Goal: Task Accomplishment & Management: Manage account settings

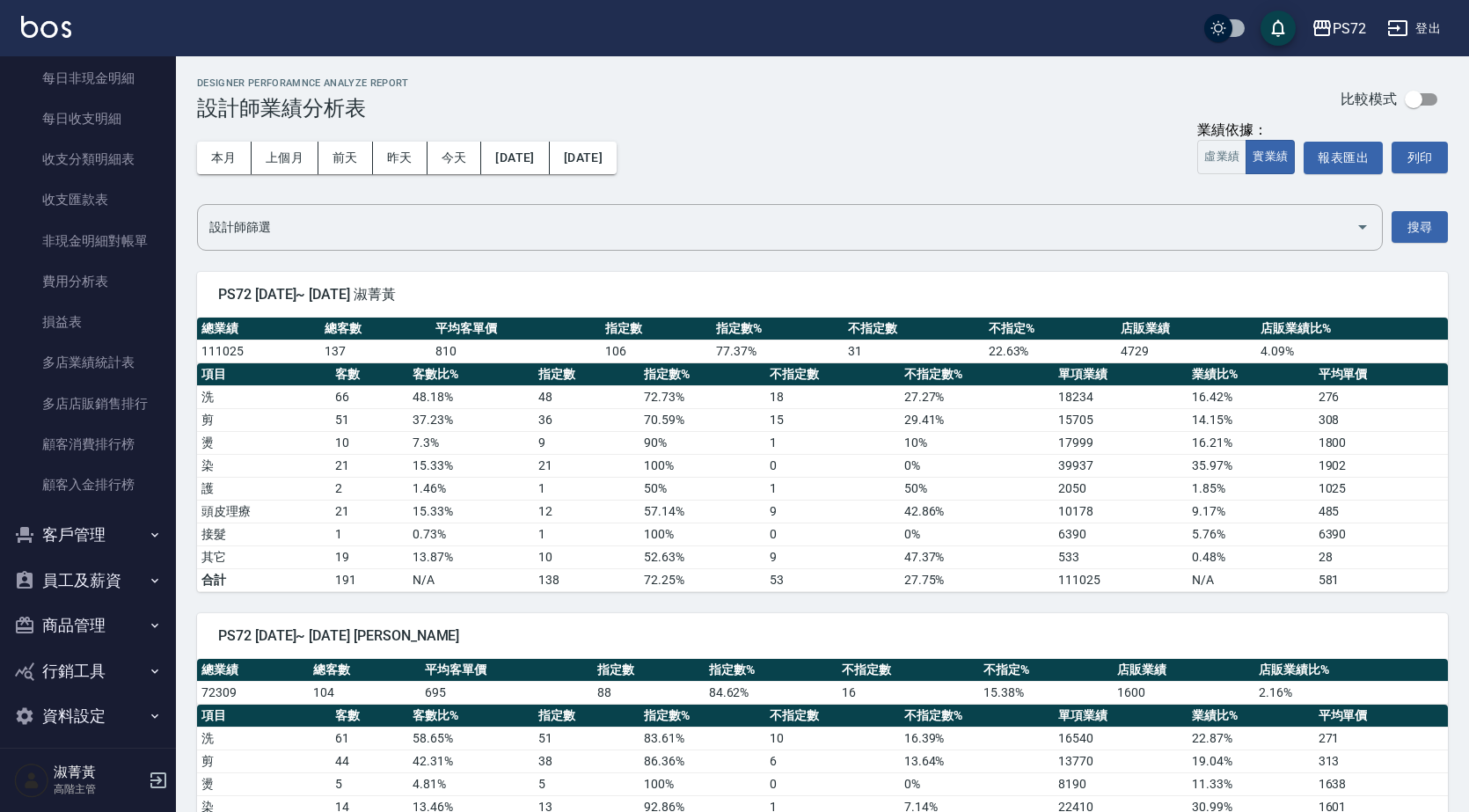
scroll to position [1965, 0]
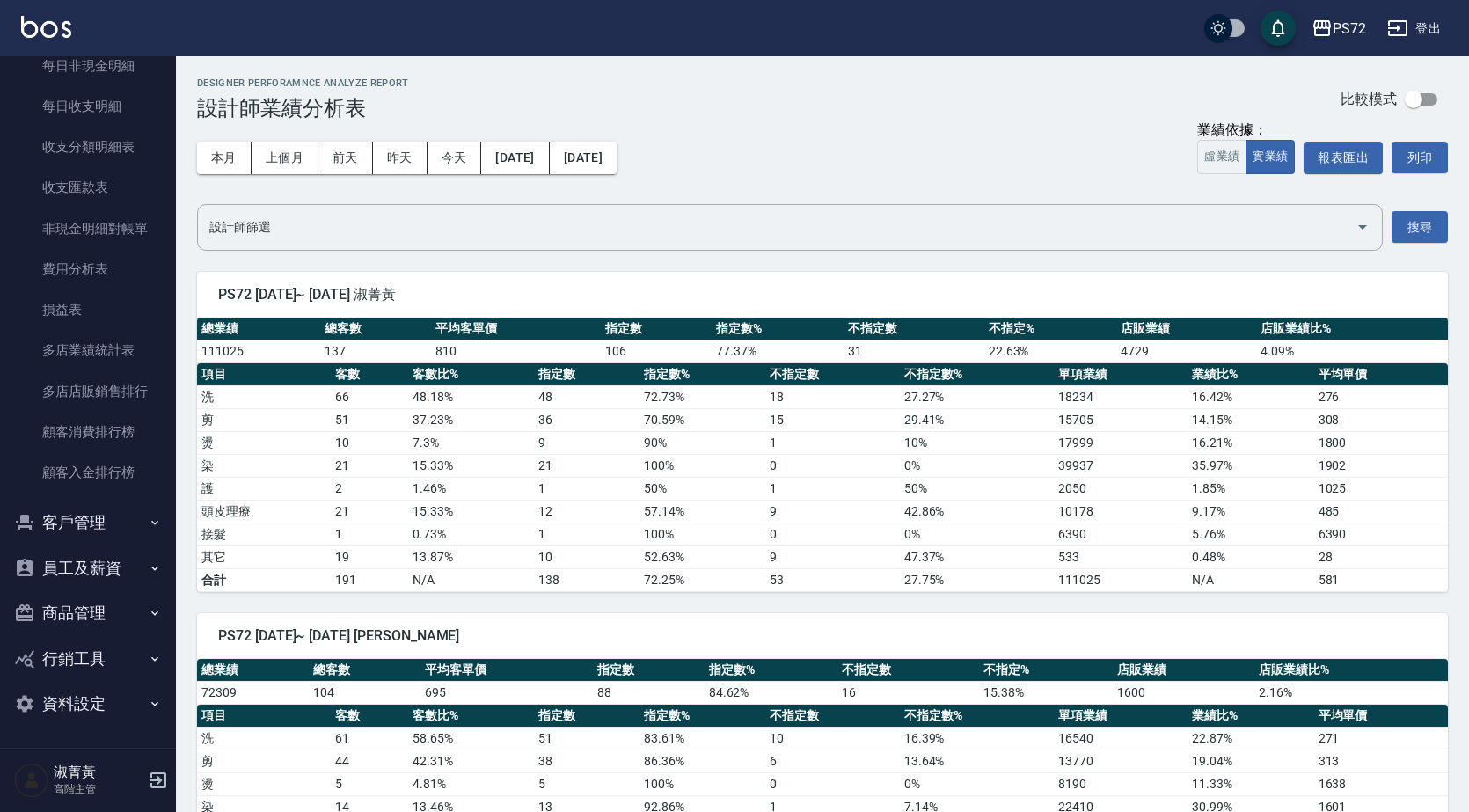
click at [87, 524] on button "客戶管理" at bounding box center [88, 522] width 162 height 46
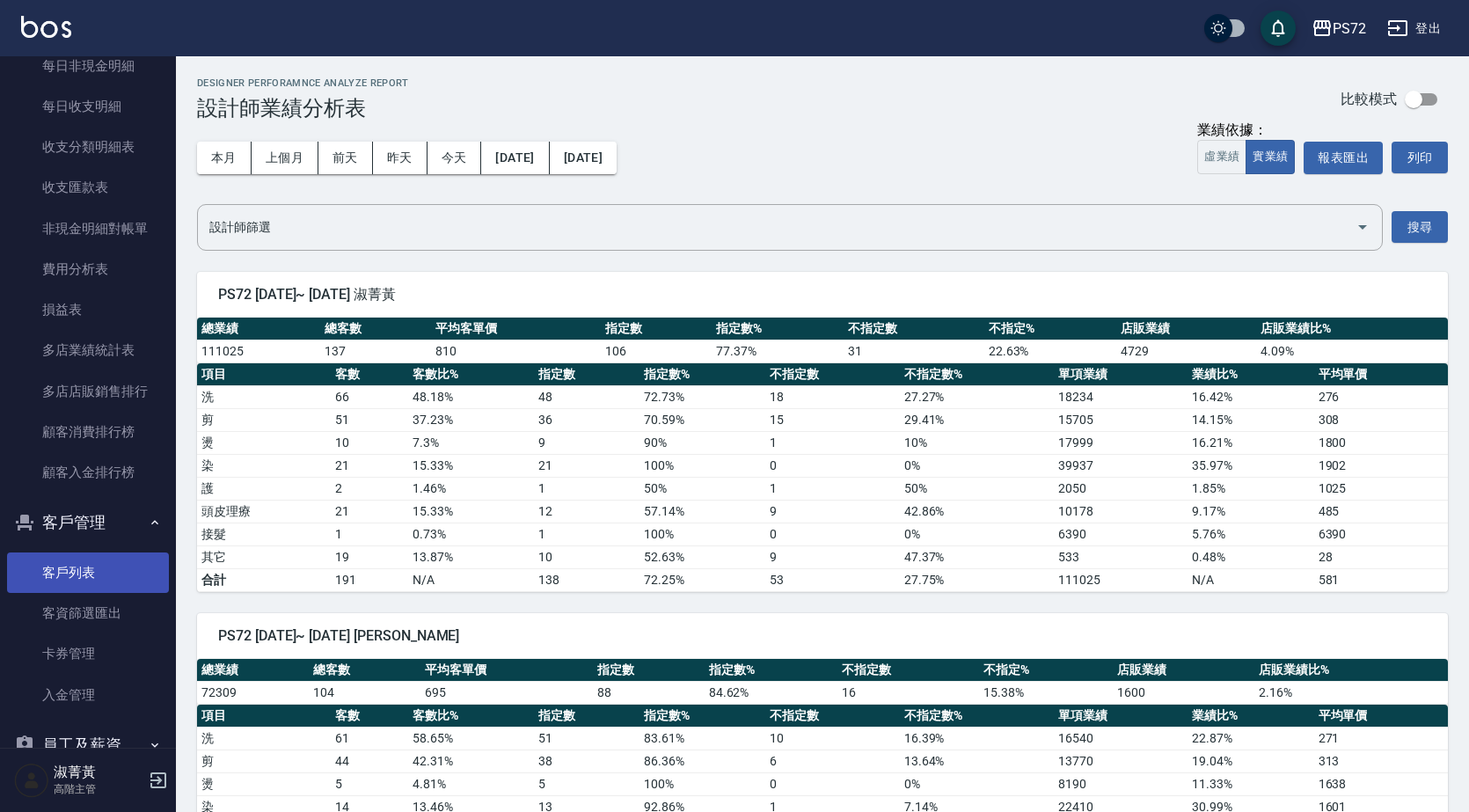
click at [108, 574] on link "客戶列表" at bounding box center [88, 573] width 162 height 40
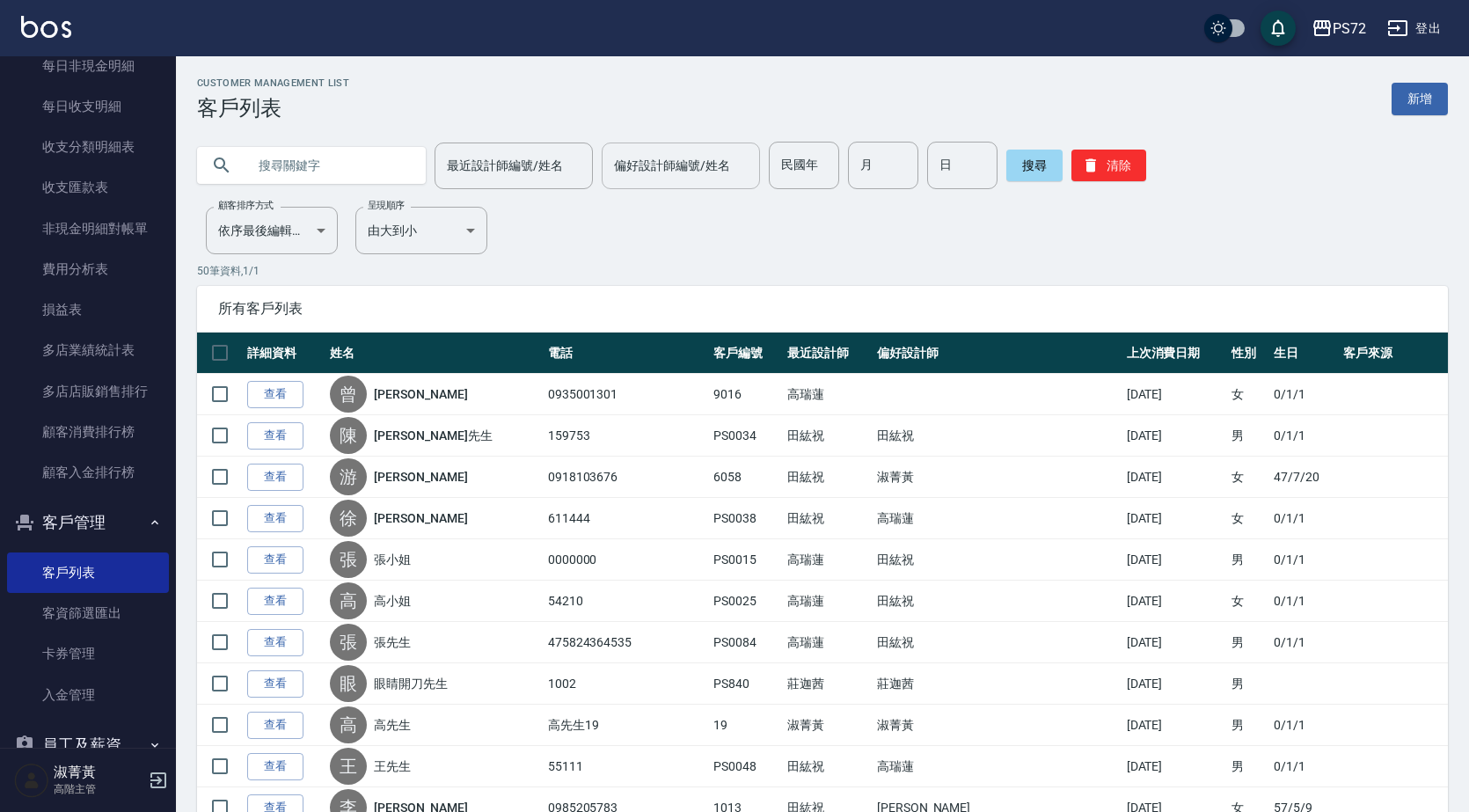
click at [656, 165] on input "偏好設計師編號/姓名" at bounding box center [682, 166] width 143 height 30
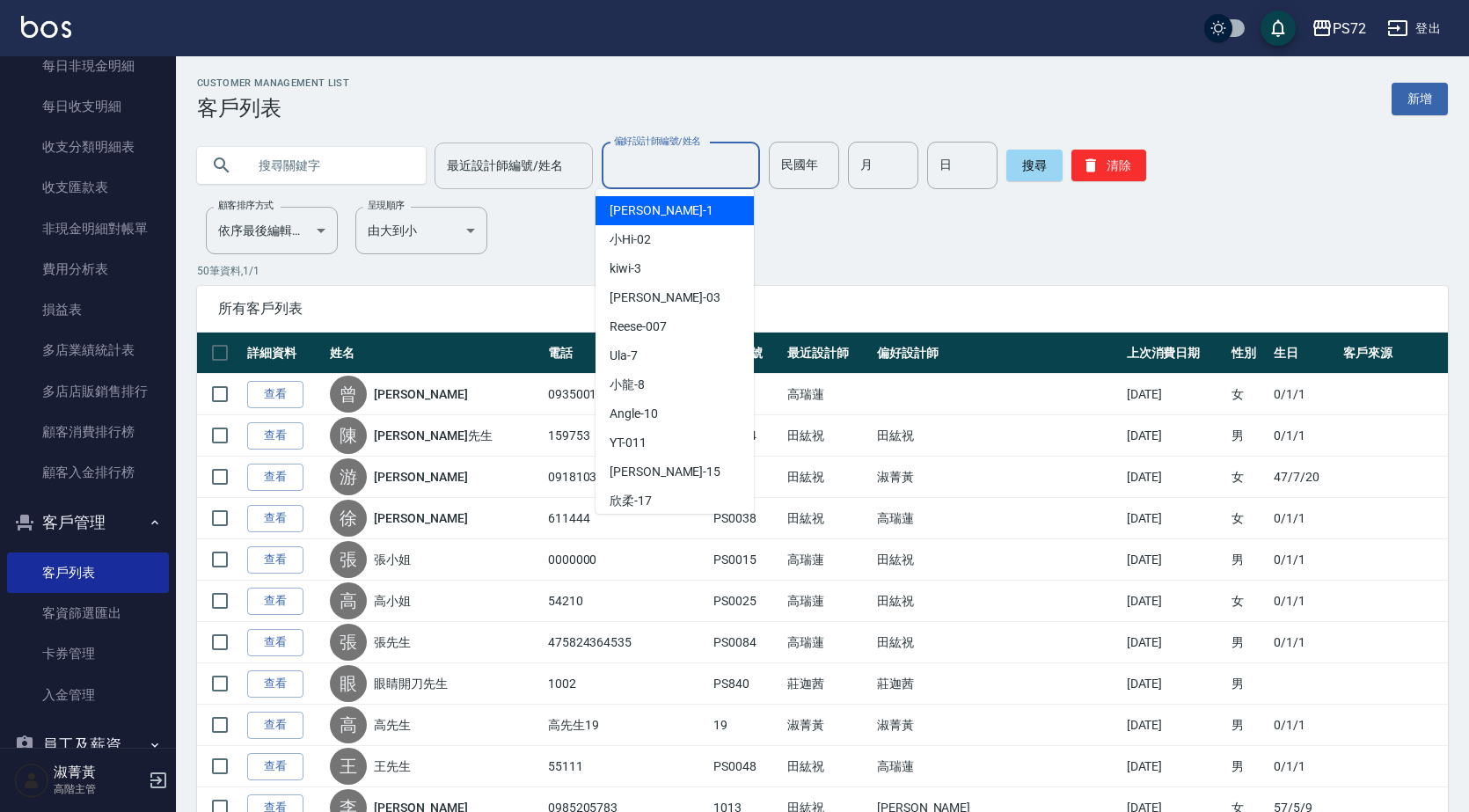
click at [545, 170] on input "最近設計師編號/姓名" at bounding box center [514, 166] width 143 height 30
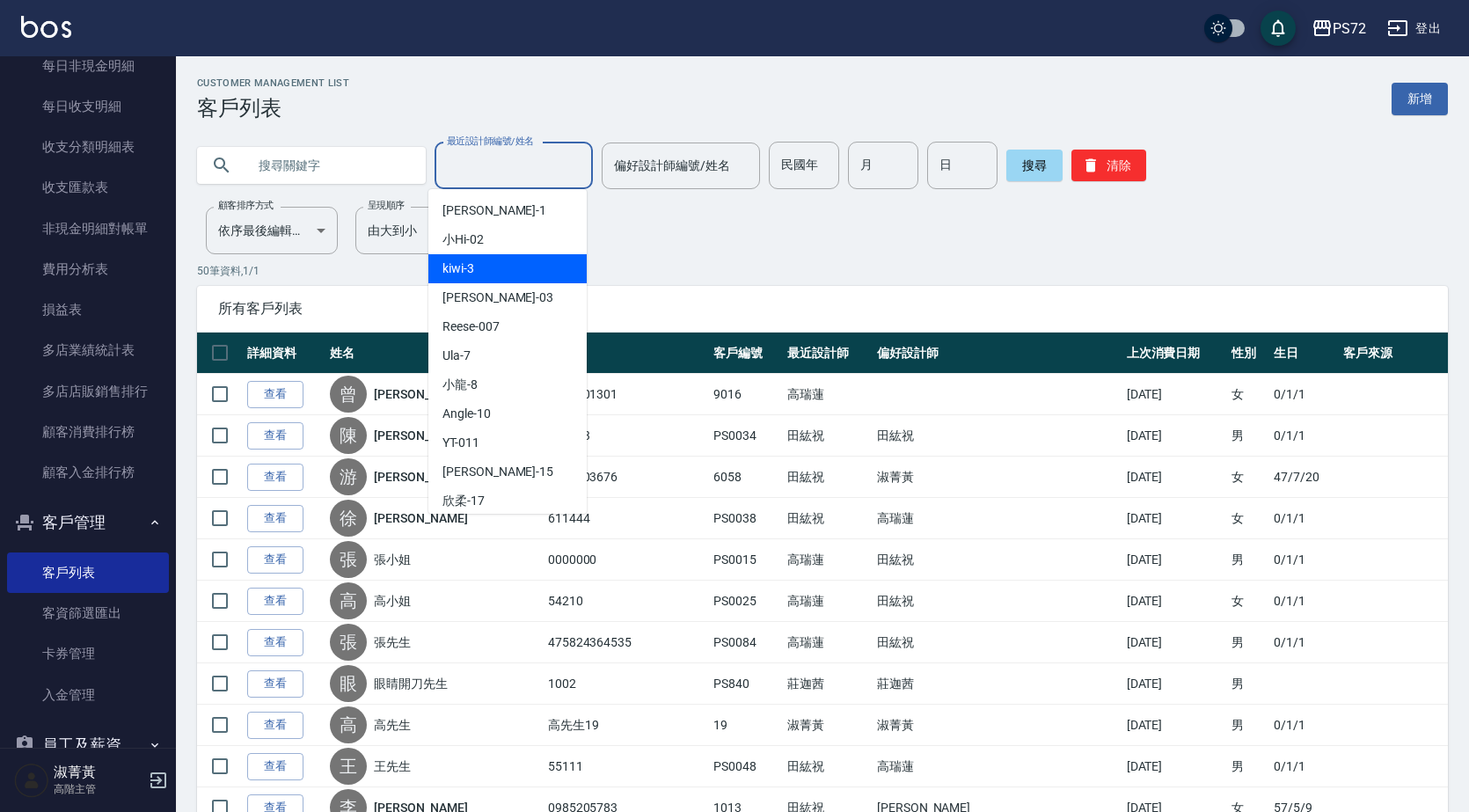
click at [563, 275] on div "kiwi -3" at bounding box center [507, 269] width 158 height 29
type input "kiwi-3"
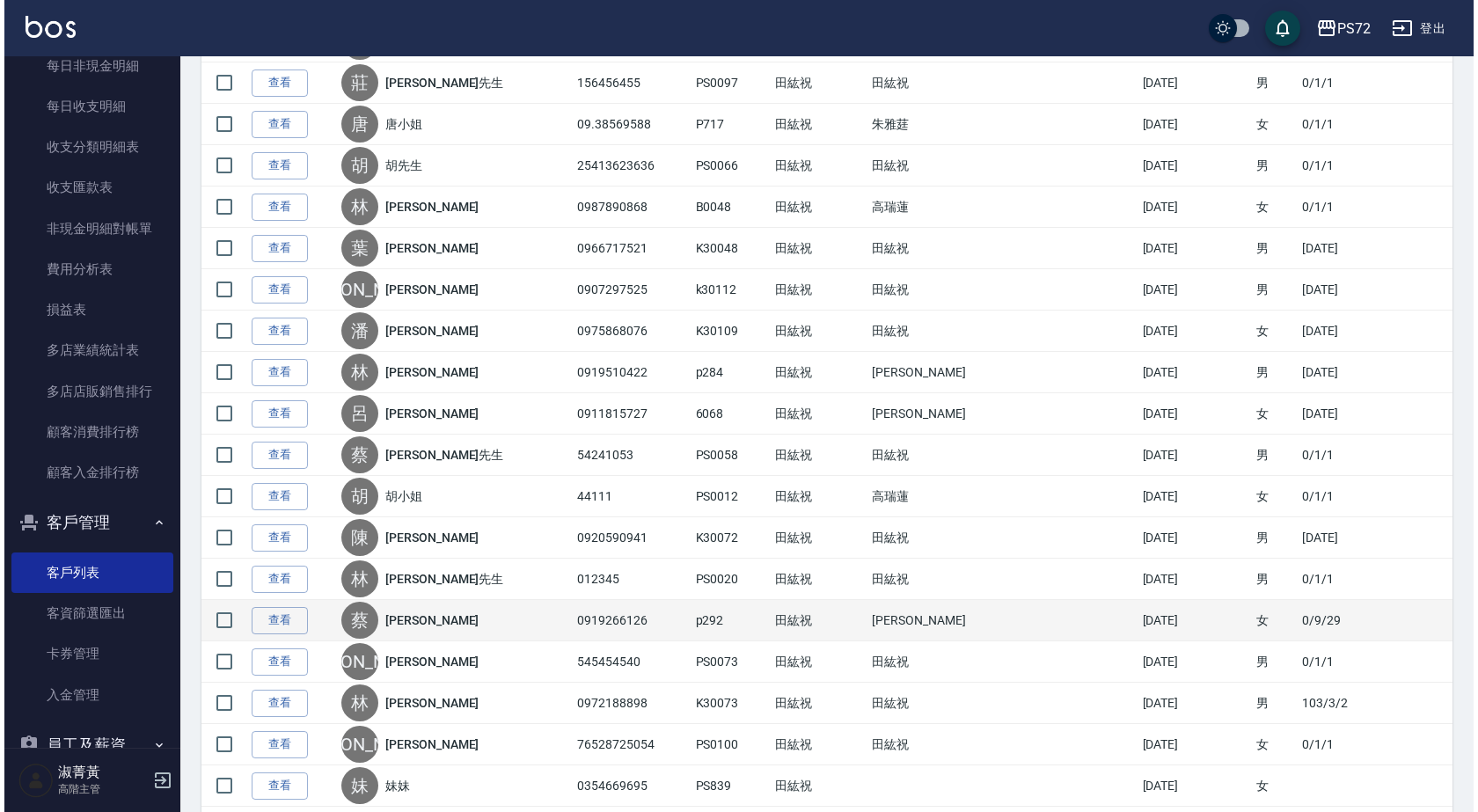
scroll to position [1712, 0]
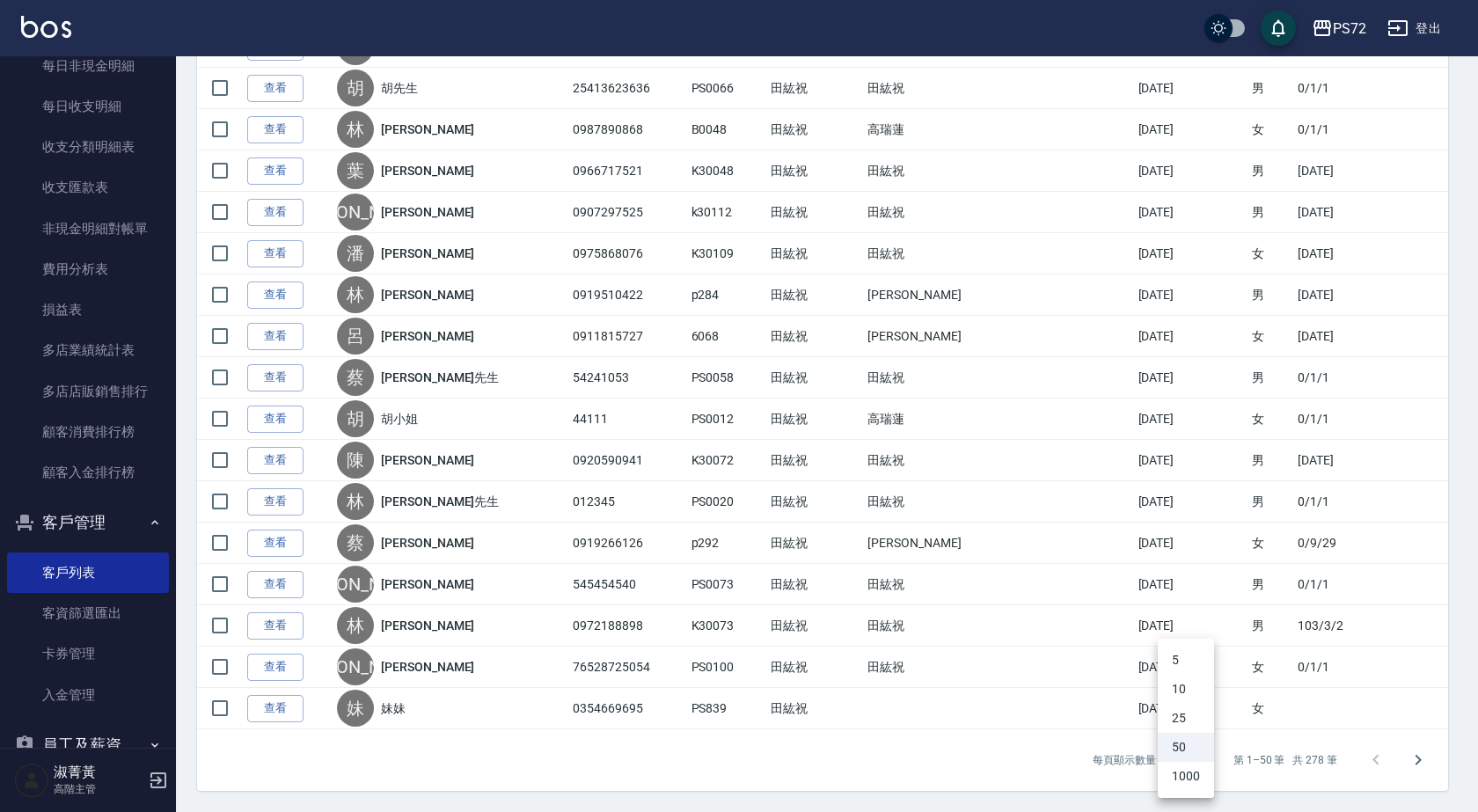
click at [1189, 782] on li "1000" at bounding box center [1185, 776] width 56 height 29
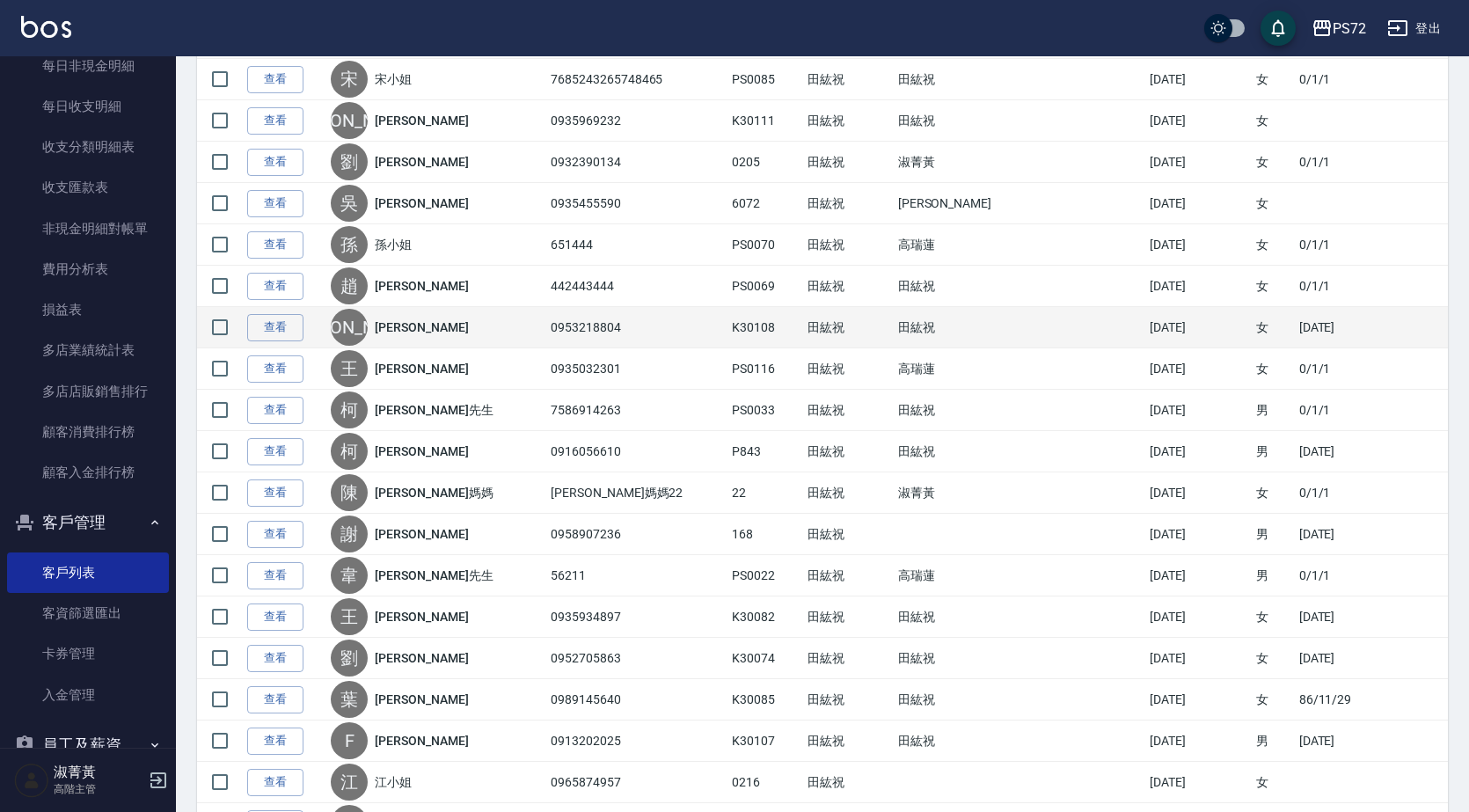
scroll to position [3782, 0]
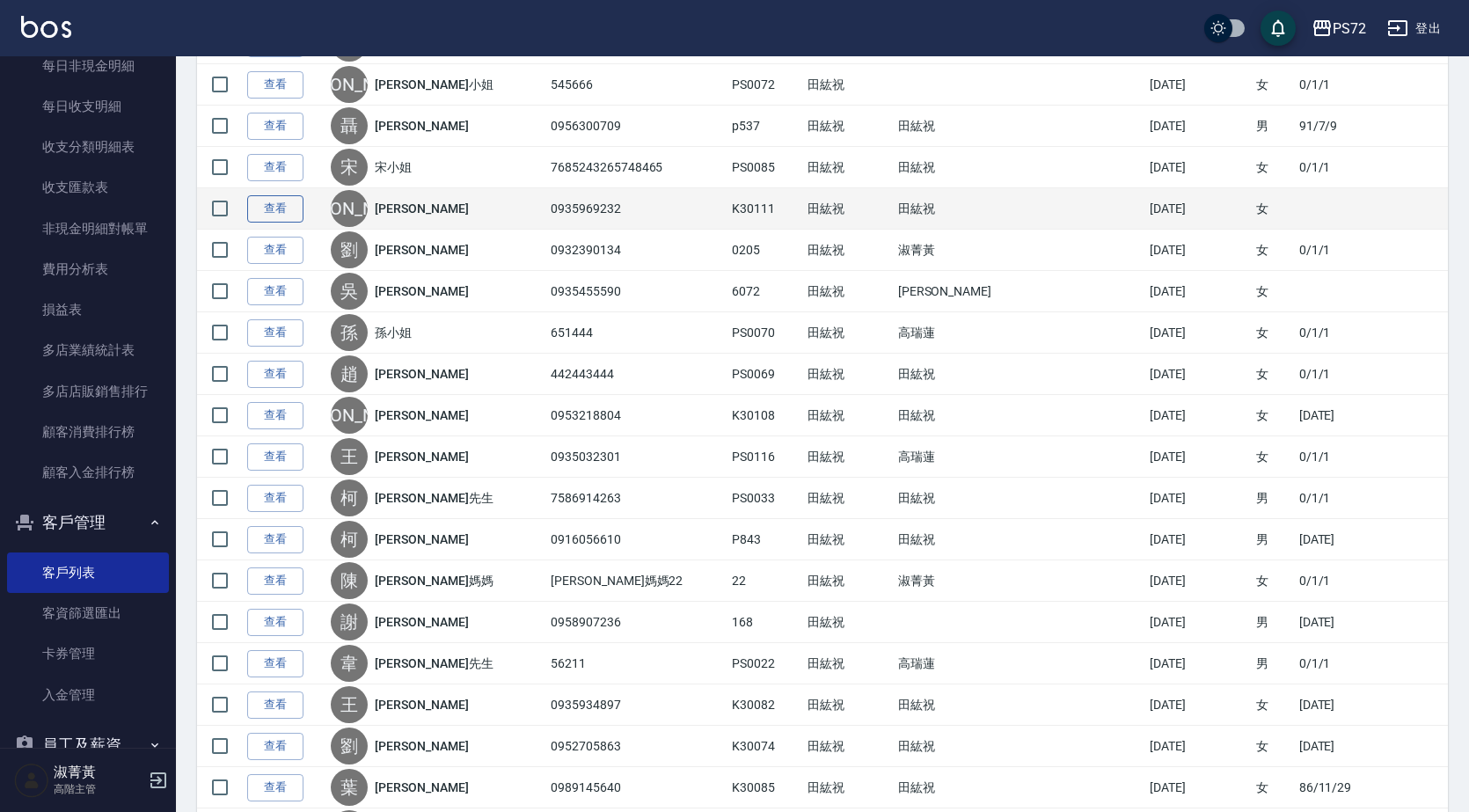
click at [288, 200] on link "查看" at bounding box center [275, 209] width 56 height 28
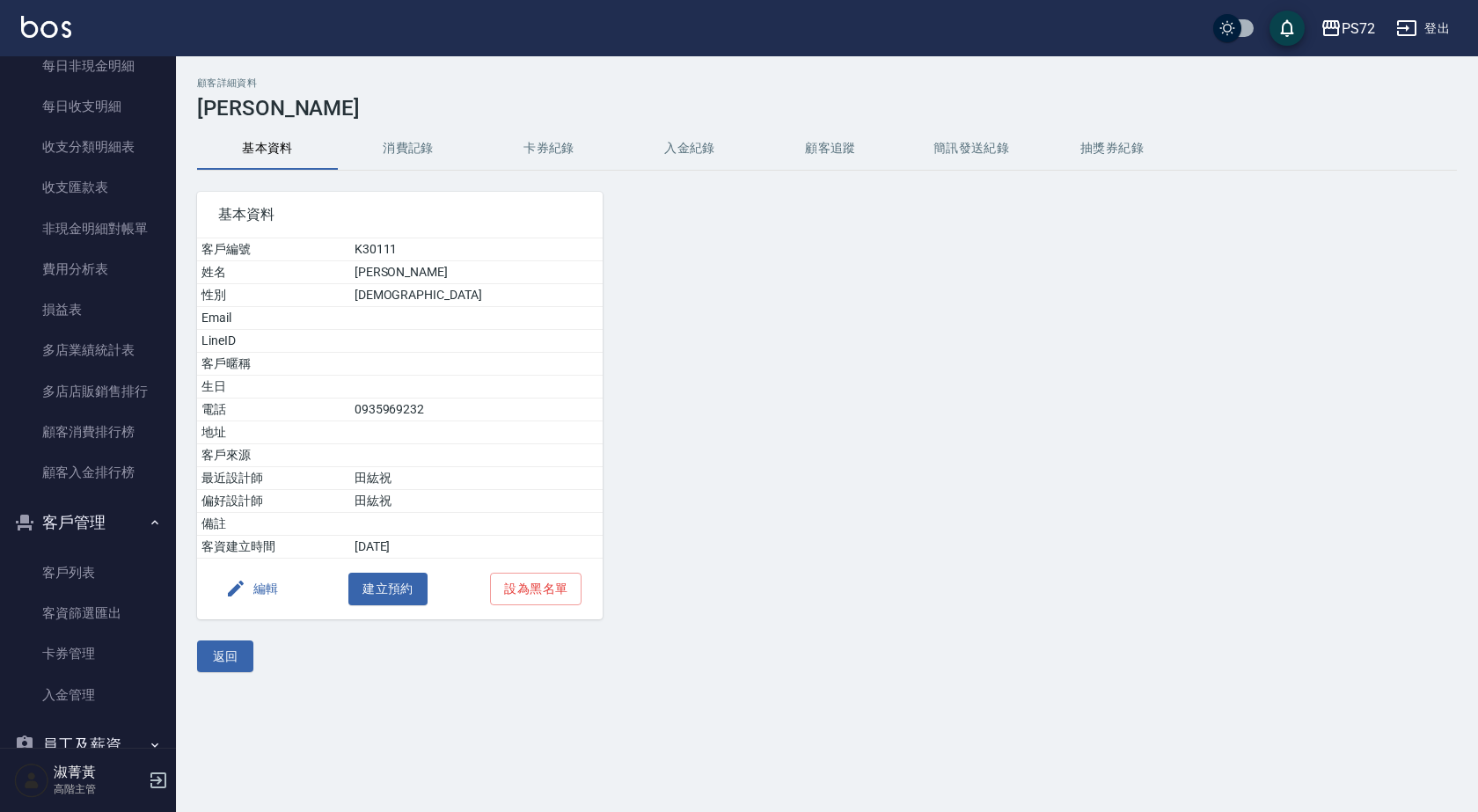
click at [421, 159] on button "消費記錄" at bounding box center [408, 149] width 141 height 42
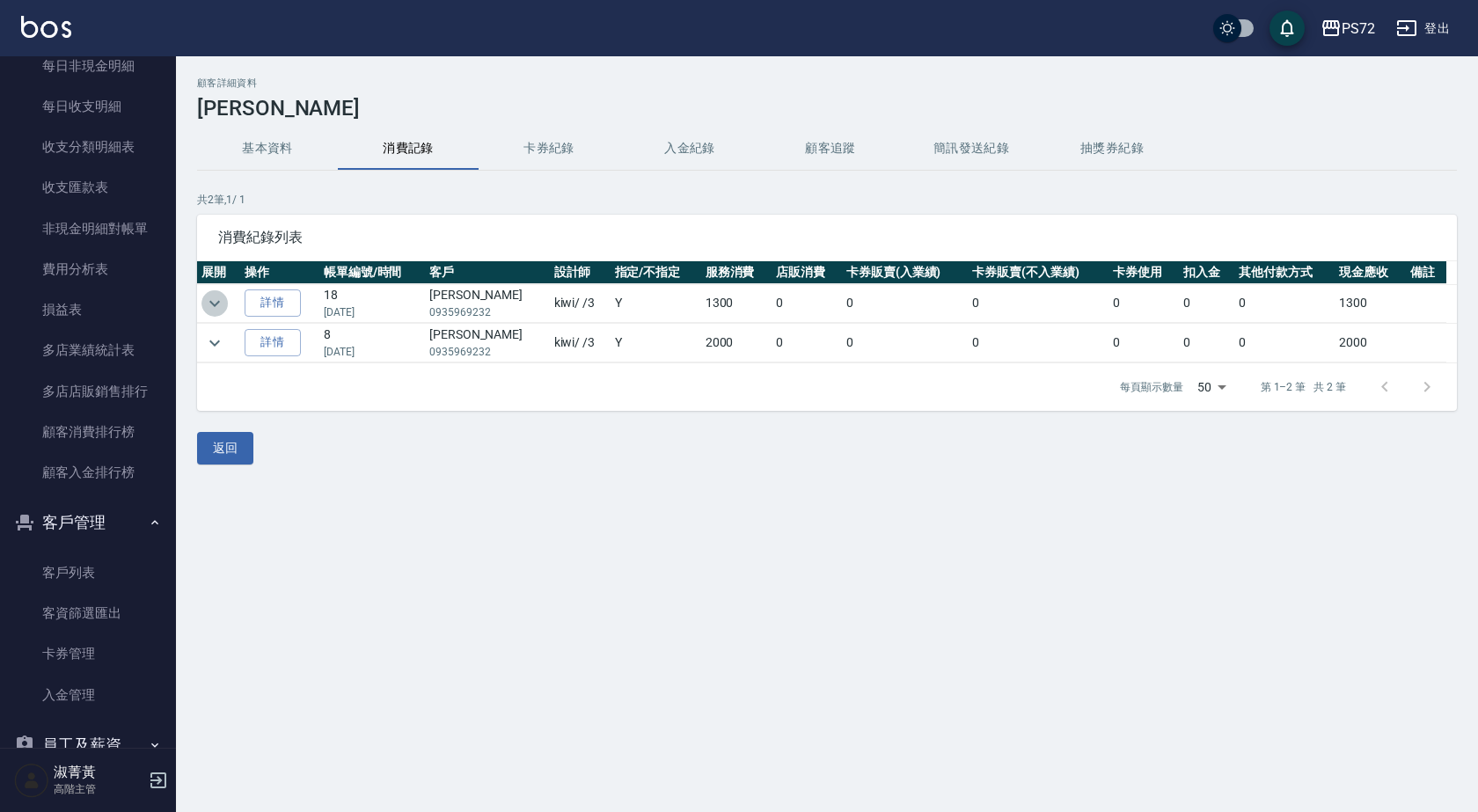
click at [222, 303] on icon "expand row" at bounding box center [215, 303] width 21 height 21
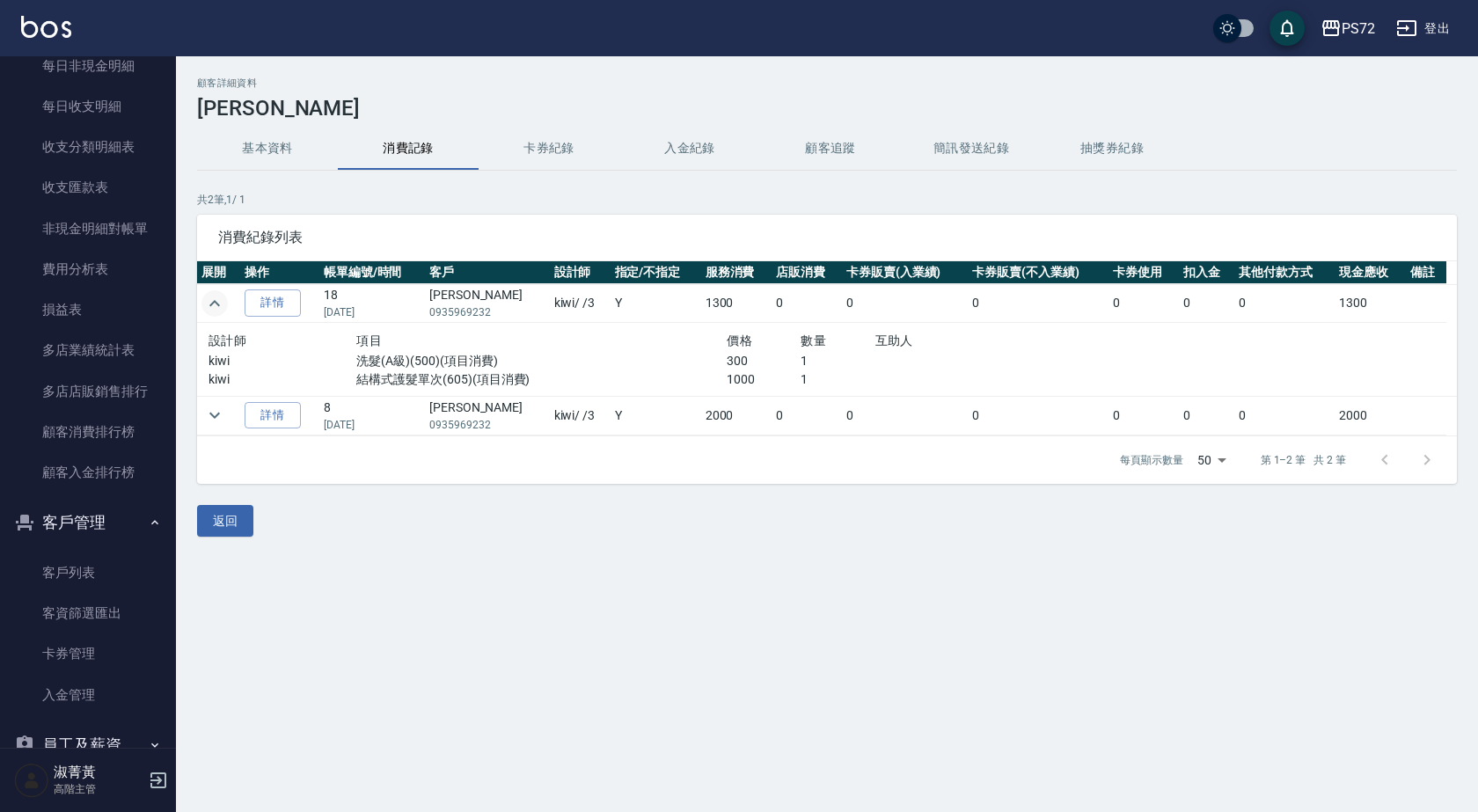
click at [230, 300] on td at bounding box center [218, 303] width 43 height 39
click at [213, 411] on icon "expand row" at bounding box center [215, 416] width 21 height 21
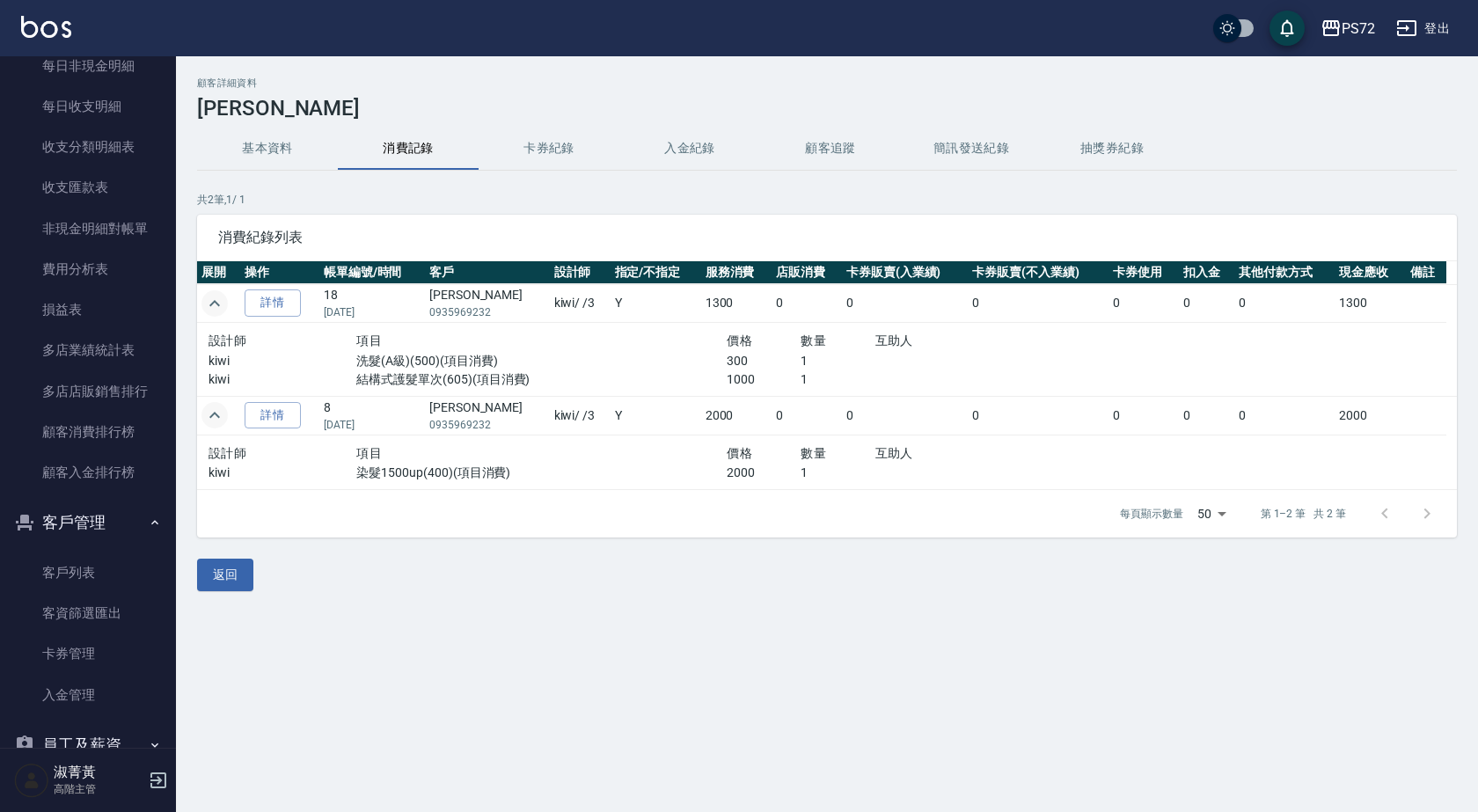
click at [213, 411] on icon "expand row" at bounding box center [215, 416] width 21 height 21
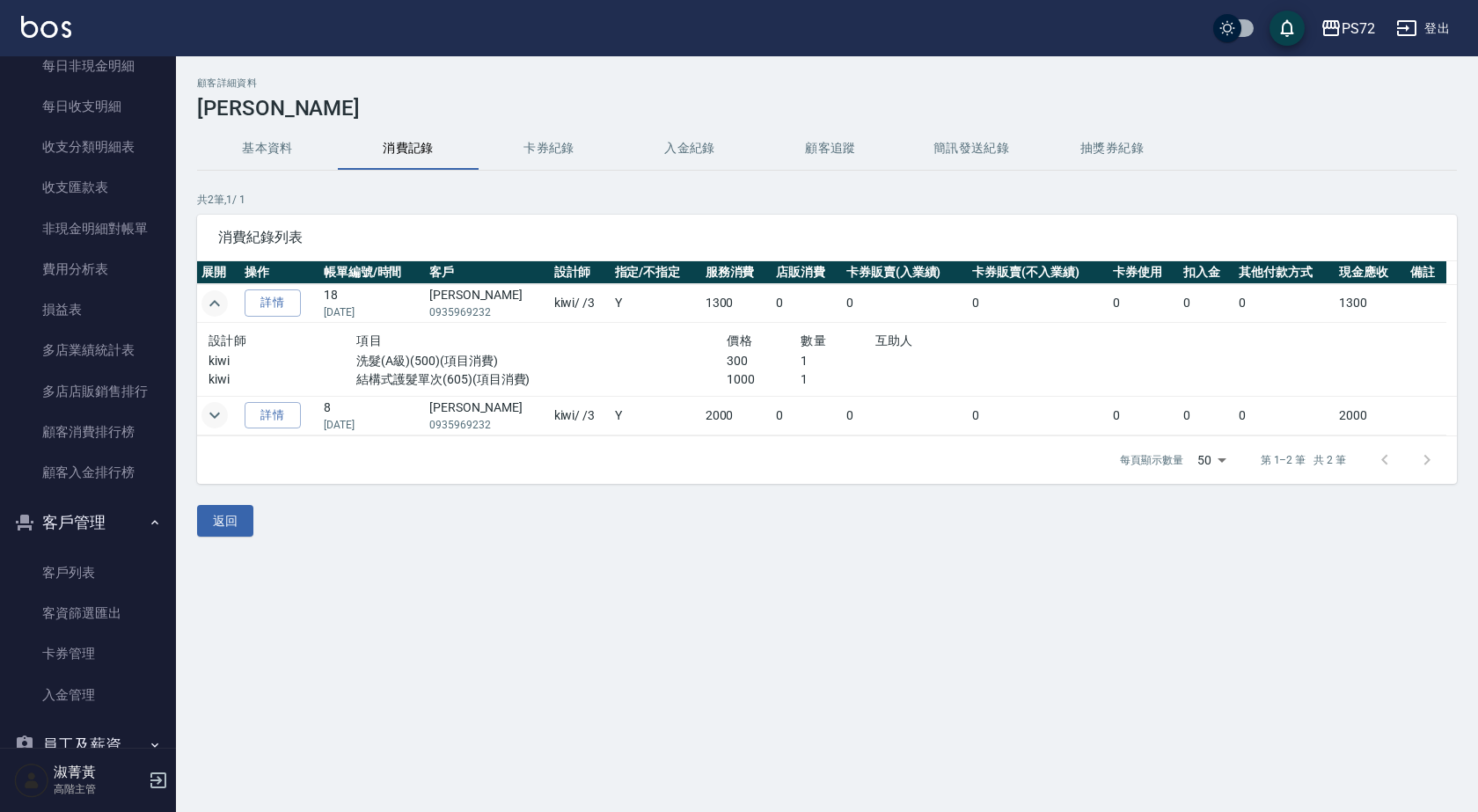
click at [215, 300] on icon "expand row" at bounding box center [215, 303] width 10 height 6
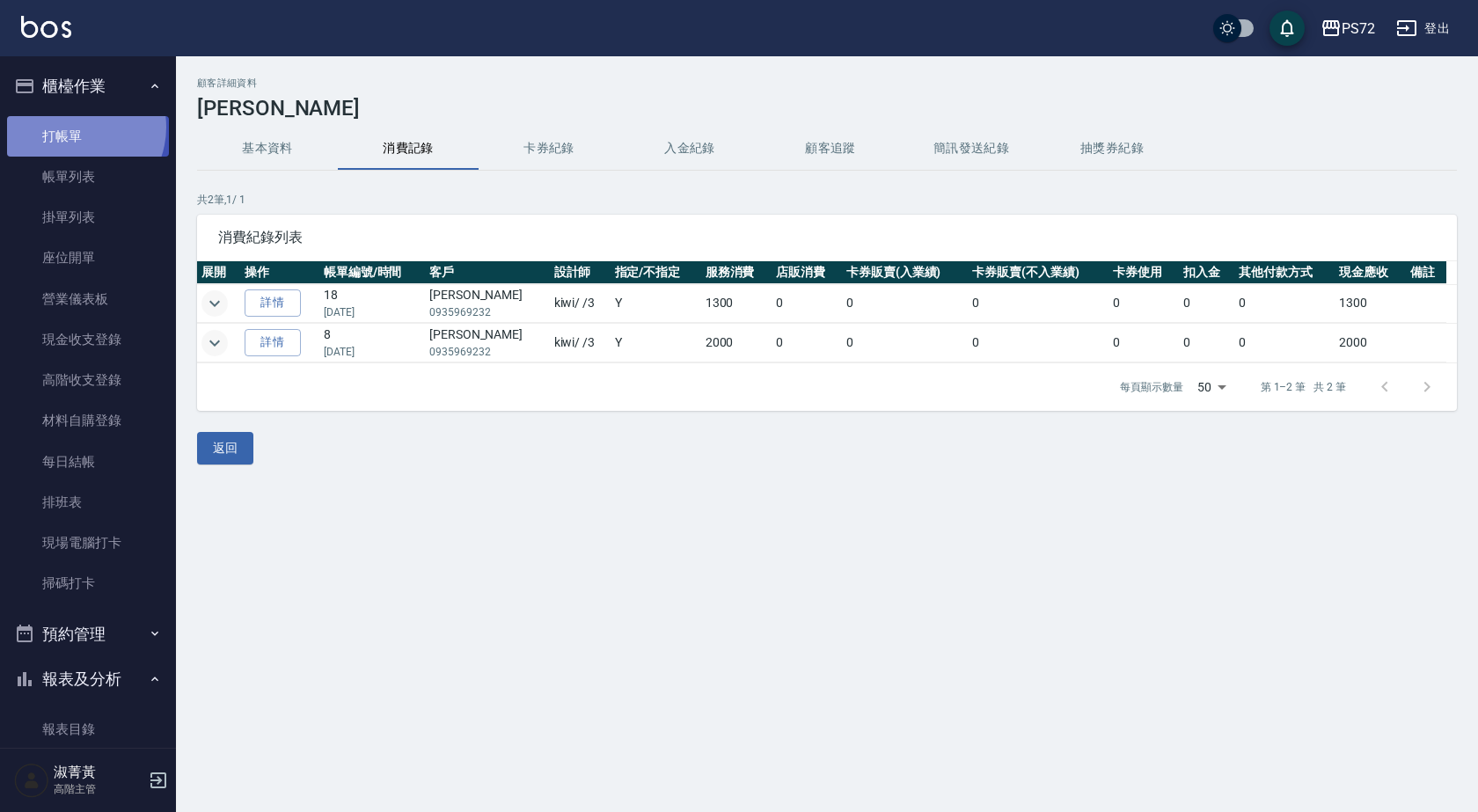
click at [72, 128] on link "打帳單" at bounding box center [88, 136] width 162 height 40
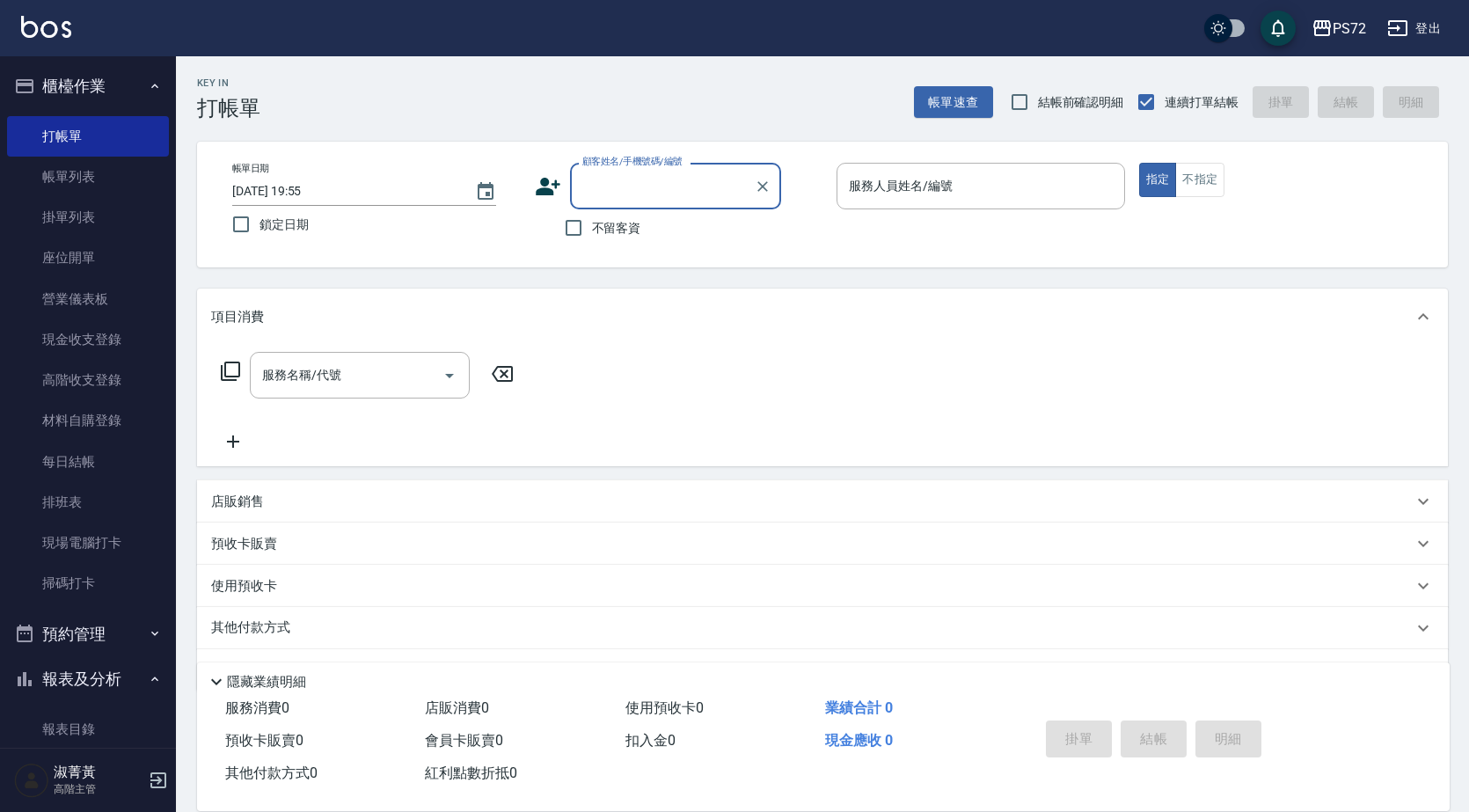
click at [587, 185] on input "顧客姓名/手機號碼/編號" at bounding box center [662, 186] width 169 height 30
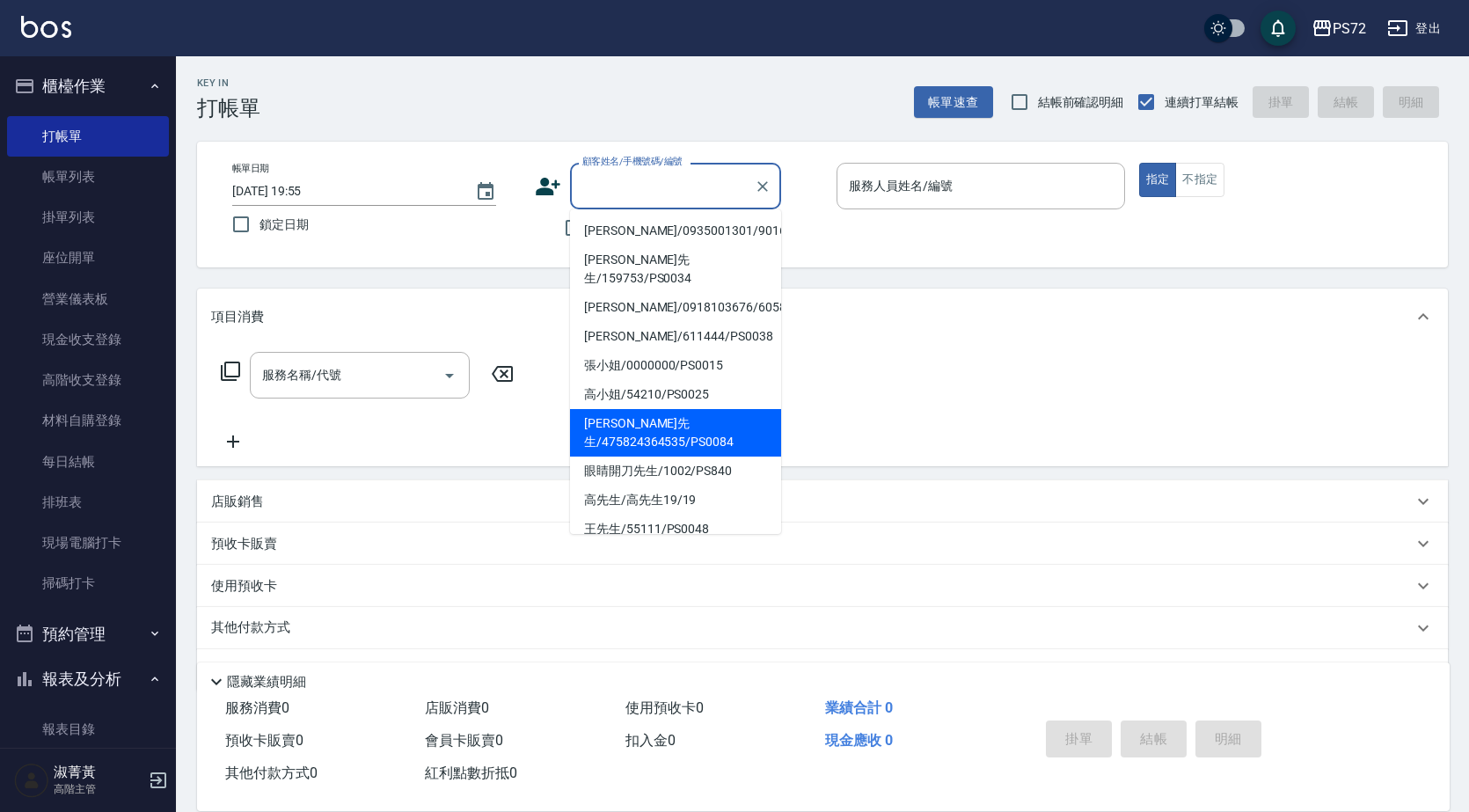
scroll to position [270, 0]
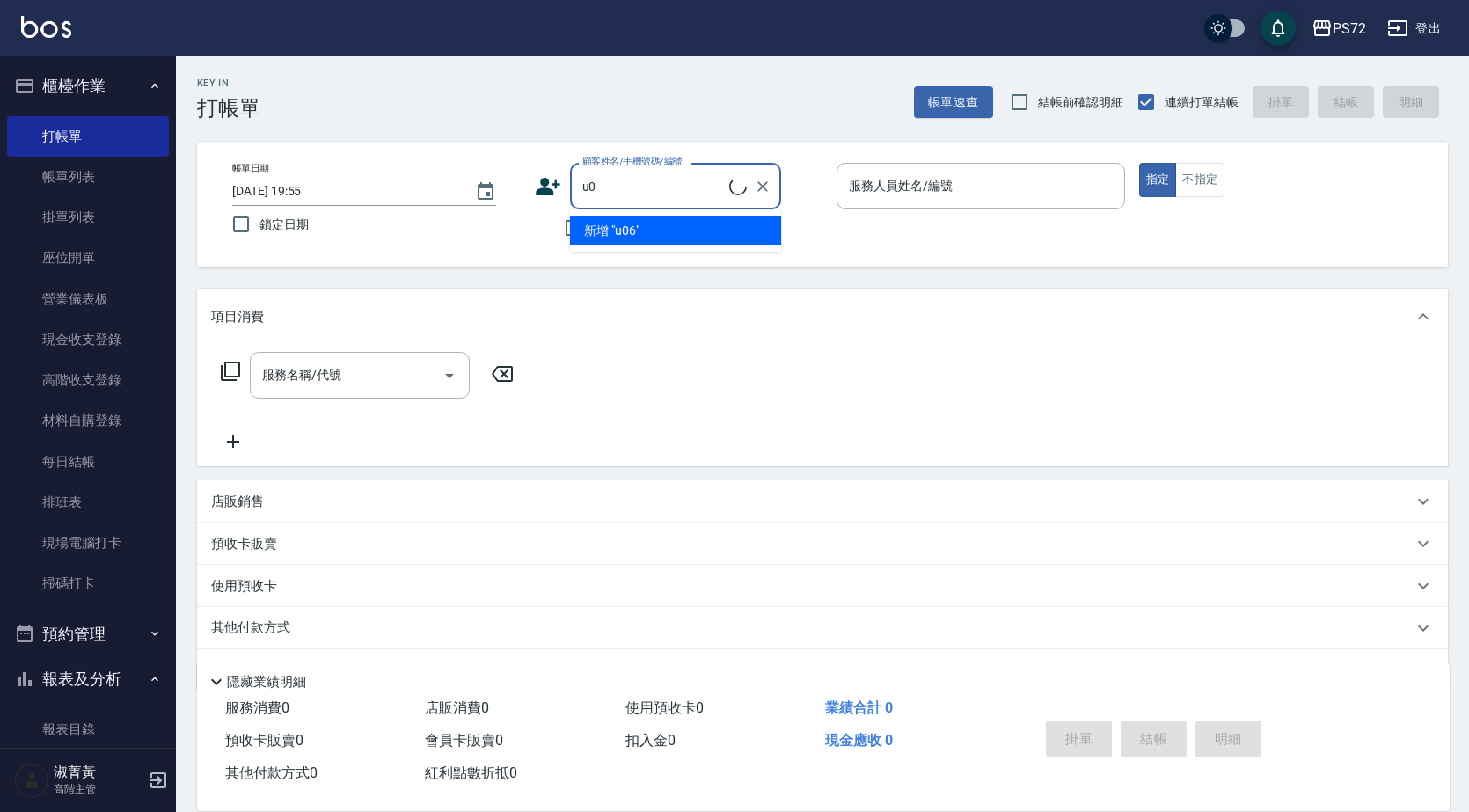
type input "u"
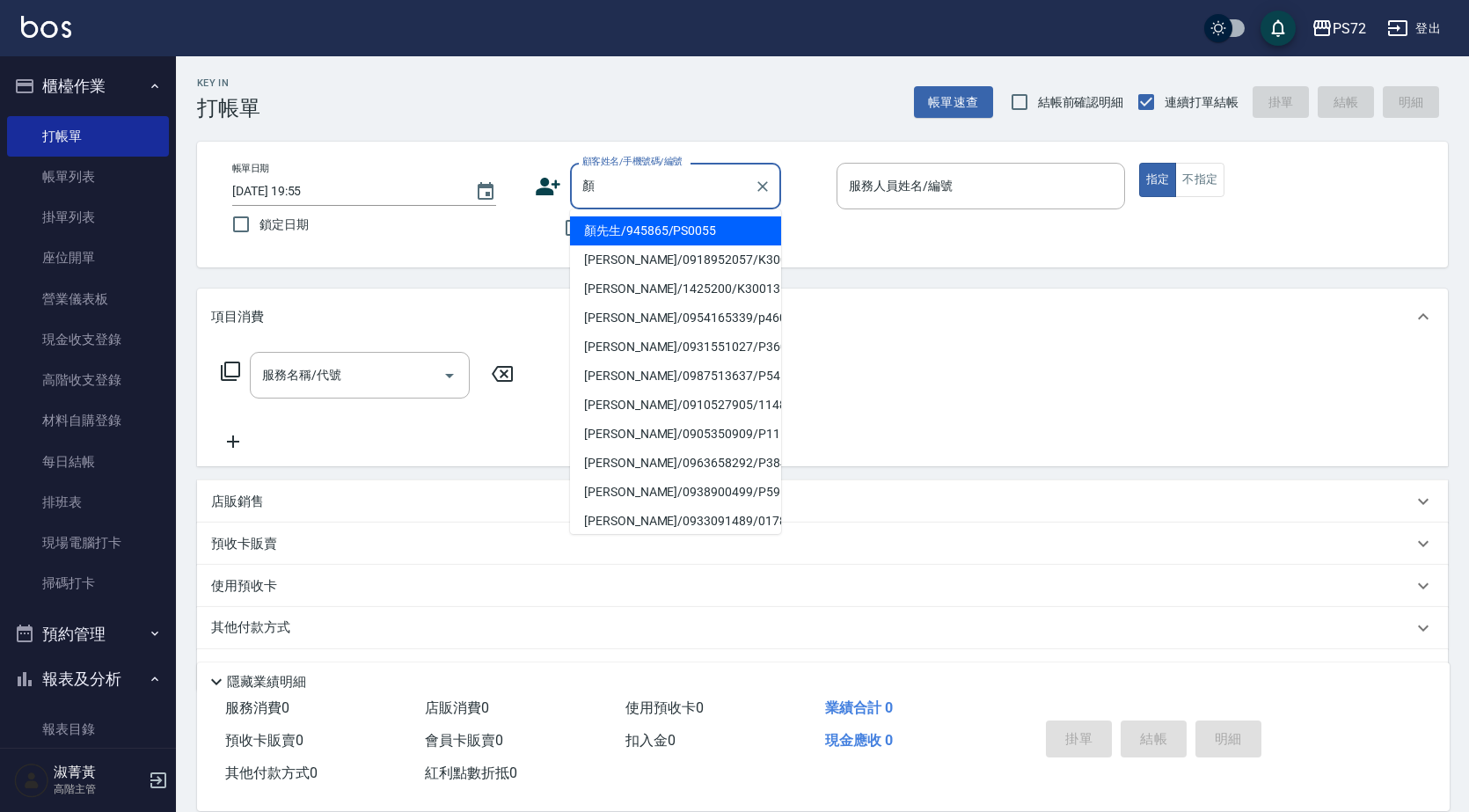
click at [664, 234] on li "顏先生/945865/PS0055" at bounding box center [675, 231] width 211 height 29
type input "顏先生/945865/PS0055"
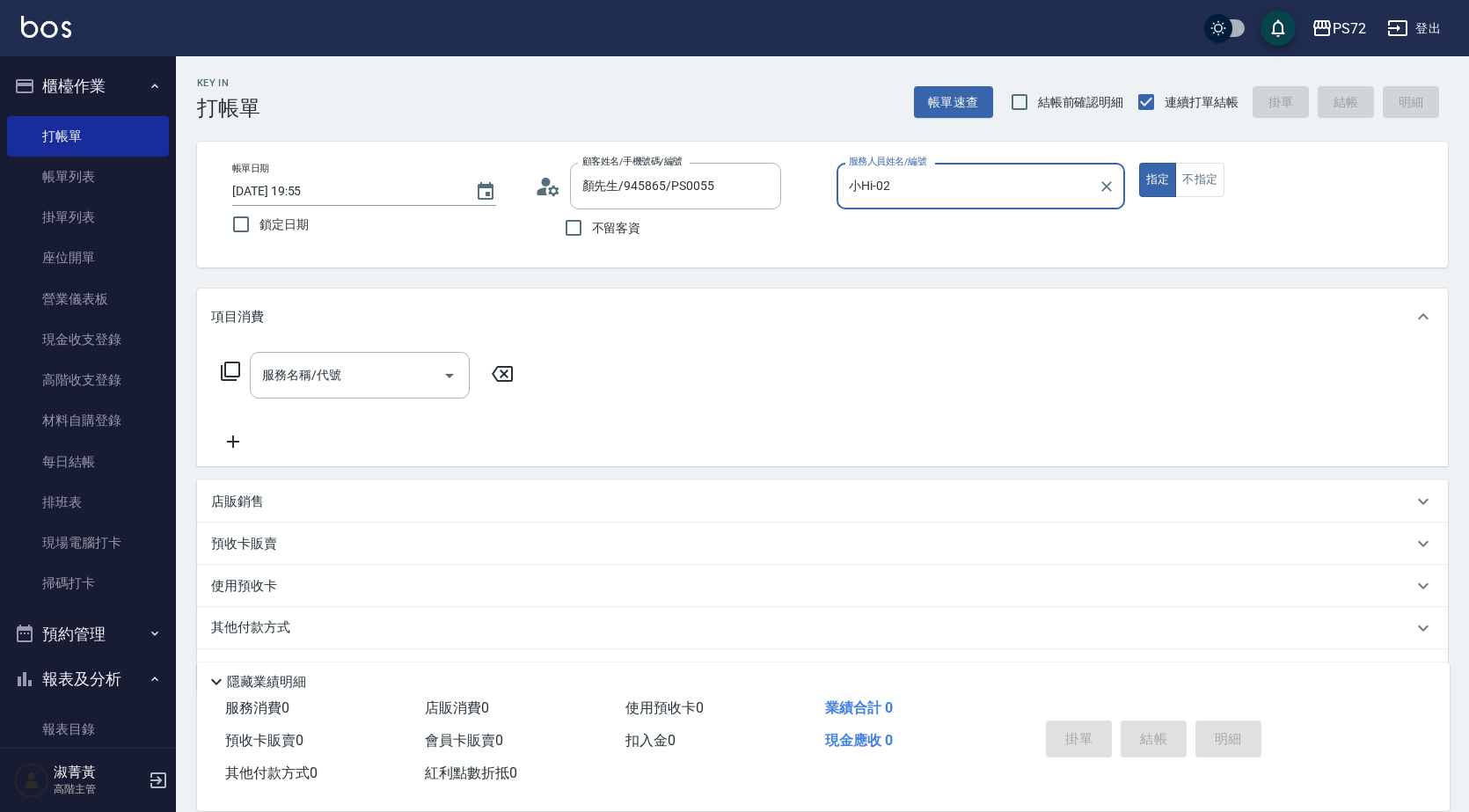
type input "小Hi-02"
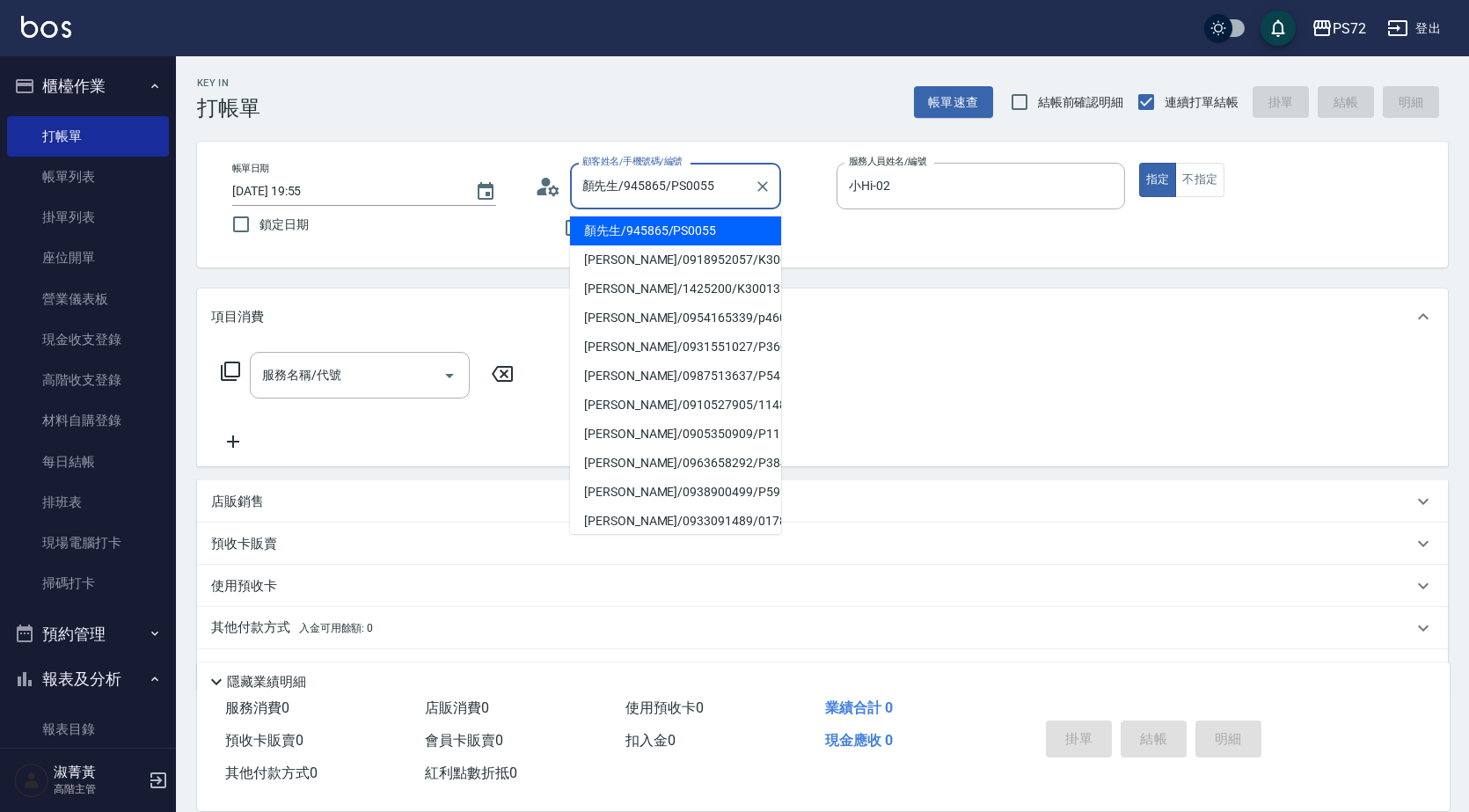
drag, startPoint x: 718, startPoint y: 179, endPoint x: 594, endPoint y: 196, distance: 125.2
click at [594, 196] on input "顏先生/945865/PS0055" at bounding box center [662, 186] width 169 height 30
type input "顏"
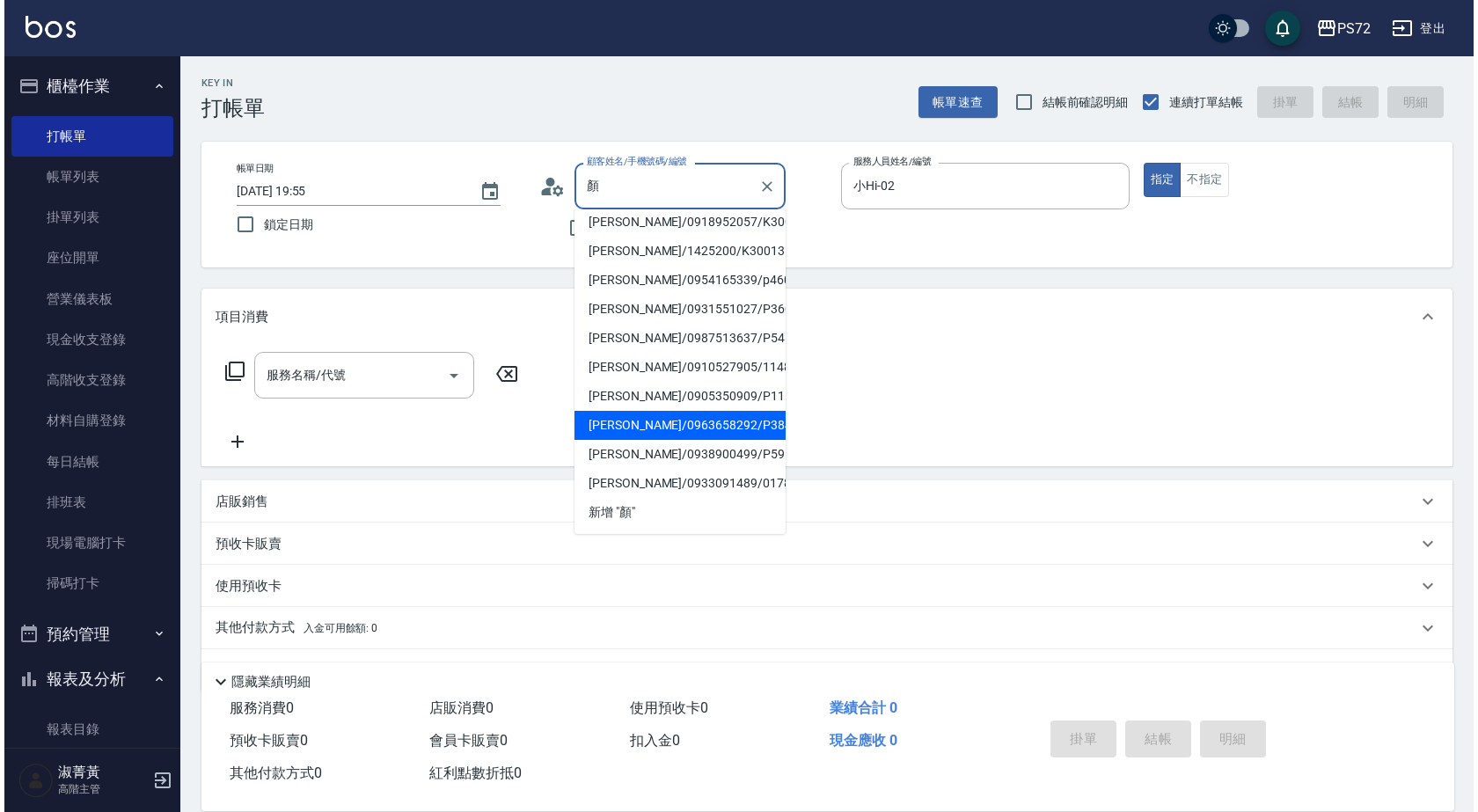
scroll to position [0, 0]
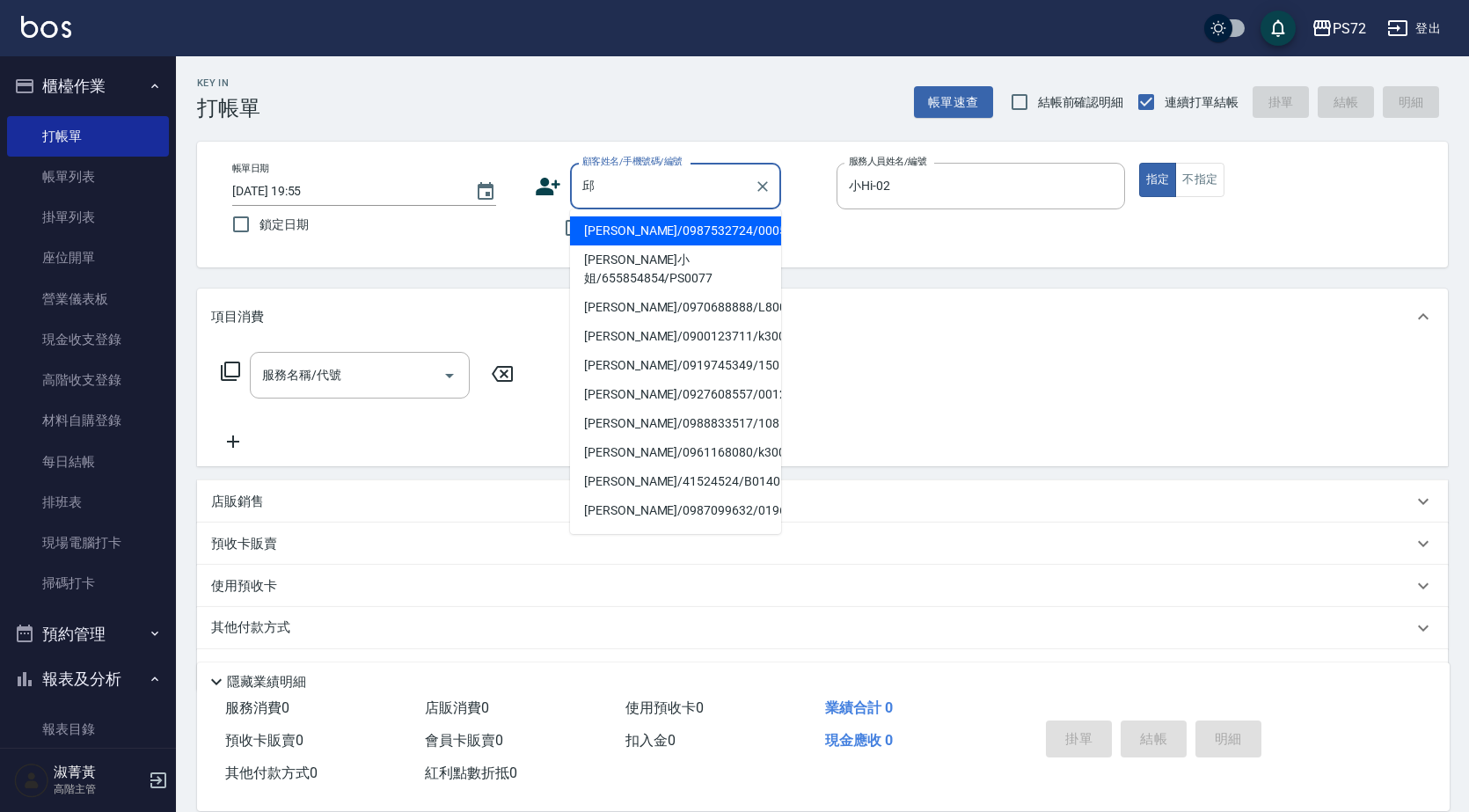
click at [703, 265] on li "[PERSON_NAME]小姐/655854854/PS0077" at bounding box center [675, 269] width 211 height 48
type input "[PERSON_NAME]小姐/655854854/PS0077"
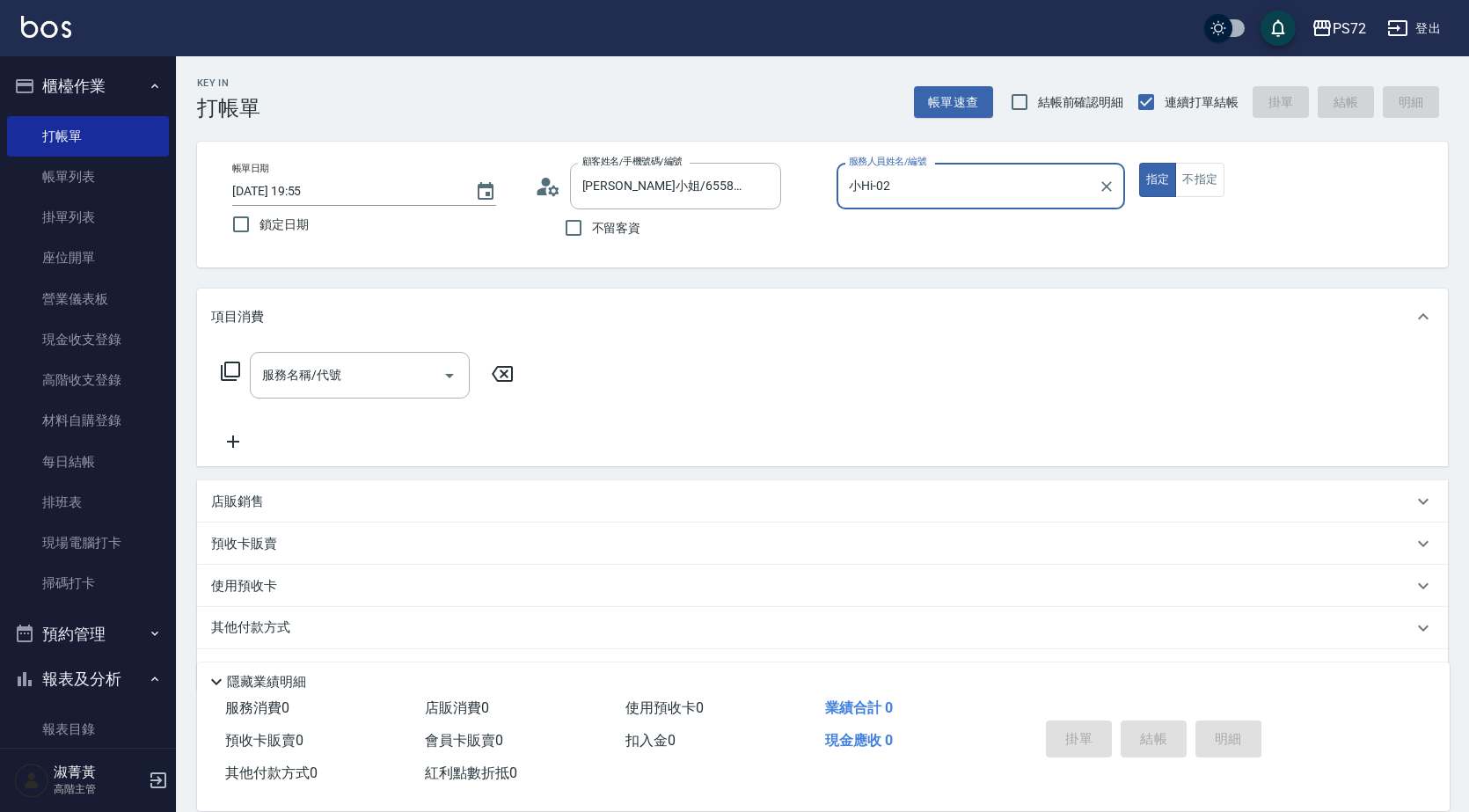
type input "kiwi-3"
click at [1194, 189] on button "不指定" at bounding box center [1200, 180] width 50 height 34
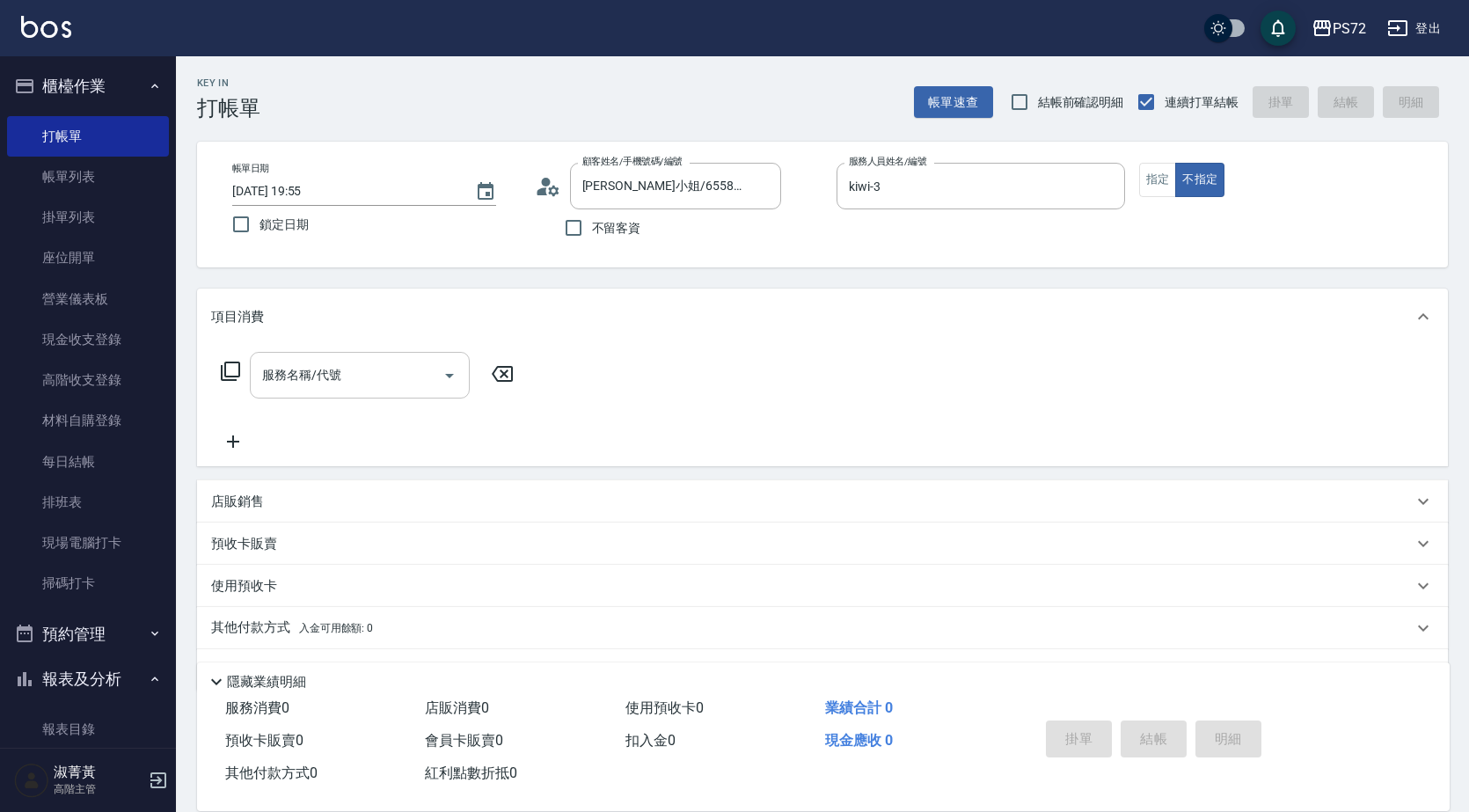
click at [367, 384] on input "服務名稱/代號" at bounding box center [346, 375] width 177 height 30
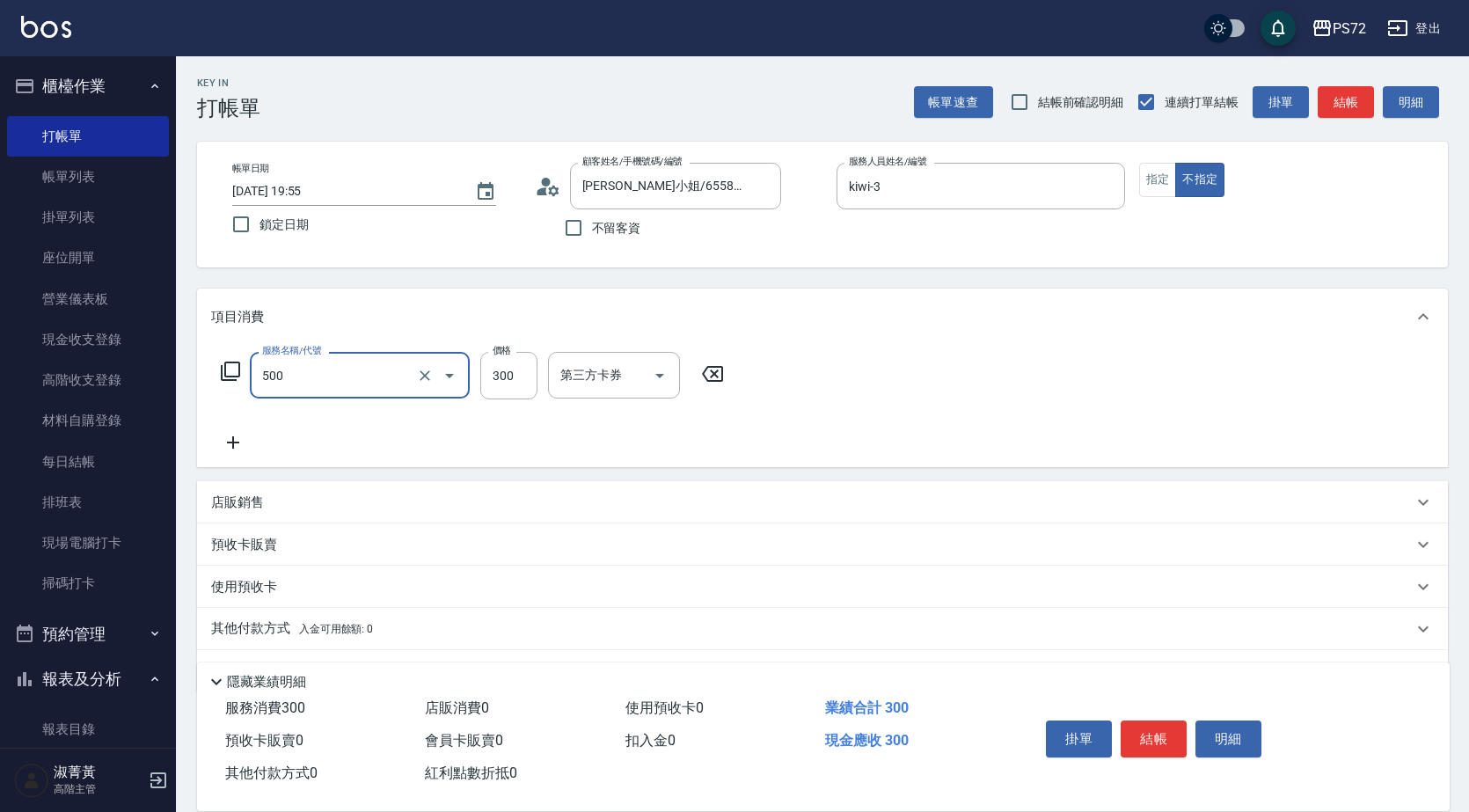
type input "洗髮(A級)(500)"
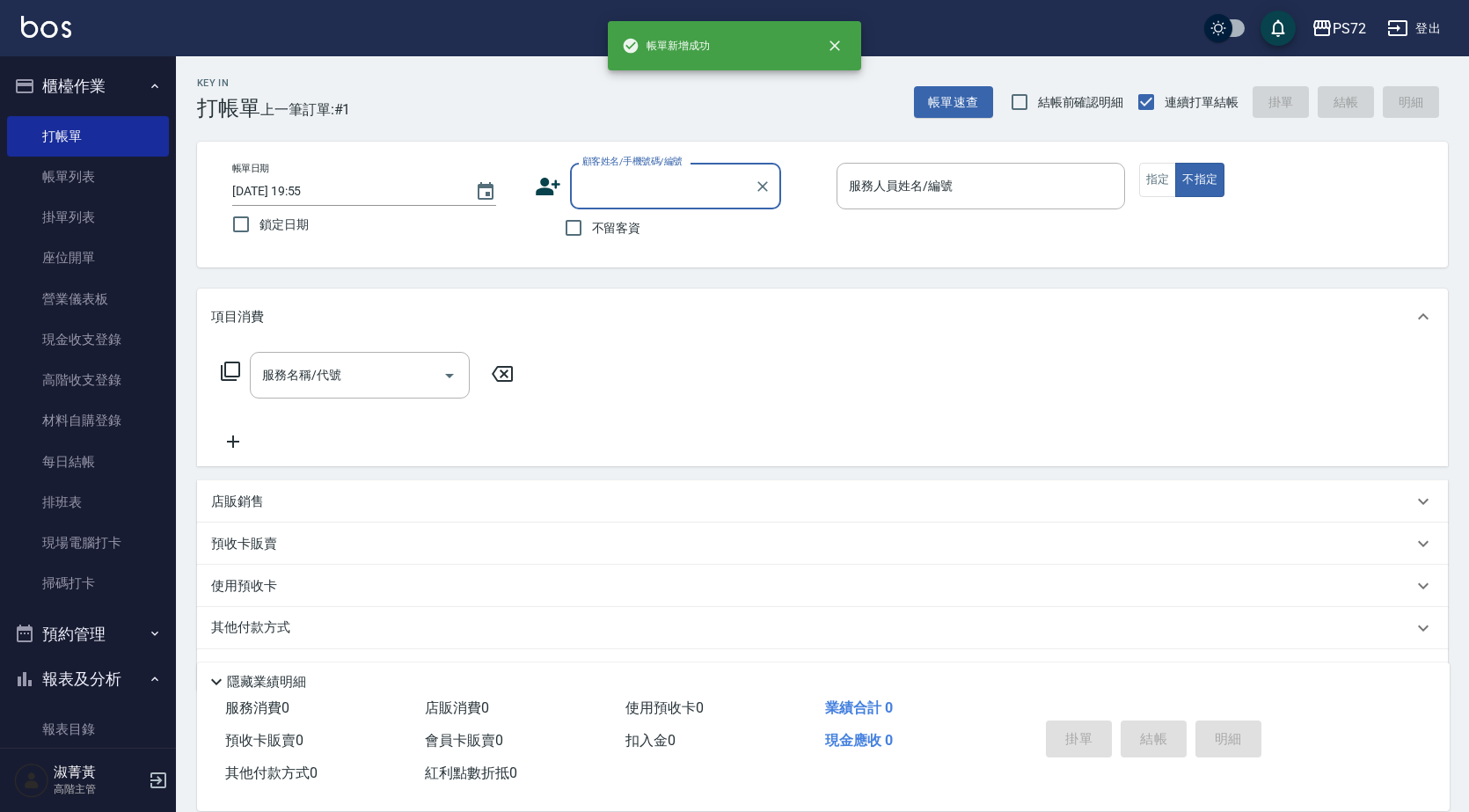
click at [606, 187] on input "顧客姓名/手機號碼/編號" at bounding box center [662, 186] width 169 height 30
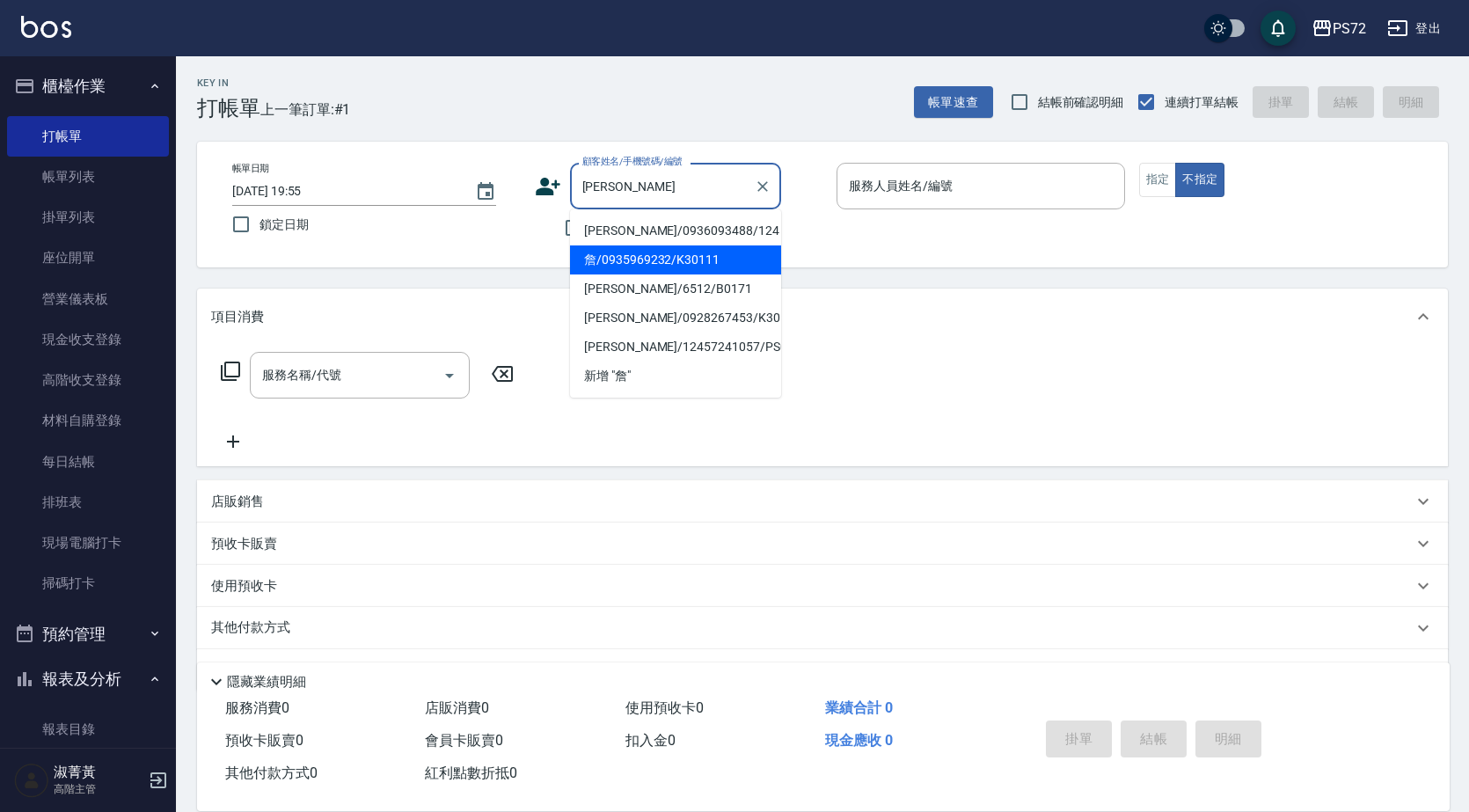
click at [661, 266] on li "詹/0935969232/K30111" at bounding box center [675, 259] width 211 height 29
type input "詹/0935969232/K30111"
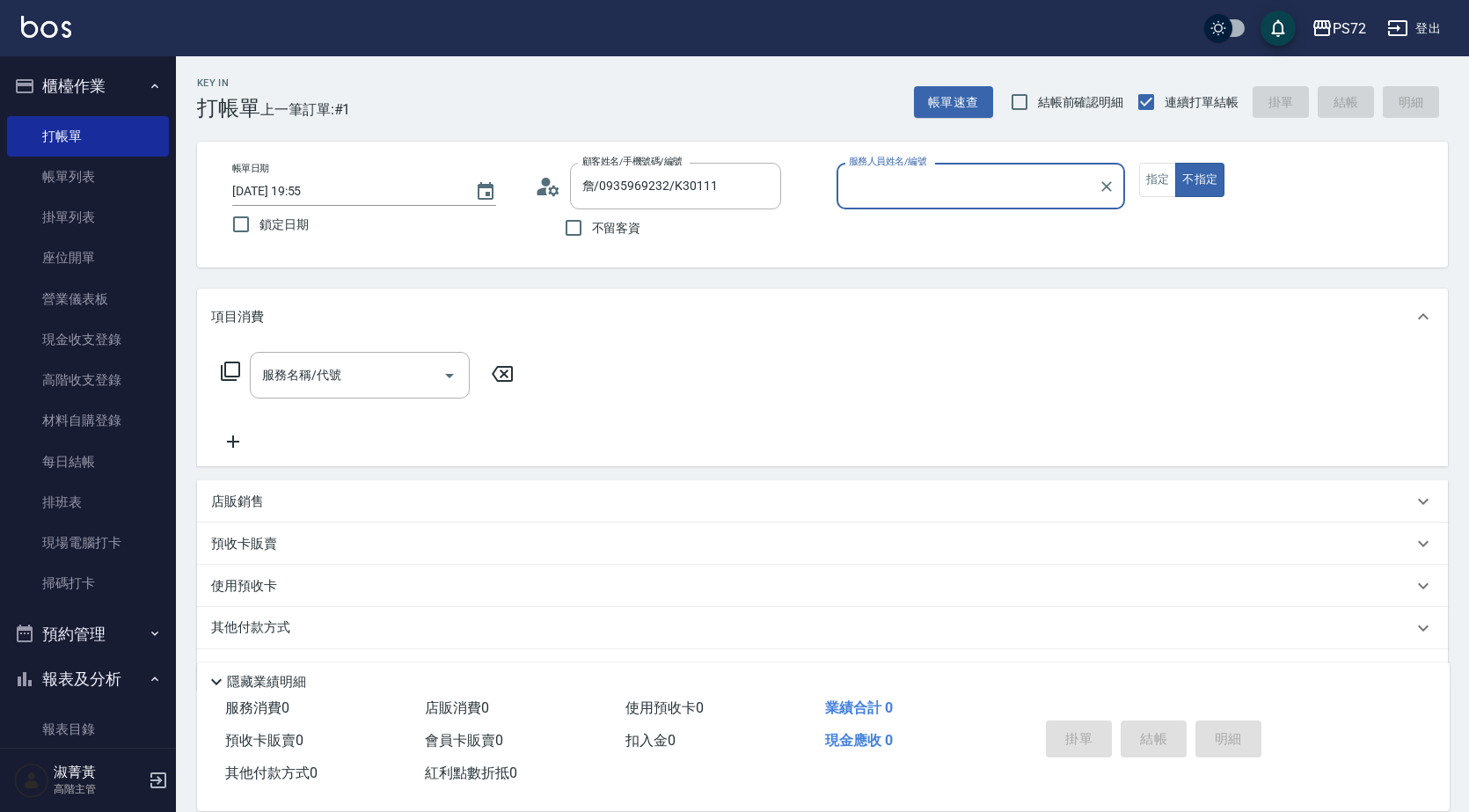
type input "kiwi-3"
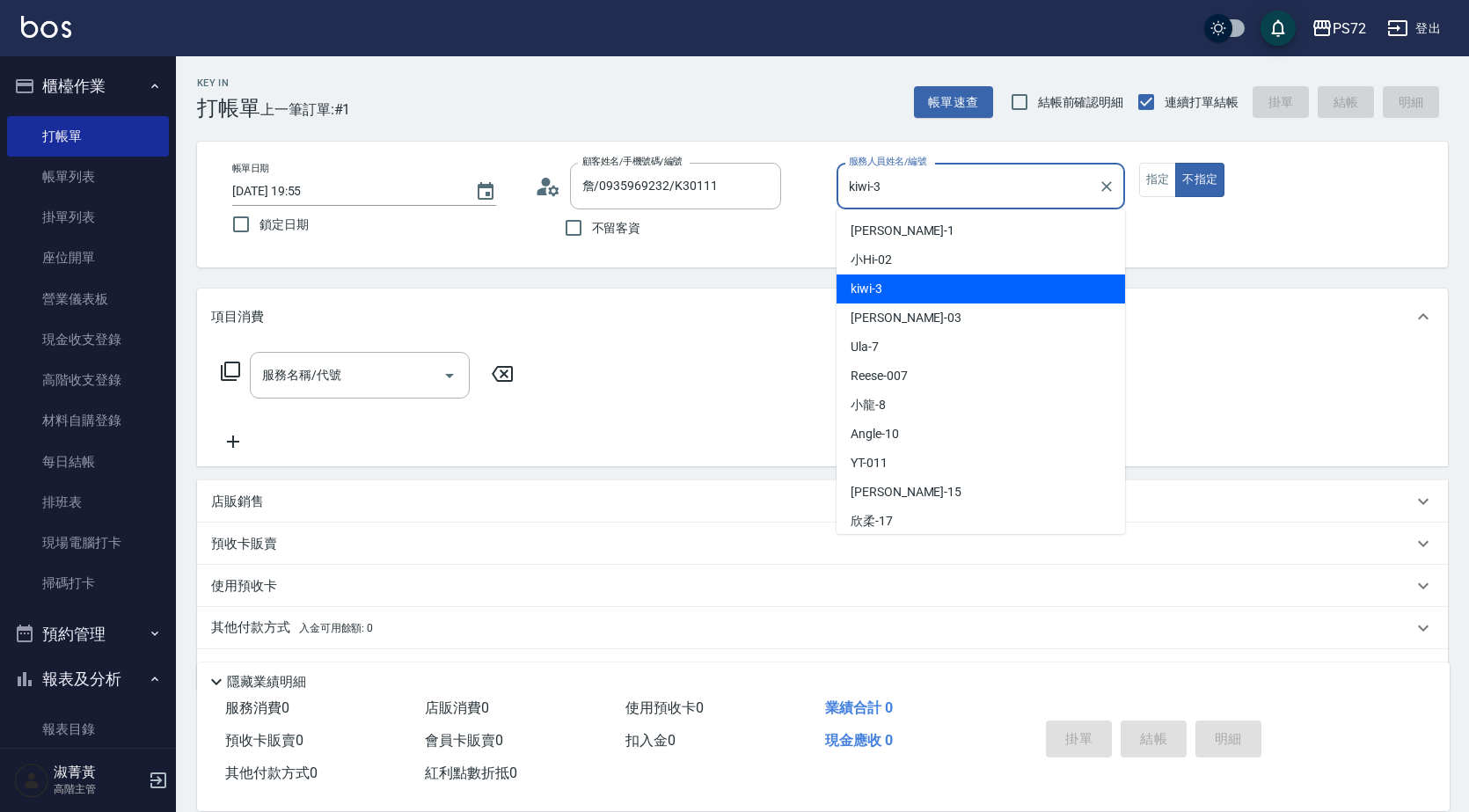
click at [951, 200] on input "kiwi-3" at bounding box center [968, 186] width 246 height 30
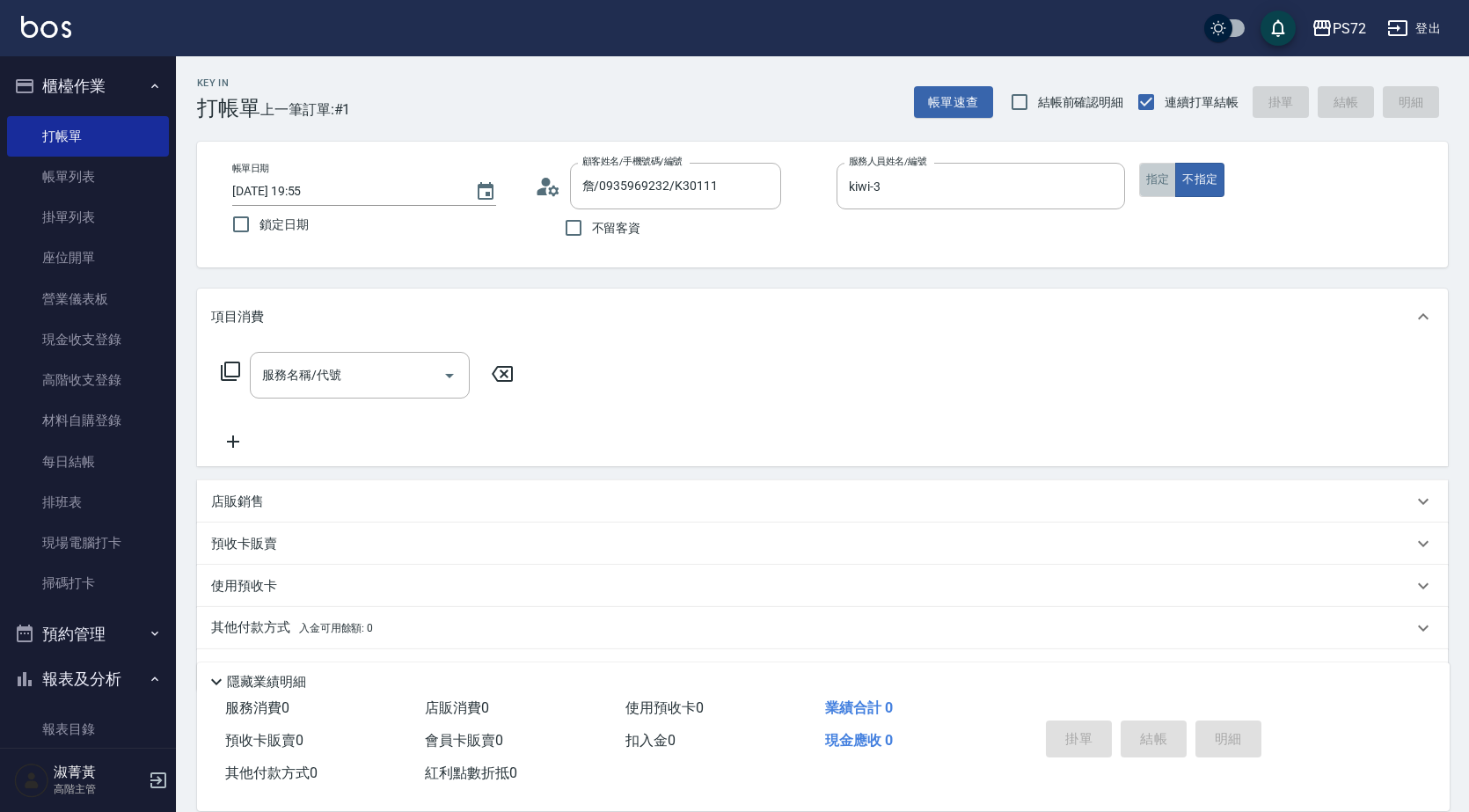
click at [1155, 163] on button "指定" at bounding box center [1158, 180] width 38 height 34
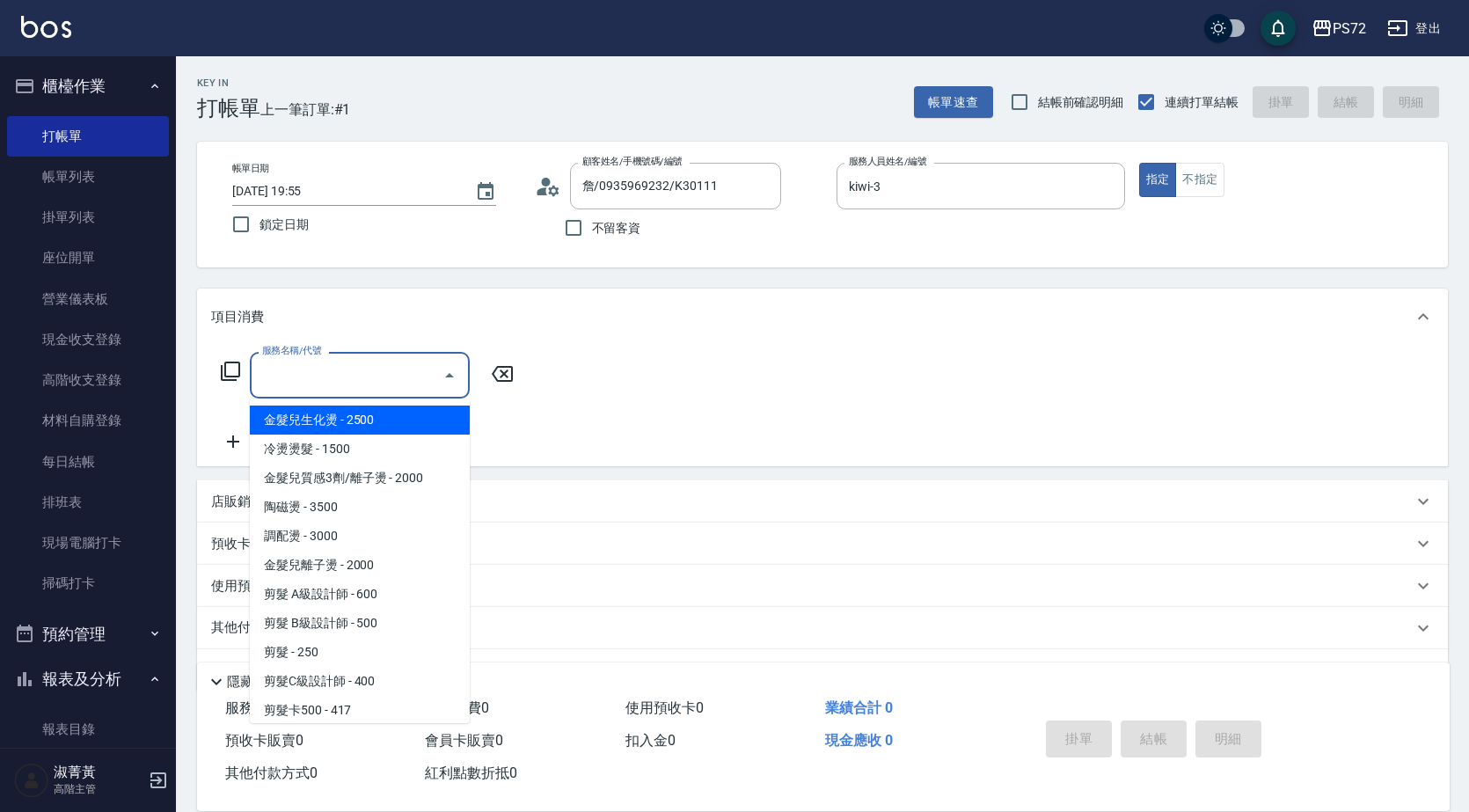
click at [368, 377] on input "服務名稱/代號" at bounding box center [346, 375] width 177 height 30
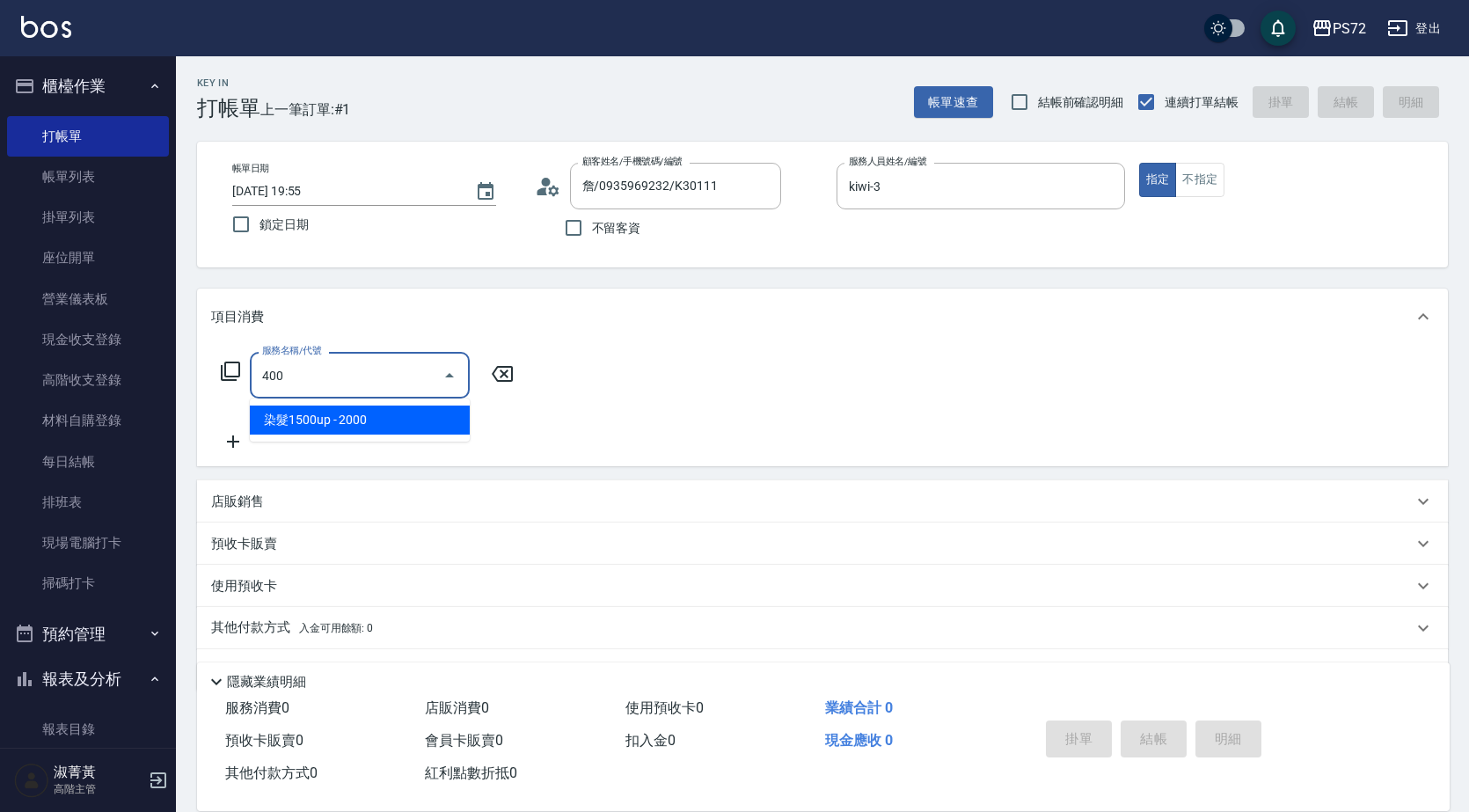
type input "染髮1500up(400)"
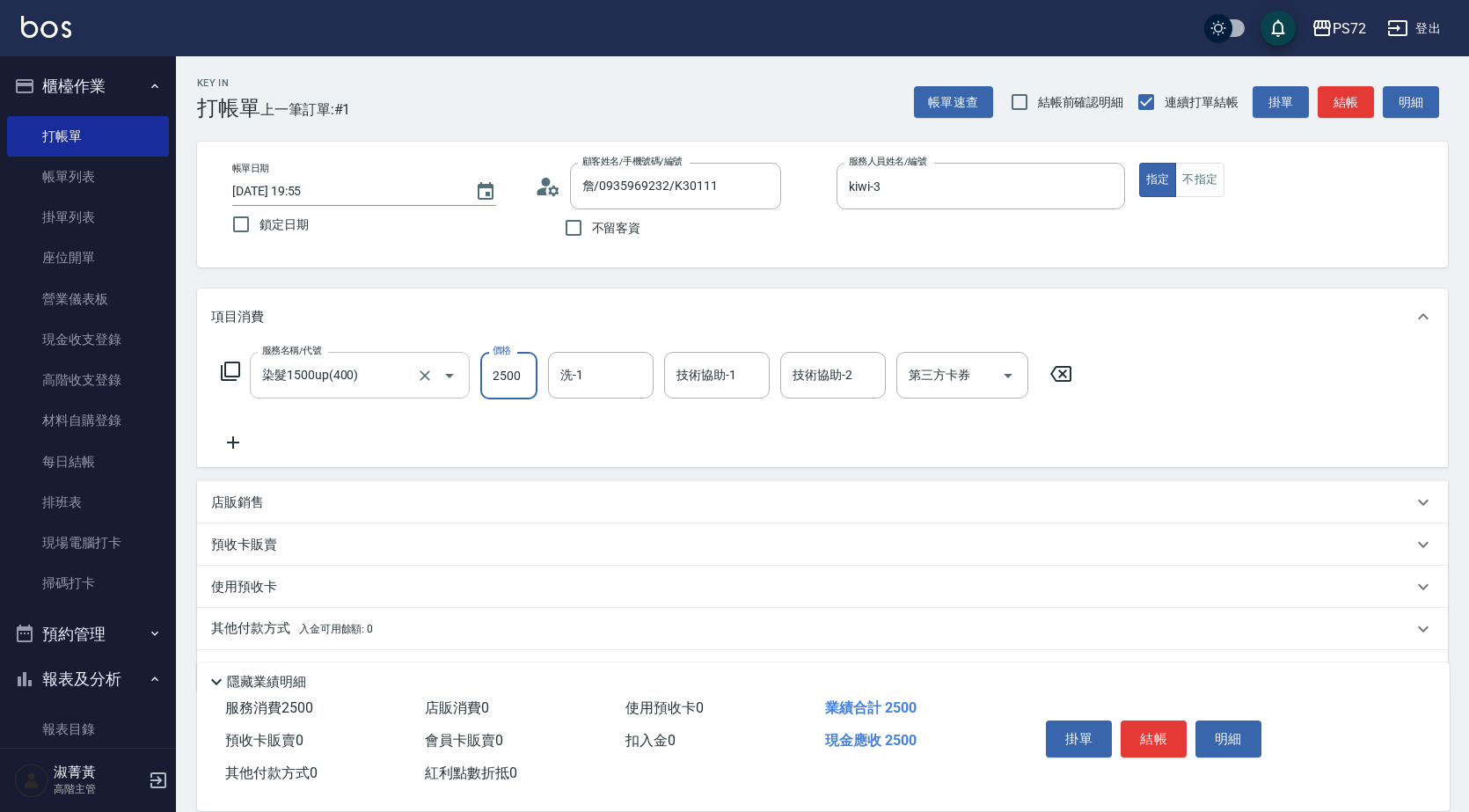
type input "2500"
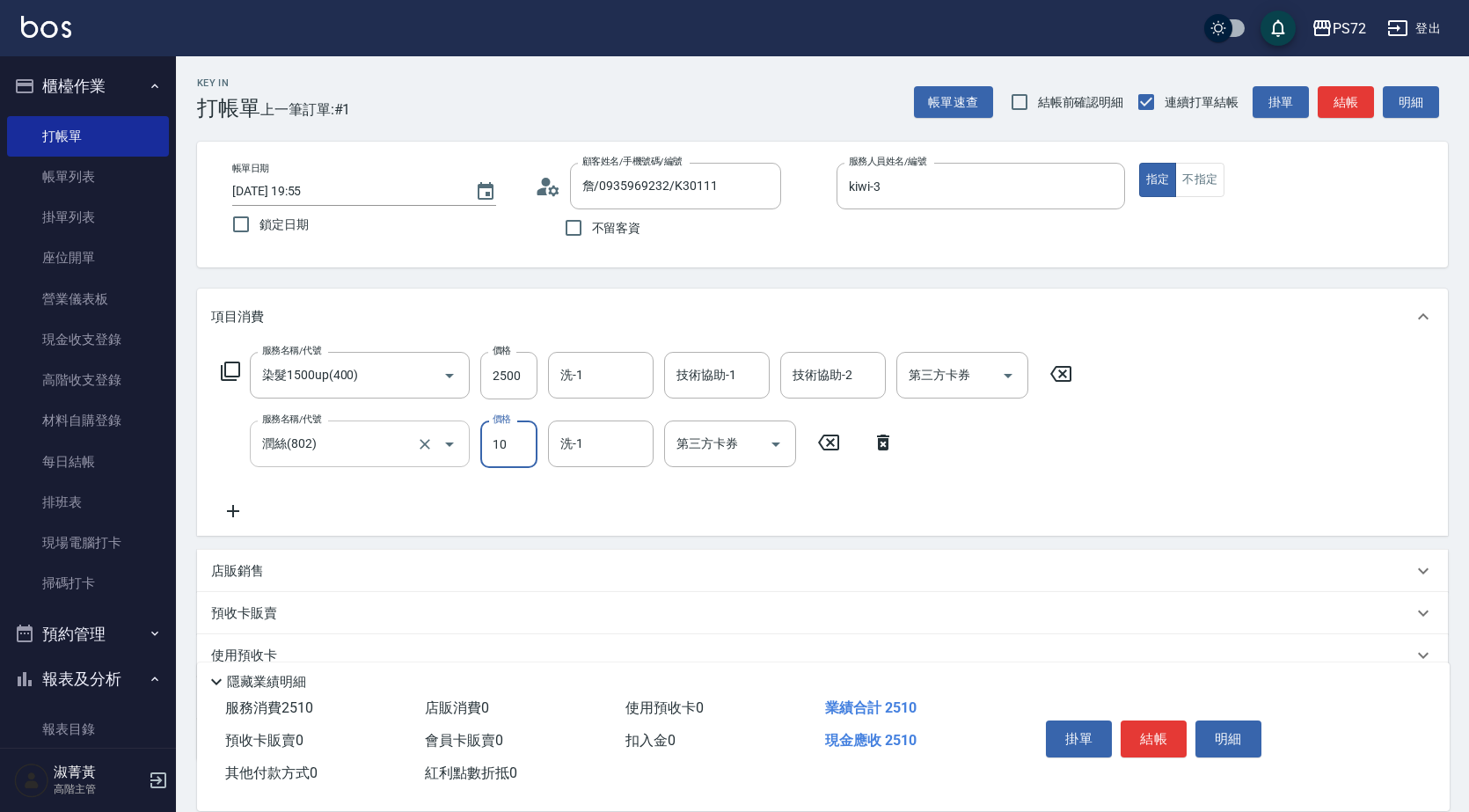
click at [305, 434] on input "潤絲(802)" at bounding box center [335, 443] width 154 height 30
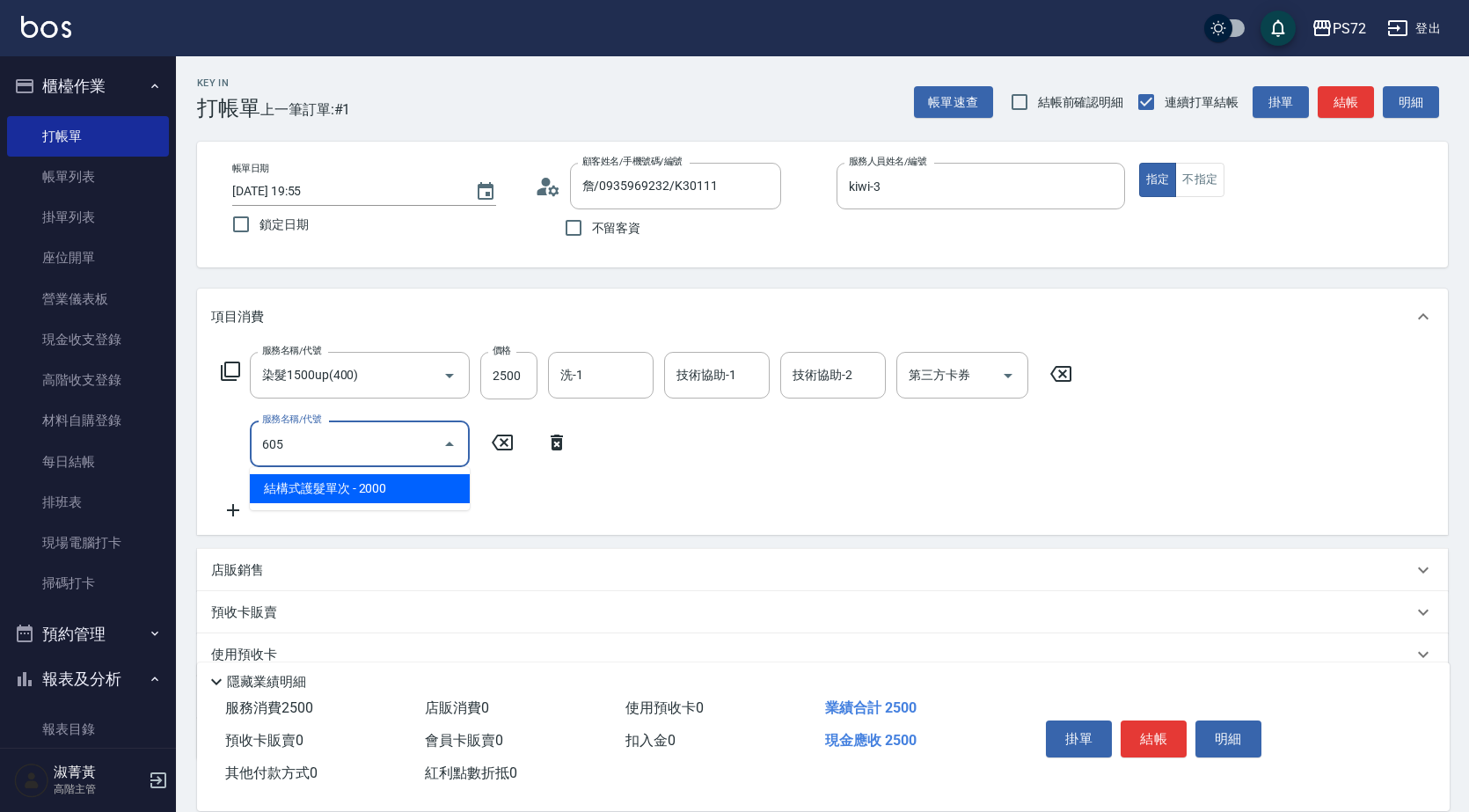
type input "結構式護髮單次(605)"
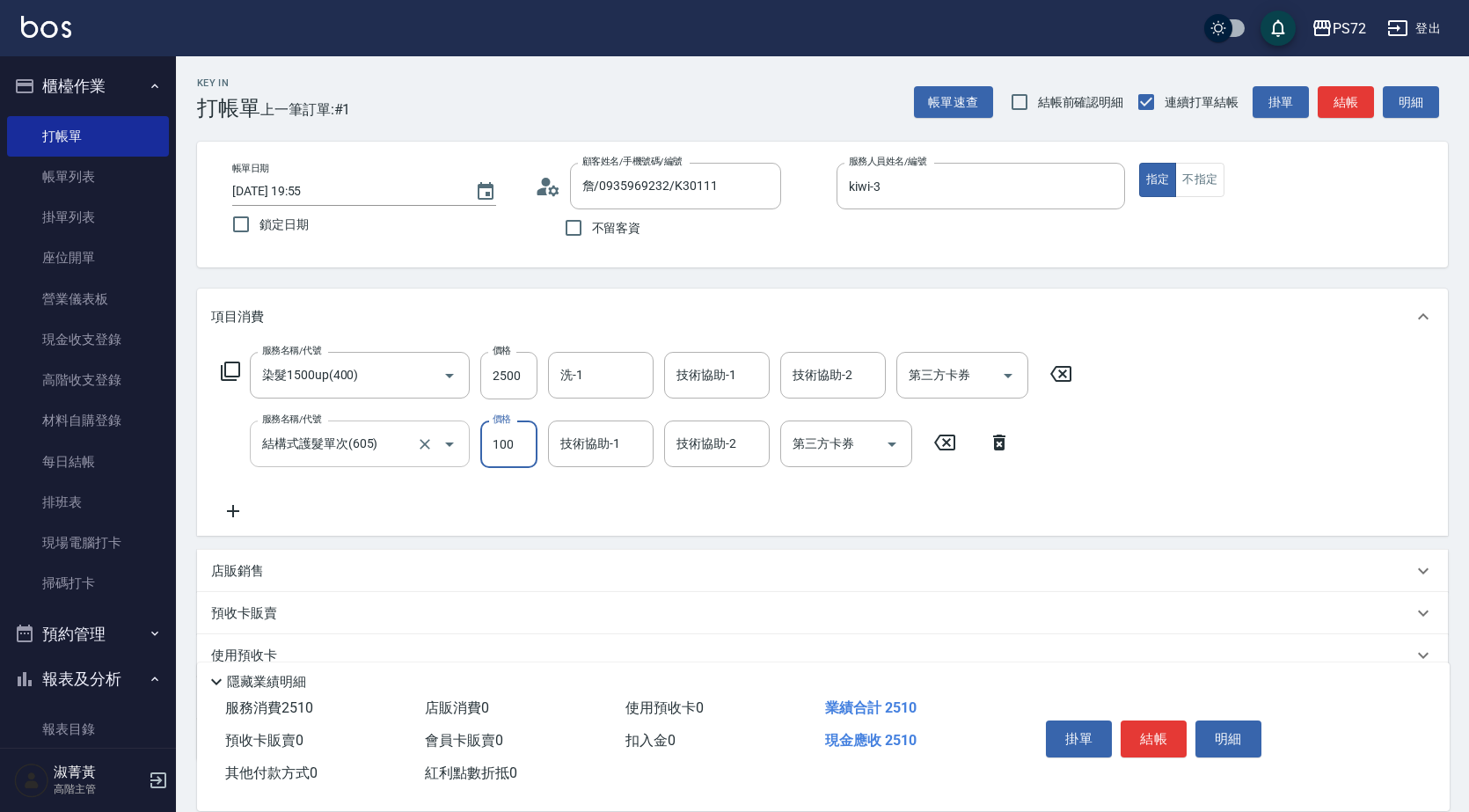
type input "1000"
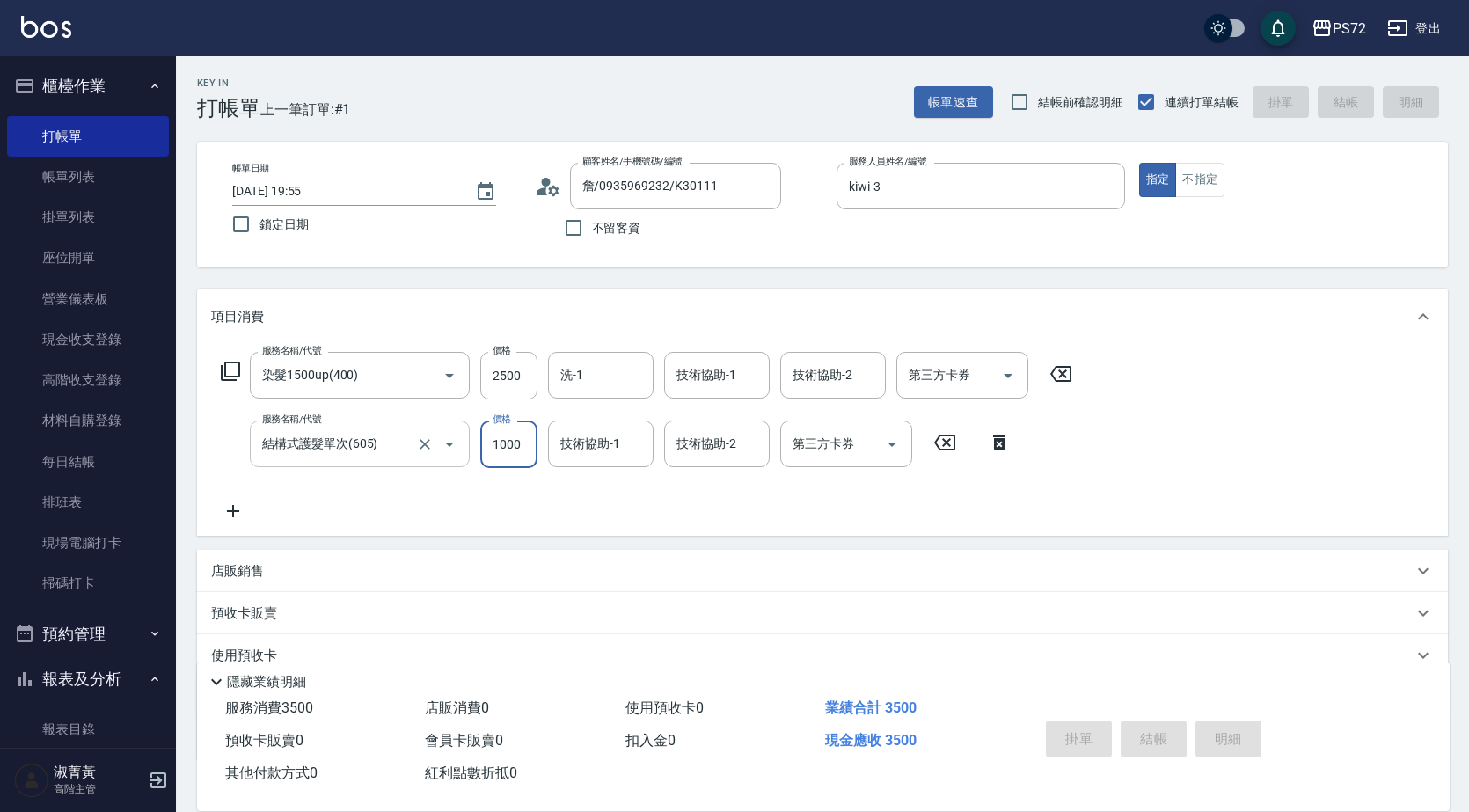
type input "[DATE] 19:56"
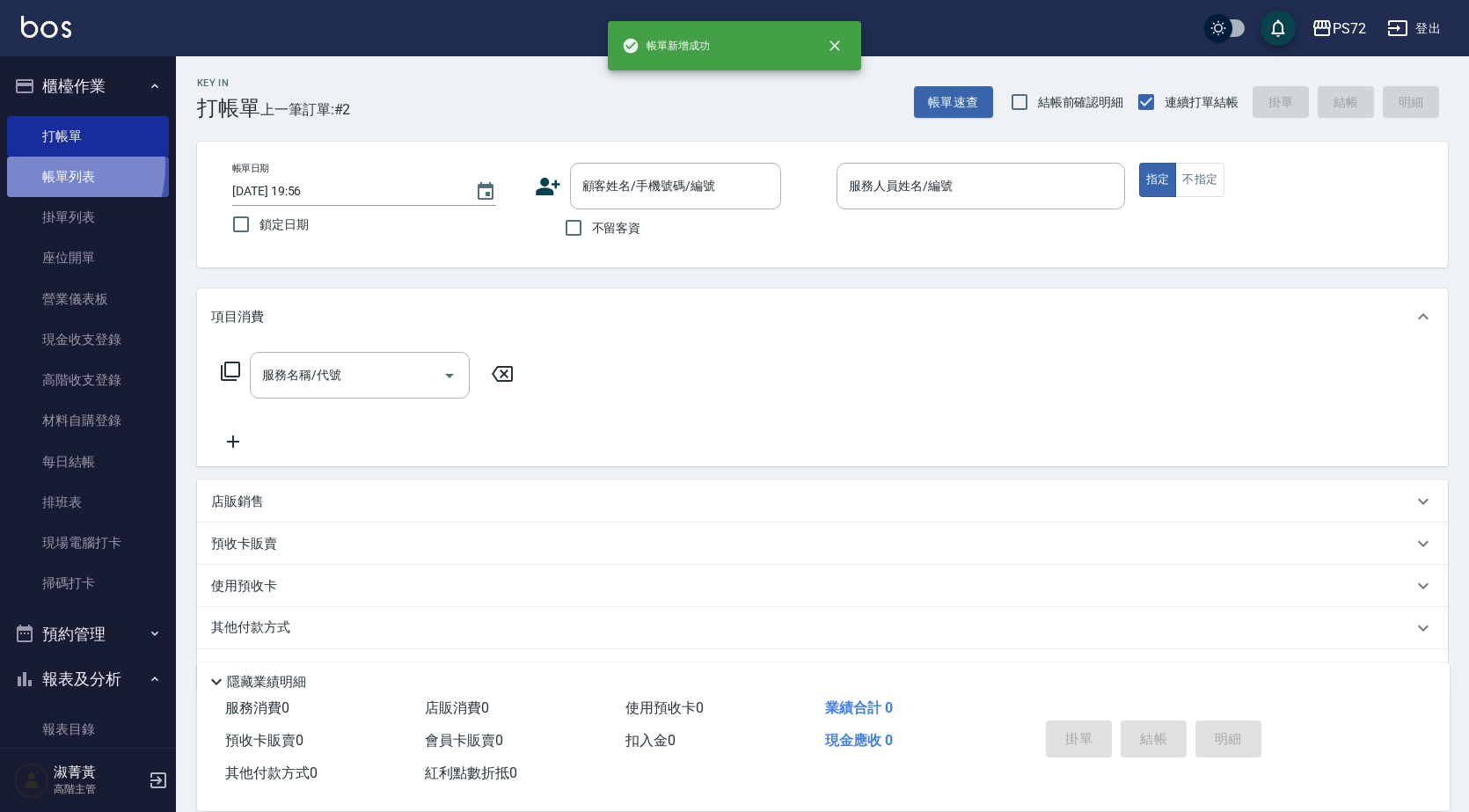
click at [46, 166] on link "帳單列表" at bounding box center [88, 176] width 162 height 40
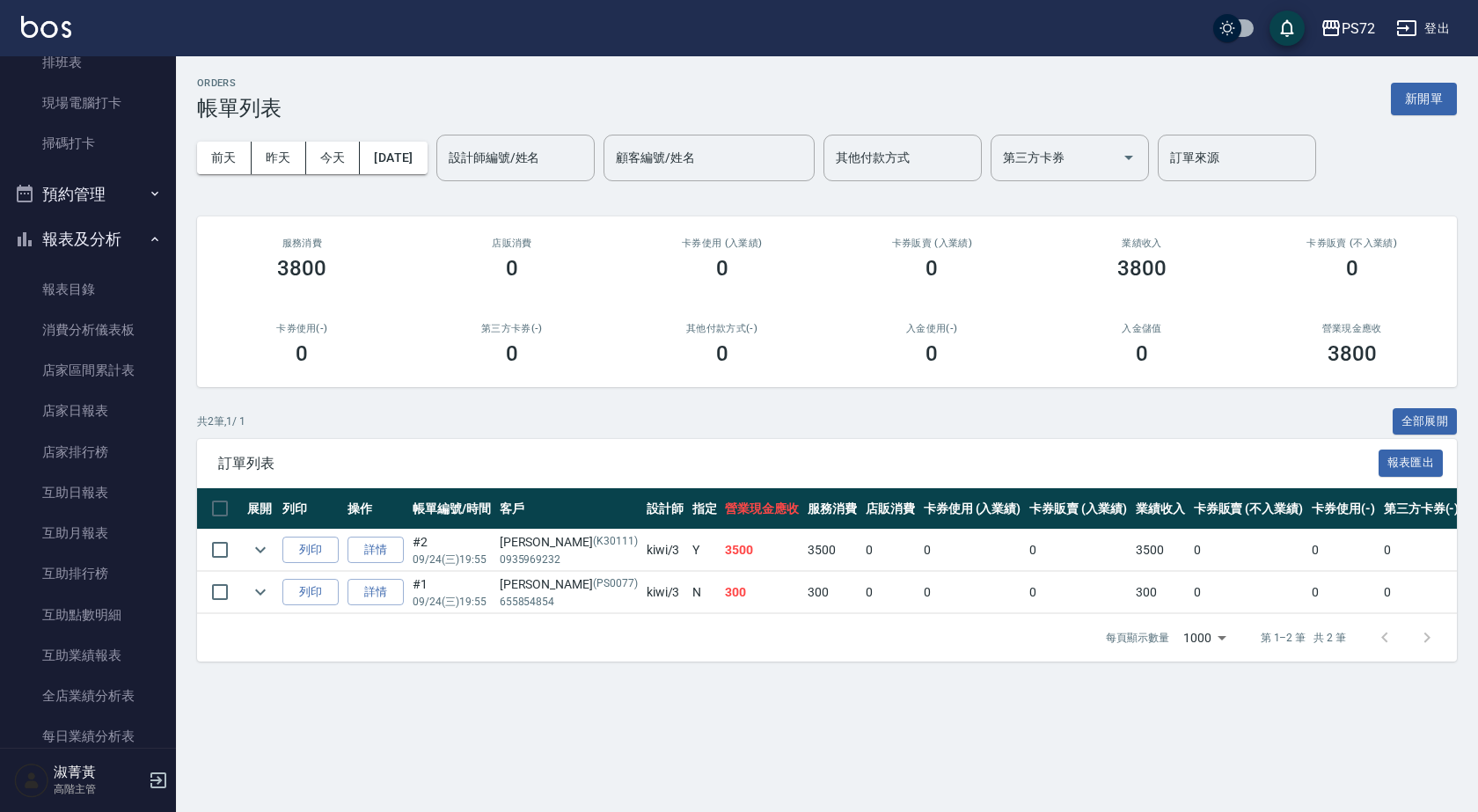
scroll to position [703, 0]
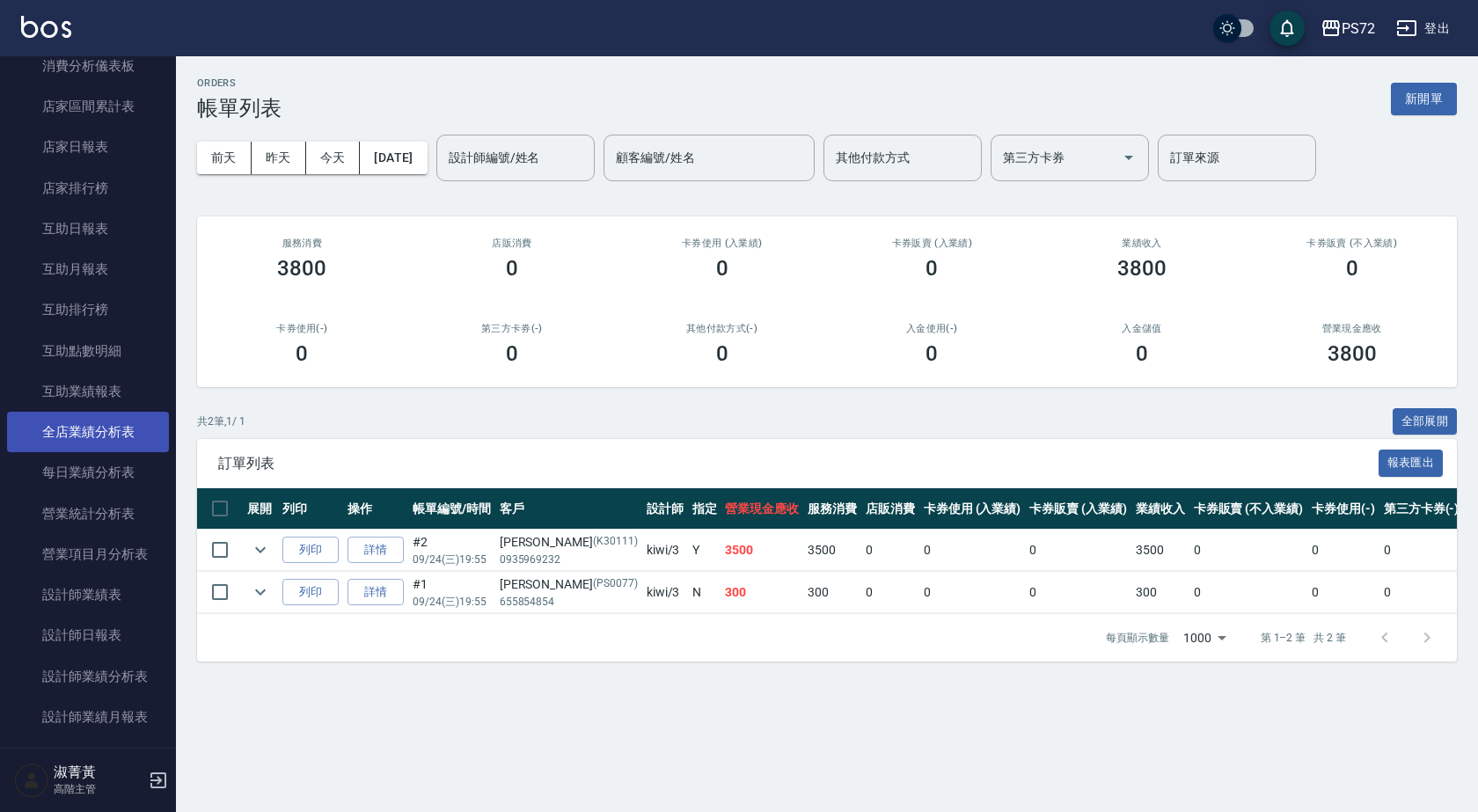
click at [101, 440] on link "全店業績分析表" at bounding box center [88, 432] width 162 height 40
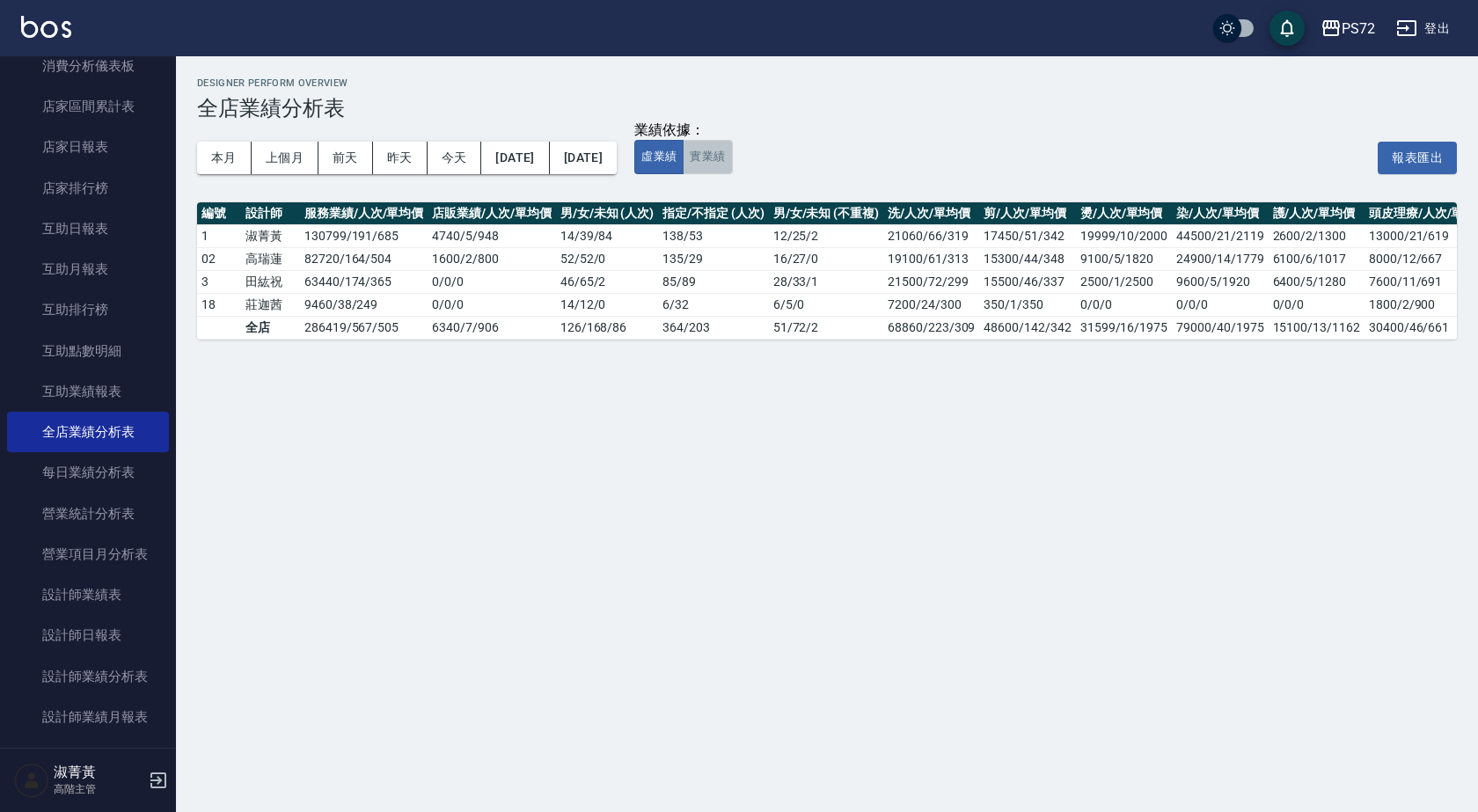
click at [732, 171] on button "實業績" at bounding box center [708, 157] width 50 height 34
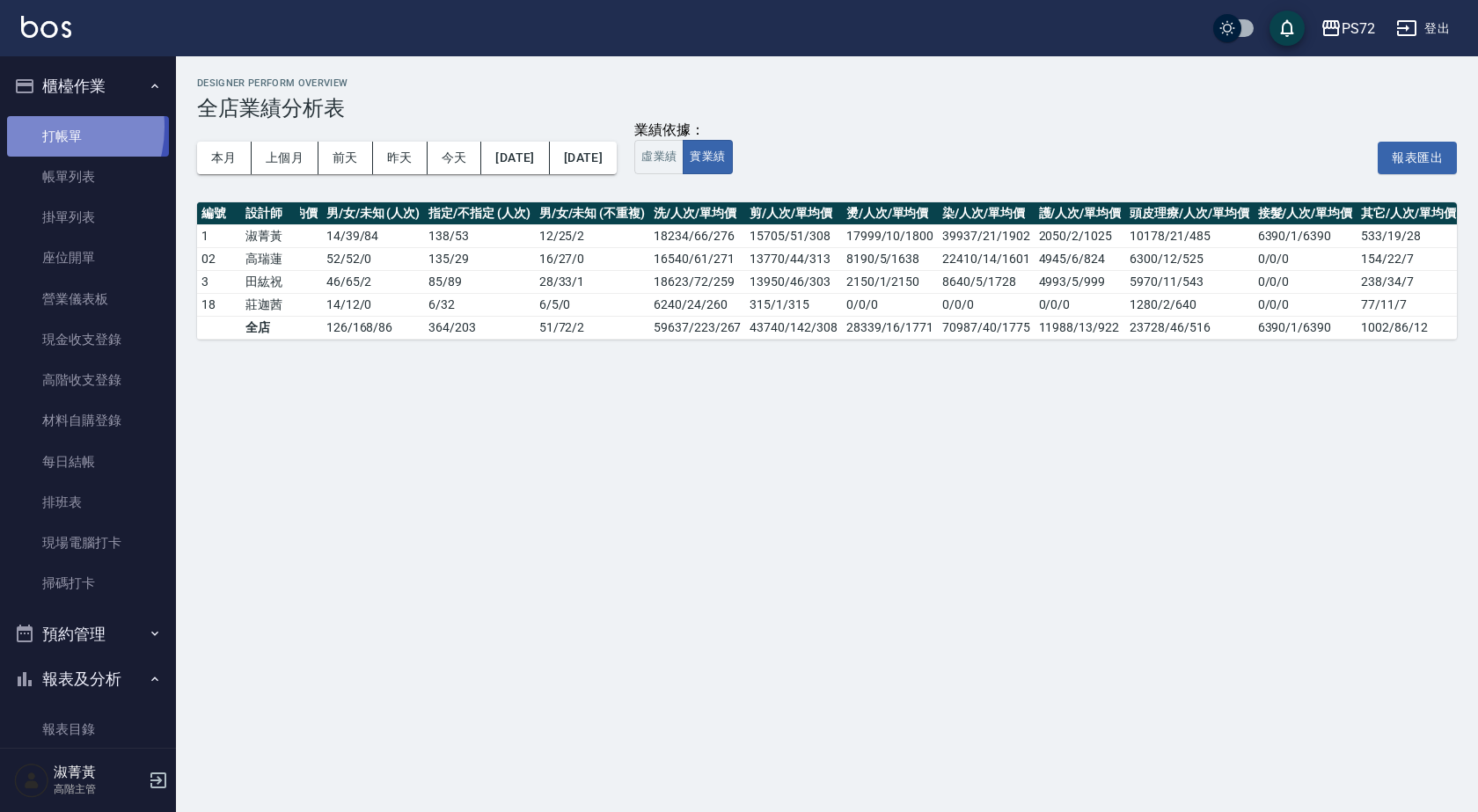
click at [41, 127] on link "打帳單" at bounding box center [88, 136] width 162 height 40
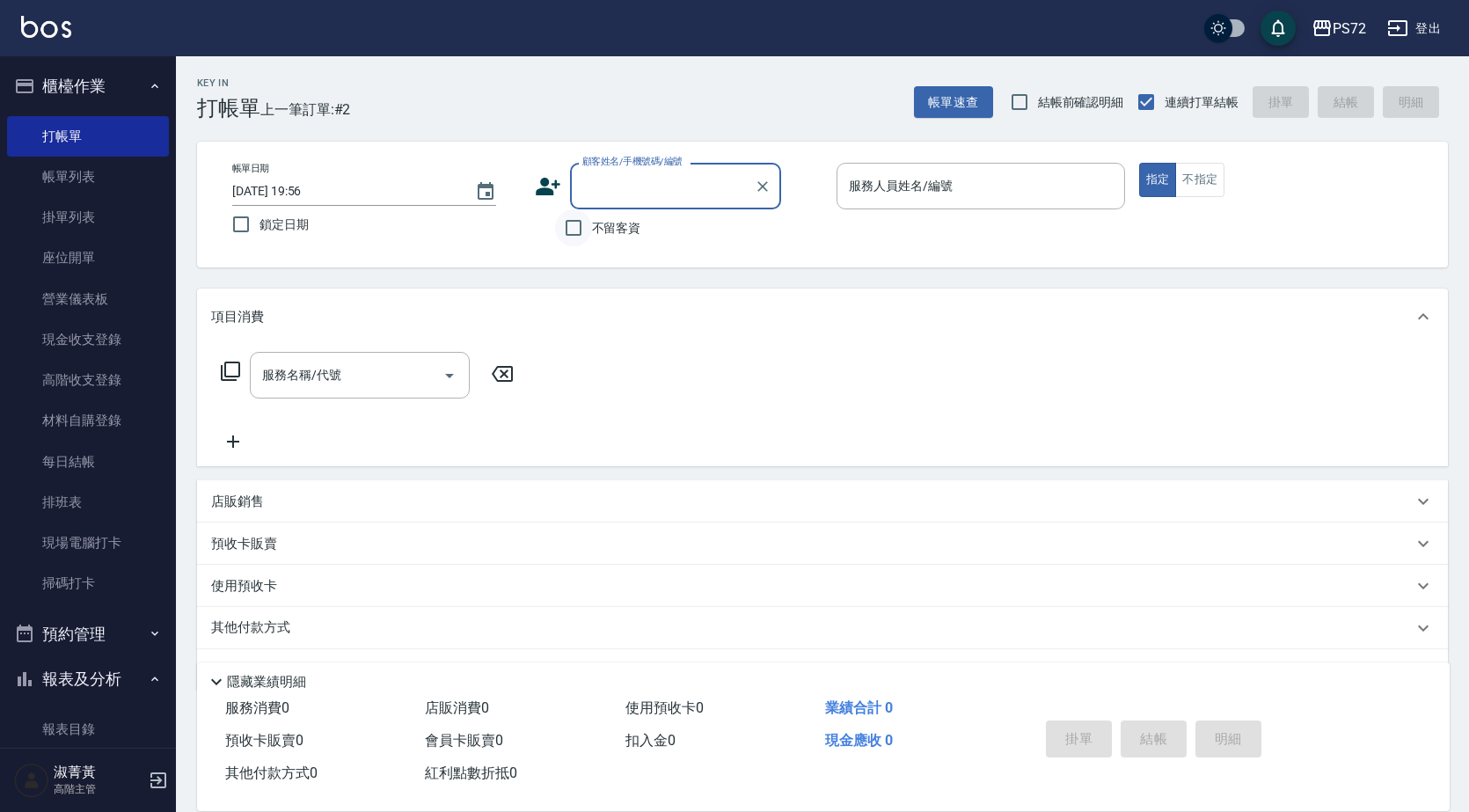
click at [571, 225] on input "不留客資" at bounding box center [573, 228] width 37 height 37
checkbox input "true"
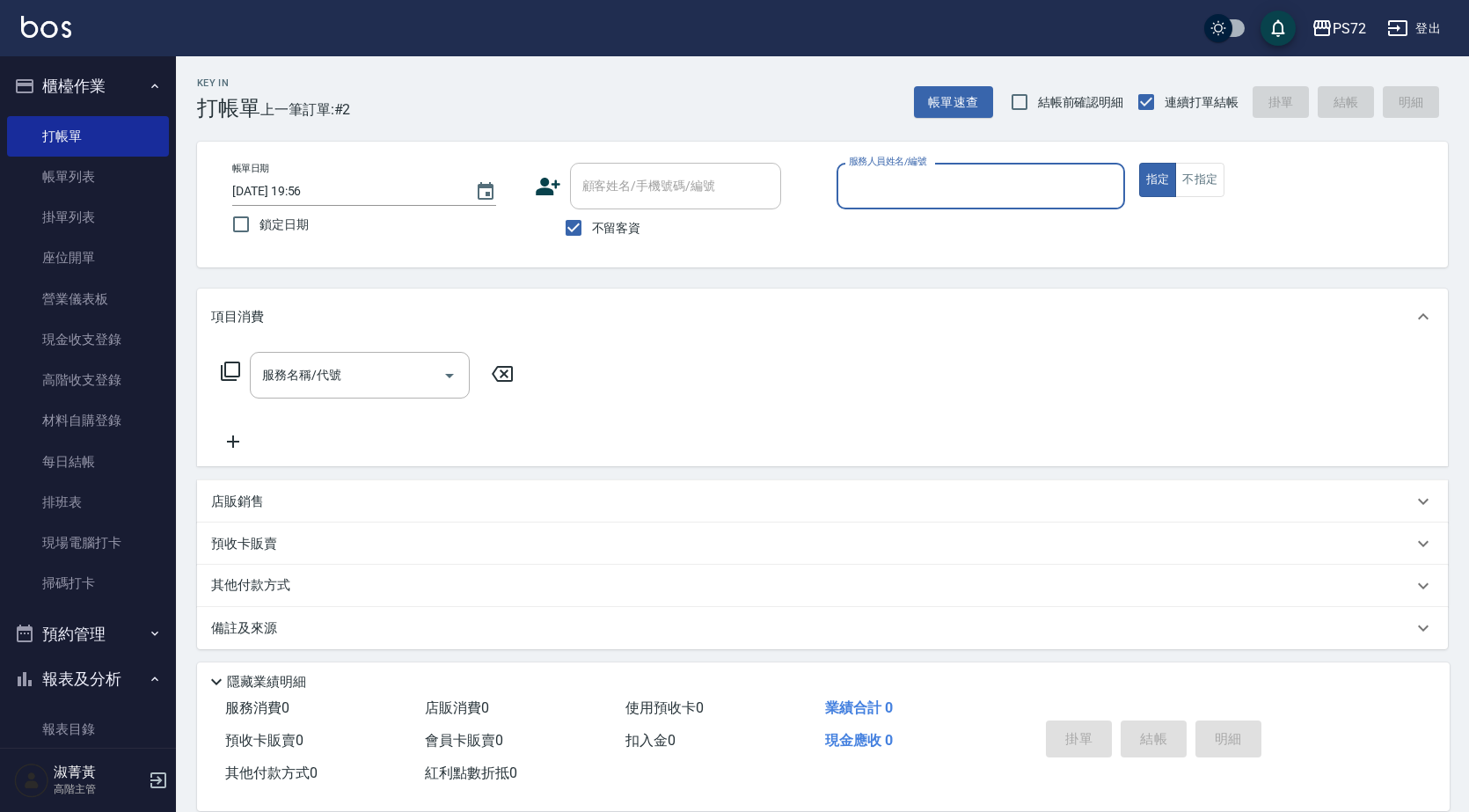
click at [941, 196] on input "服務人員姓名/編號" at bounding box center [981, 186] width 273 height 30
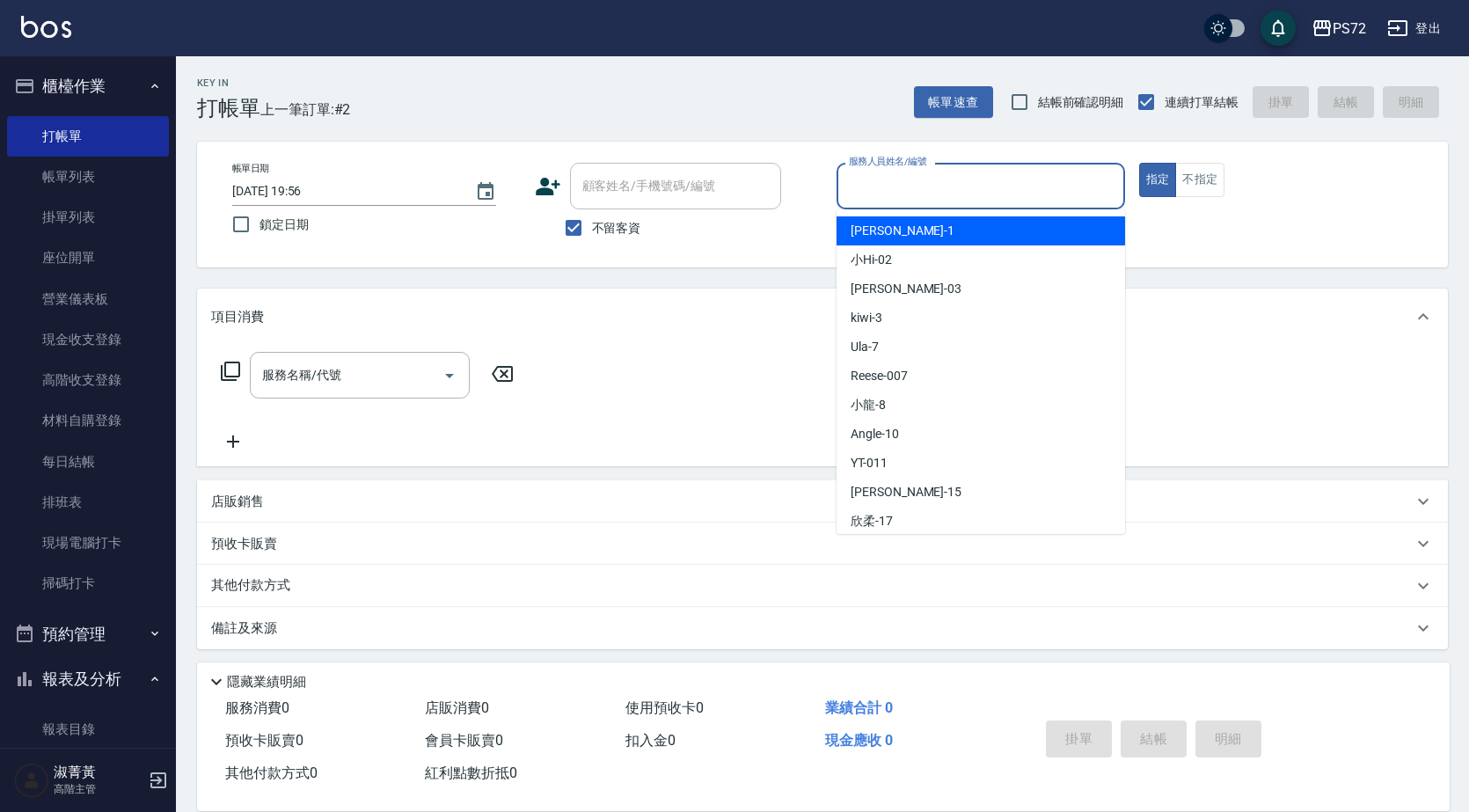
click at [935, 217] on div "[PERSON_NAME] -1" at bounding box center [981, 231] width 289 height 29
type input "[PERSON_NAME]-1"
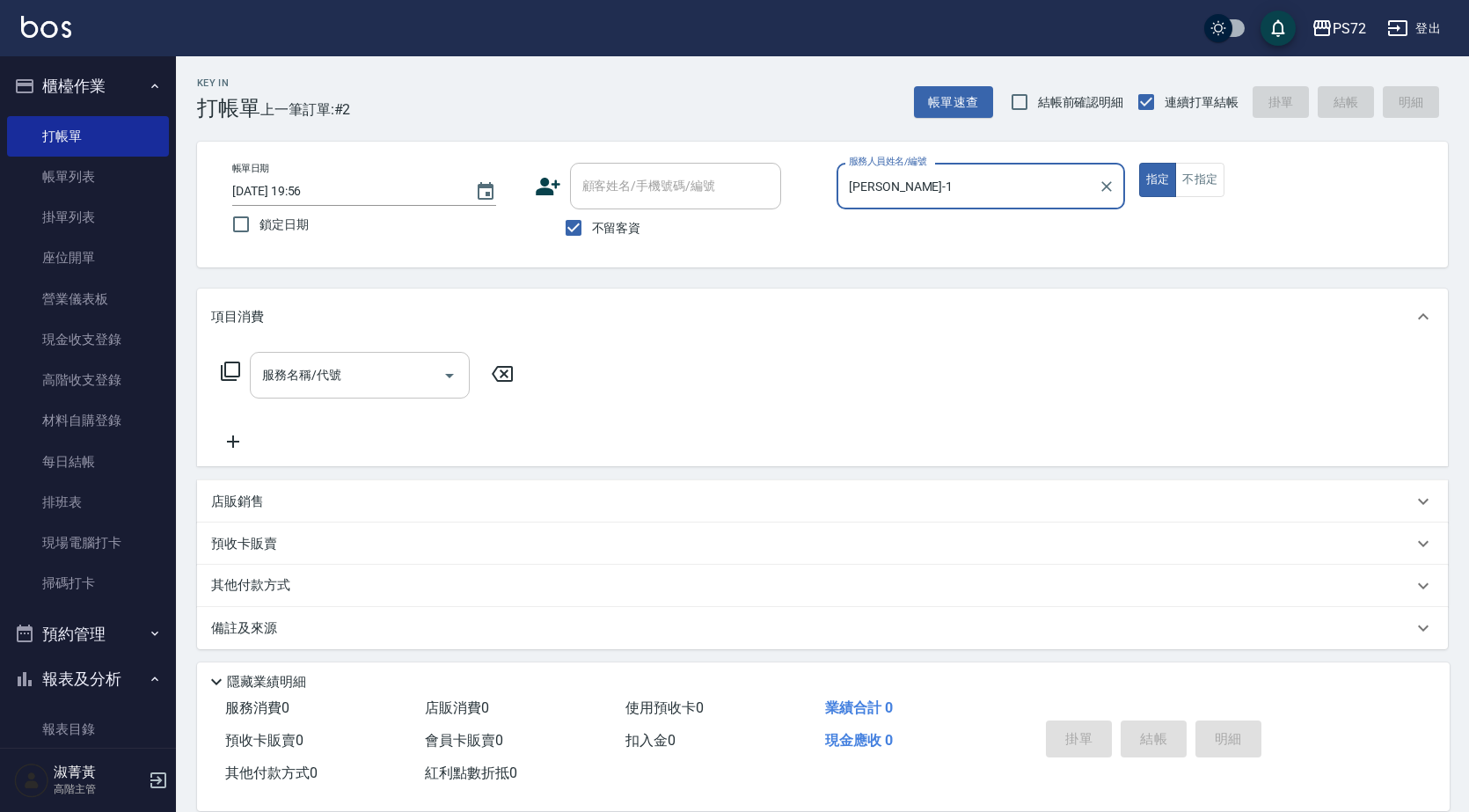
click at [276, 359] on div "服務名稱/代號" at bounding box center [359, 375] width 220 height 47
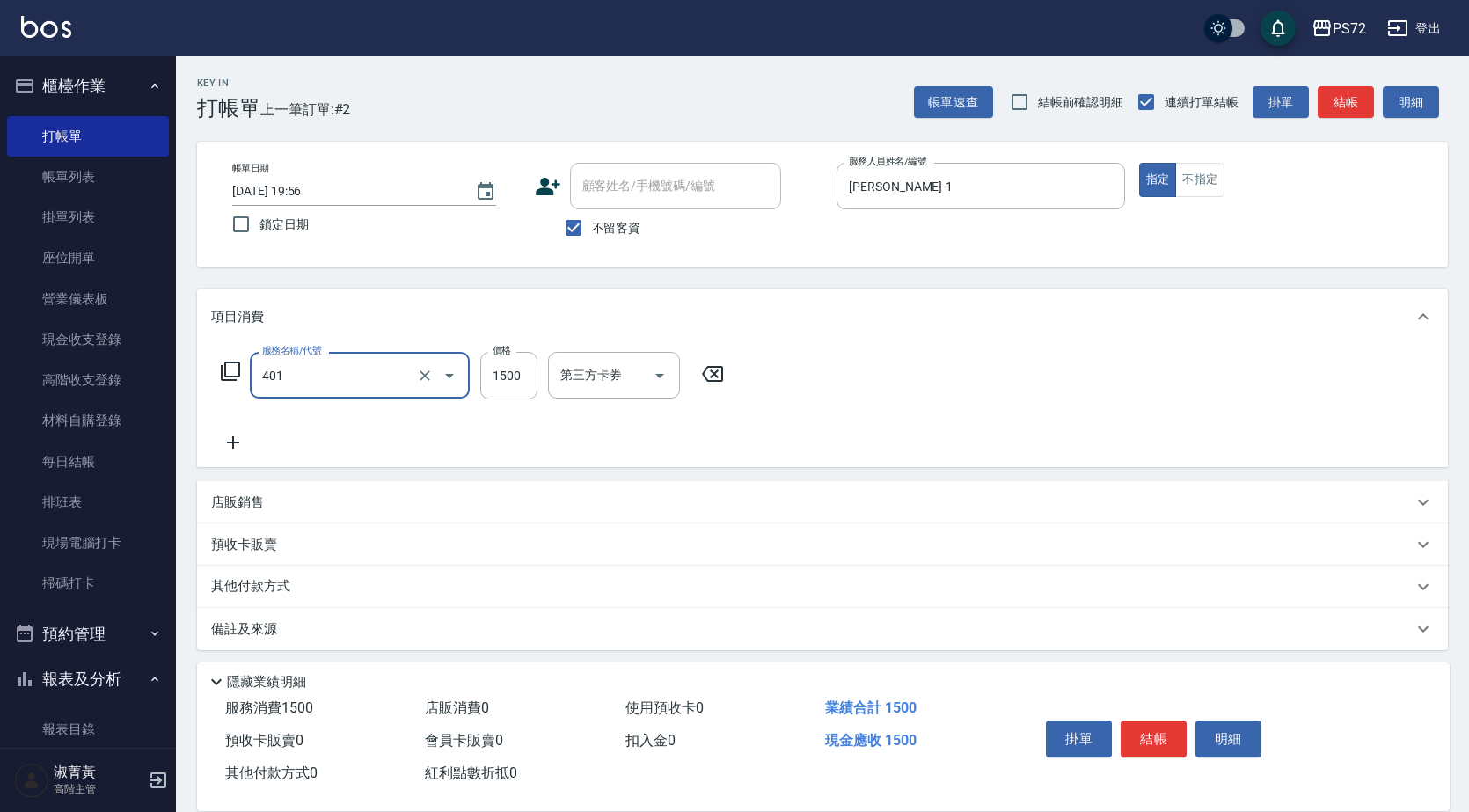
type input "染髮(401)"
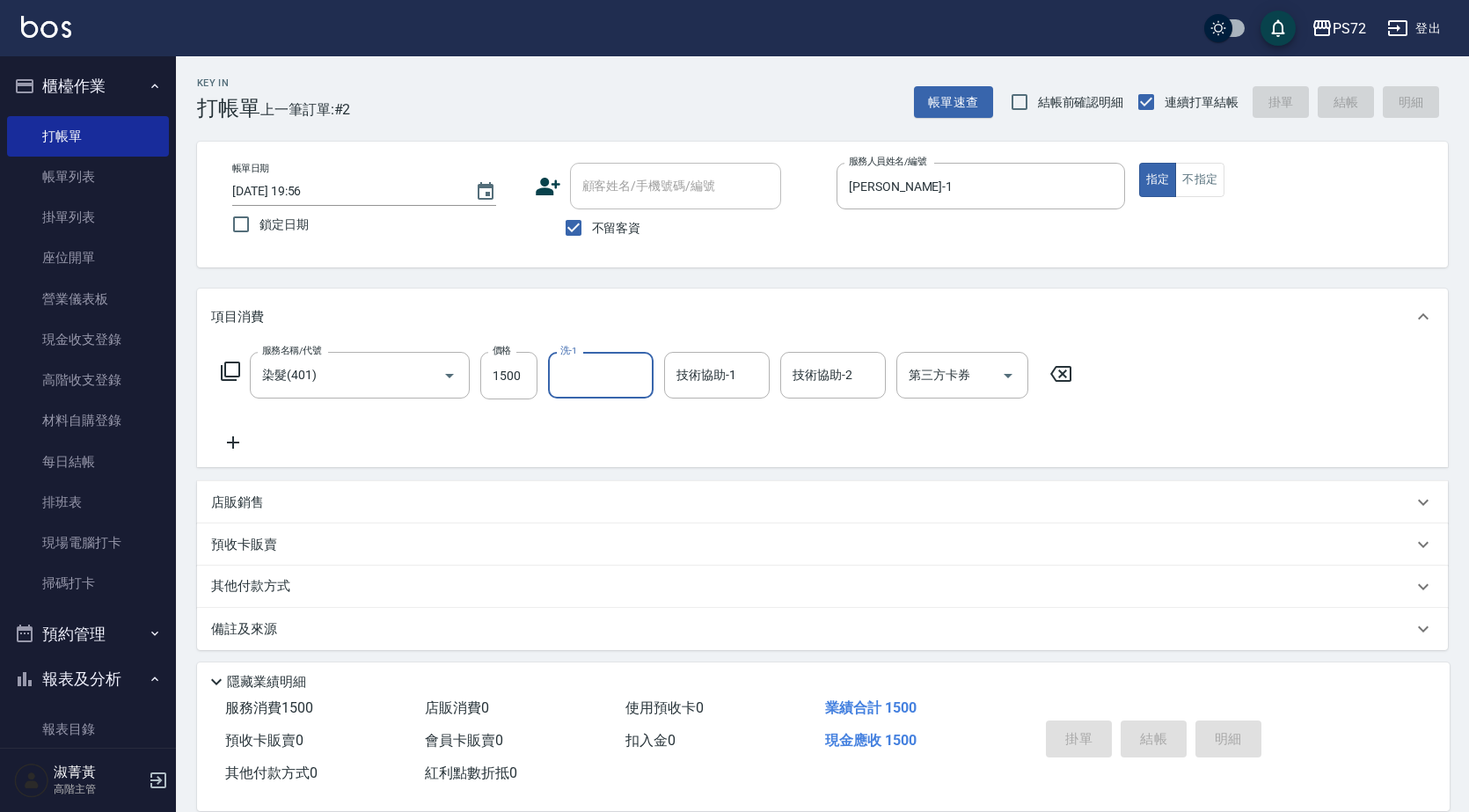
type input "[DATE] 20:03"
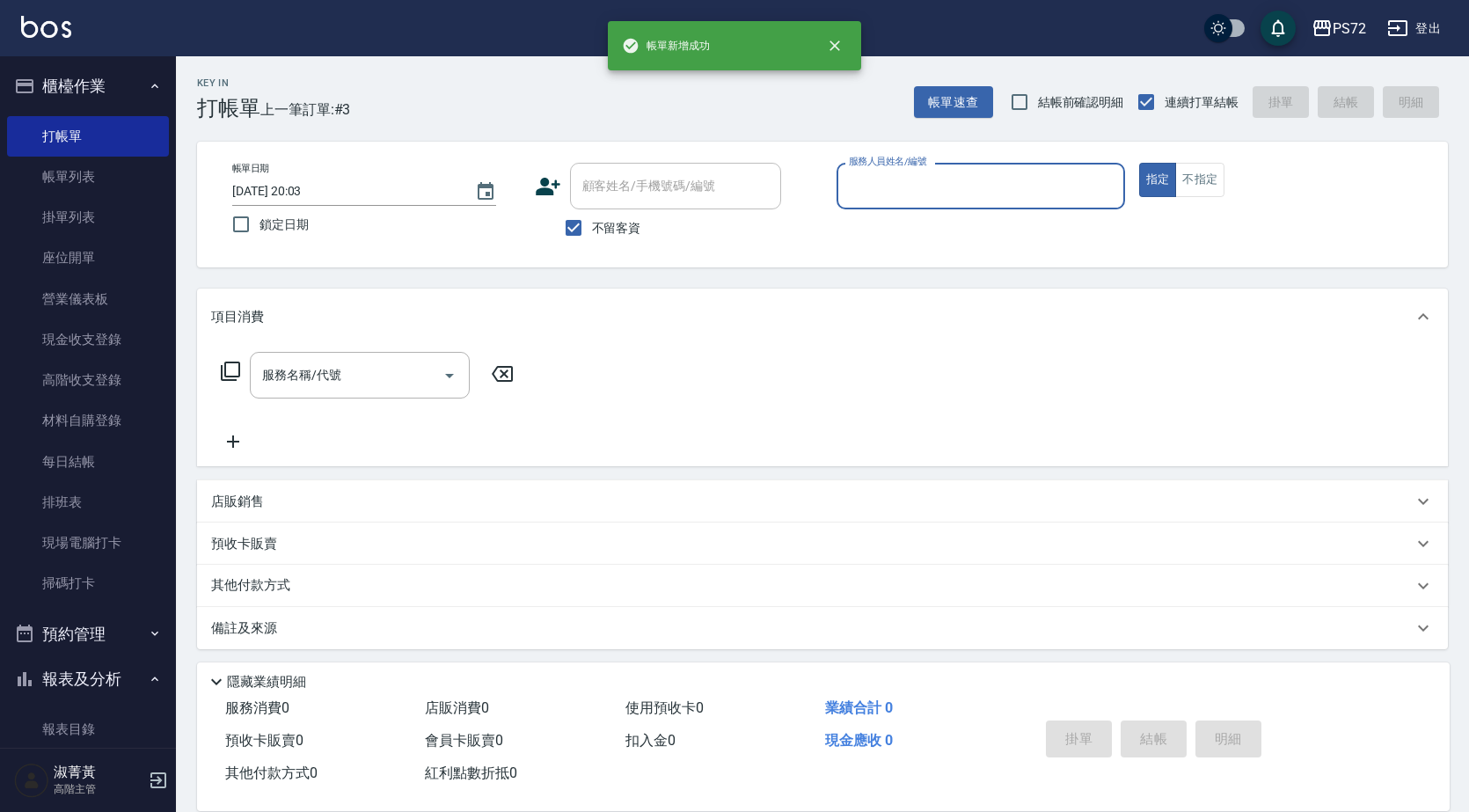
click at [950, 199] on input "服務人員姓名/編號" at bounding box center [981, 186] width 273 height 30
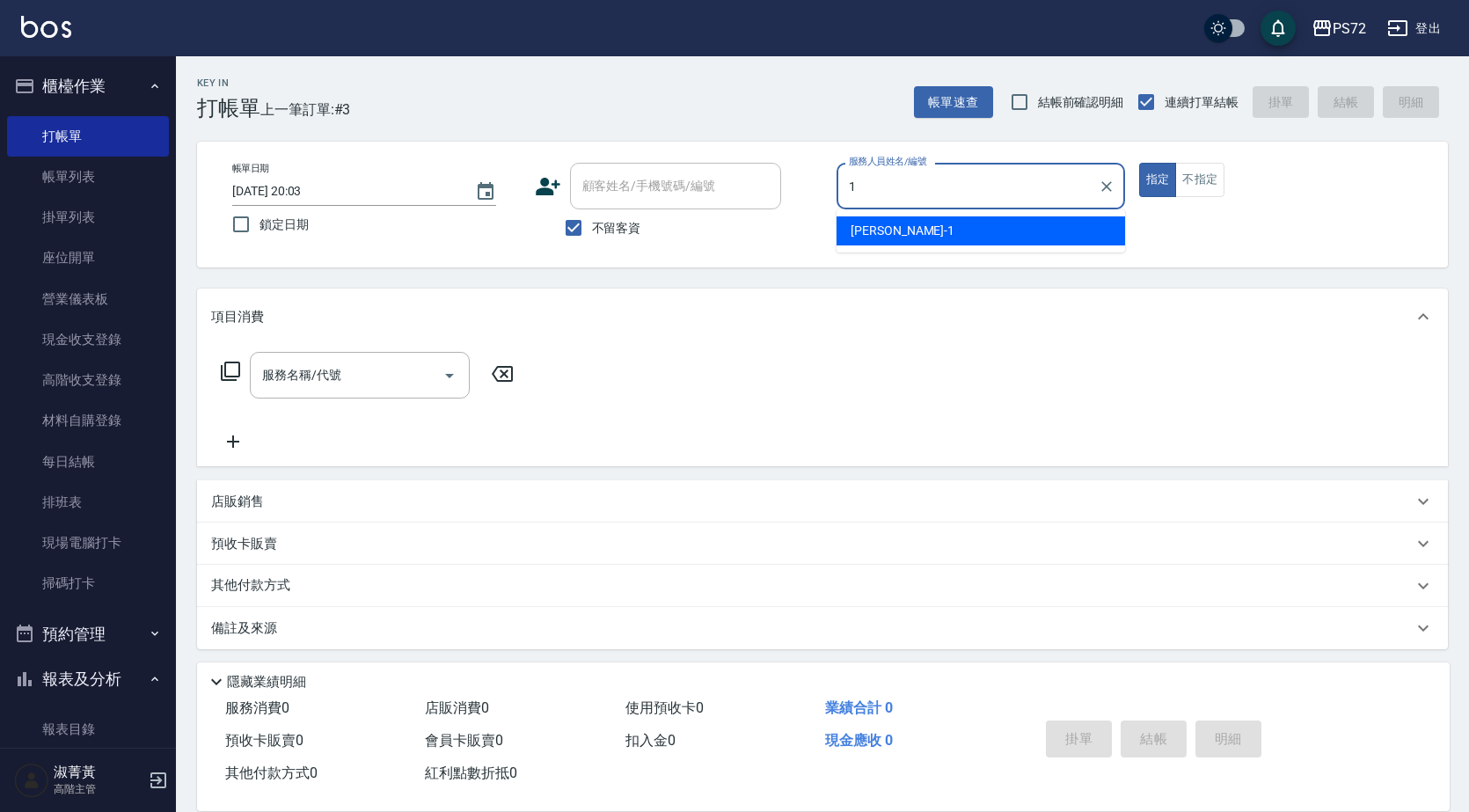
type input "[PERSON_NAME]-1"
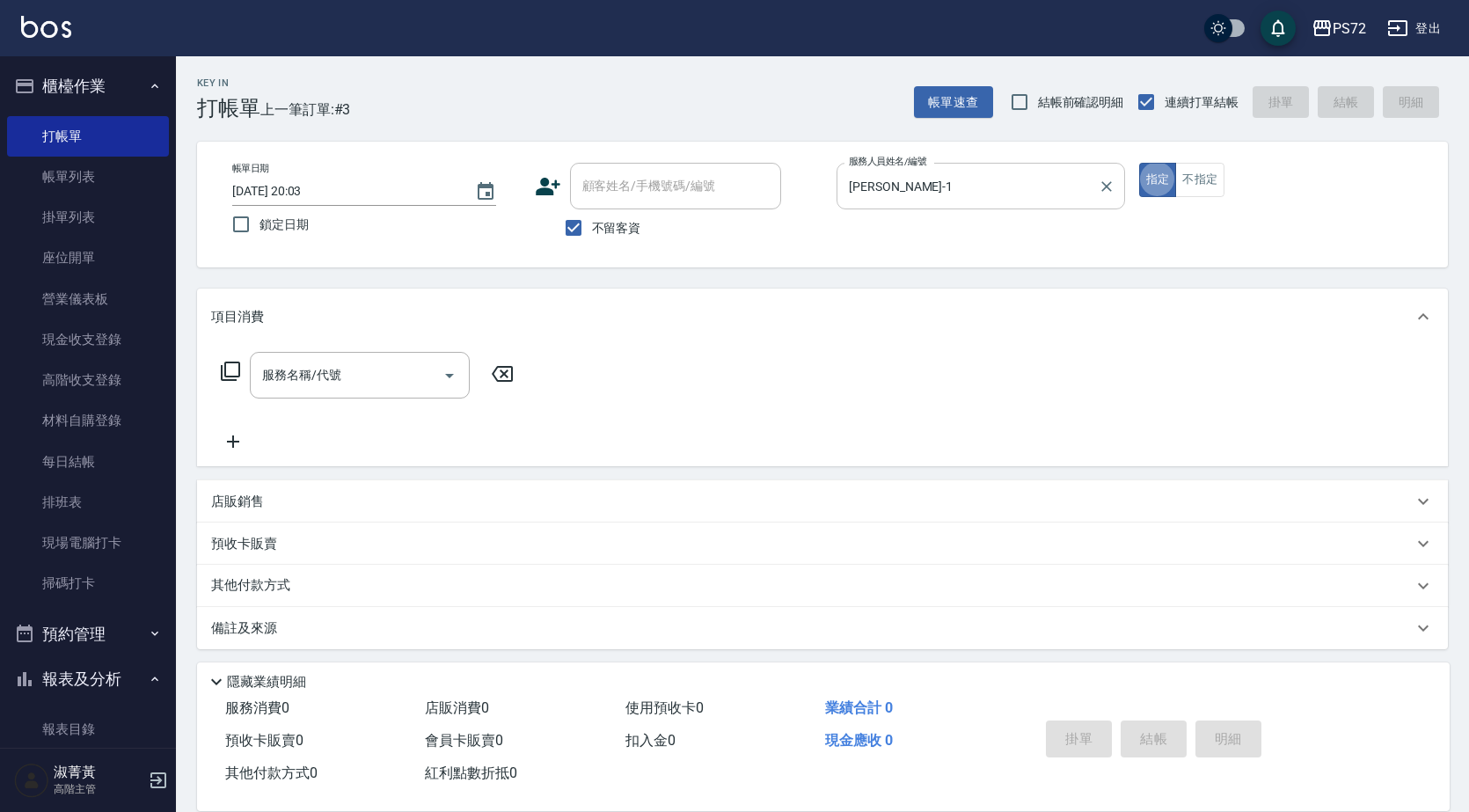
type button "true"
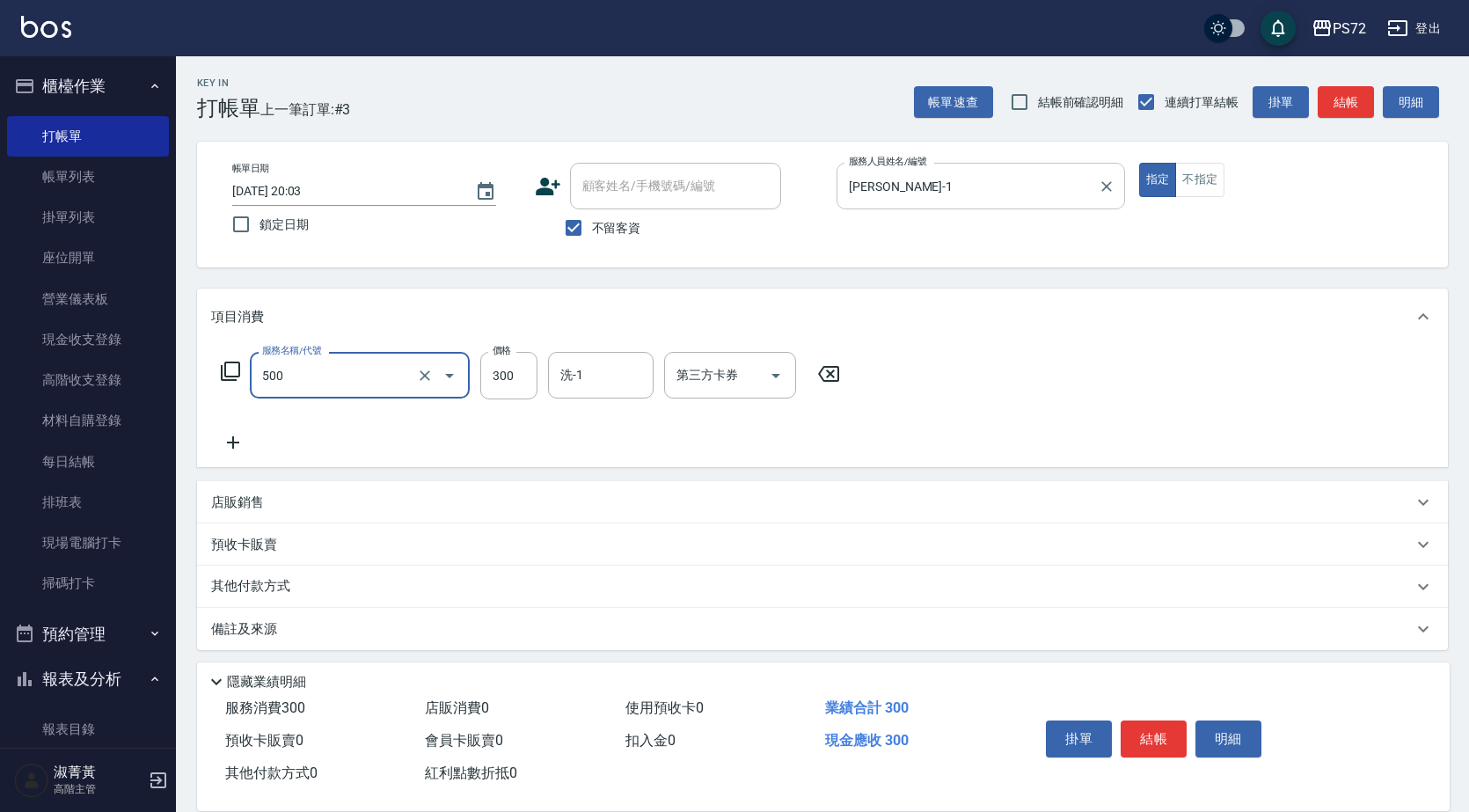
type input "洗髮(A級)(500)"
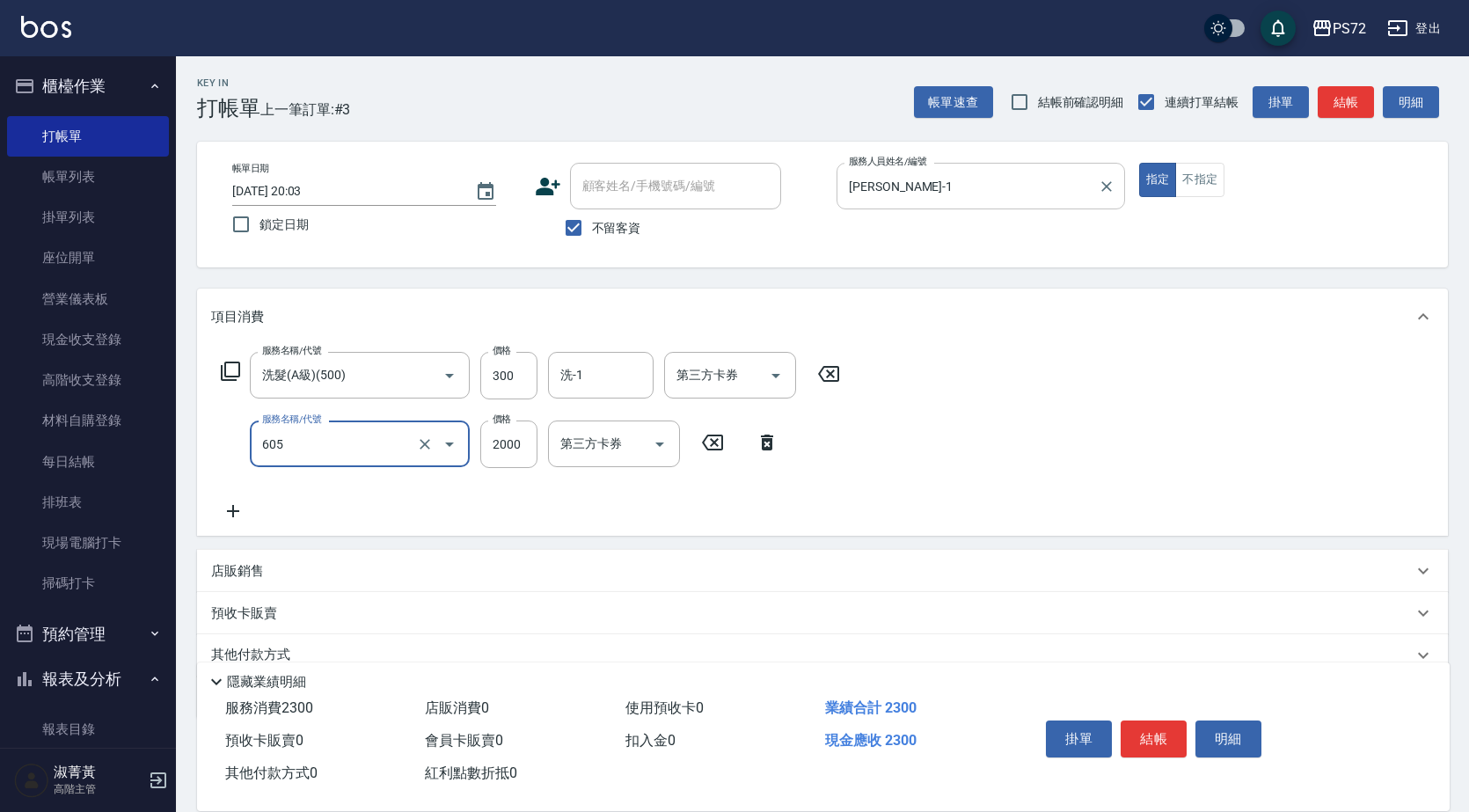
type input "結構式護髮單次(605)"
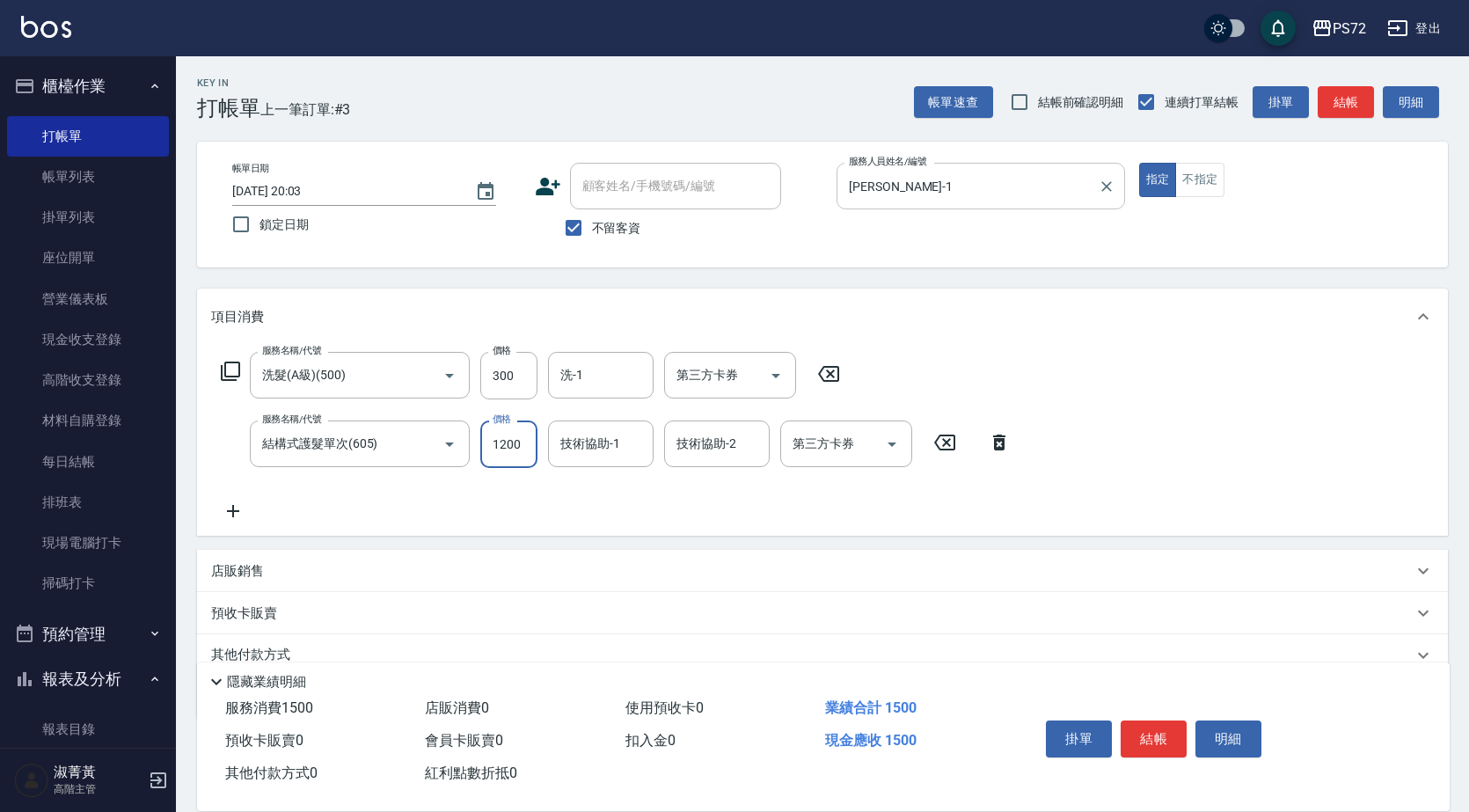
type input "1200"
click at [564, 222] on input "不留客資" at bounding box center [573, 228] width 37 height 37
checkbox input "false"
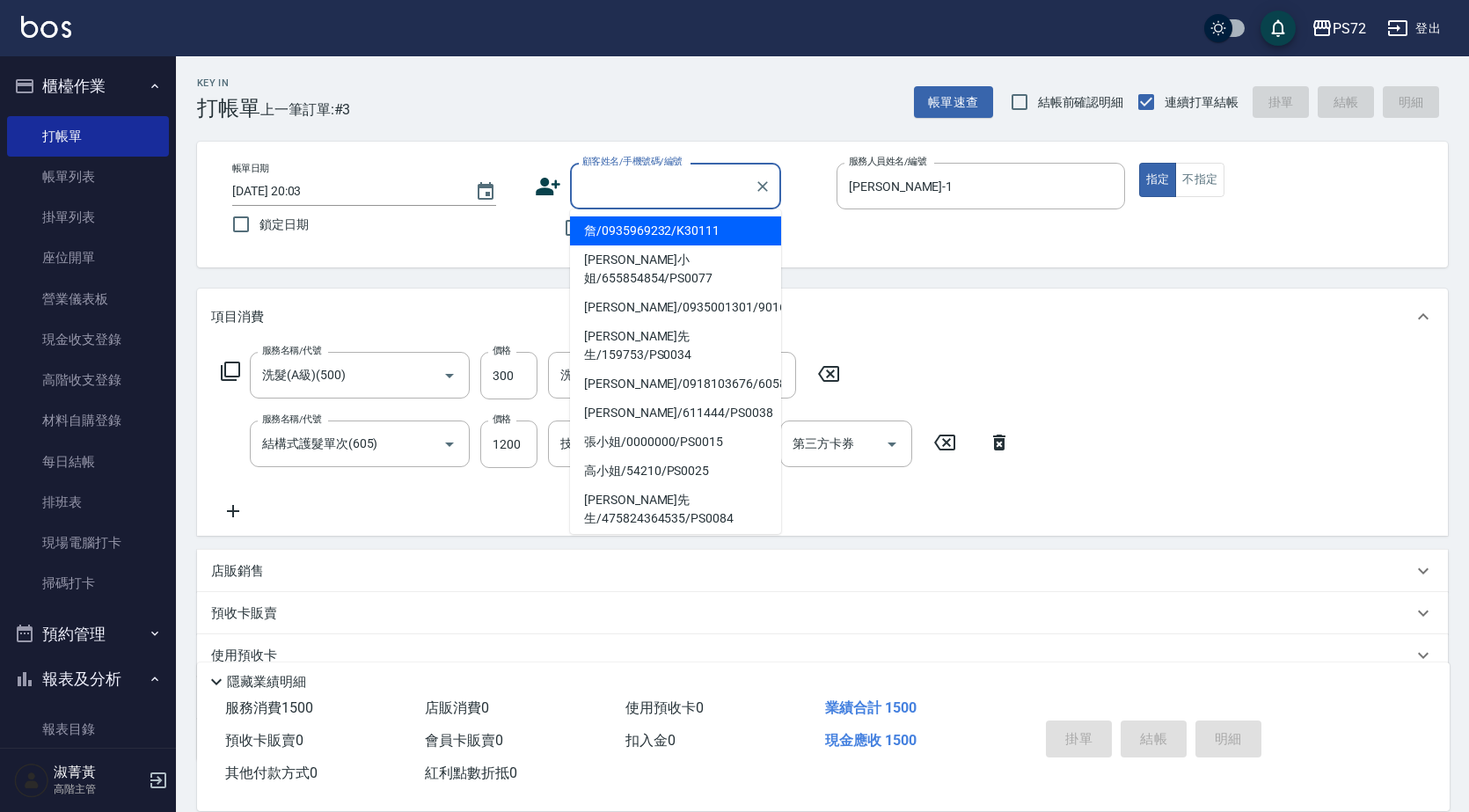
click at [591, 197] on input "顧客姓名/手機號碼/編號" at bounding box center [662, 186] width 169 height 30
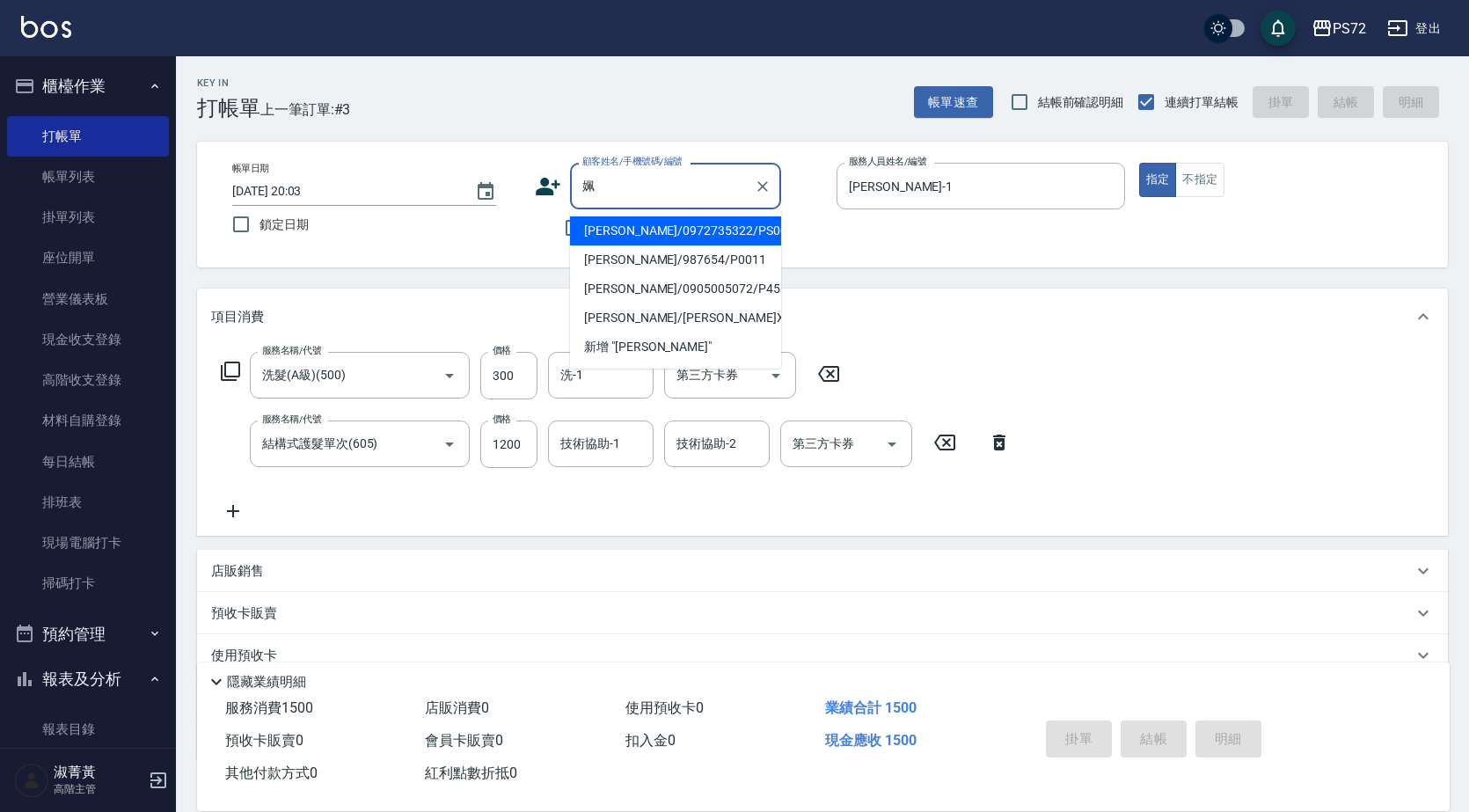
click at [646, 233] on li "[PERSON_NAME]/0972735322/PS001" at bounding box center [675, 231] width 211 height 29
type input "[PERSON_NAME]/0972735322/PS001"
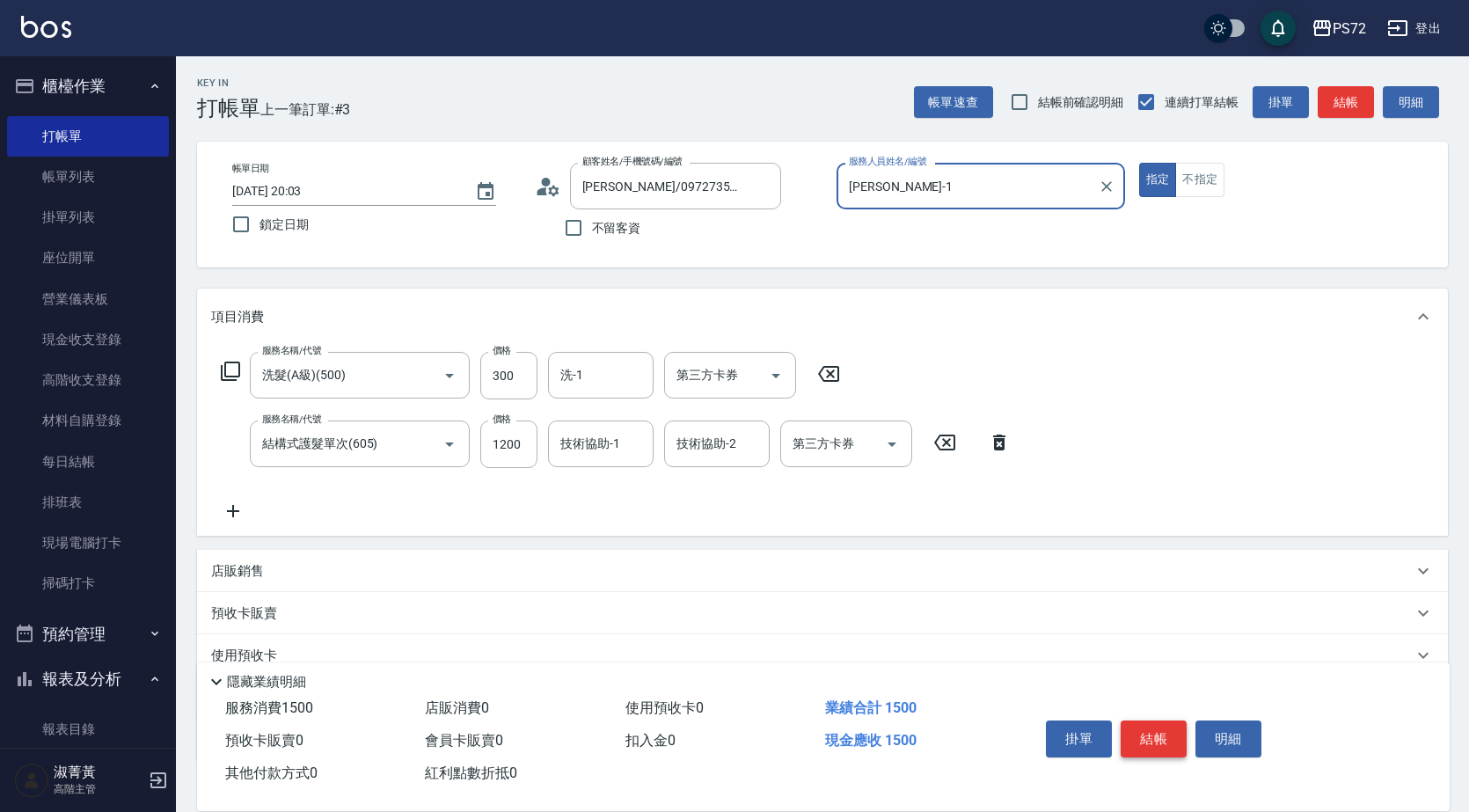
click at [1168, 727] on button "結帳" at bounding box center [1153, 739] width 66 height 37
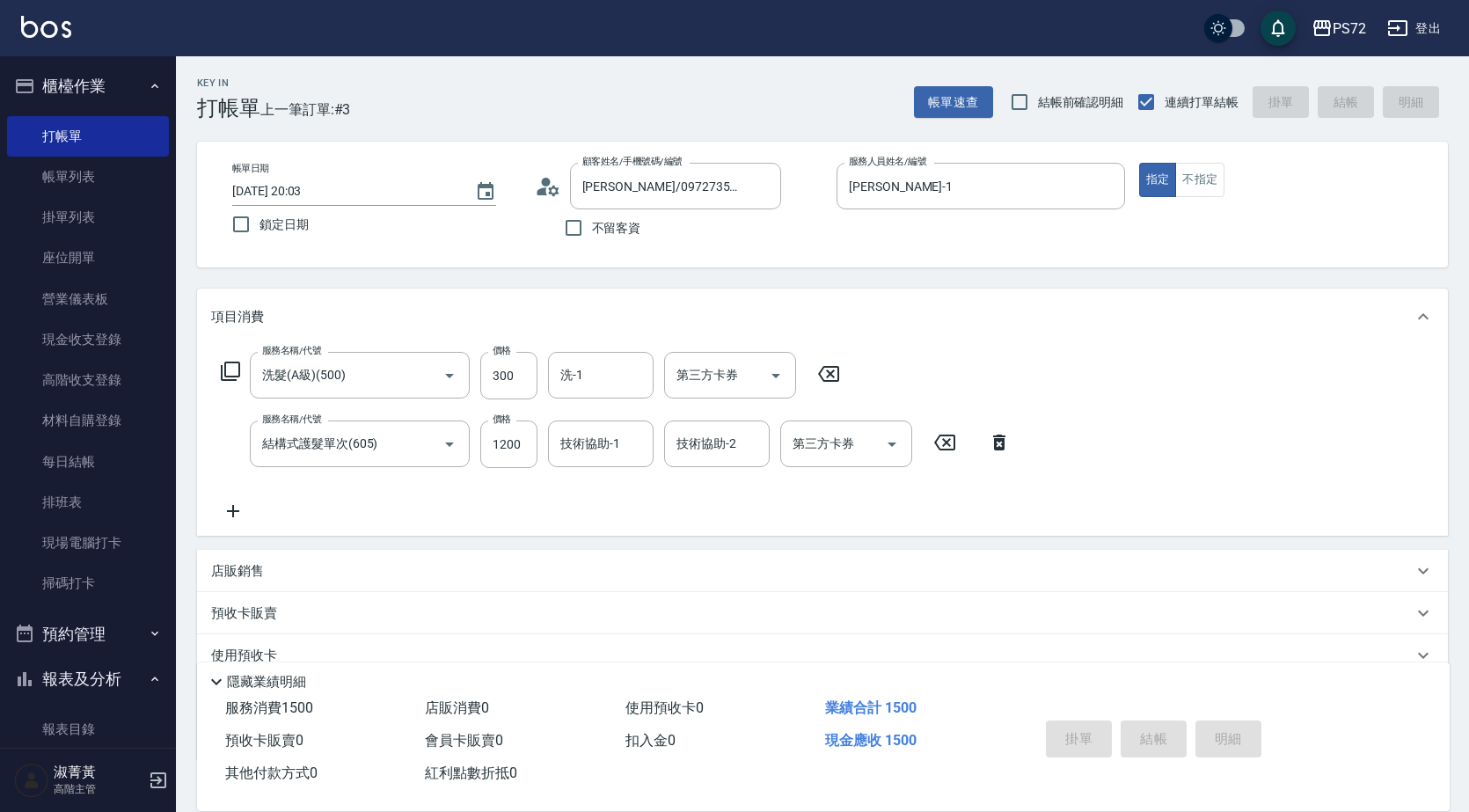
type input "[DATE] 20:04"
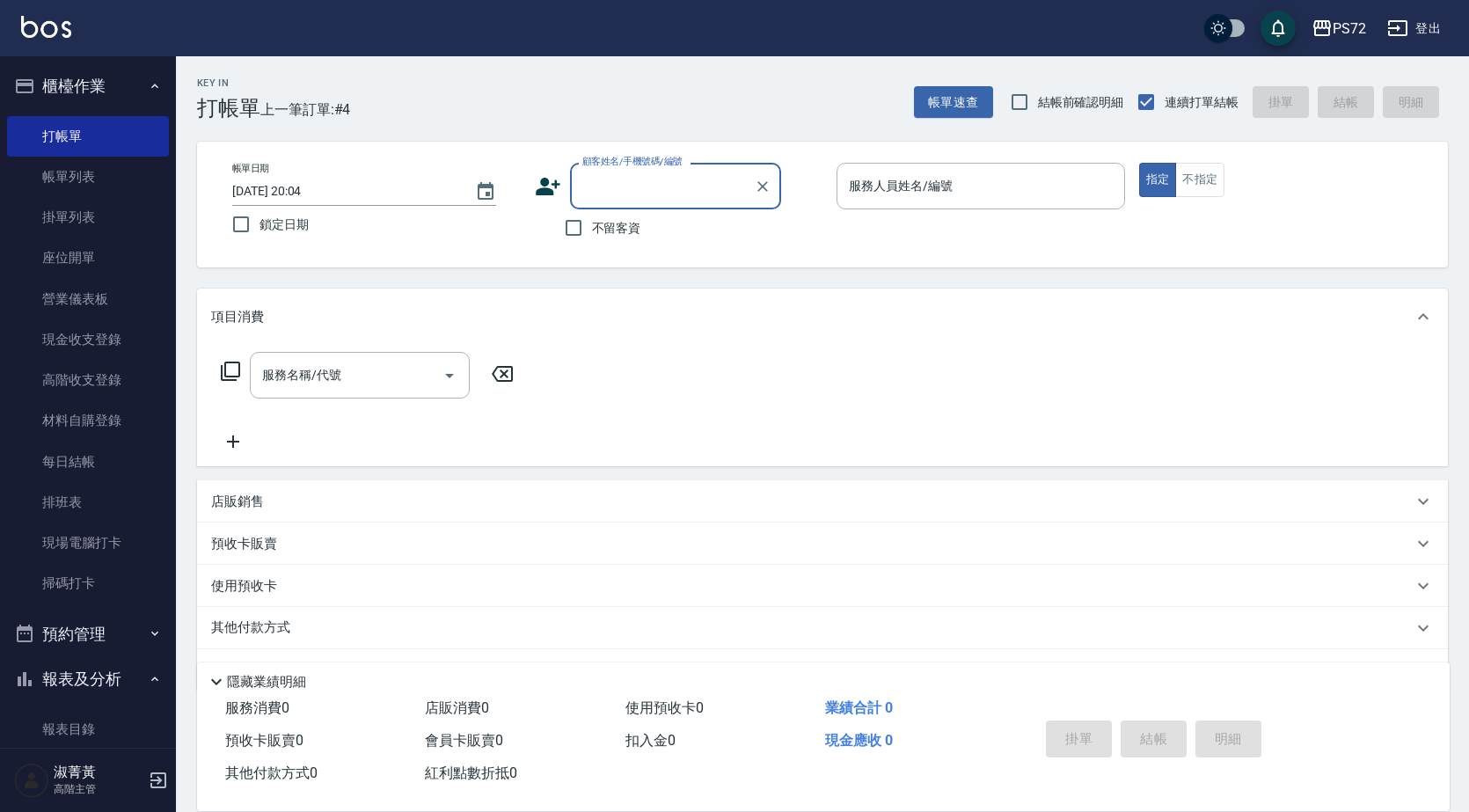
drag, startPoint x: 578, startPoint y: 229, endPoint x: 1077, endPoint y: 147, distance: 505.7
click at [610, 223] on label "不留客資" at bounding box center [598, 228] width 86 height 37
click at [592, 223] on input "不留客資" at bounding box center [573, 228] width 37 height 37
checkbox input "true"
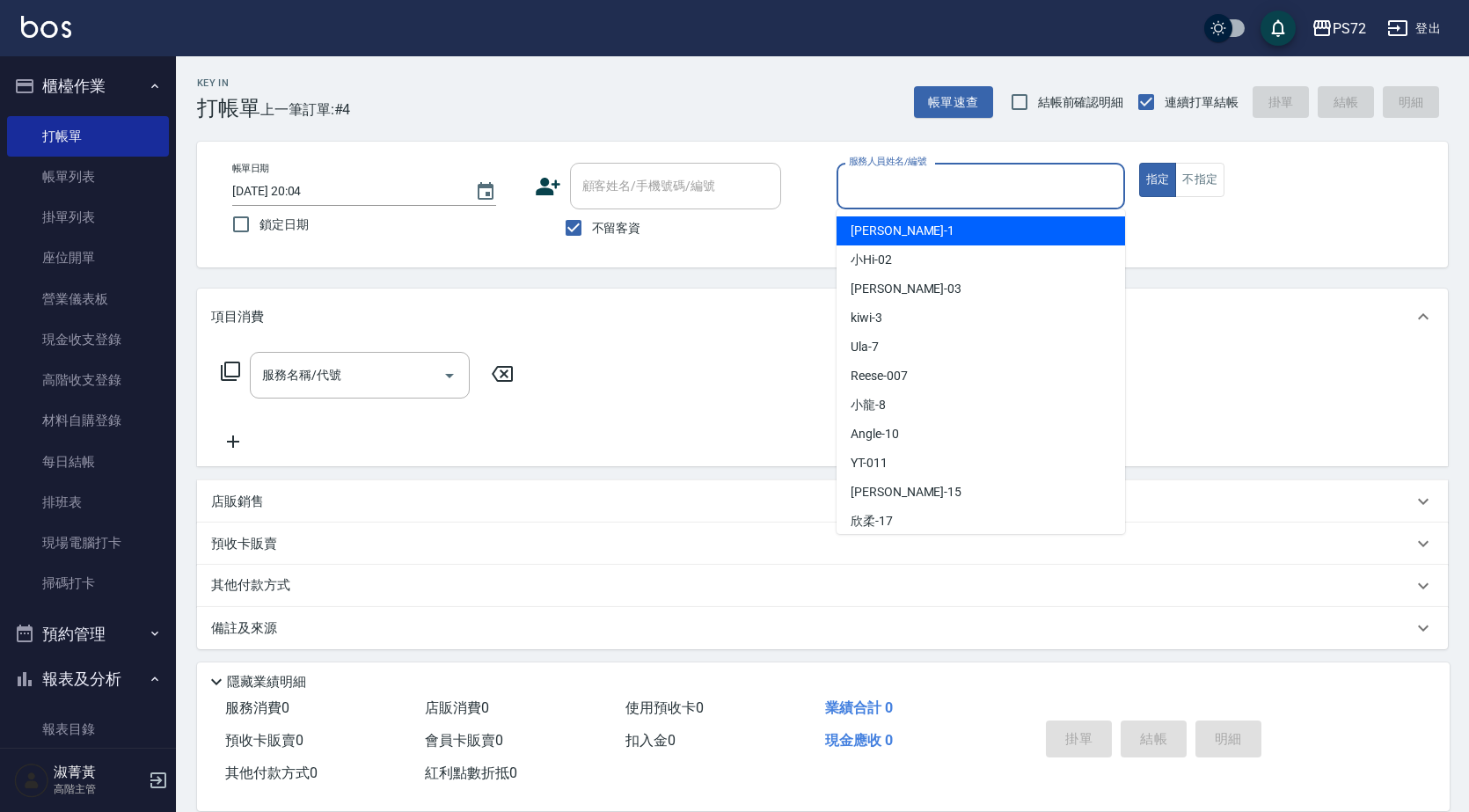
click at [1026, 199] on input "服務人員姓名/編號" at bounding box center [981, 186] width 273 height 30
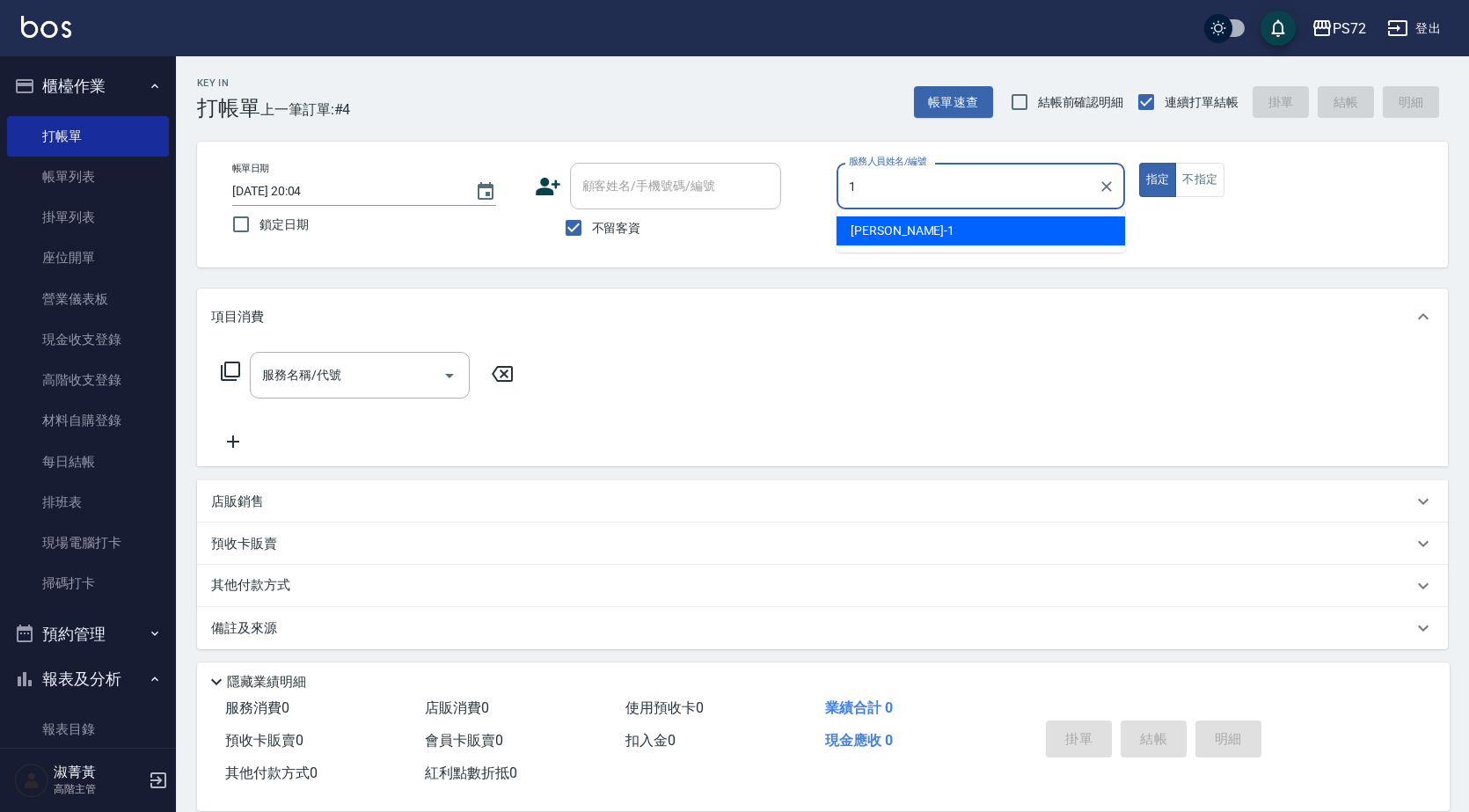
type input "[PERSON_NAME]-1"
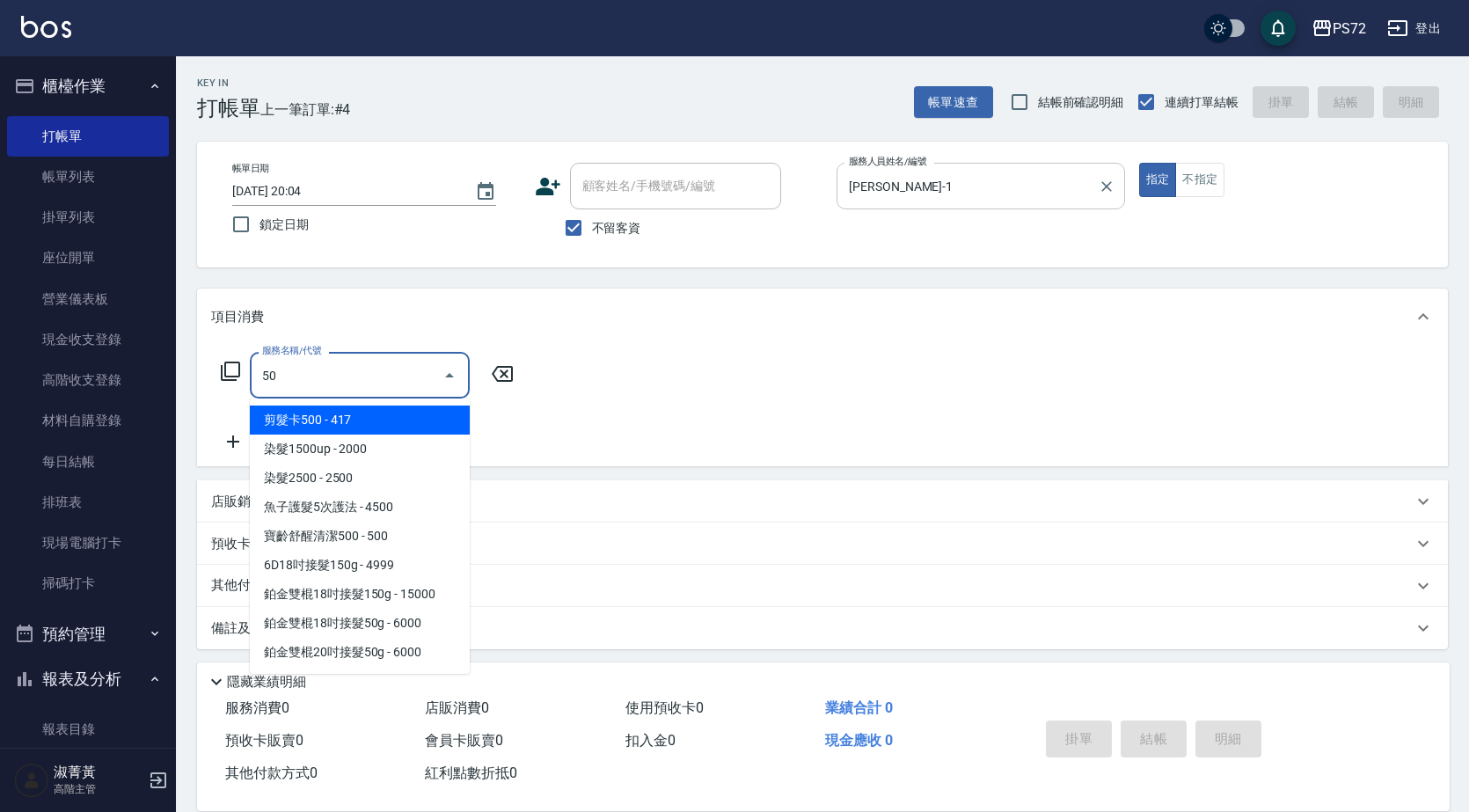
type input "500"
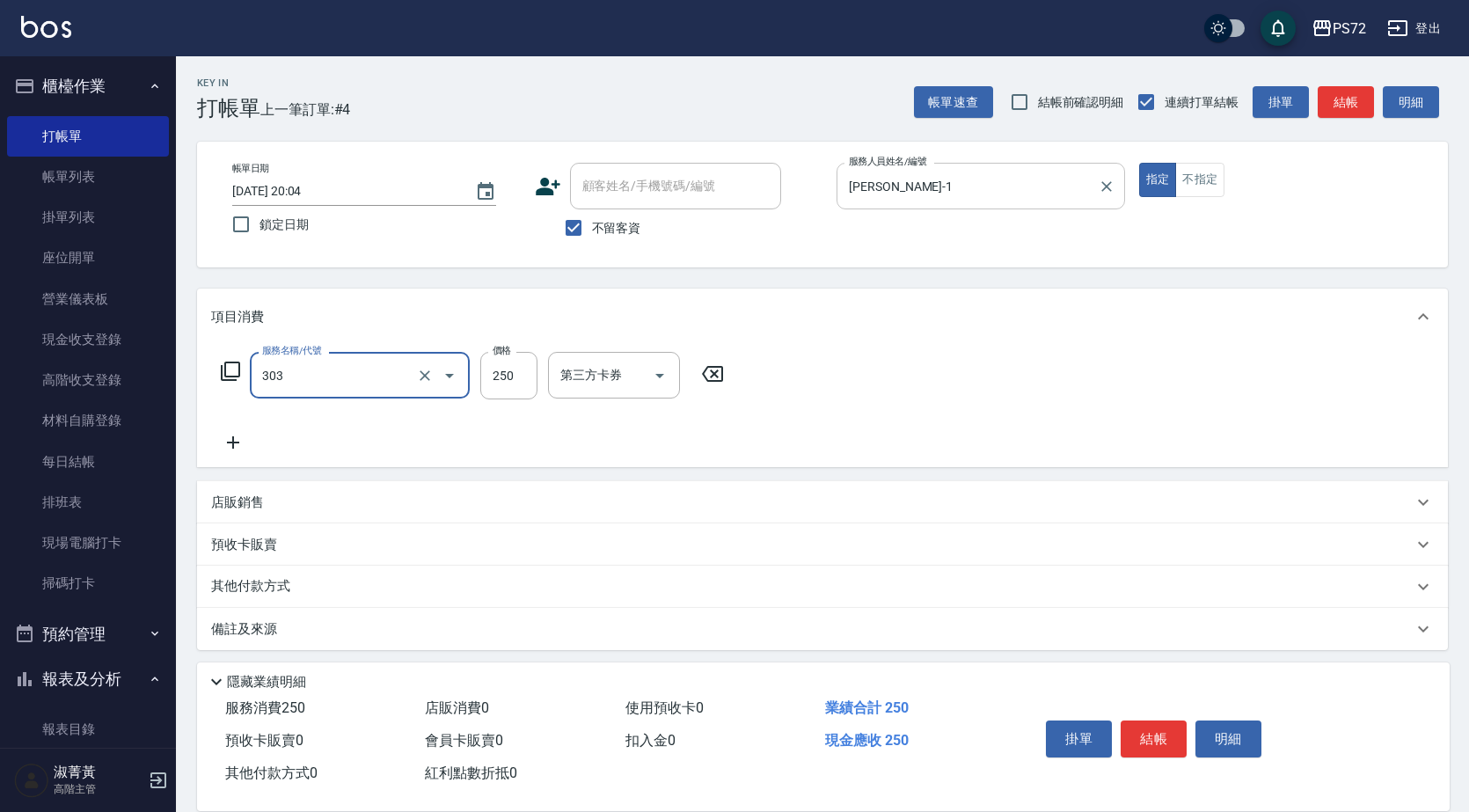
type input "剪髮(303)"
type input "350"
click at [235, 507] on p "店販銷售" at bounding box center [236, 502] width 52 height 18
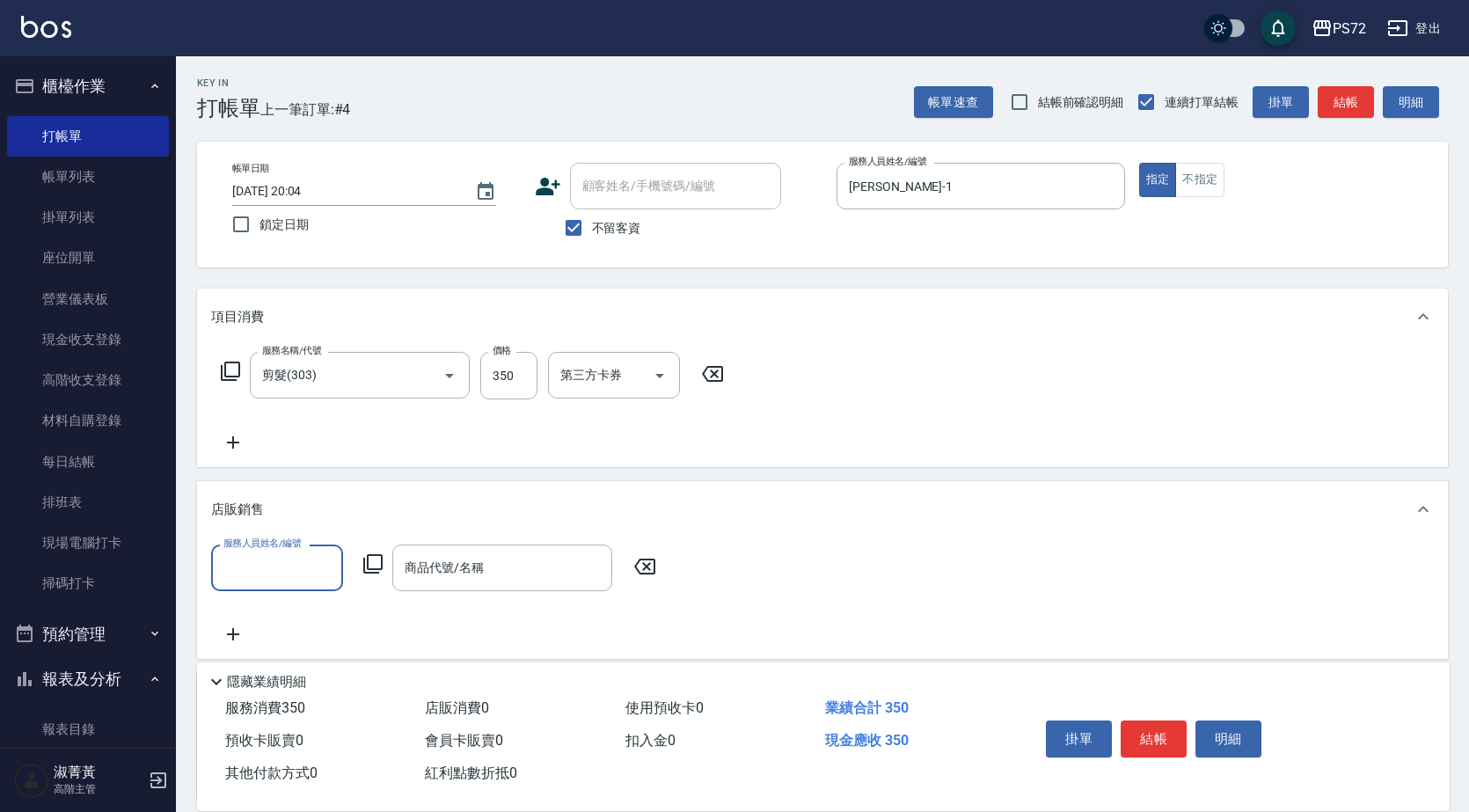
scroll to position [1, 0]
click at [310, 558] on input "服務人員姓名/編號" at bounding box center [277, 568] width 116 height 30
type input "[PERSON_NAME]-1"
click at [375, 568] on icon at bounding box center [373, 563] width 21 height 21
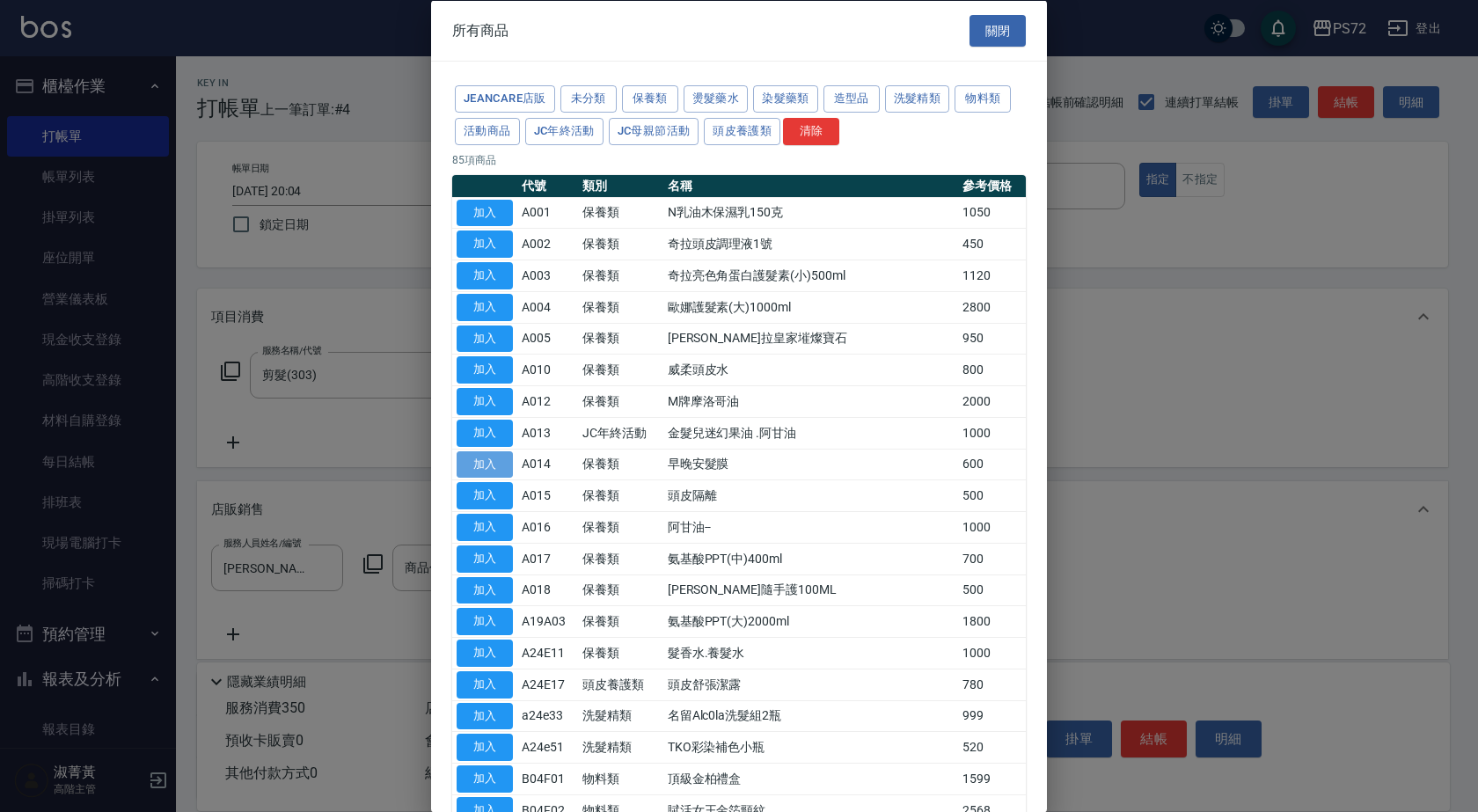
click at [474, 462] on button "加入" at bounding box center [484, 464] width 56 height 28
type input "早晚安髮膜"
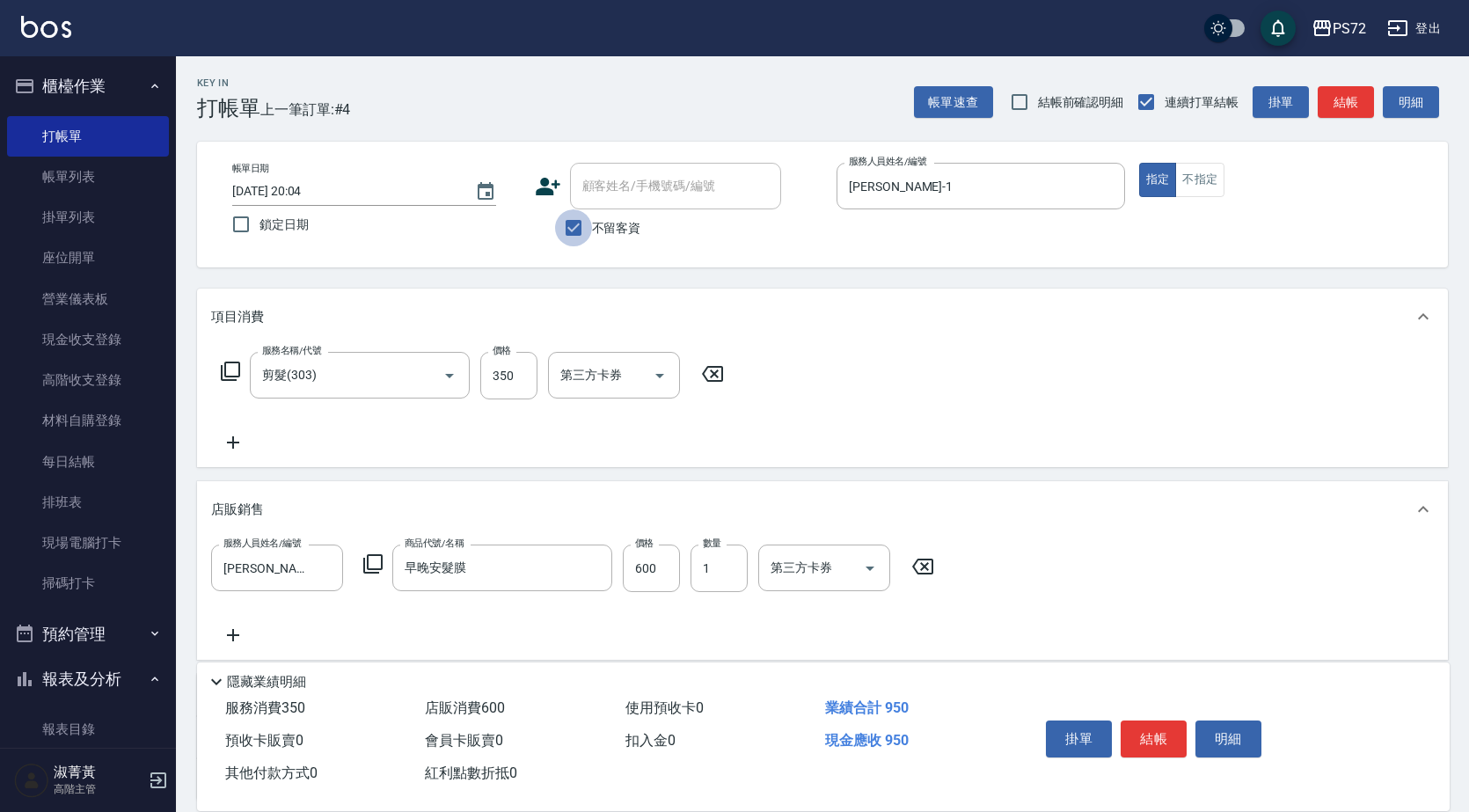
click at [572, 240] on input "不留客資" at bounding box center [573, 228] width 37 height 37
checkbox input "false"
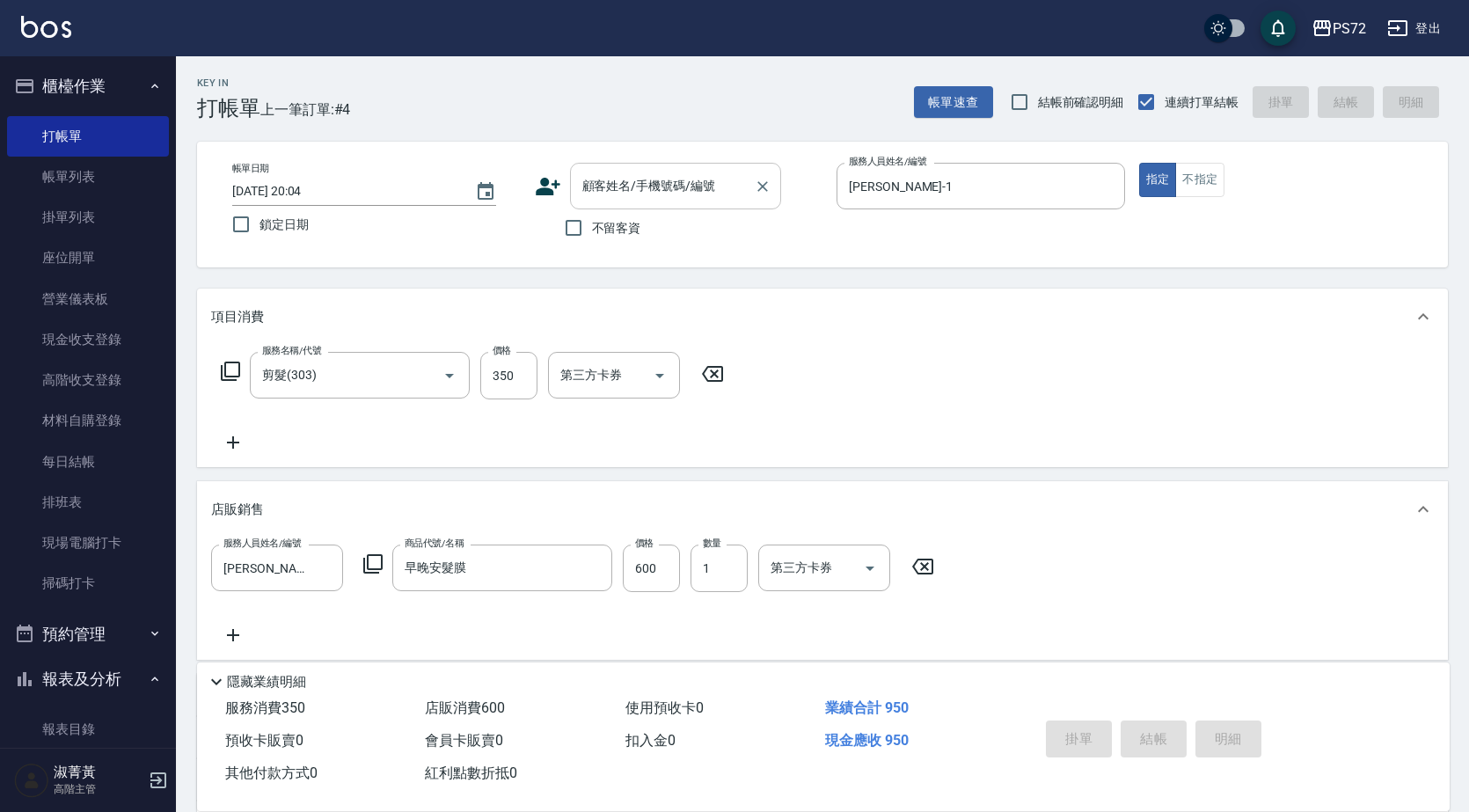
click at [594, 189] on input "顧客姓名/手機號碼/編號" at bounding box center [662, 186] width 169 height 30
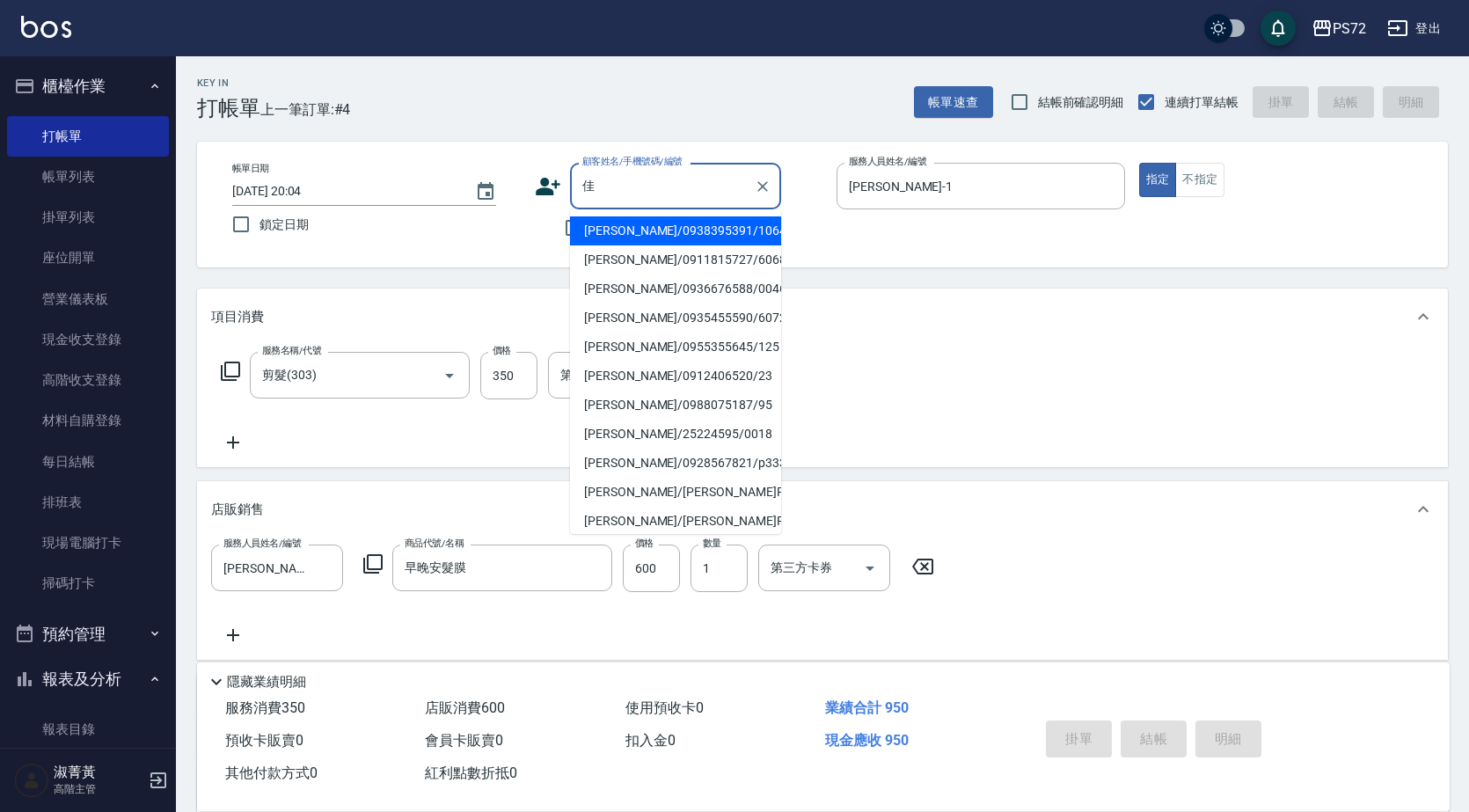
click at [633, 285] on li "[PERSON_NAME]/0936676588/0046" at bounding box center [675, 289] width 211 height 29
type input "[PERSON_NAME]/0936676588/0046"
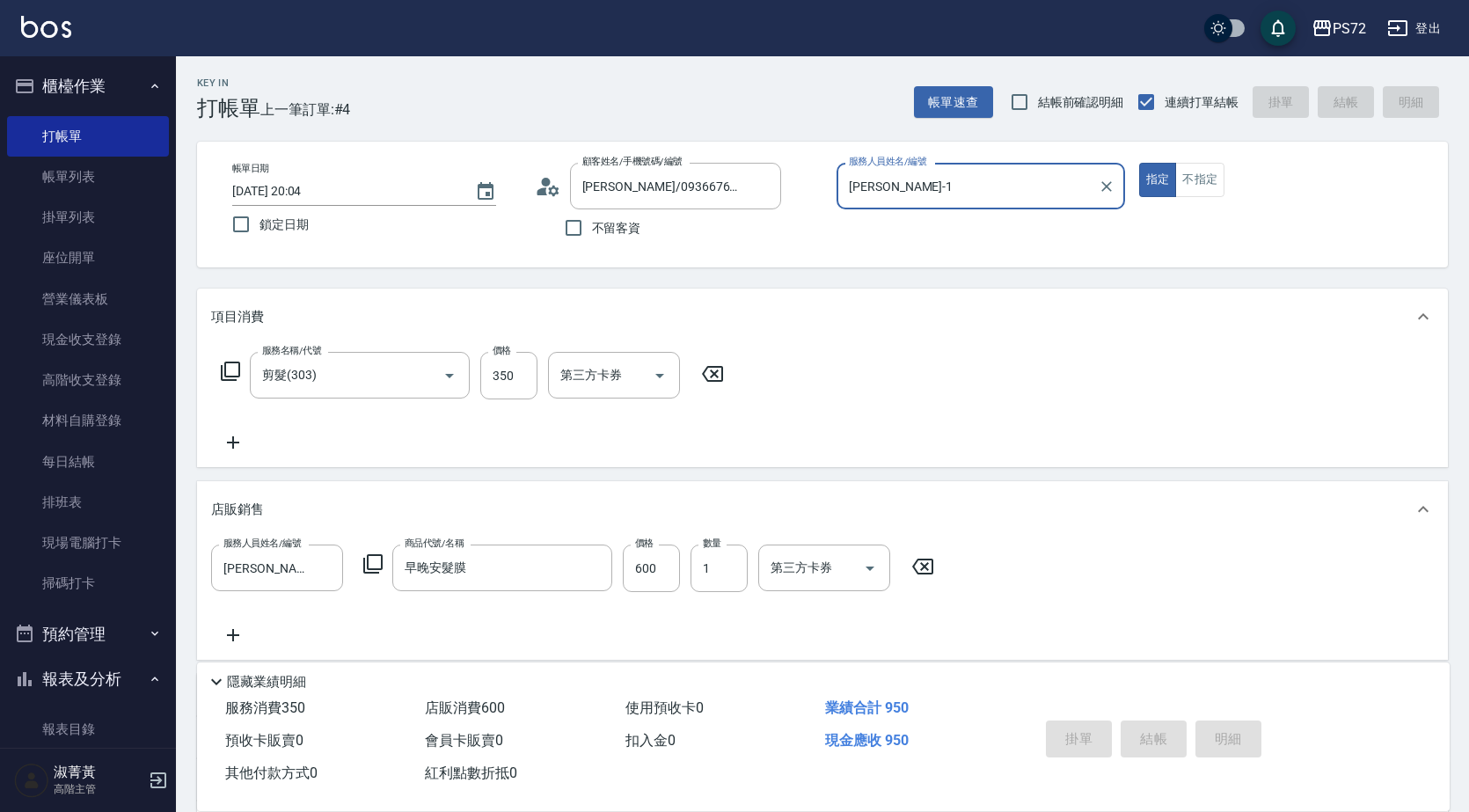
type input "[DATE] 20:05"
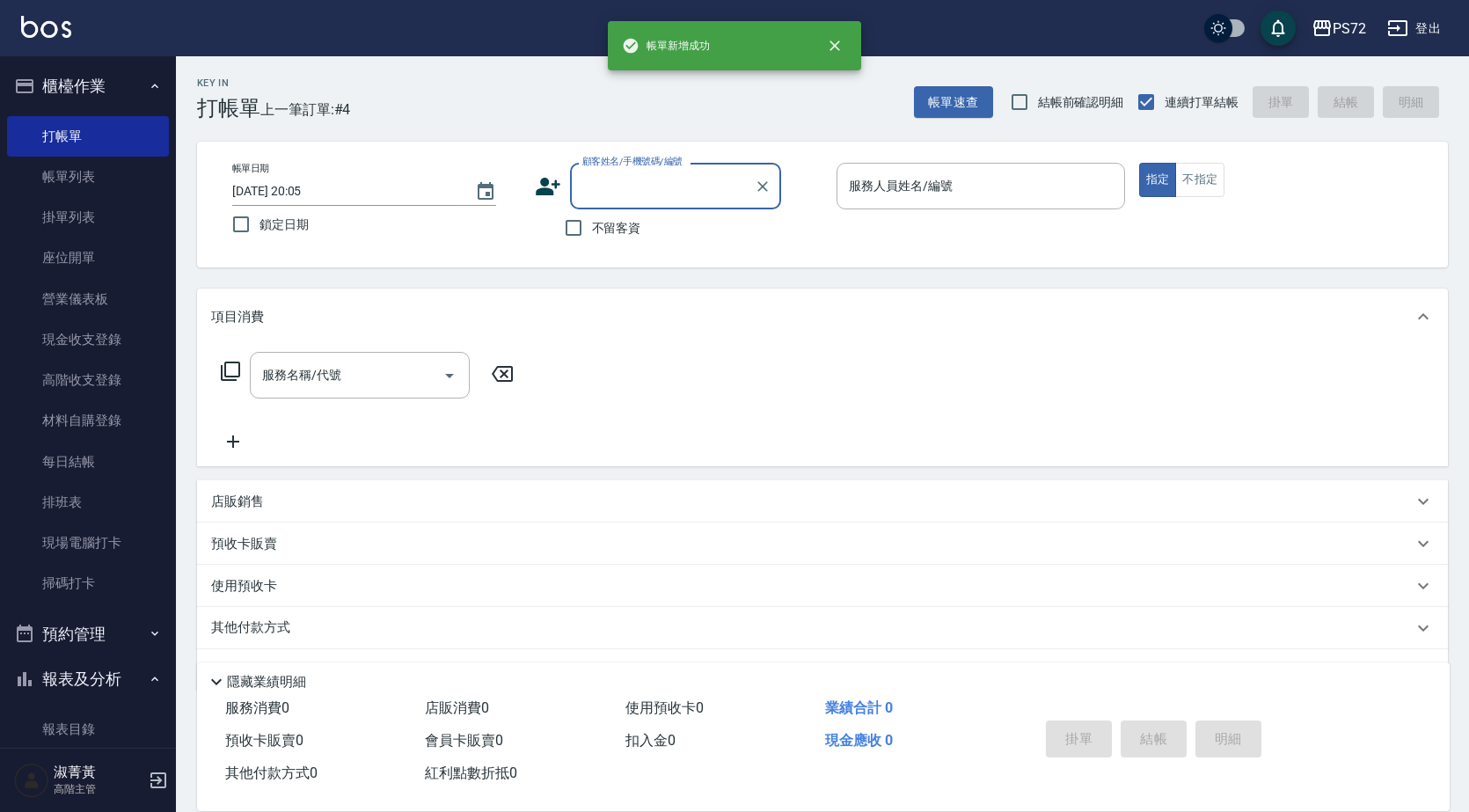
scroll to position [0, 0]
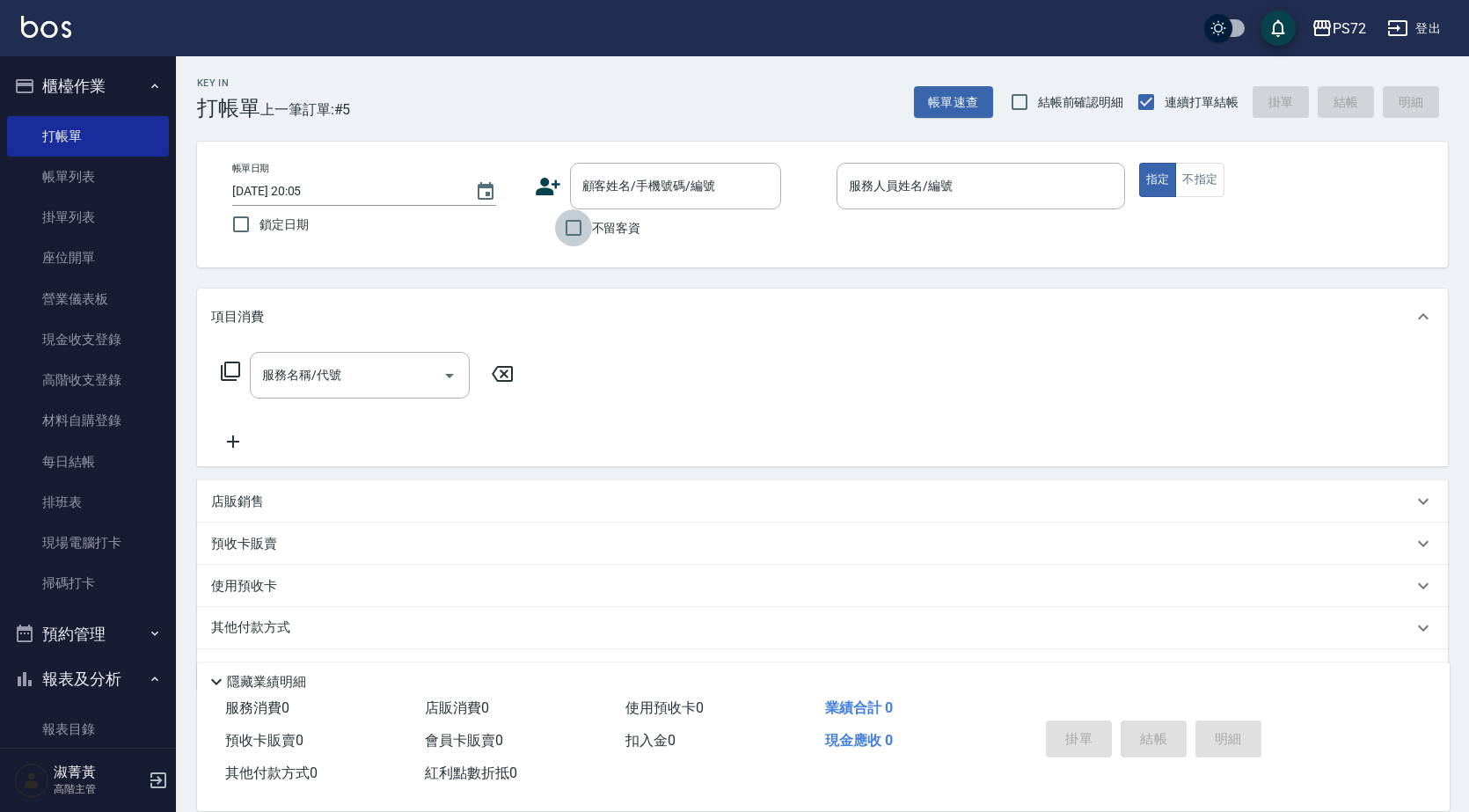
click at [564, 234] on input "不留客資" at bounding box center [573, 228] width 37 height 37
checkbox input "true"
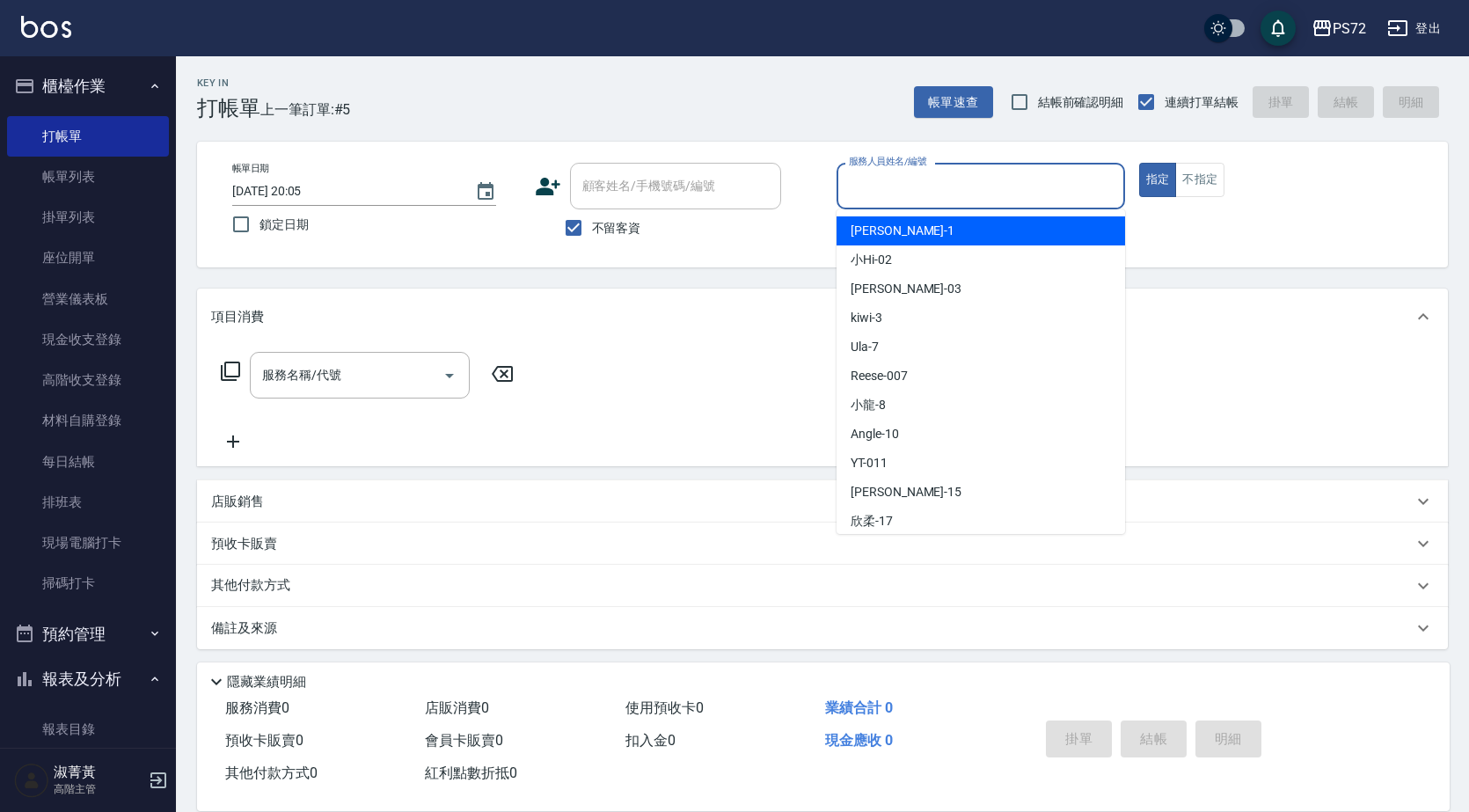
click at [891, 201] on input "服務人員姓名/編號" at bounding box center [981, 186] width 273 height 30
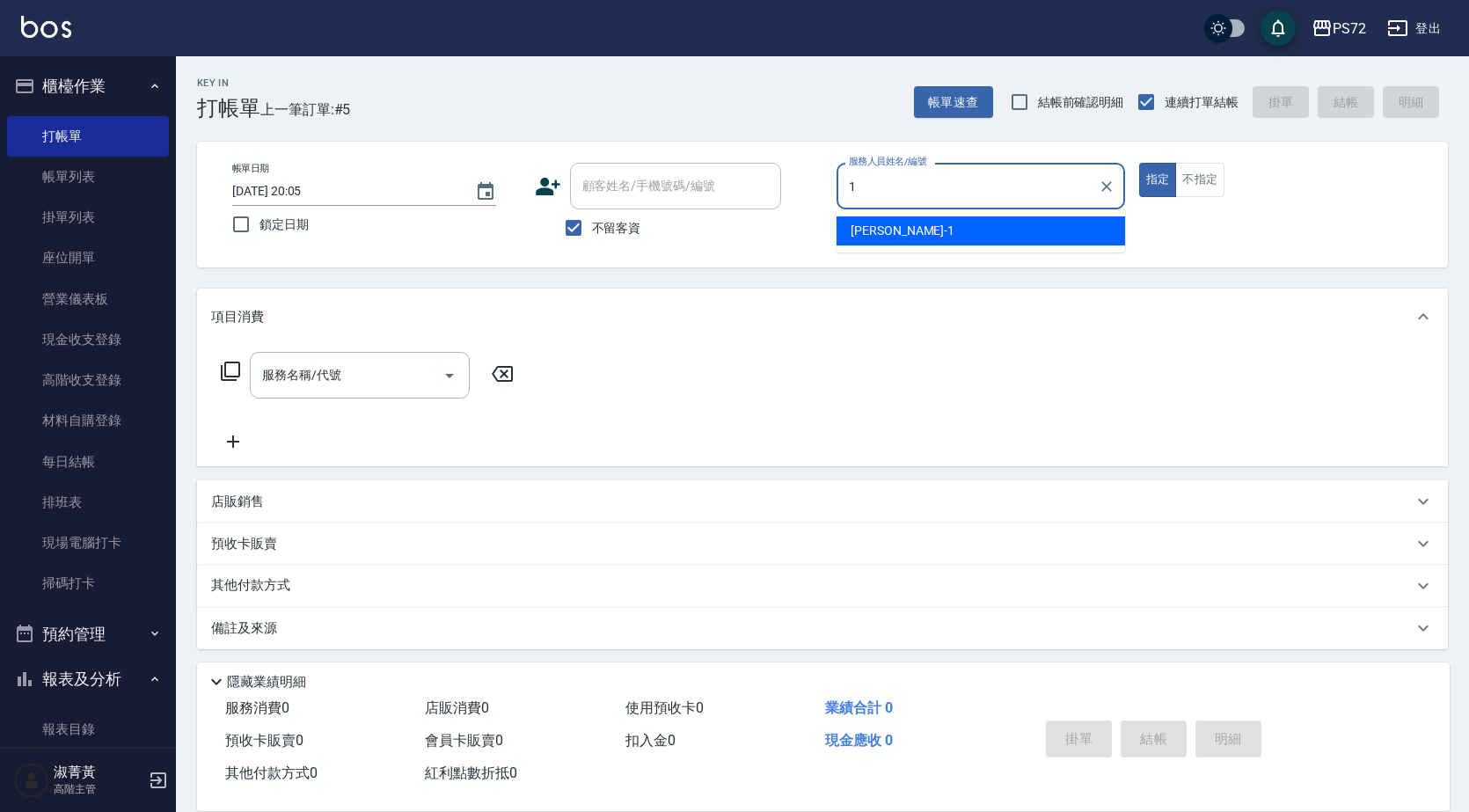
type input "[PERSON_NAME]-1"
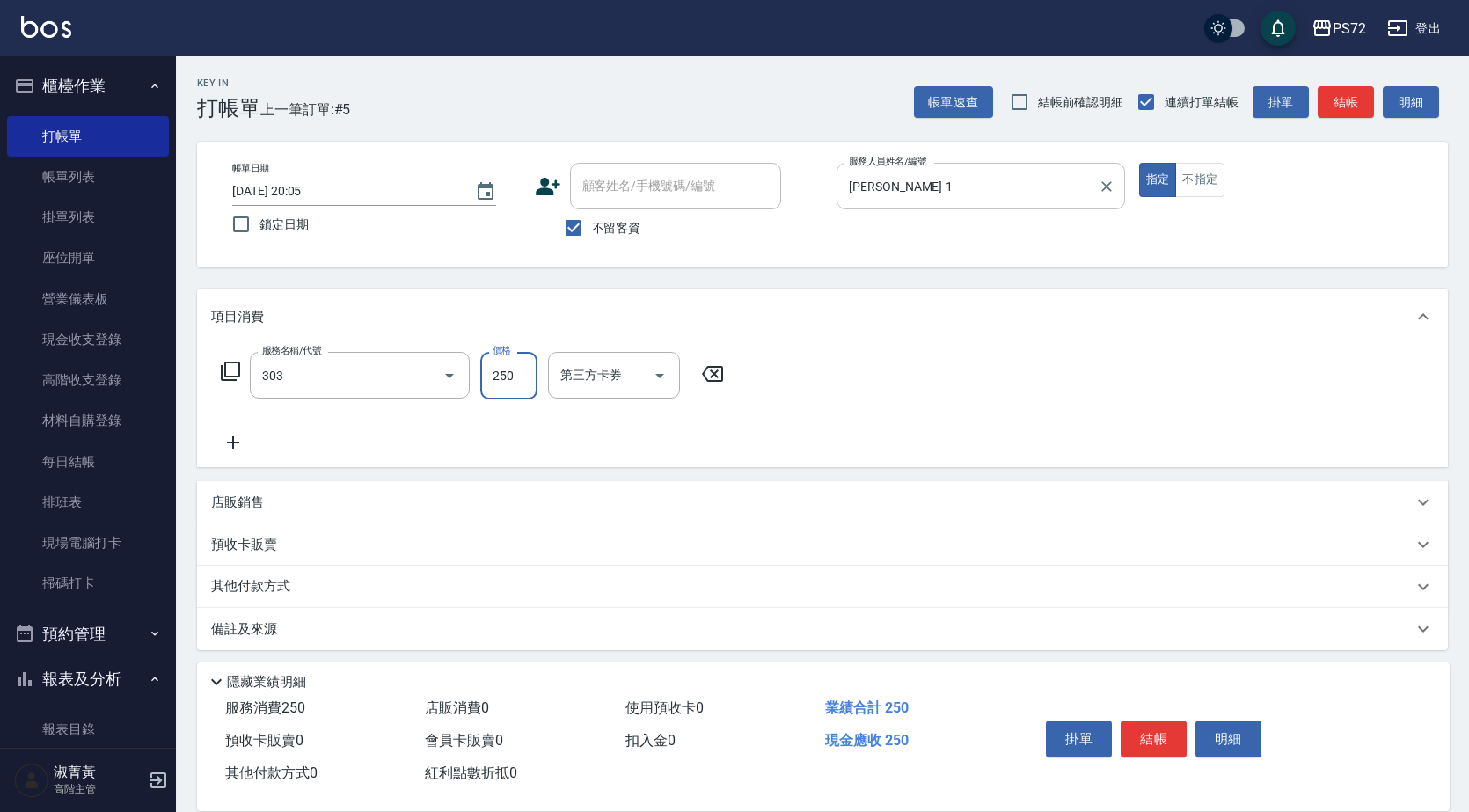
type input "剪髮(303)"
type input "350"
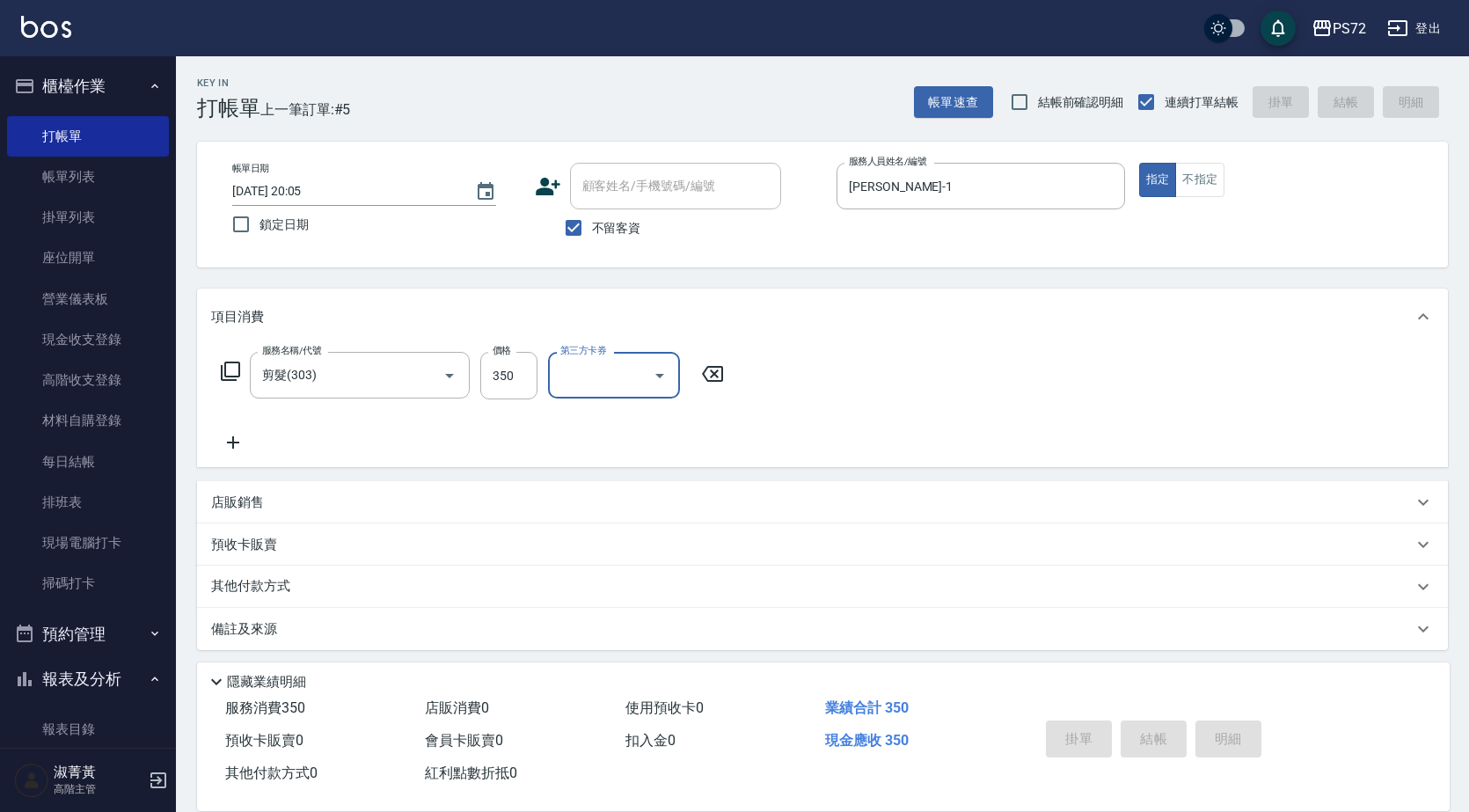
type input "[DATE] 20:06"
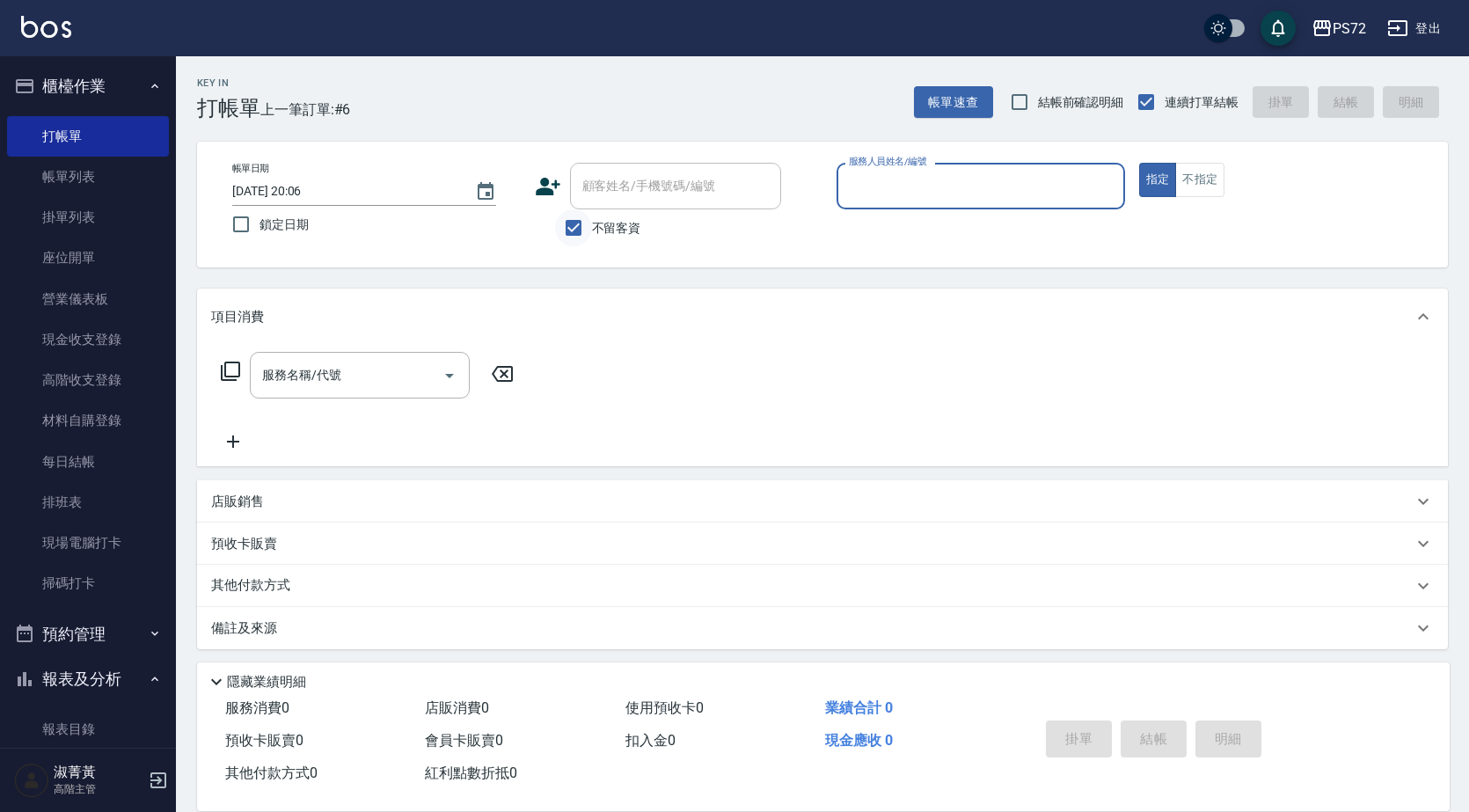
click at [565, 225] on input "不留客資" at bounding box center [573, 228] width 37 height 37
checkbox input "false"
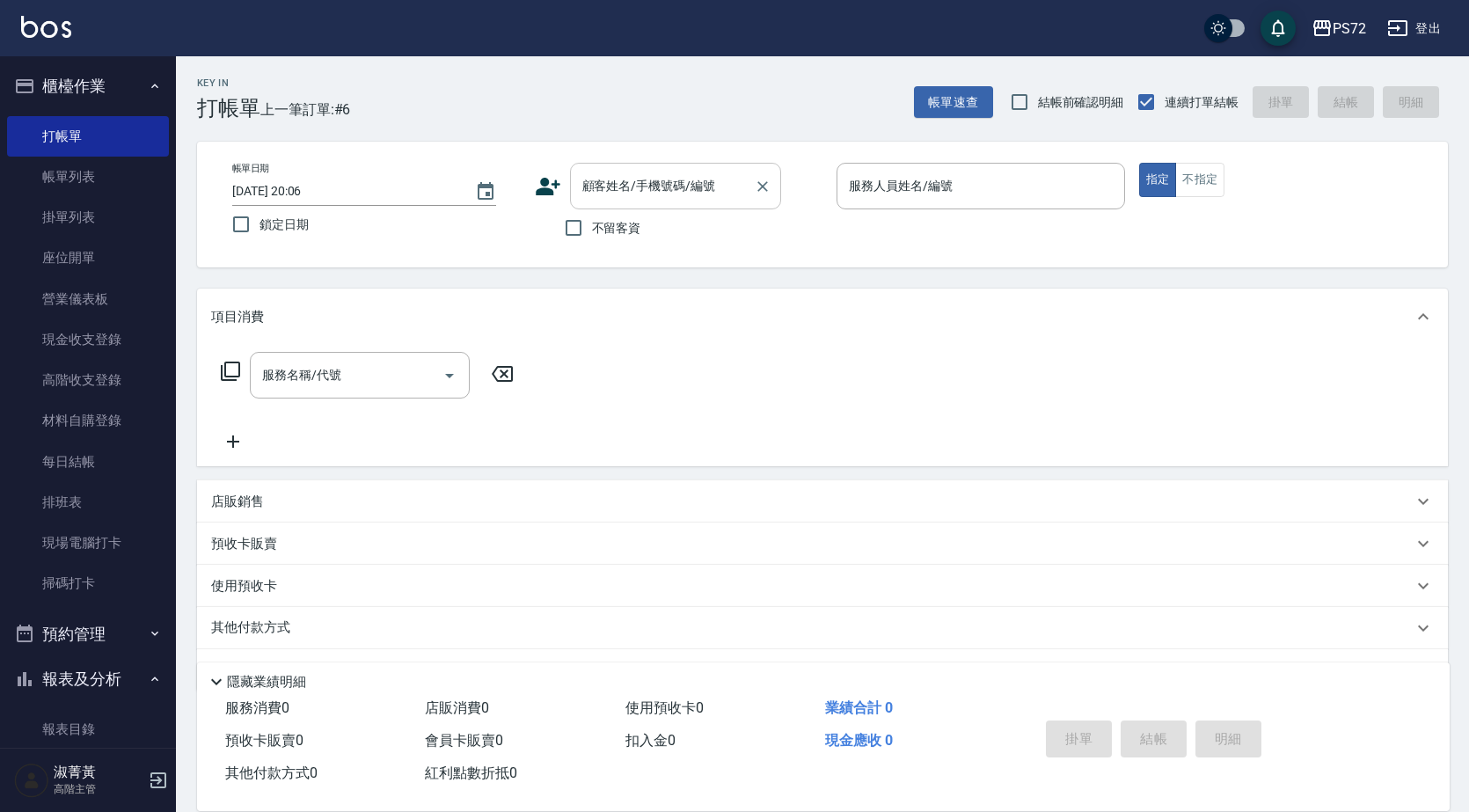
click at [581, 188] on input "顧客姓名/手機號碼/編號" at bounding box center [662, 186] width 169 height 30
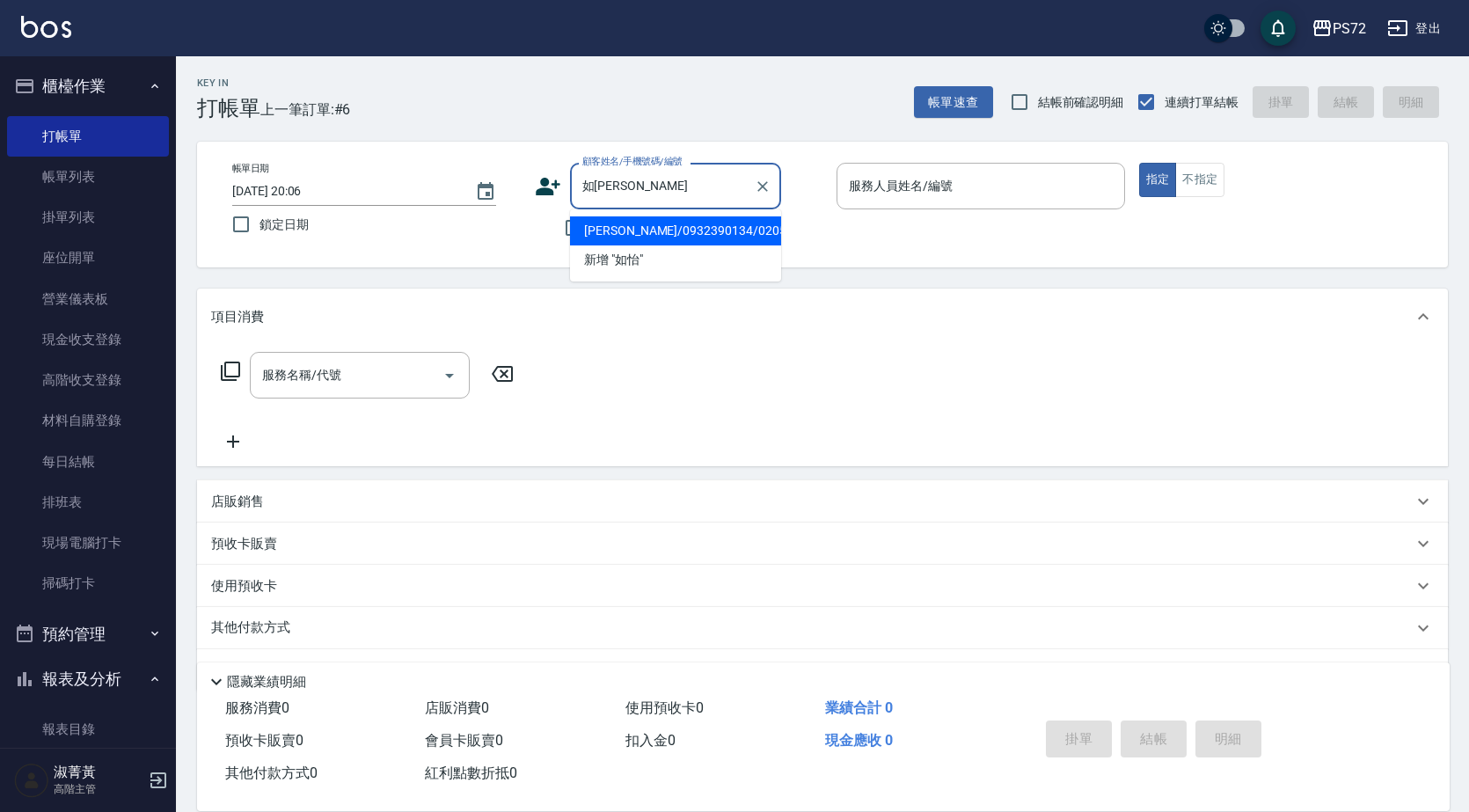
click at [627, 226] on li "[PERSON_NAME]/0932390134/0205" at bounding box center [675, 231] width 211 height 29
type input "[PERSON_NAME]/0932390134/0205"
type input "[PERSON_NAME]-1"
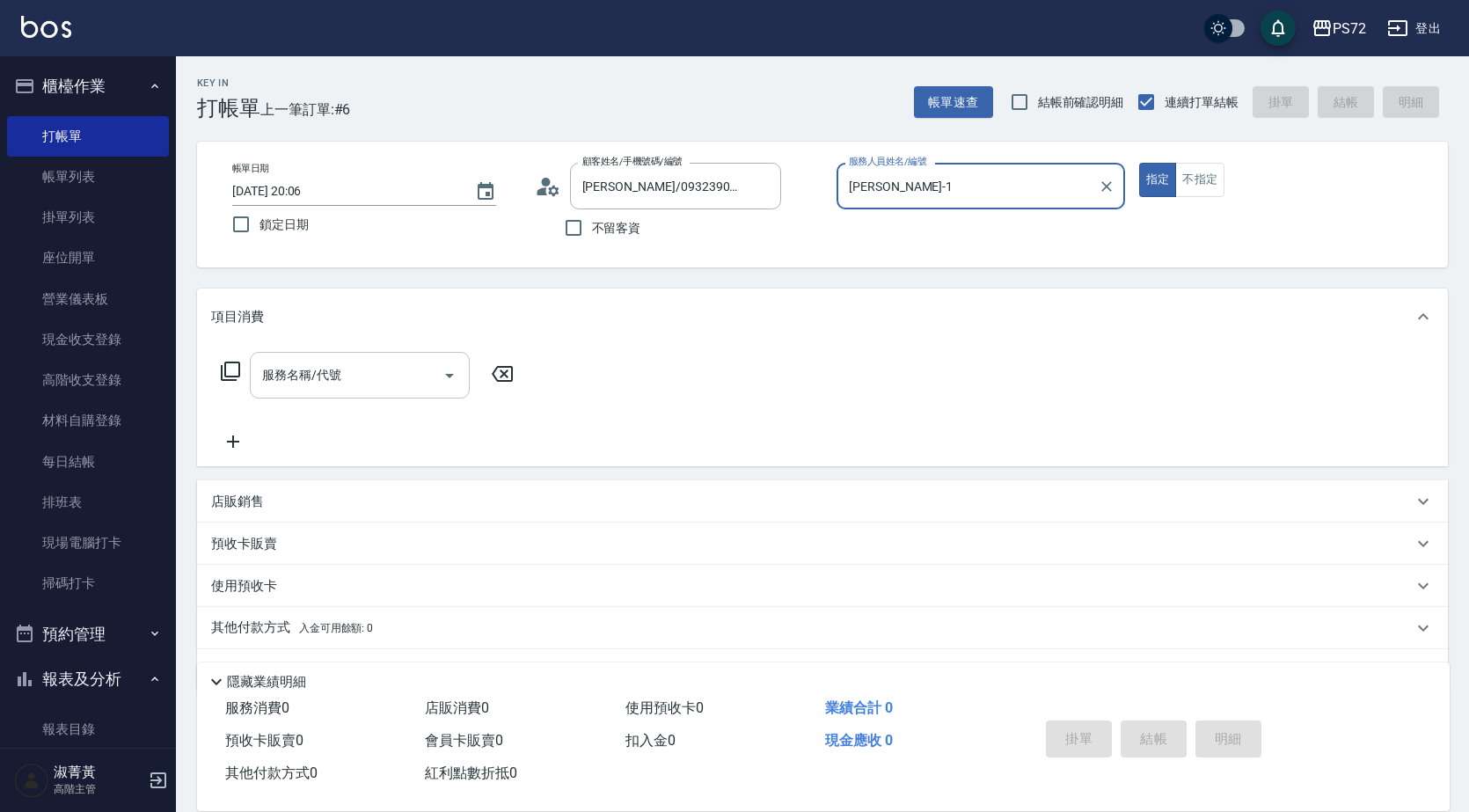
click at [382, 381] on input "服務名稱/代號" at bounding box center [346, 375] width 177 height 30
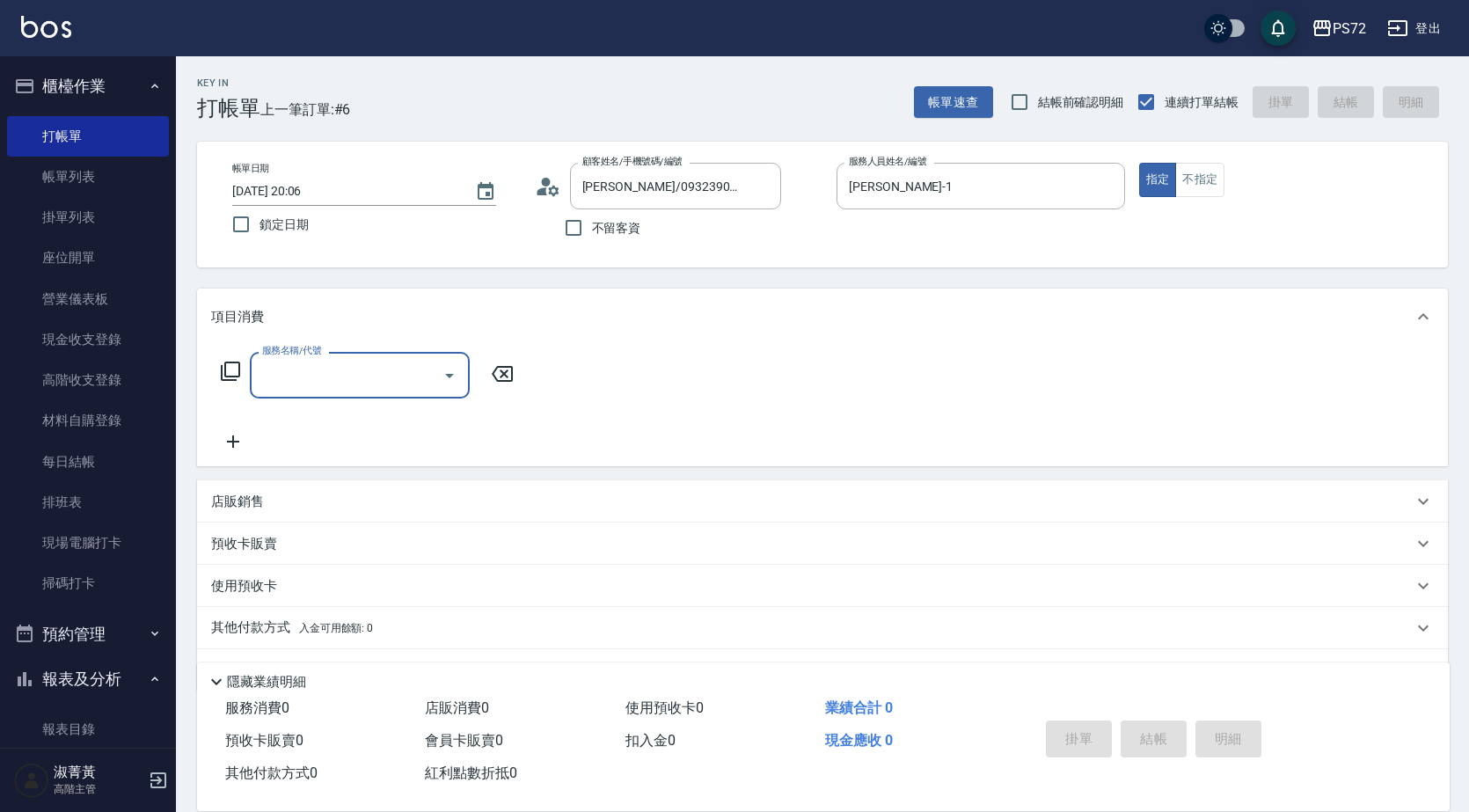
click at [334, 368] on input "服務名稱/代號" at bounding box center [346, 375] width 177 height 30
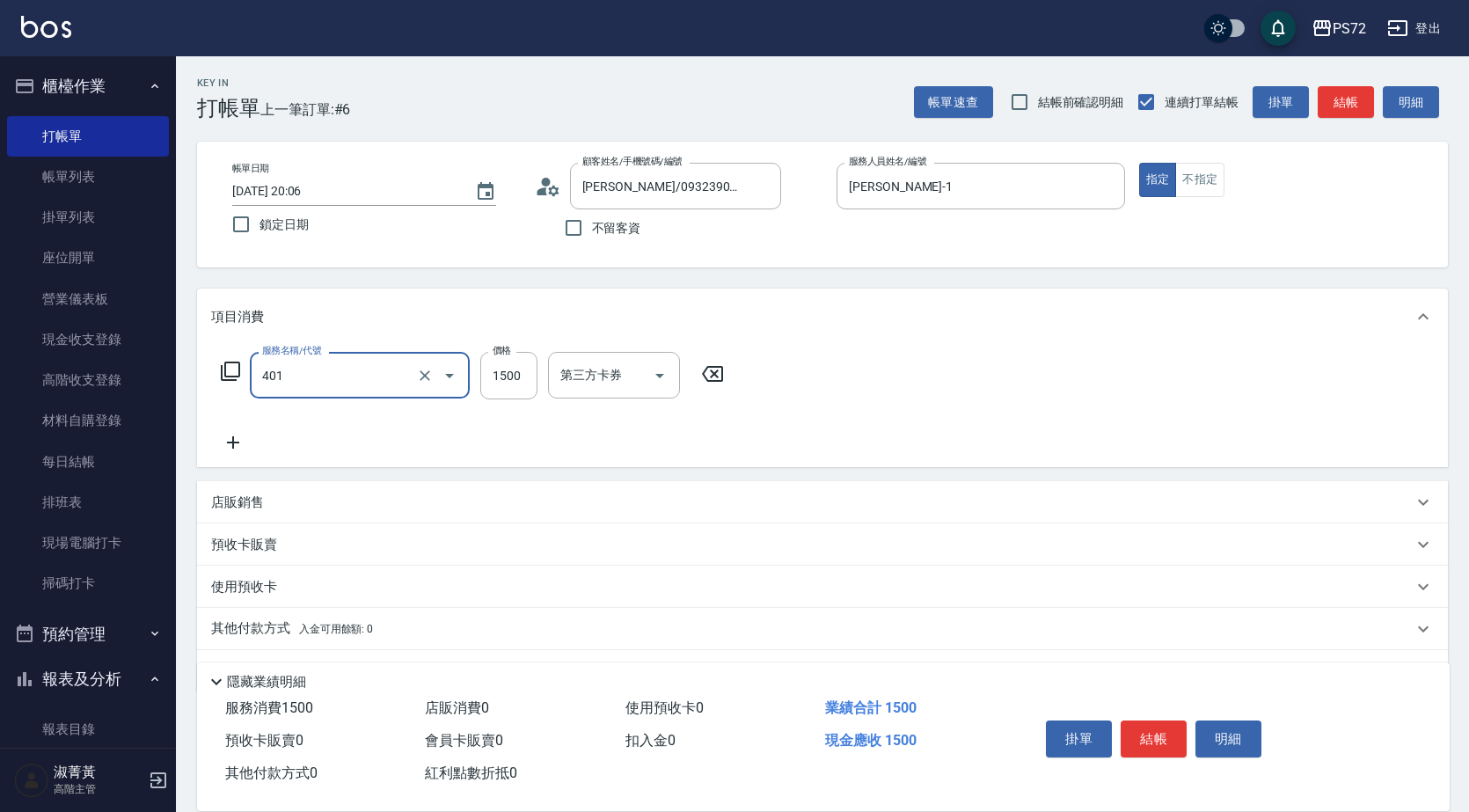
type input "染髮(401)"
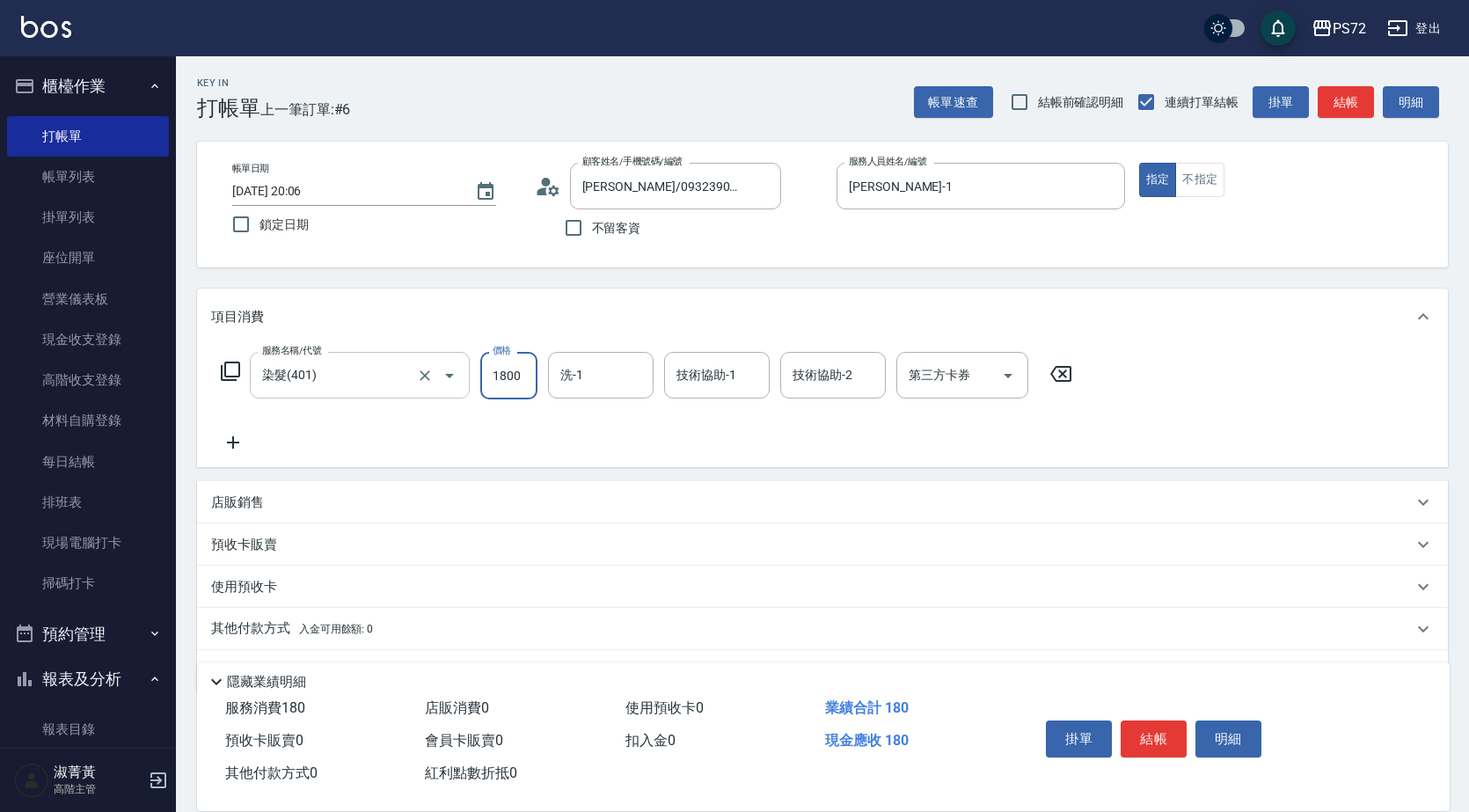
type input "1800"
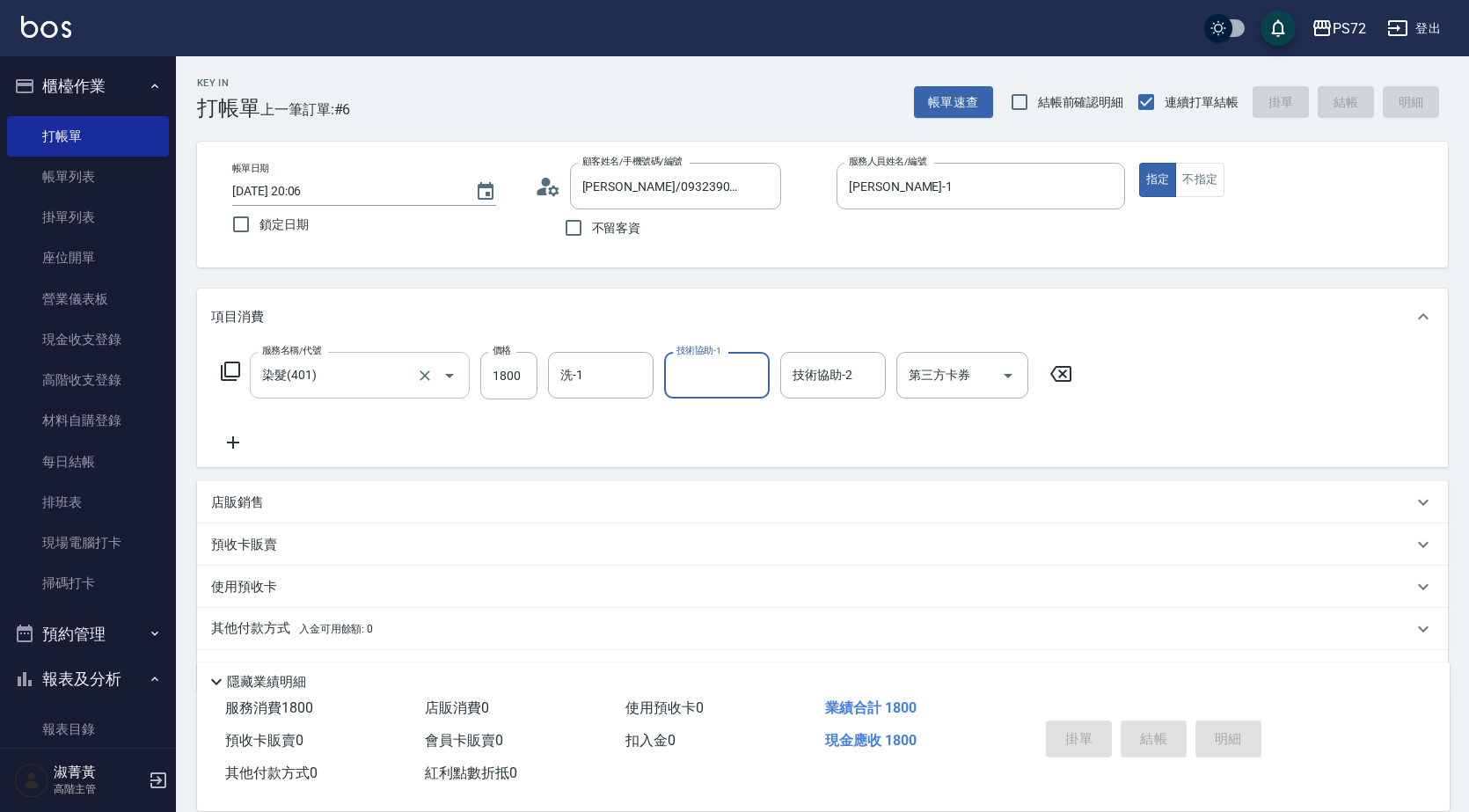
type input "[DATE] 20:08"
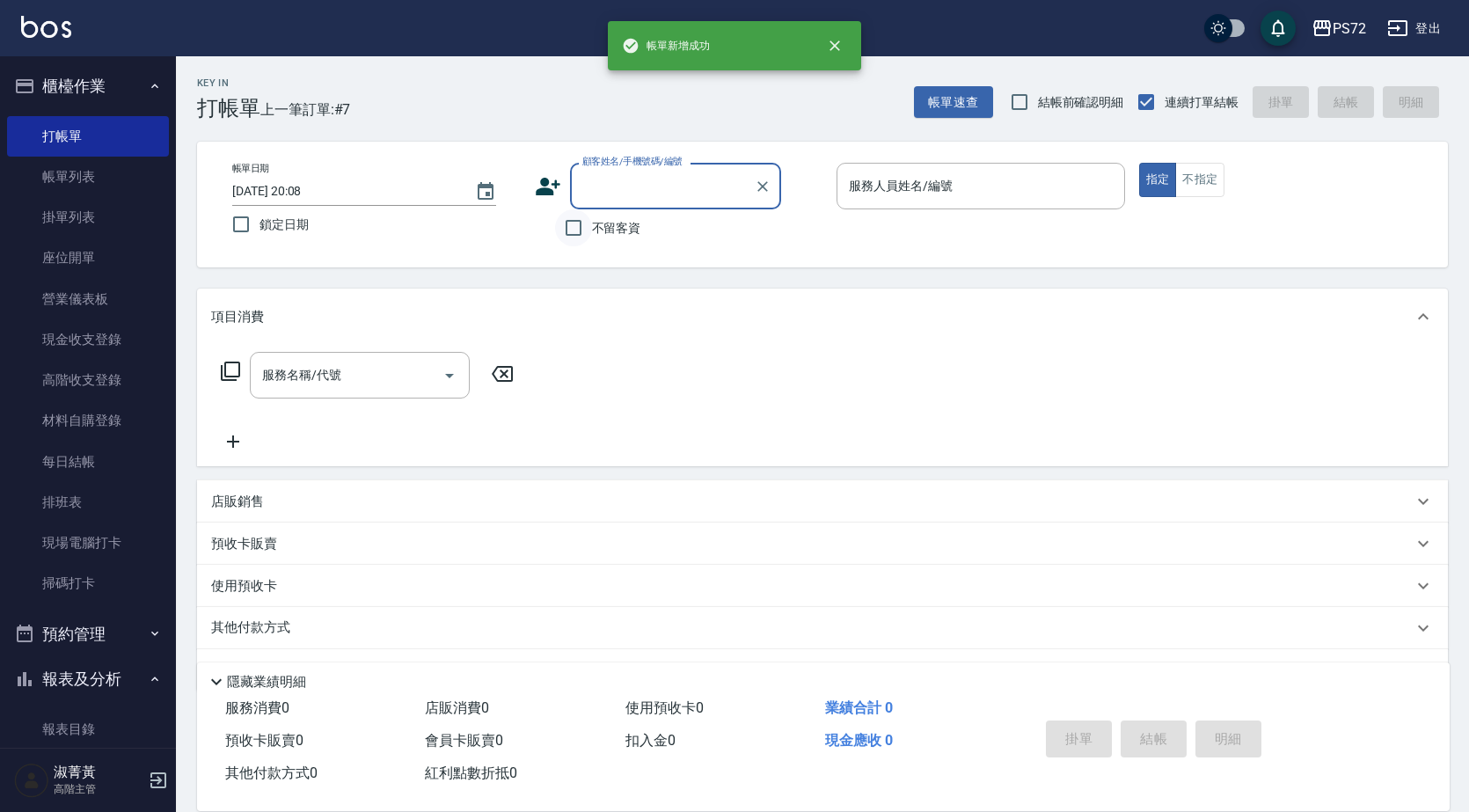
drag, startPoint x: 568, startPoint y: 219, endPoint x: 585, endPoint y: 220, distance: 17.0
click at [569, 219] on input "不留客資" at bounding box center [573, 228] width 37 height 37
checkbox input "true"
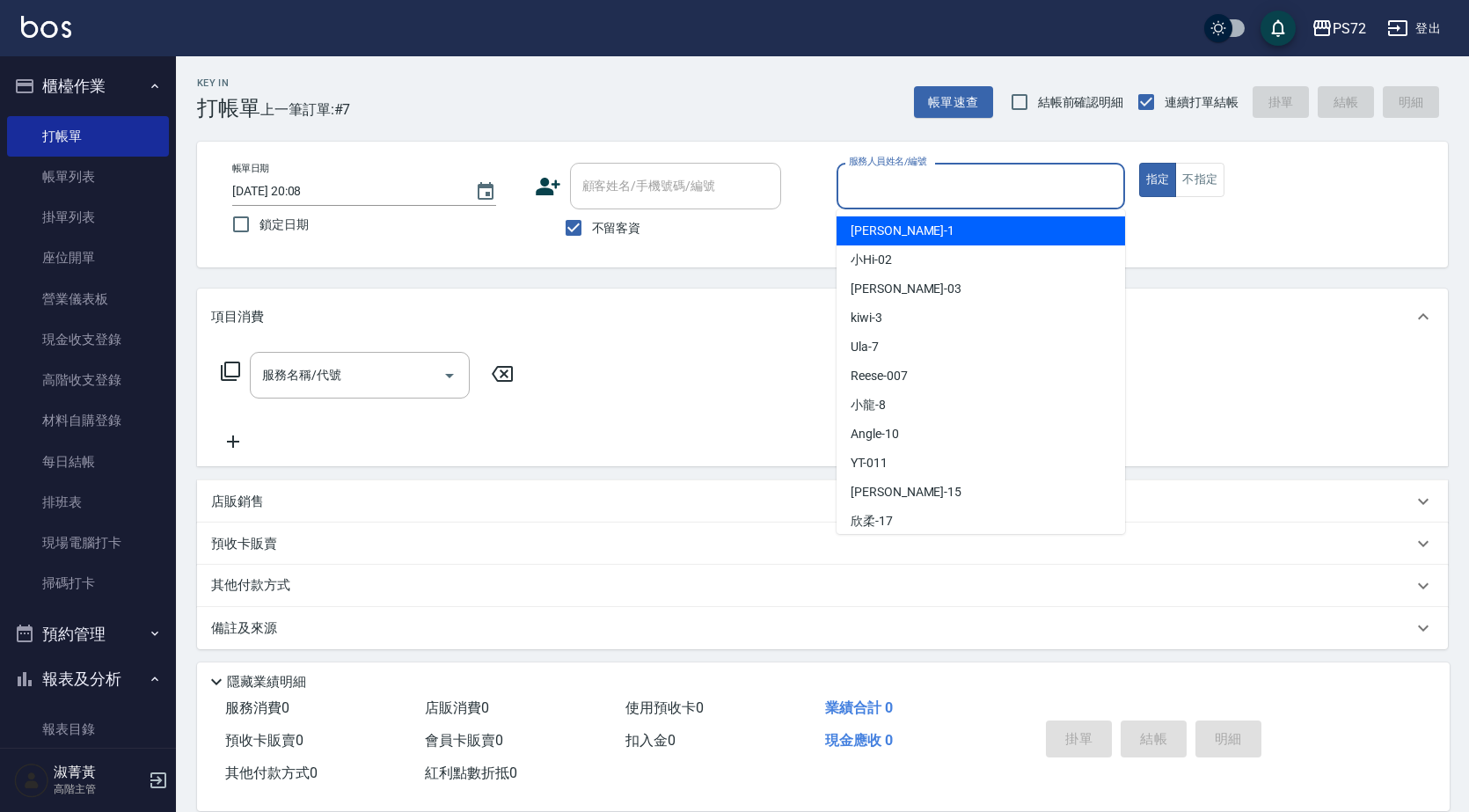
click at [862, 196] on input "服務人員姓名/編號" at bounding box center [981, 186] width 273 height 30
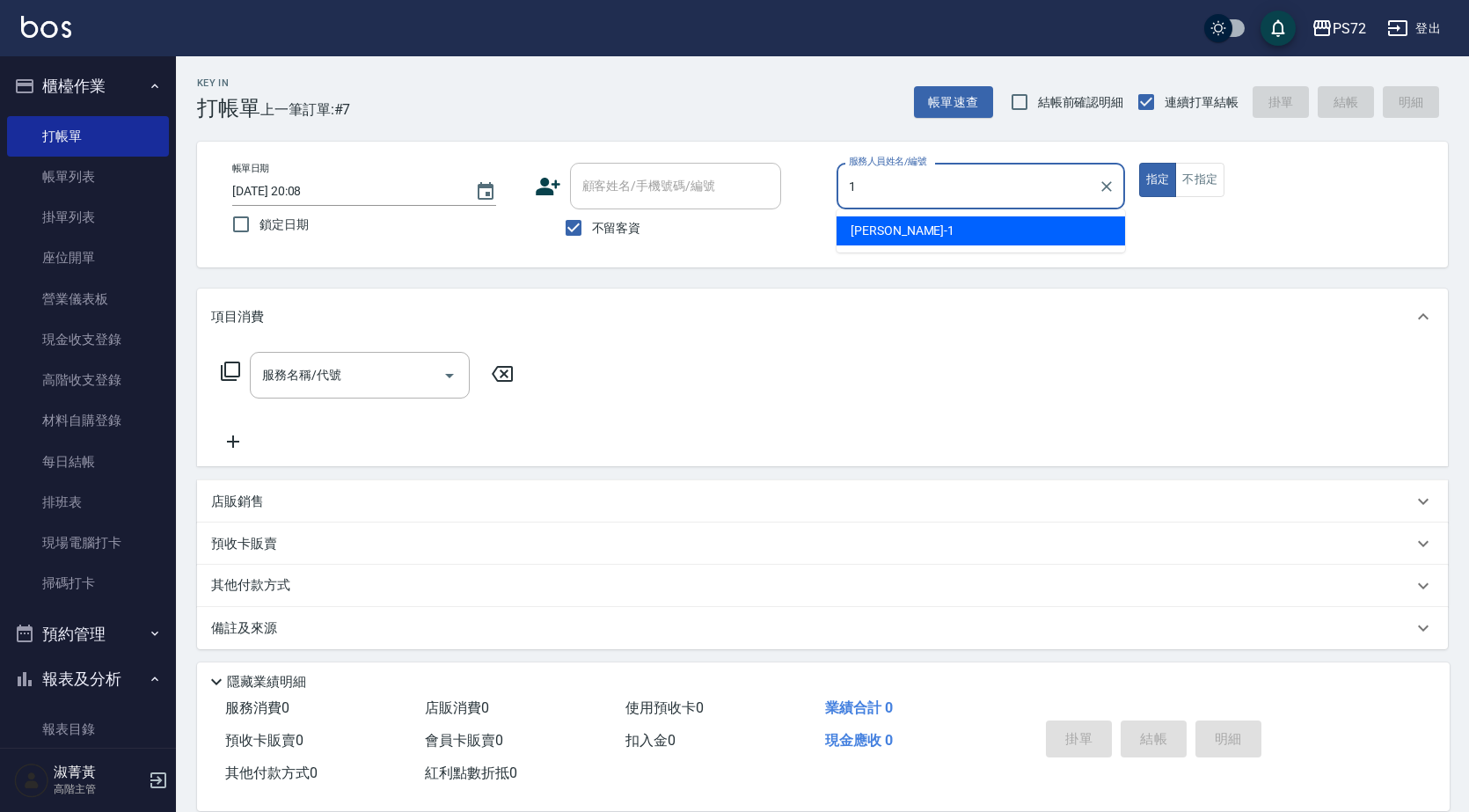
type input "[PERSON_NAME]-1"
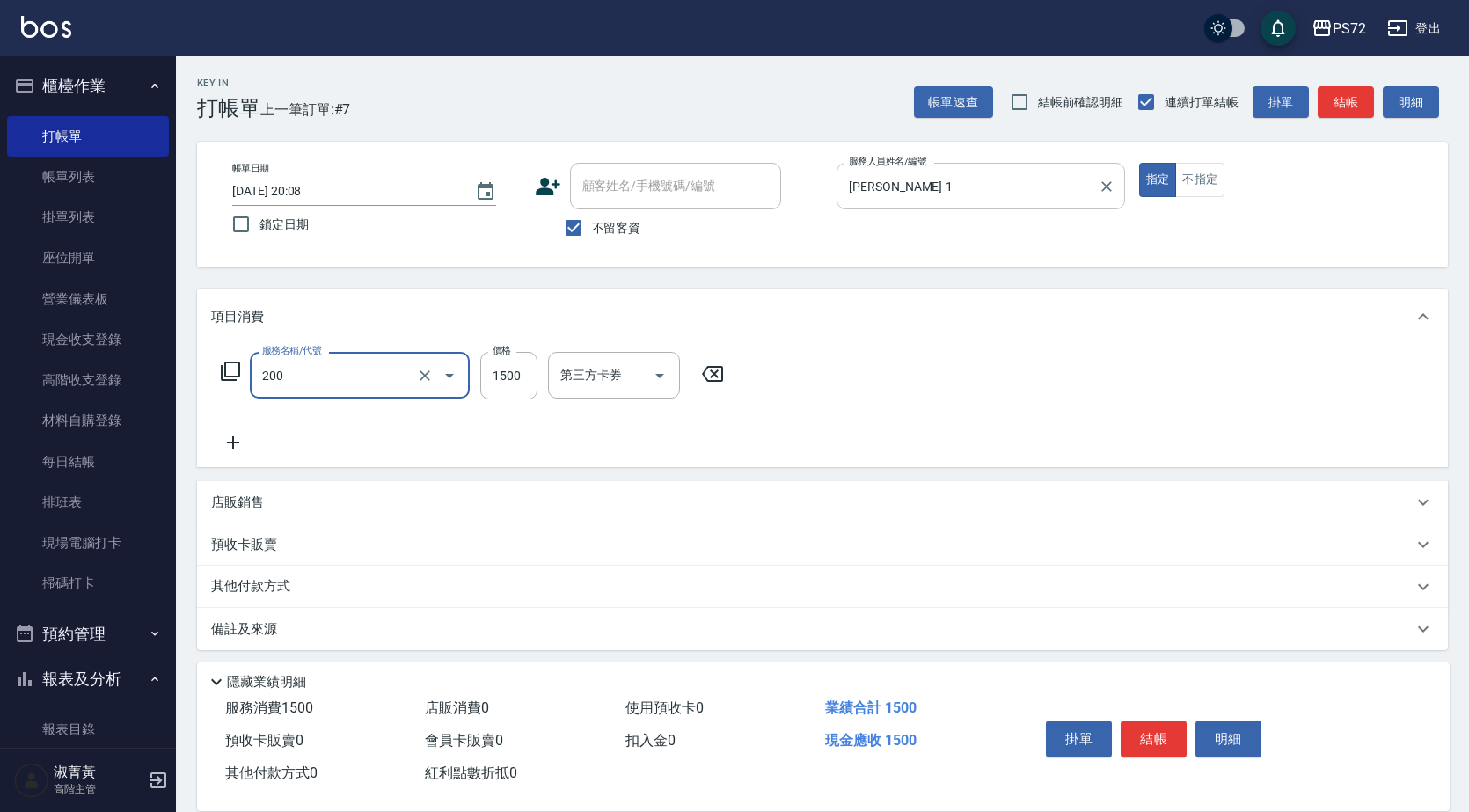
type input "冷燙燙髮(200)"
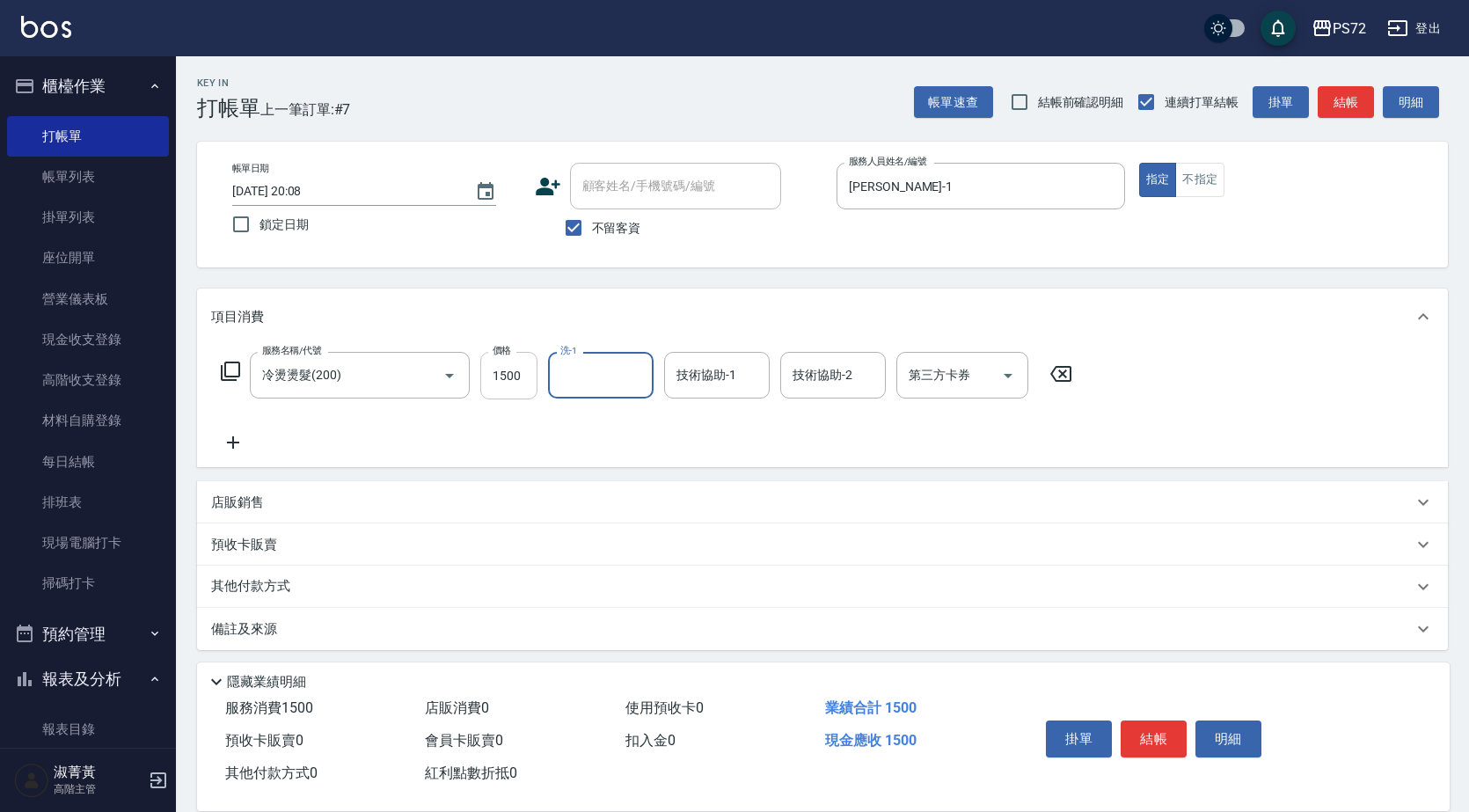
click at [532, 378] on input "1500" at bounding box center [509, 376] width 57 height 48
type input "1800"
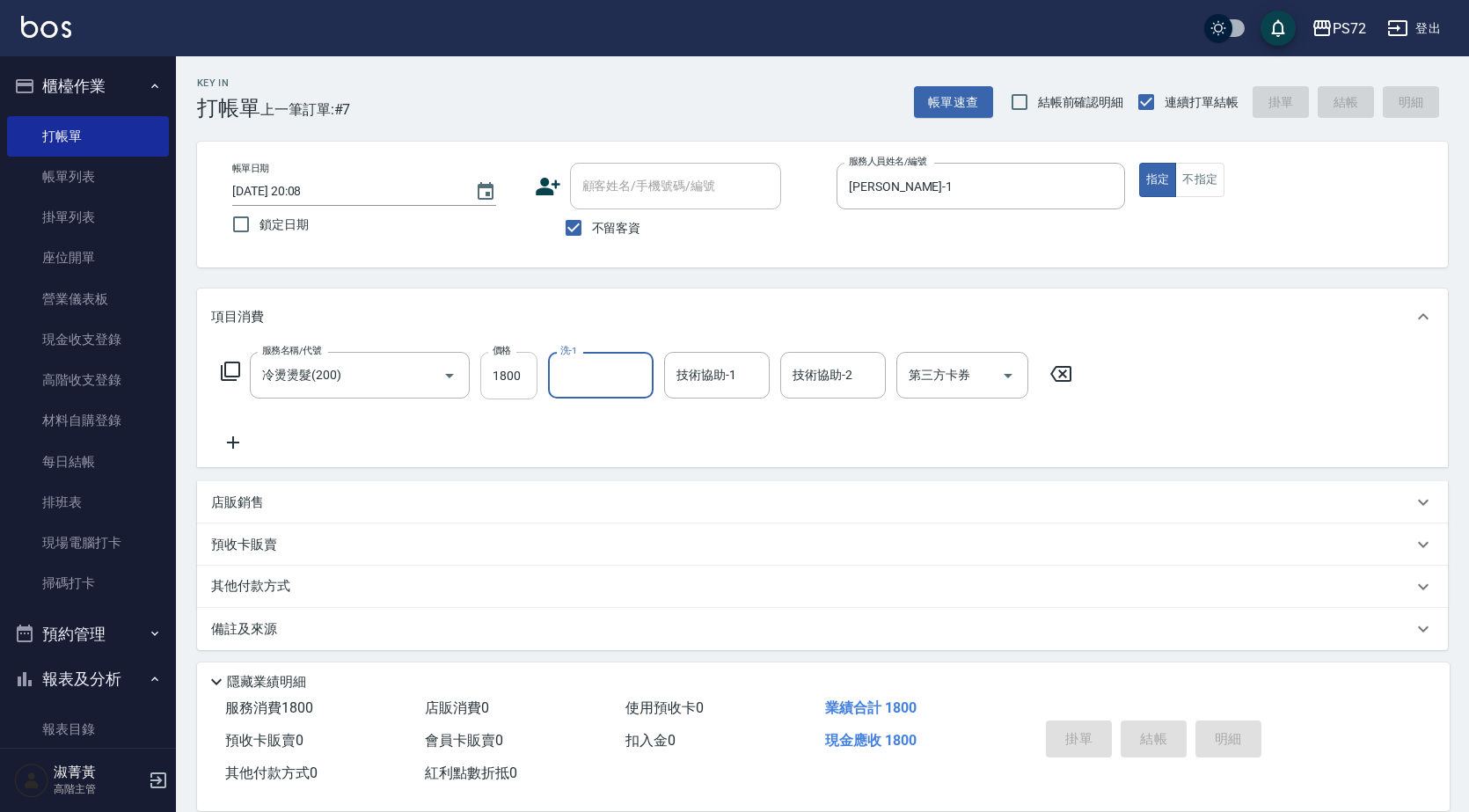
type input "[DATE] 20:09"
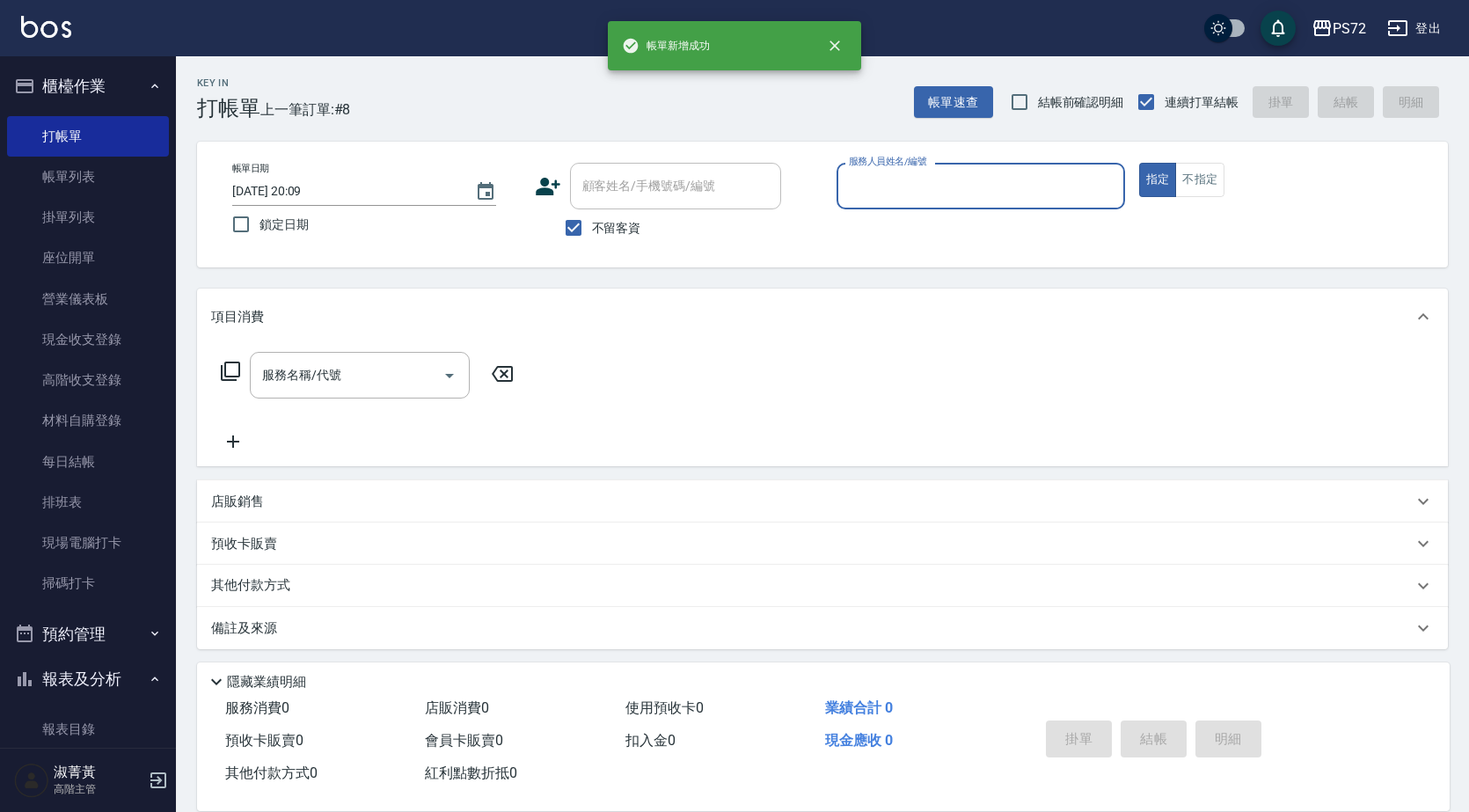
click at [906, 188] on input "服務人員姓名/編號" at bounding box center [981, 186] width 273 height 30
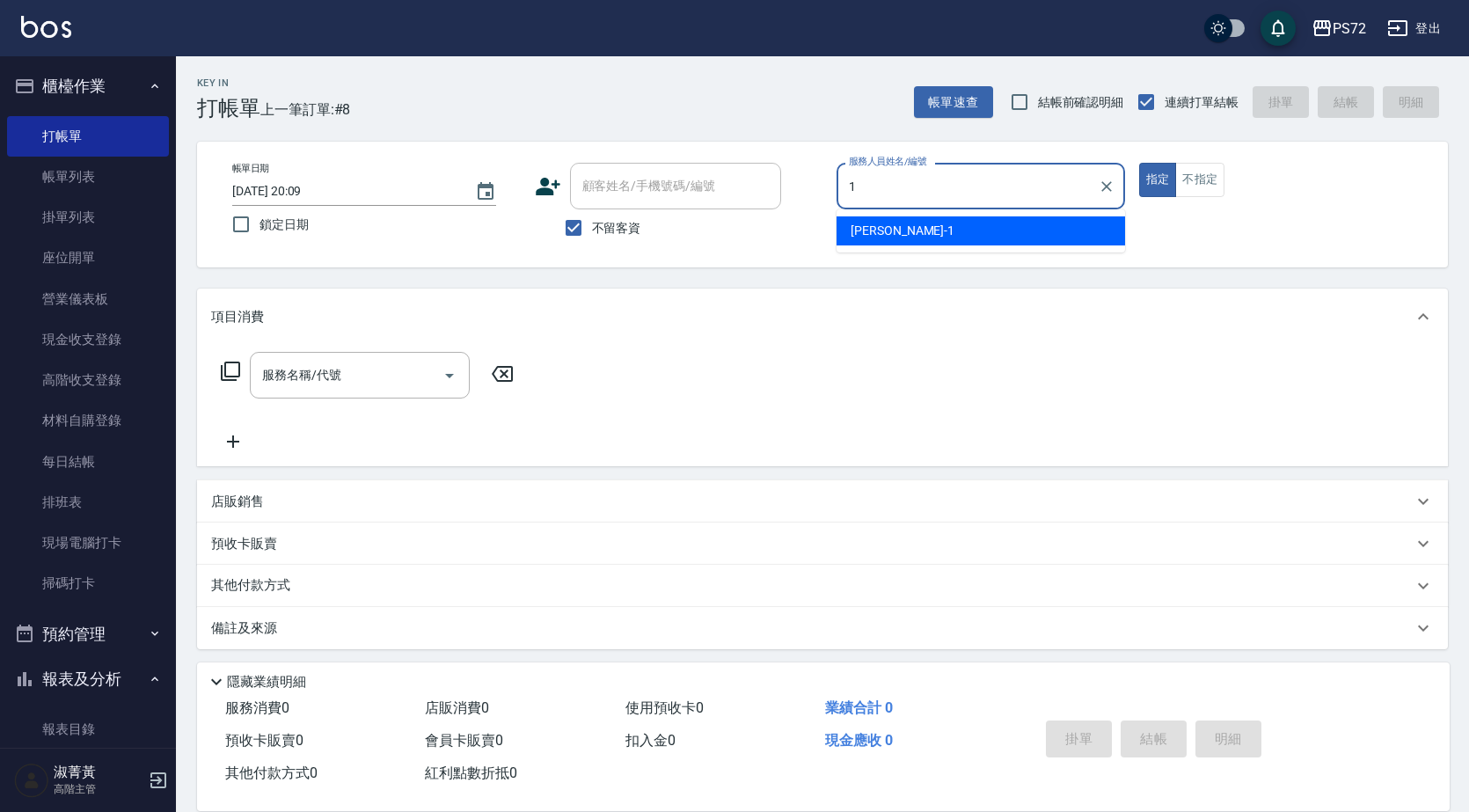
type input "[PERSON_NAME]-1"
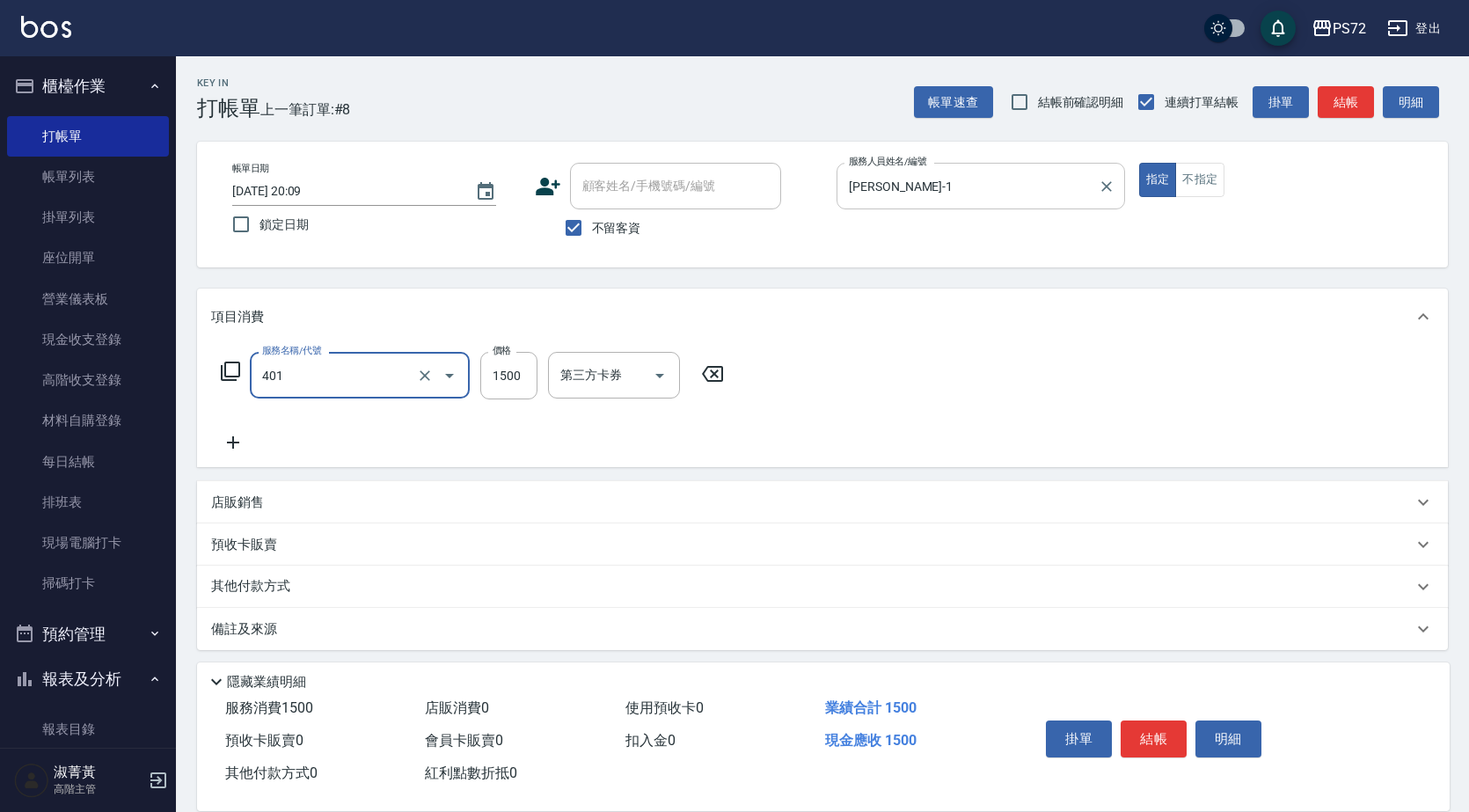
type input "染髮(401)"
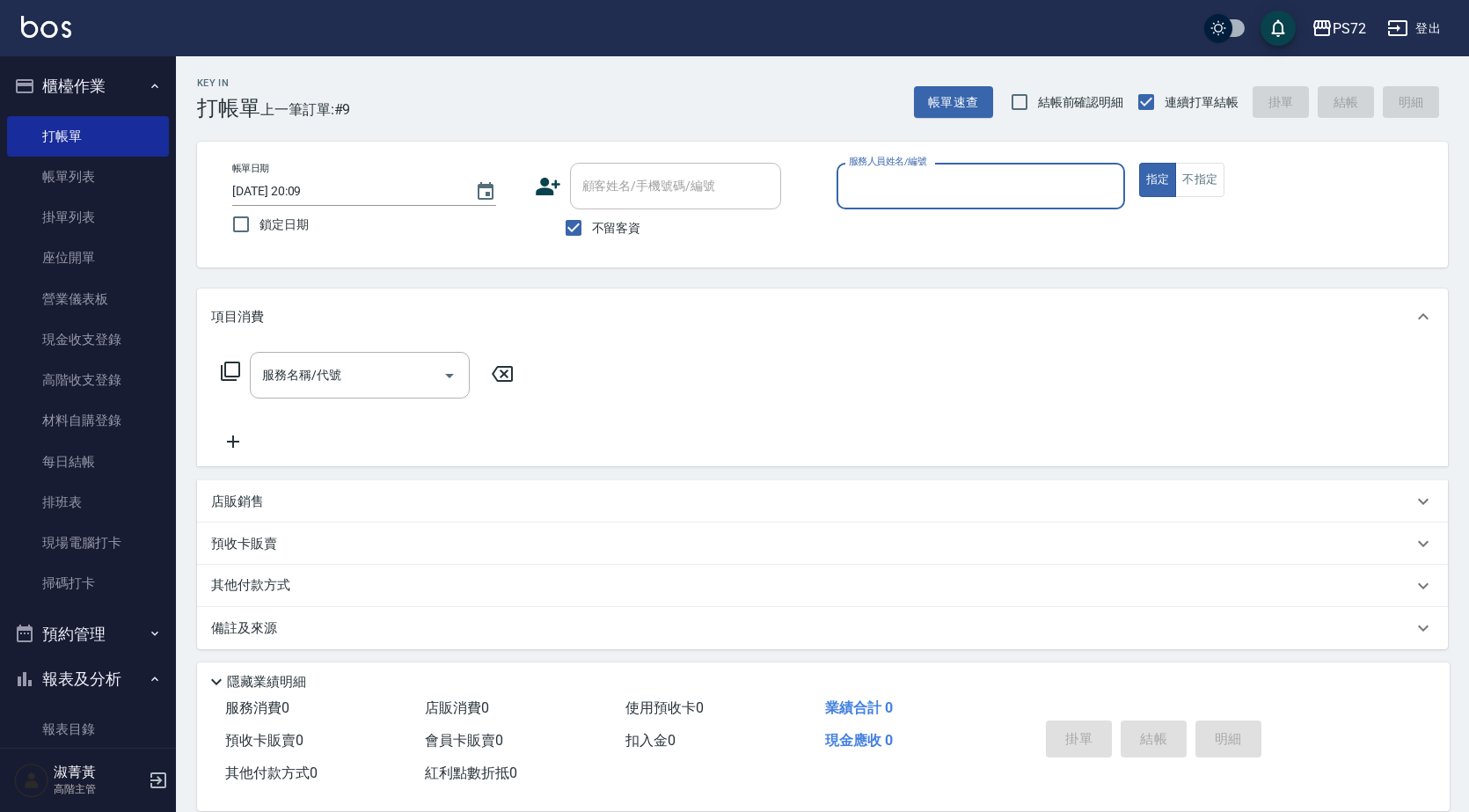
click at [999, 189] on input "服務人員姓名/編號" at bounding box center [981, 186] width 273 height 30
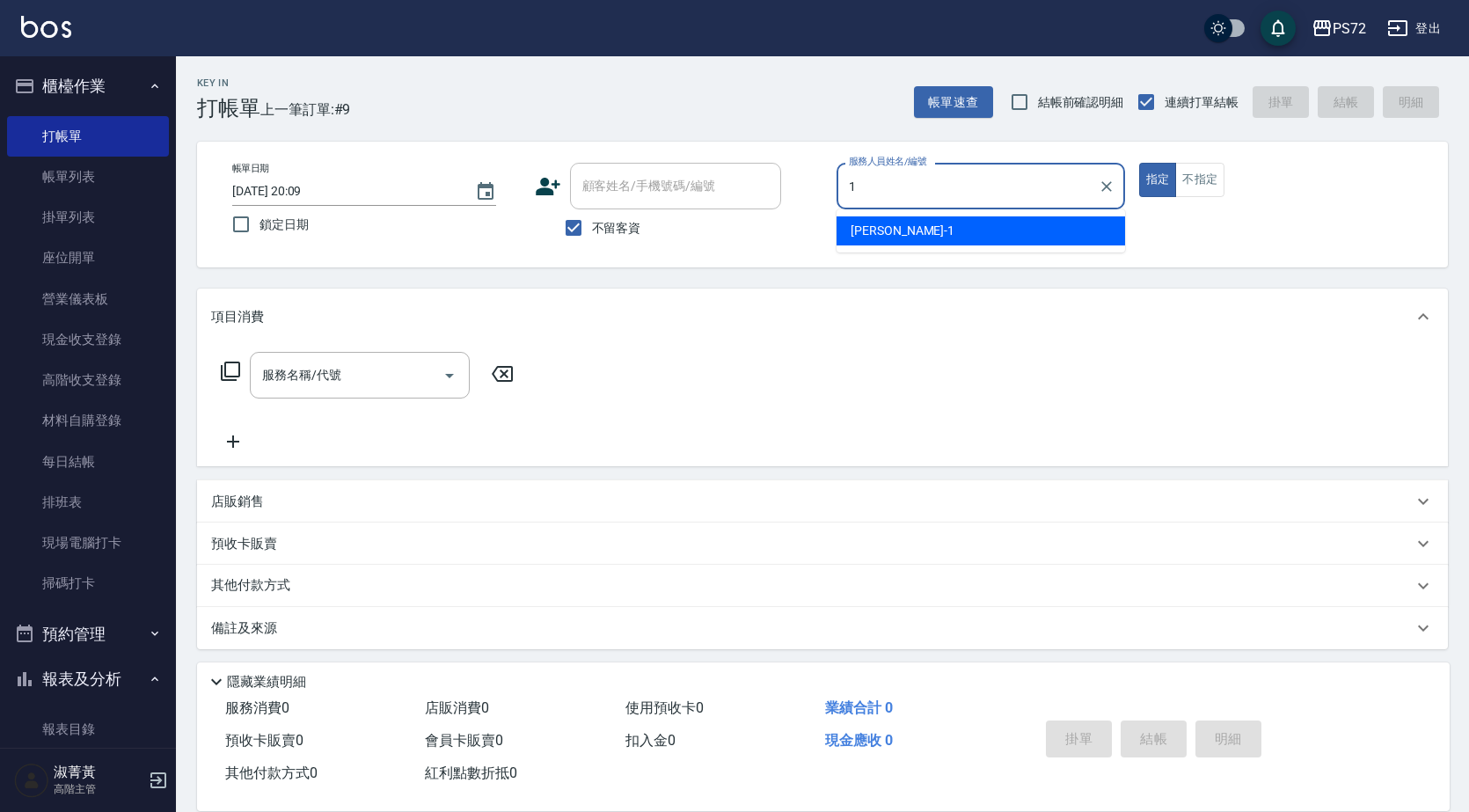
type input "[PERSON_NAME]-1"
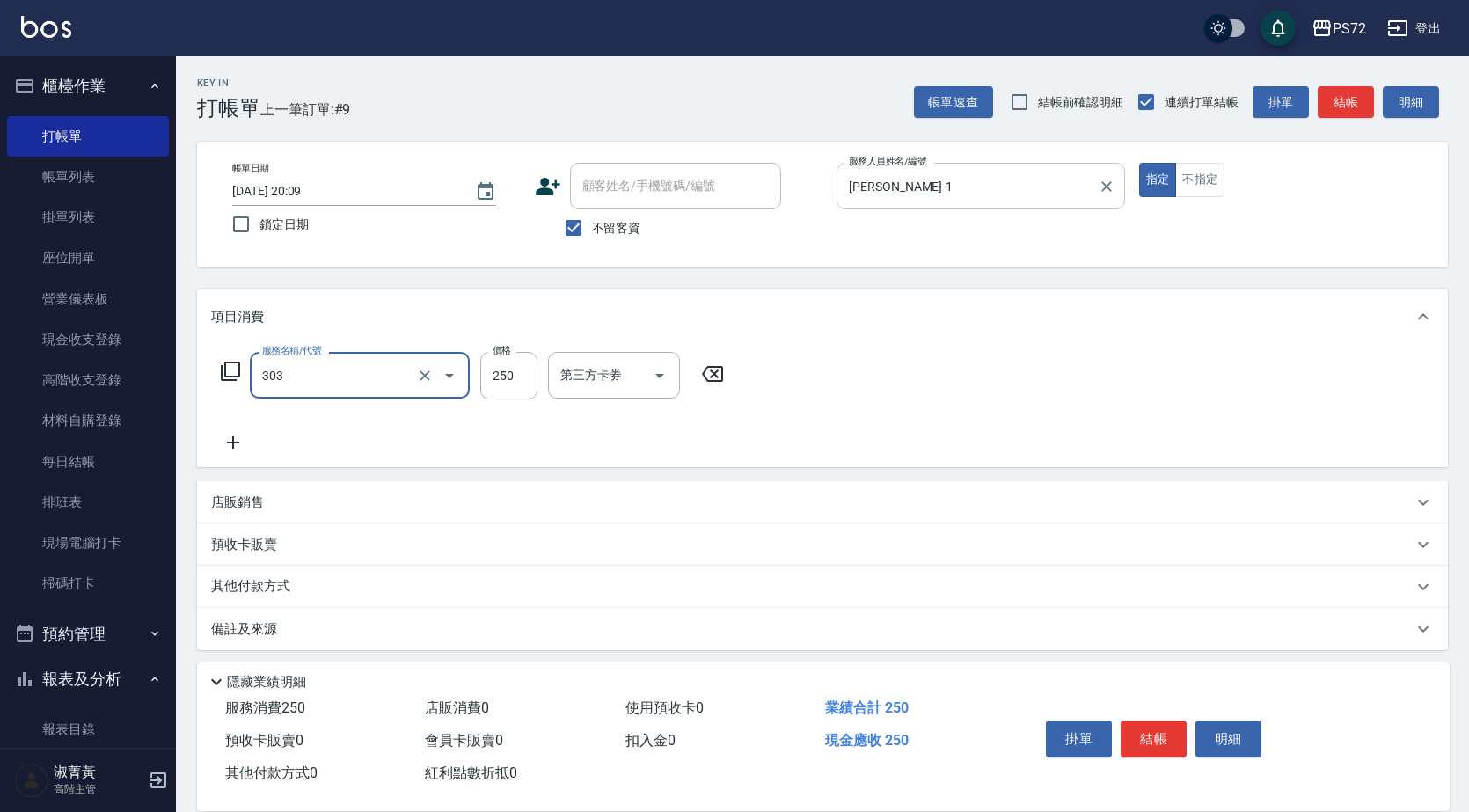
type input "剪髮(303)"
type input "350"
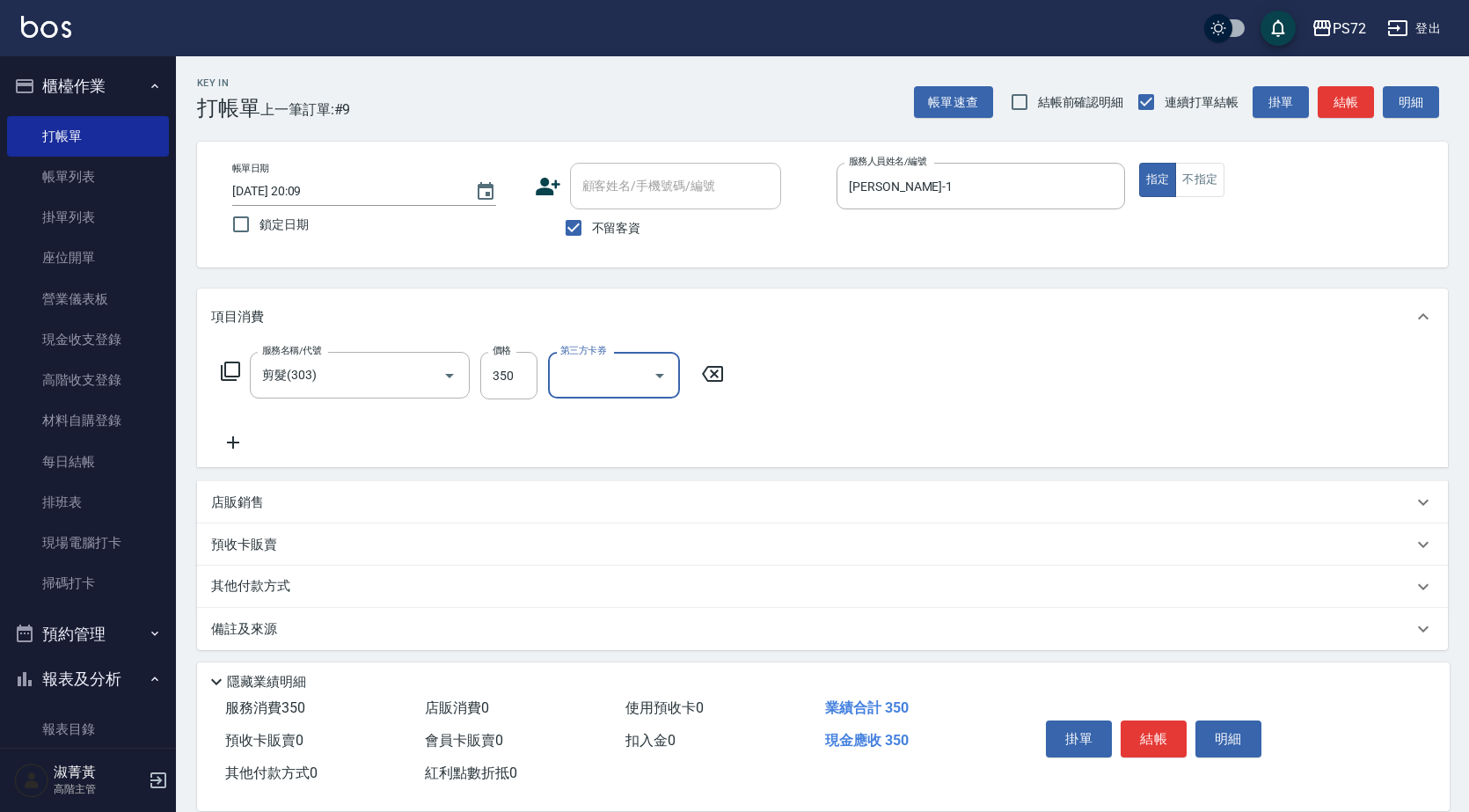
click at [222, 490] on div "店販銷售" at bounding box center [823, 502] width 1251 height 42
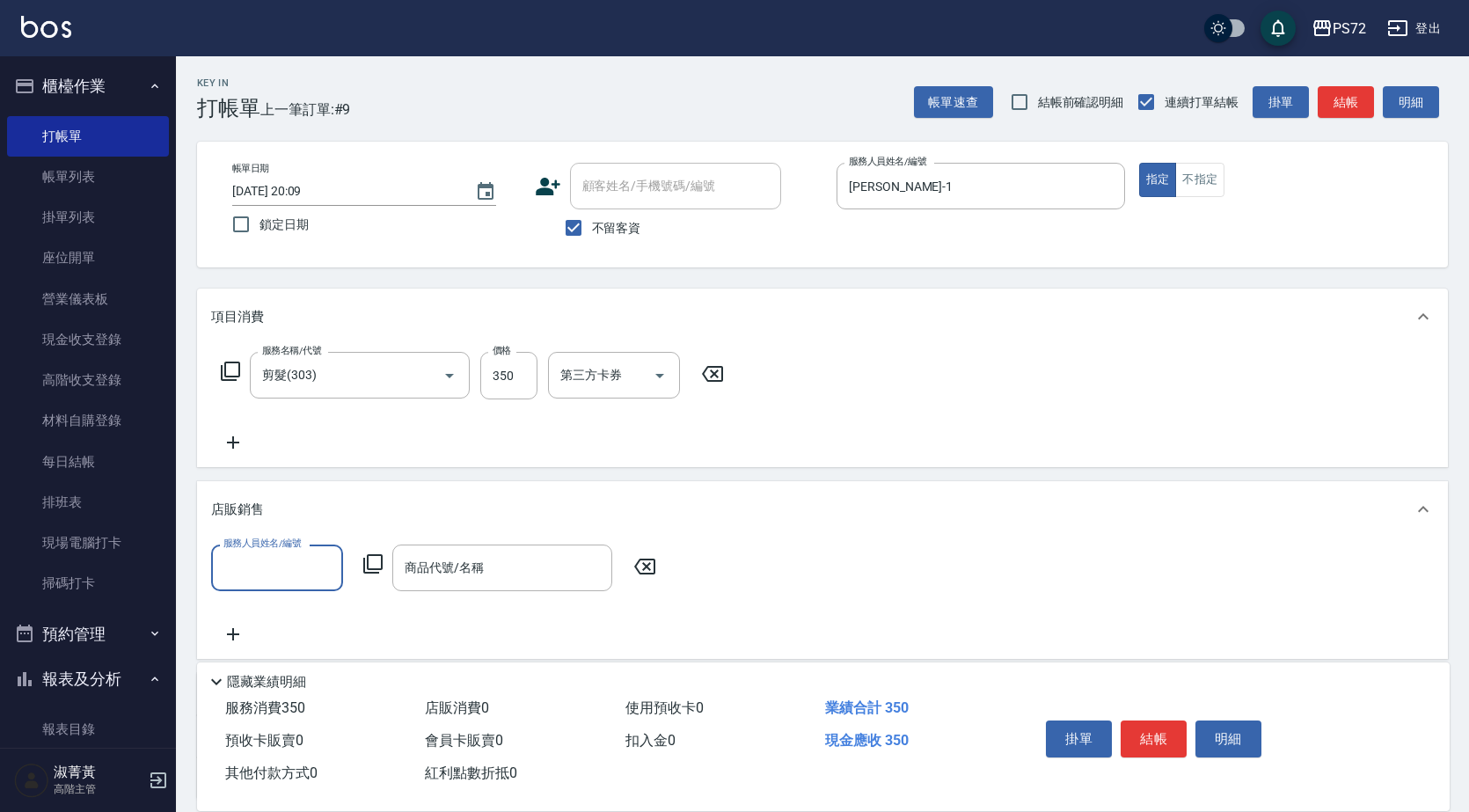
click at [271, 565] on input "服務人員姓名/編號" at bounding box center [277, 568] width 116 height 30
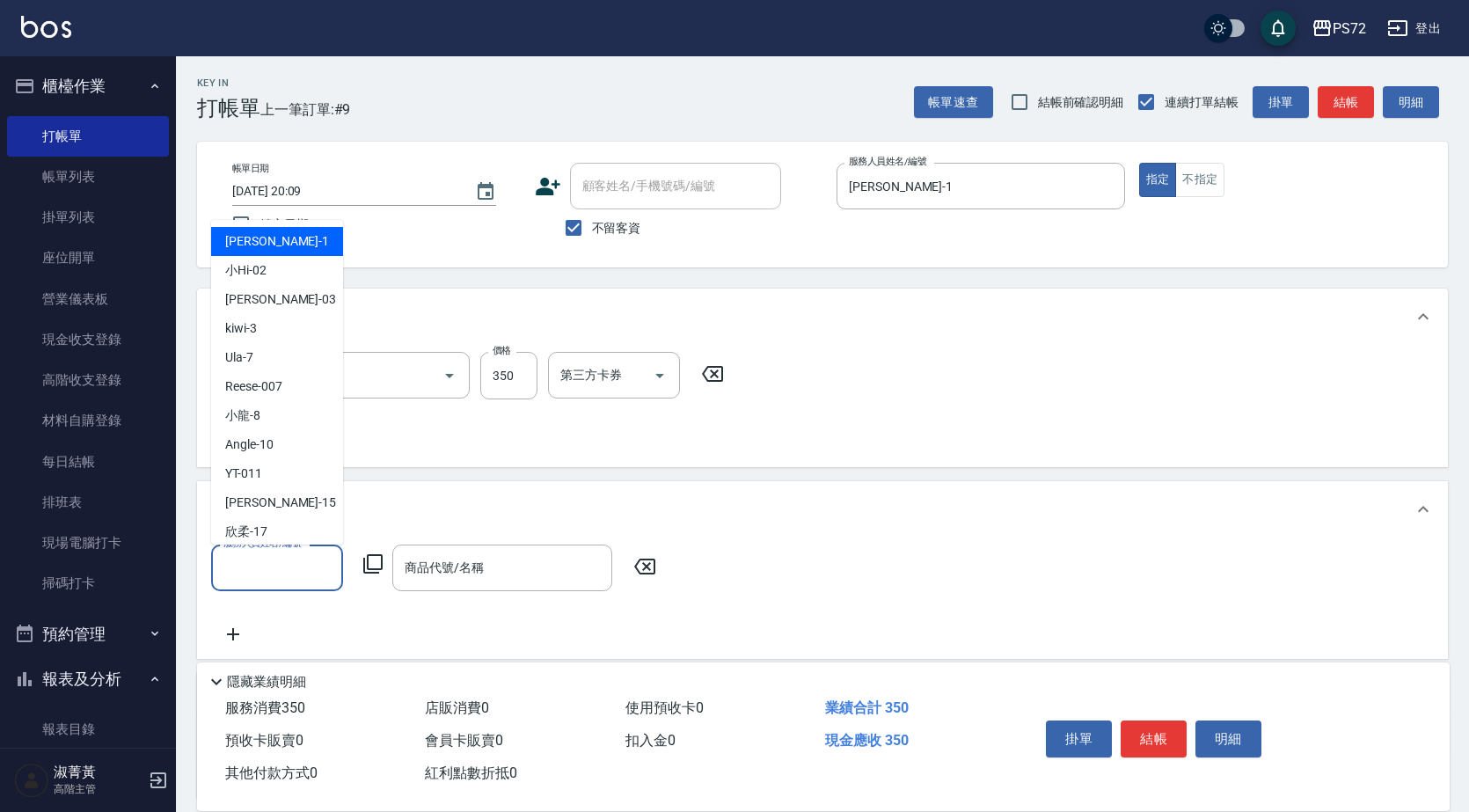
click at [306, 247] on div "[PERSON_NAME] -1" at bounding box center [276, 241] width 132 height 29
type input "[PERSON_NAME]-1"
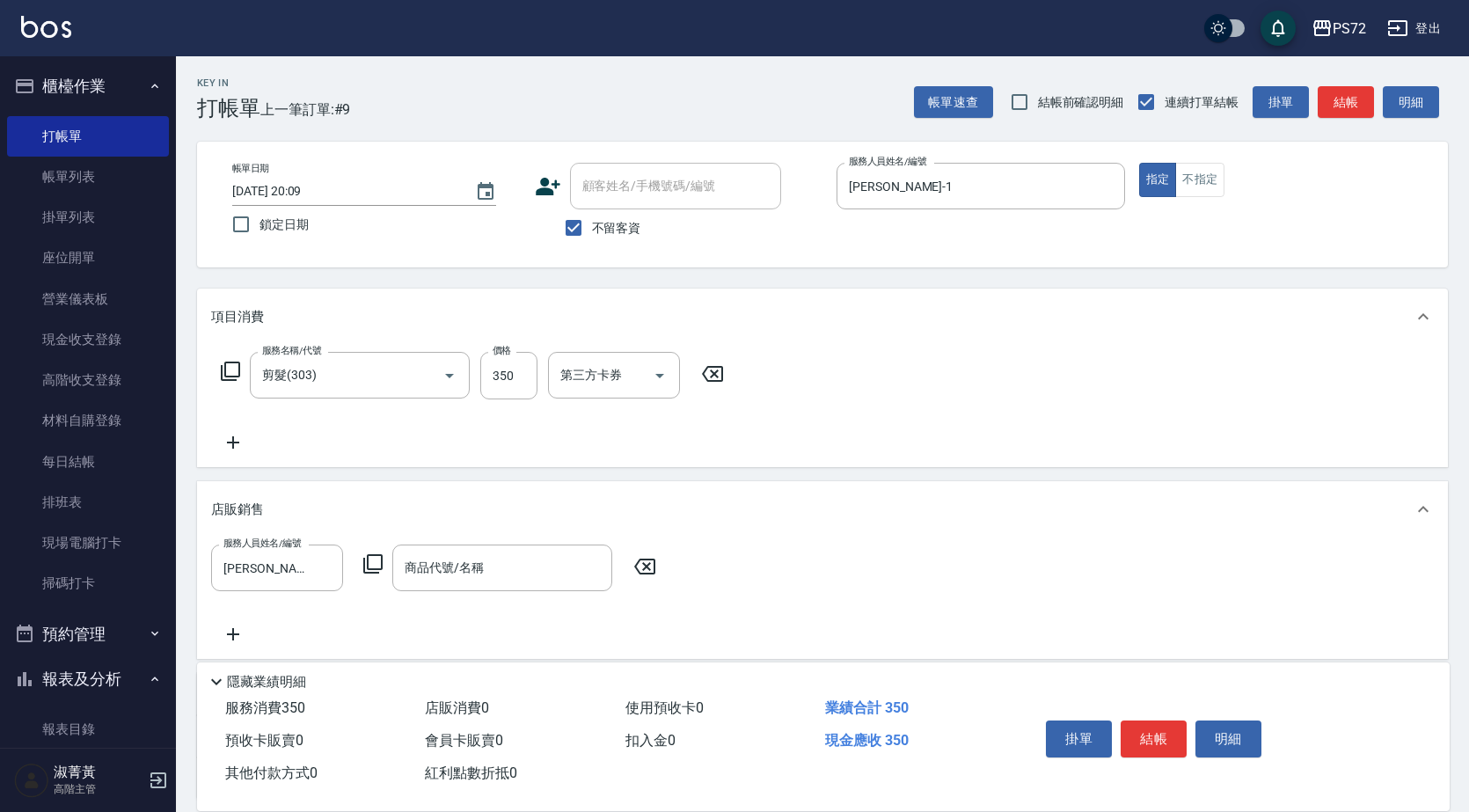
click at [365, 560] on icon at bounding box center [373, 563] width 19 height 19
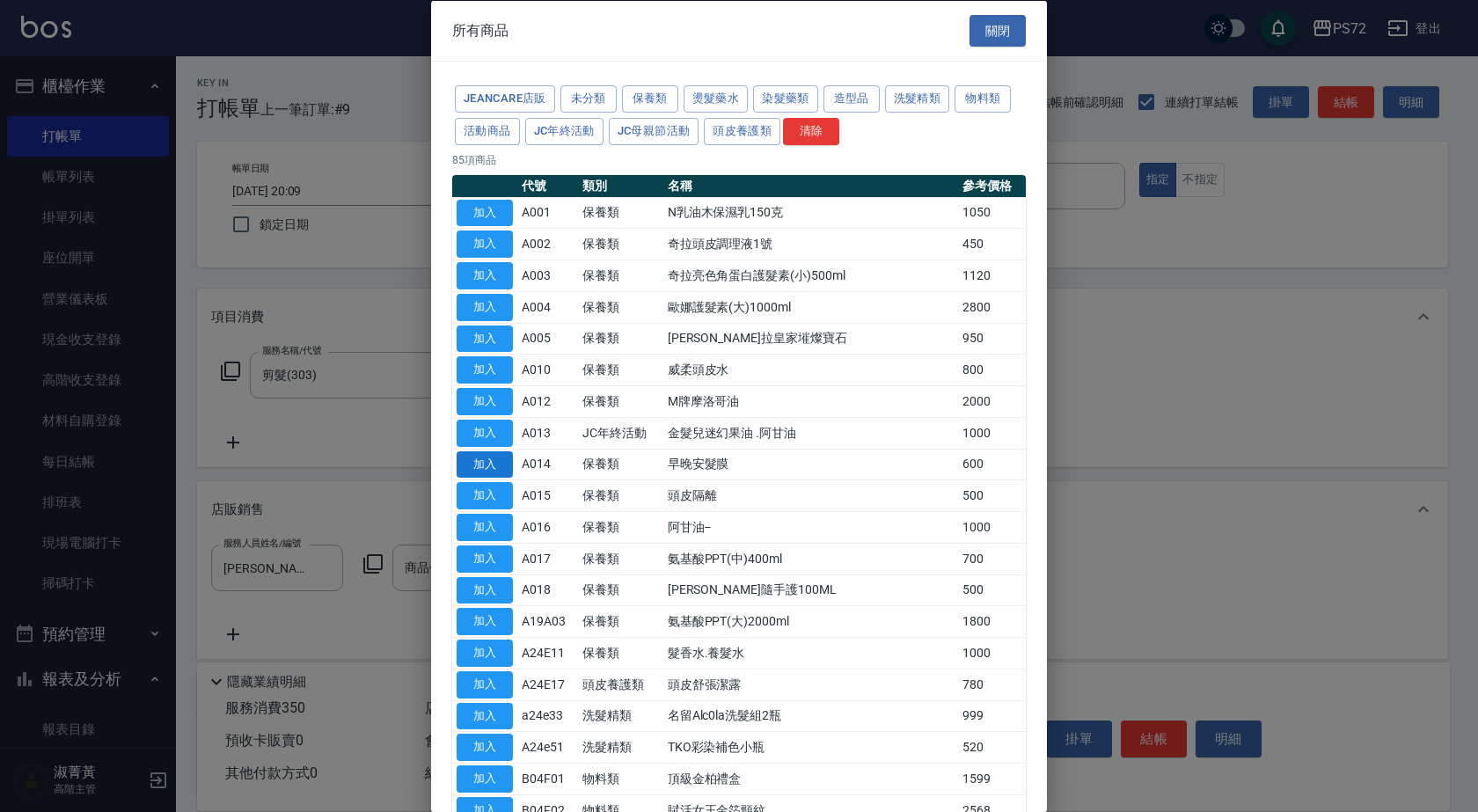
click at [506, 459] on button "加入" at bounding box center [484, 464] width 56 height 28
type input "早晚安髮膜"
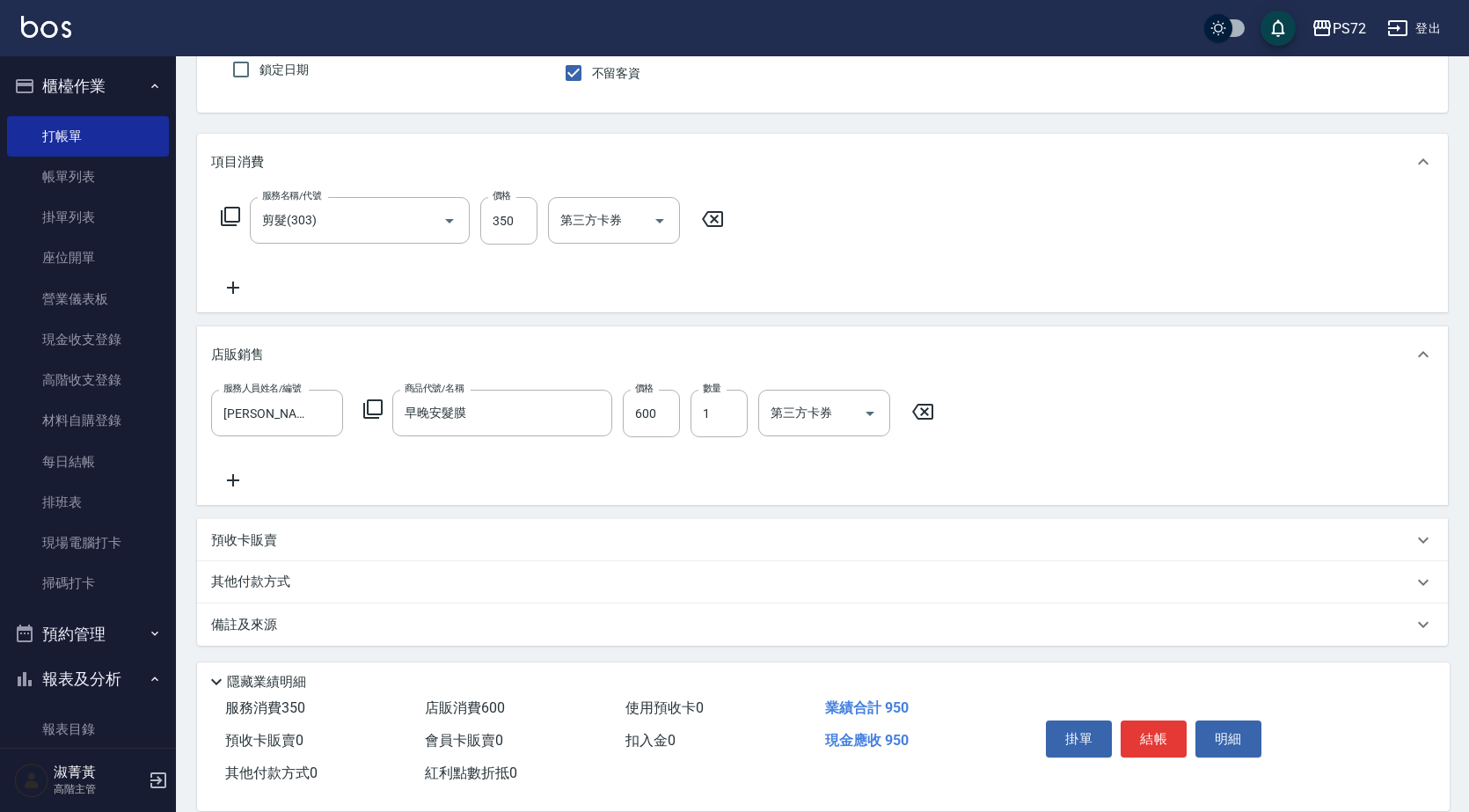
scroll to position [157, 0]
click at [245, 583] on p "其他付款方式" at bounding box center [255, 579] width 88 height 19
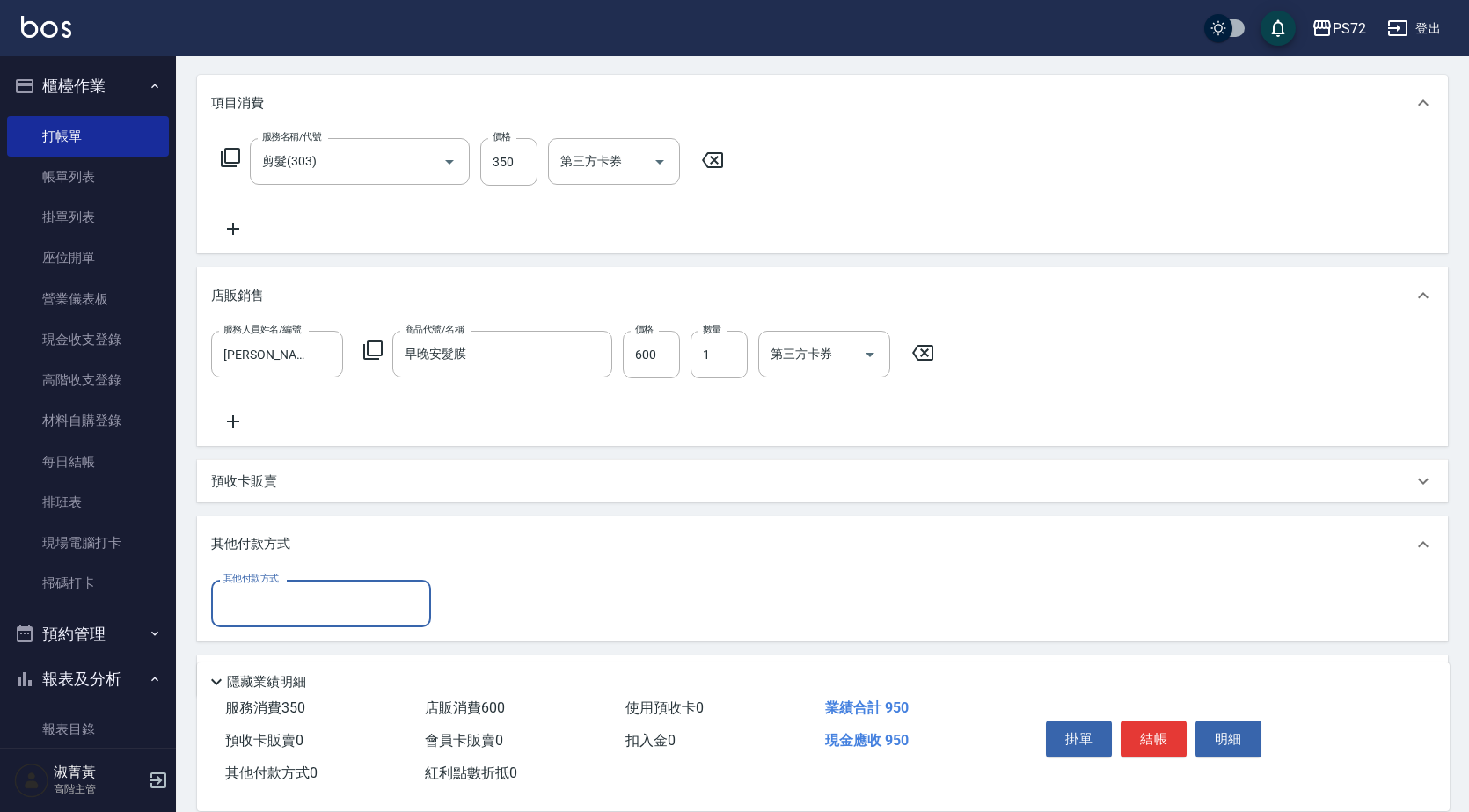
scroll to position [268, 0]
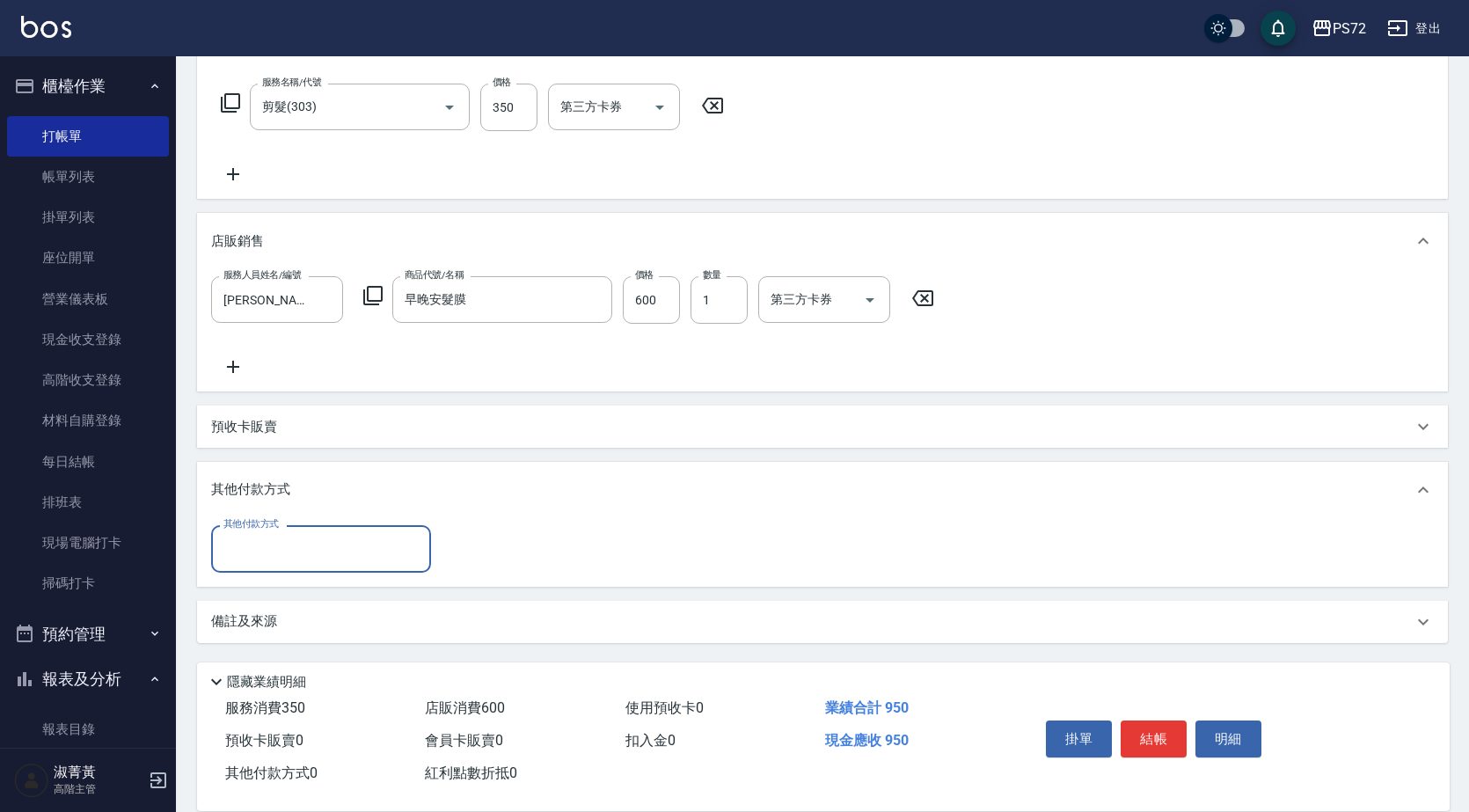
click at [315, 525] on div "其他付款方式" at bounding box center [320, 548] width 220 height 47
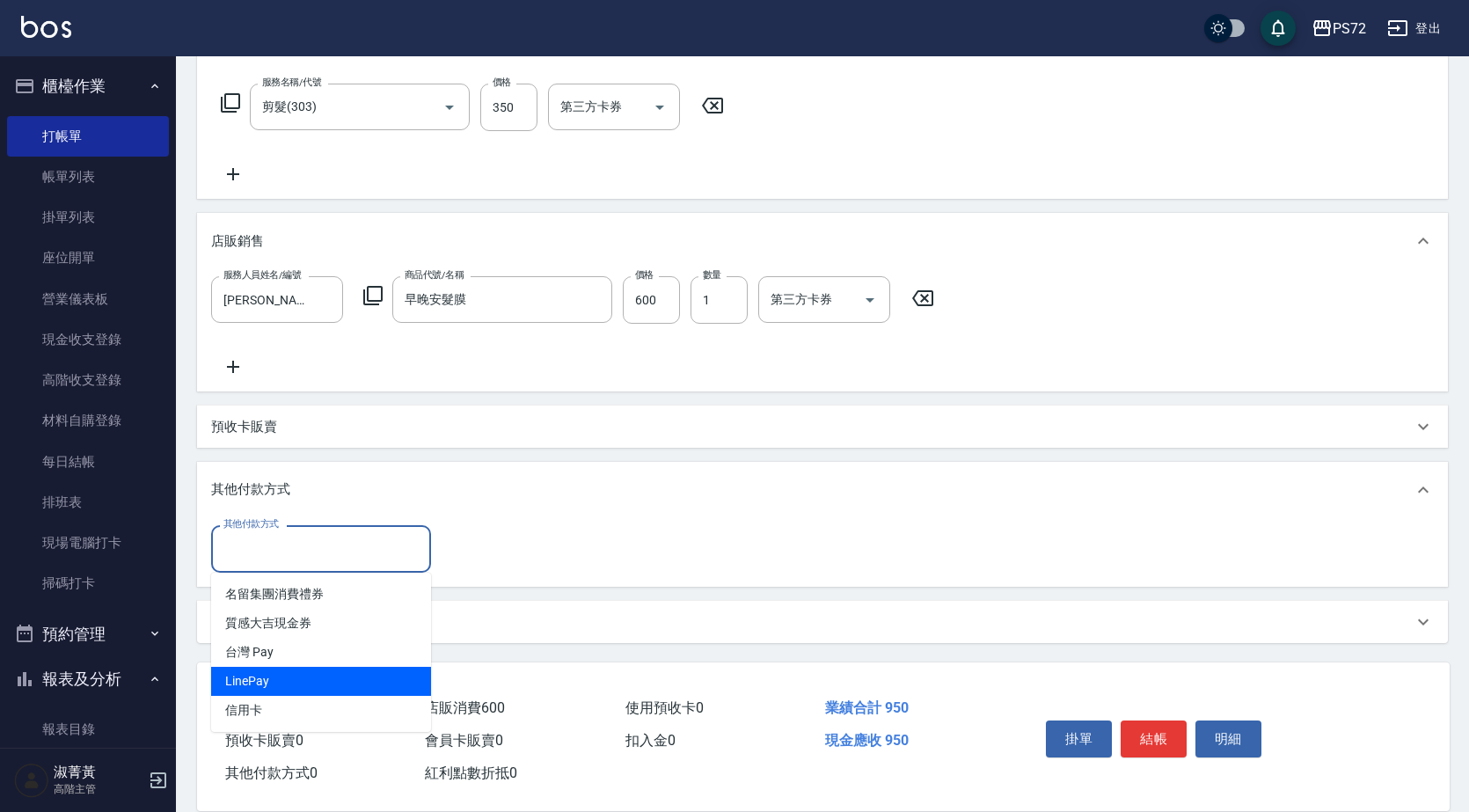
click at [277, 680] on span "LinePay" at bounding box center [320, 681] width 220 height 29
type input "LinePay"
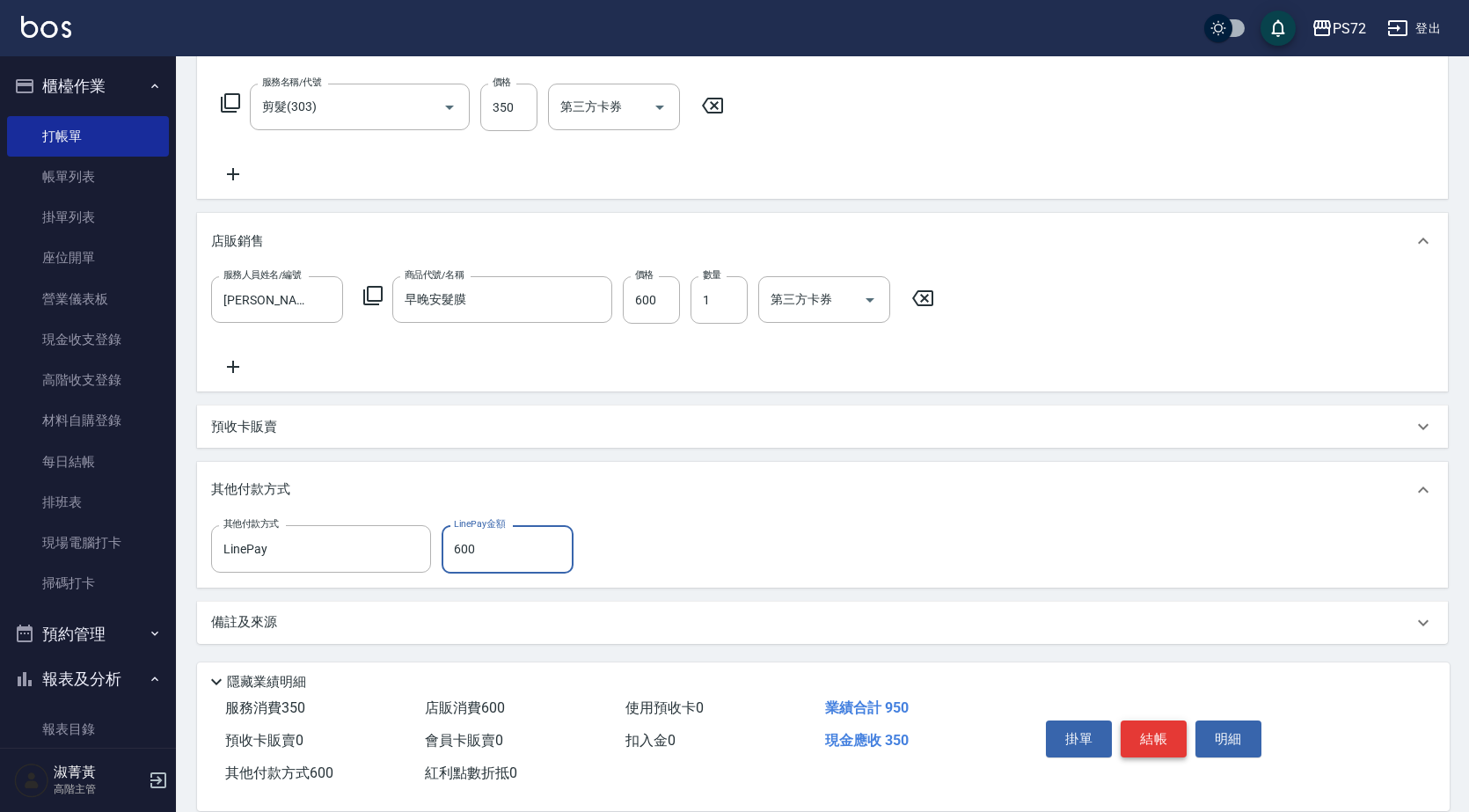
type input "600"
click at [1172, 737] on button "結帳" at bounding box center [1153, 739] width 66 height 37
type input "[DATE] 20:10"
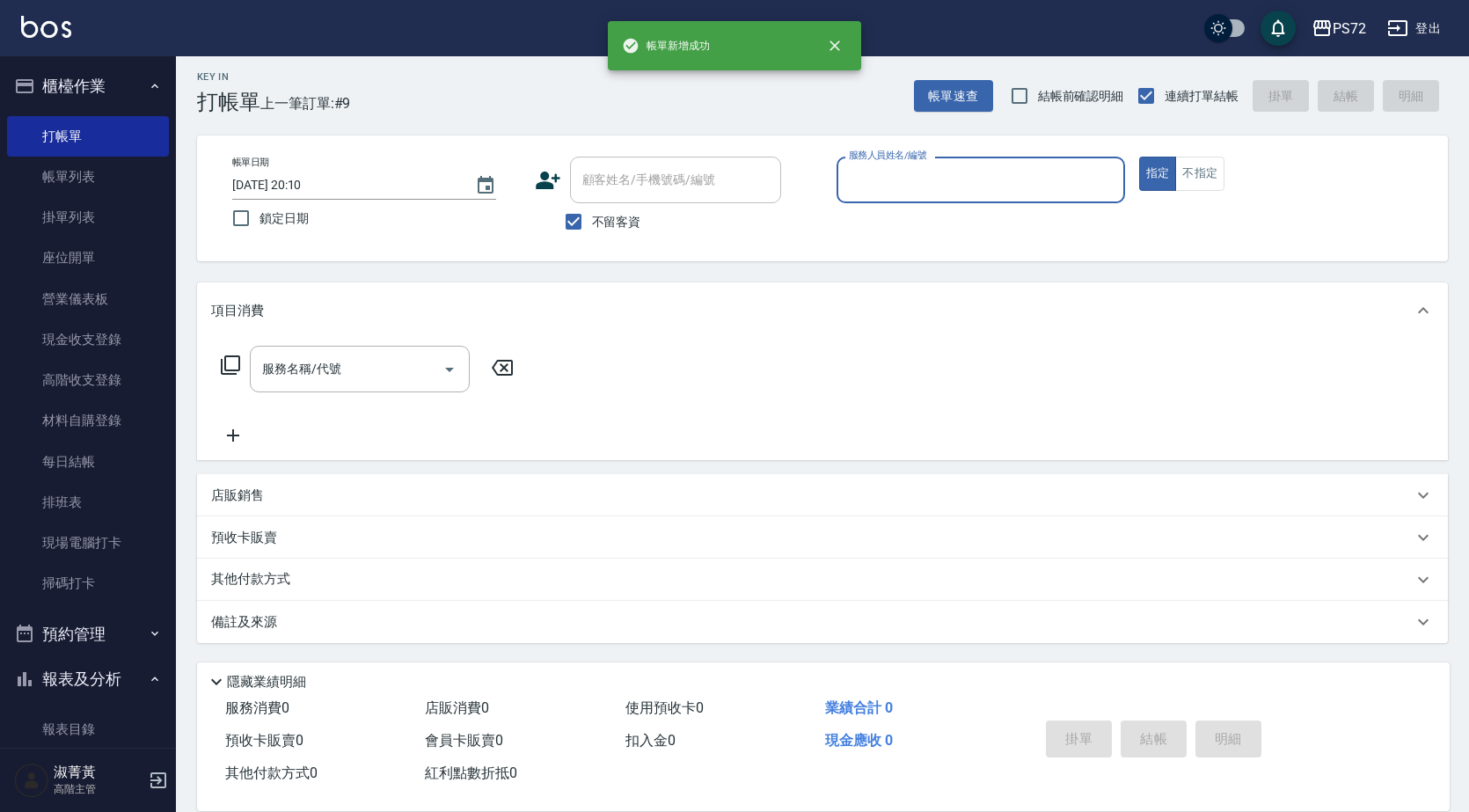
scroll to position [0, 0]
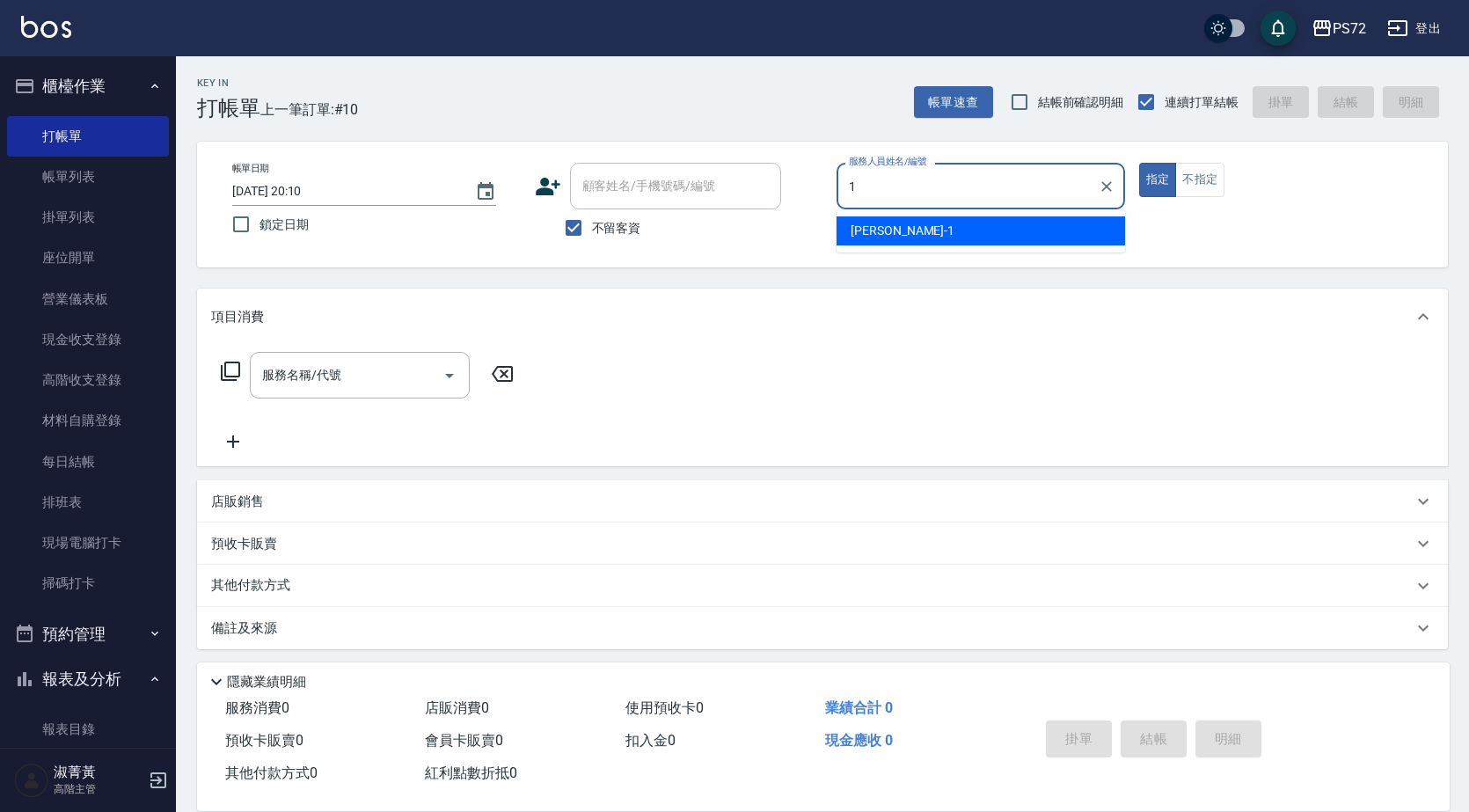
type input "[PERSON_NAME]-1"
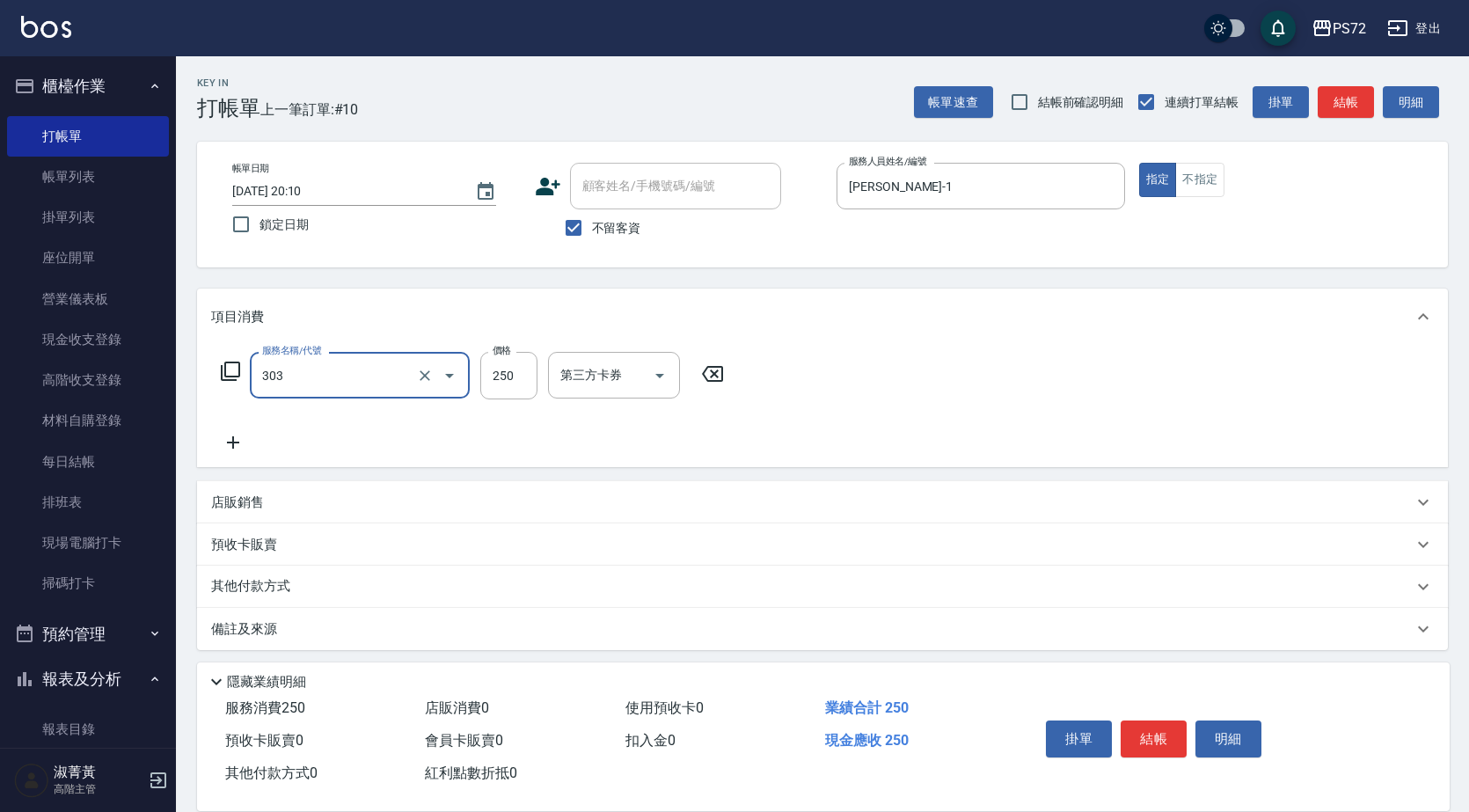
type input "剪髮(303)"
type input "300"
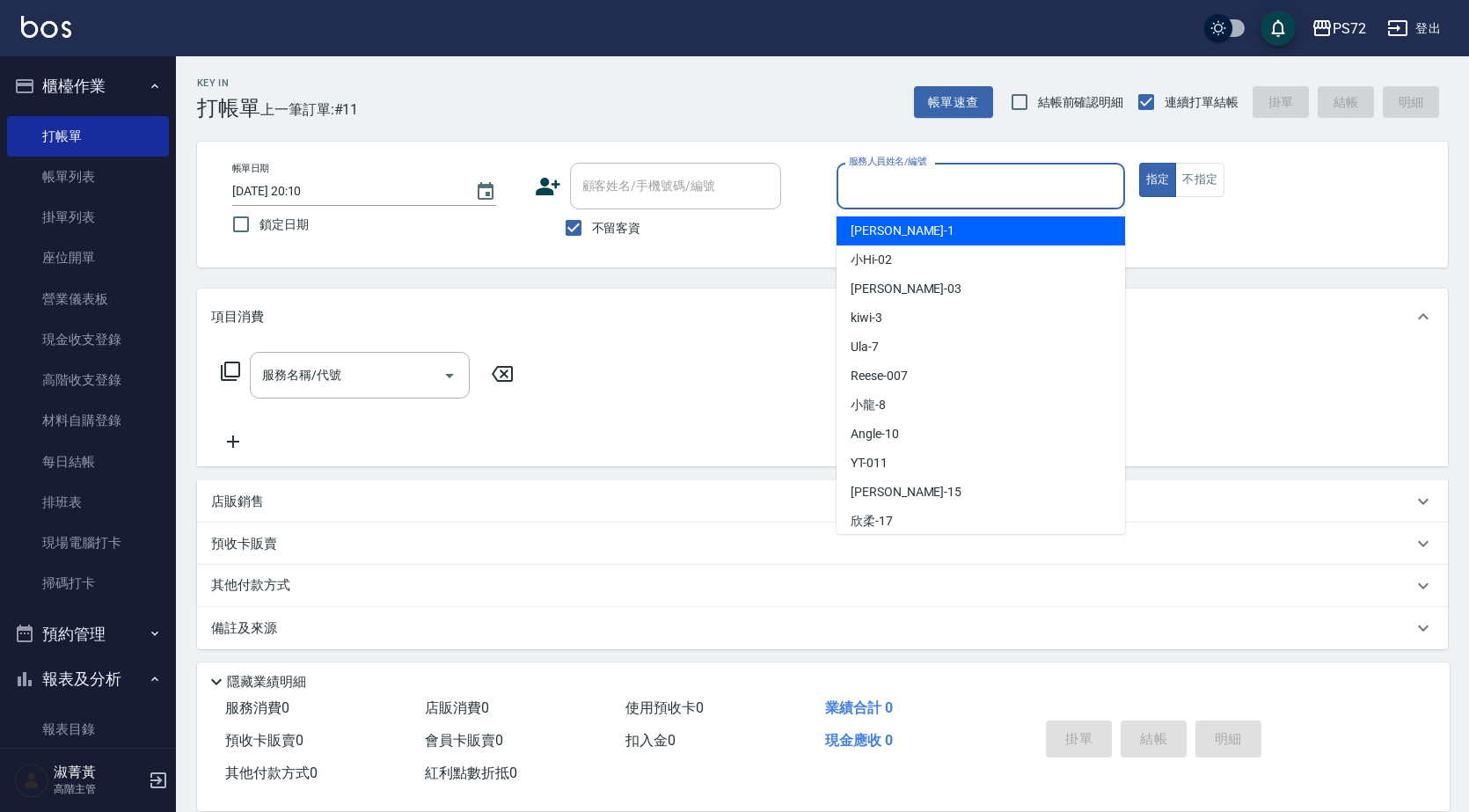
click at [1075, 172] on input "服務人員姓名/編號" at bounding box center [981, 186] width 273 height 30
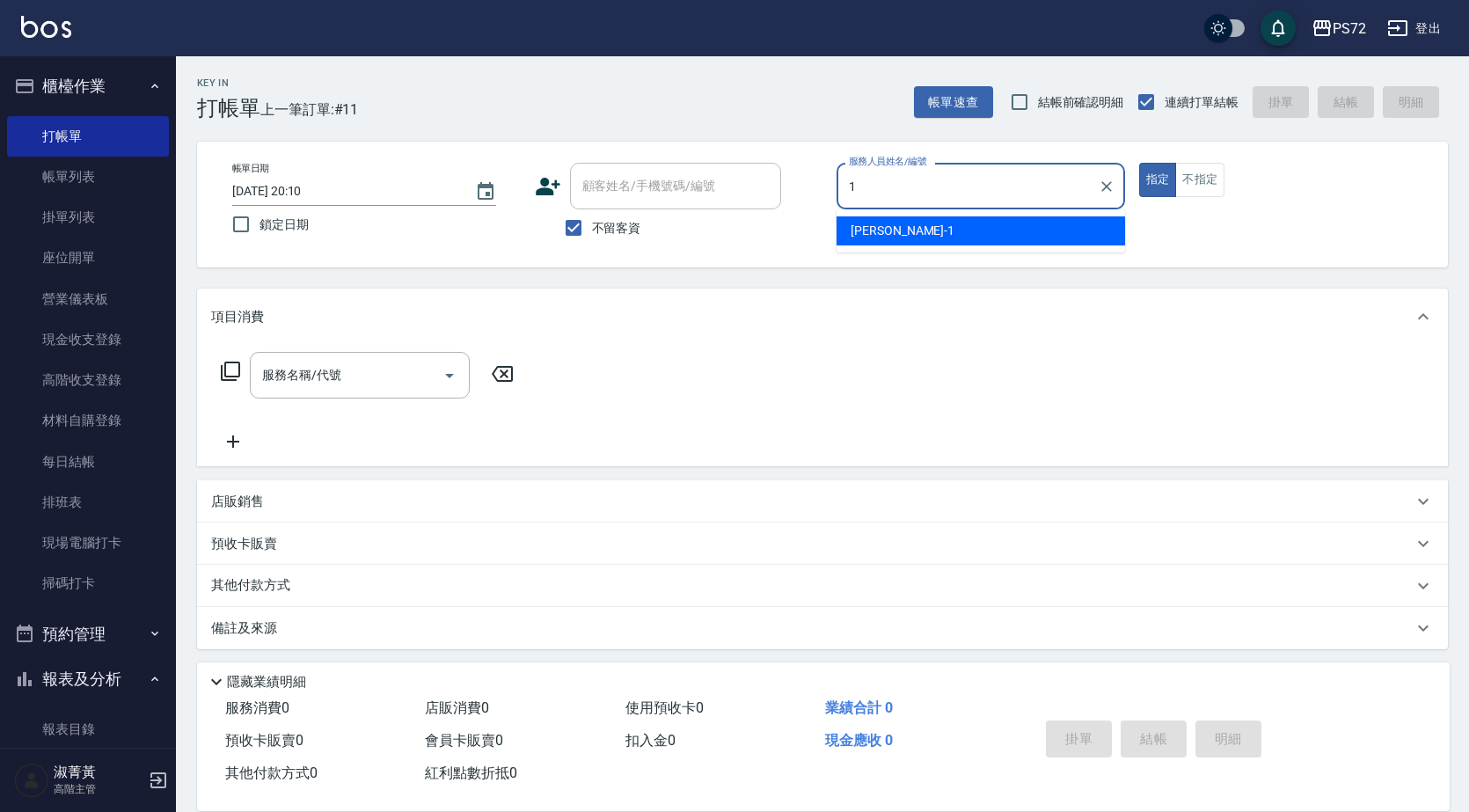
type input "[PERSON_NAME]-1"
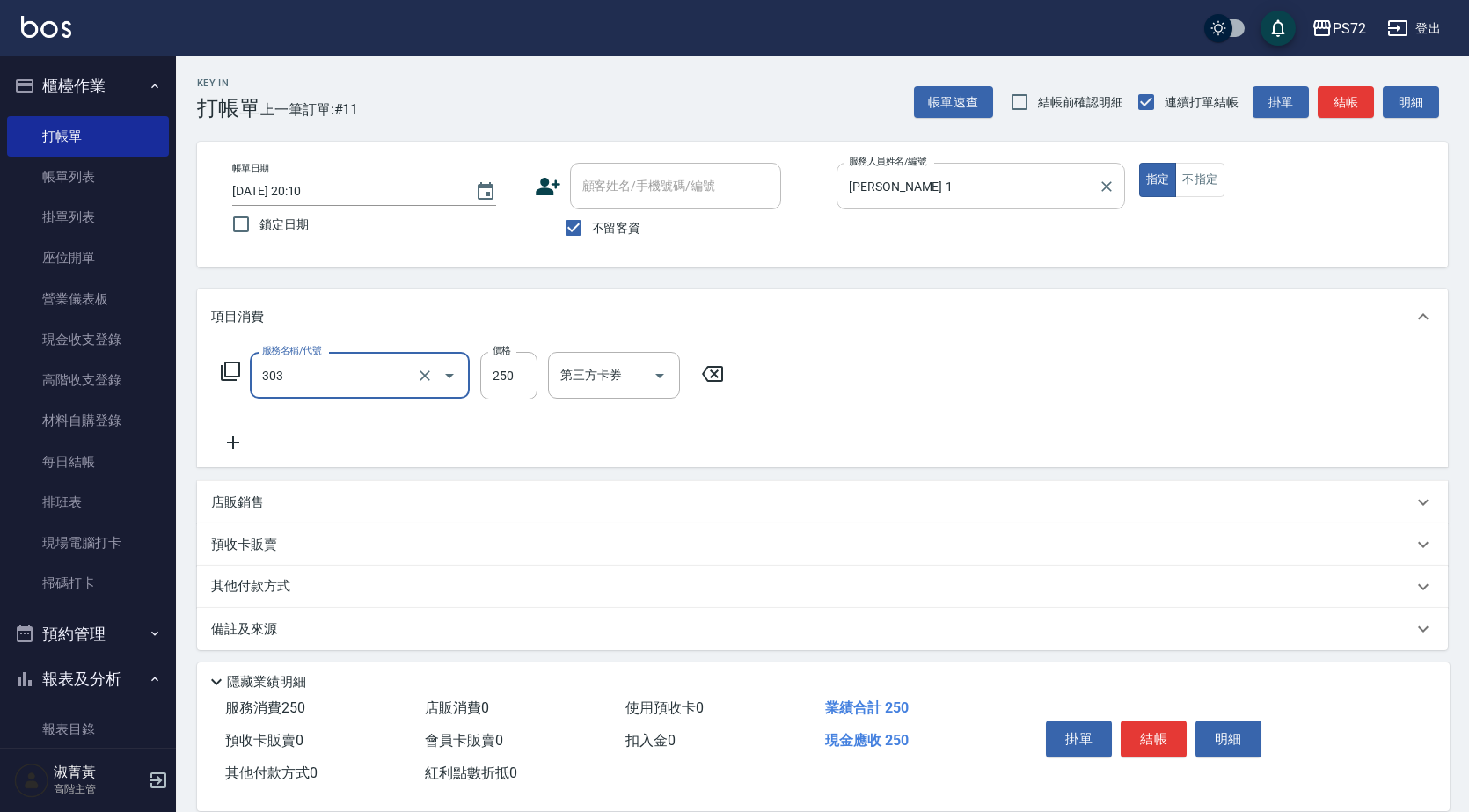
type input "剪髮(303)"
type input "300"
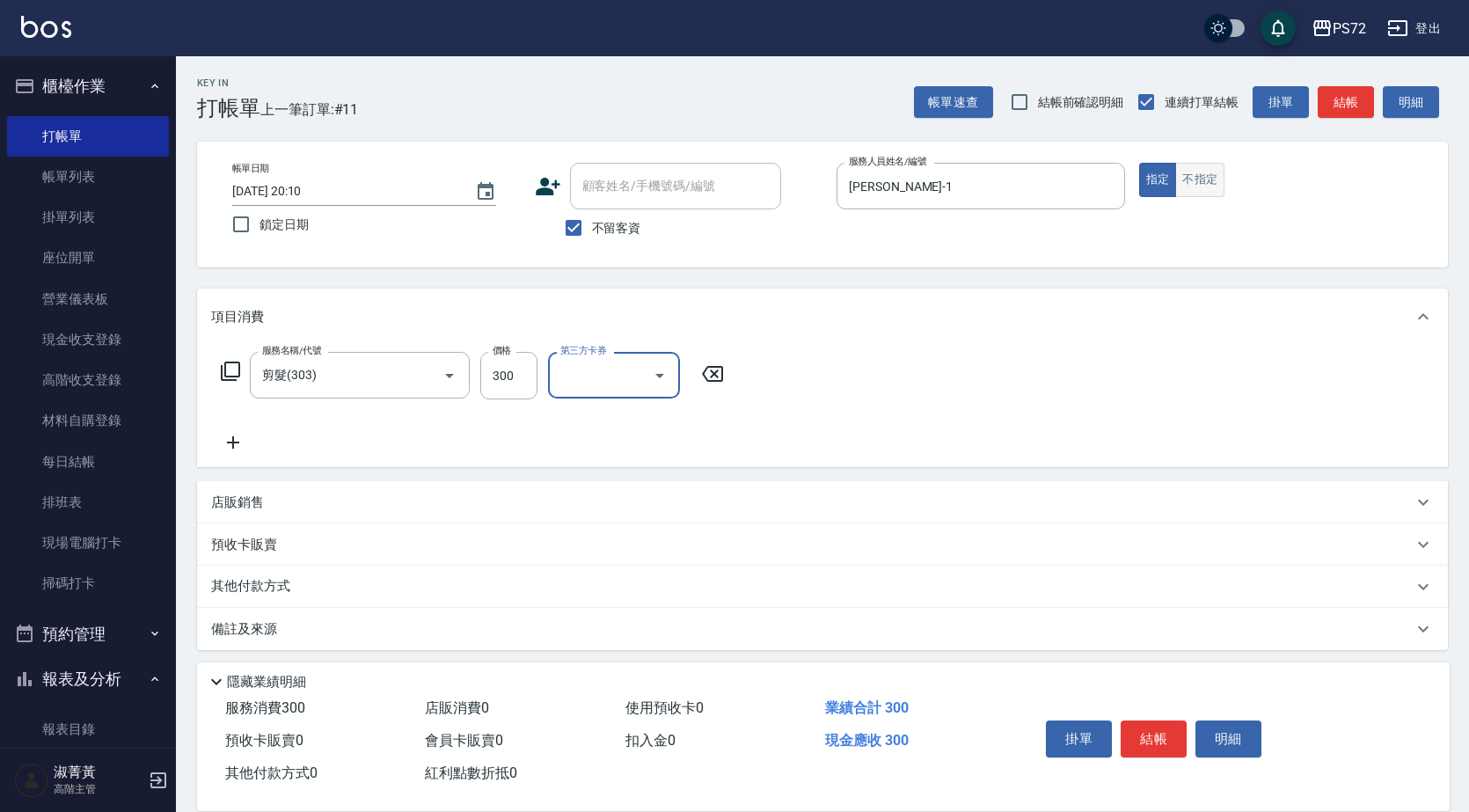
click at [1217, 182] on button "不指定" at bounding box center [1200, 180] width 50 height 34
click at [1163, 727] on button "結帳" at bounding box center [1153, 739] width 66 height 37
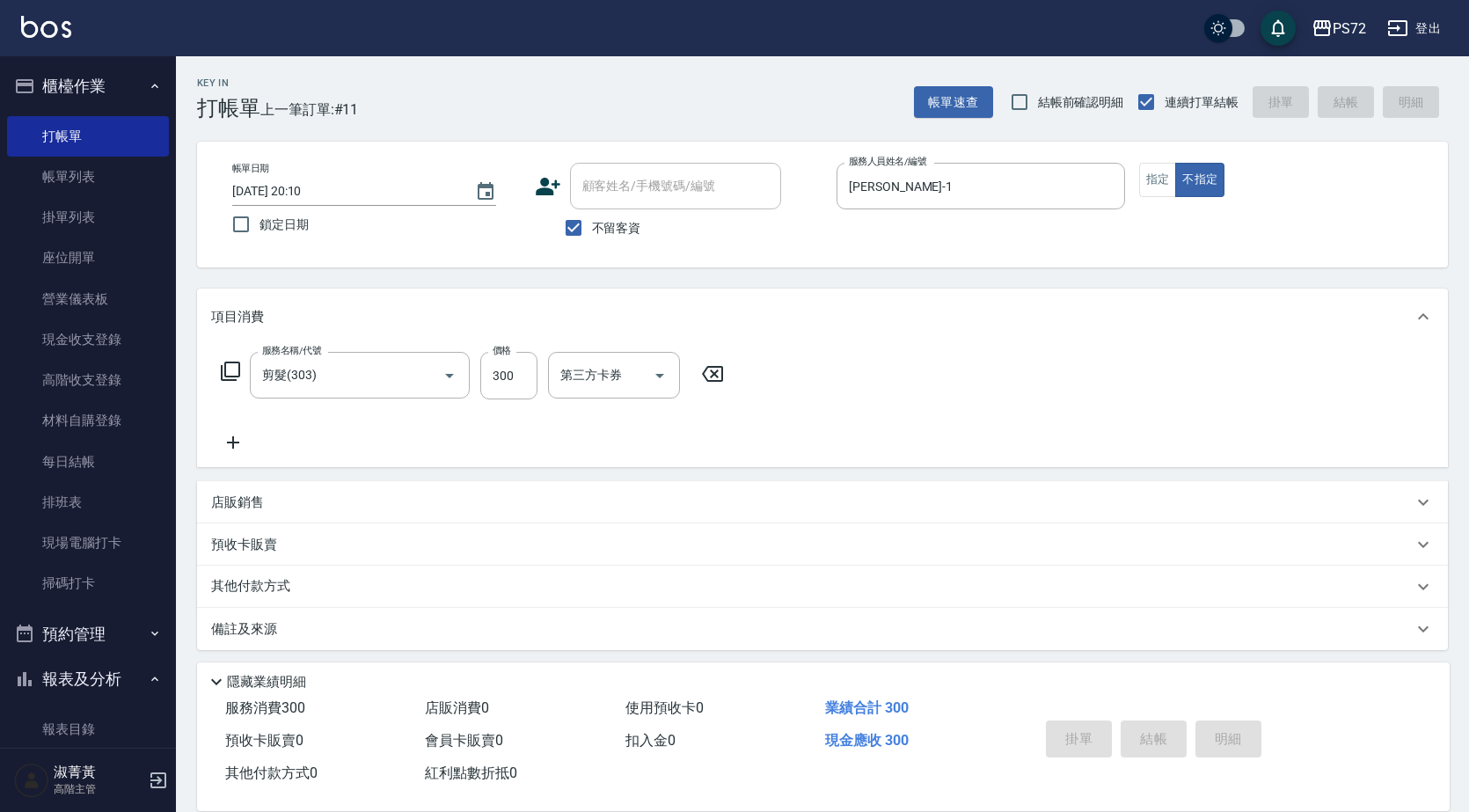
type input "[DATE] 20:11"
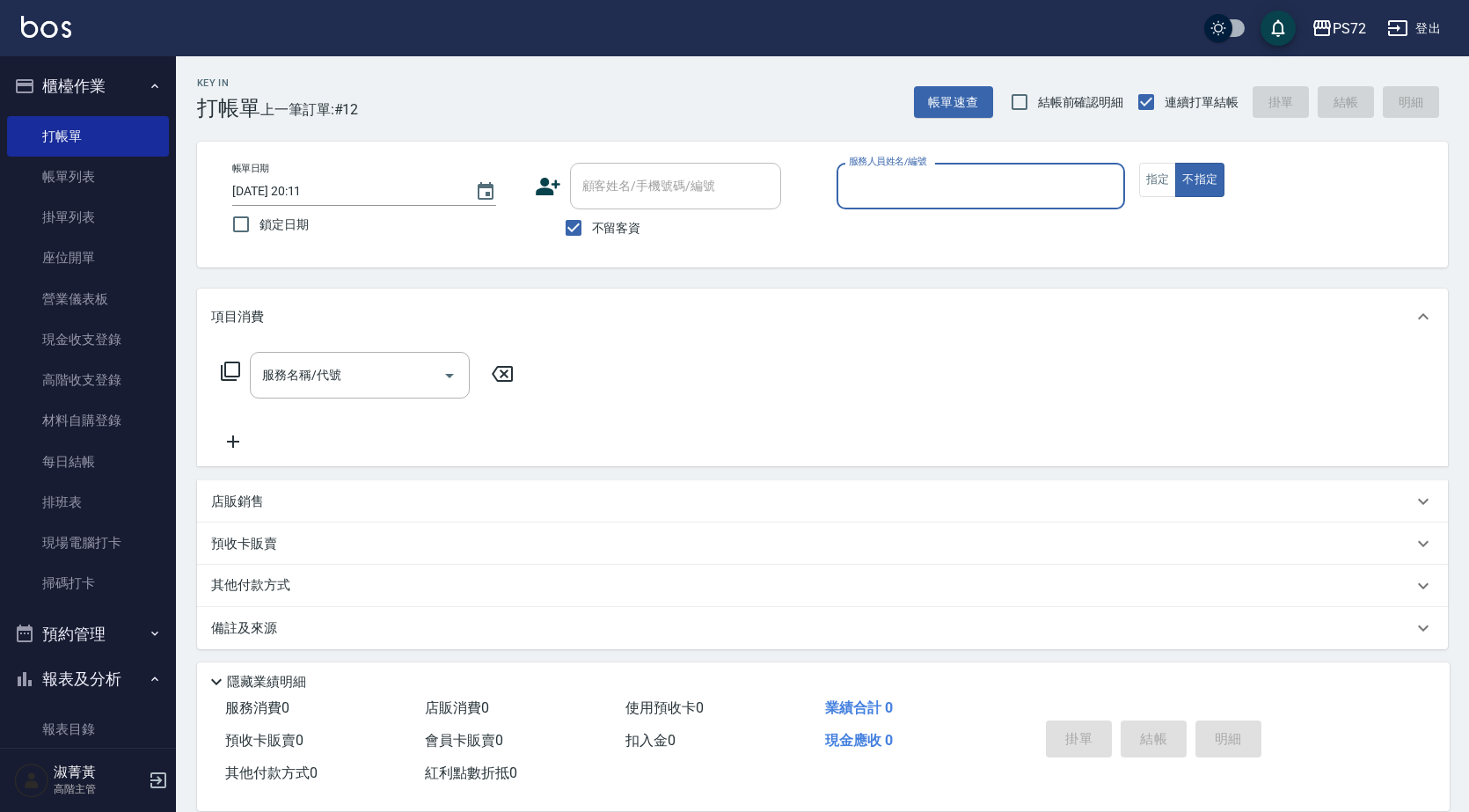
click at [987, 164] on div "服務人員姓名/編號" at bounding box center [981, 186] width 289 height 47
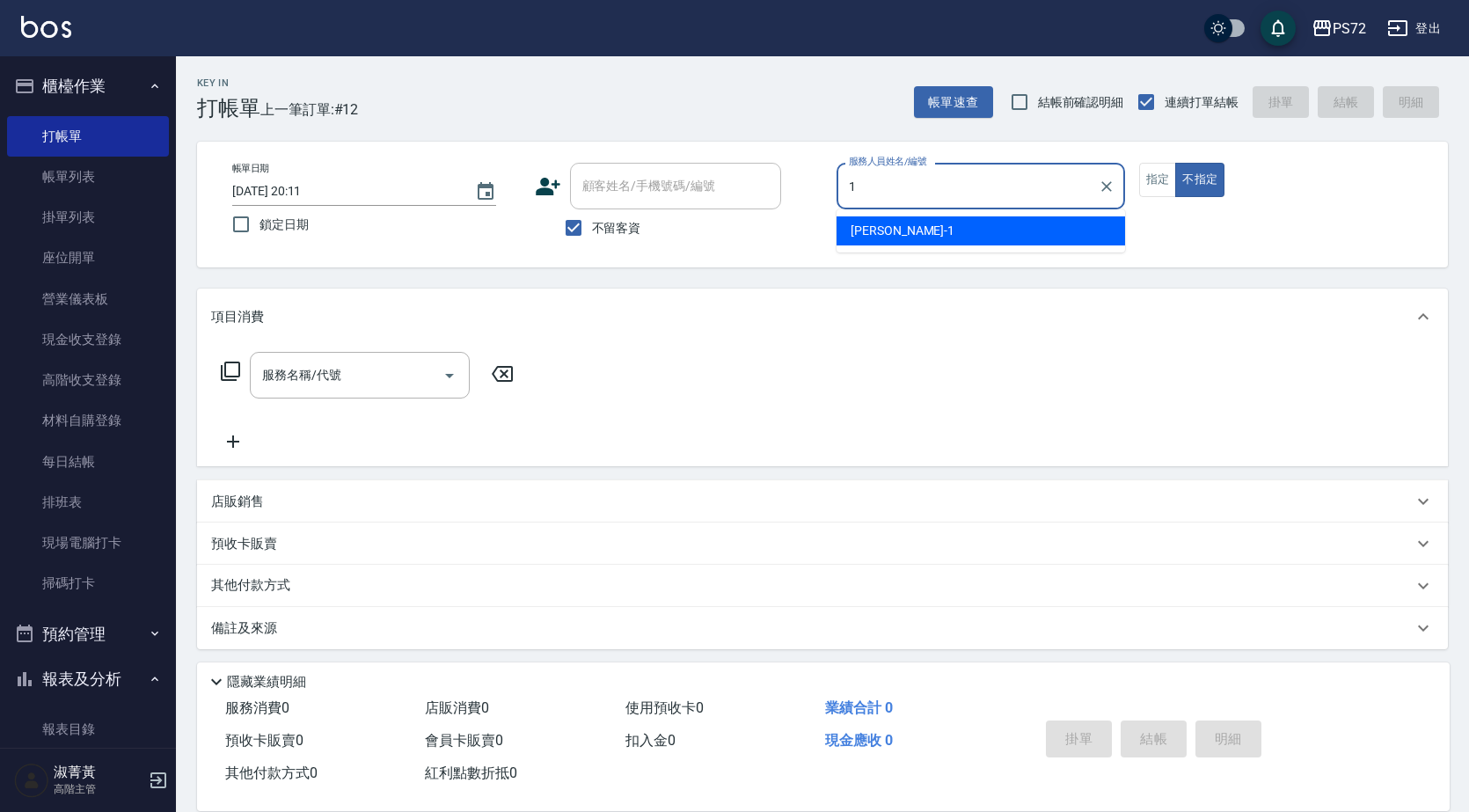
type input "[PERSON_NAME]-1"
type button "false"
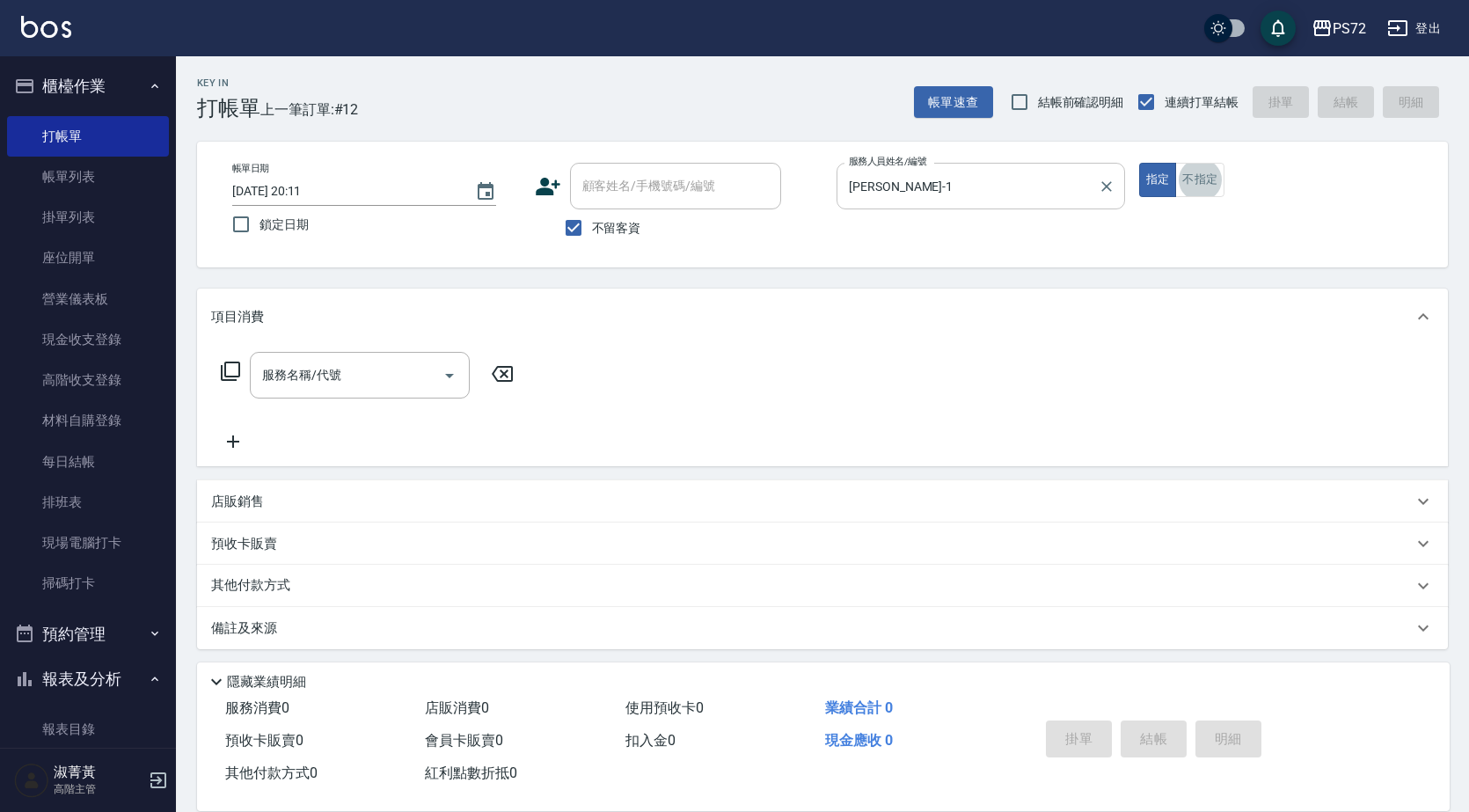
scroll to position [6, 0]
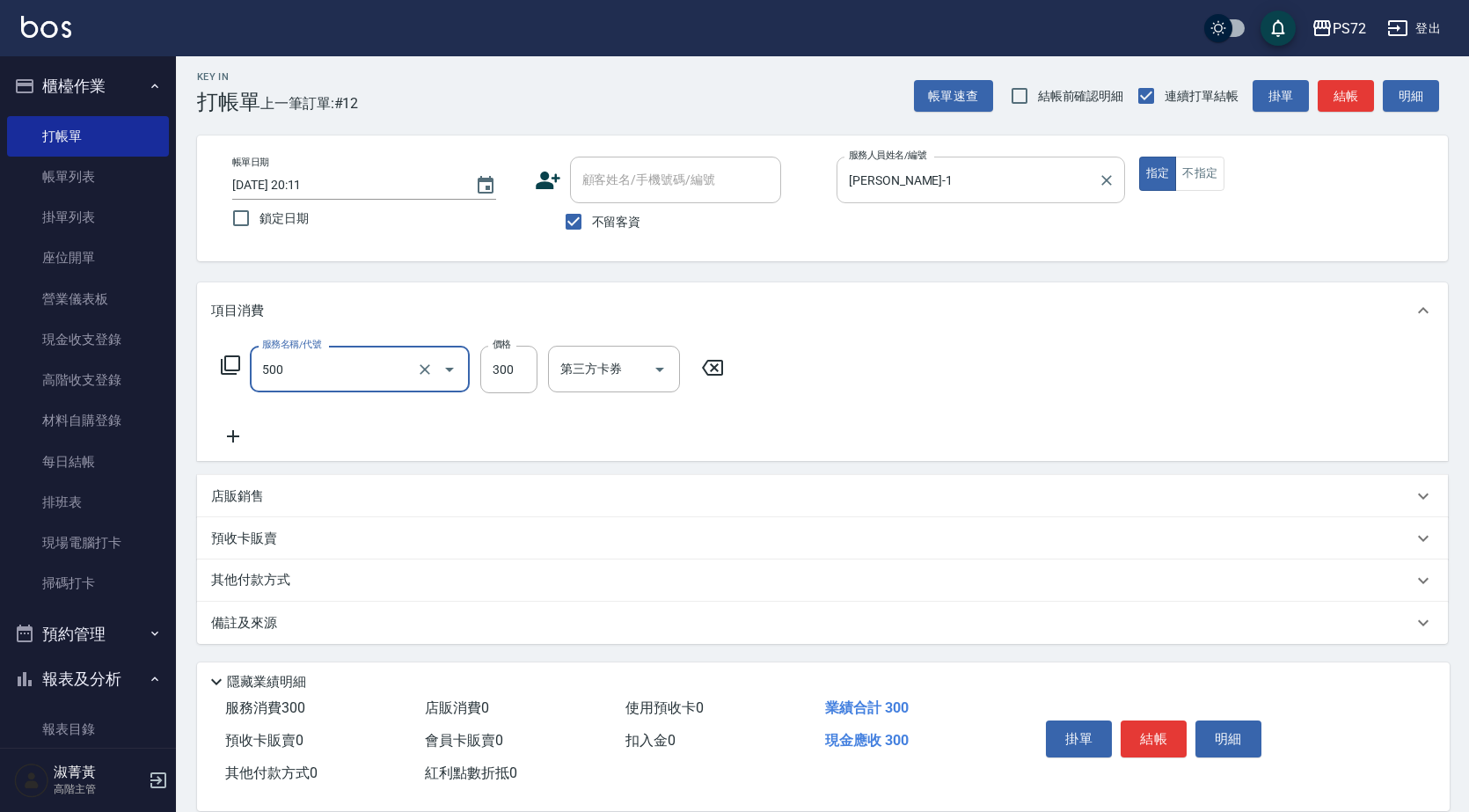
type input "洗髮(A級)(500)"
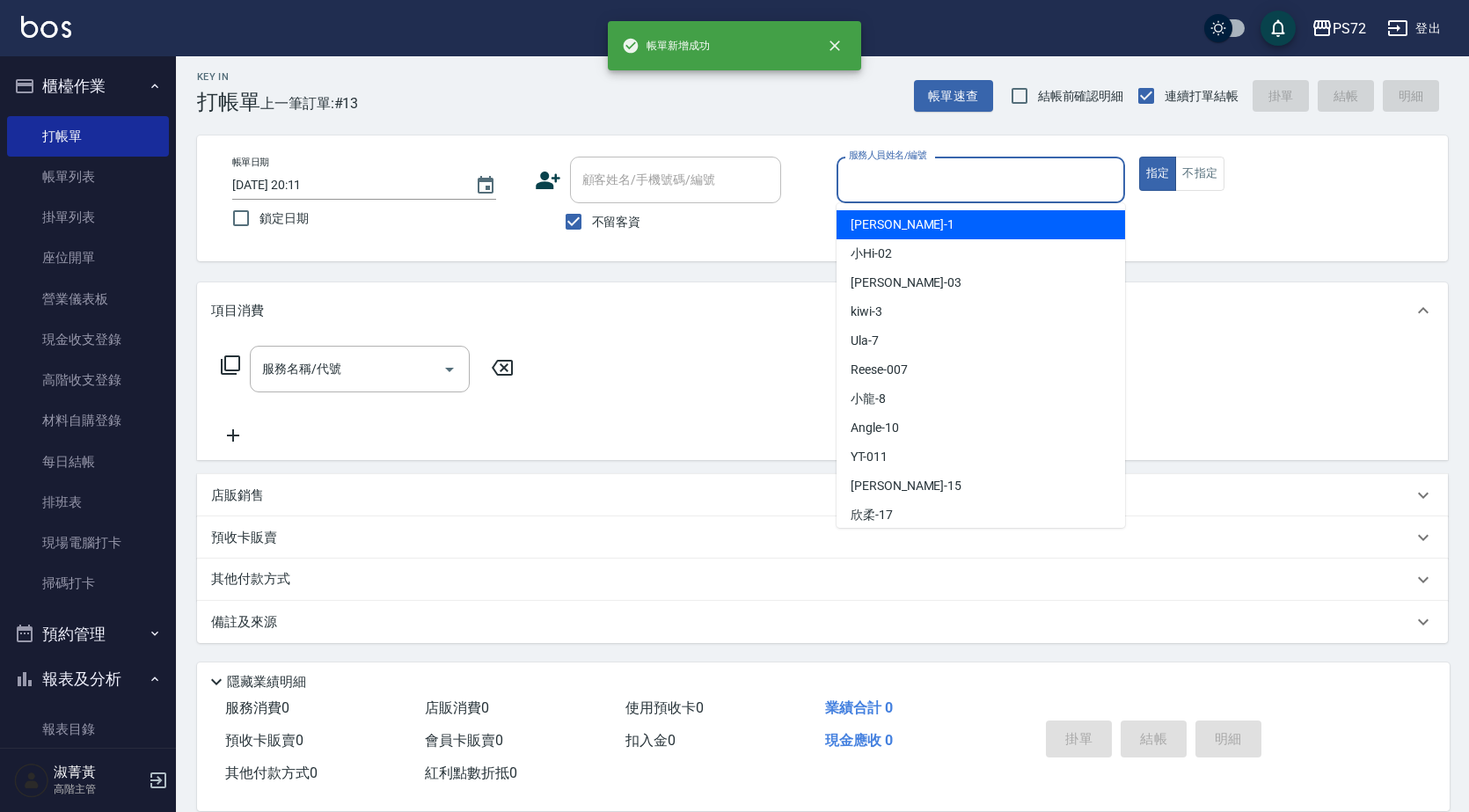
click at [981, 187] on input "服務人員姓名/編號" at bounding box center [981, 180] width 273 height 30
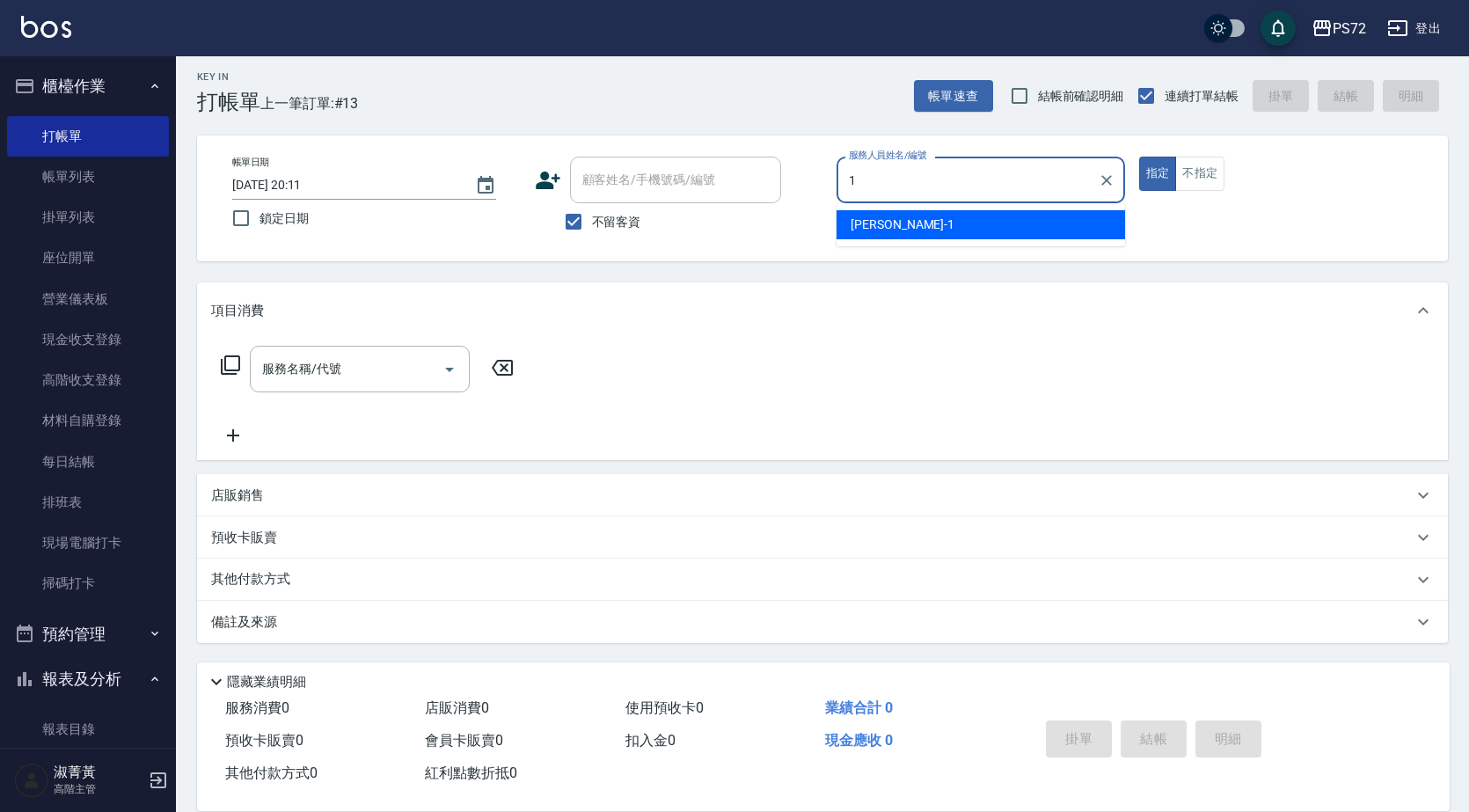
type input "[PERSON_NAME]-1"
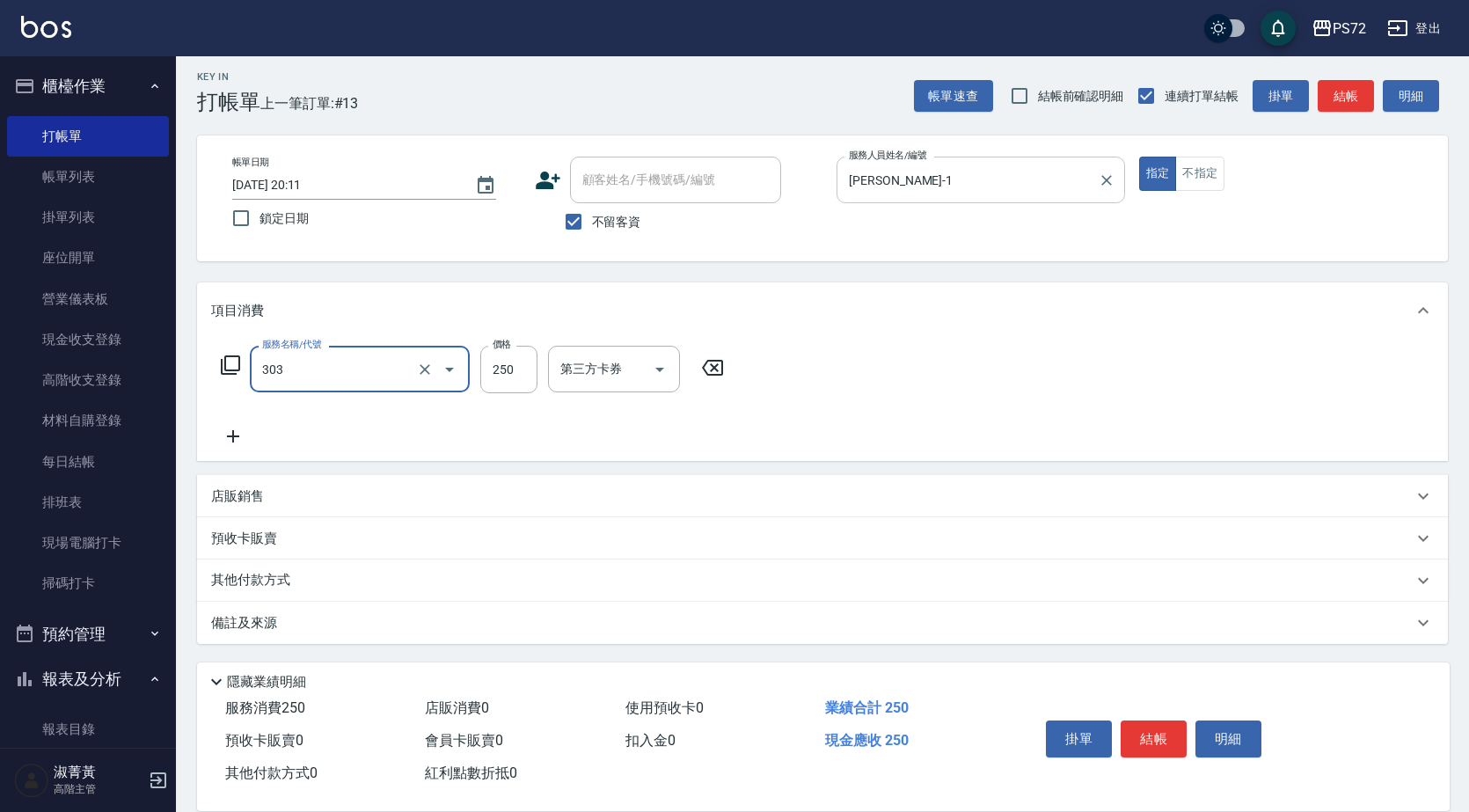
type input "剪髮(303)"
type input "350"
click at [1152, 721] on button "結帳" at bounding box center [1153, 739] width 66 height 37
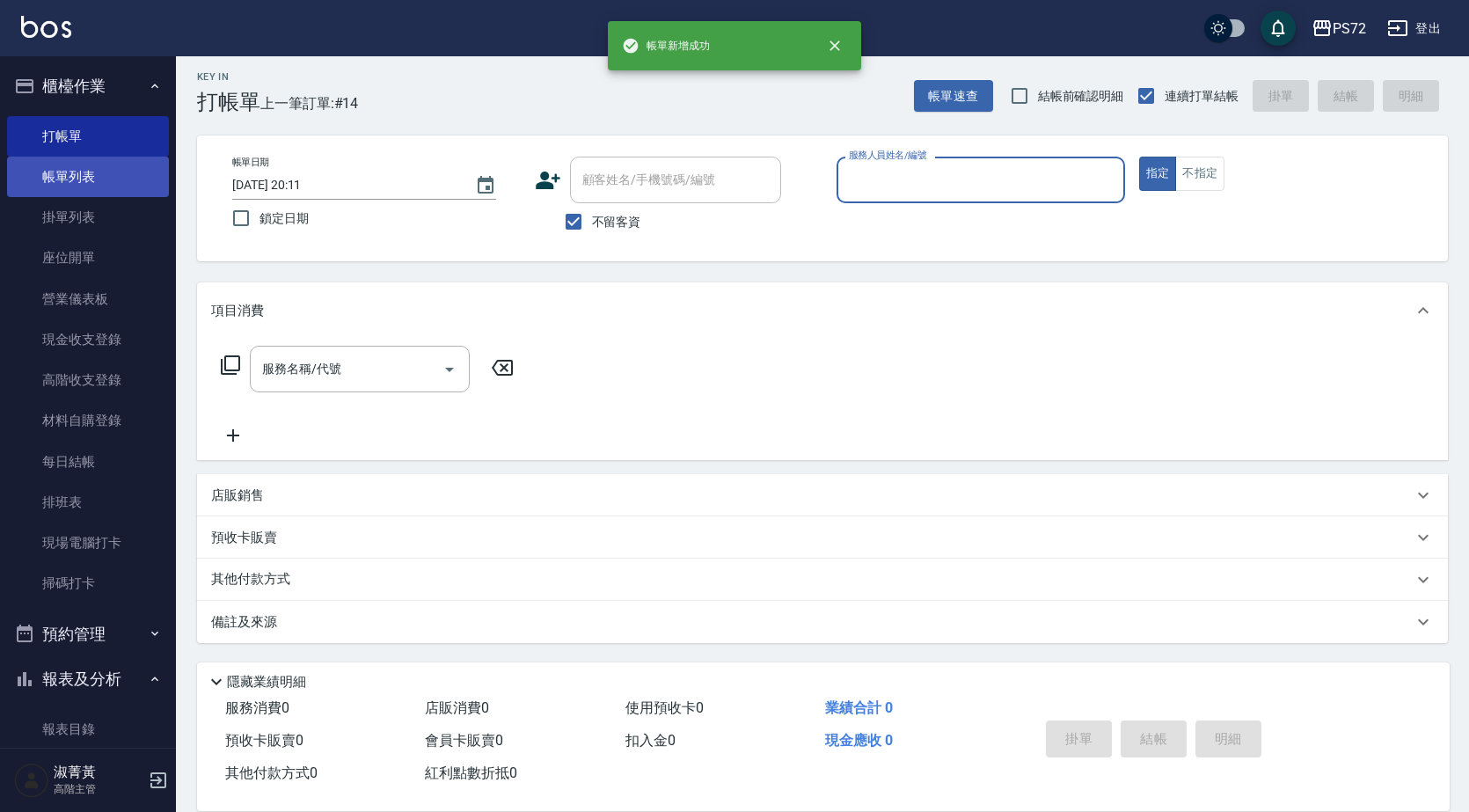
click at [102, 184] on link "帳單列表" at bounding box center [88, 176] width 162 height 40
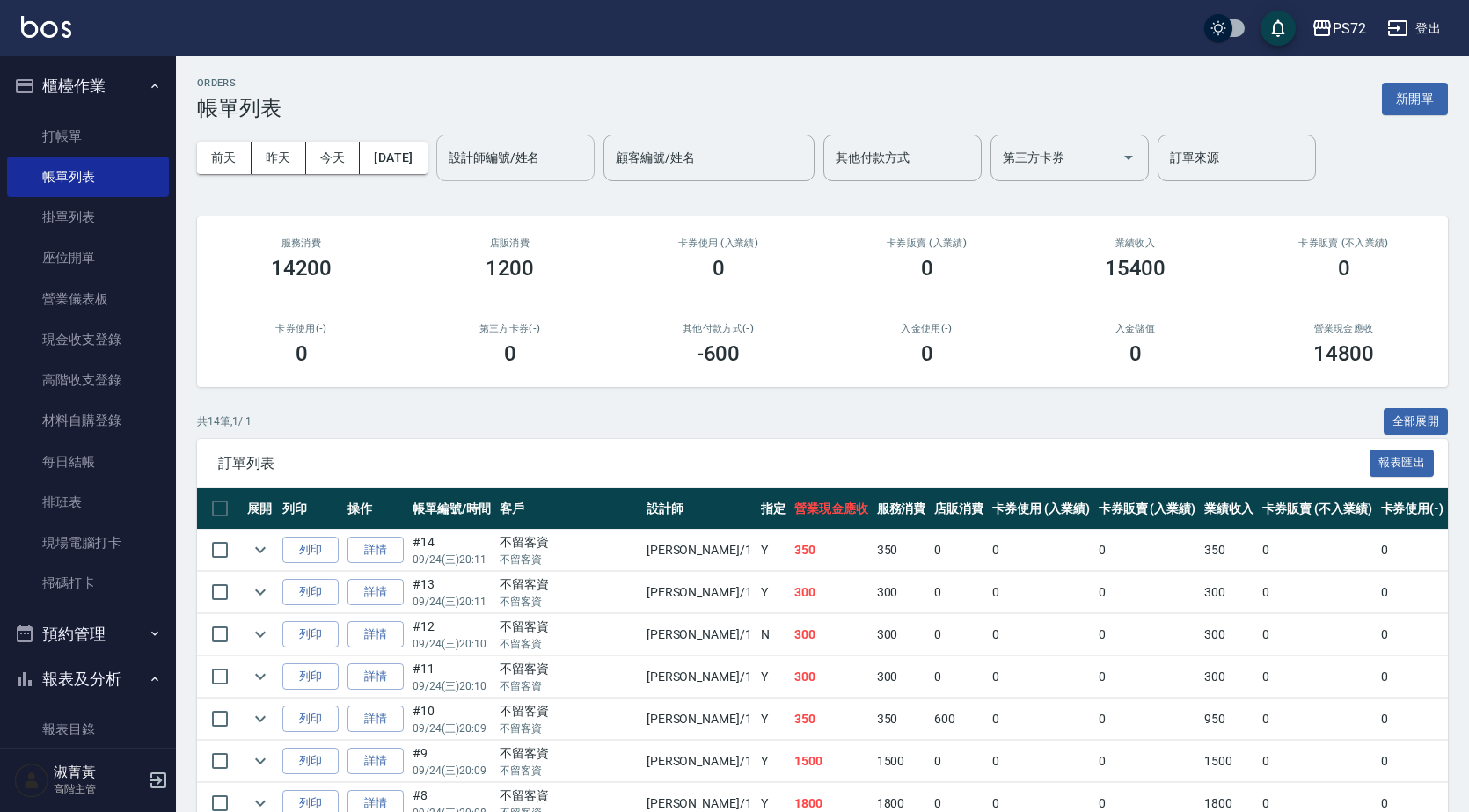
click at [587, 154] on input "設計師編號/姓名" at bounding box center [516, 158] width 143 height 30
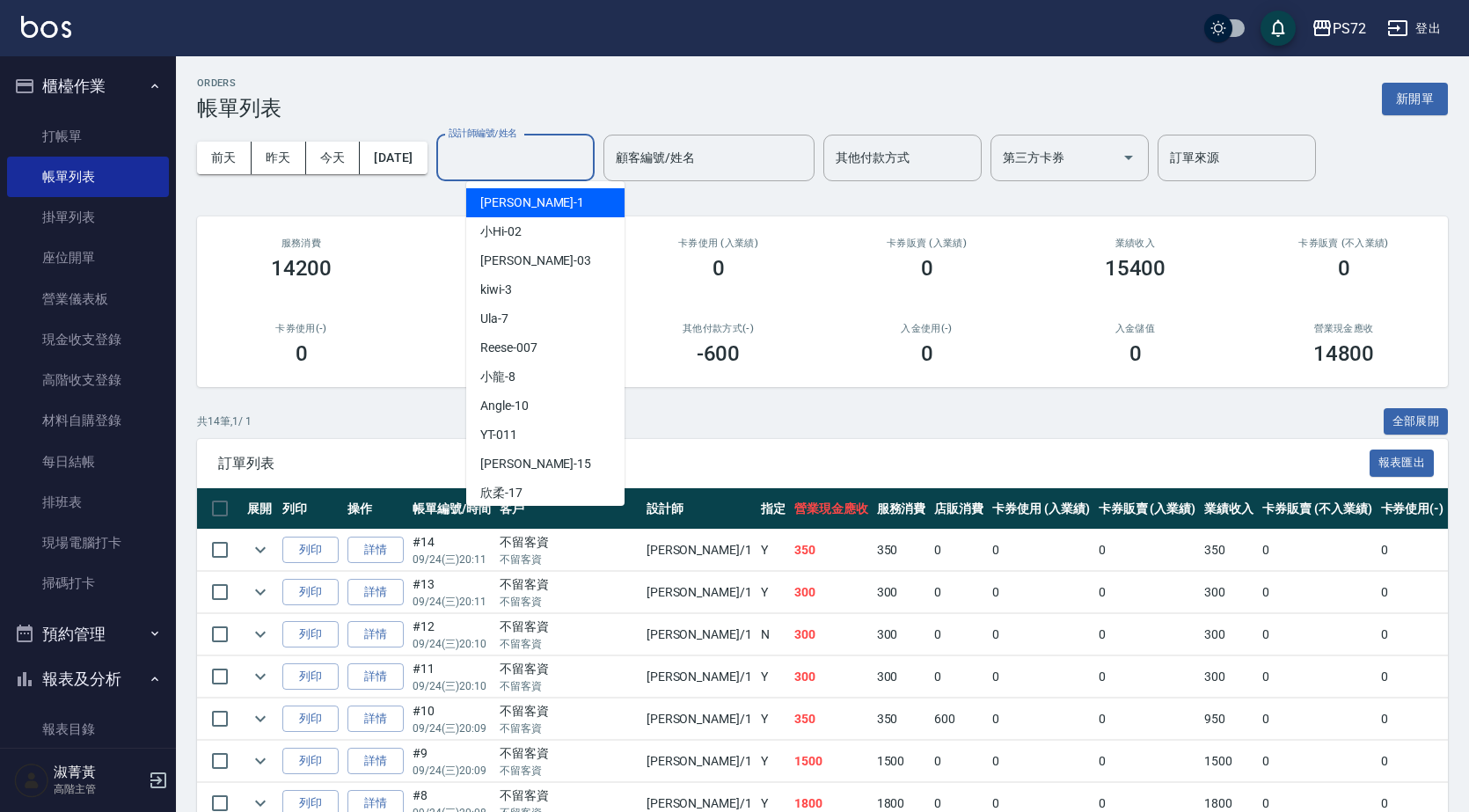
click at [576, 211] on div "[PERSON_NAME] -1" at bounding box center [545, 202] width 158 height 29
type input "[PERSON_NAME]-1"
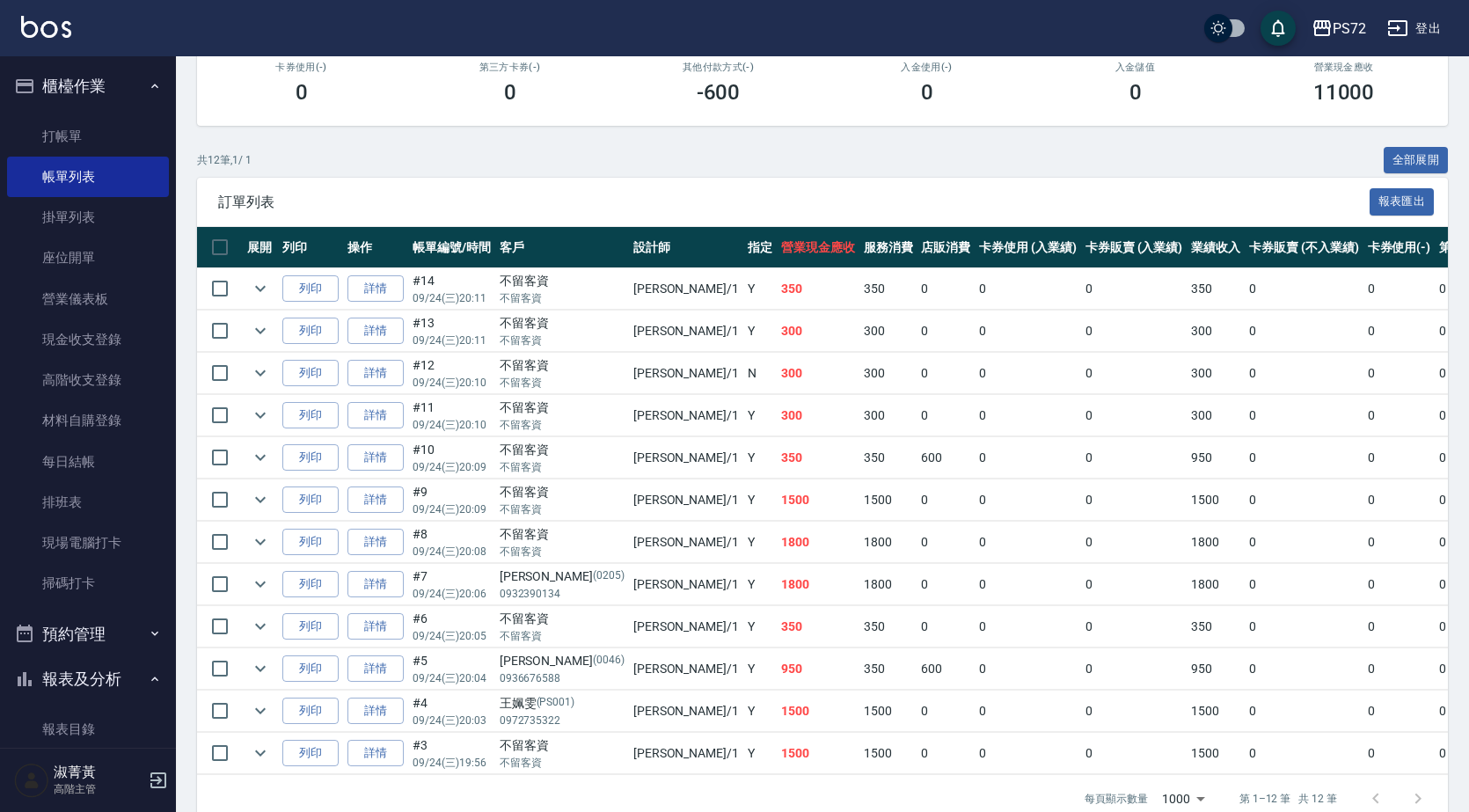
scroll to position [264, 0]
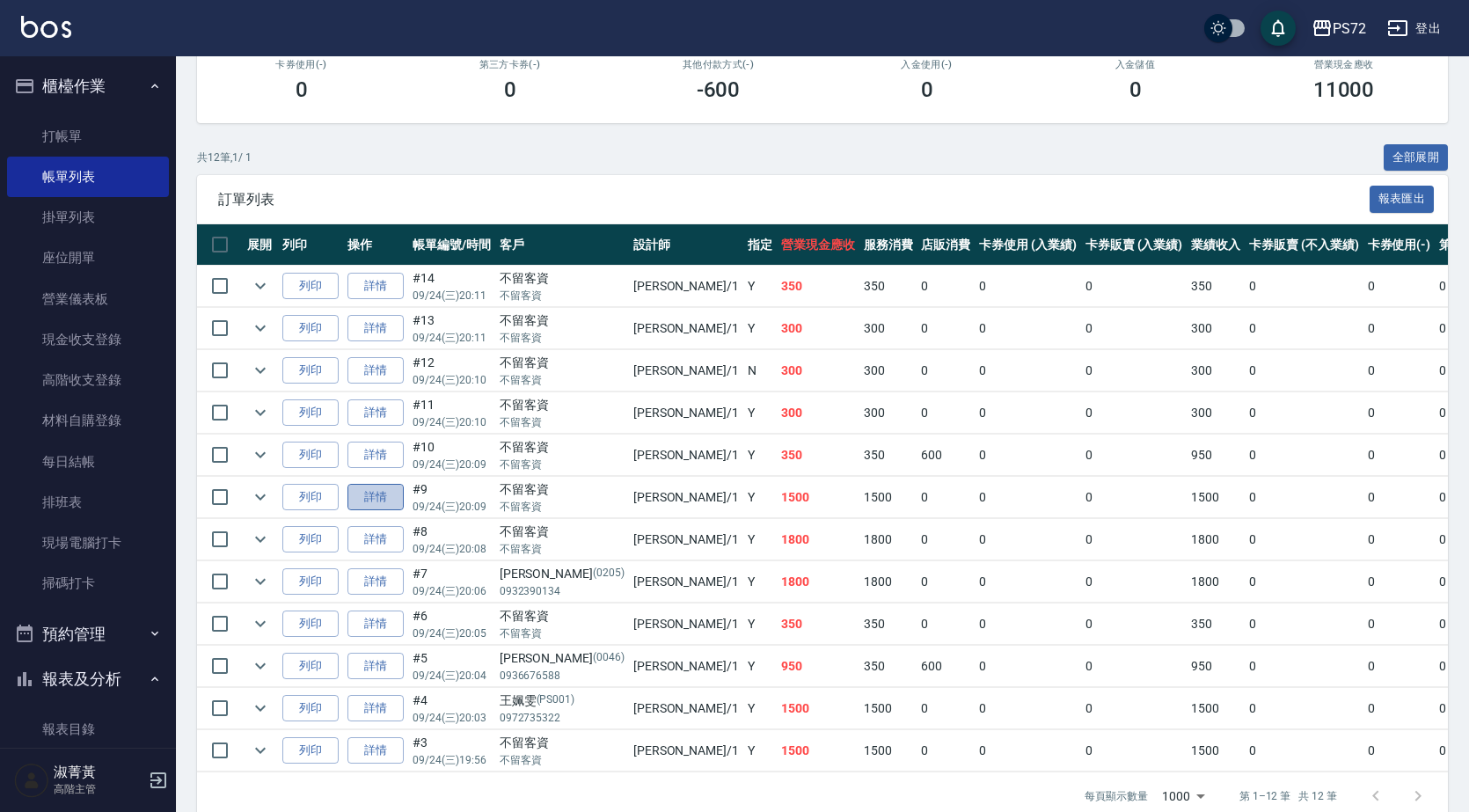
click at [377, 486] on link "詳情" at bounding box center [376, 497] width 56 height 28
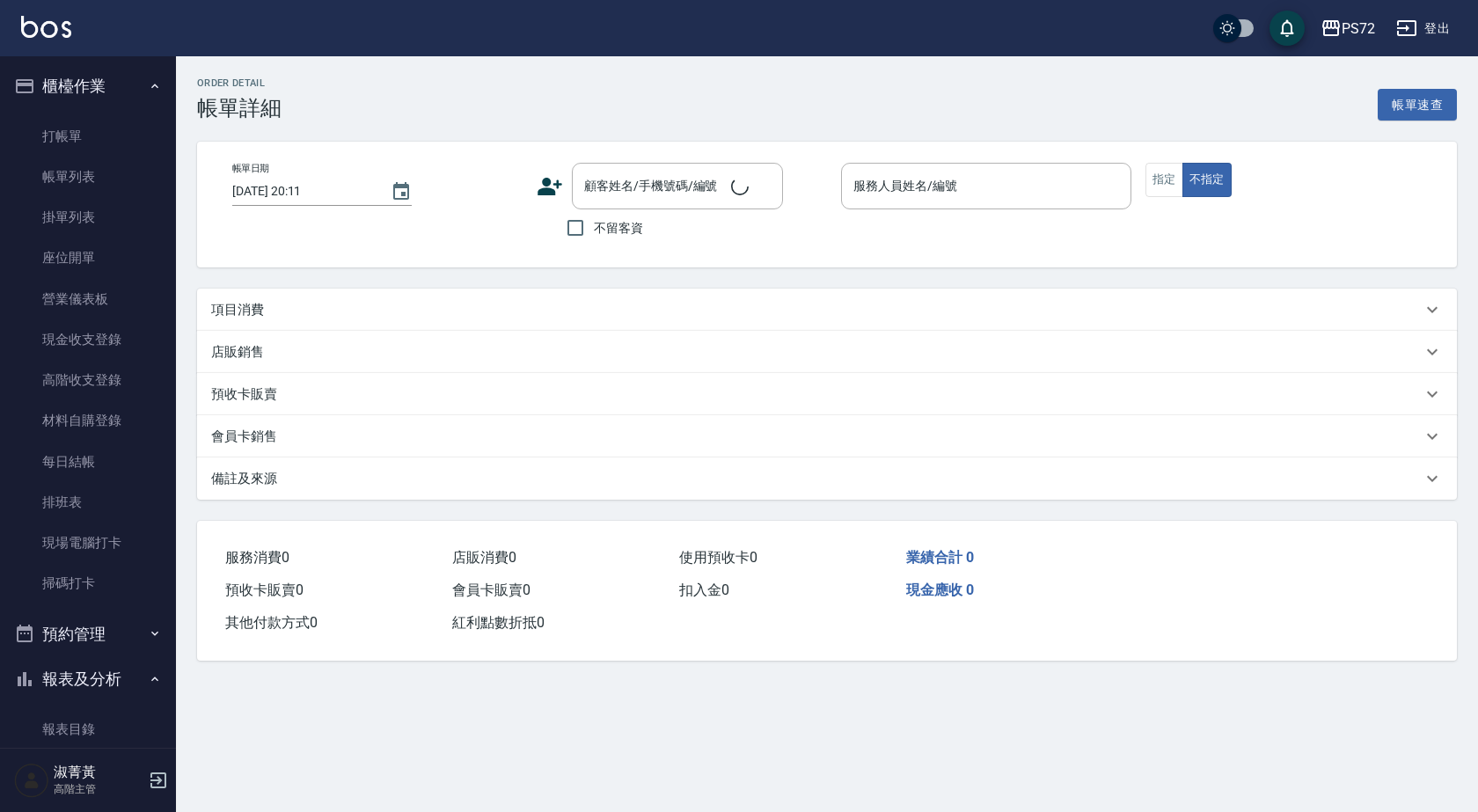
type input "[DATE] 20:09"
checkbox input "true"
type input "[PERSON_NAME]-1"
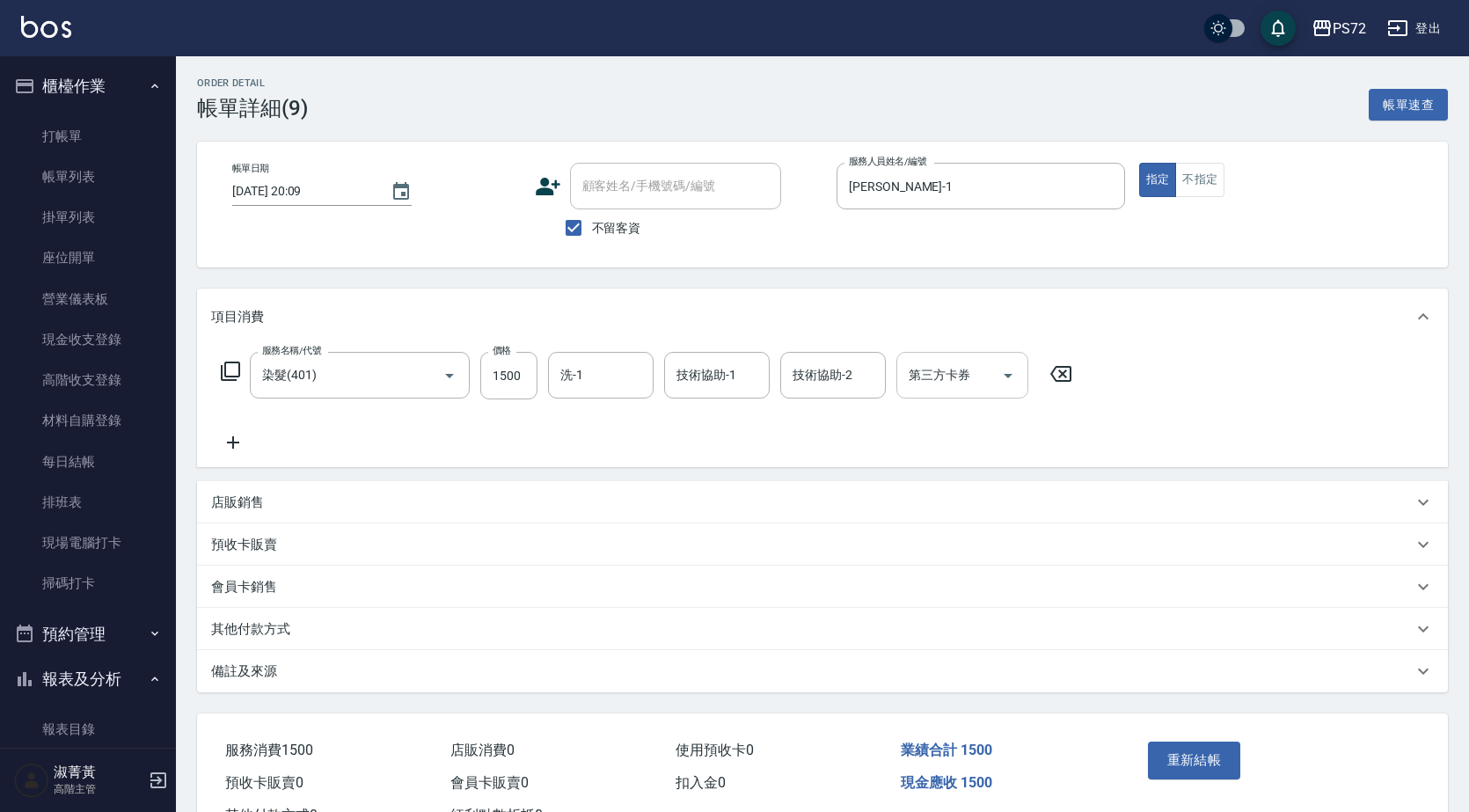
type input "染髮(401)"
click at [524, 371] on input "1500" at bounding box center [509, 376] width 57 height 48
type input "1700"
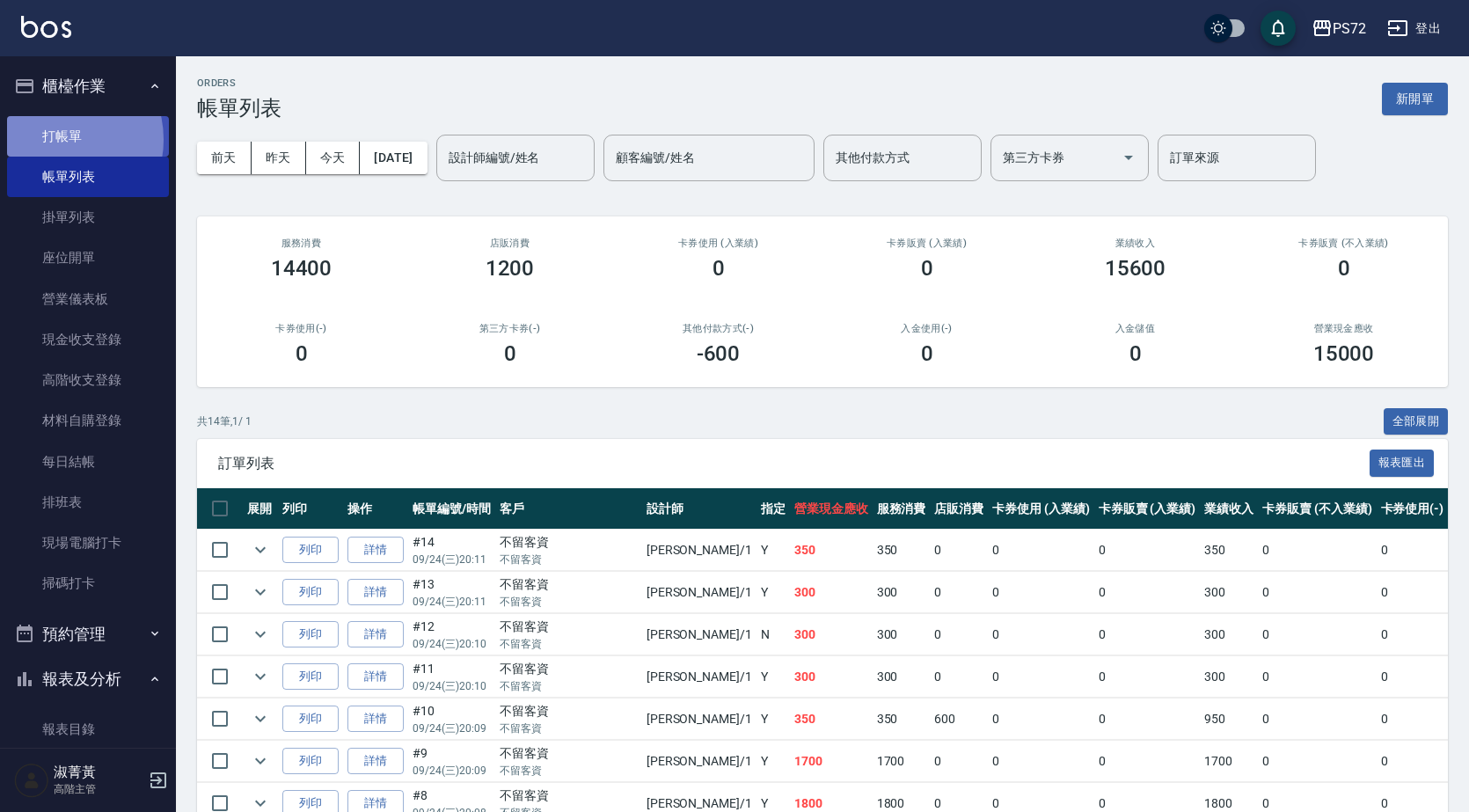
click at [59, 139] on link "打帳單" at bounding box center [88, 136] width 162 height 40
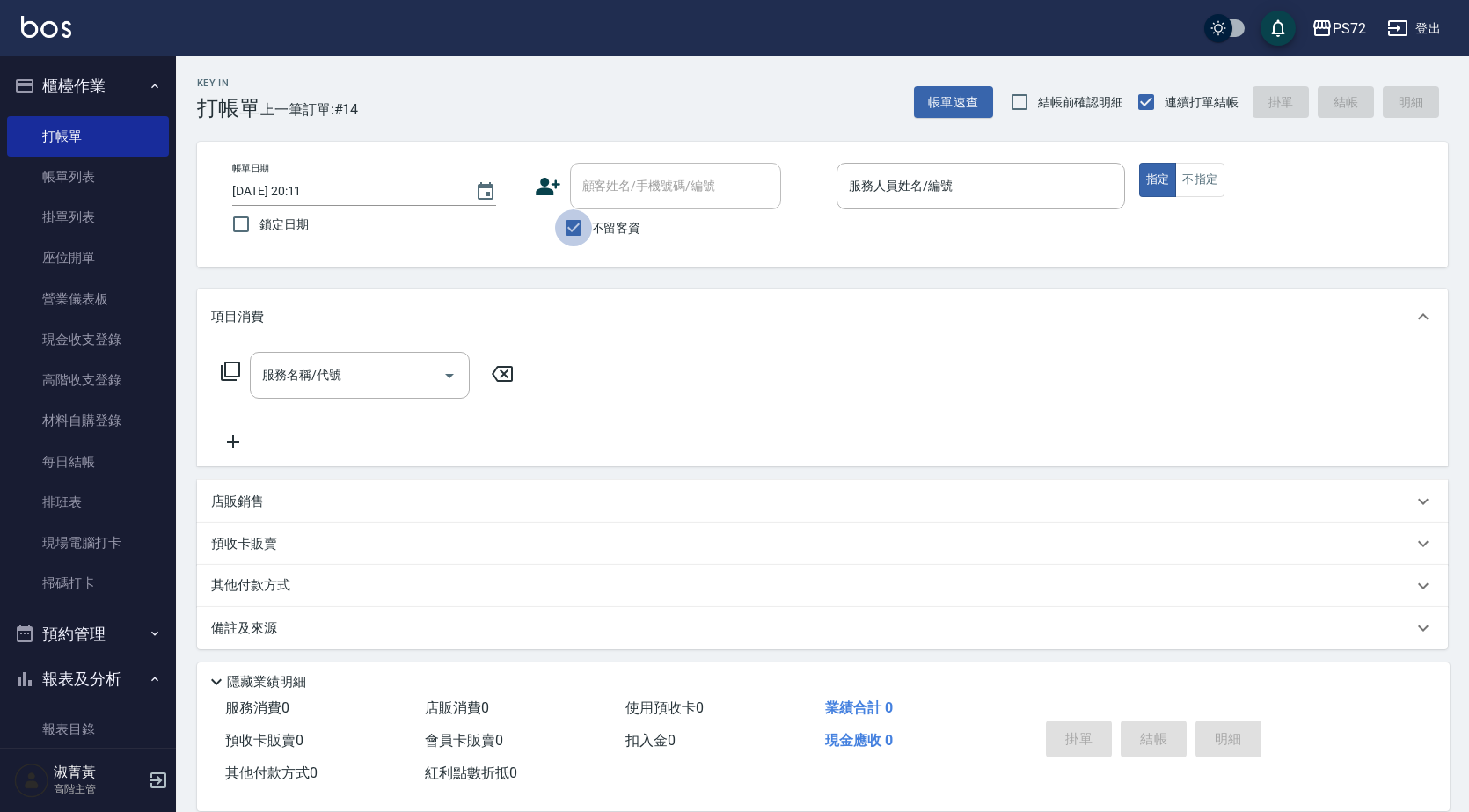
click at [572, 217] on input "不留客資" at bounding box center [573, 228] width 37 height 37
checkbox input "false"
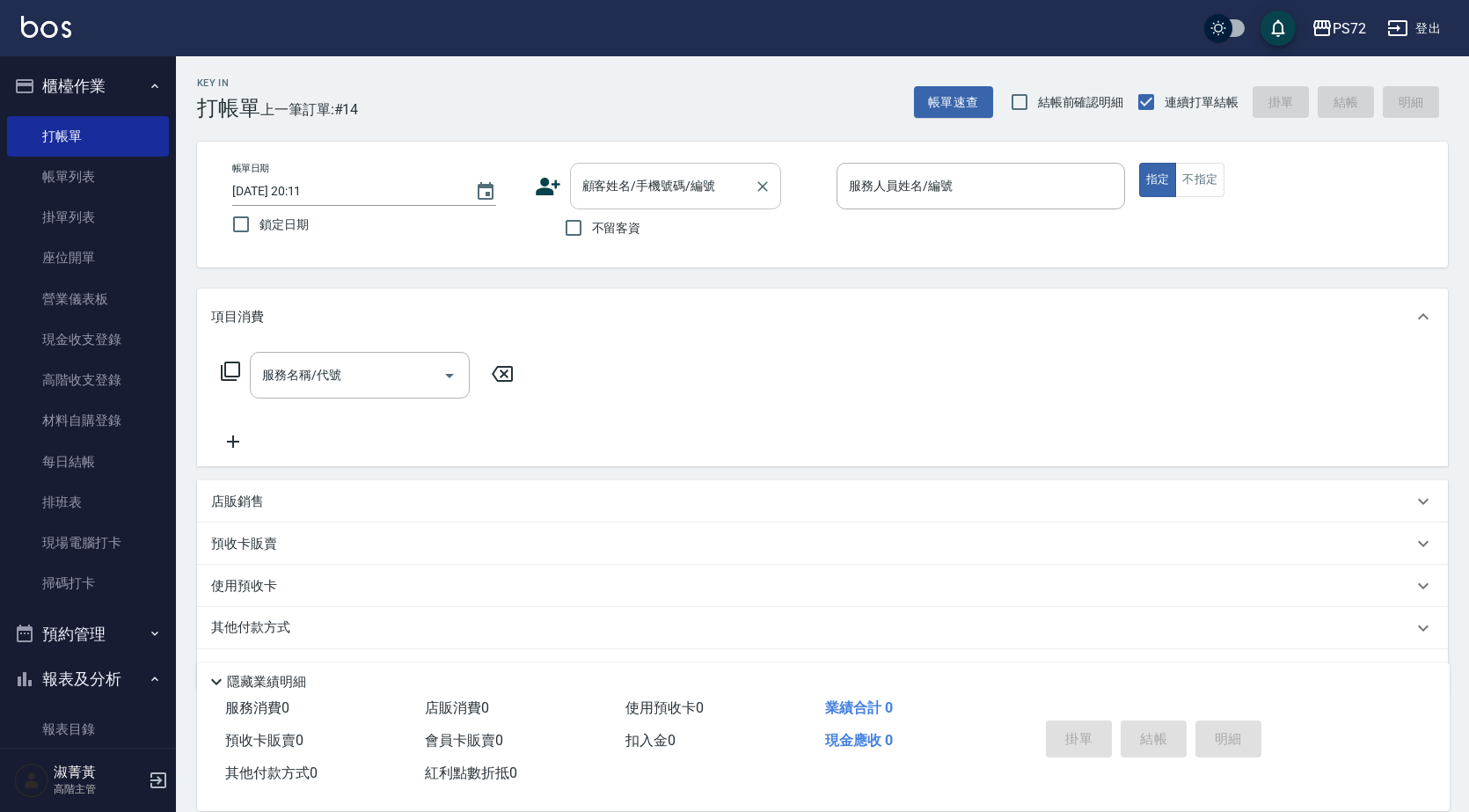
click at [579, 192] on input "顧客姓名/手機號碼/編號" at bounding box center [662, 186] width 169 height 30
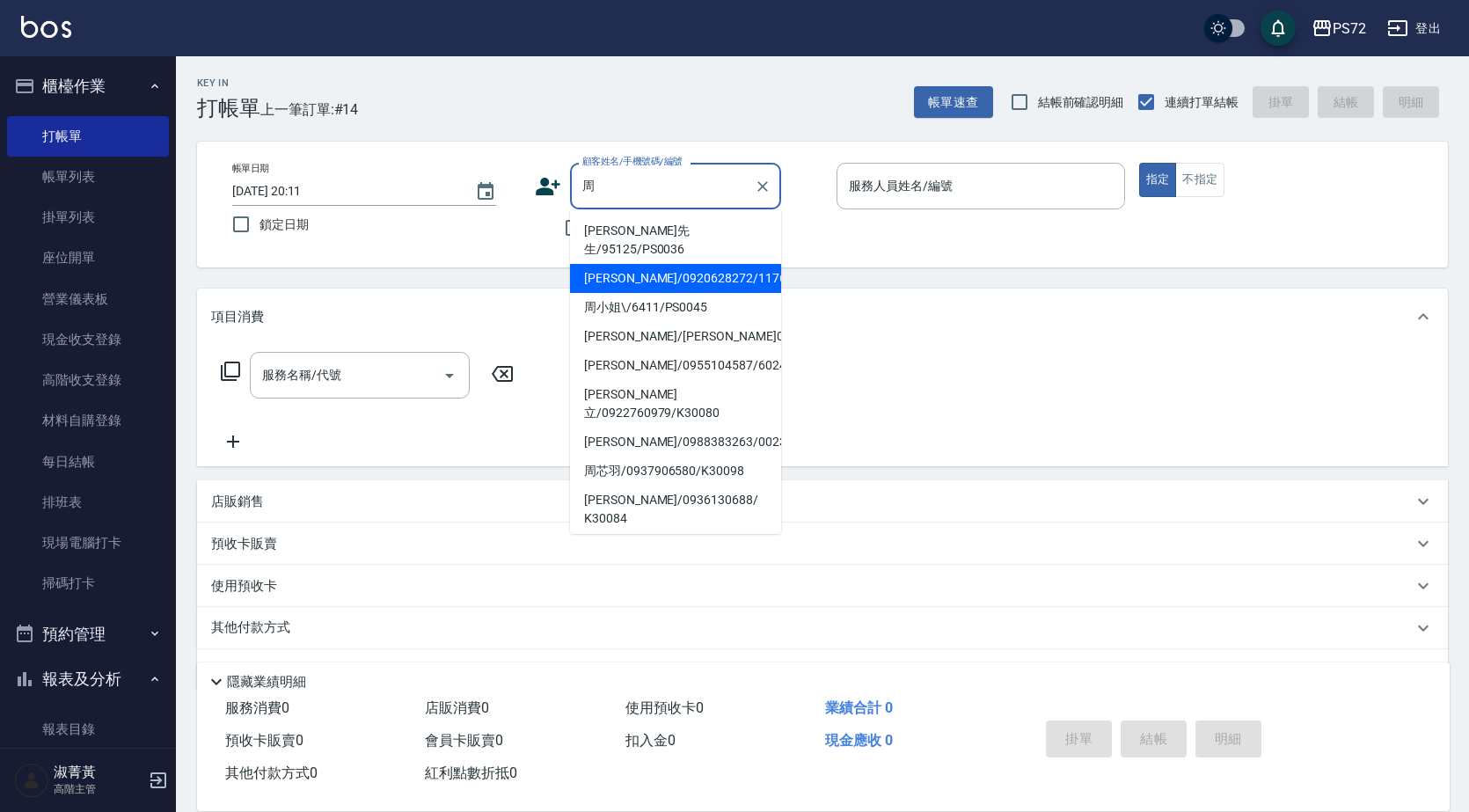
drag, startPoint x: 687, startPoint y: 278, endPoint x: 688, endPoint y: 268, distance: 10.0
click at [688, 268] on ul "[PERSON_NAME]先生/95125/PS0036 [PERSON_NAME]/0920628272/1176 周小姐\/6411/PS0045 [PE…" at bounding box center [675, 372] width 211 height 325
click at [688, 268] on li "[PERSON_NAME]/0920628272/1176" at bounding box center [675, 278] width 211 height 29
type input "[PERSON_NAME]/0920628272/1176"
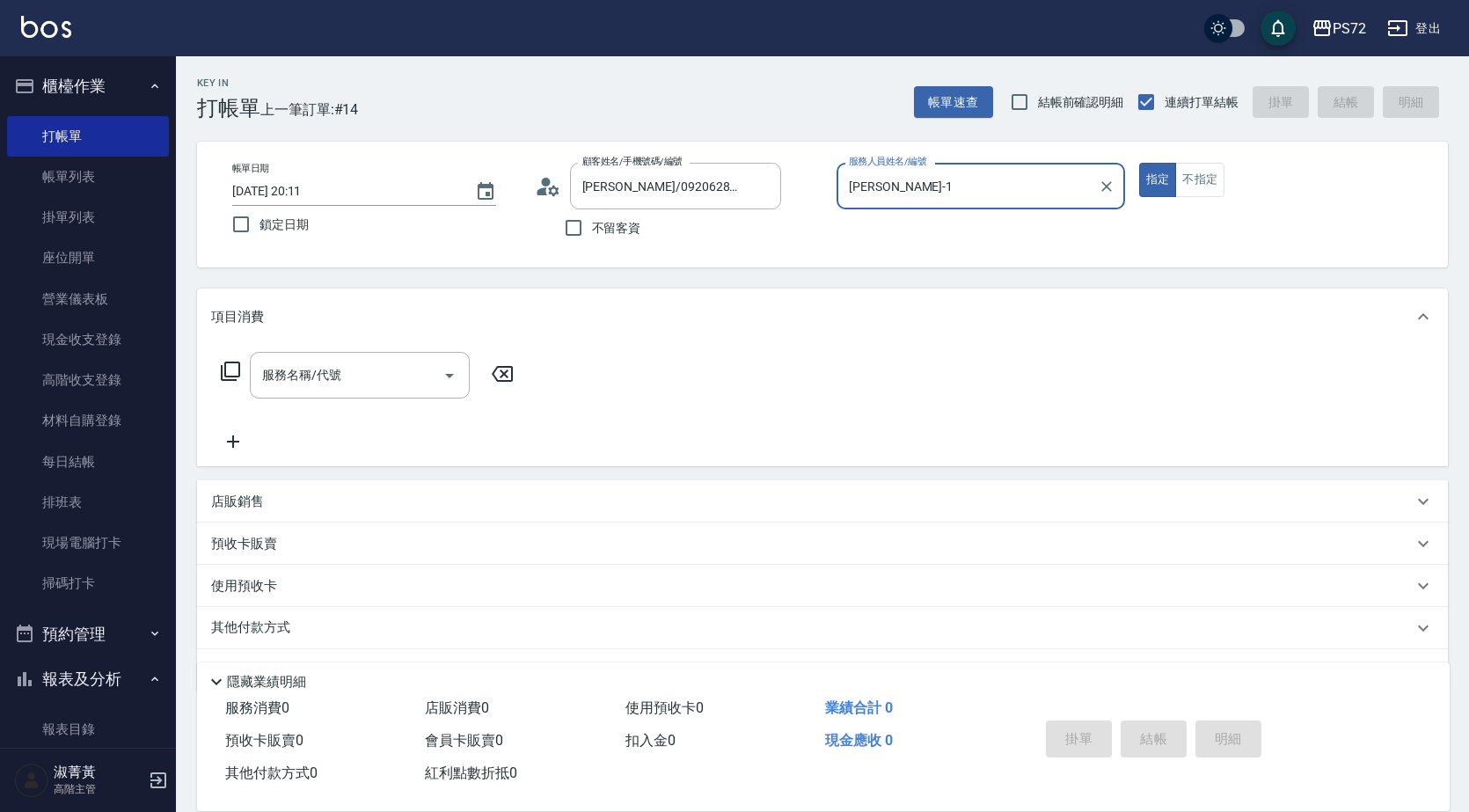
type input "[PERSON_NAME]-1"
drag, startPoint x: 348, startPoint y: 367, endPoint x: 368, endPoint y: 350, distance: 26.2
click at [368, 350] on div "服務名稱/代號 服務名稱/代號" at bounding box center [823, 405] width 1251 height 121
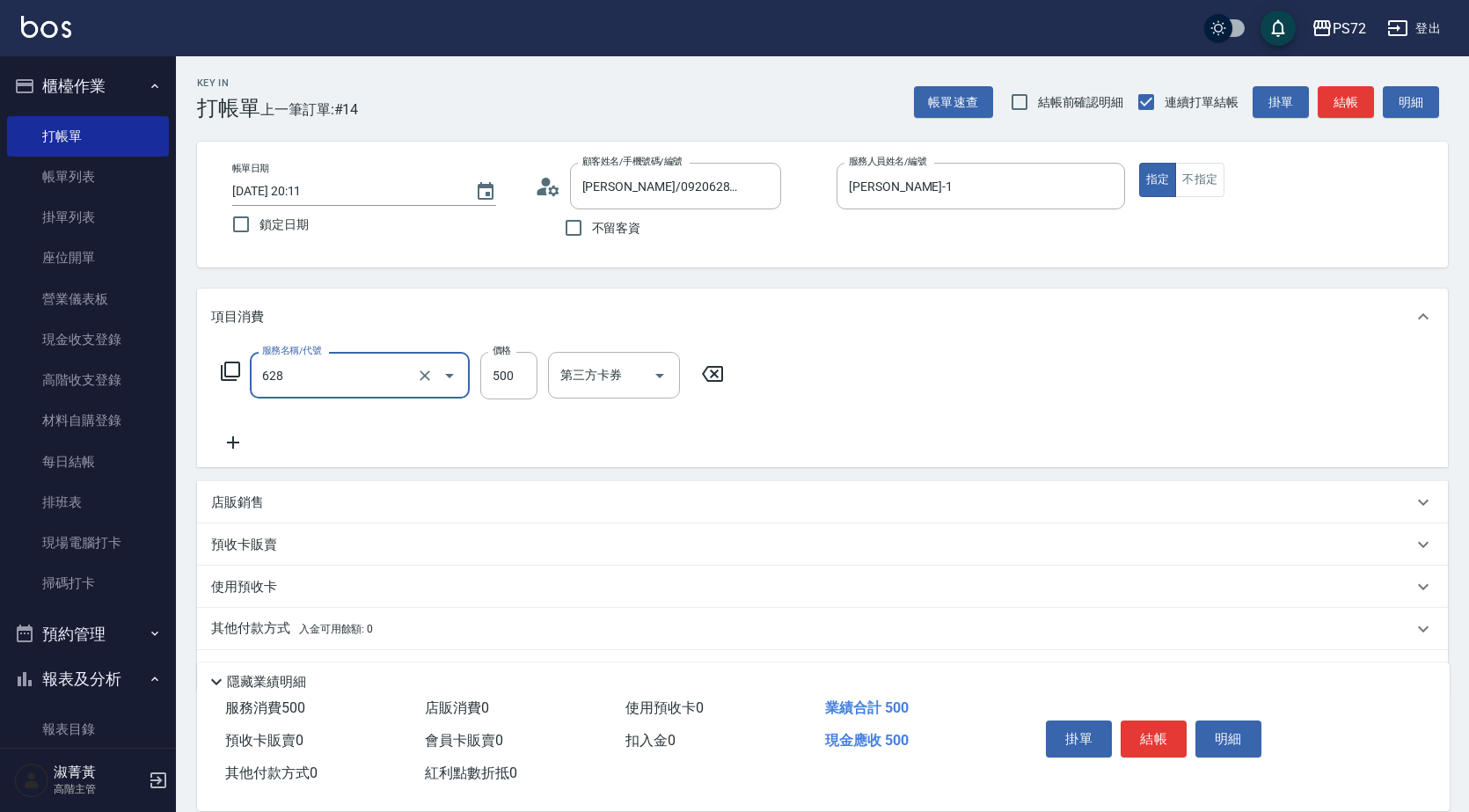
type input "寶齡舒醒清潔500(628)"
type input "600"
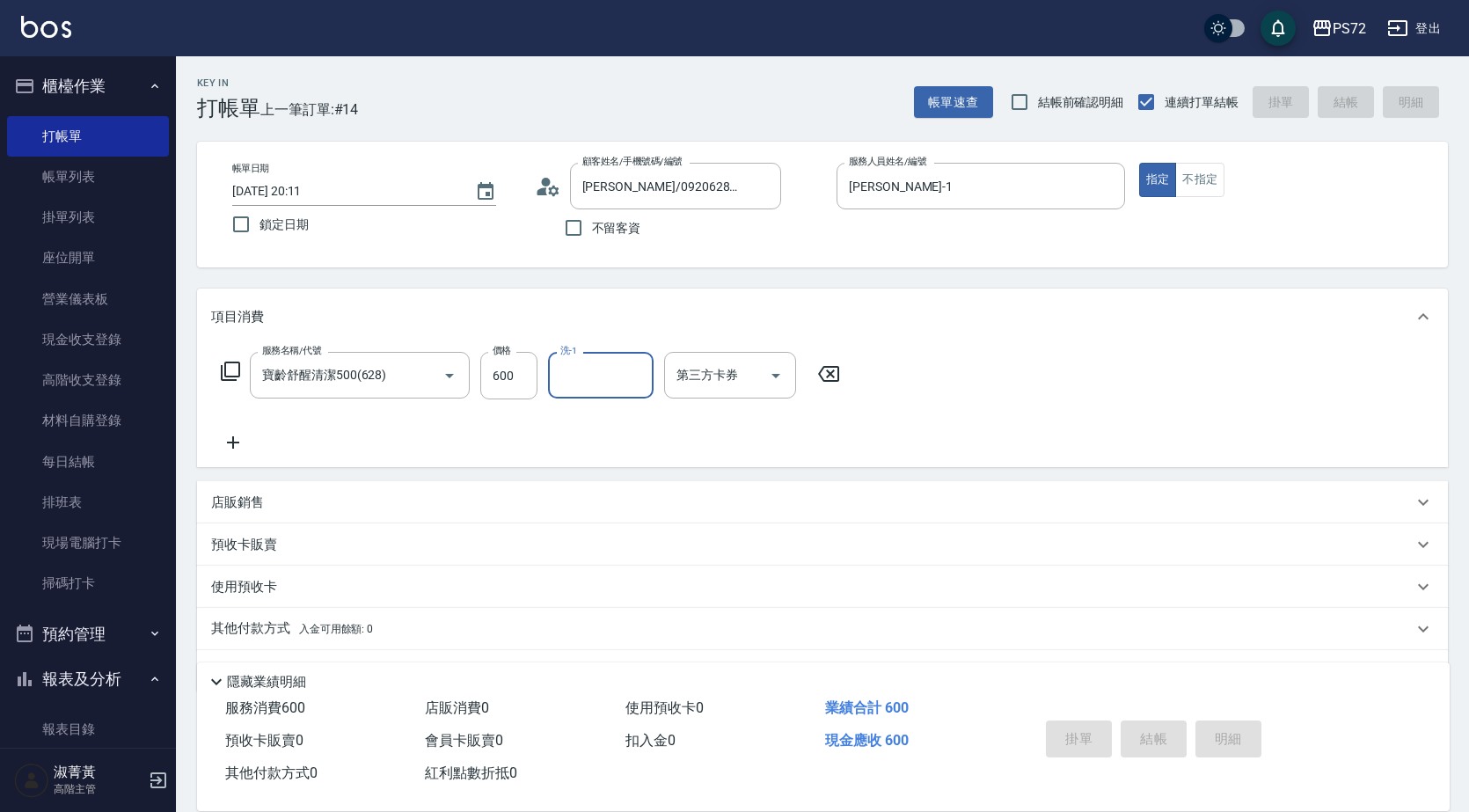
type input "[DATE] 20:12"
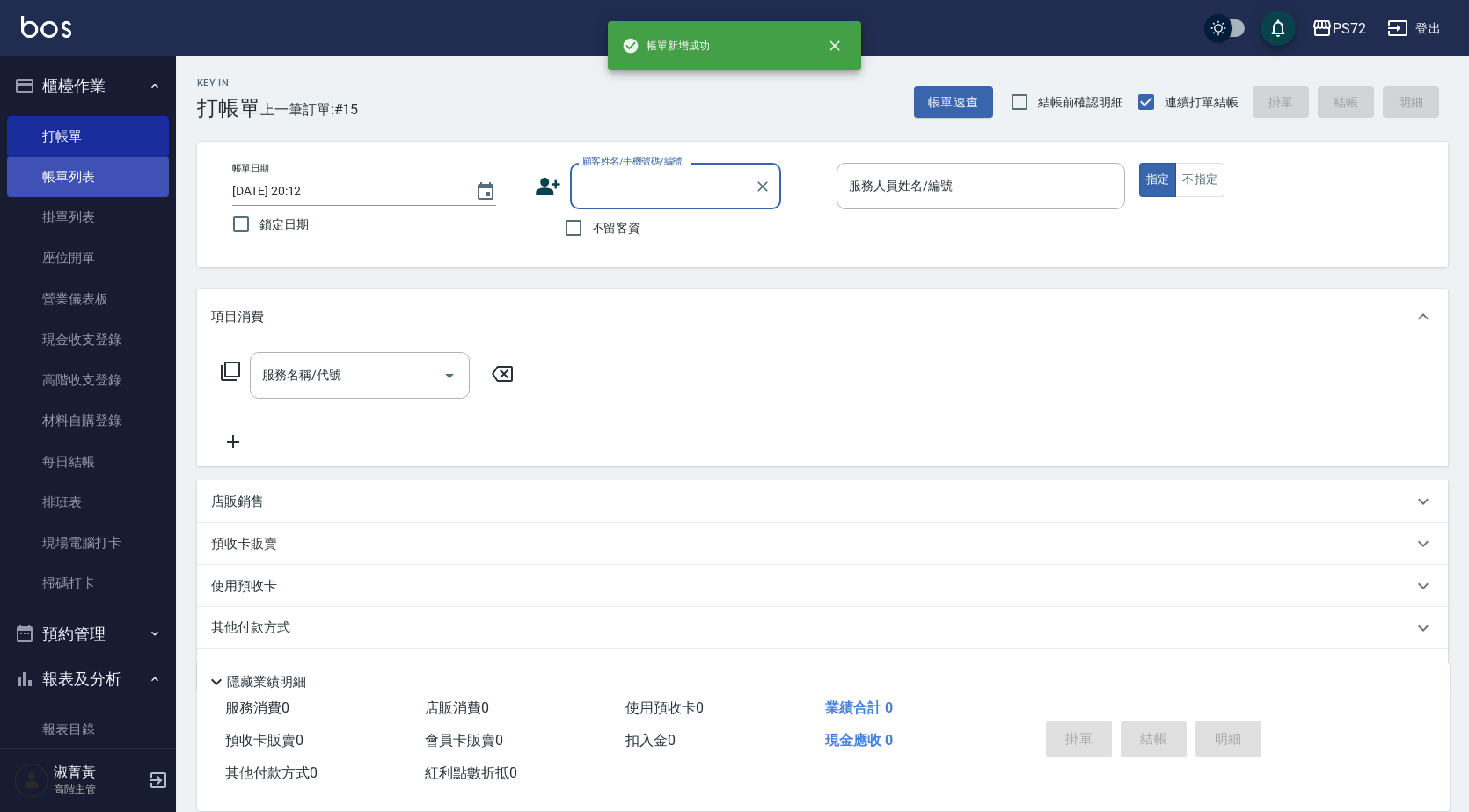
click at [76, 172] on link "帳單列表" at bounding box center [88, 176] width 162 height 40
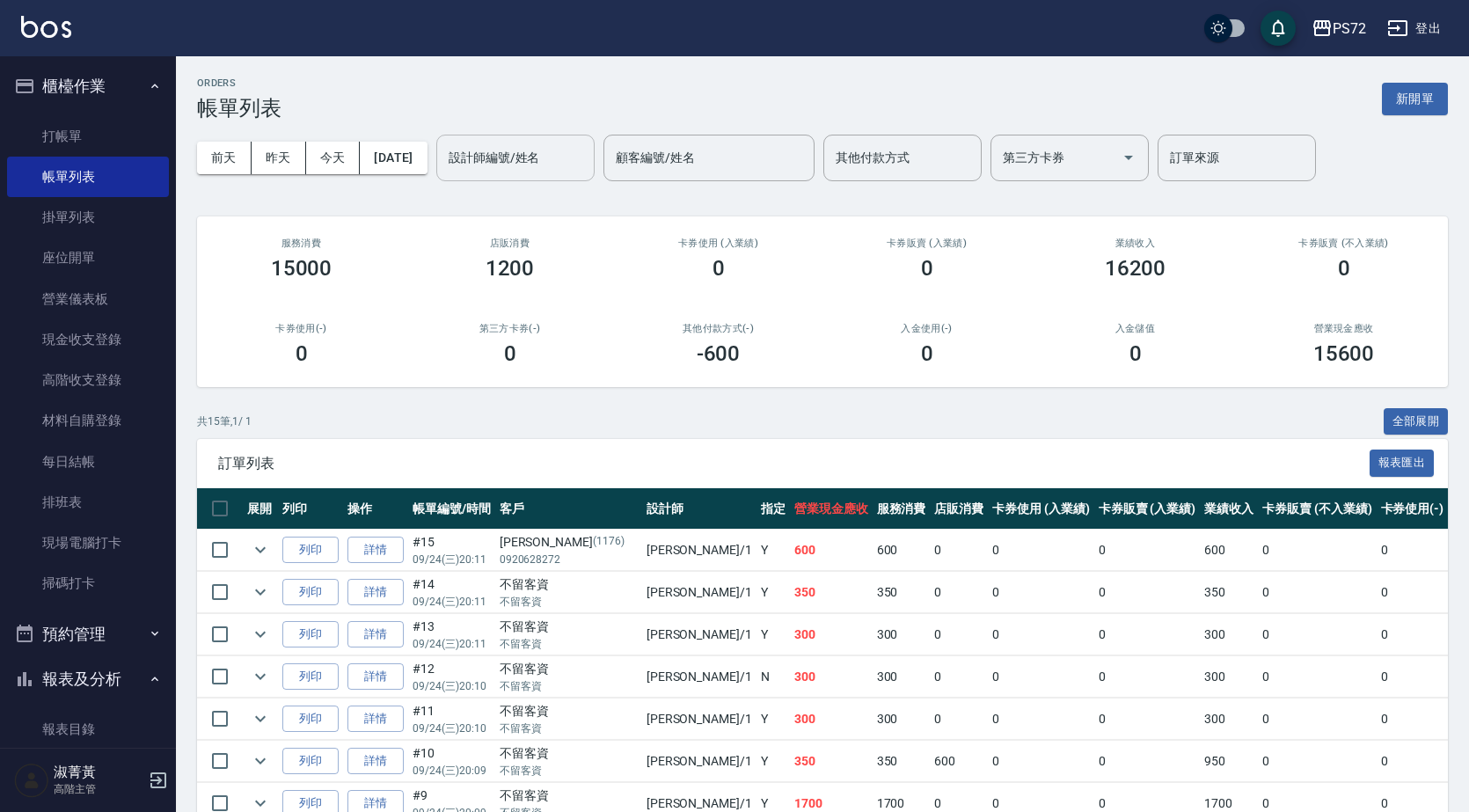
click at [553, 154] on input "設計師編號/姓名" at bounding box center [516, 158] width 143 height 30
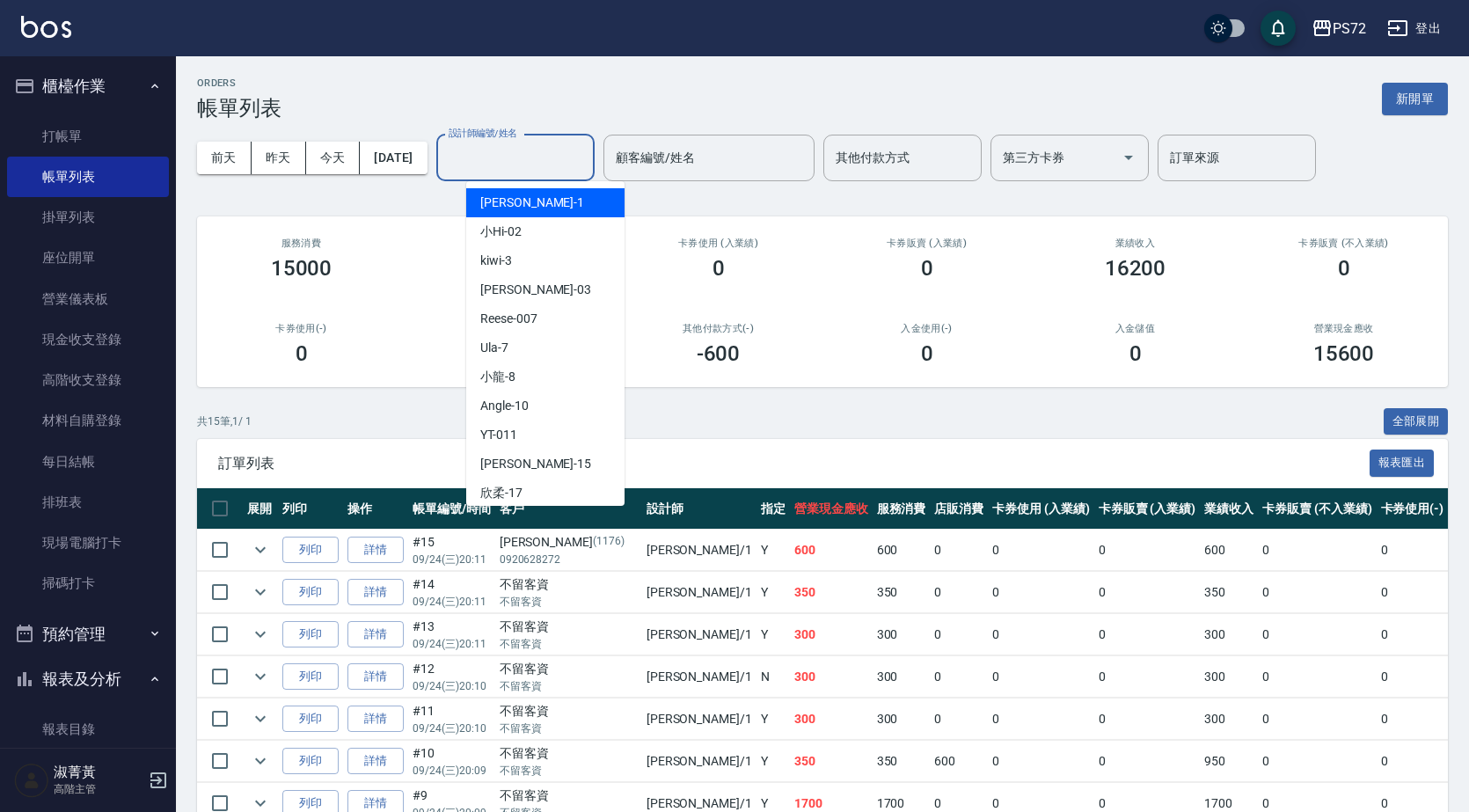
click at [541, 193] on div "[PERSON_NAME] -1" at bounding box center [545, 202] width 158 height 29
type input "[PERSON_NAME]-1"
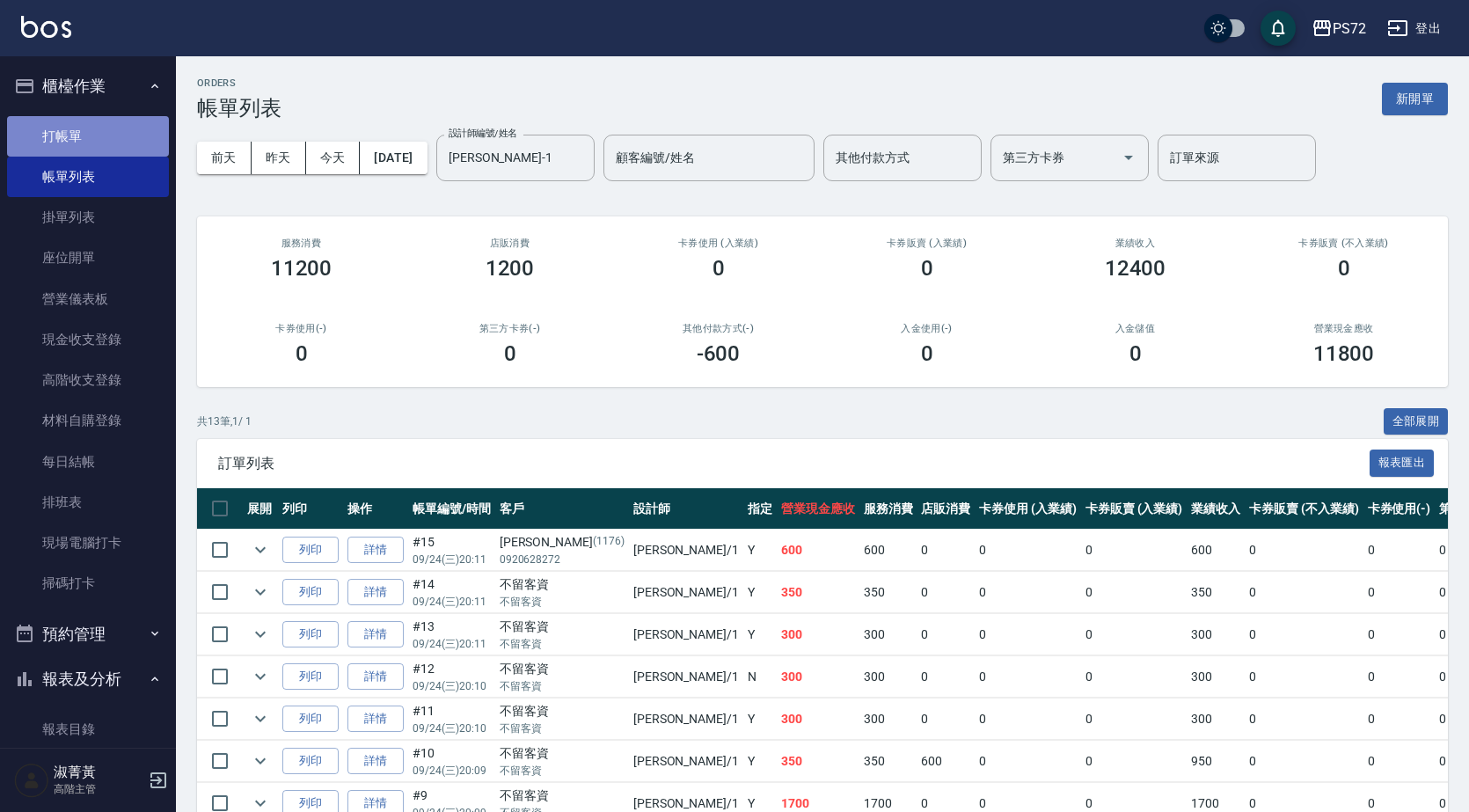
click at [111, 124] on link "打帳單" at bounding box center [88, 136] width 162 height 40
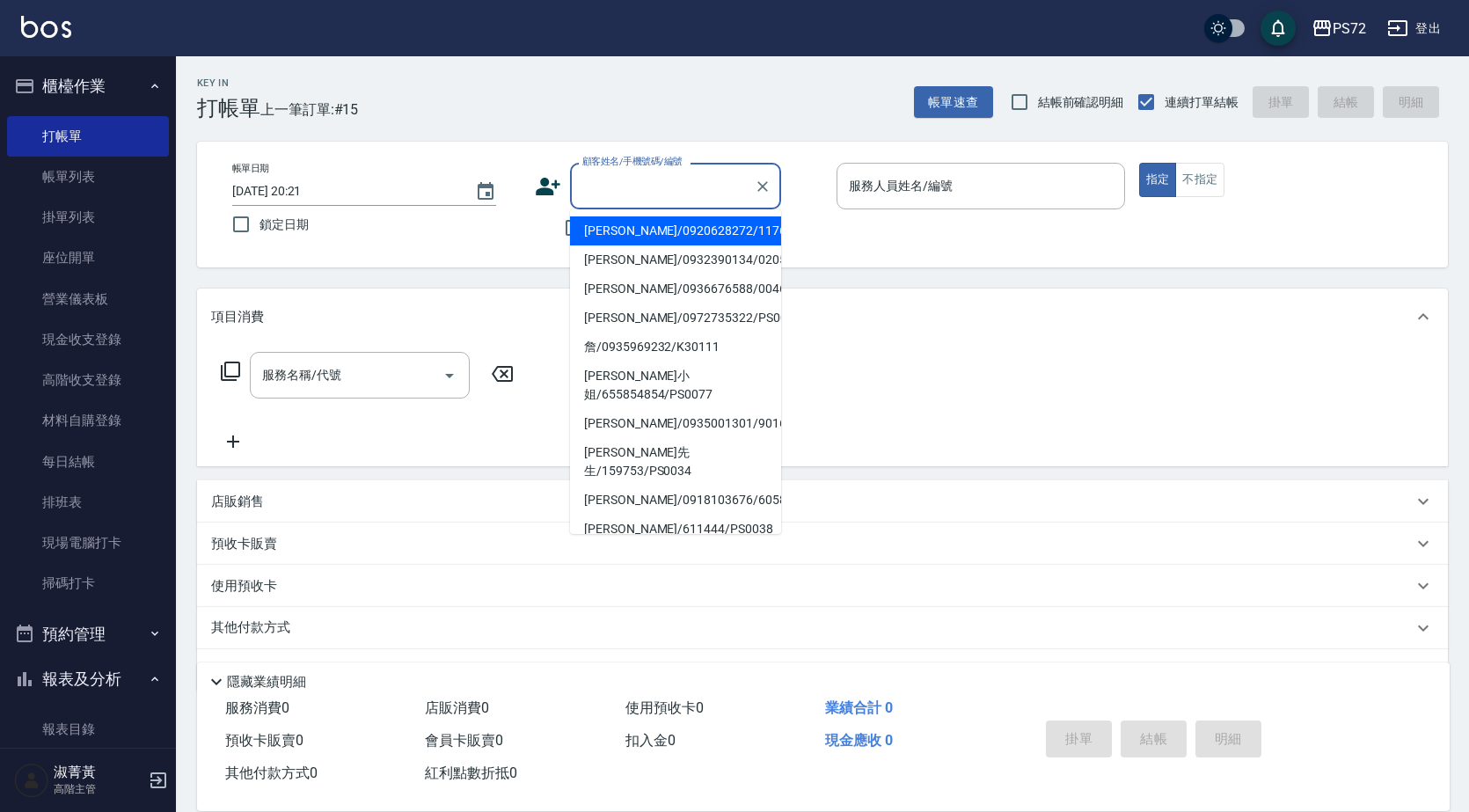
click at [701, 193] on input "顧客姓名/手機號碼/編號" at bounding box center [662, 186] width 169 height 30
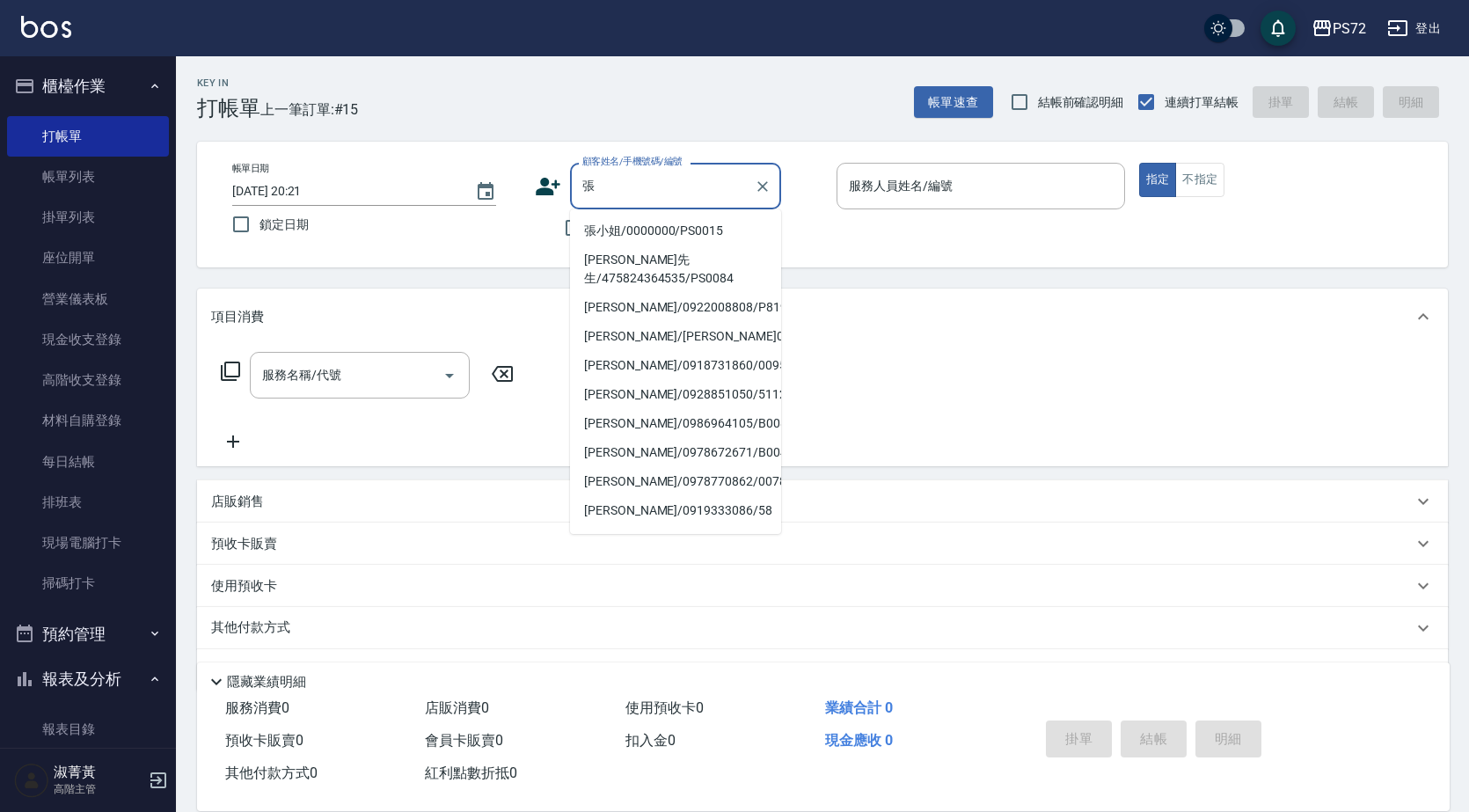
click at [717, 222] on li "張小姐/0000000/PS0015" at bounding box center [675, 231] width 211 height 29
type input "張小姐/0000000/PS0015"
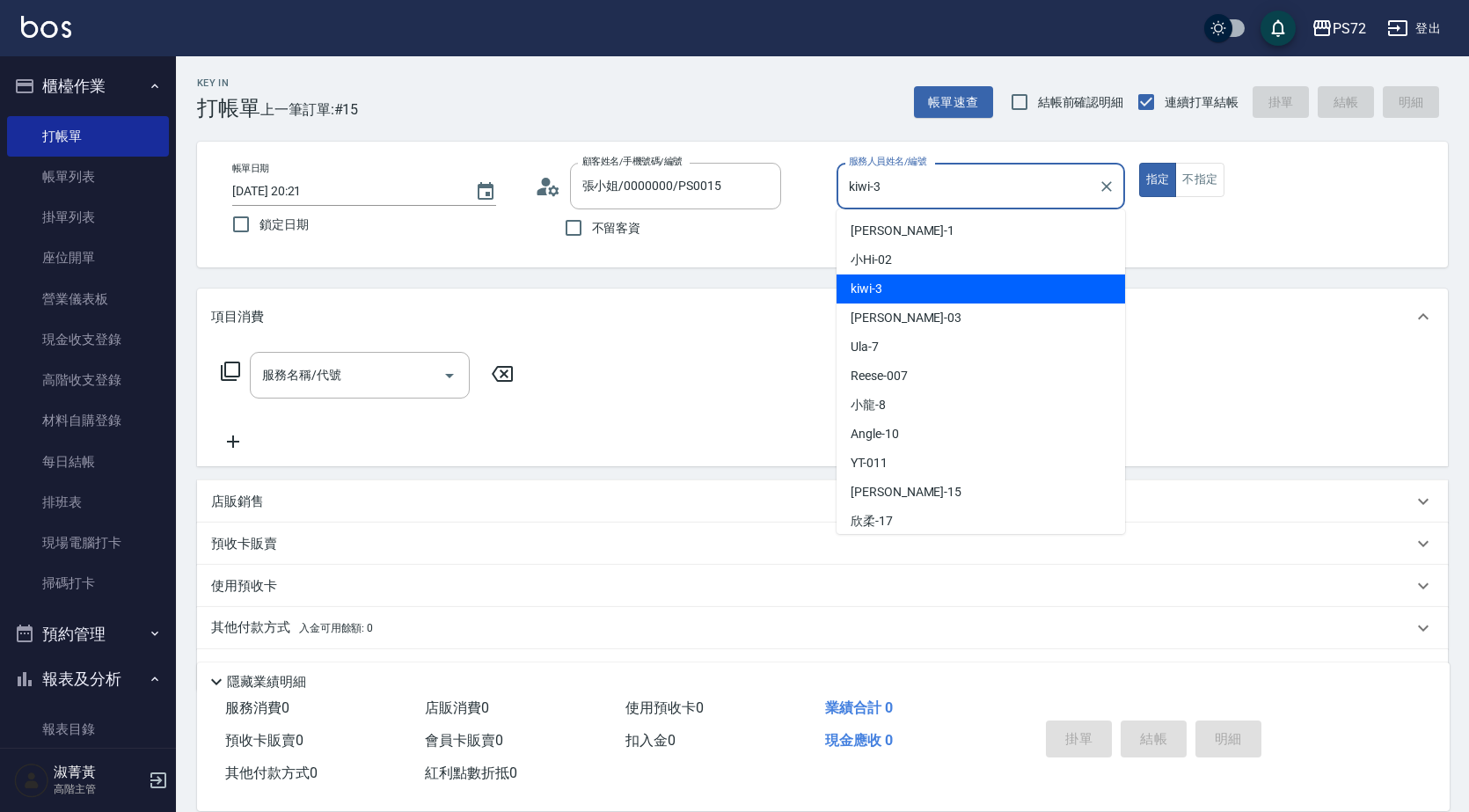
click at [899, 195] on input "kiwi-3" at bounding box center [968, 186] width 246 height 30
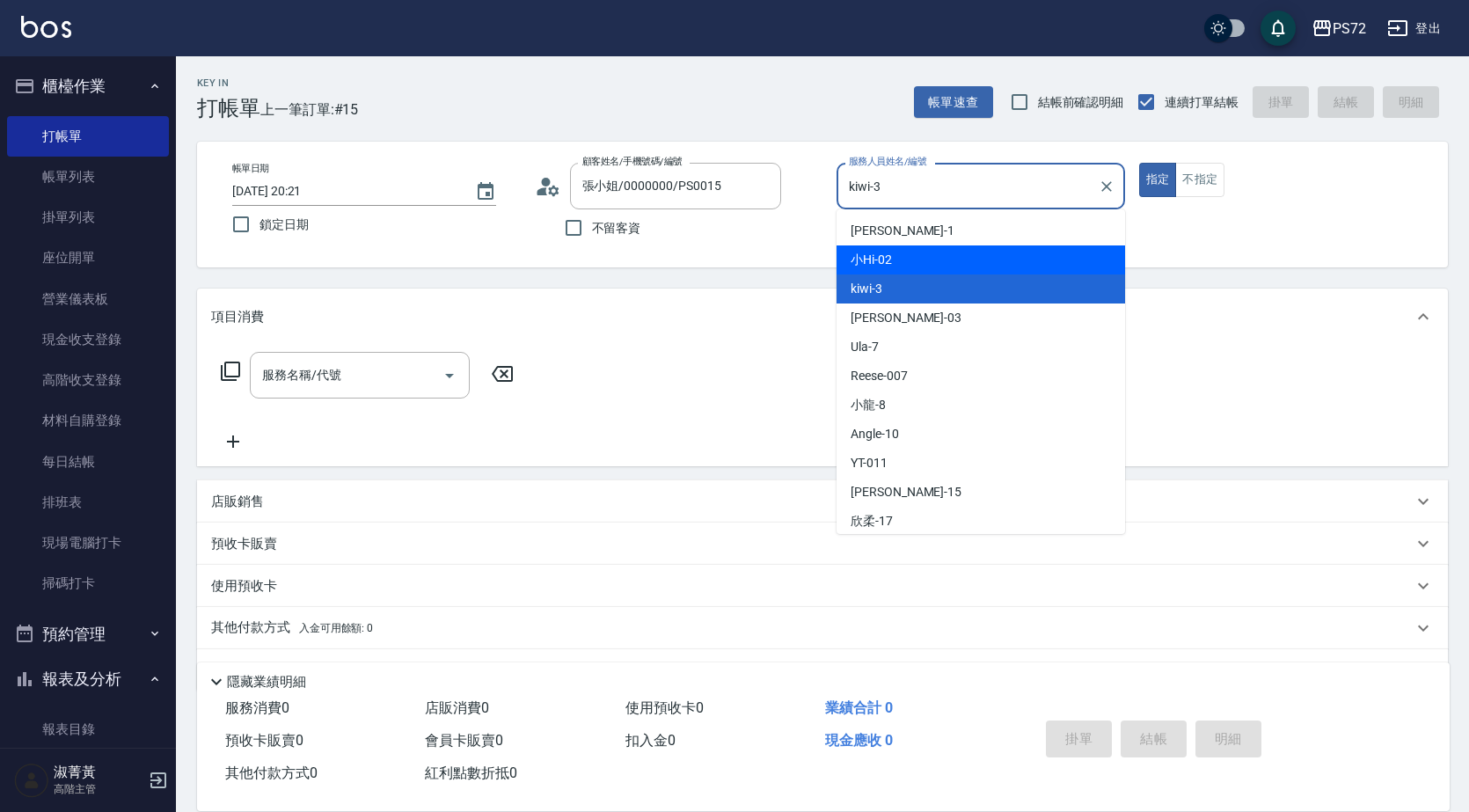
click at [903, 259] on div "小Hi -02" at bounding box center [981, 259] width 289 height 29
type input "小Hi-02"
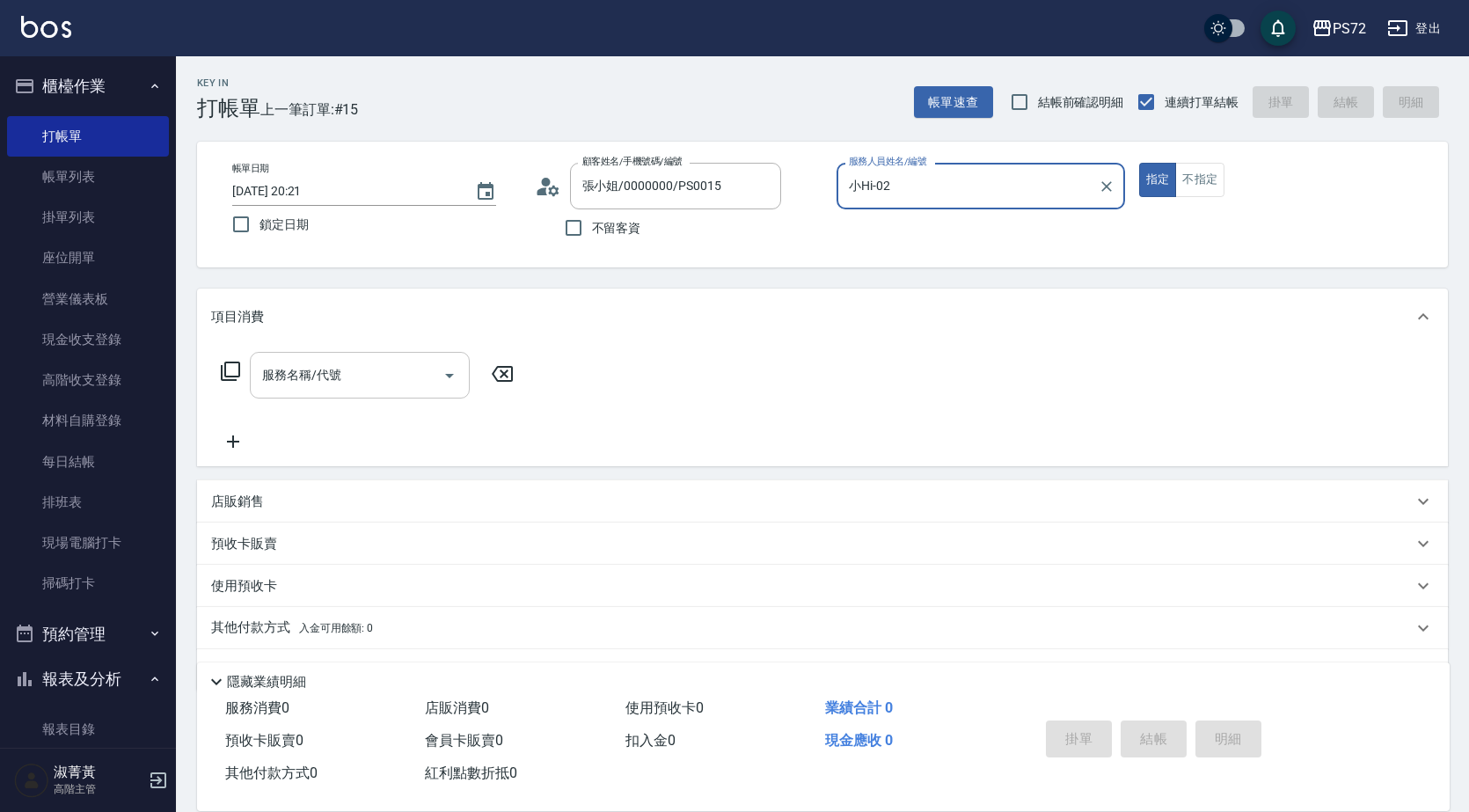
click at [279, 391] on div "服務名稱/代號" at bounding box center [359, 375] width 220 height 47
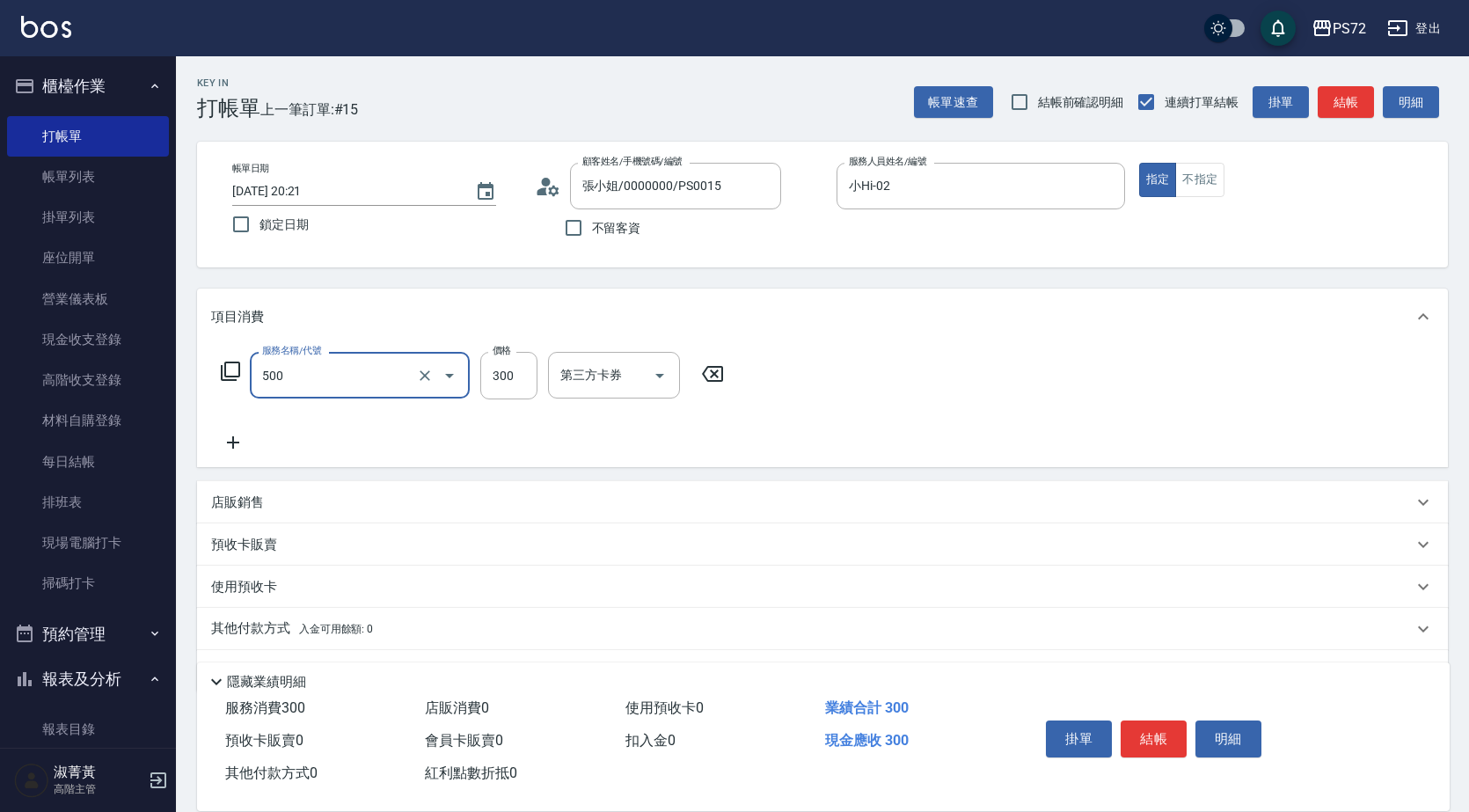
type input "洗髮(A級)(500)"
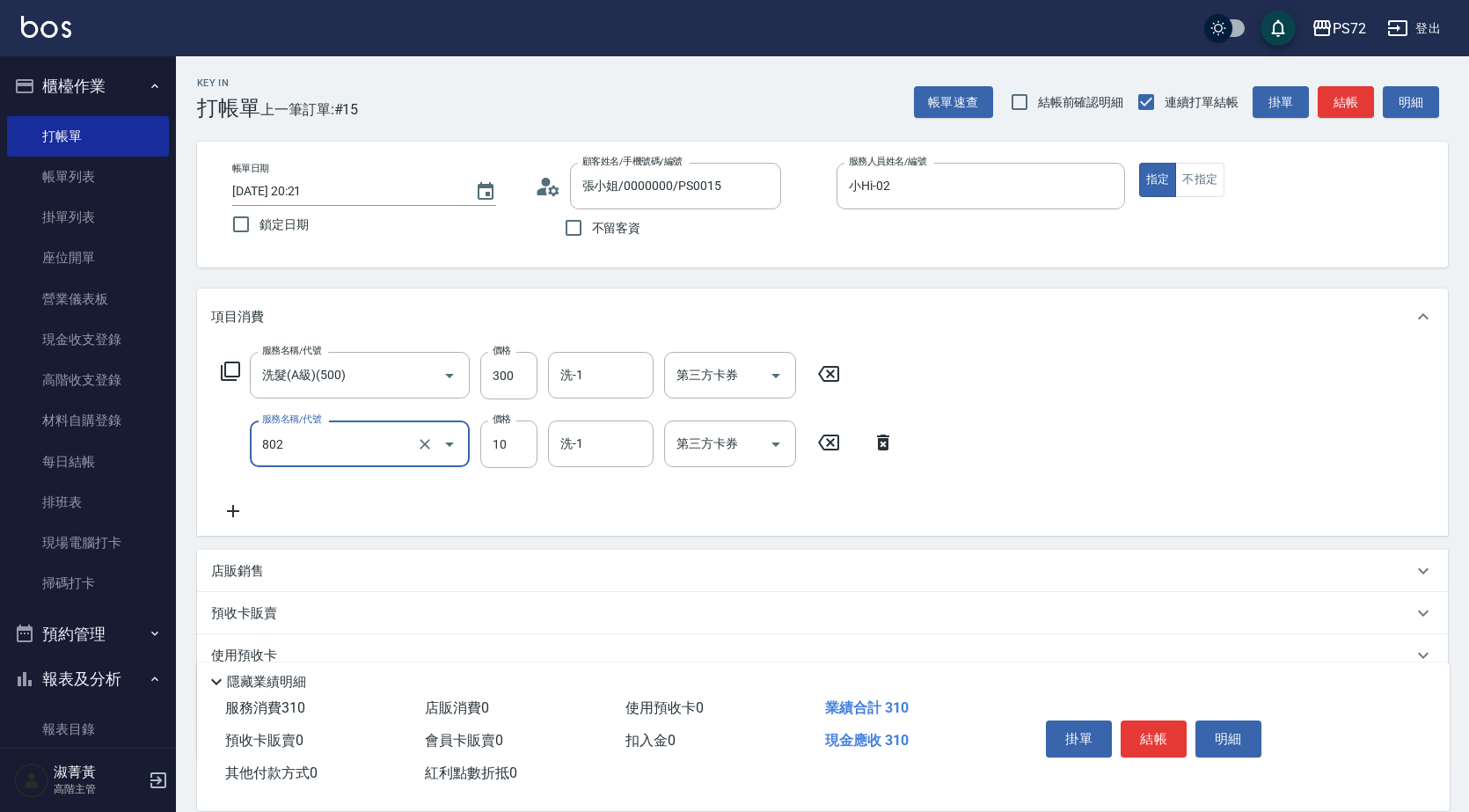
type input "潤絲(802)"
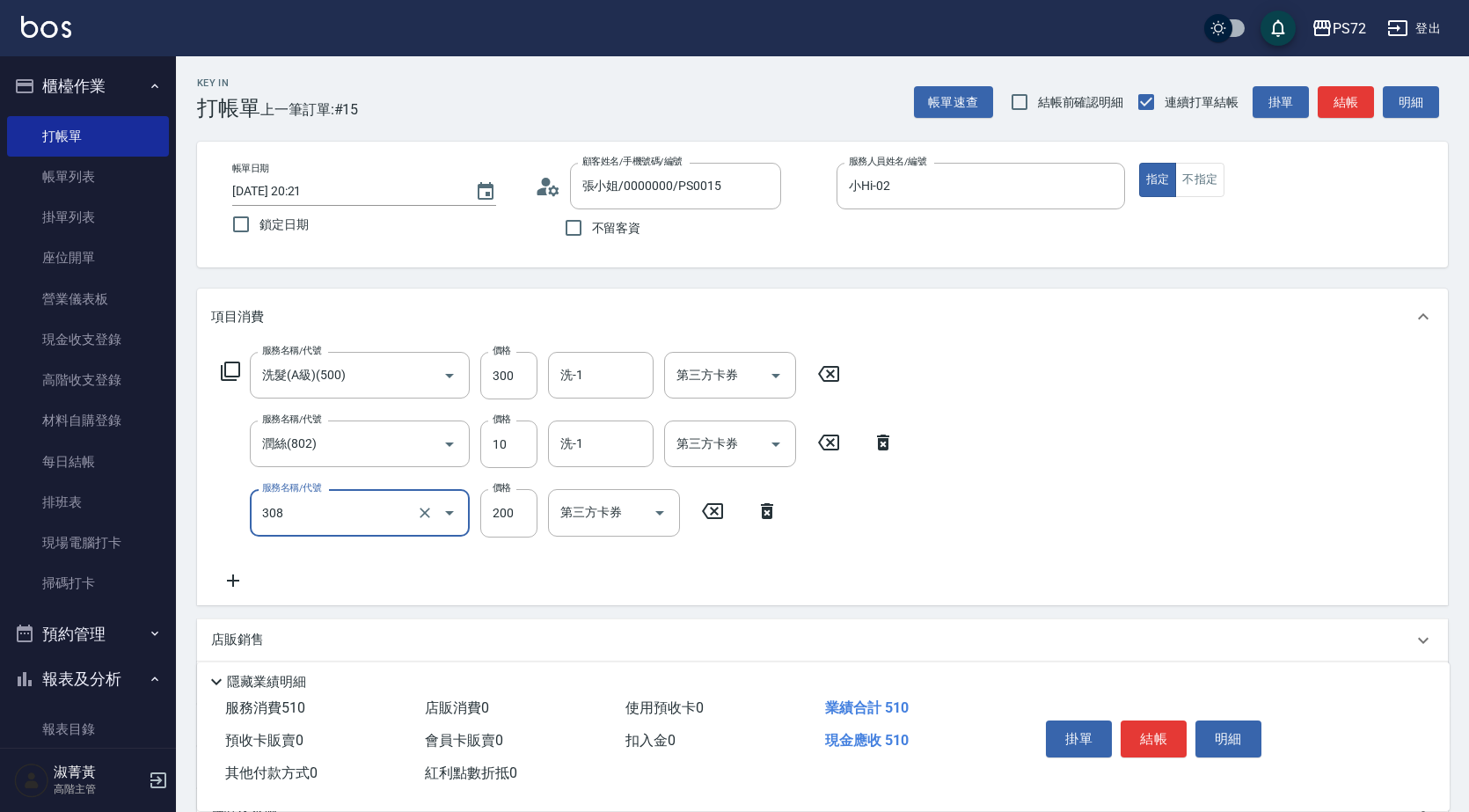
type input "學生剪髮(UP)(308)"
type input "350"
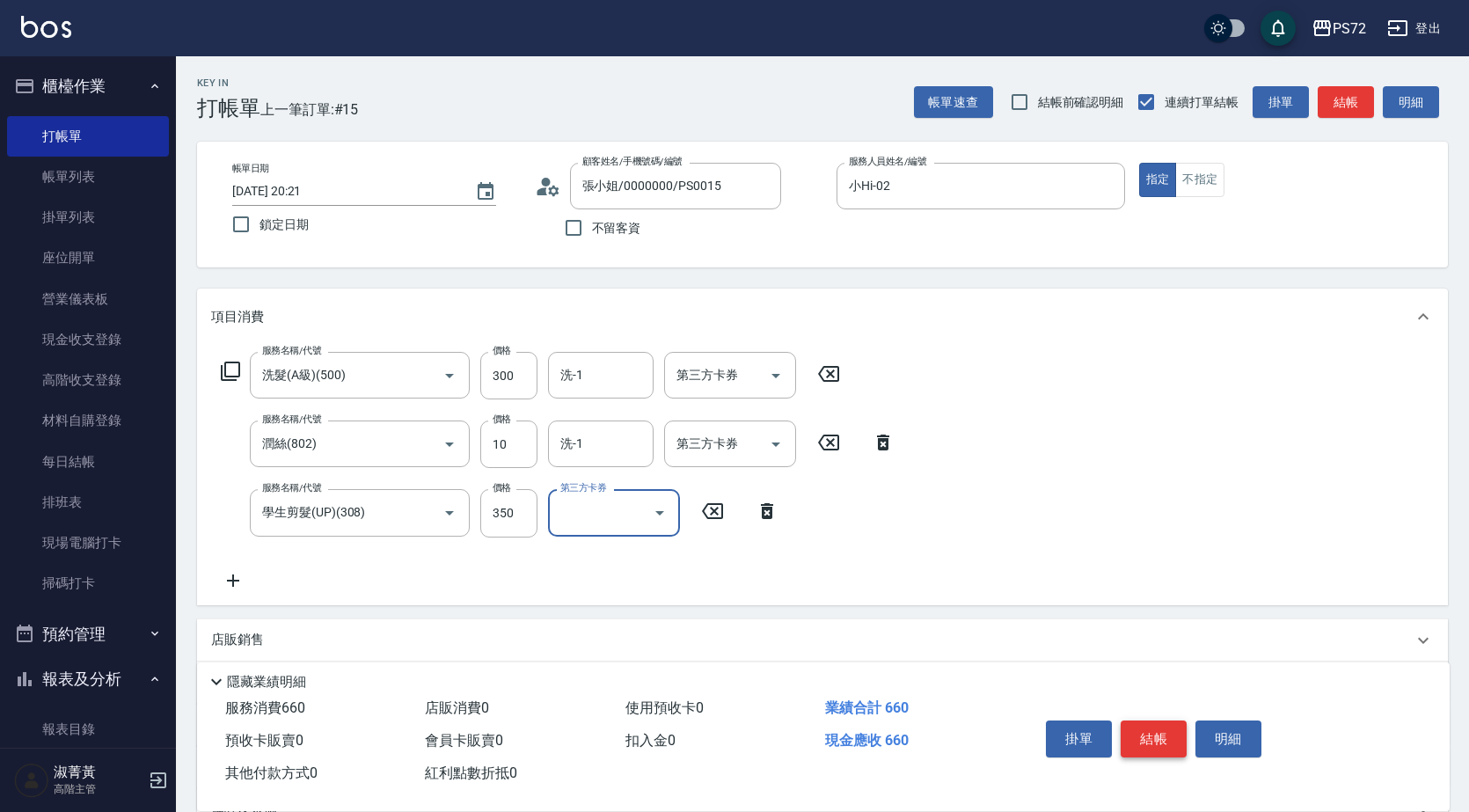
click at [1165, 734] on button "結帳" at bounding box center [1153, 739] width 66 height 37
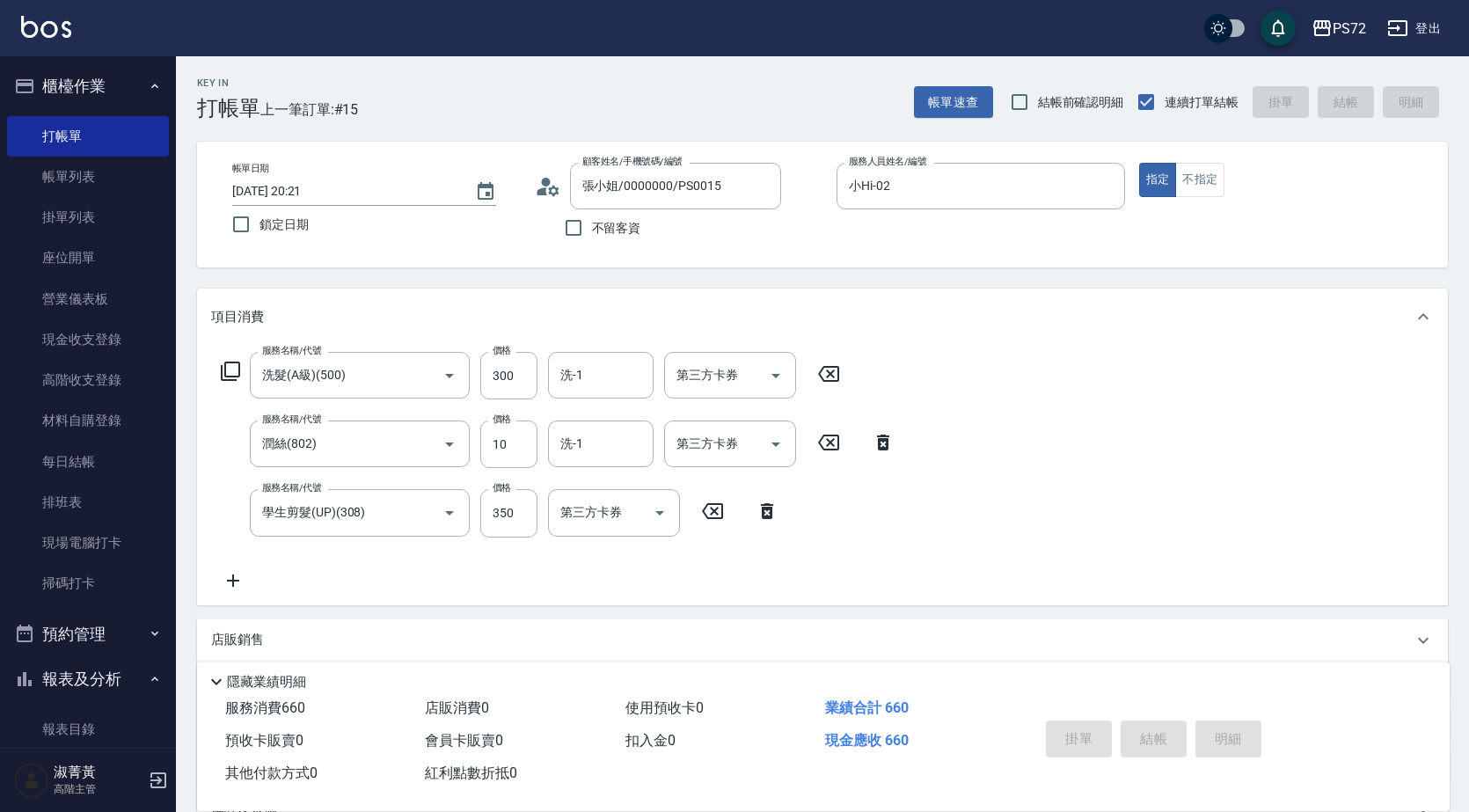
type input "[DATE] 20:22"
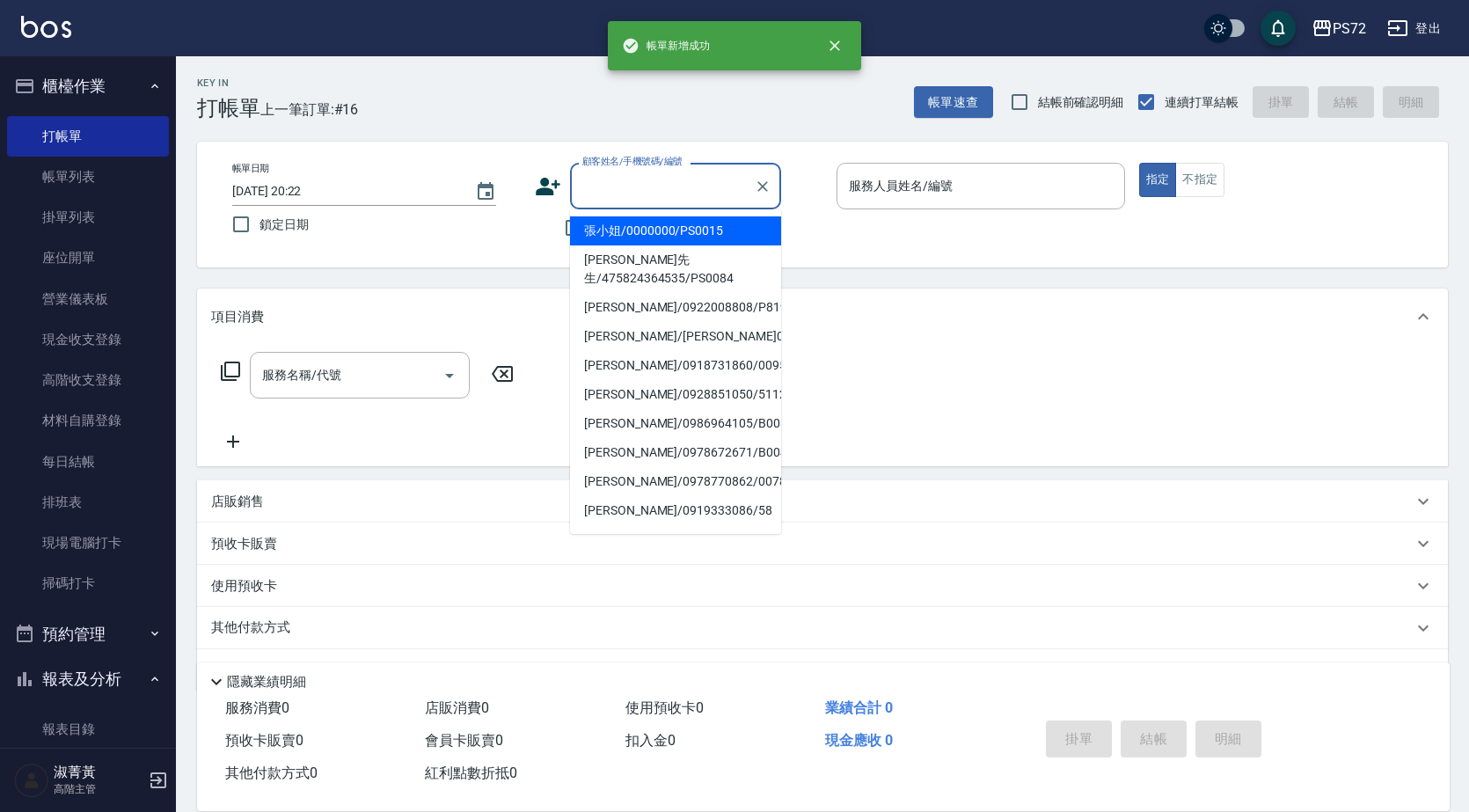
click at [600, 193] on input "顧客姓名/手機號碼/編號" at bounding box center [662, 186] width 169 height 30
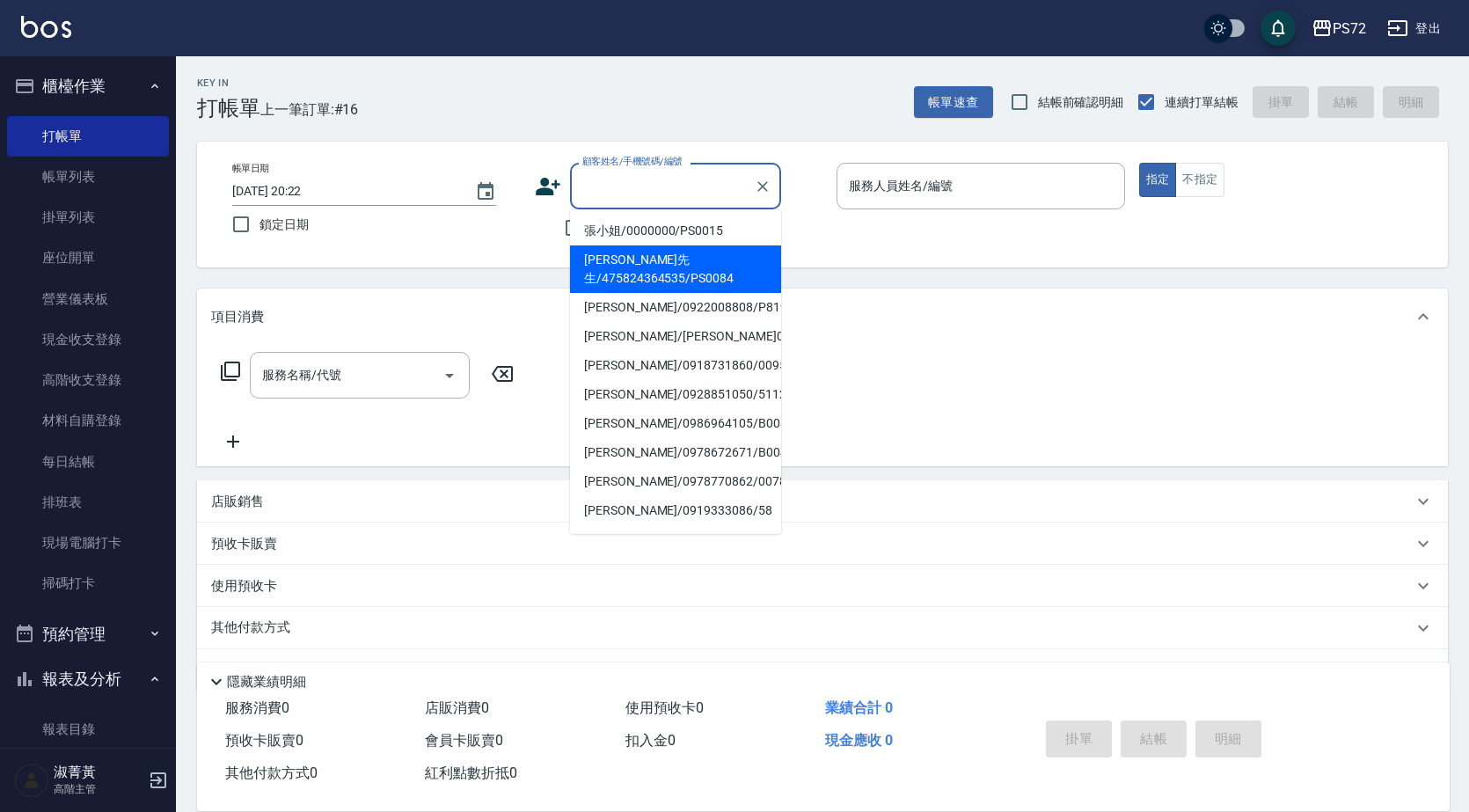
click at [638, 259] on li "[PERSON_NAME]先生/475824364535/PS0084" at bounding box center [675, 269] width 211 height 48
type input "[PERSON_NAME]先生/475824364535/PS0084"
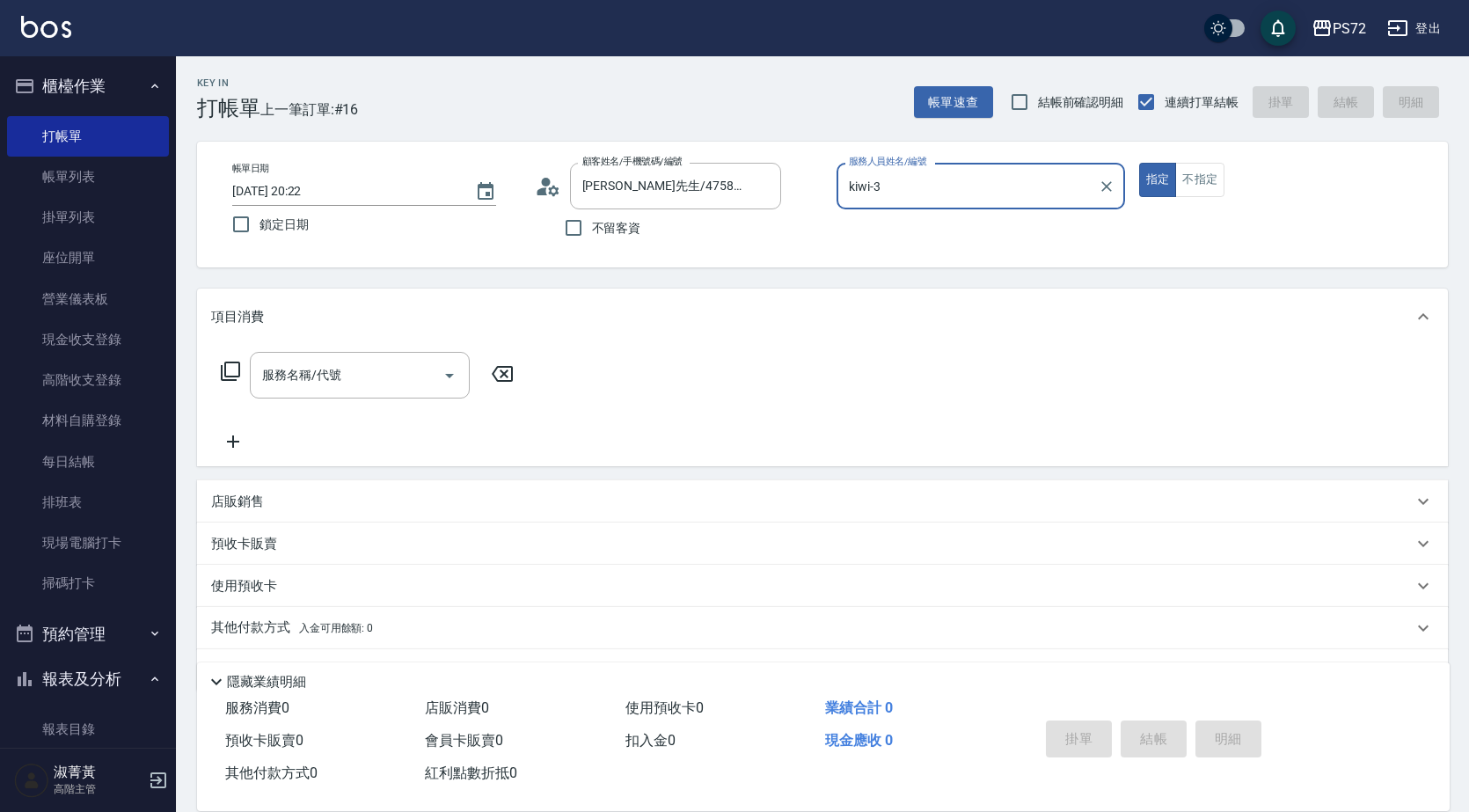
click at [925, 201] on input "kiwi-3" at bounding box center [968, 186] width 246 height 30
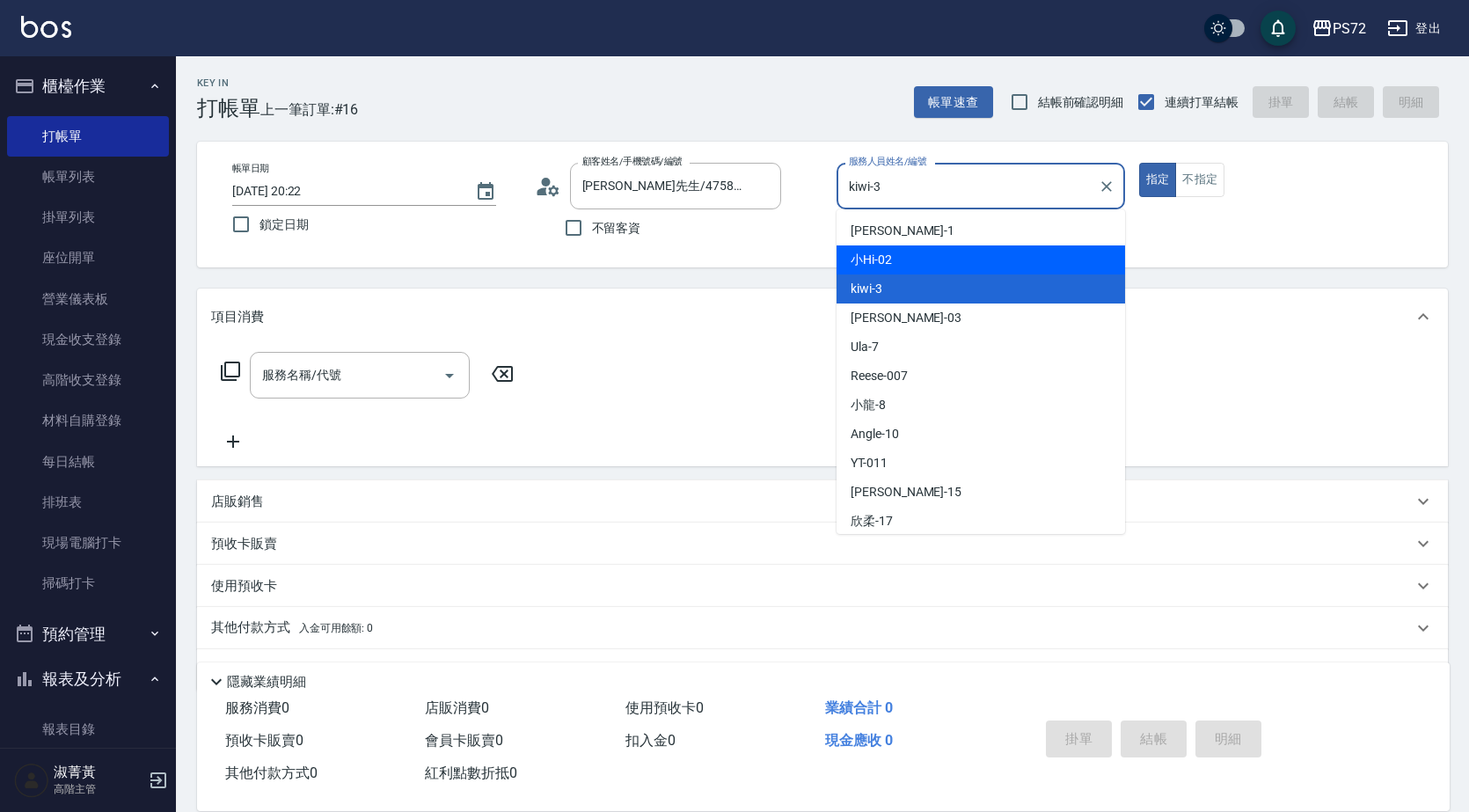
click at [900, 260] on div "小Hi -02" at bounding box center [981, 259] width 289 height 29
type input "小Hi-02"
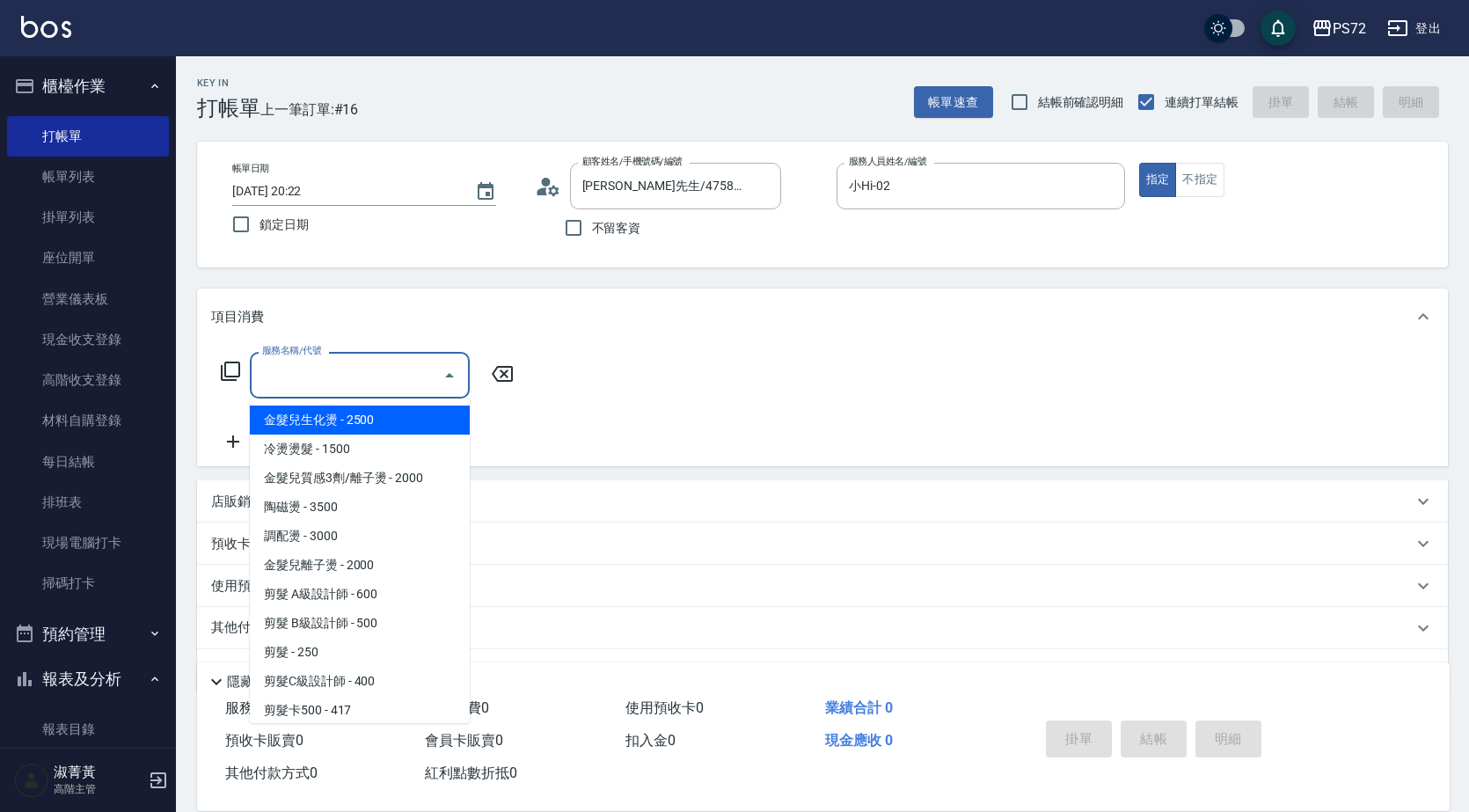
click at [300, 384] on input "服務名稱/代號" at bounding box center [346, 375] width 177 height 30
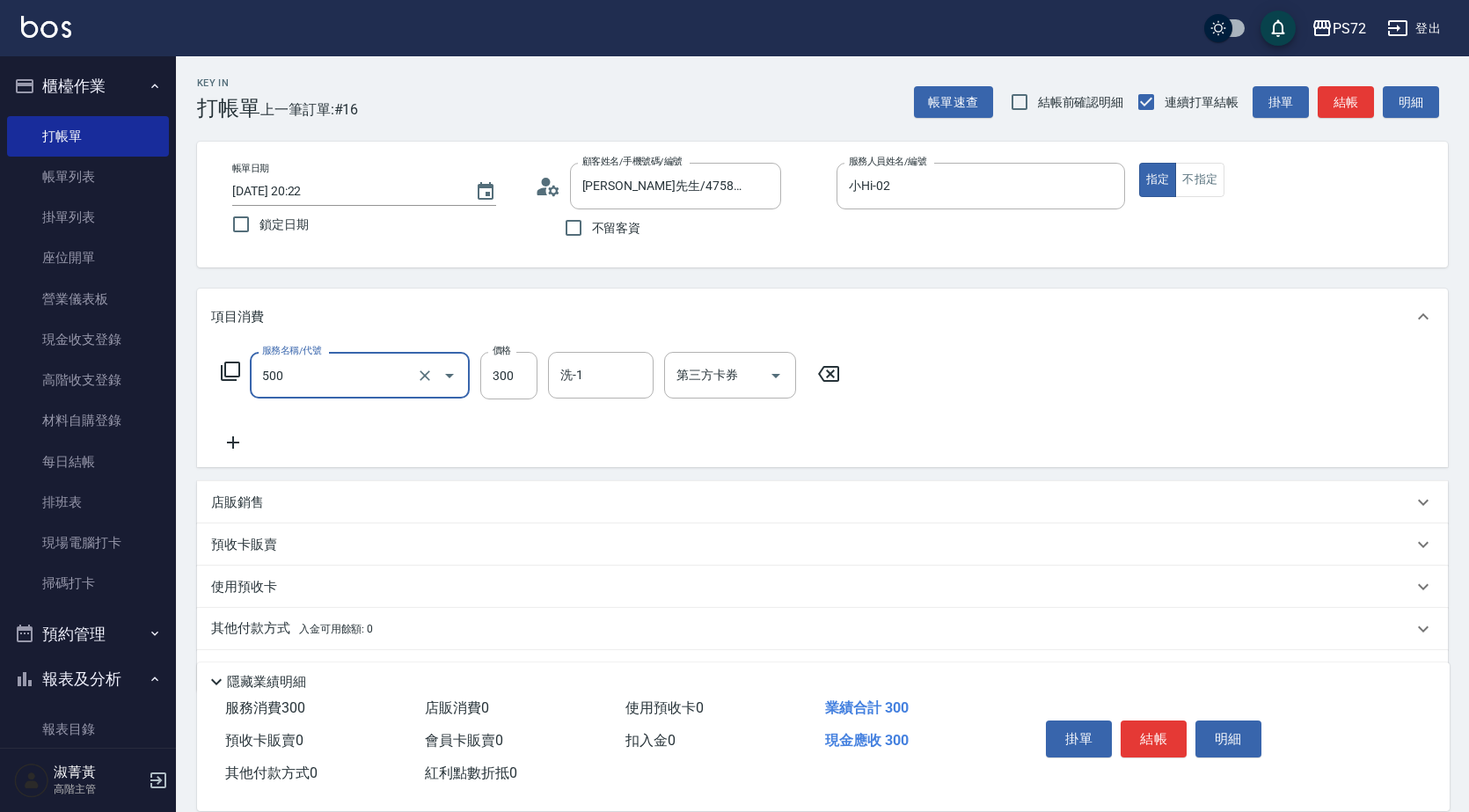
type input "洗髮(A級)(500)"
click at [1153, 724] on button "結帳" at bounding box center [1153, 739] width 66 height 37
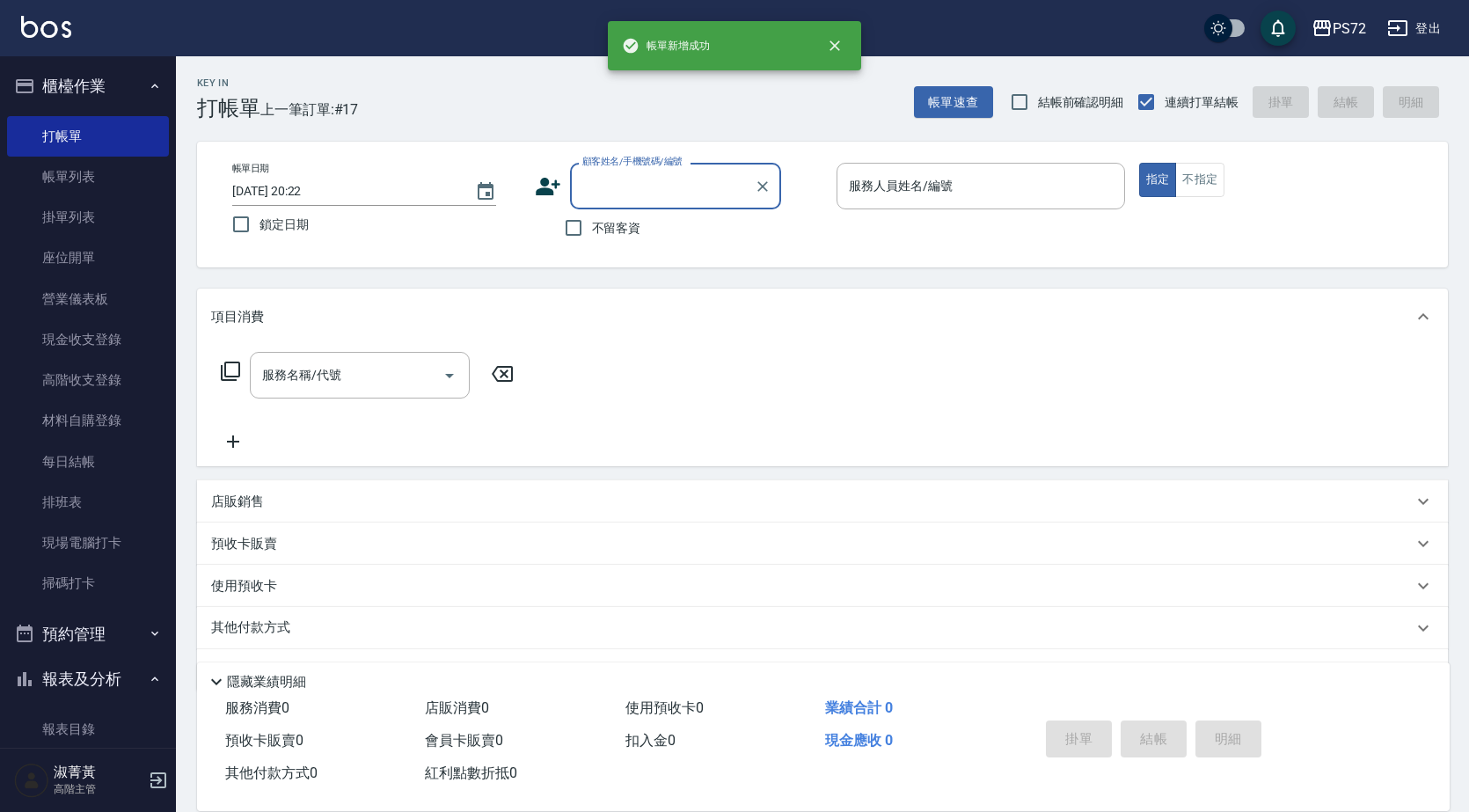
click at [724, 204] on div "顧客姓名/手機號碼/編號" at bounding box center [675, 186] width 211 height 47
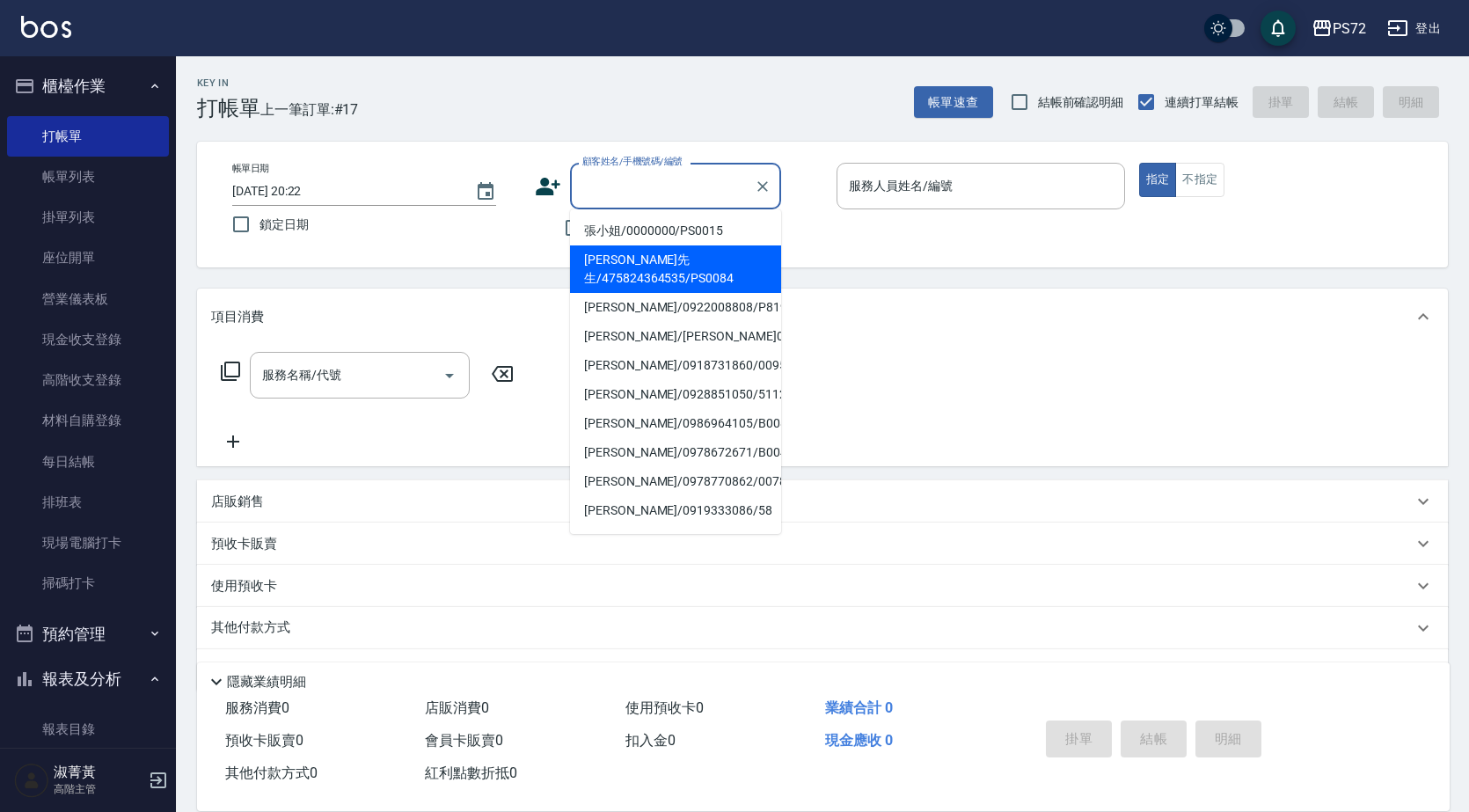
click at [711, 233] on li "張小姐/0000000/PS0015" at bounding box center [675, 231] width 211 height 29
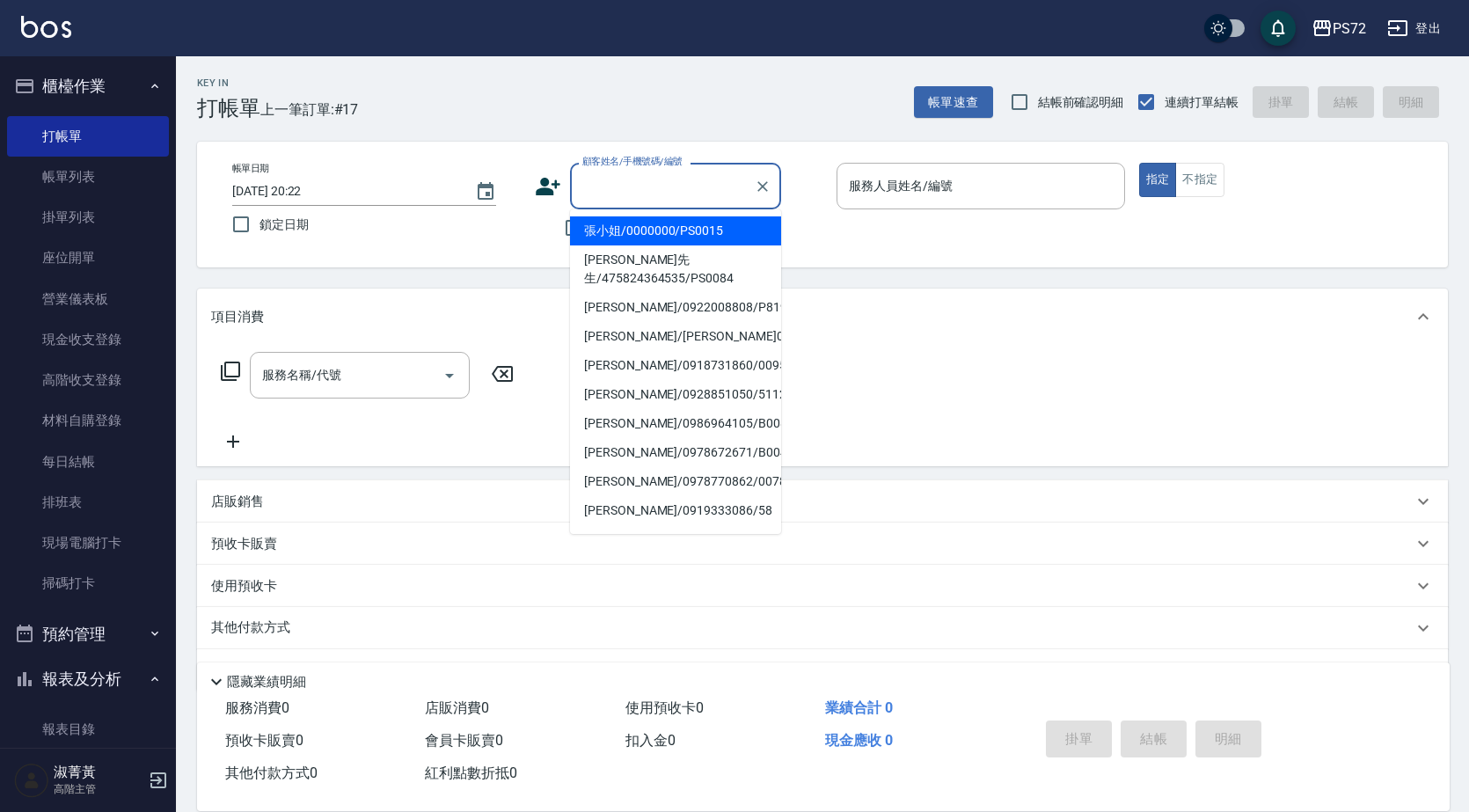
type input "張小姐/0000000/PS0015"
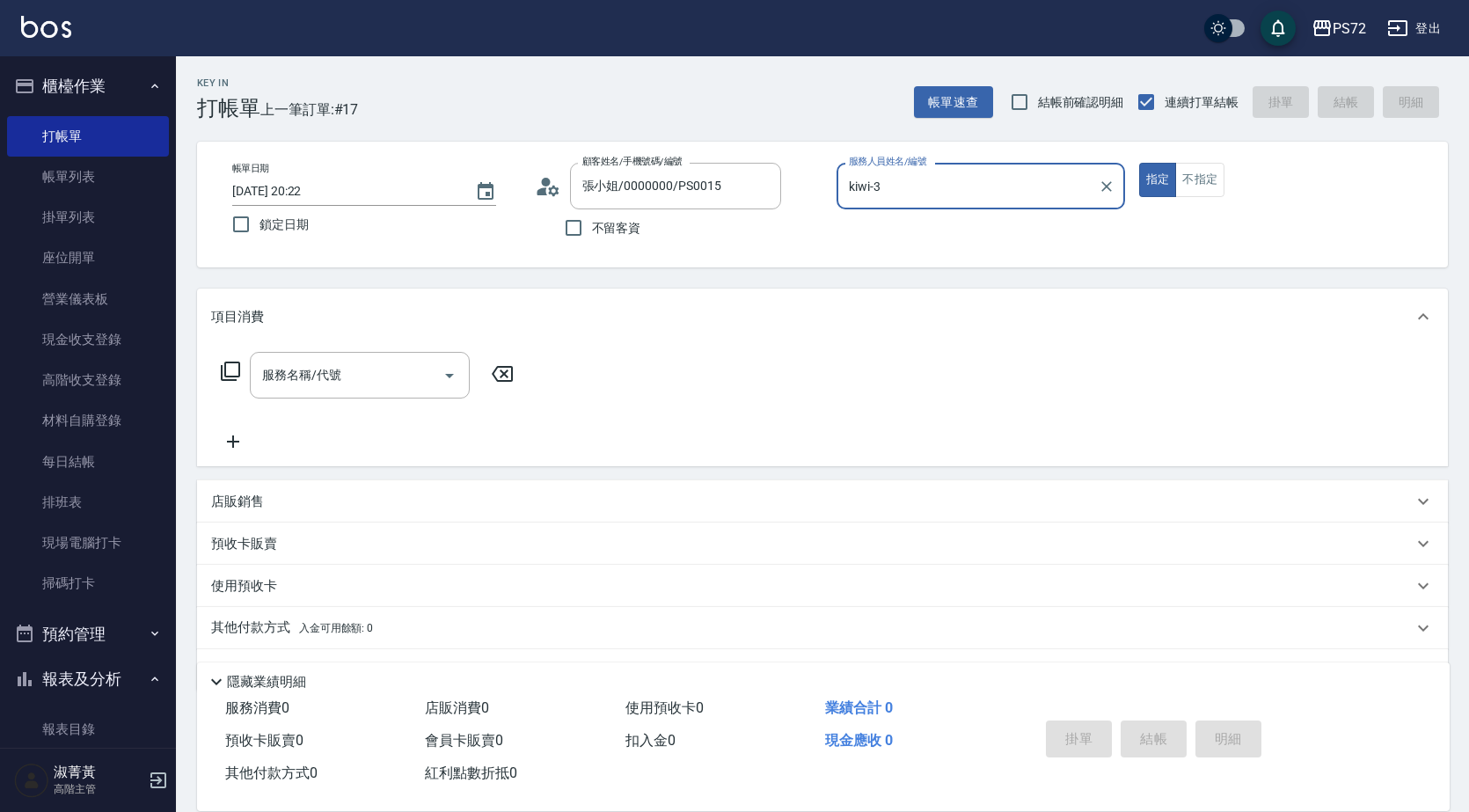
click at [918, 193] on input "kiwi-3" at bounding box center [968, 186] width 246 height 30
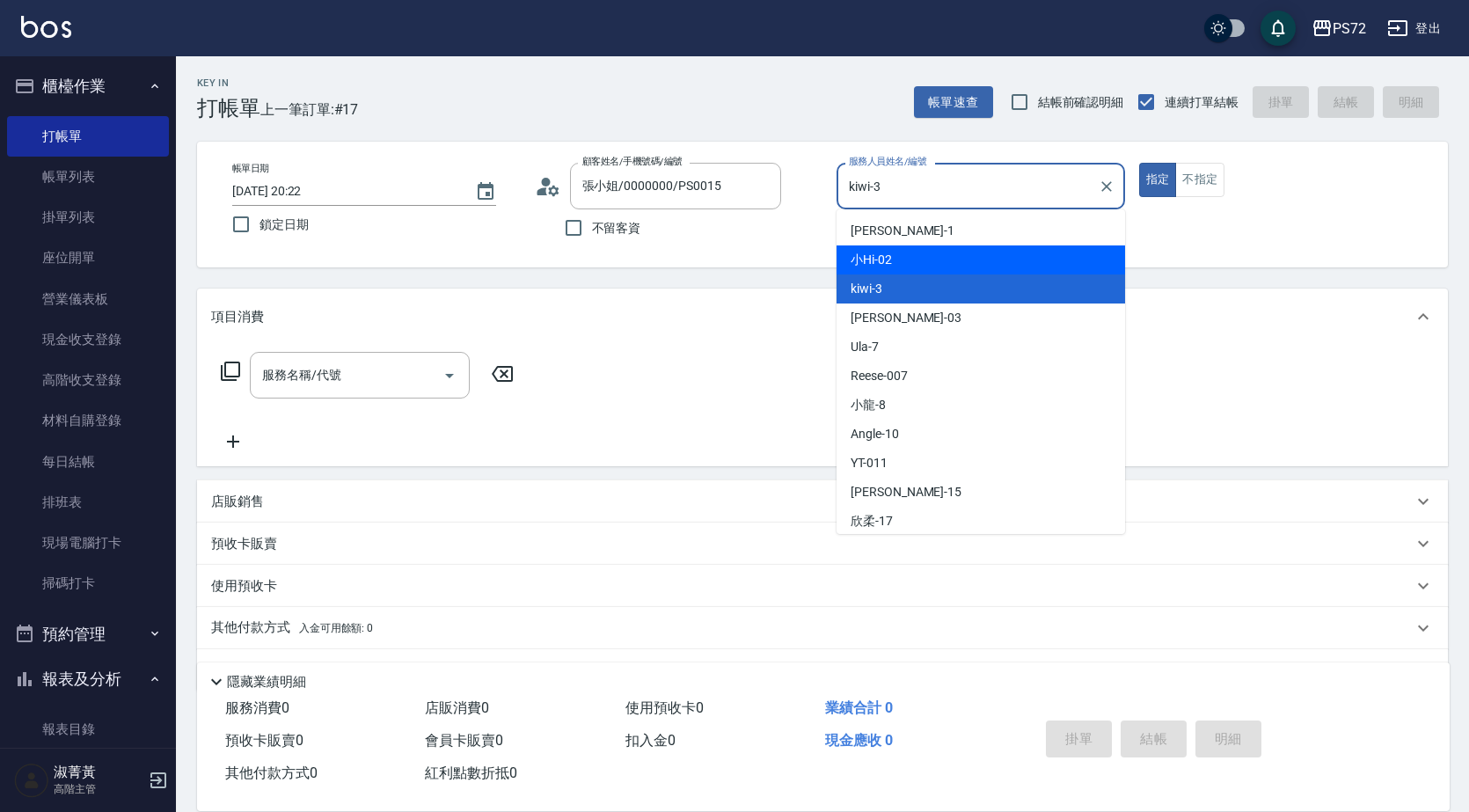
click at [912, 256] on div "小Hi -02" at bounding box center [981, 259] width 289 height 29
type input "小Hi-02"
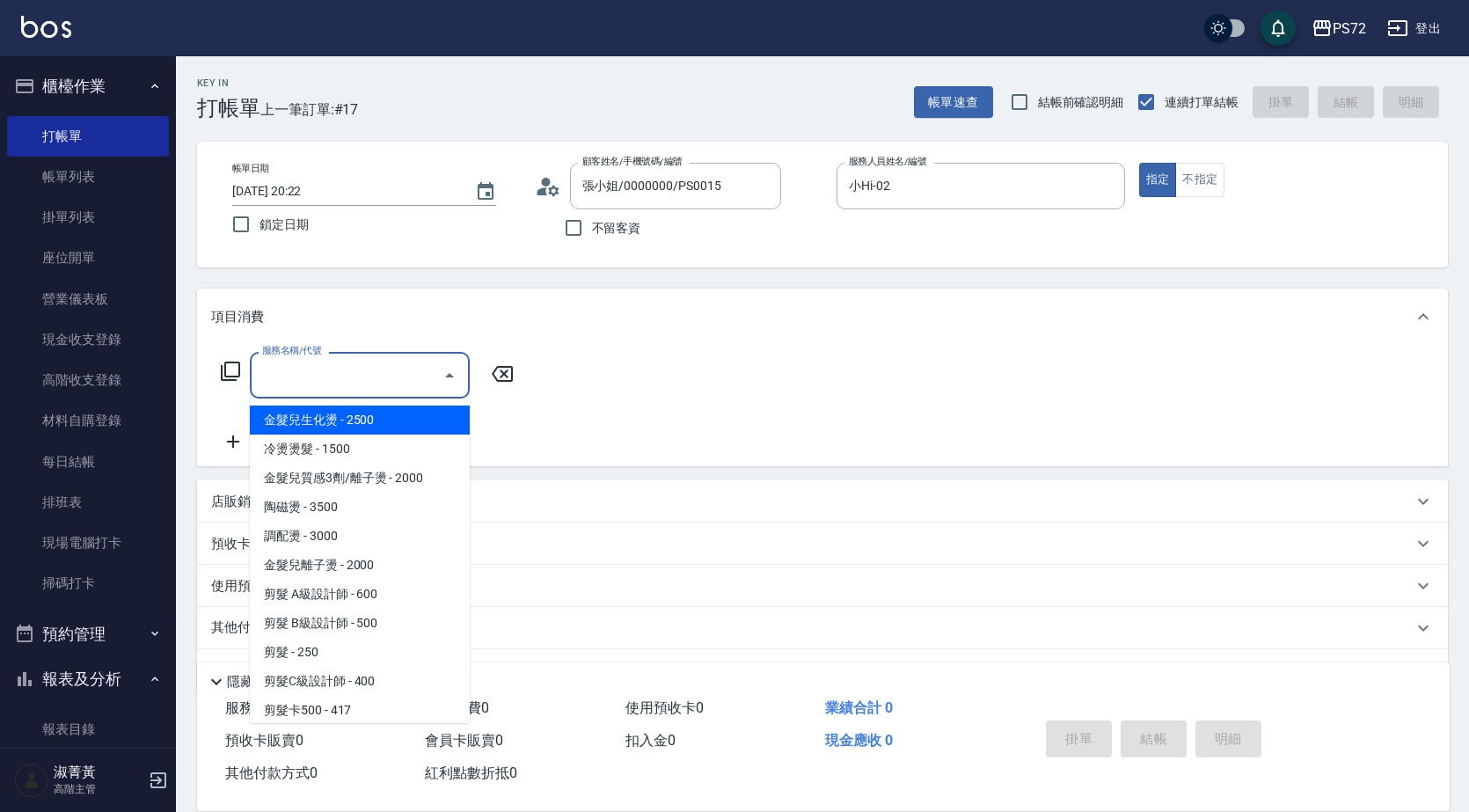
click at [398, 391] on input "服務名稱/代號" at bounding box center [346, 375] width 177 height 30
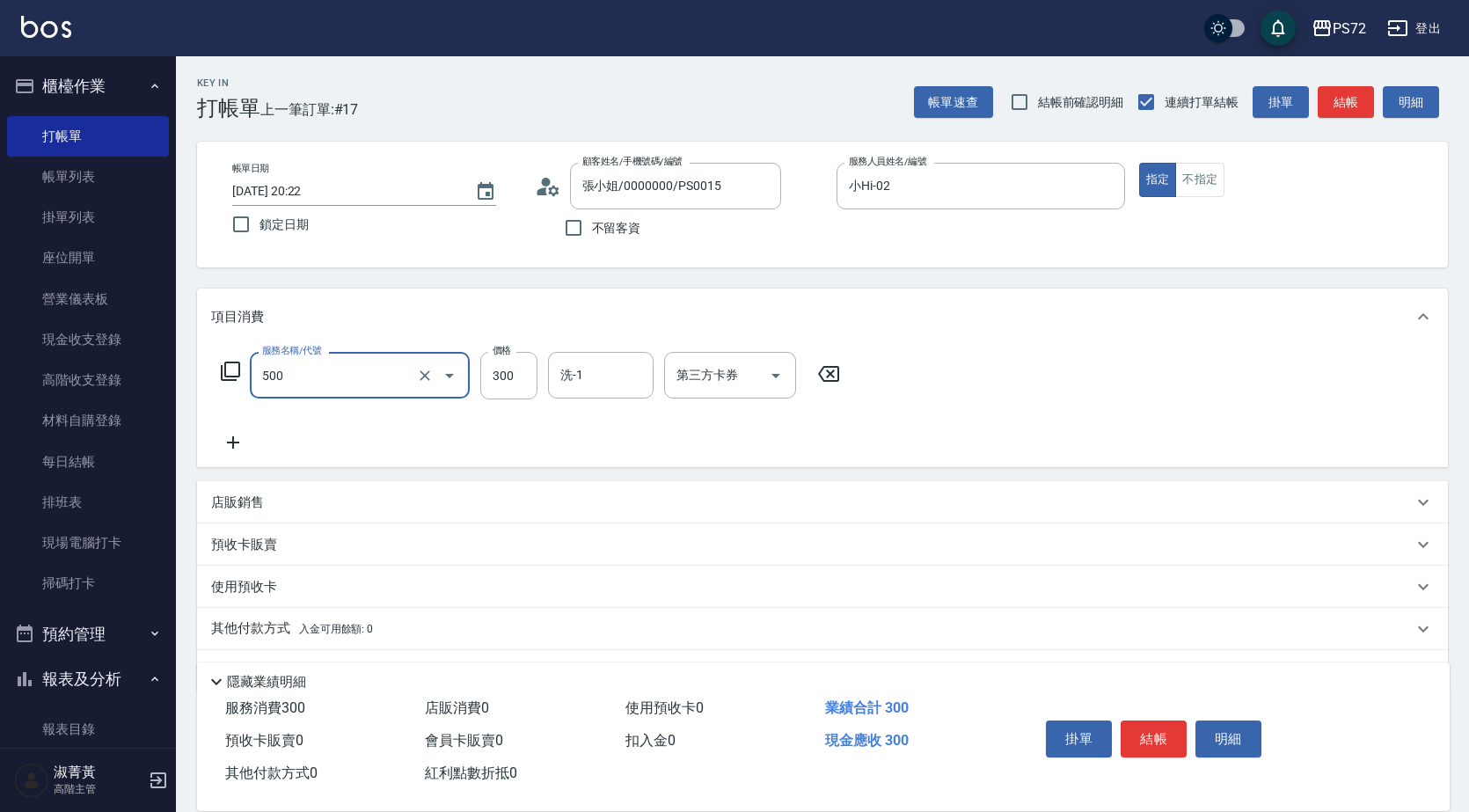
type input "洗髮(A級)(500)"
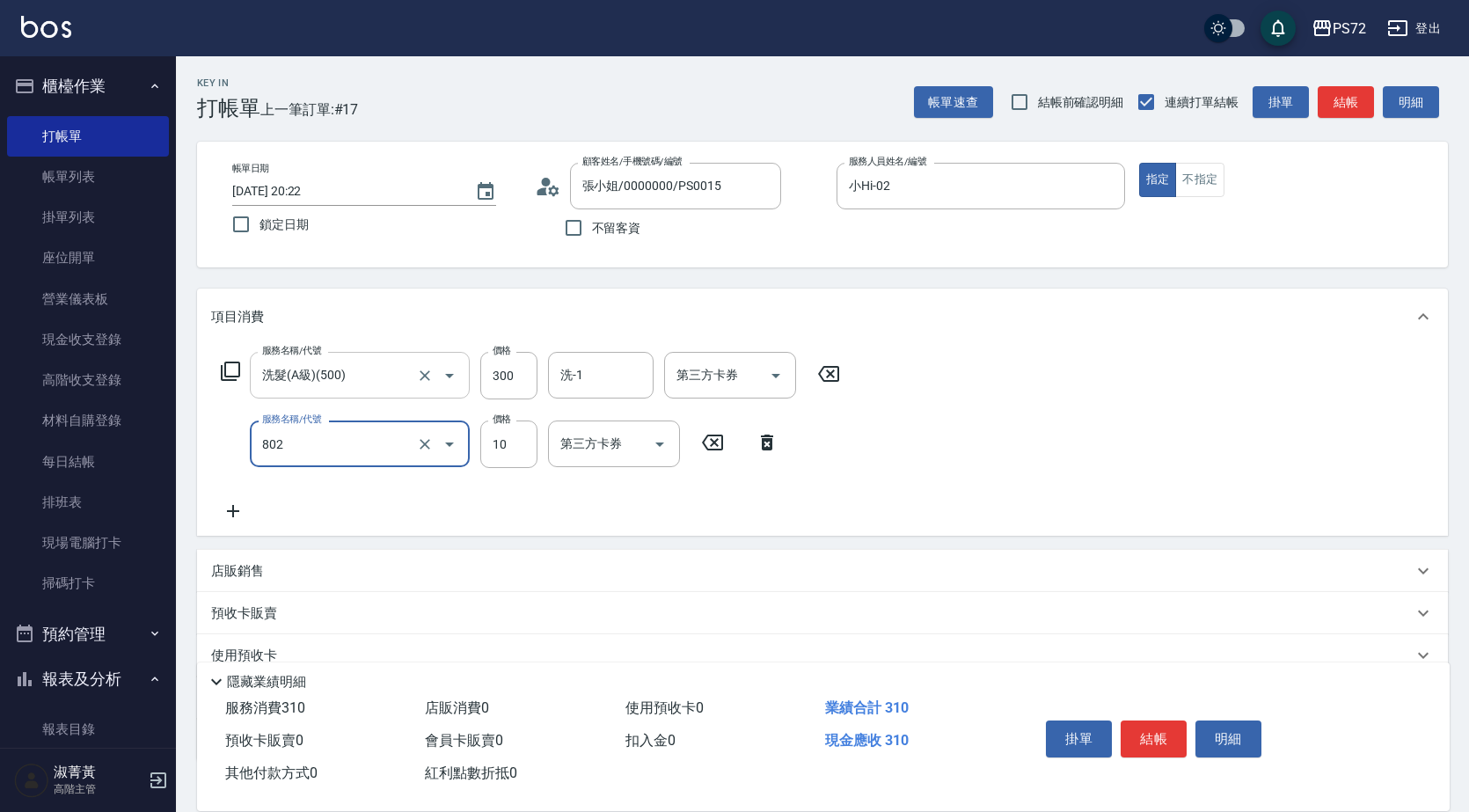
type input "潤絲(802)"
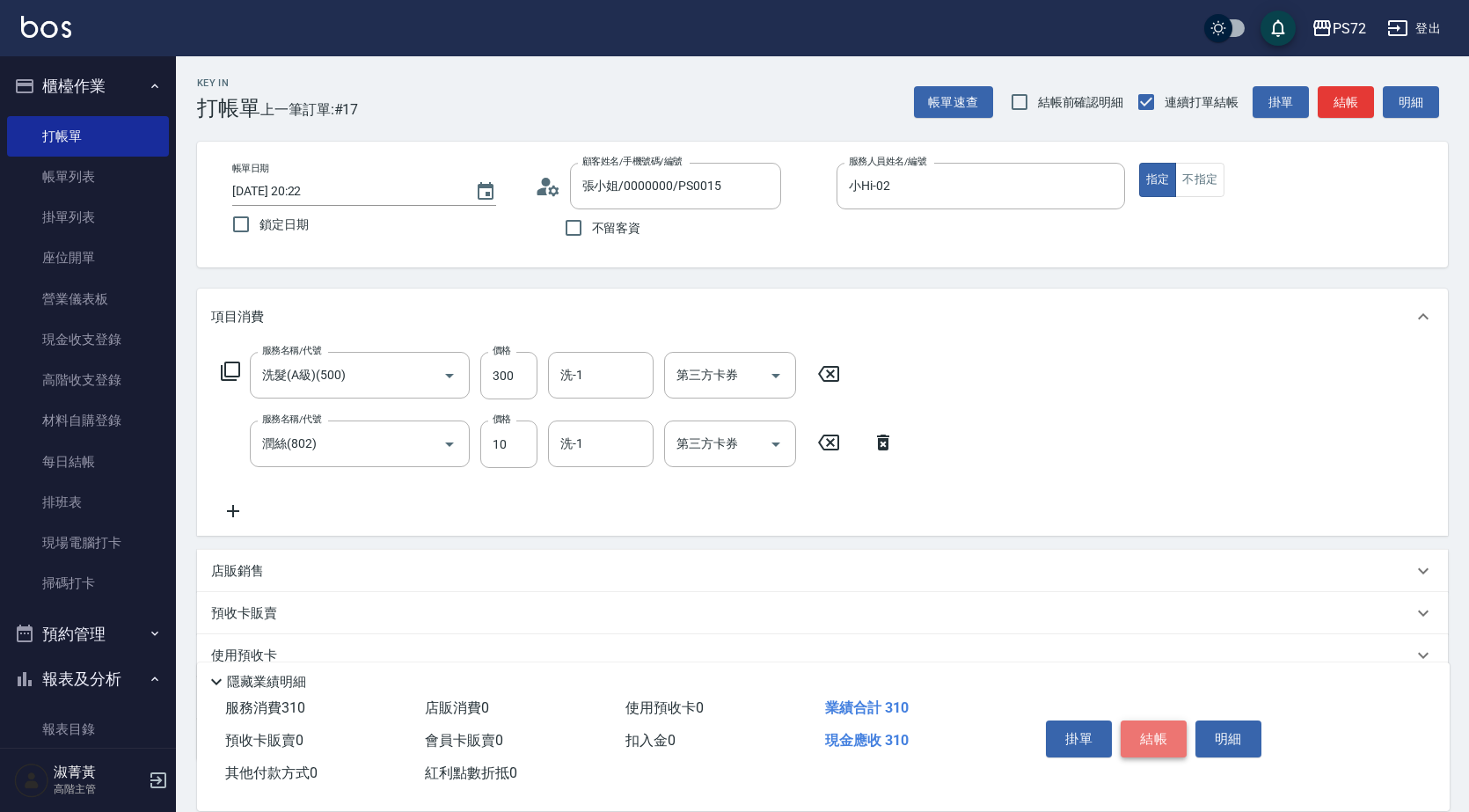
click at [1157, 738] on button "結帳" at bounding box center [1153, 739] width 66 height 37
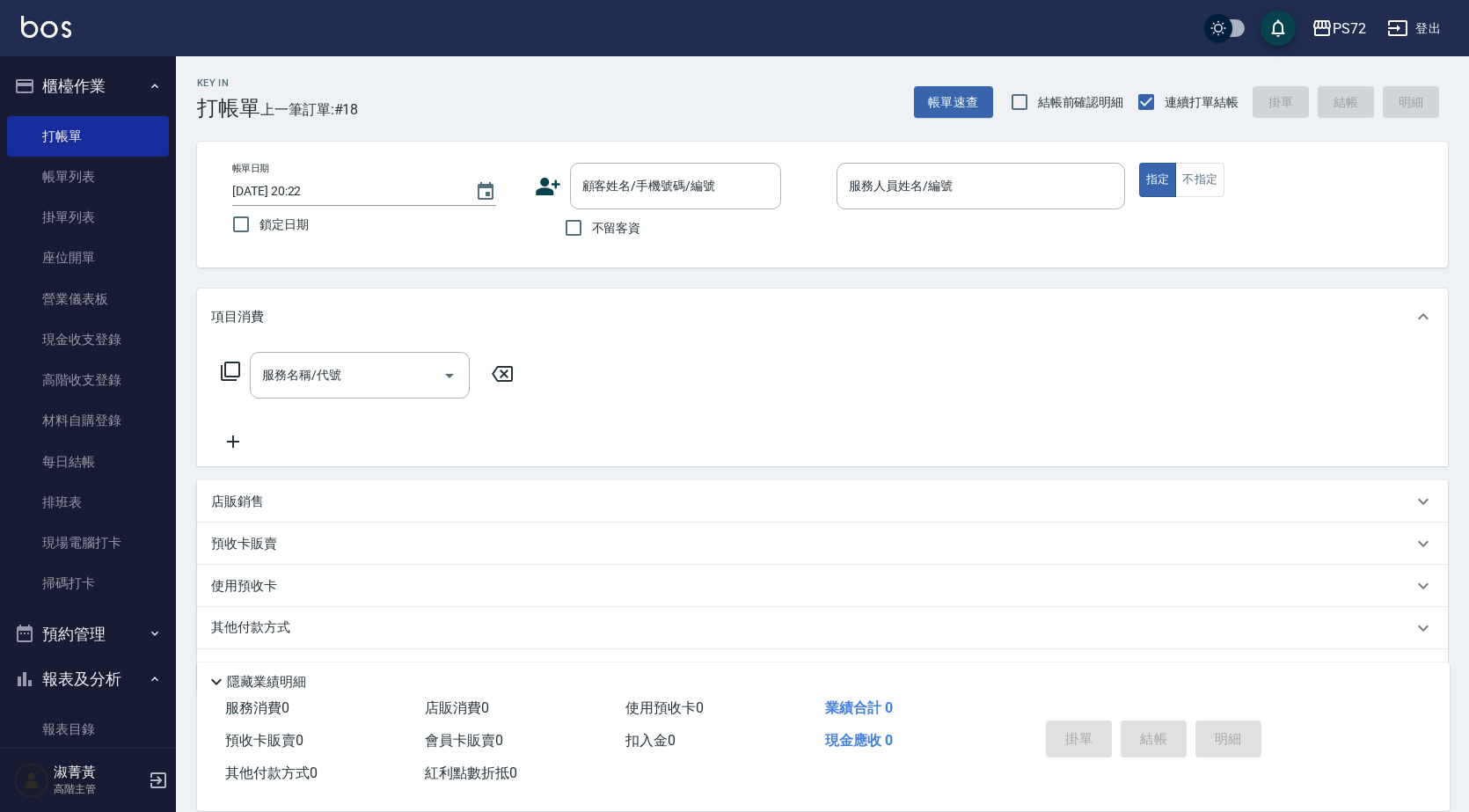
click at [654, 211] on div "不留客資" at bounding box center [658, 228] width 246 height 37
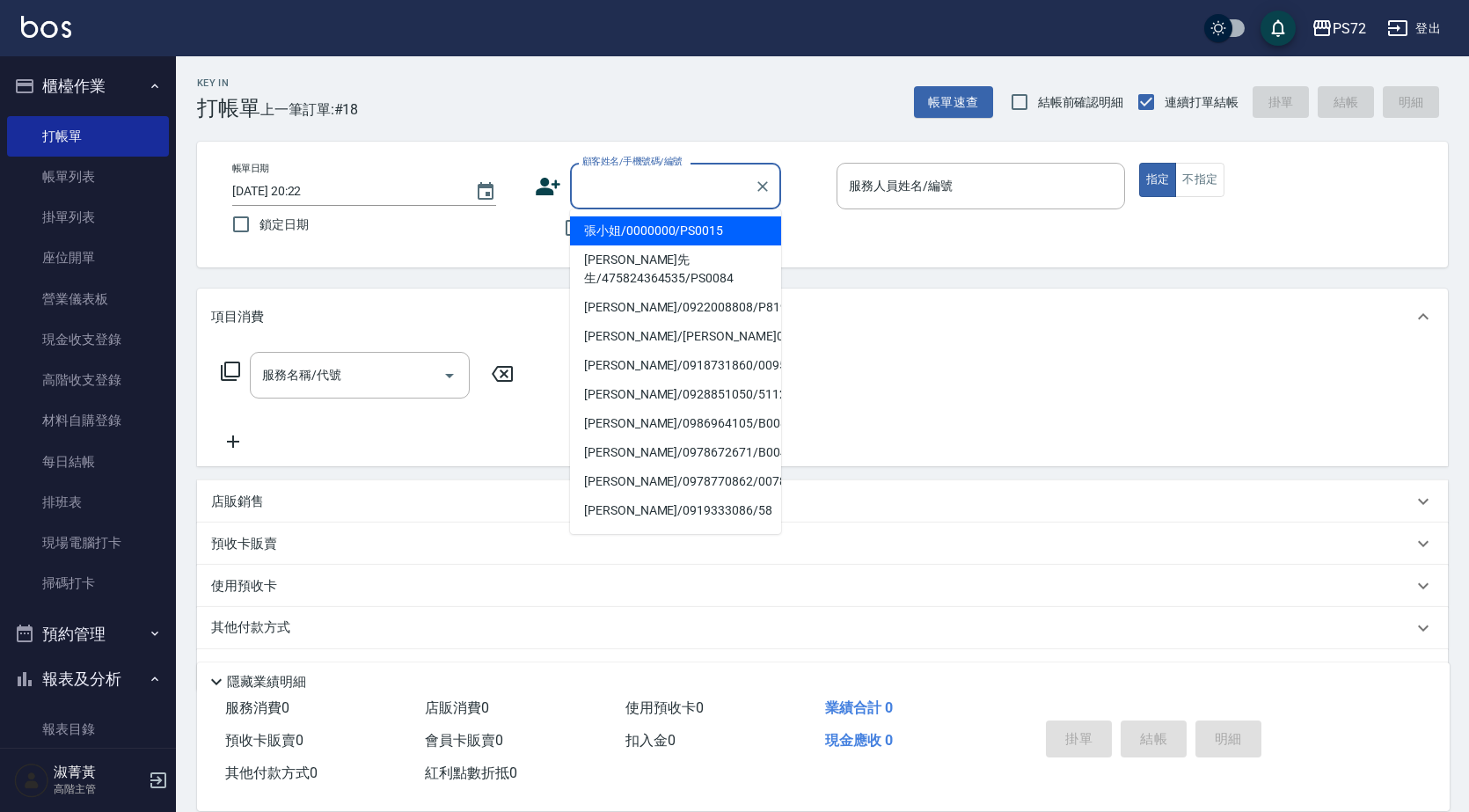
click at [648, 186] on input "顧客姓名/手機號碼/編號" at bounding box center [662, 186] width 169 height 30
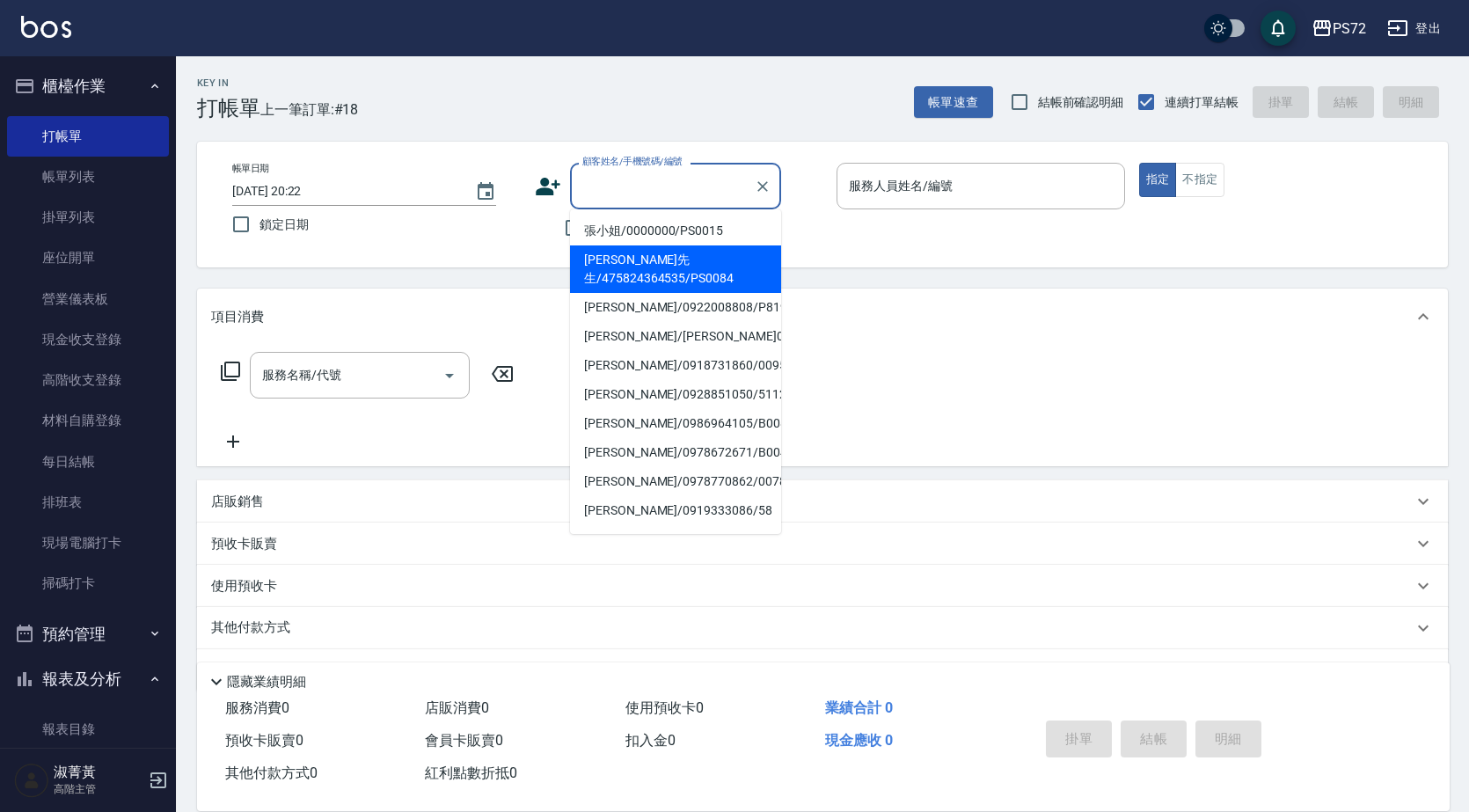
click at [669, 246] on li "[PERSON_NAME]先生/475824364535/PS0084" at bounding box center [675, 269] width 211 height 48
type input "[PERSON_NAME]先生/475824364535/PS0084"
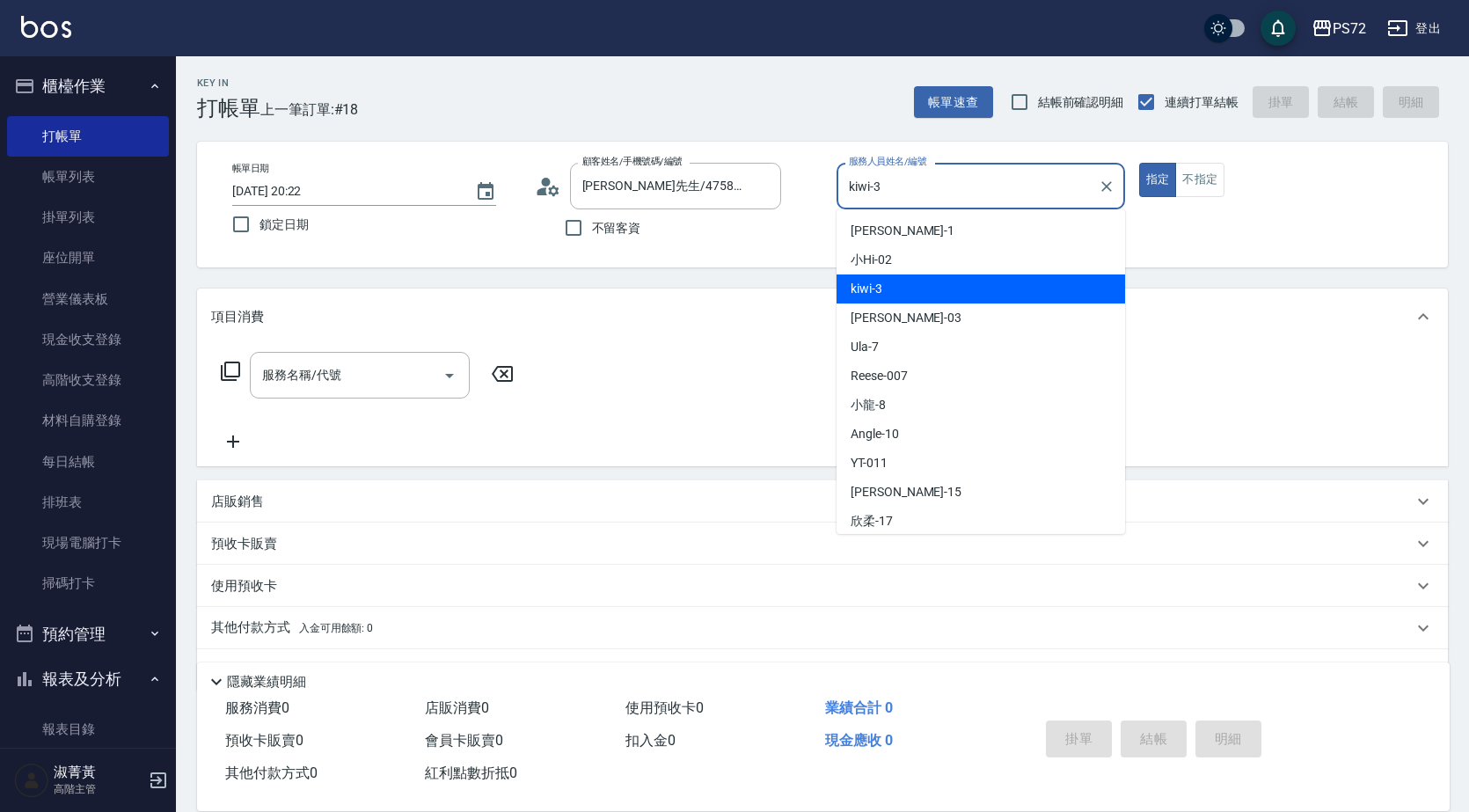
click at [895, 195] on input "kiwi-3" at bounding box center [968, 186] width 246 height 30
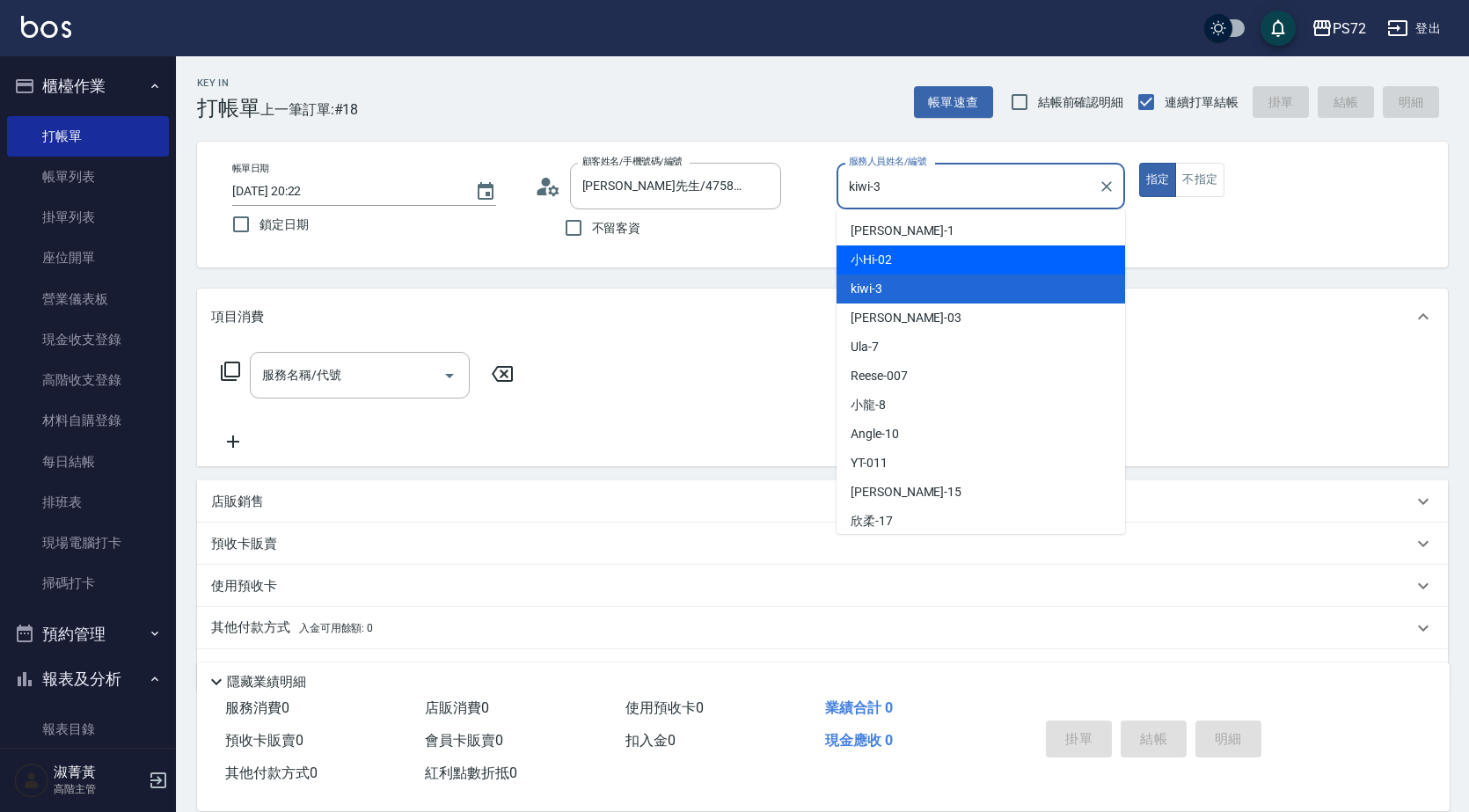
click at [887, 268] on span "小Hi -02" at bounding box center [870, 259] width 41 height 18
type input "小Hi-02"
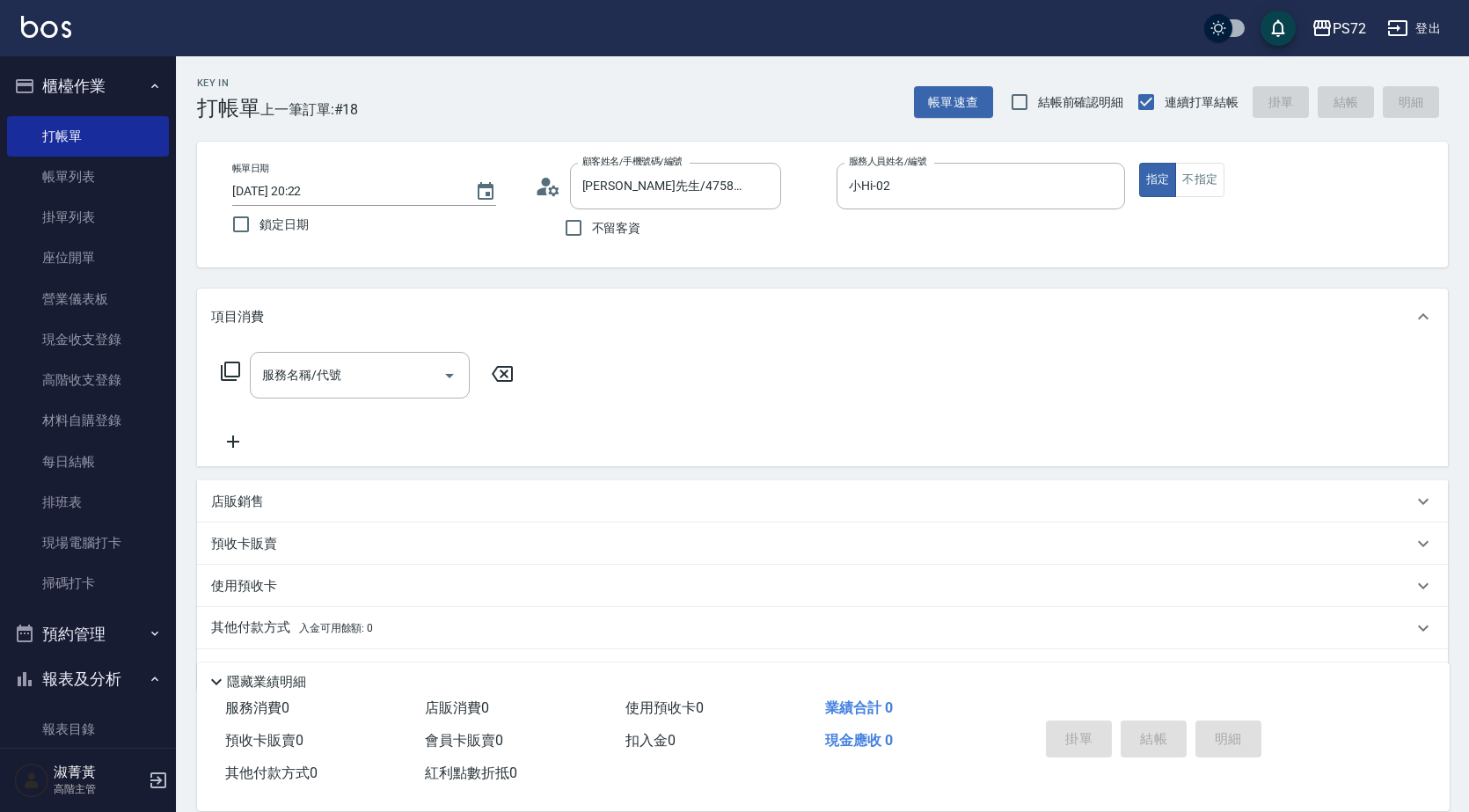
click at [243, 379] on div "服務名稱/代號 服務名稱/代號" at bounding box center [367, 375] width 314 height 47
drag, startPoint x: 1183, startPoint y: 176, endPoint x: 591, endPoint y: 287, distance: 602.3
click at [1179, 176] on button "不指定" at bounding box center [1200, 180] width 50 height 34
click at [239, 365] on icon at bounding box center [231, 371] width 19 height 19
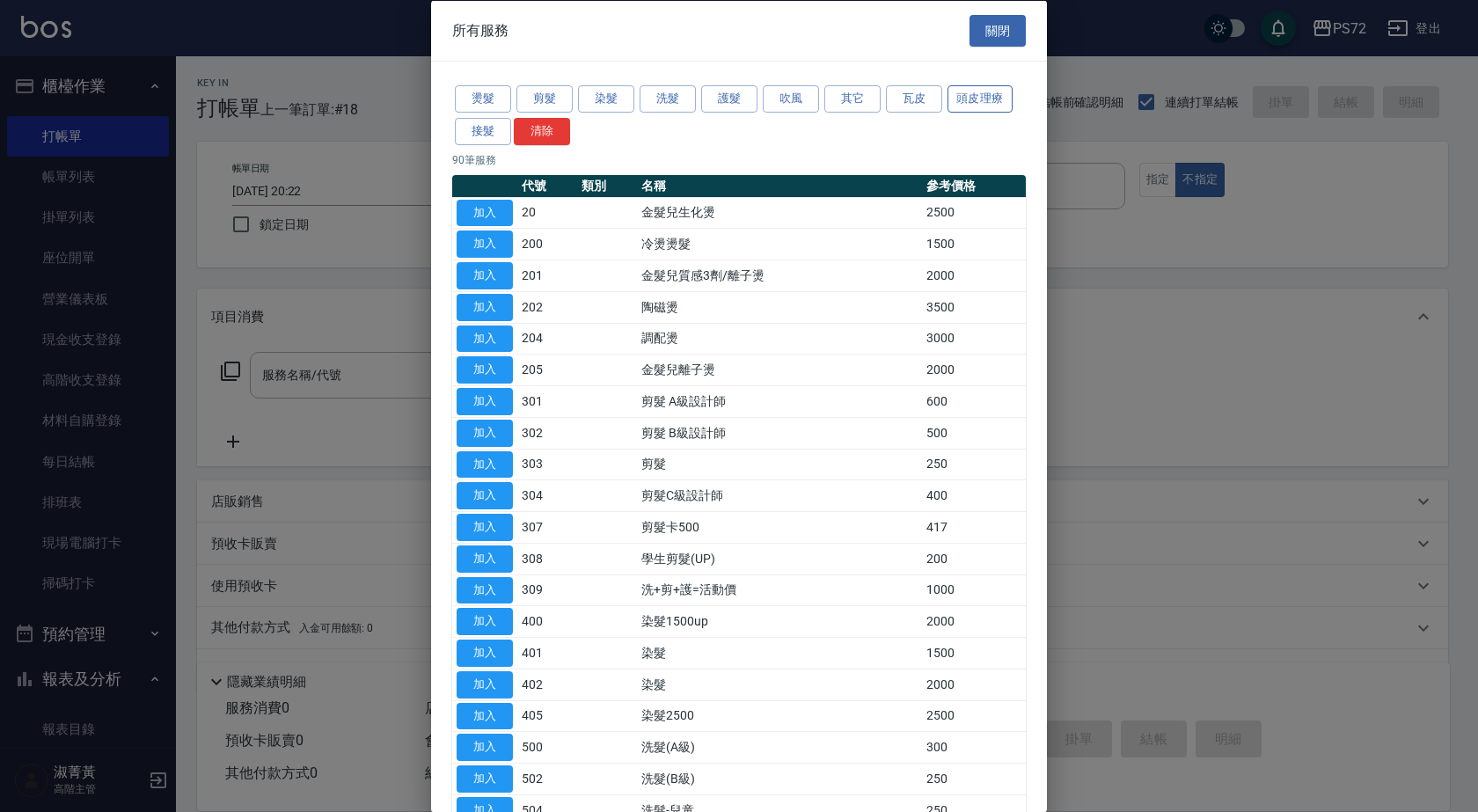
click at [998, 88] on button "頭皮理療" at bounding box center [980, 99] width 65 height 28
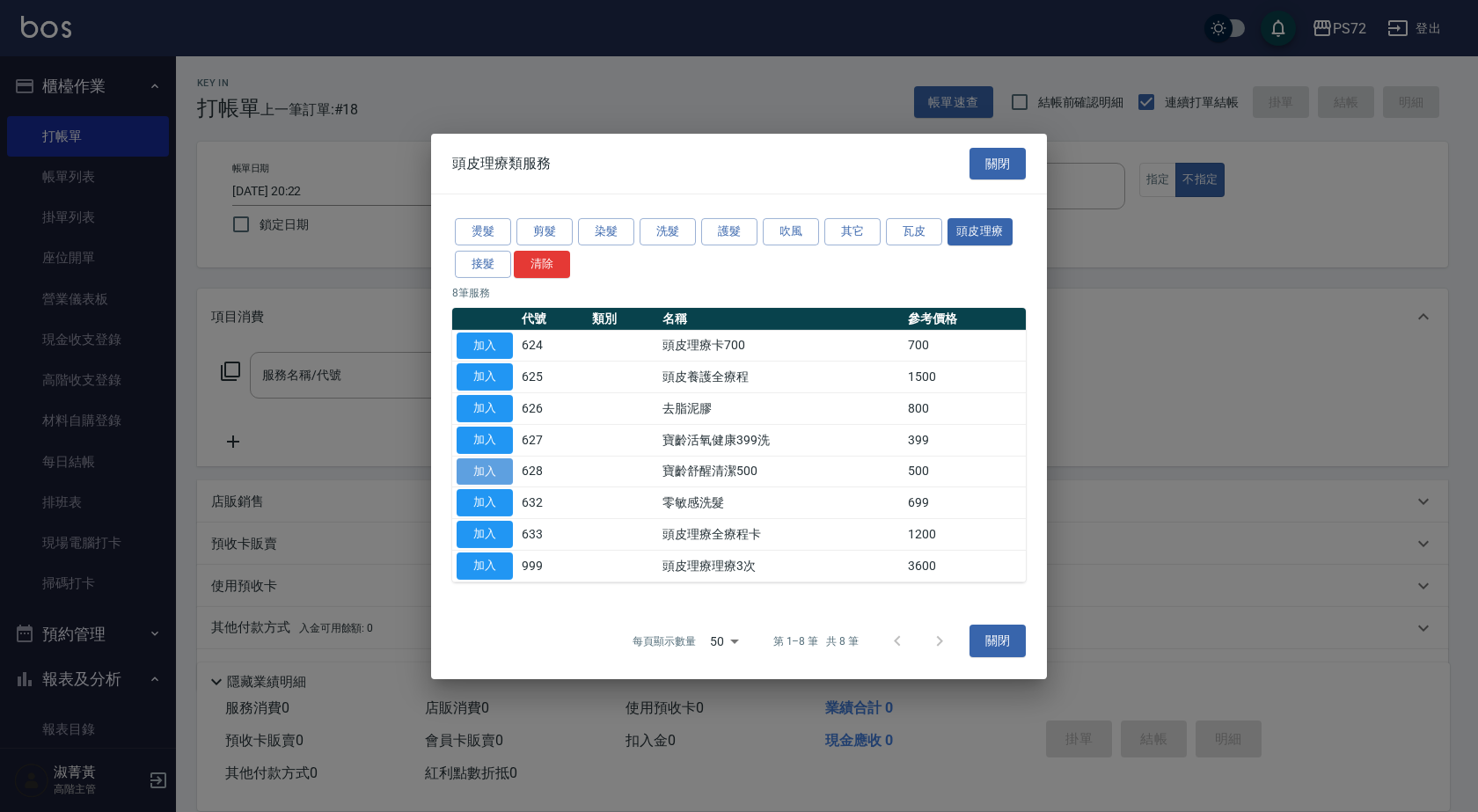
click at [500, 470] on button "加入" at bounding box center [484, 471] width 56 height 28
type input "寶齡舒醒清潔500(628)"
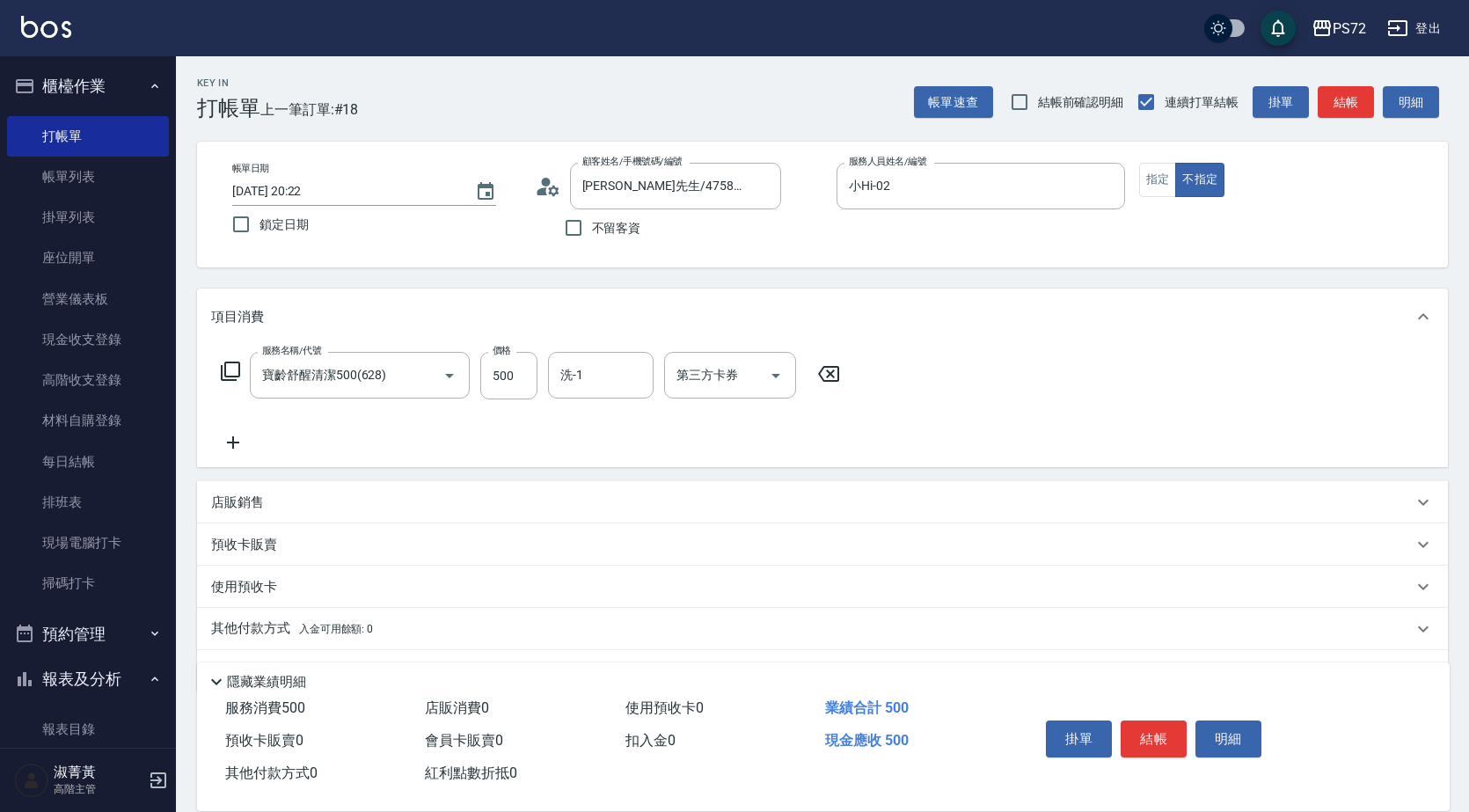
click at [538, 364] on div "服務名稱/代號 寶齡舒醒清潔500(628) 服務名稱/代號 價格 500 價格 洗-1 洗-1 第三方卡券 第三方卡券" at bounding box center [530, 376] width 640 height 48
click at [495, 389] on input "500" at bounding box center [509, 376] width 57 height 48
type input "600"
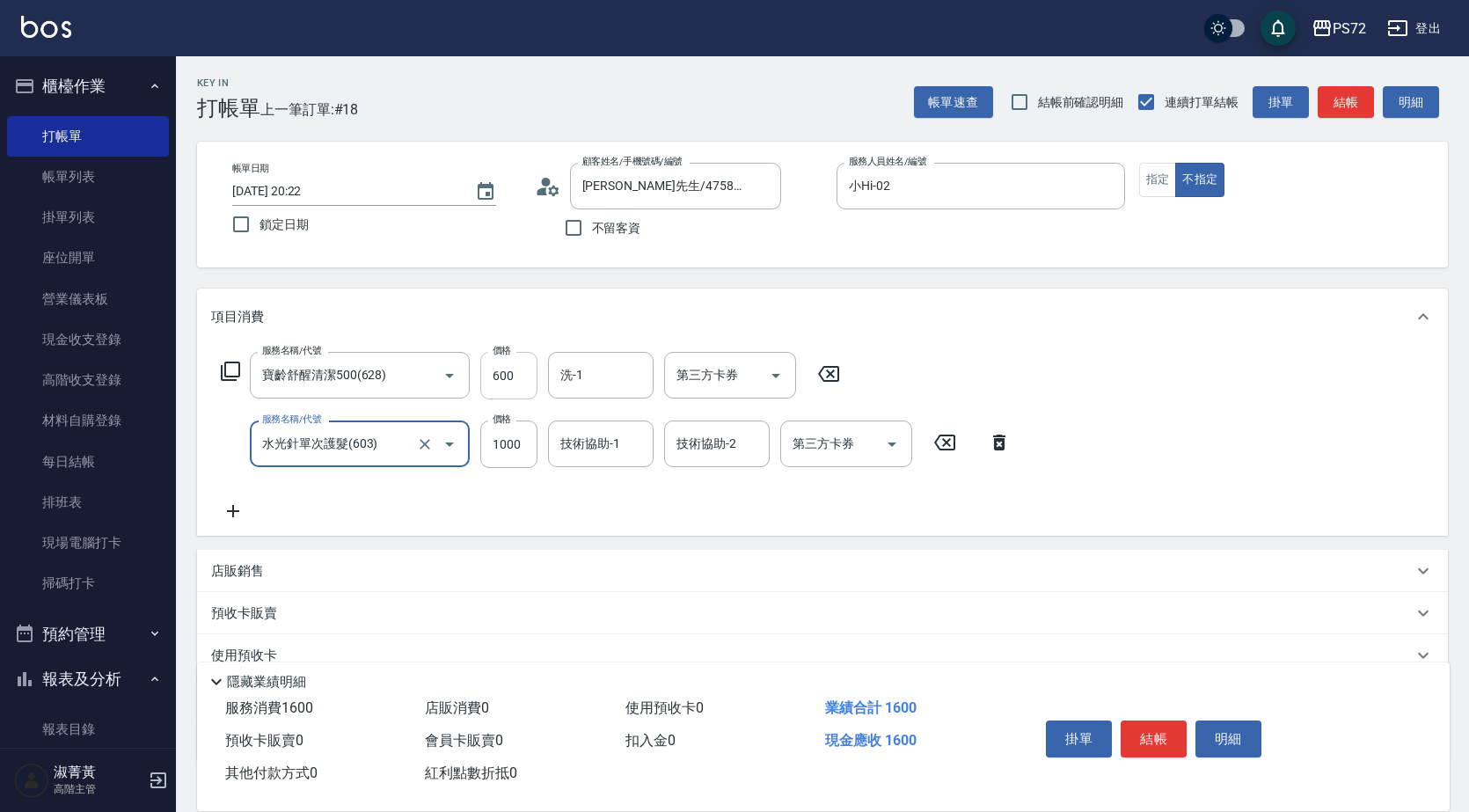
type input "水光針單次護髮(603)"
type input "900"
click at [1146, 734] on button "結帳" at bounding box center [1153, 739] width 66 height 37
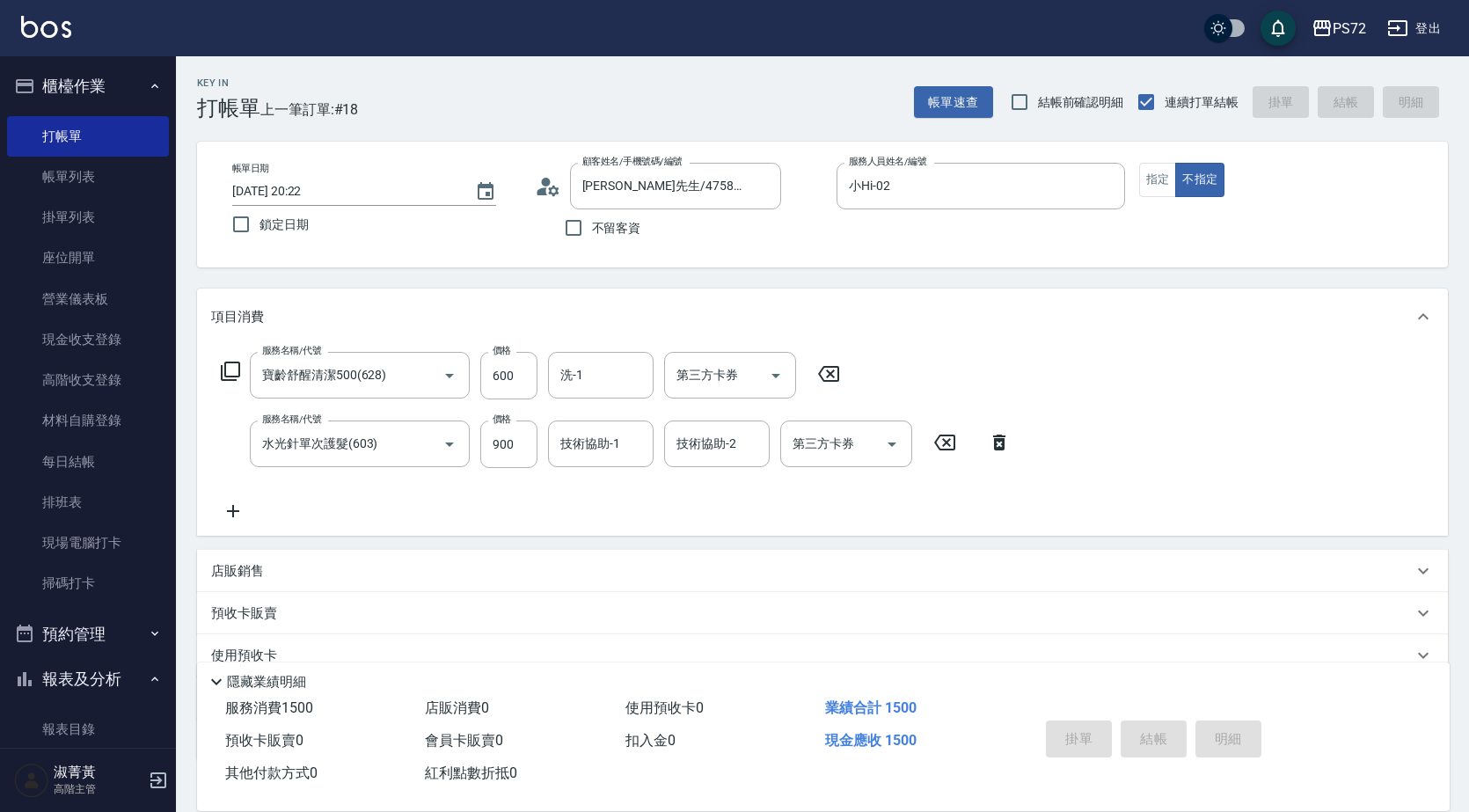
type input "[DATE] 20:23"
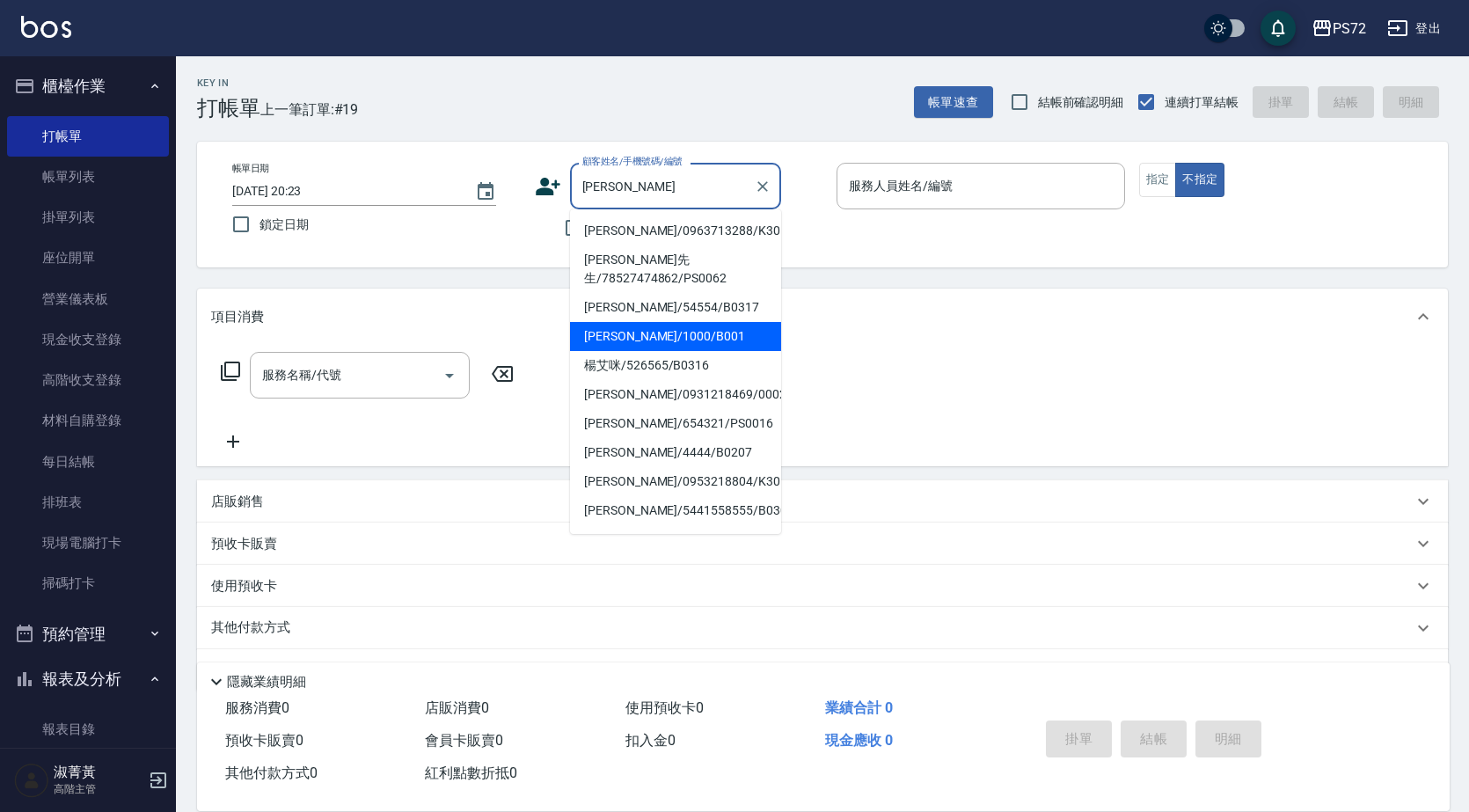
click at [691, 322] on li "[PERSON_NAME]/1000/B001" at bounding box center [675, 336] width 211 height 29
type input "[PERSON_NAME]/1000/B001"
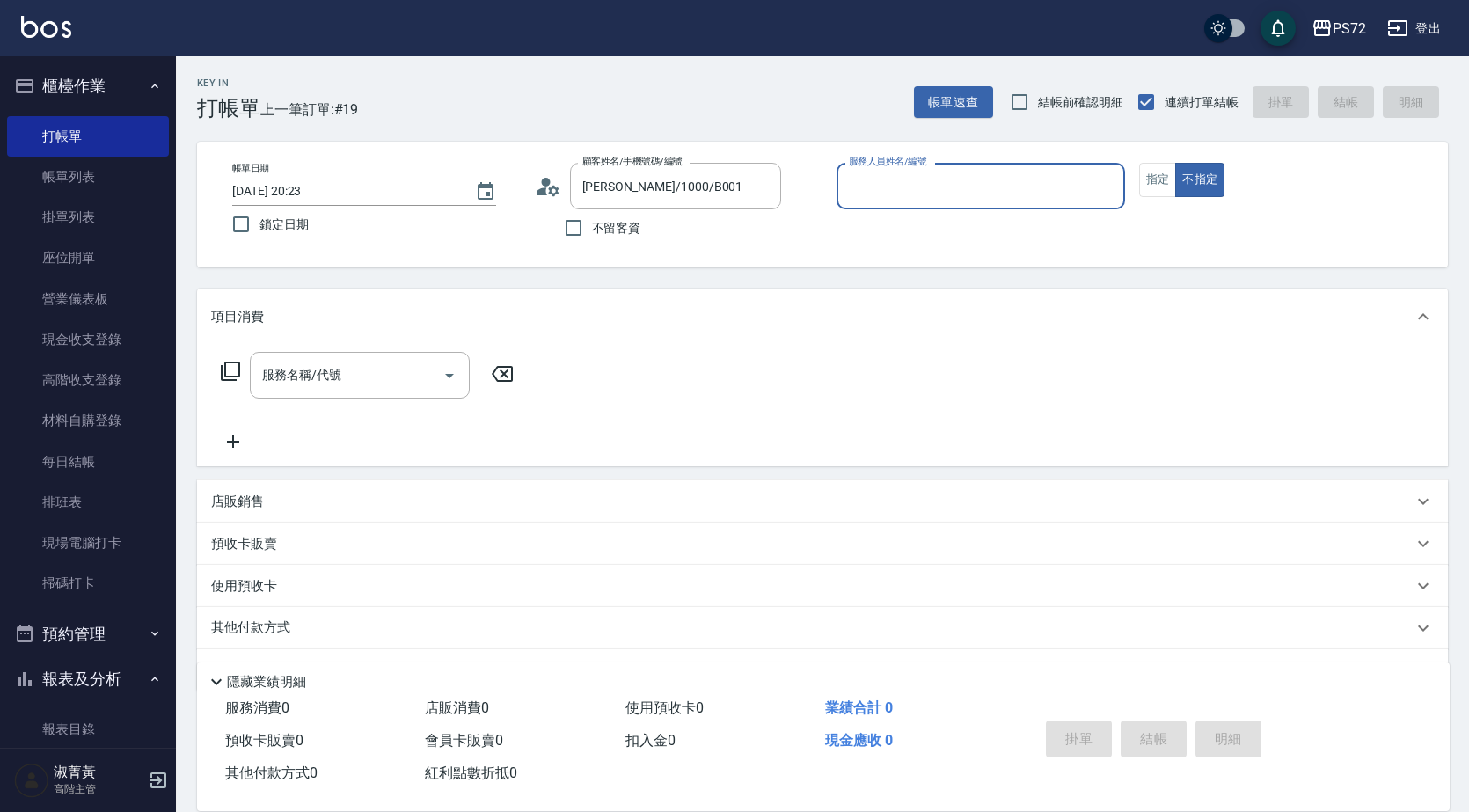
type input "小Hi-02"
click at [1145, 173] on button "指定" at bounding box center [1158, 180] width 38 height 34
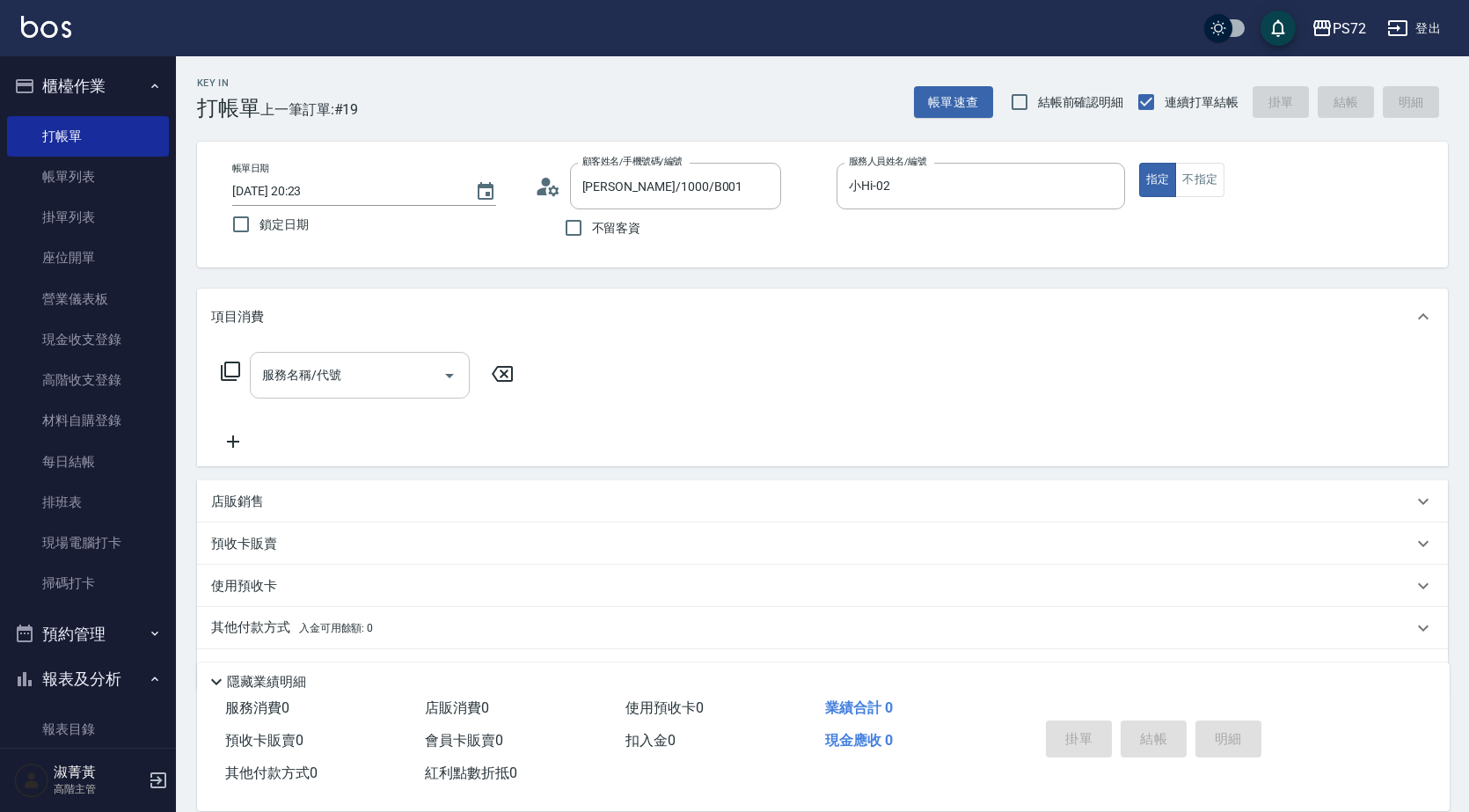
click at [359, 394] on div "服務名稱/代號" at bounding box center [359, 375] width 220 height 47
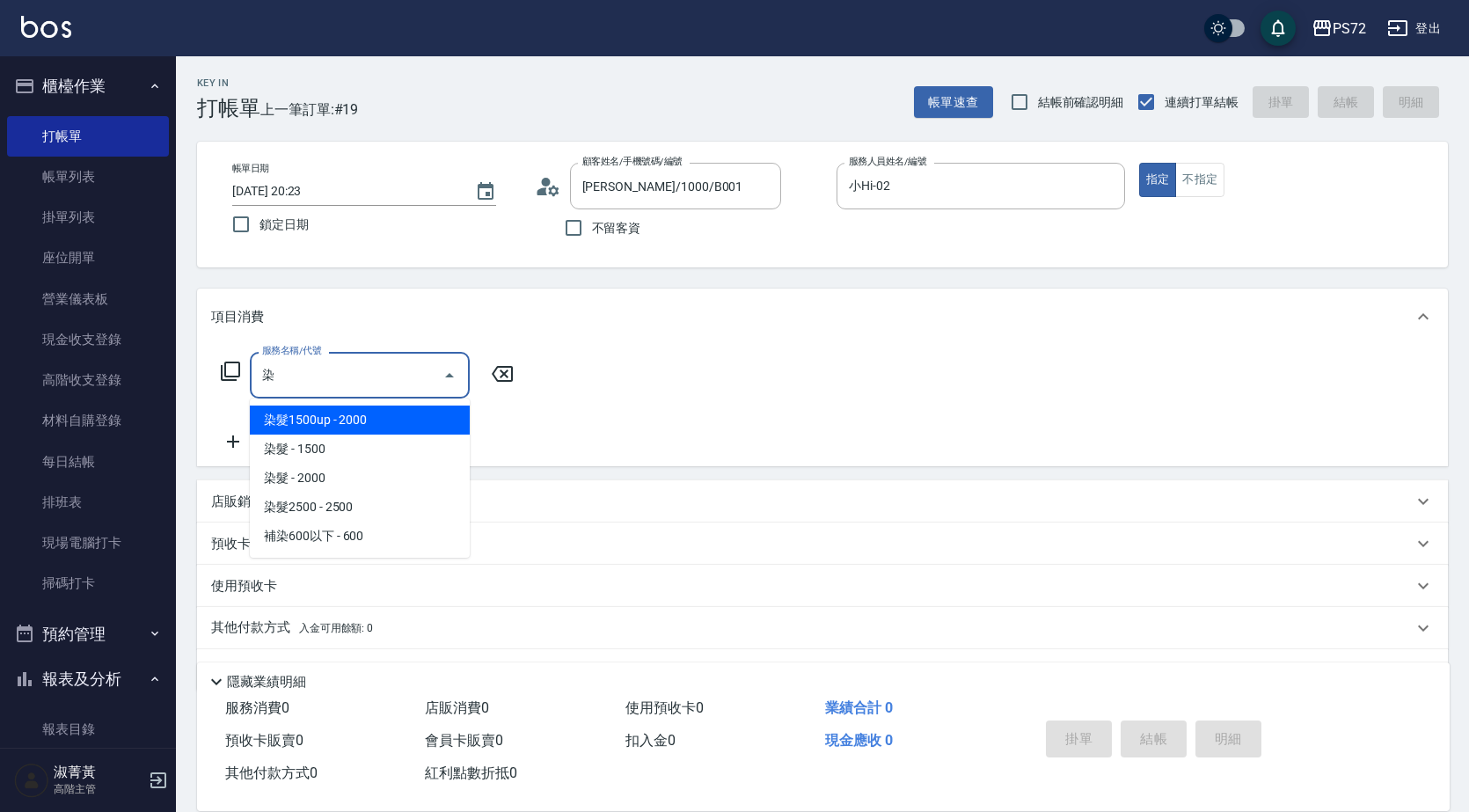
click at [405, 454] on span "染髮 - 1500" at bounding box center [359, 449] width 220 height 29
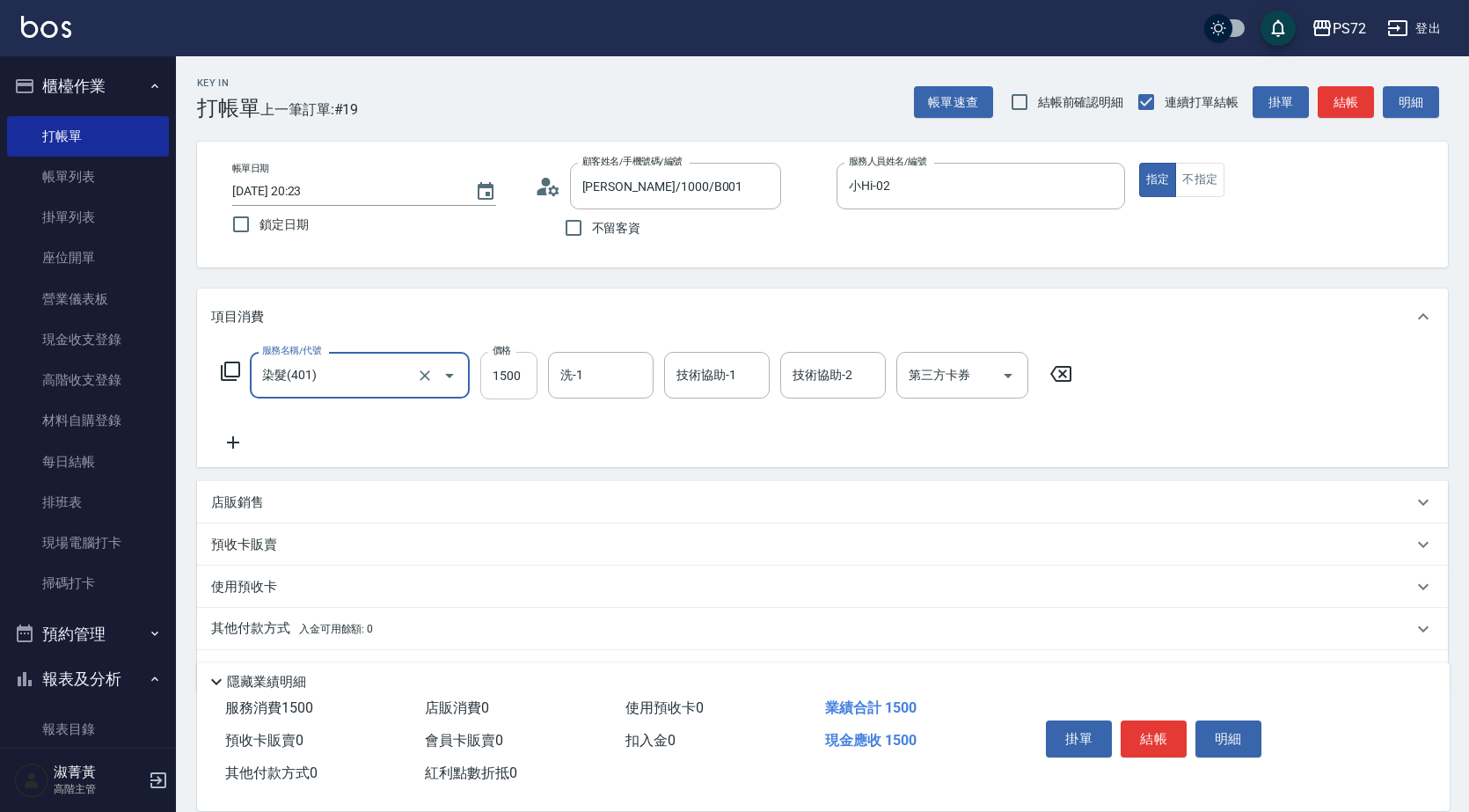
type input "染髮(401)"
click at [516, 381] on input "1500" at bounding box center [509, 376] width 57 height 48
type input "1000"
click at [1138, 724] on button "結帳" at bounding box center [1153, 739] width 66 height 37
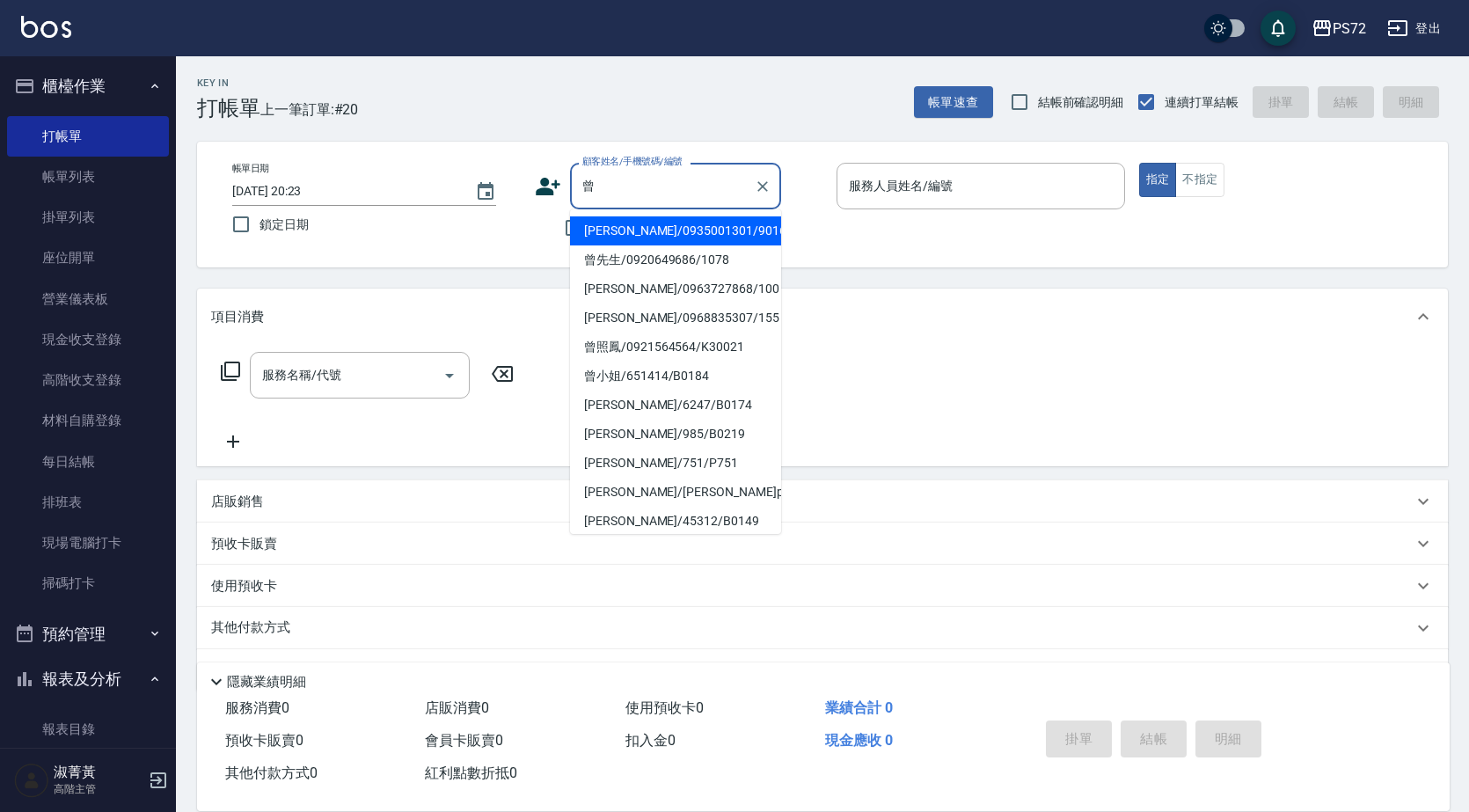
drag, startPoint x: 690, startPoint y: 226, endPoint x: 824, endPoint y: 205, distance: 135.6
click at [691, 226] on li "[PERSON_NAME]/0935001301/9016" at bounding box center [675, 231] width 211 height 29
type input "[PERSON_NAME]/0935001301/9016"
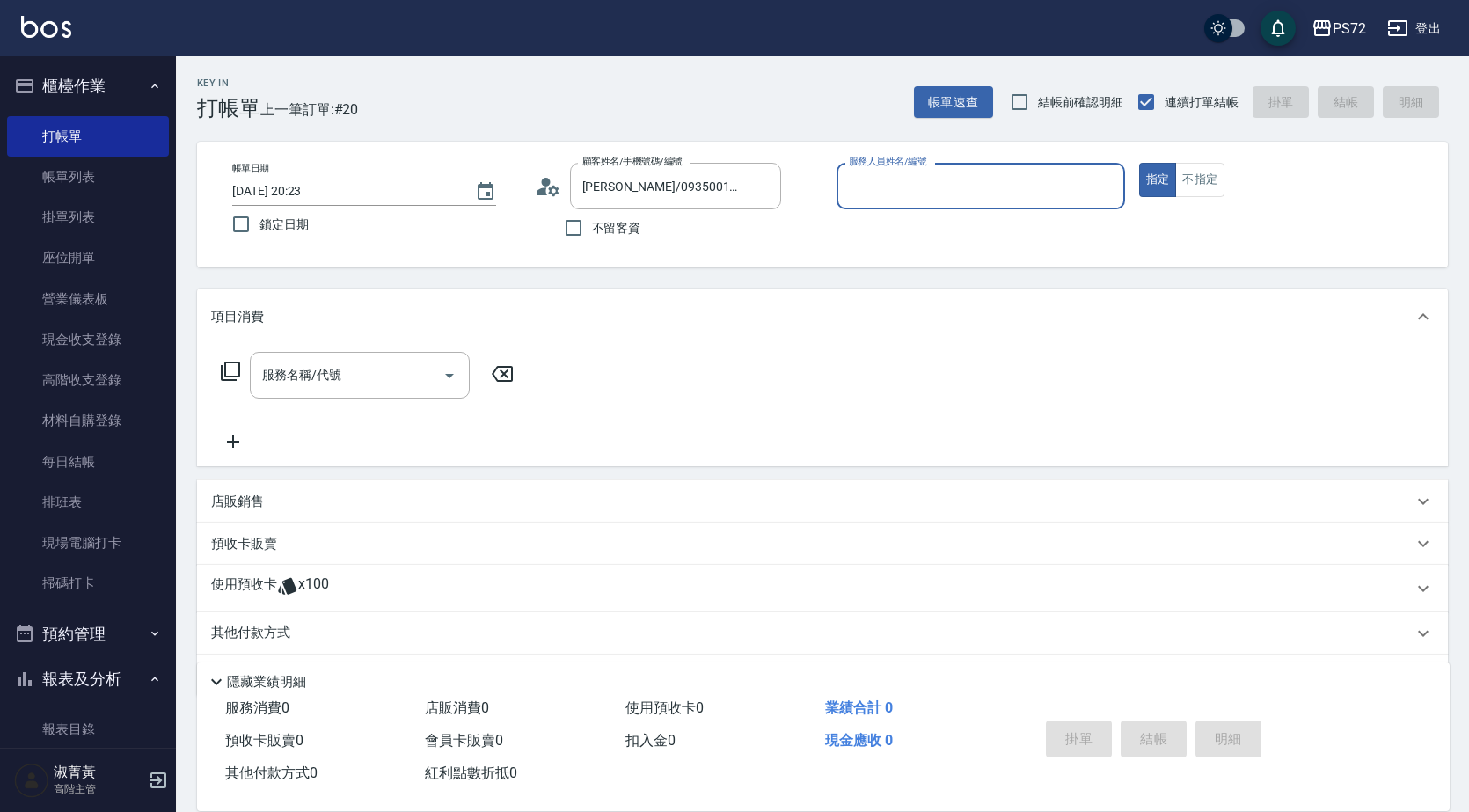
click at [898, 202] on div "服務人員姓名/編號" at bounding box center [981, 186] width 289 height 47
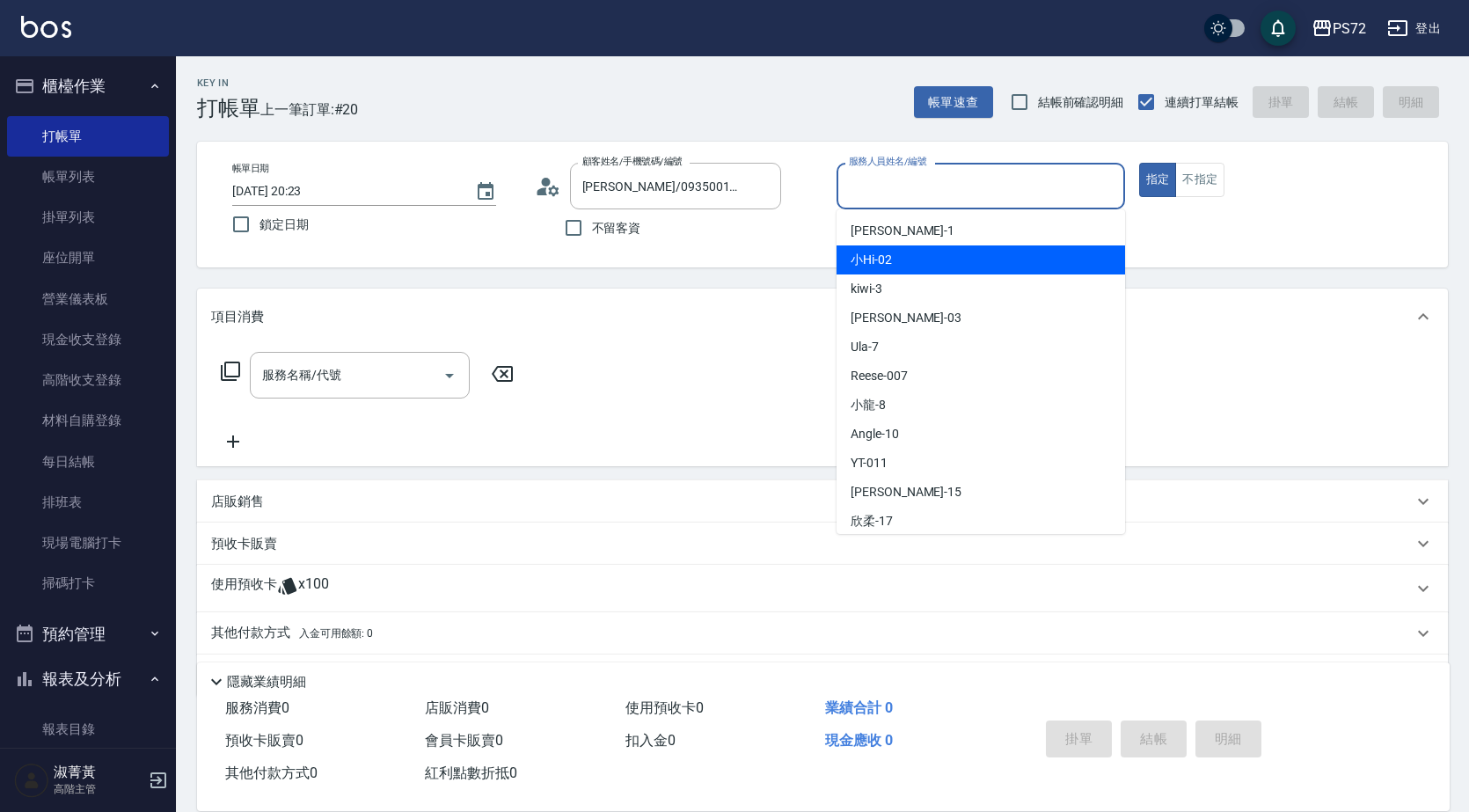
click at [896, 256] on div "小Hi -02" at bounding box center [981, 259] width 289 height 29
type input "小Hi-02"
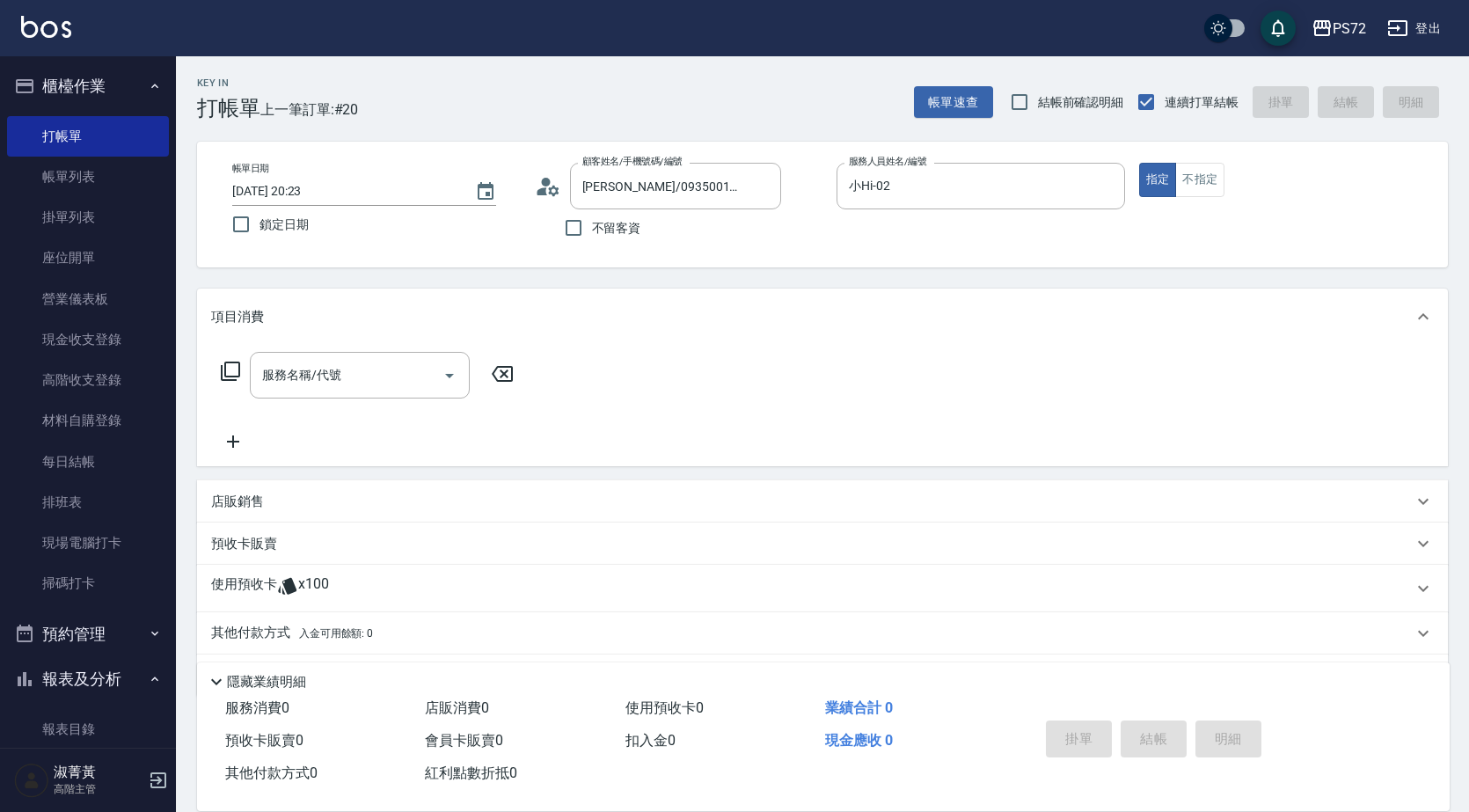
click at [232, 375] on icon at bounding box center [231, 371] width 21 height 21
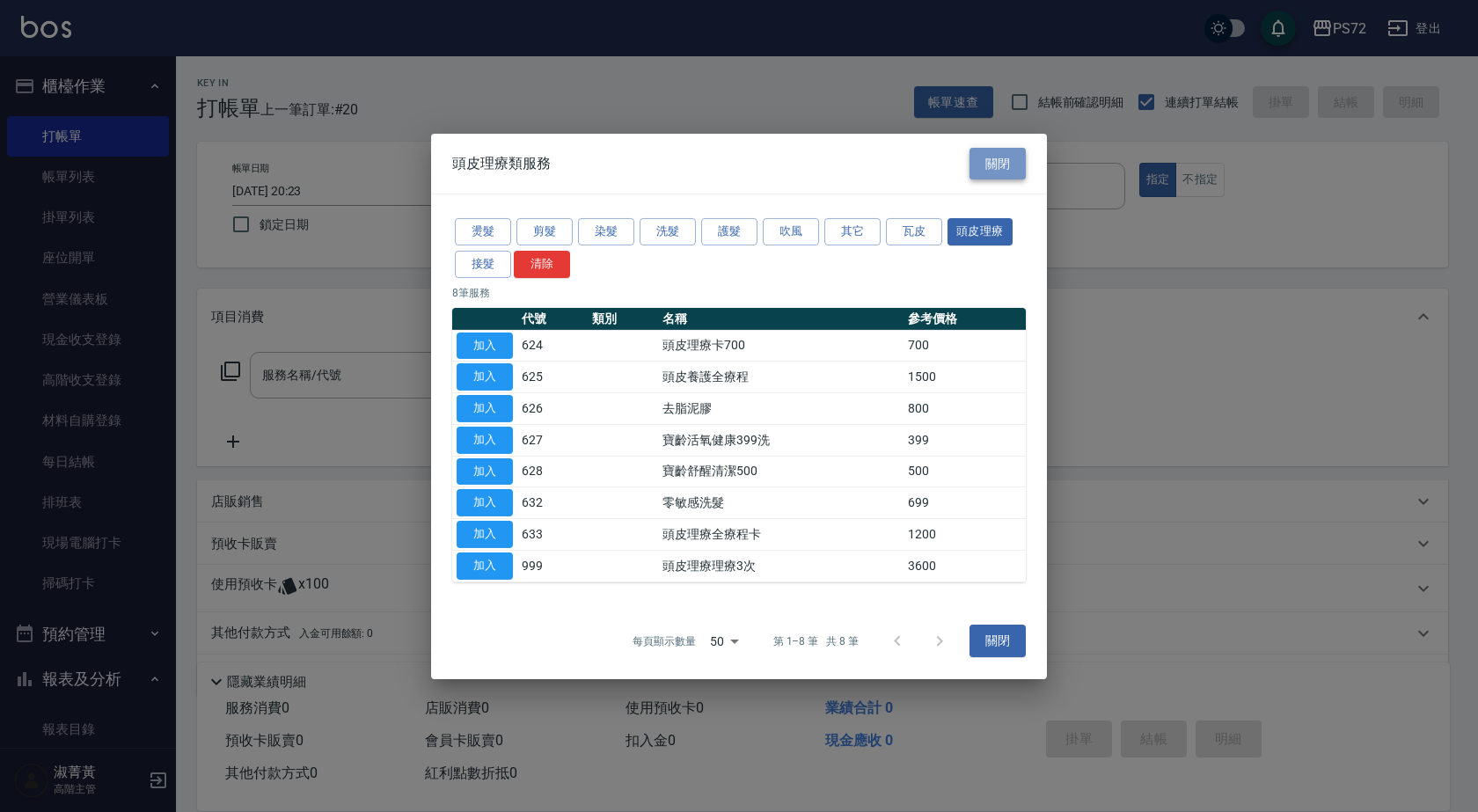
click at [999, 149] on button "關閉" at bounding box center [997, 163] width 56 height 32
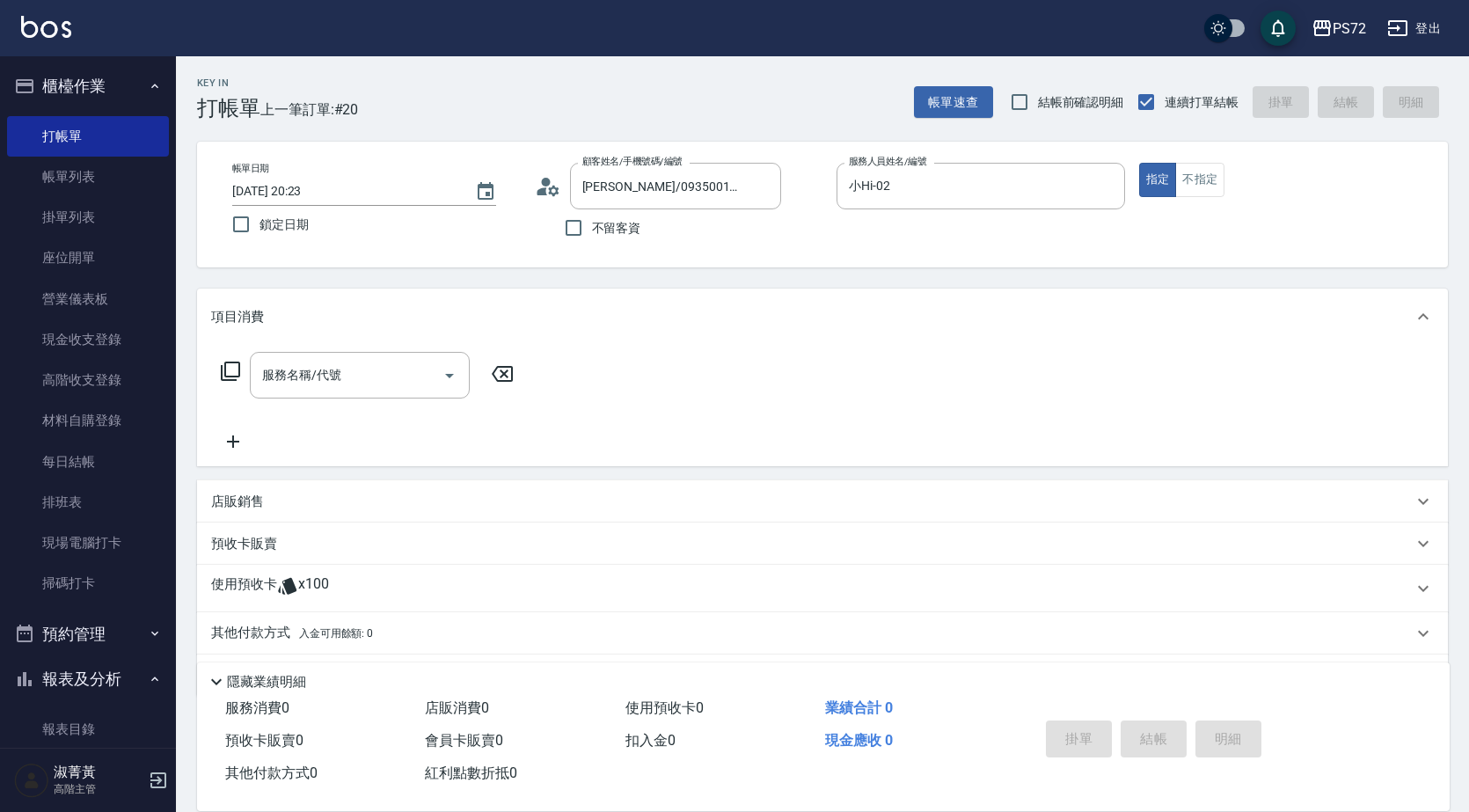
scroll to position [53, 0]
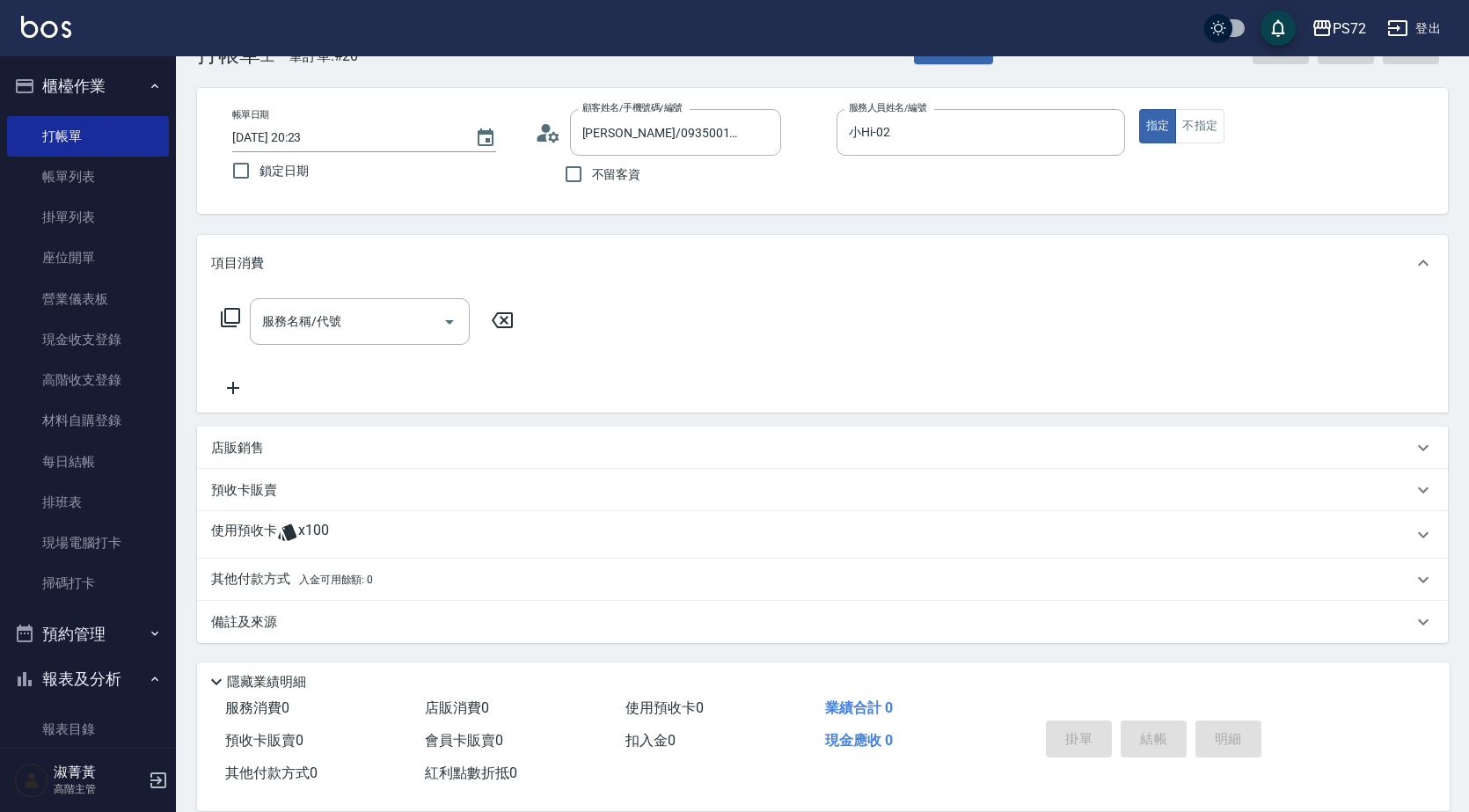
click at [266, 491] on p "預收卡販賣" at bounding box center [243, 490] width 66 height 18
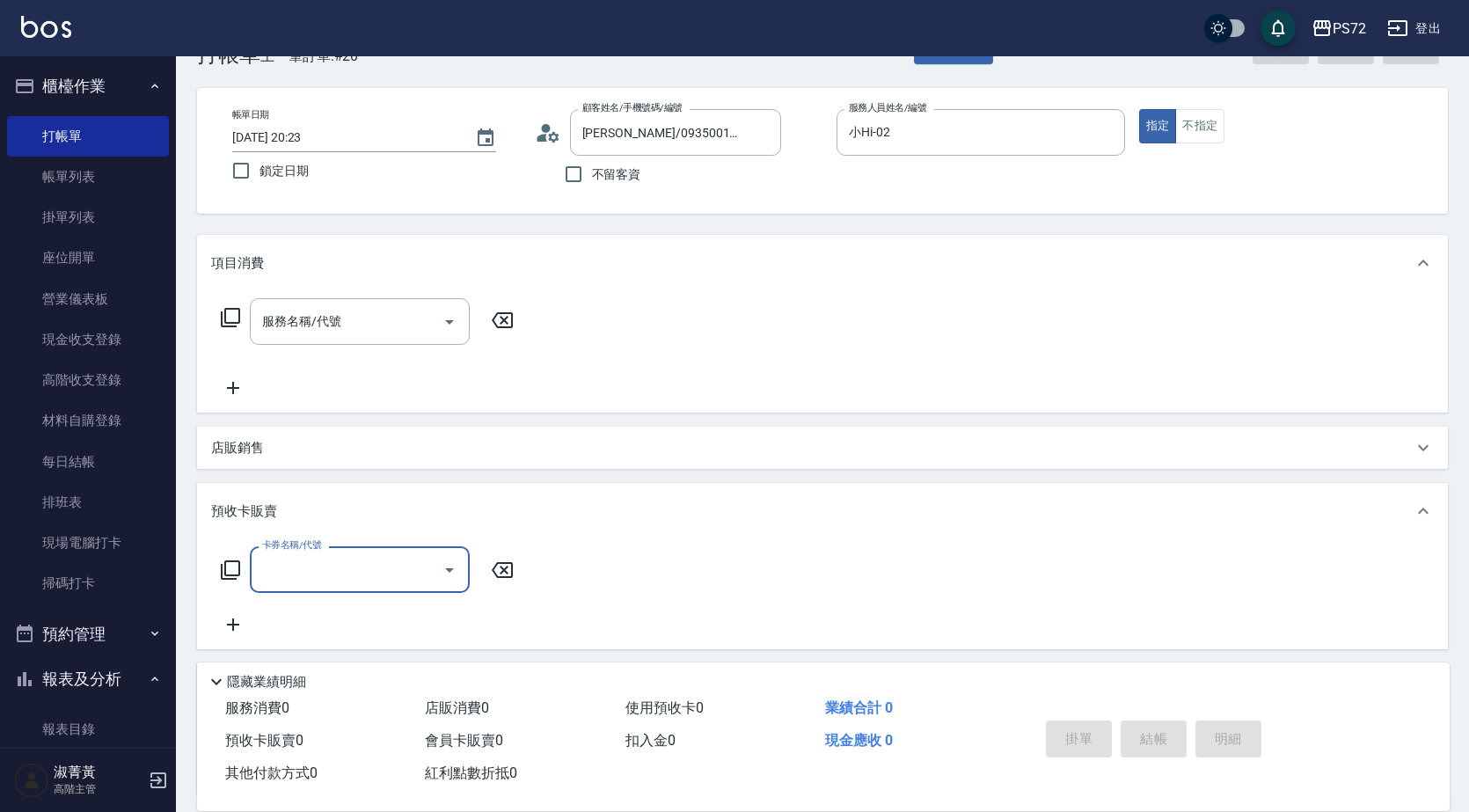
scroll to position [0, 0]
click at [230, 572] on icon at bounding box center [231, 570] width 21 height 21
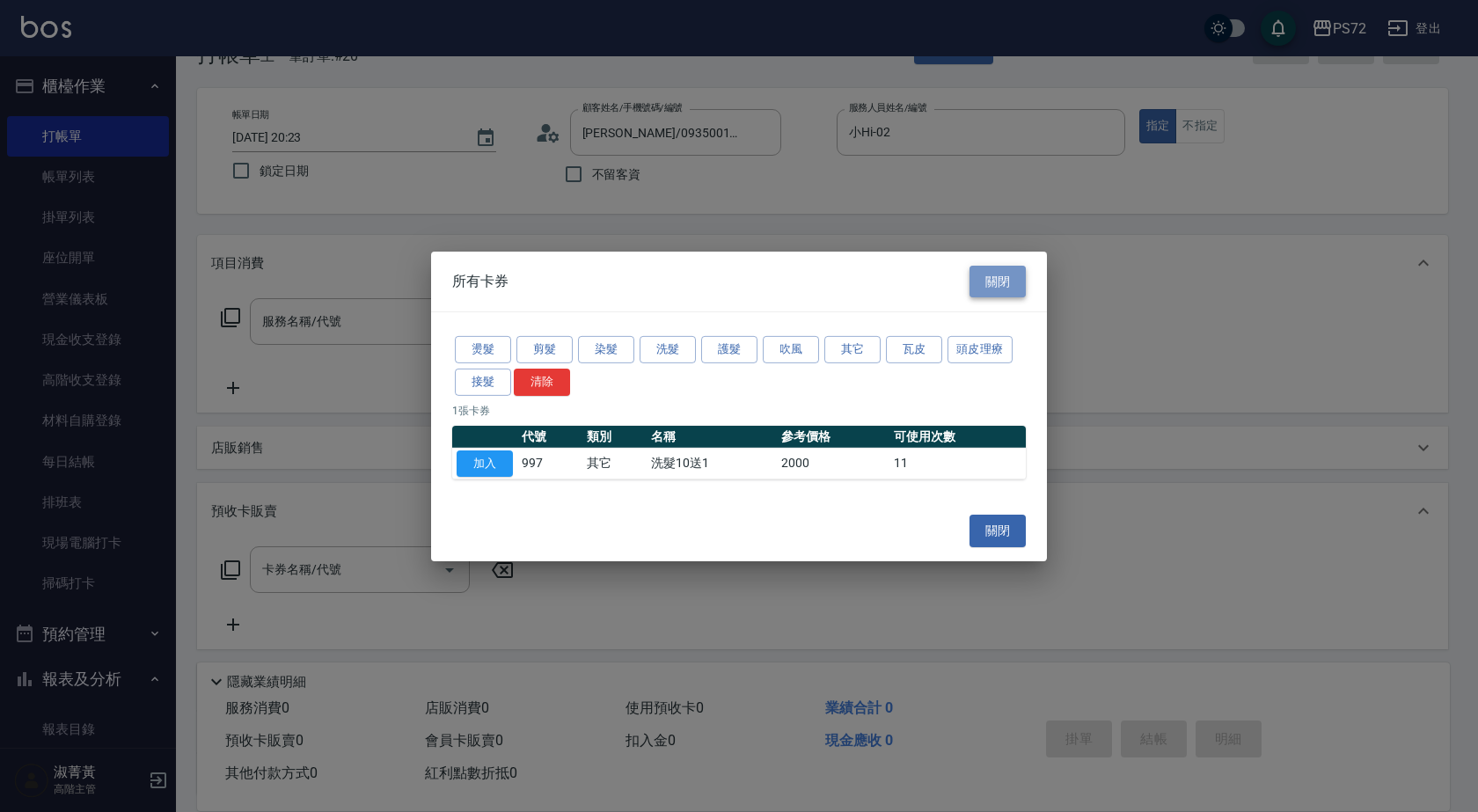
click at [1003, 286] on button "關閉" at bounding box center [997, 281] width 56 height 32
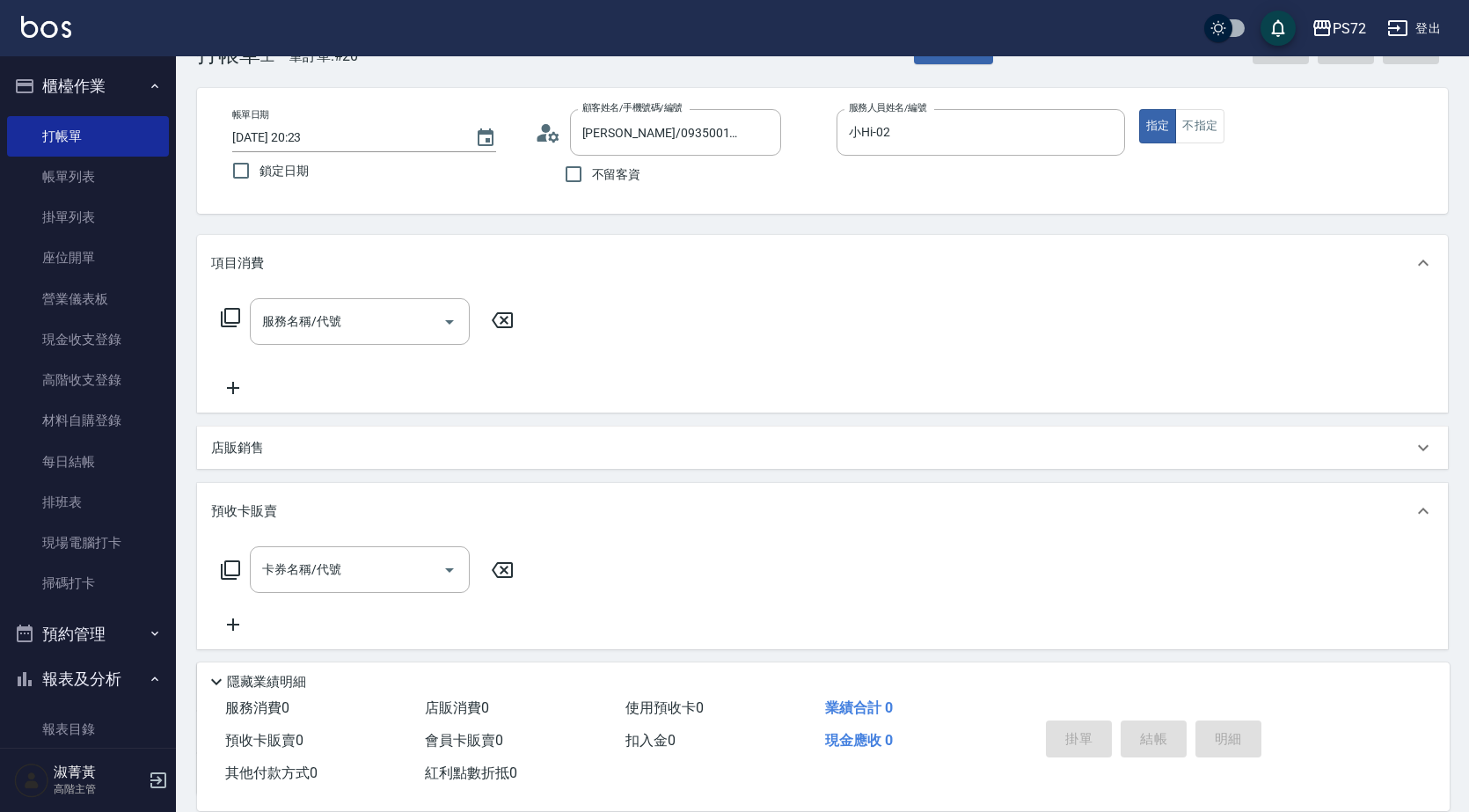
click at [235, 573] on icon at bounding box center [231, 570] width 21 height 21
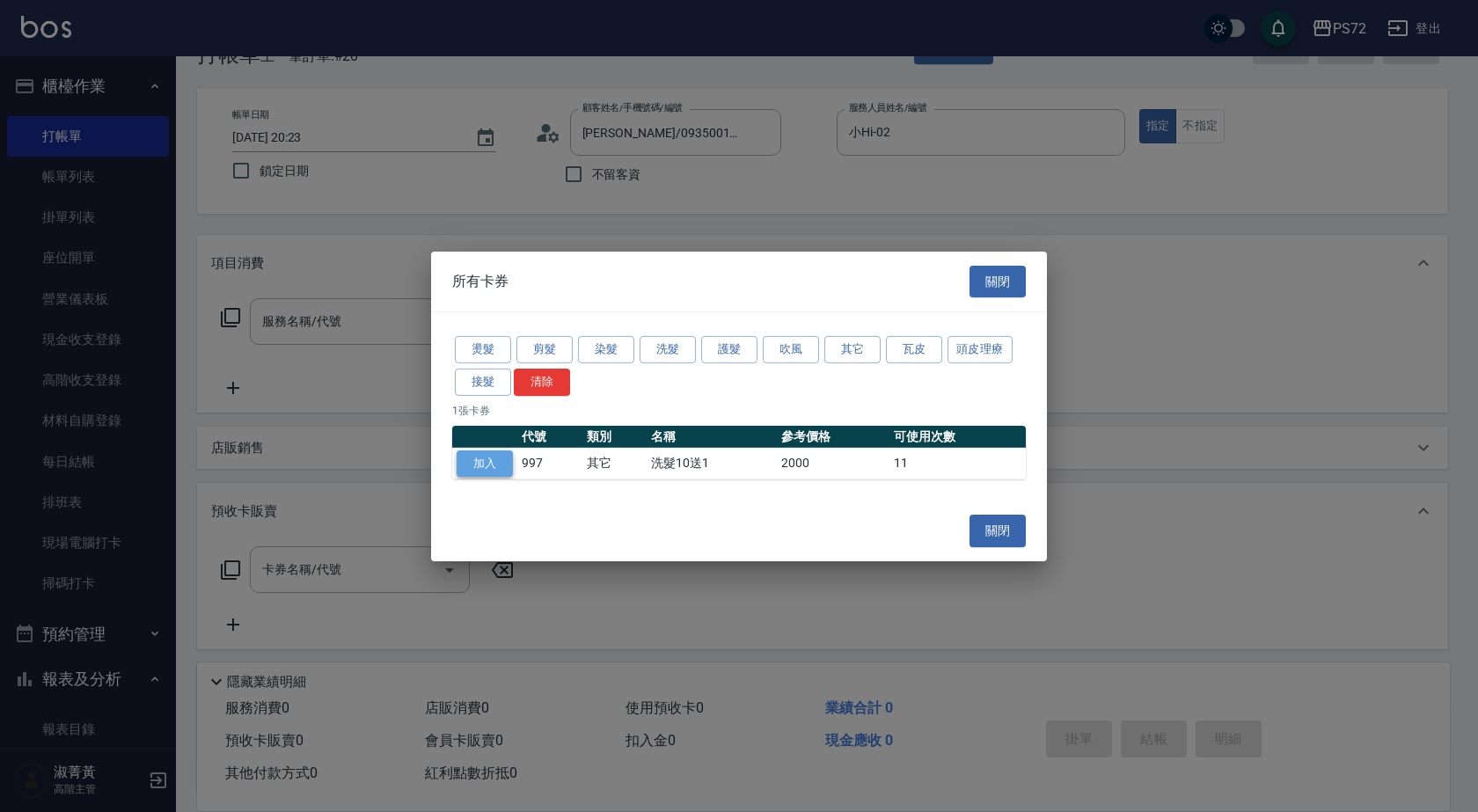
click at [495, 466] on button "加入" at bounding box center [484, 463] width 56 height 28
type input "洗髮10送1(997)"
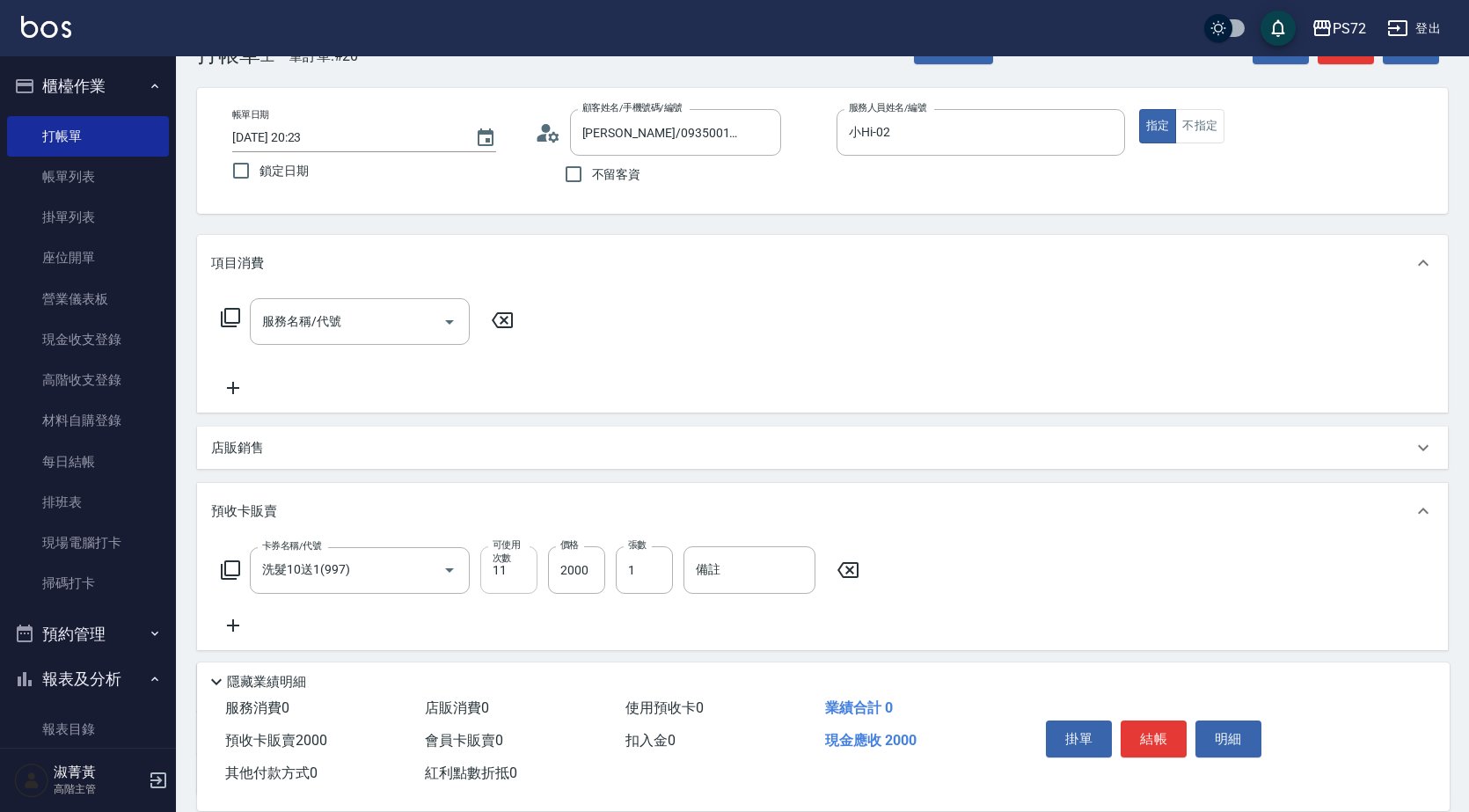
click at [513, 568] on input "11" at bounding box center [509, 570] width 57 height 48
type input "10"
click at [564, 568] on input "2000" at bounding box center [577, 570] width 57 height 48
type input "3000"
click at [646, 580] on input "1" at bounding box center [644, 570] width 57 height 48
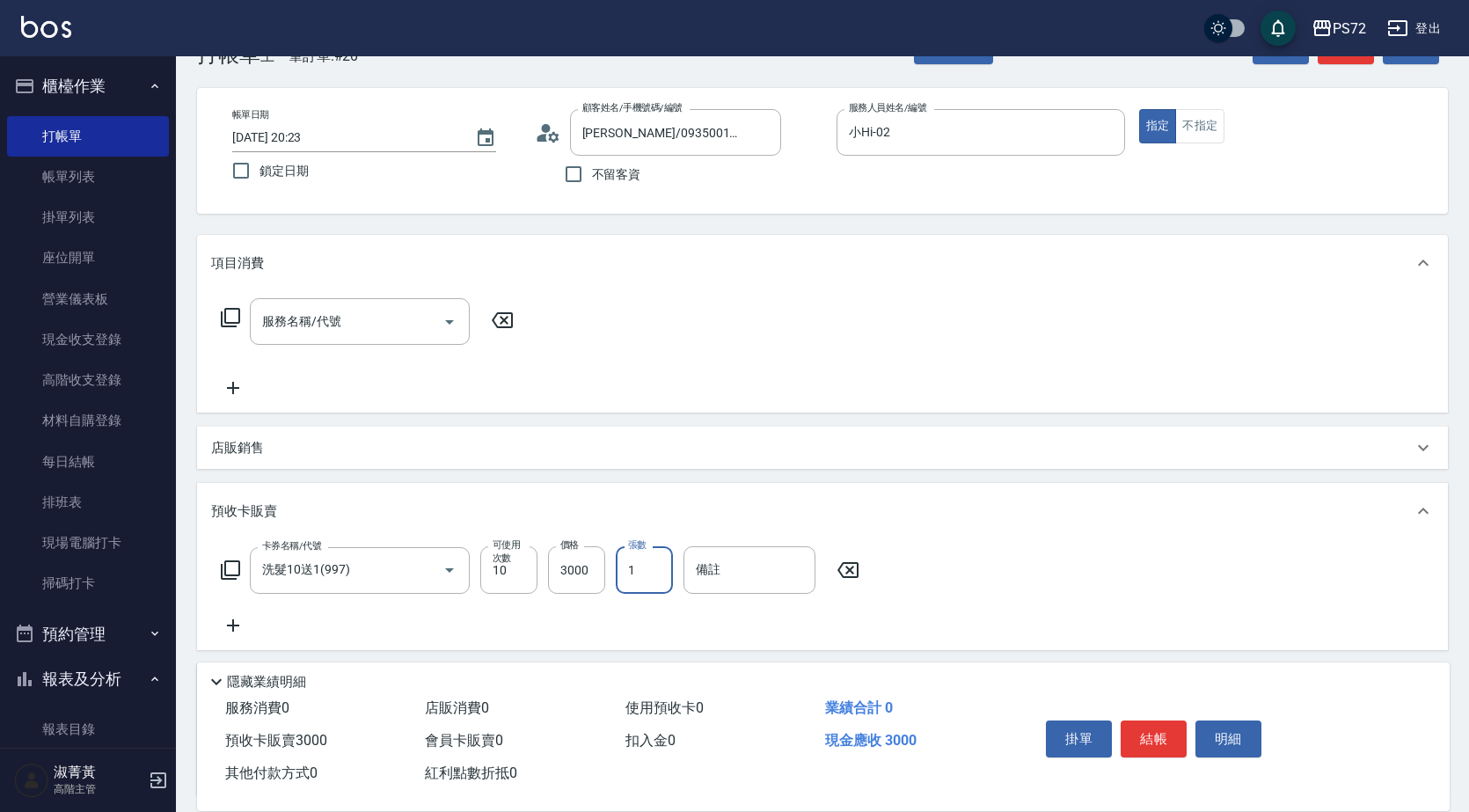
drag, startPoint x: 627, startPoint y: 573, endPoint x: 656, endPoint y: 562, distance: 31.0
click at [652, 562] on input "1" at bounding box center [644, 570] width 57 height 48
type input "3"
click at [1153, 730] on button "結帳" at bounding box center [1153, 739] width 66 height 37
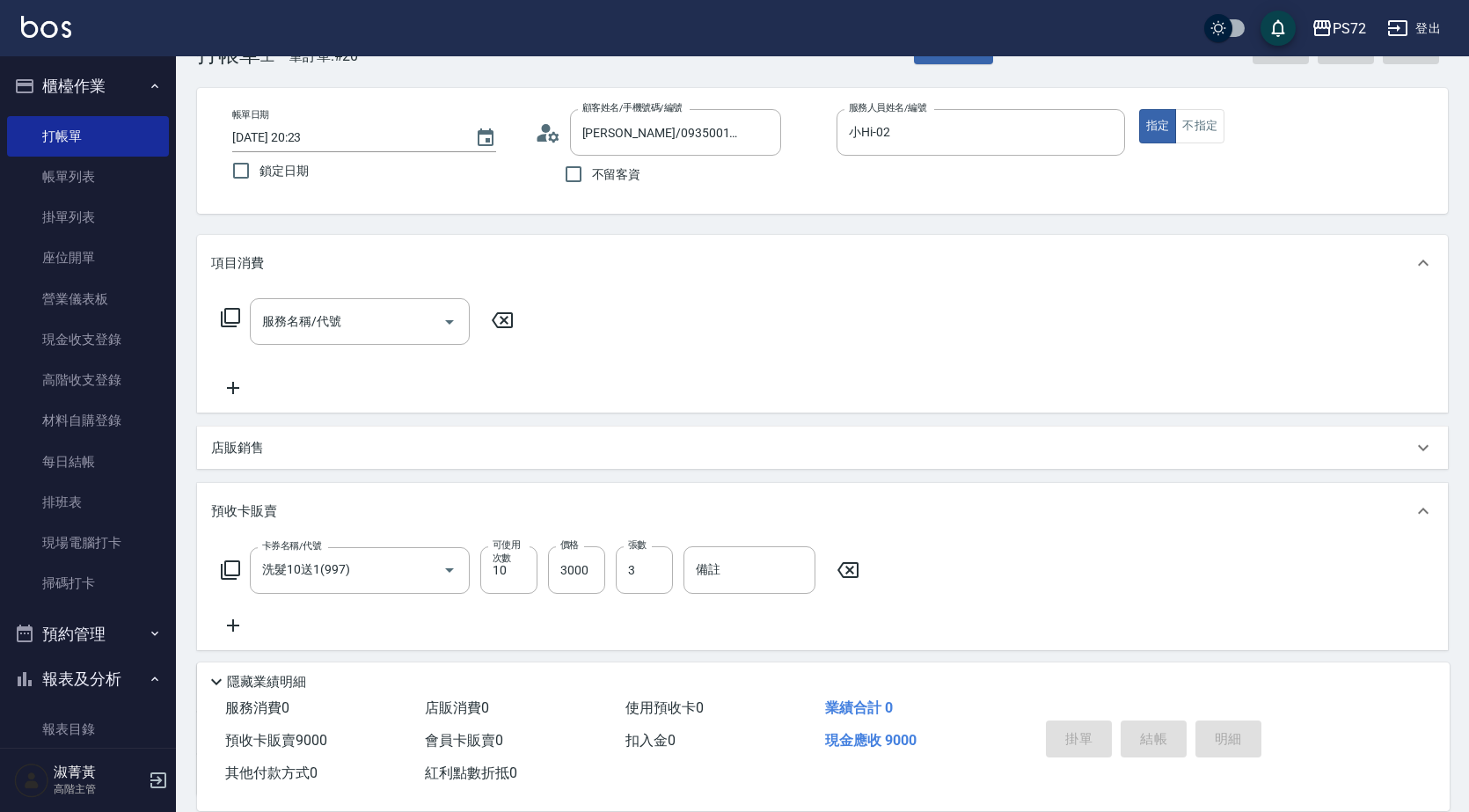
type input "[DATE] 20:25"
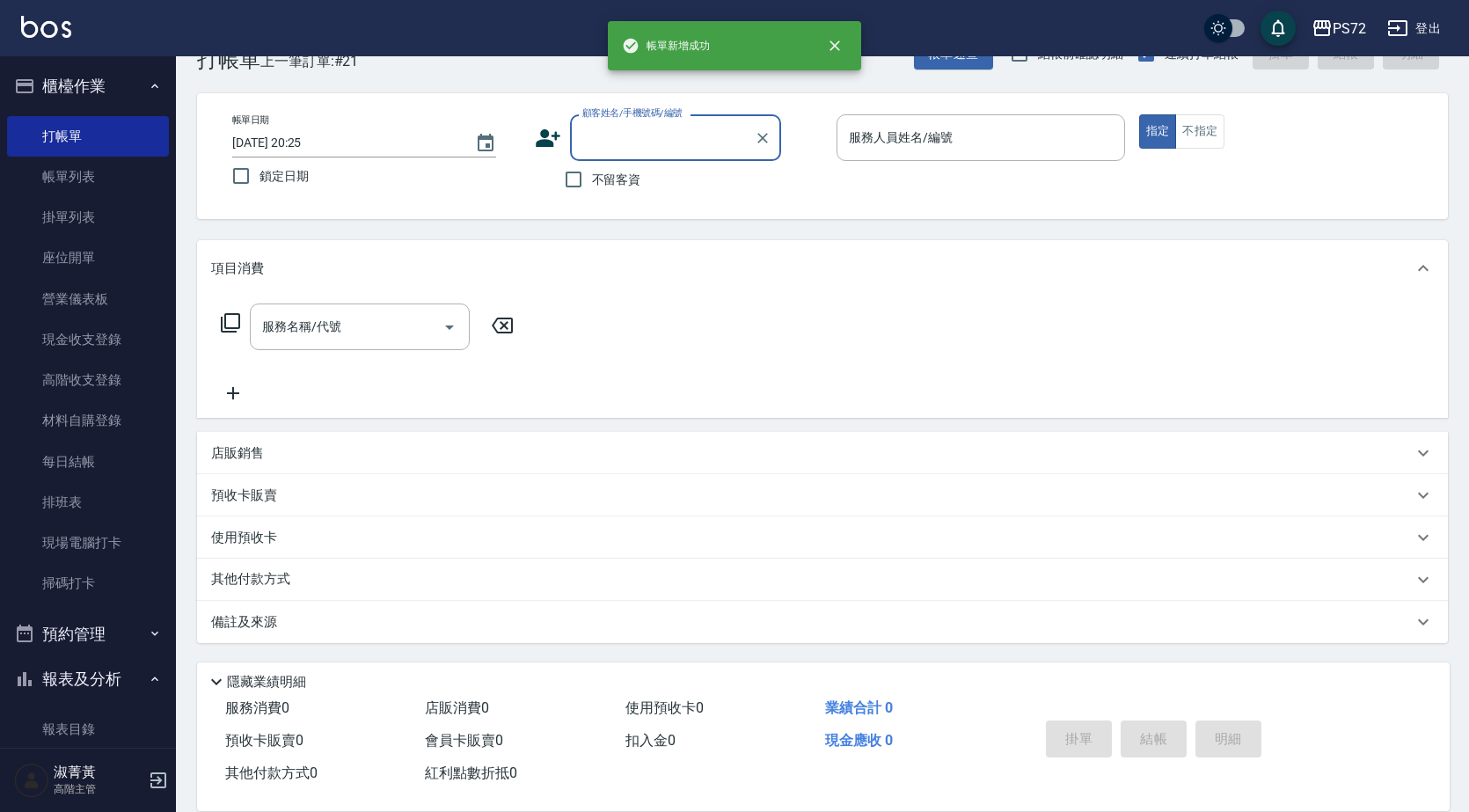
scroll to position [49, 0]
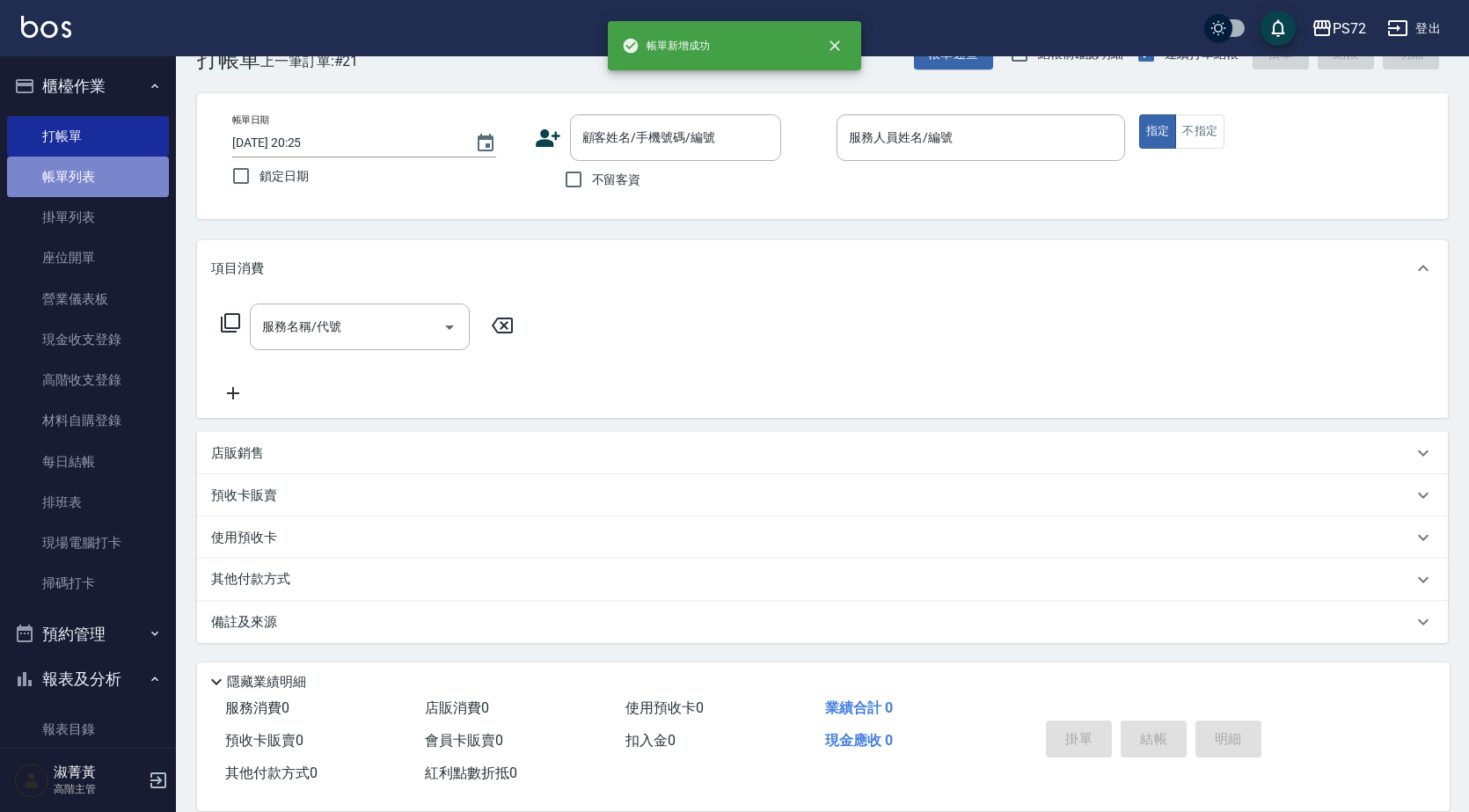
click at [103, 187] on link "帳單列表" at bounding box center [88, 176] width 162 height 40
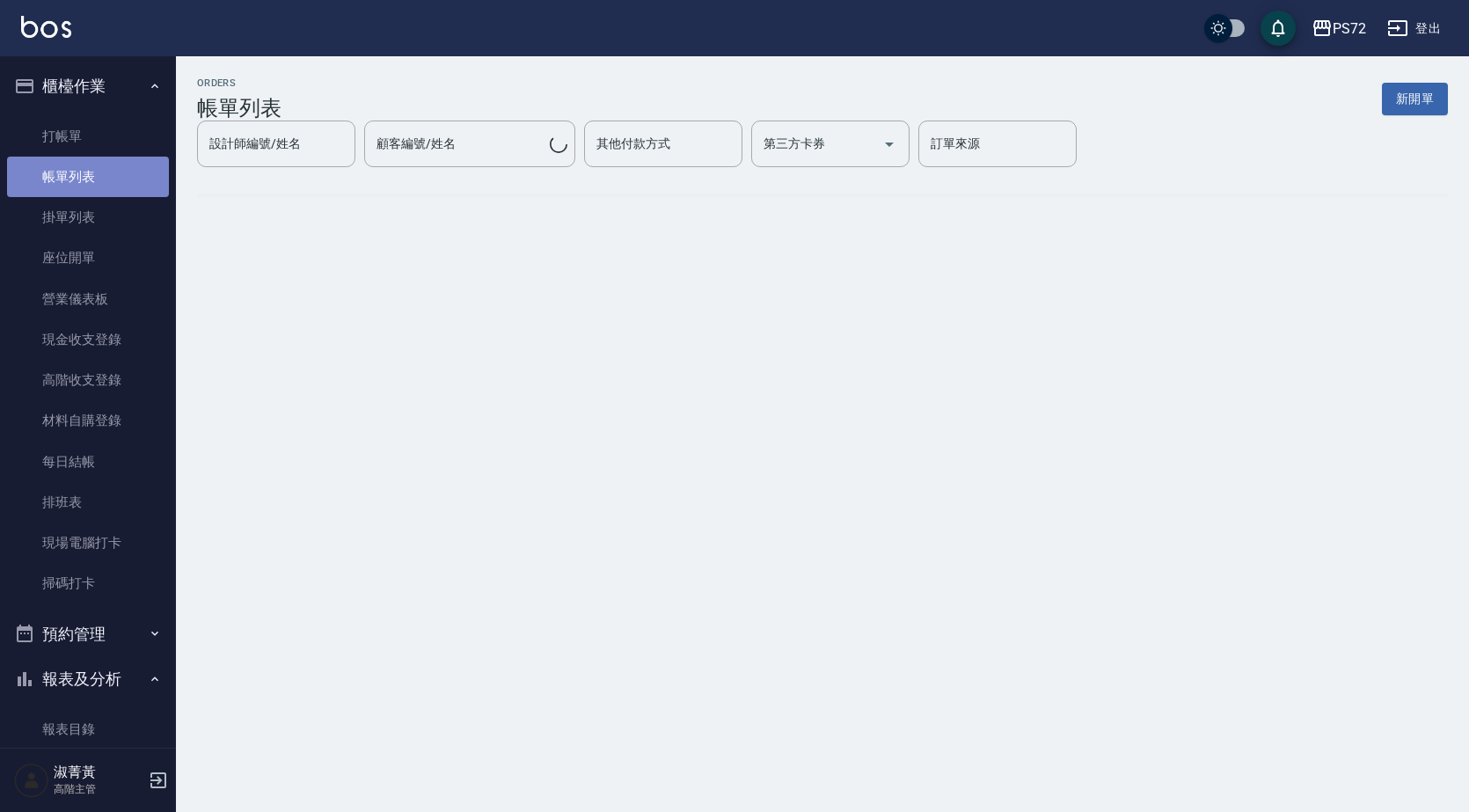
click at [100, 188] on link "帳單列表" at bounding box center [88, 176] width 162 height 40
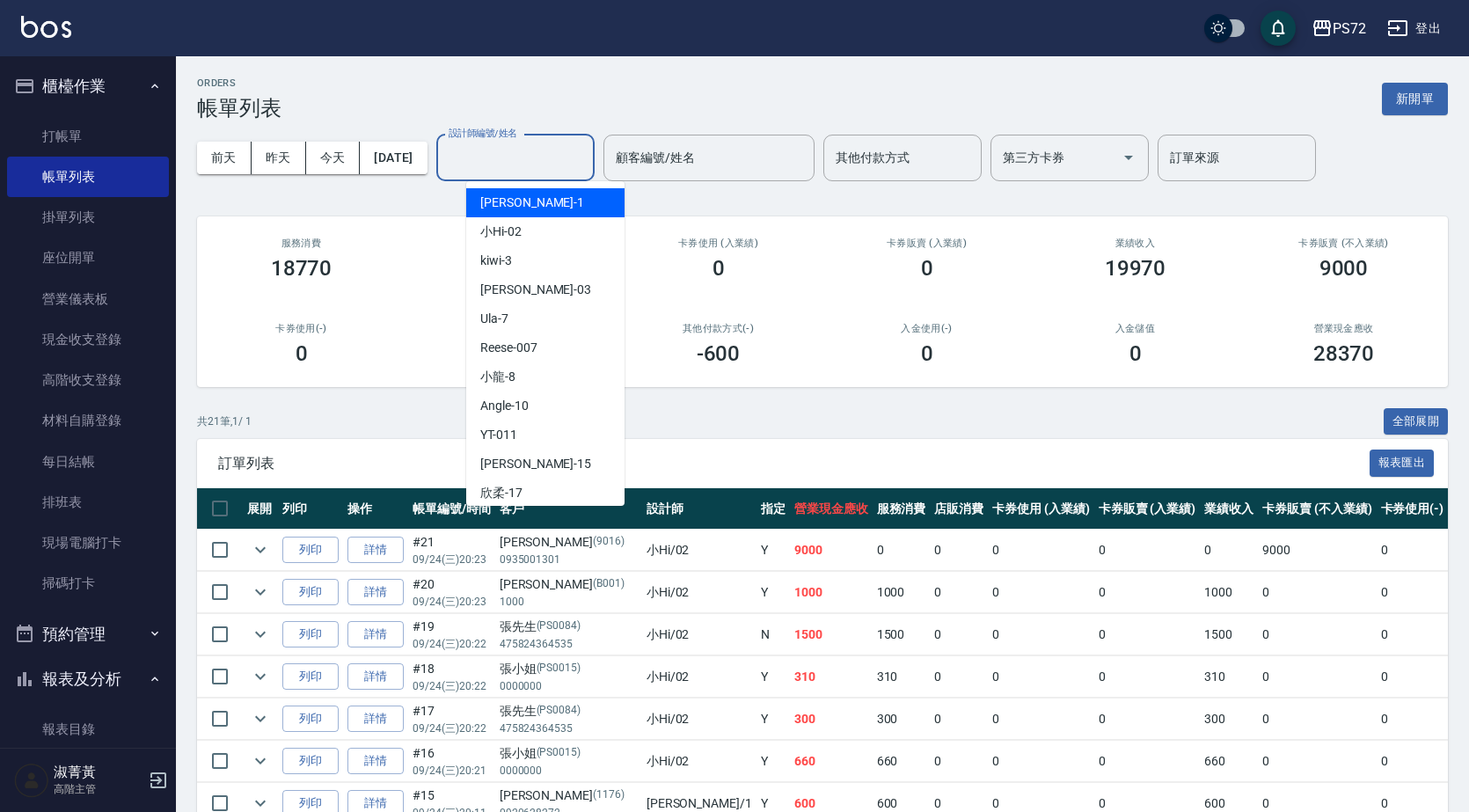
click at [539, 166] on input "設計師編號/姓名" at bounding box center [516, 158] width 143 height 30
click at [553, 235] on div "小Hi -02" at bounding box center [545, 232] width 158 height 29
type input "小Hi-02"
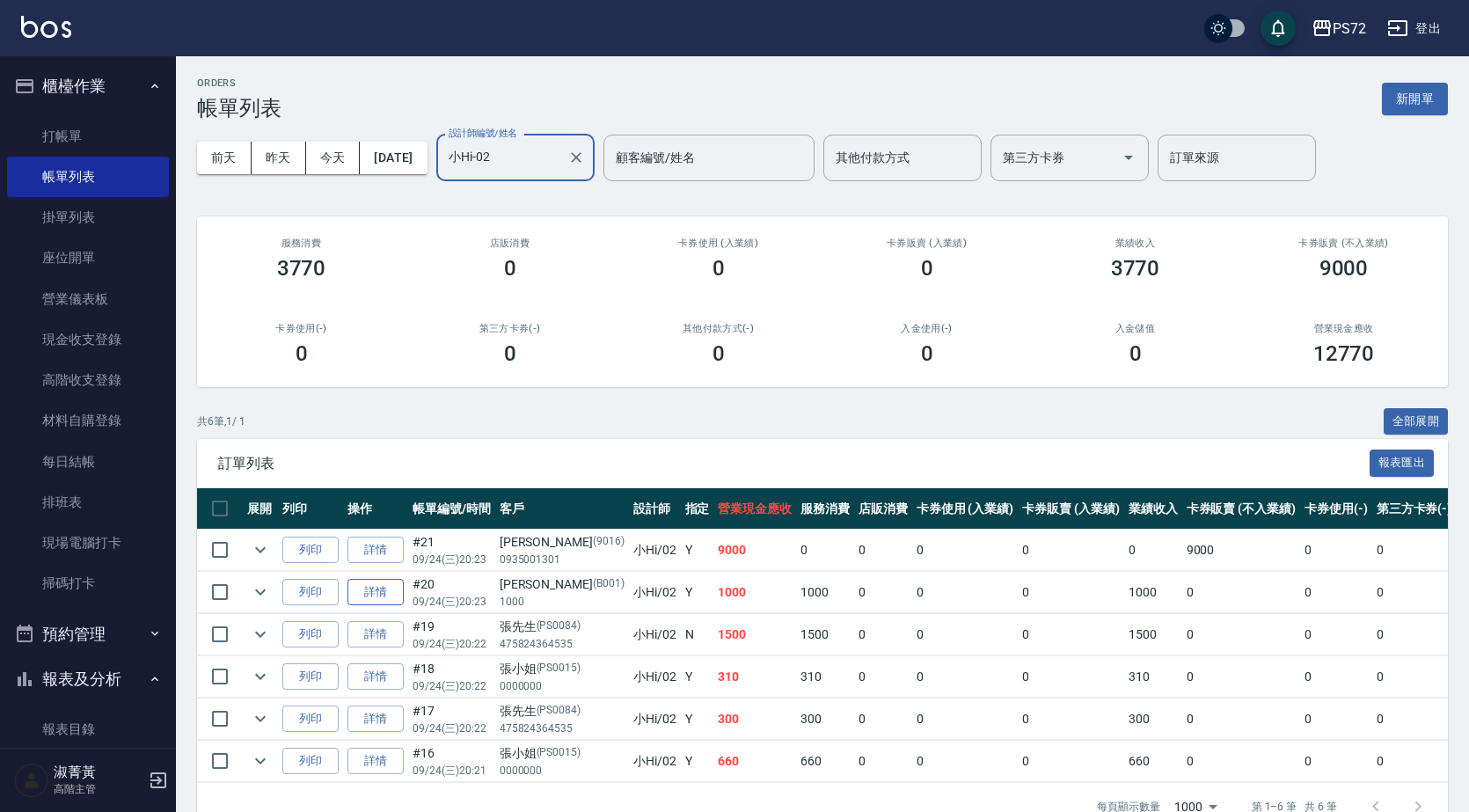
scroll to position [52, 0]
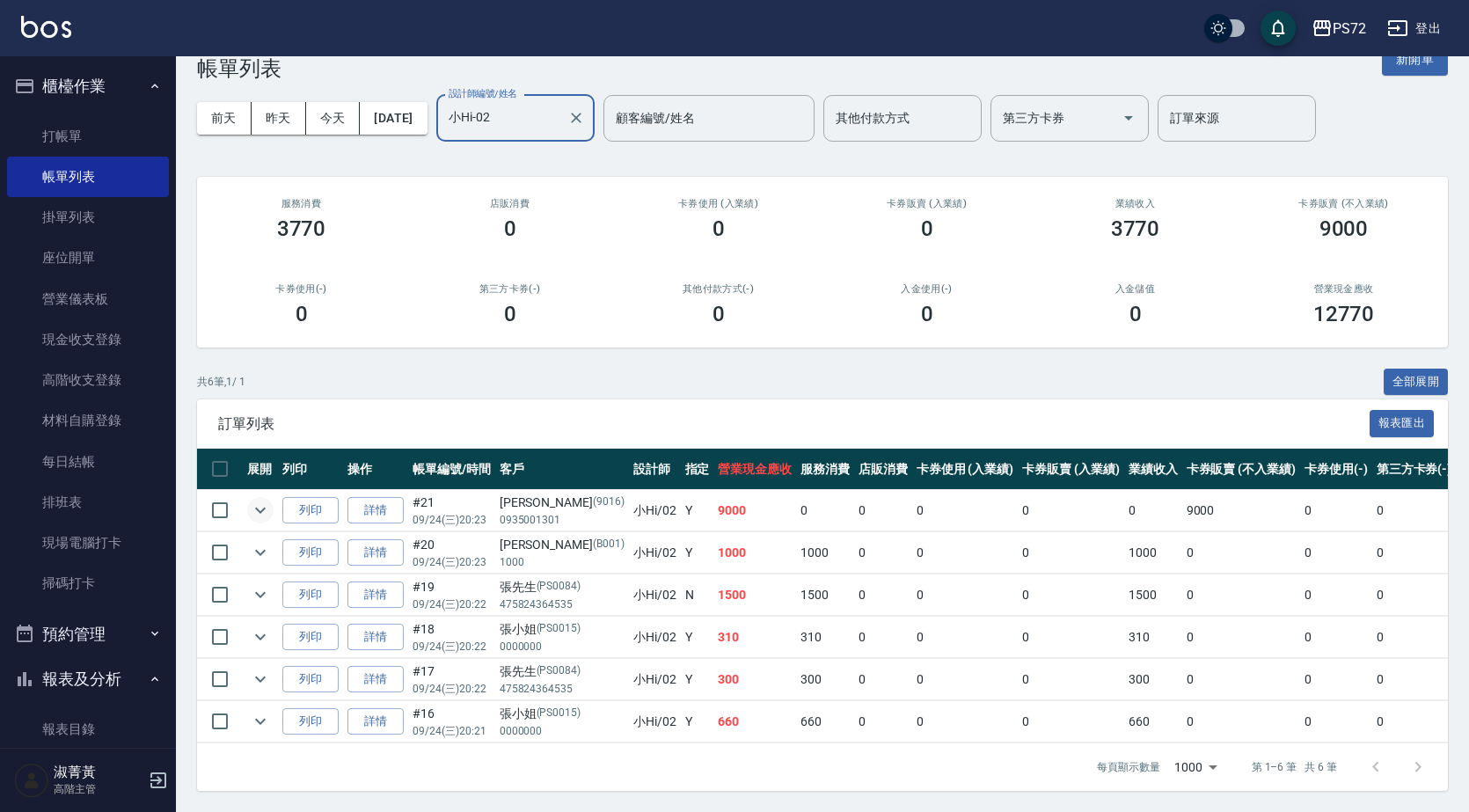
click at [260, 499] on icon "expand row" at bounding box center [260, 510] width 21 height 21
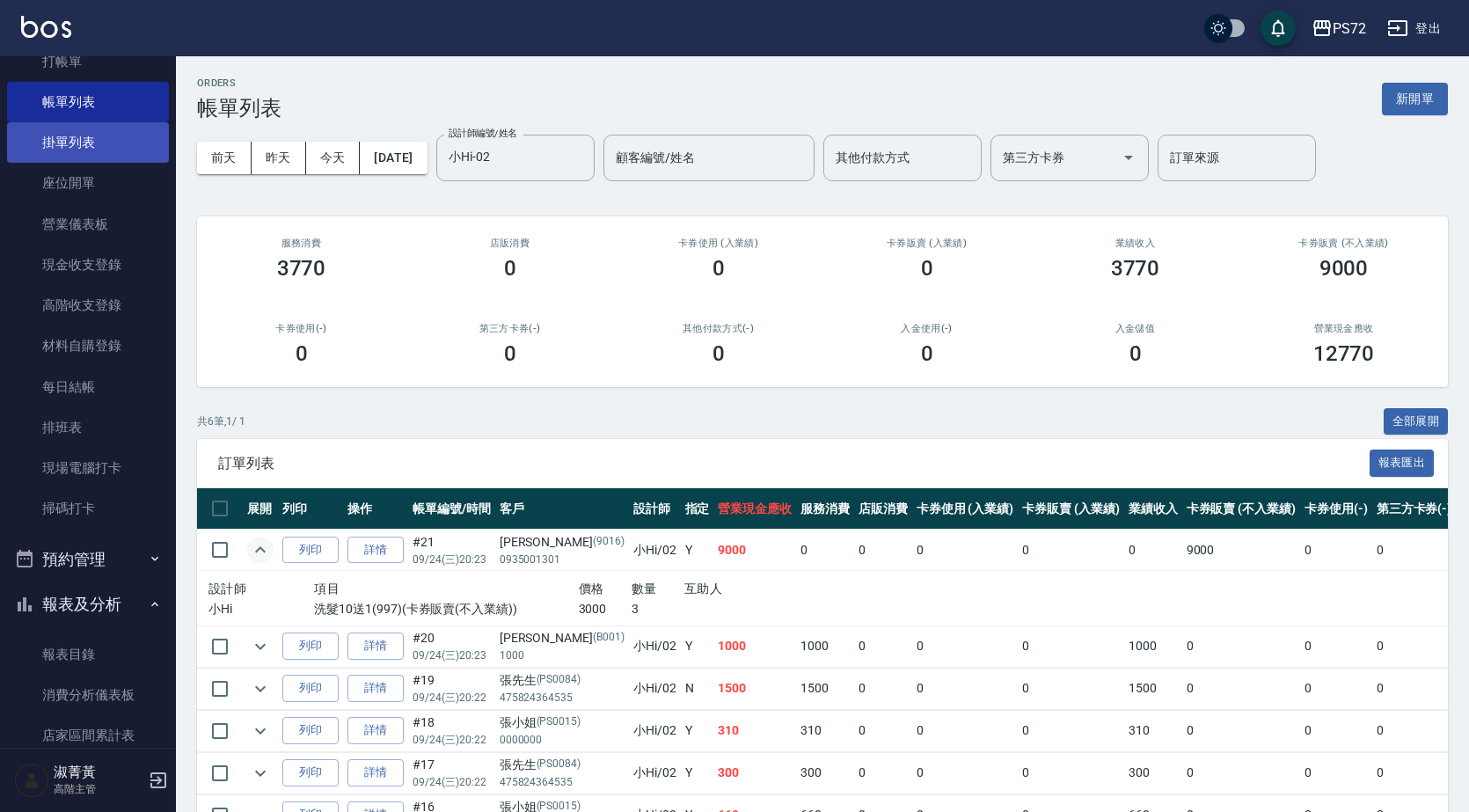
scroll to position [0, 0]
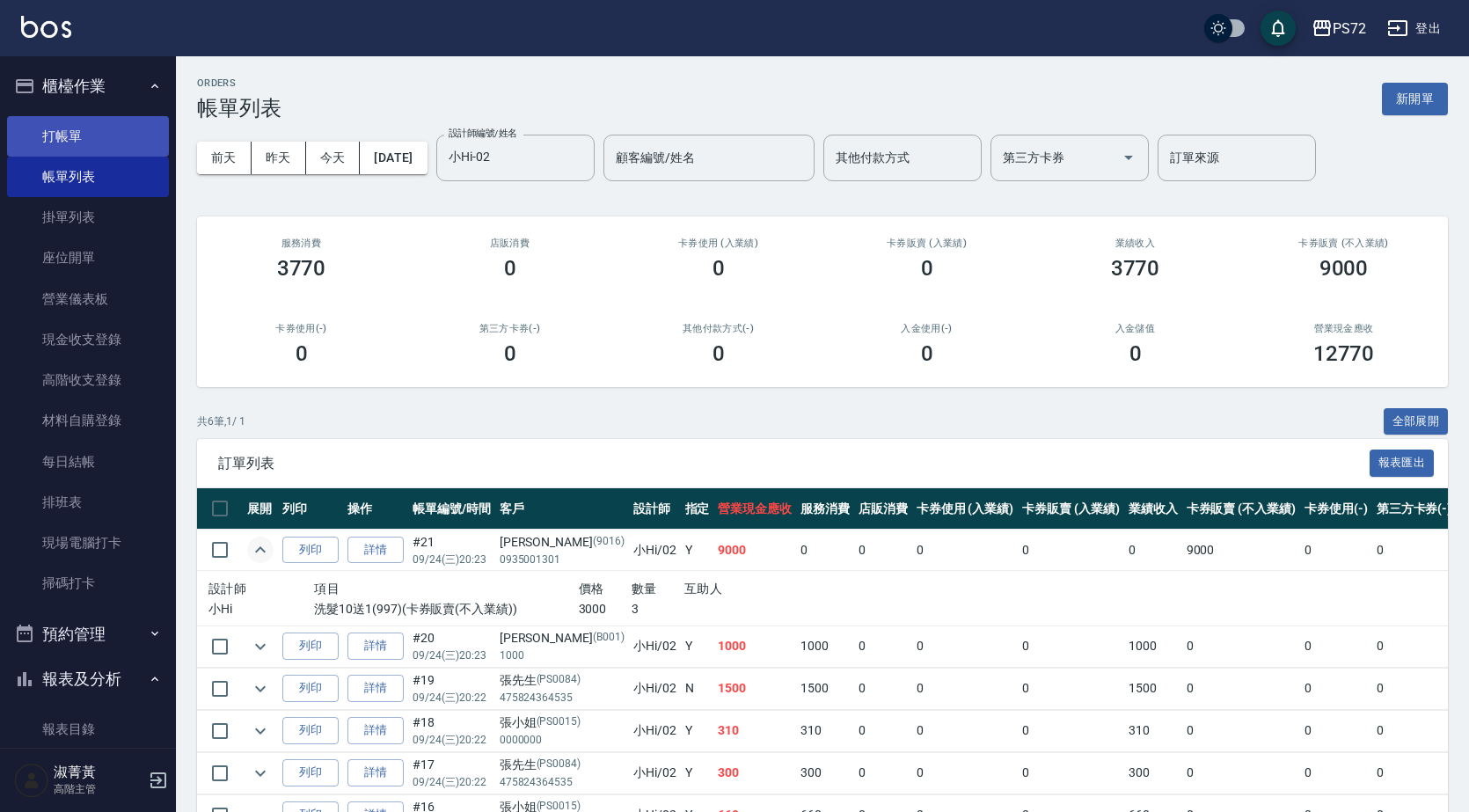
click at [131, 137] on link "打帳單" at bounding box center [88, 136] width 162 height 40
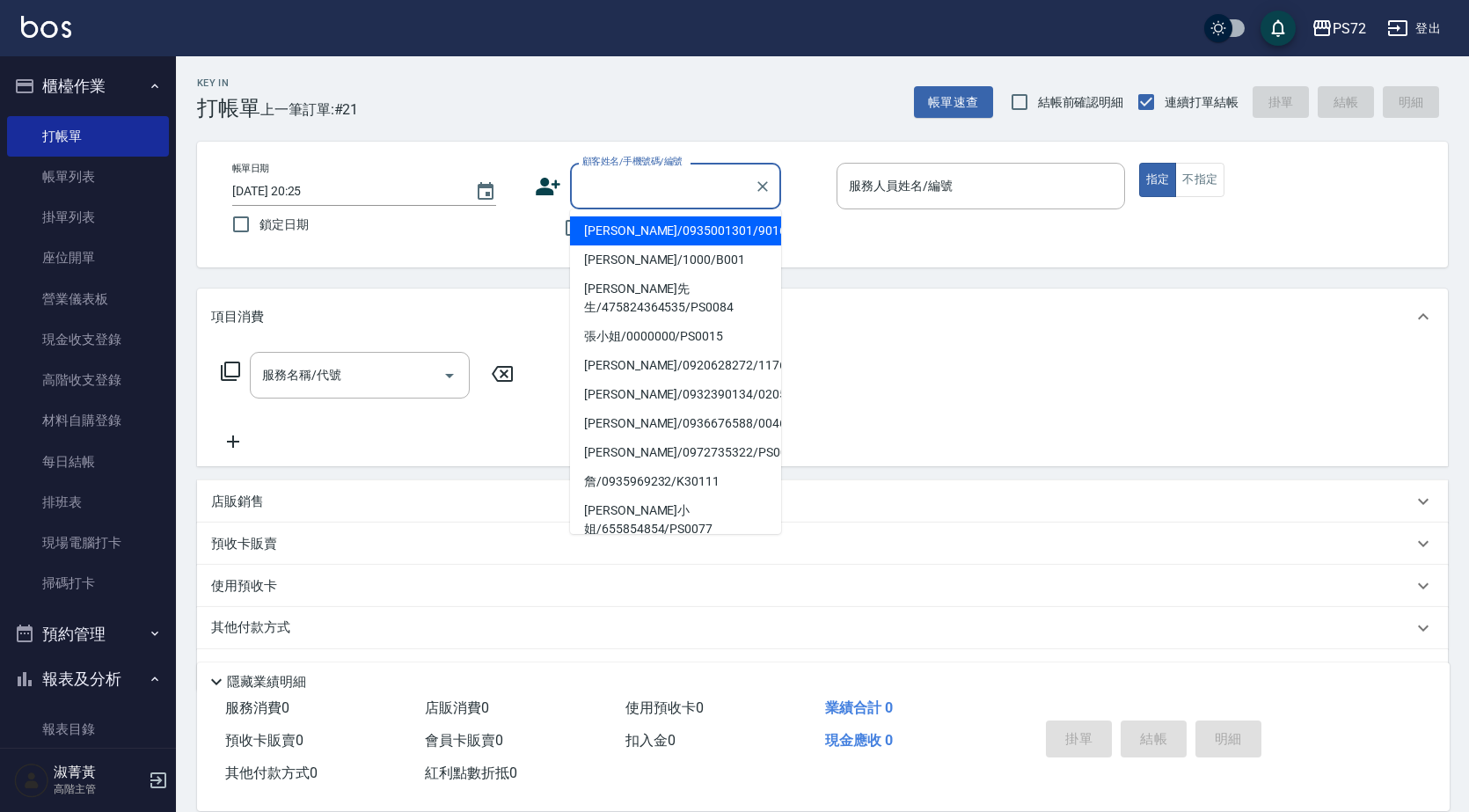
click at [613, 188] on input "顧客姓名/手機號碼/編號" at bounding box center [662, 186] width 169 height 30
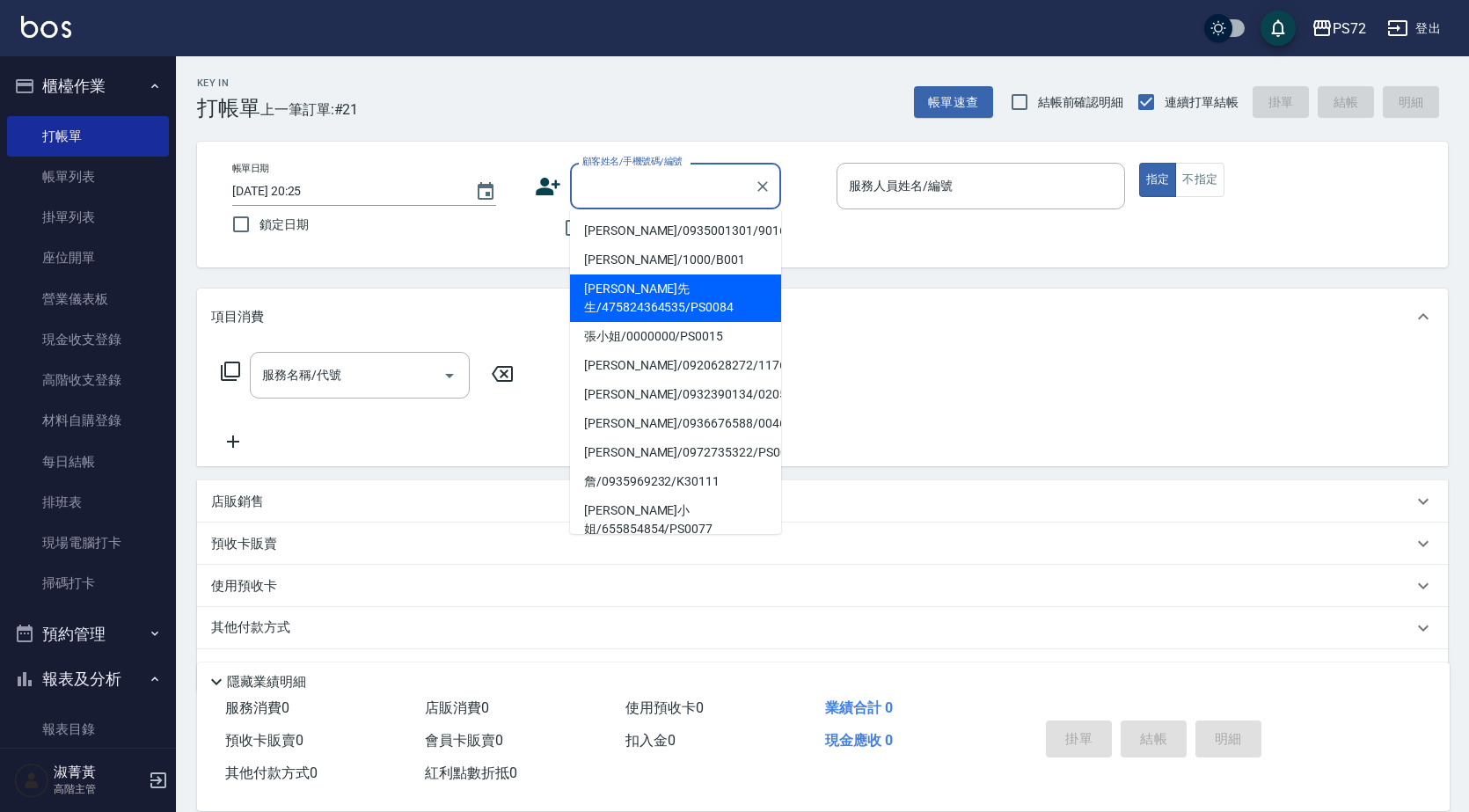
click at [627, 291] on li "[PERSON_NAME]先生/475824364535/PS0084" at bounding box center [675, 298] width 211 height 48
type input "[PERSON_NAME]先生/475824364535/PS0084"
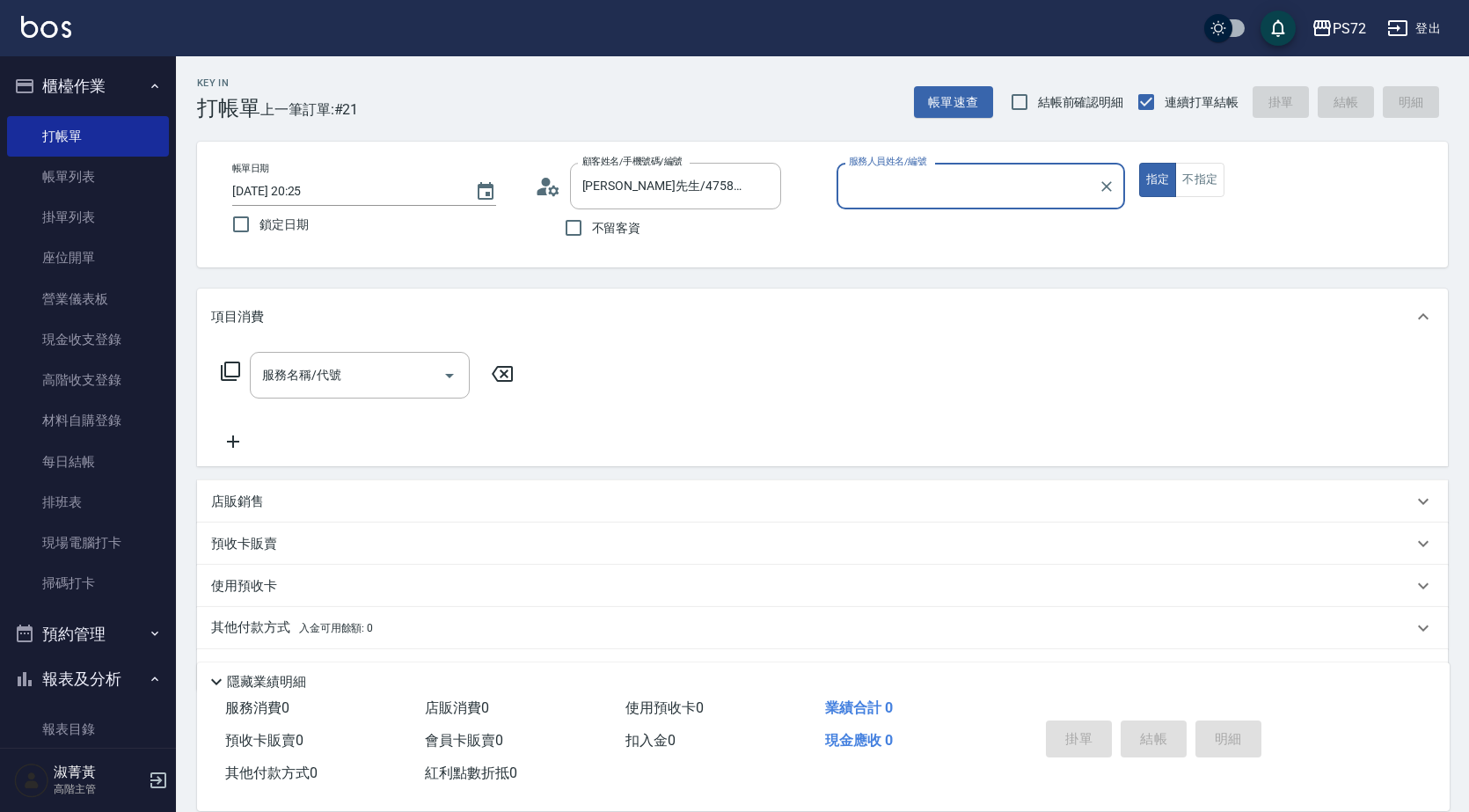
type input "kiwi-3"
drag, startPoint x: 707, startPoint y: 191, endPoint x: 697, endPoint y: 203, distance: 15.6
click at [706, 192] on input "[PERSON_NAME]先生/475824364535/PS0084" at bounding box center [662, 186] width 169 height 30
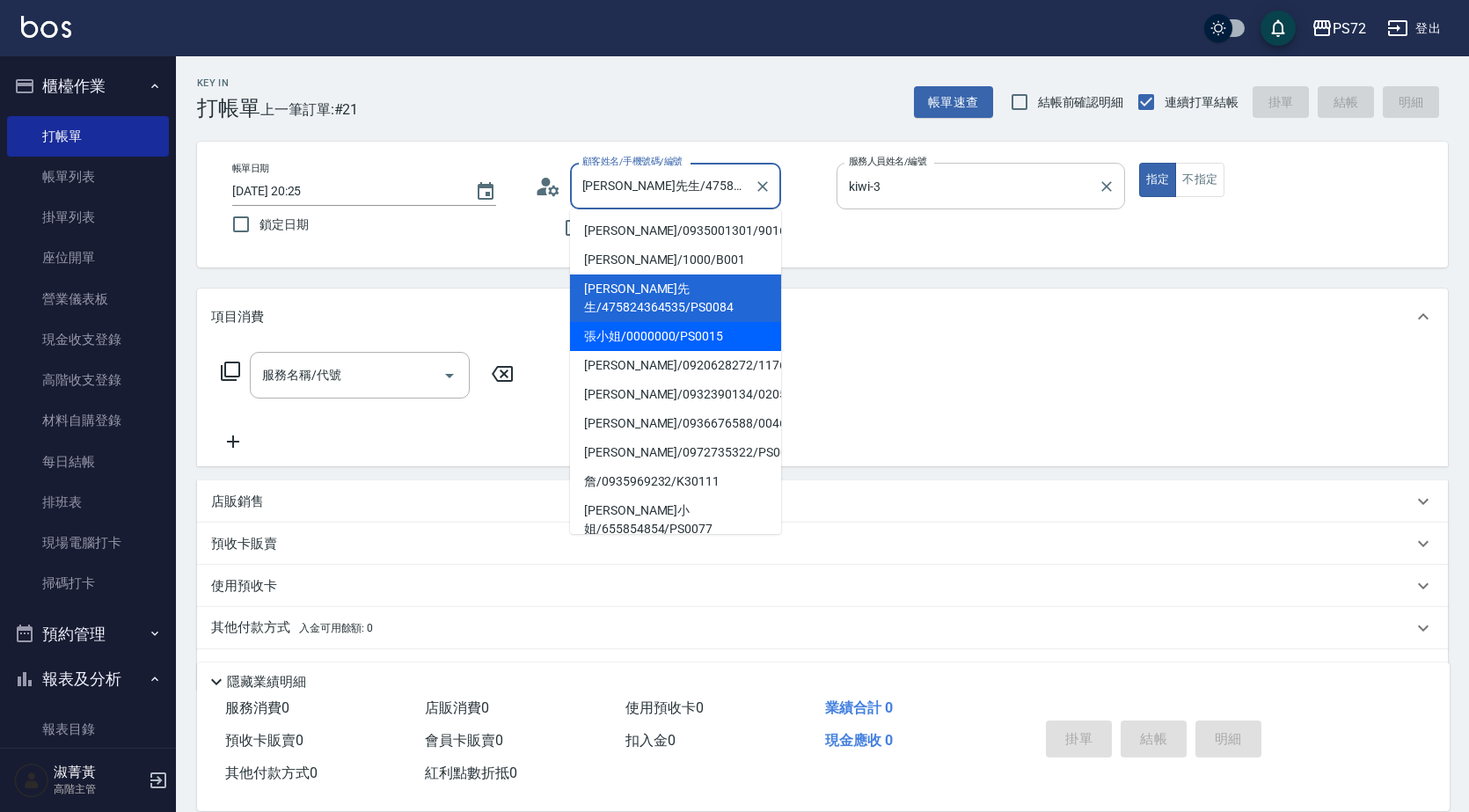
drag, startPoint x: 648, startPoint y: 317, endPoint x: 887, endPoint y: 189, distance: 271.1
click at [663, 322] on li "張小姐/0000000/PS0015" at bounding box center [675, 336] width 211 height 29
type input "張小姐/0000000/PS0015"
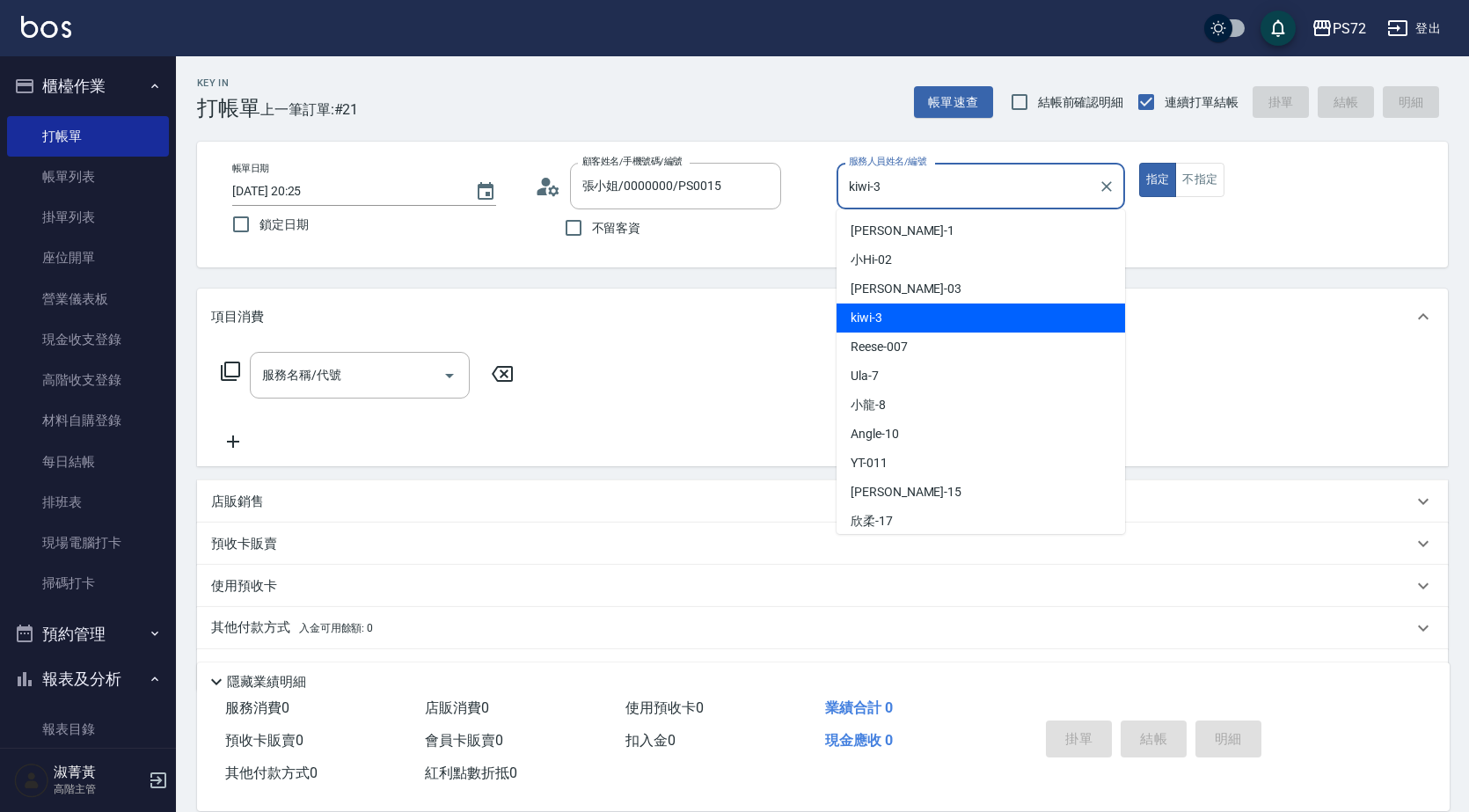
drag, startPoint x: 907, startPoint y: 184, endPoint x: 727, endPoint y: 220, distance: 183.6
click at [727, 220] on div "帳單日期 [DATE] 20:25 鎖定日期 顧客姓名/手機號碼/編號 張小姐/0000000/PS0015 顧客姓名/手機號碼/編號 不留客資 服務人員姓名…" at bounding box center [823, 205] width 1209 height 84
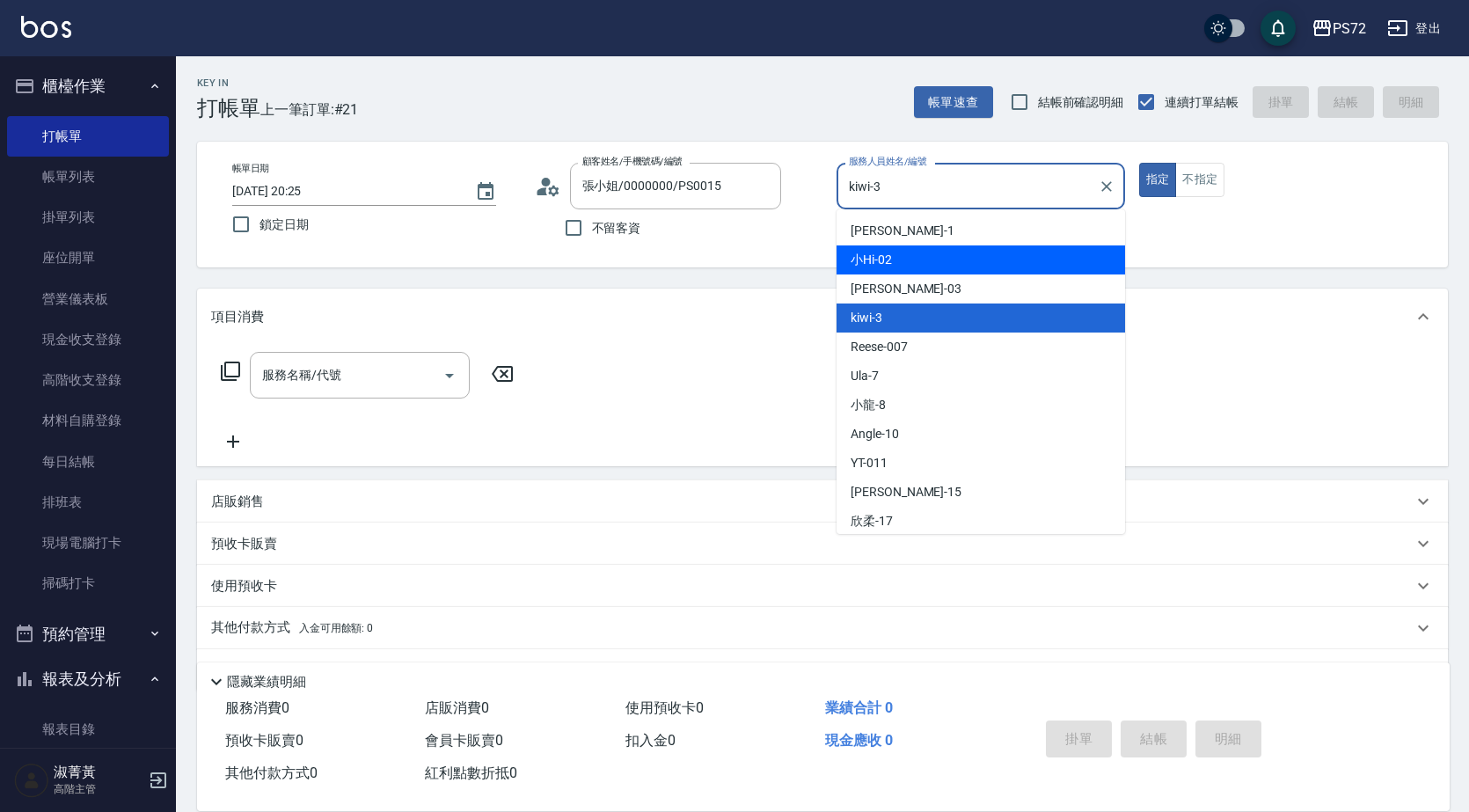
click at [867, 261] on span "小Hi -02" at bounding box center [870, 259] width 41 height 18
type input "小Hi-02"
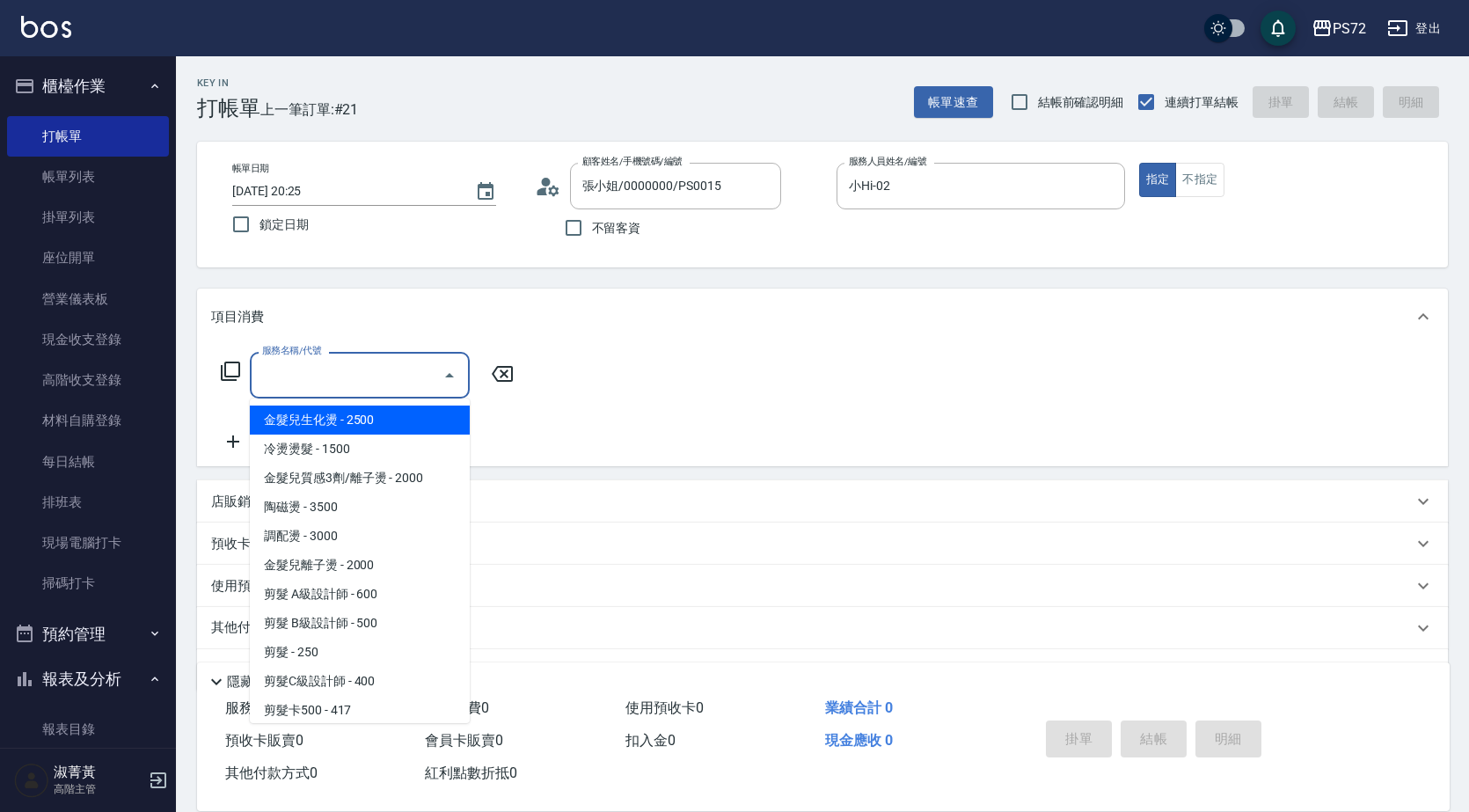
click at [400, 381] on input "服務名稱/代號" at bounding box center [346, 375] width 177 height 30
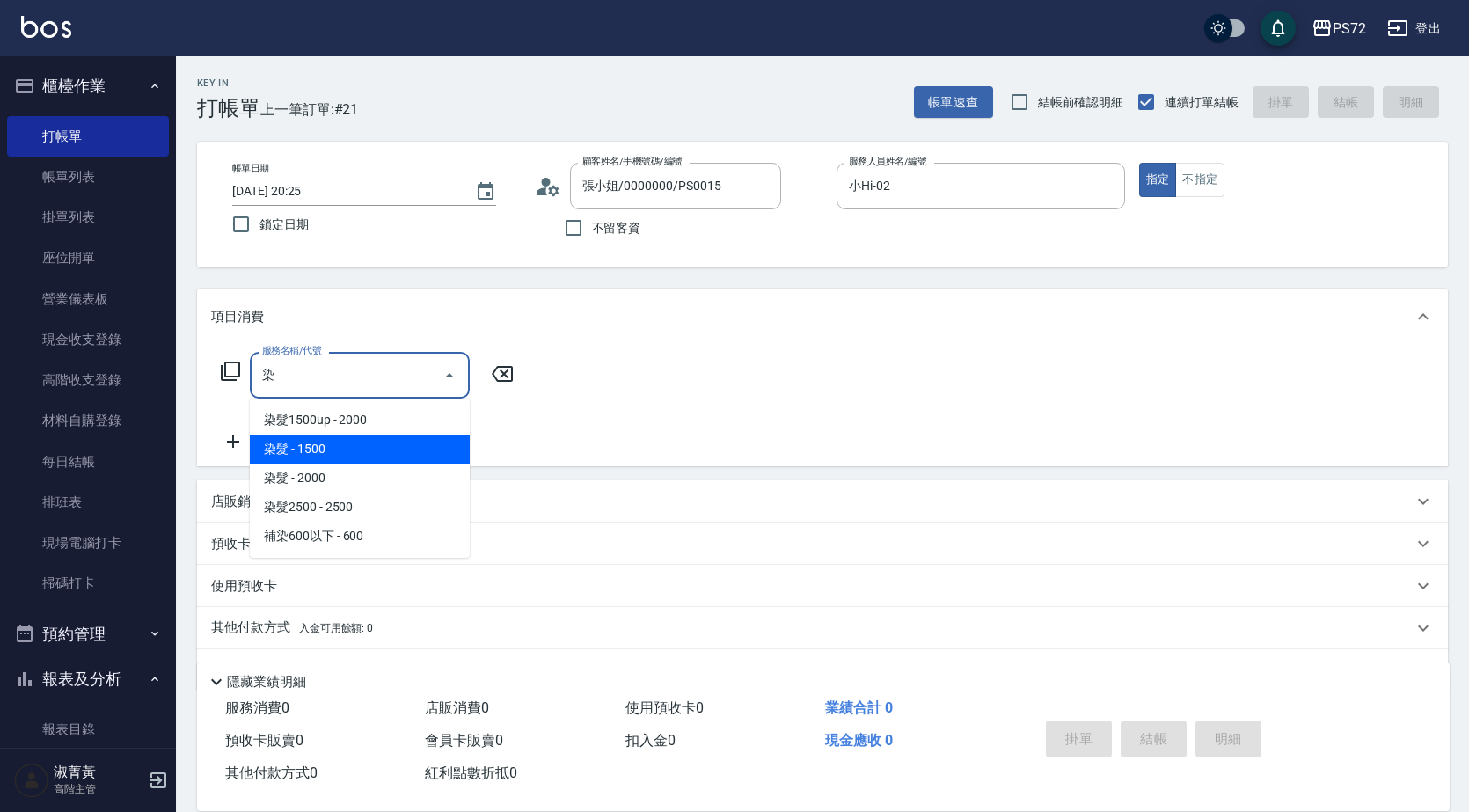
click at [298, 455] on span "染髮 - 1500" at bounding box center [359, 449] width 220 height 29
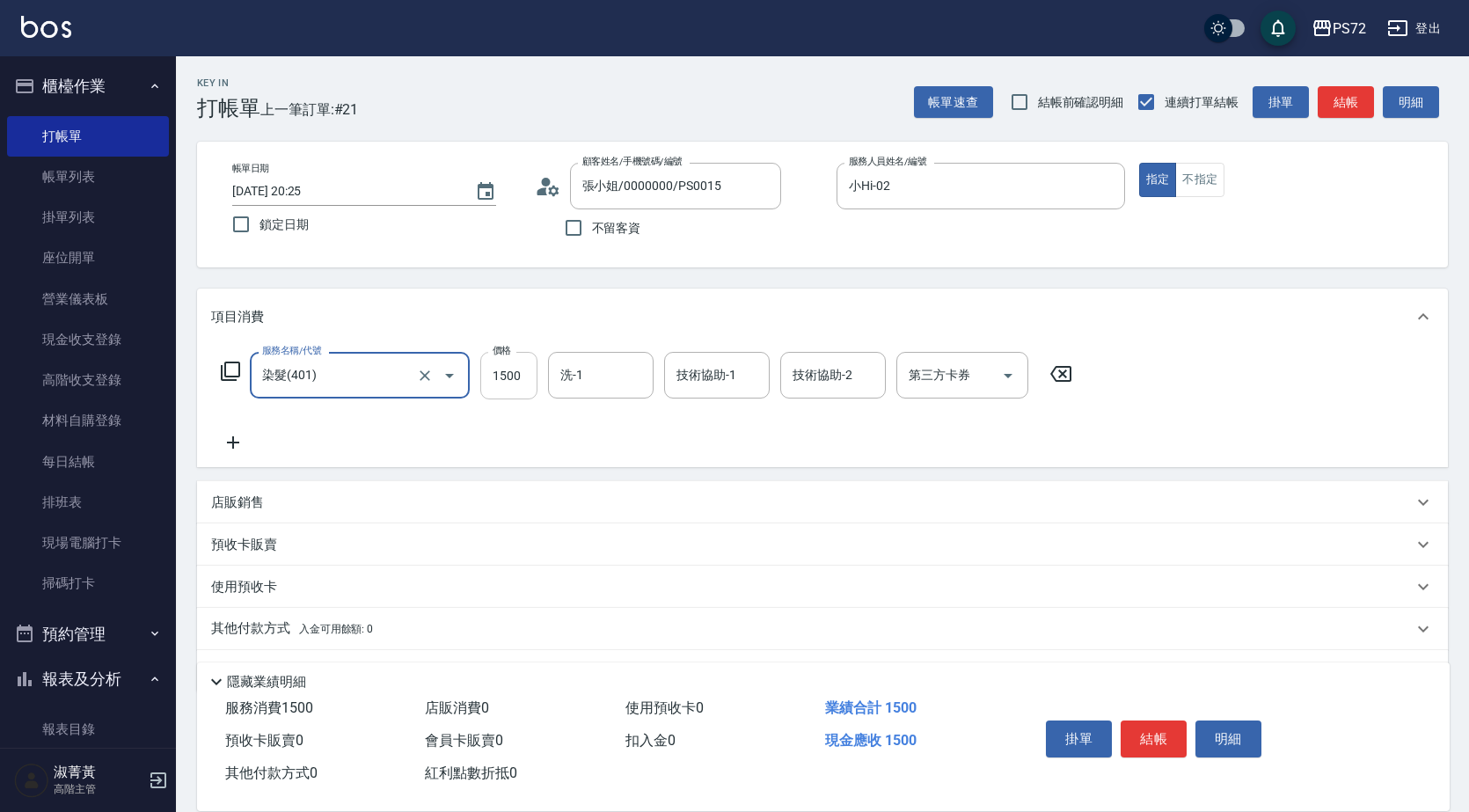
type input "染髮(401)"
click at [504, 370] on input "1500" at bounding box center [509, 376] width 57 height 48
type input "3000"
click at [1162, 736] on button "結帳" at bounding box center [1153, 739] width 66 height 37
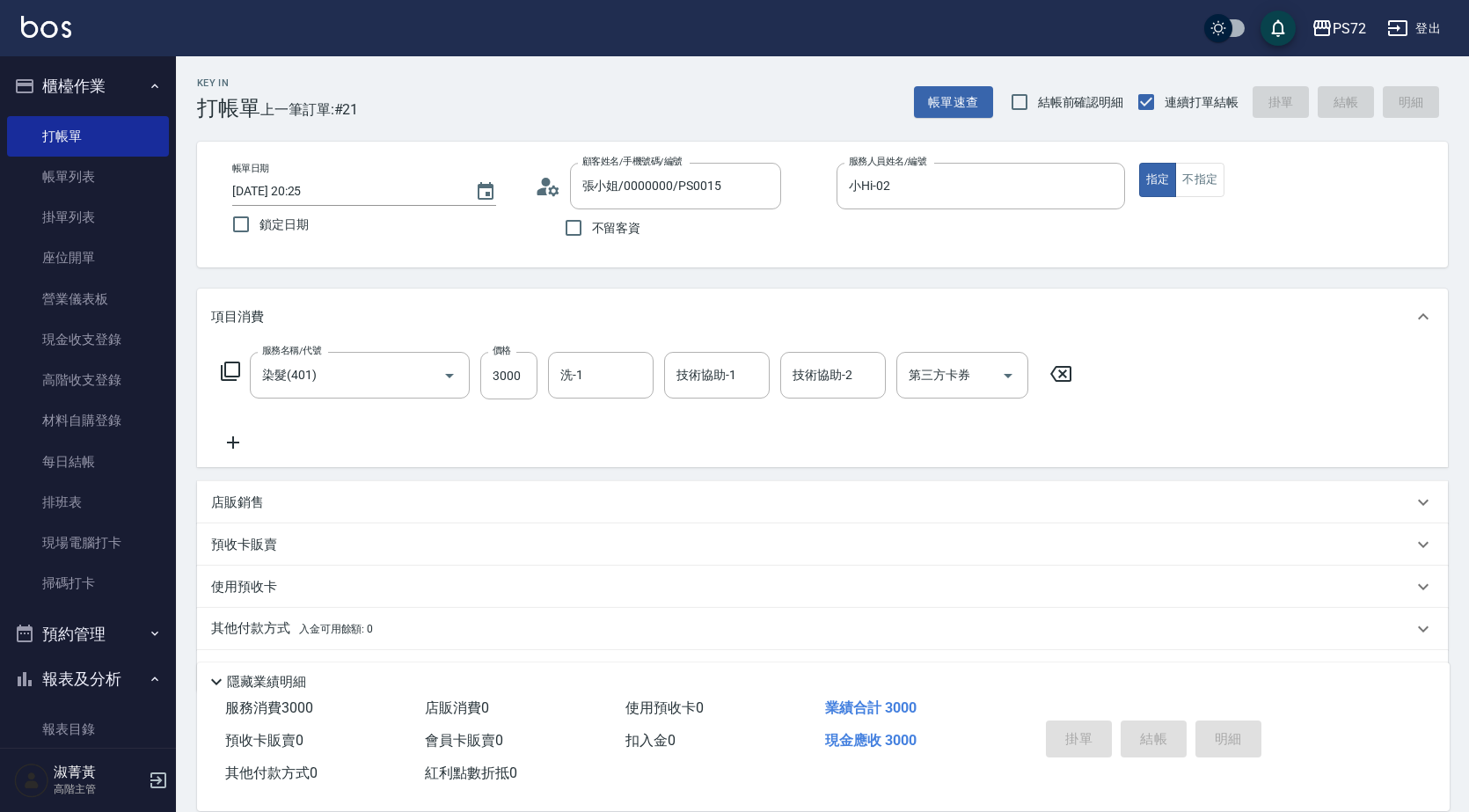
type input "[DATE] 20:26"
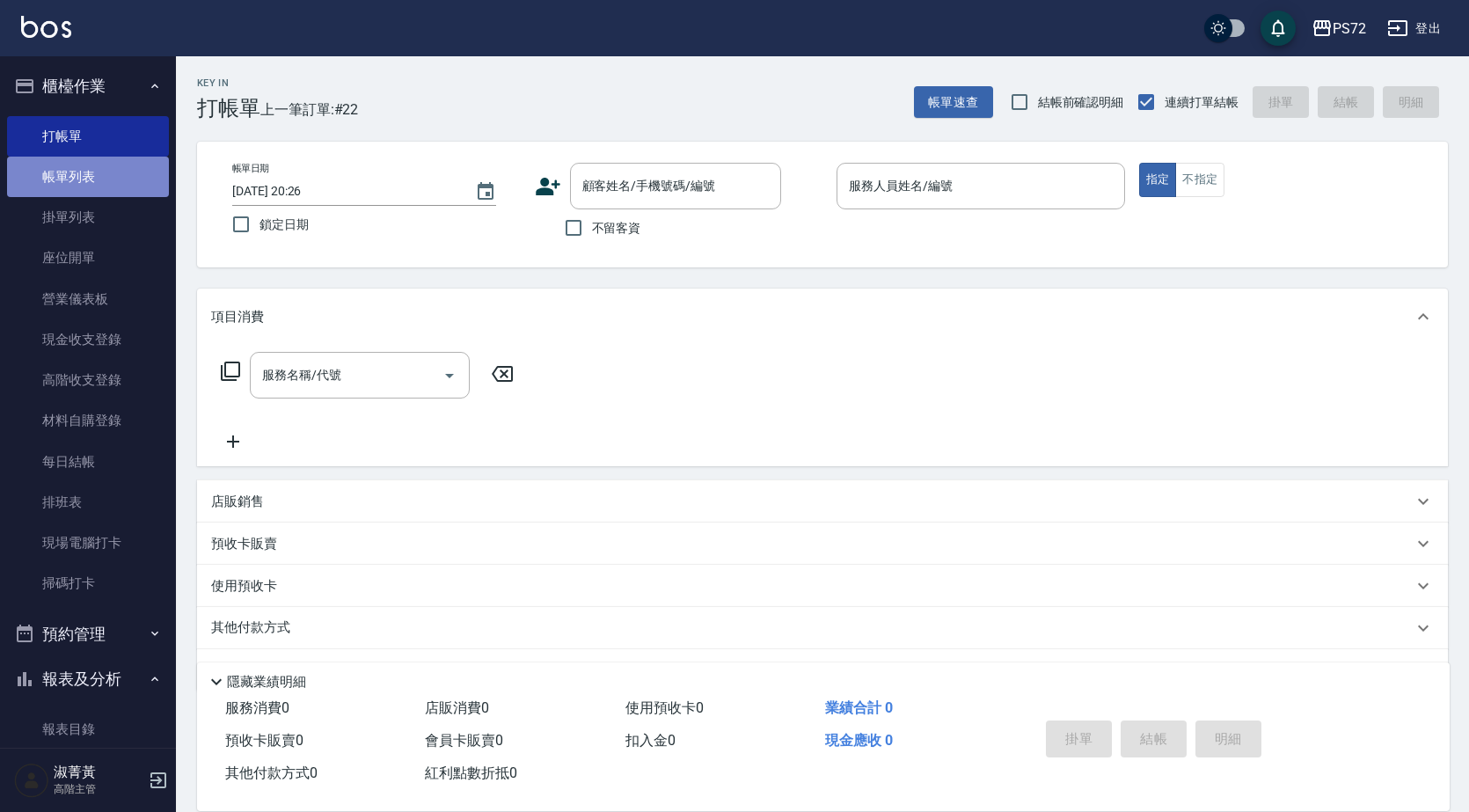
click at [89, 176] on link "帳單列表" at bounding box center [88, 176] width 162 height 40
click at [91, 172] on link "帳單列表" at bounding box center [88, 176] width 162 height 40
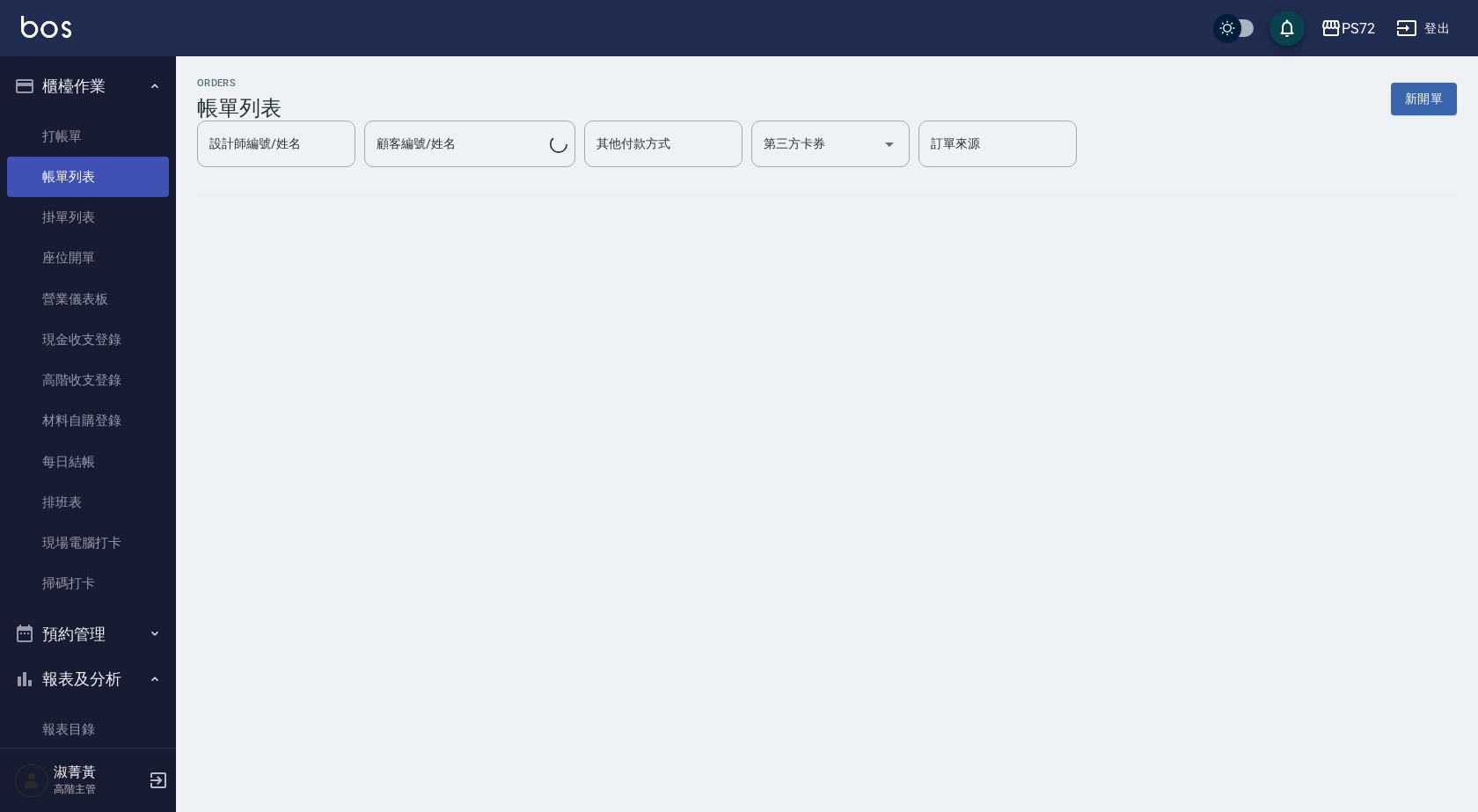
click at [107, 161] on link "帳單列表" at bounding box center [88, 176] width 162 height 40
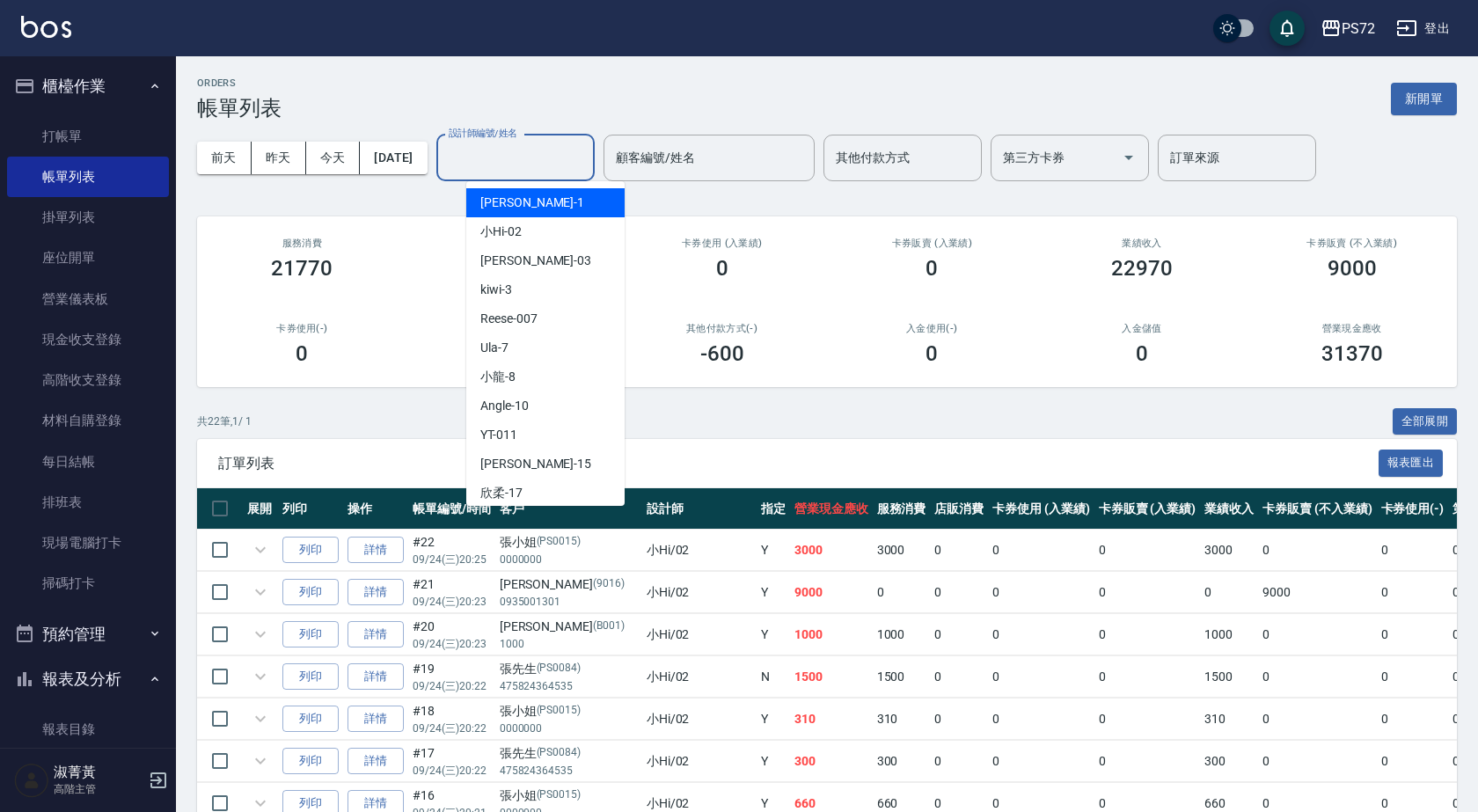
click at [532, 161] on div "設計師編號/姓名 設計師編號/姓名" at bounding box center [516, 157] width 158 height 47
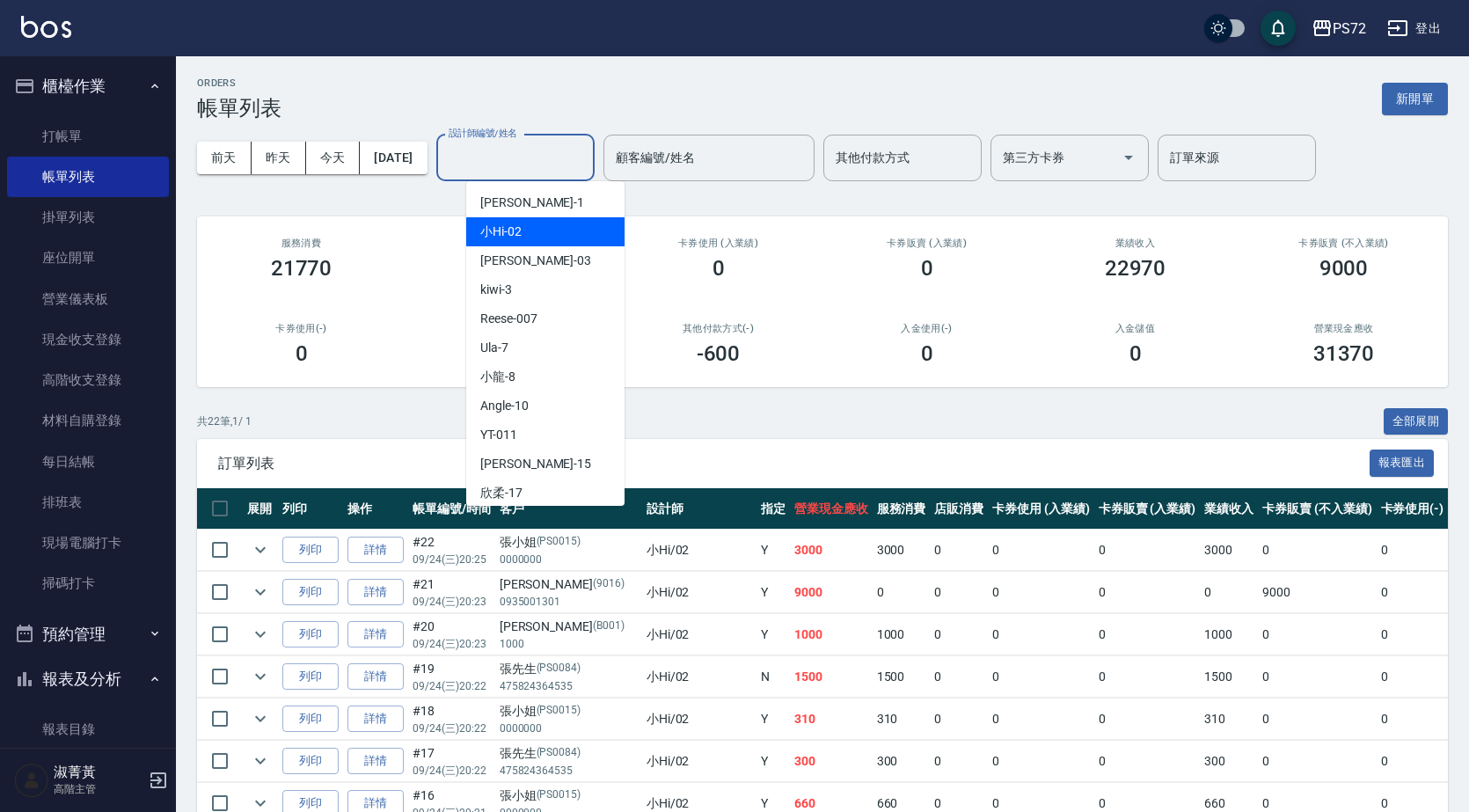
click at [554, 237] on div "小Hi -02" at bounding box center [545, 232] width 158 height 29
type input "小Hi-02"
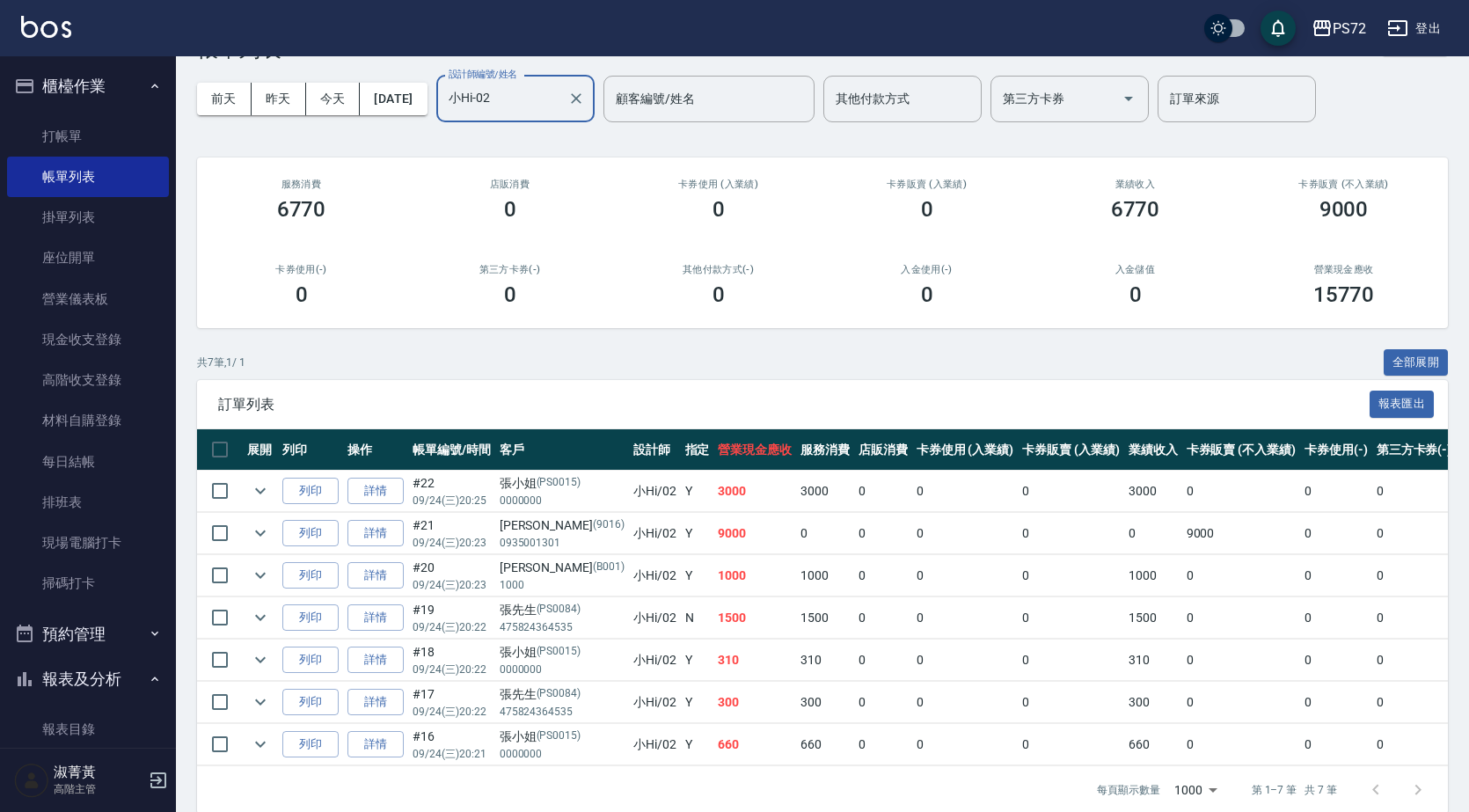
scroll to position [95, 0]
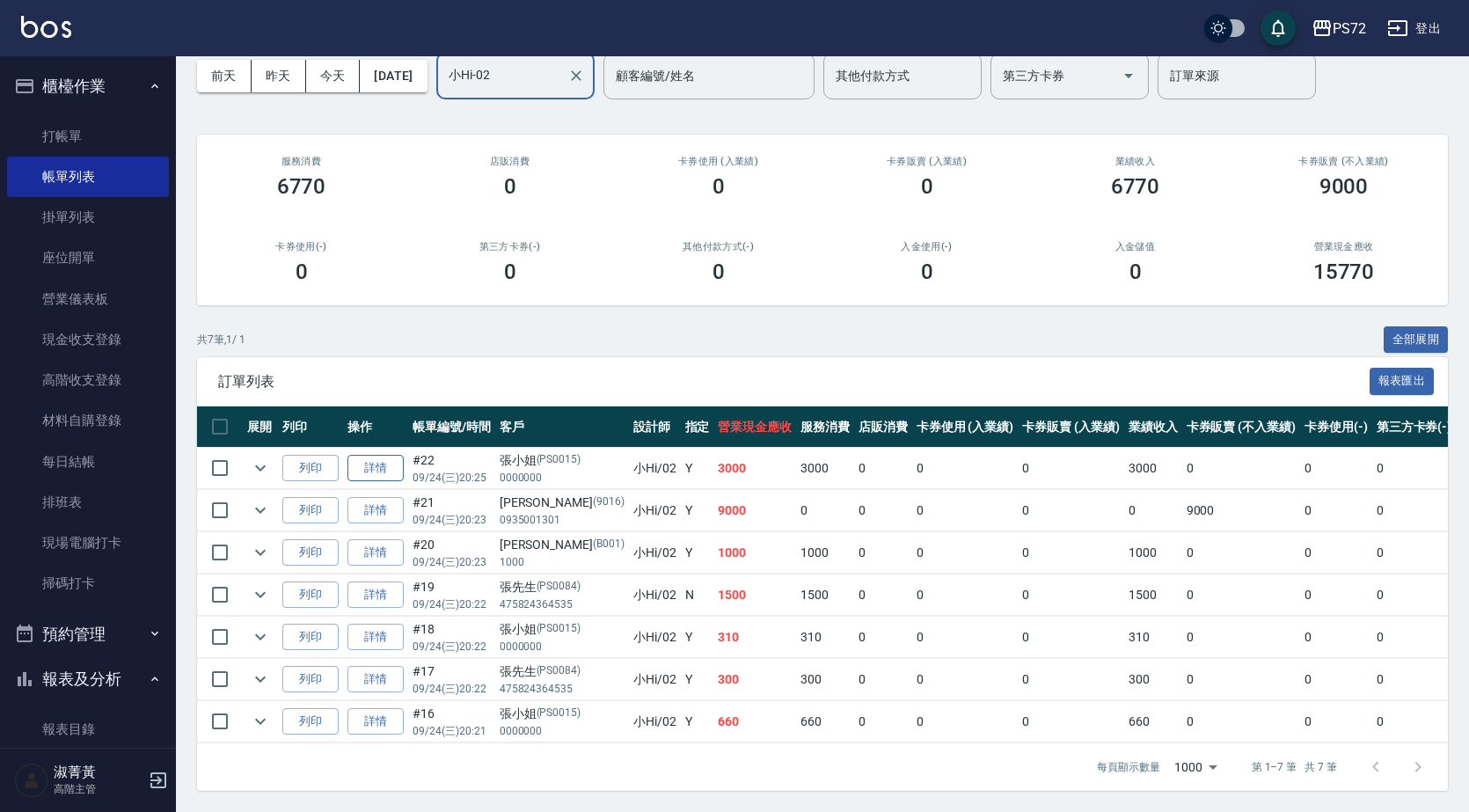
click at [374, 455] on link "詳情" at bounding box center [376, 468] width 56 height 28
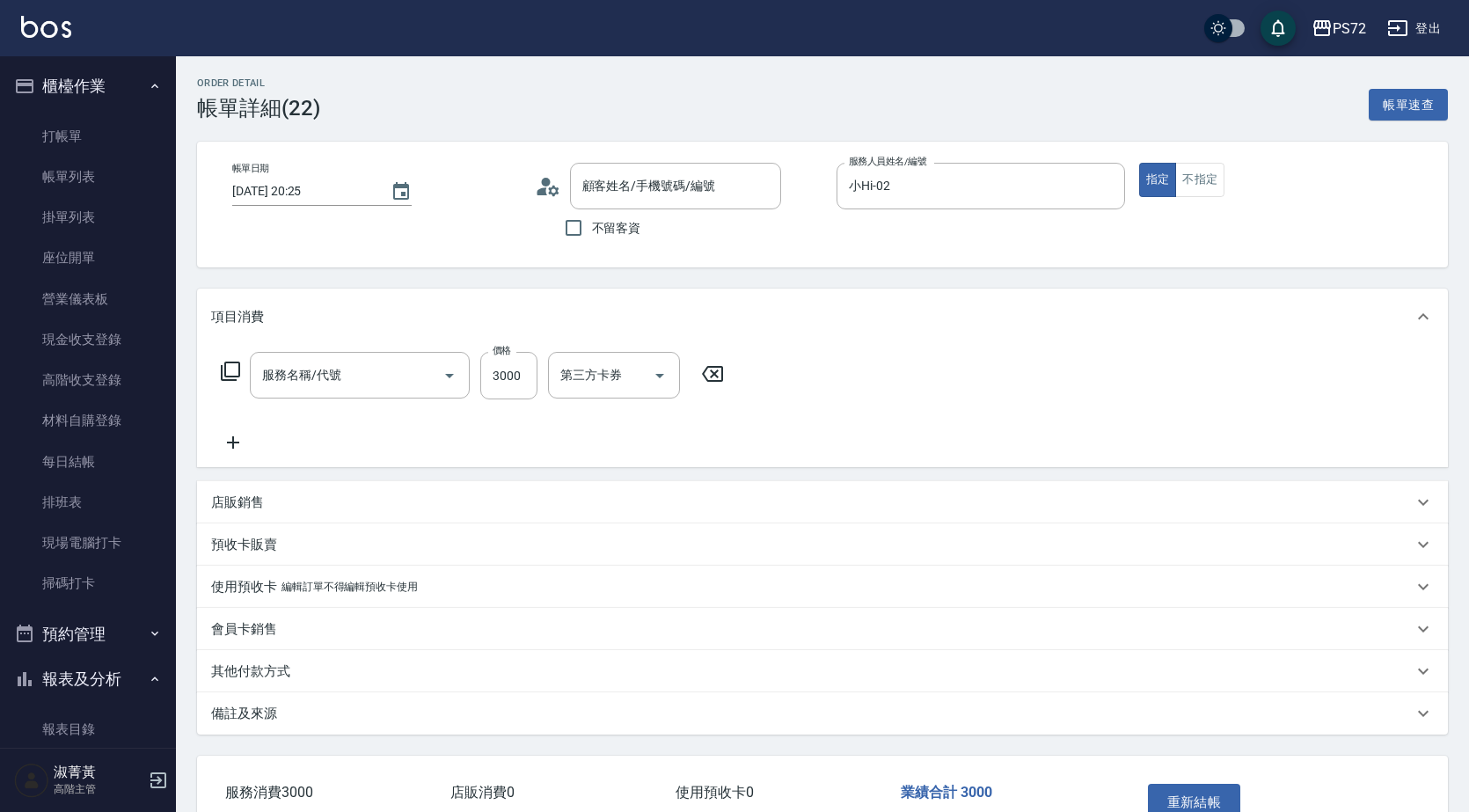
type input "[DATE] 20:25"
type input "小Hi-02"
type input "染髮(401)"
type input "張小姐/0000000/PS0015"
click at [261, 510] on p "店販銷售" at bounding box center [236, 502] width 52 height 18
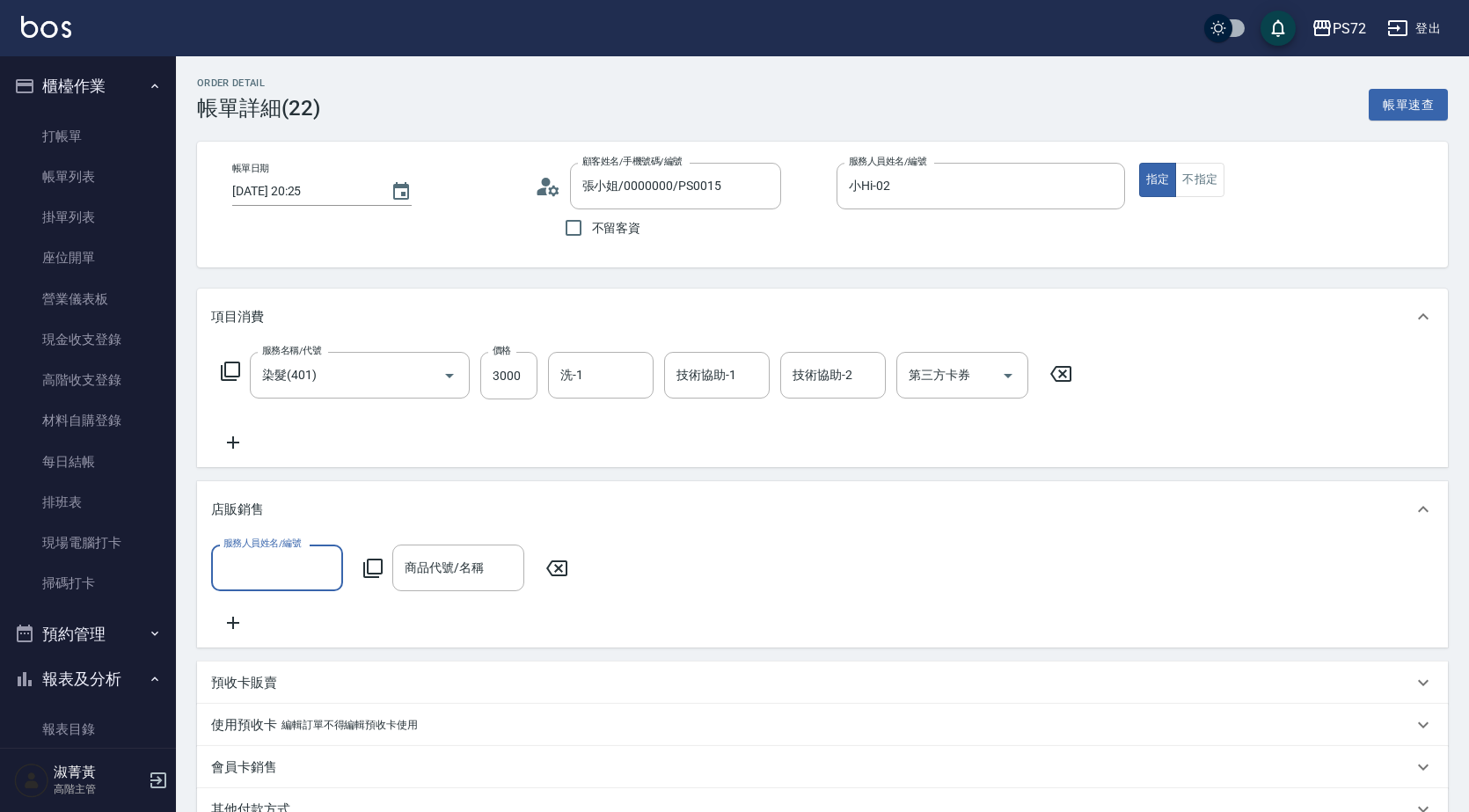
click at [290, 549] on label "服務人員姓名/編號" at bounding box center [261, 543] width 77 height 13
click at [290, 553] on input "服務人員姓名/編號" at bounding box center [277, 568] width 116 height 30
click at [302, 565] on input "服務人員姓名/編號" at bounding box center [277, 568] width 116 height 30
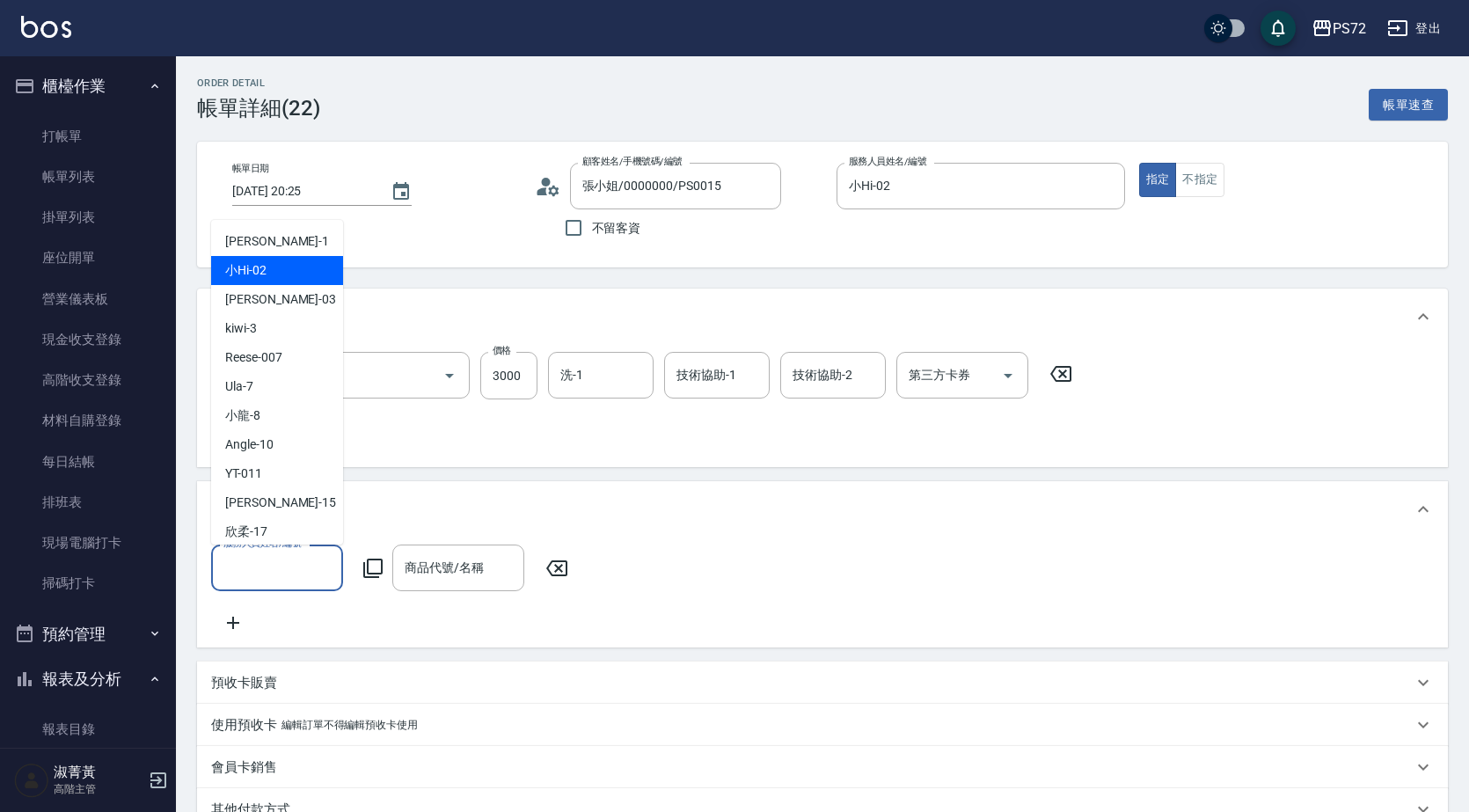
click at [283, 262] on div "小Hi -02" at bounding box center [276, 271] width 132 height 29
type input "小Hi-02"
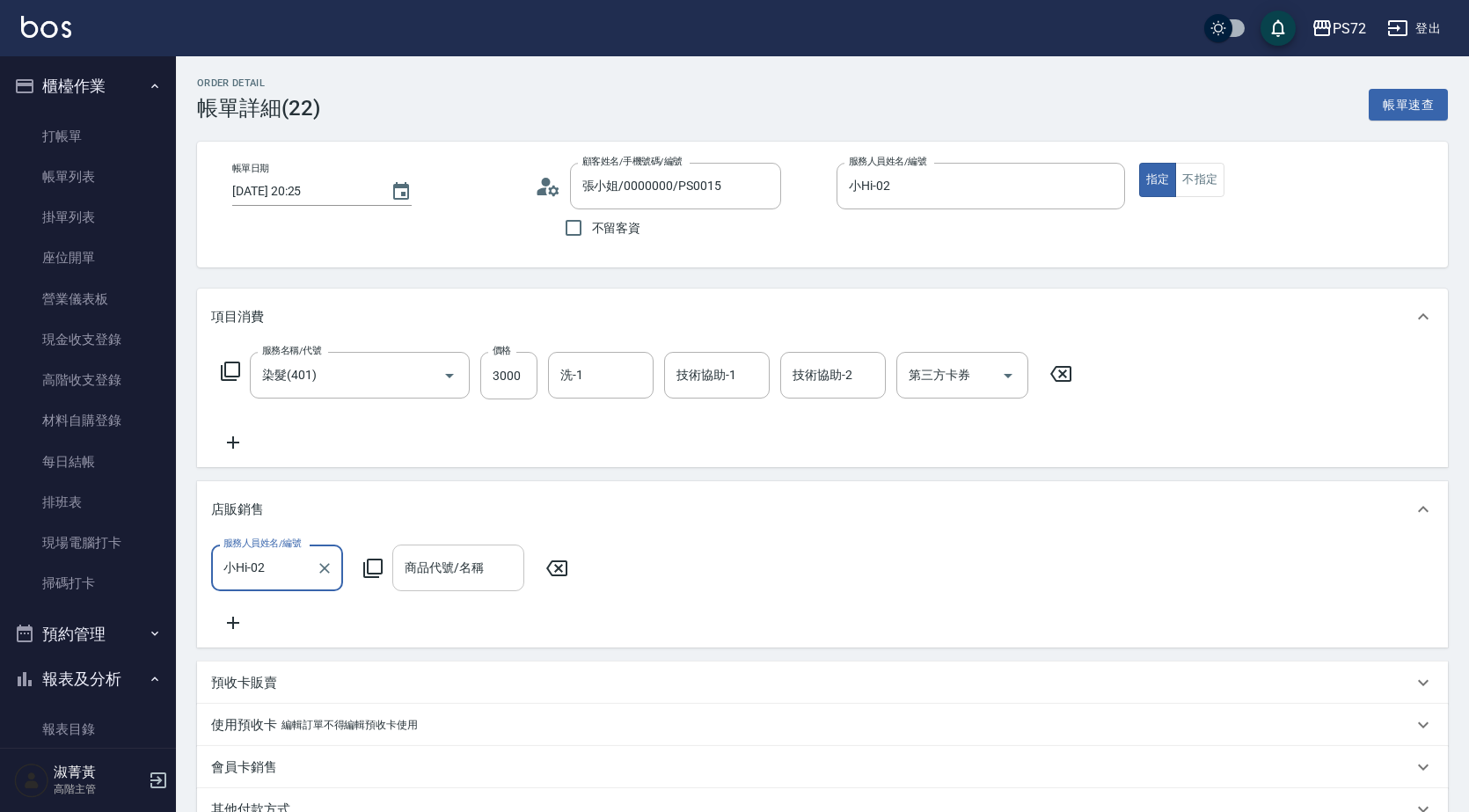
click at [462, 573] on input "商品代號/名稱" at bounding box center [459, 568] width 116 height 30
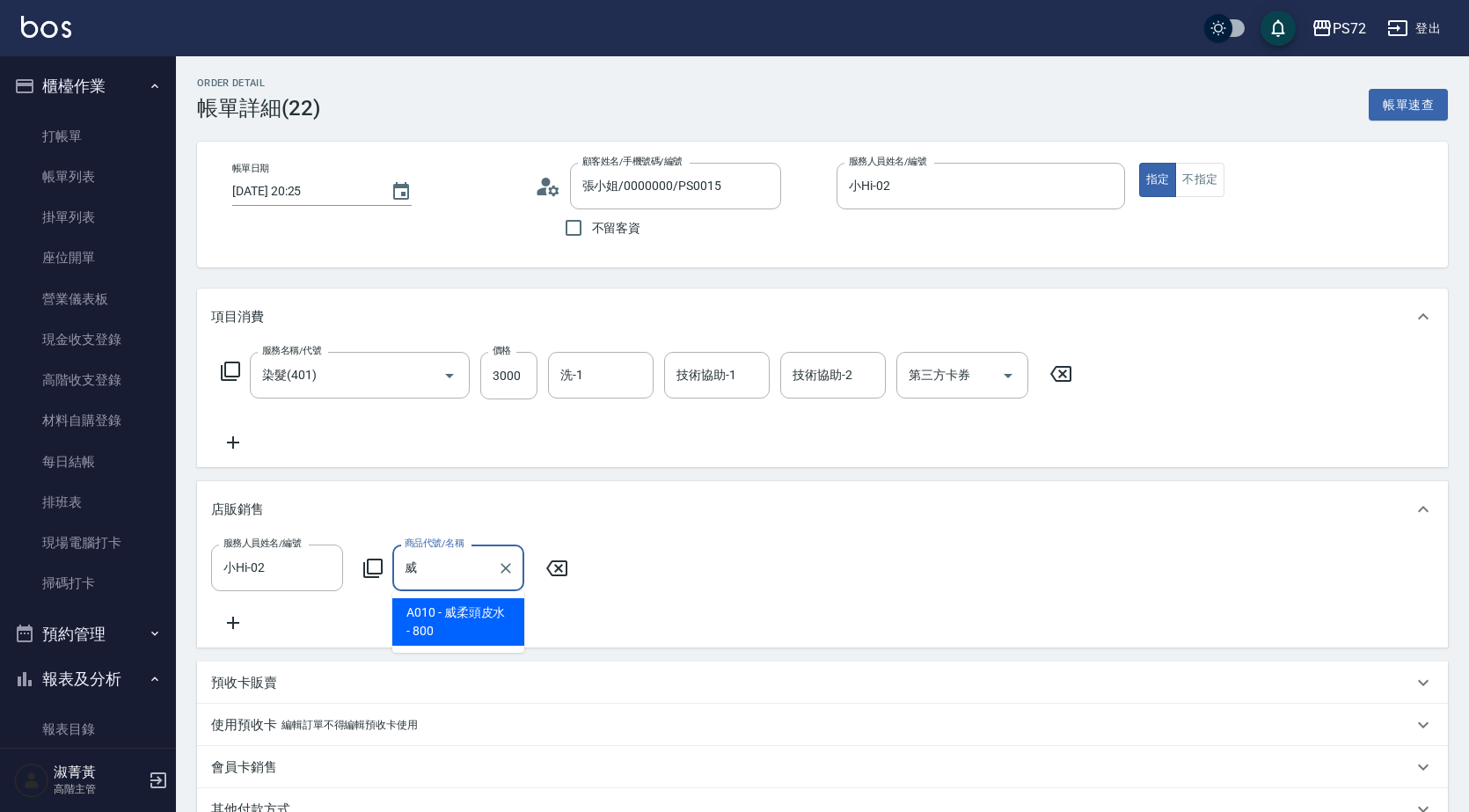
click at [428, 617] on span "A010 - 威柔頭皮水 - 800" at bounding box center [459, 622] width 132 height 48
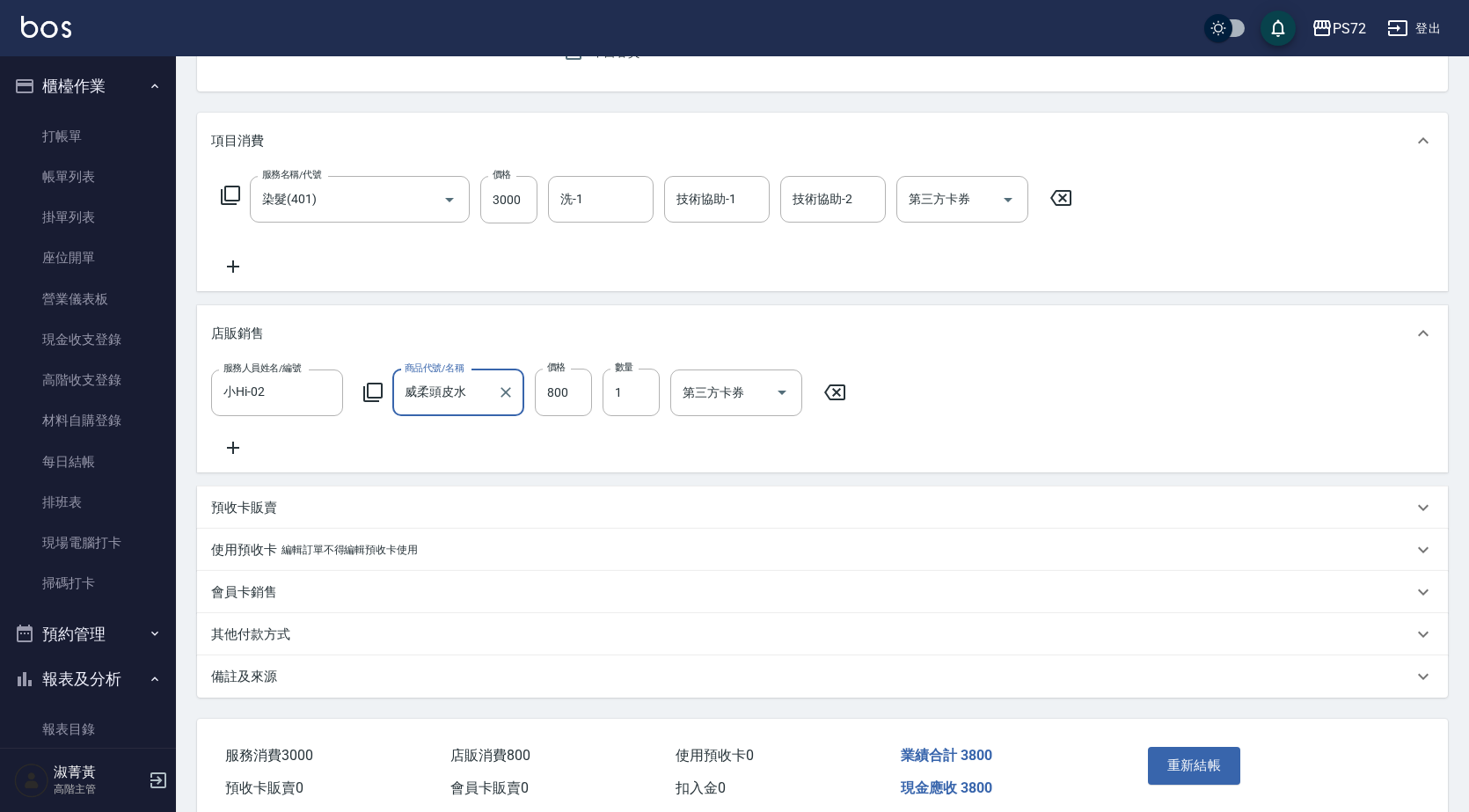
scroll to position [264, 0]
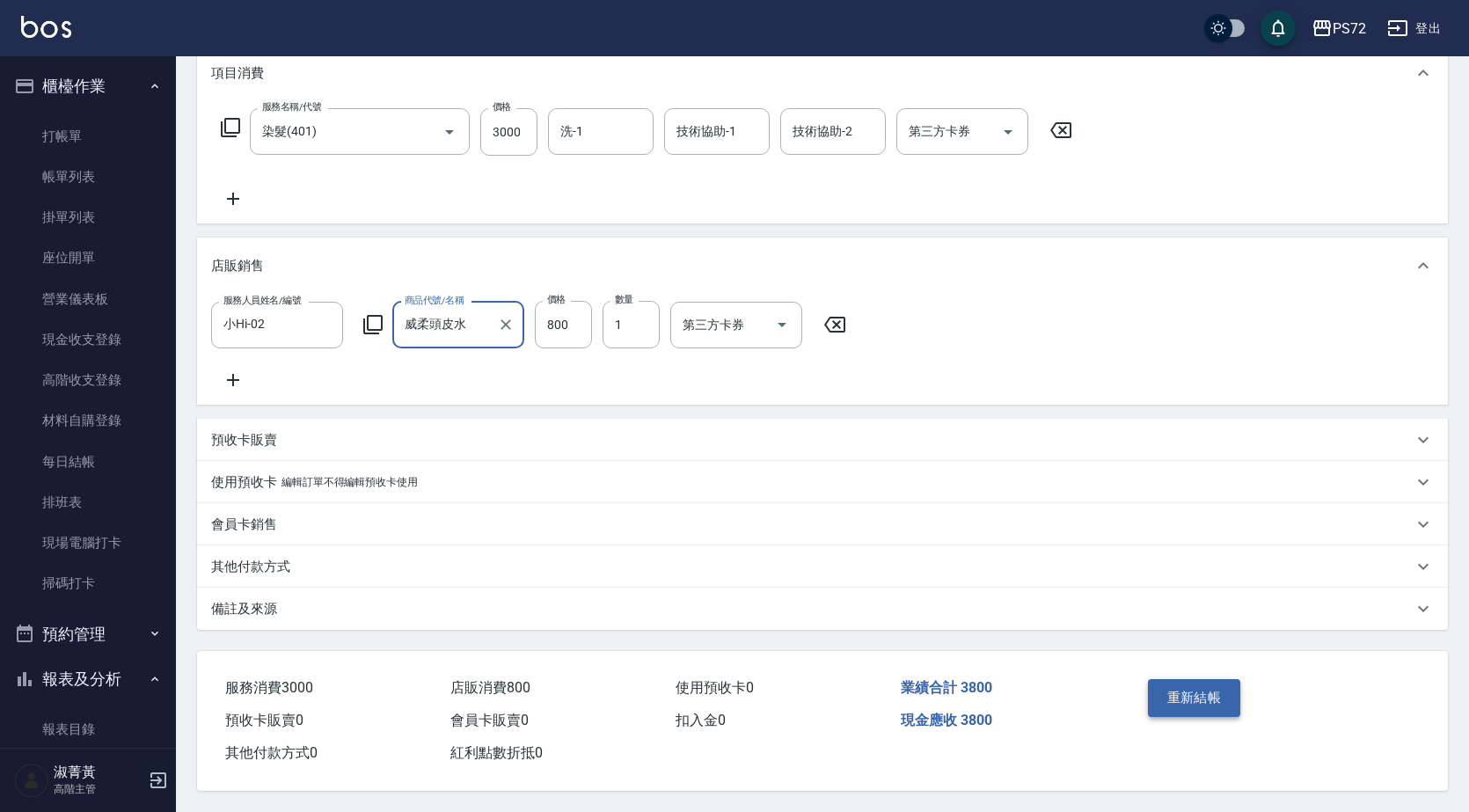
type input "威柔頭皮水"
click at [1180, 681] on button "重新結帳" at bounding box center [1194, 697] width 93 height 37
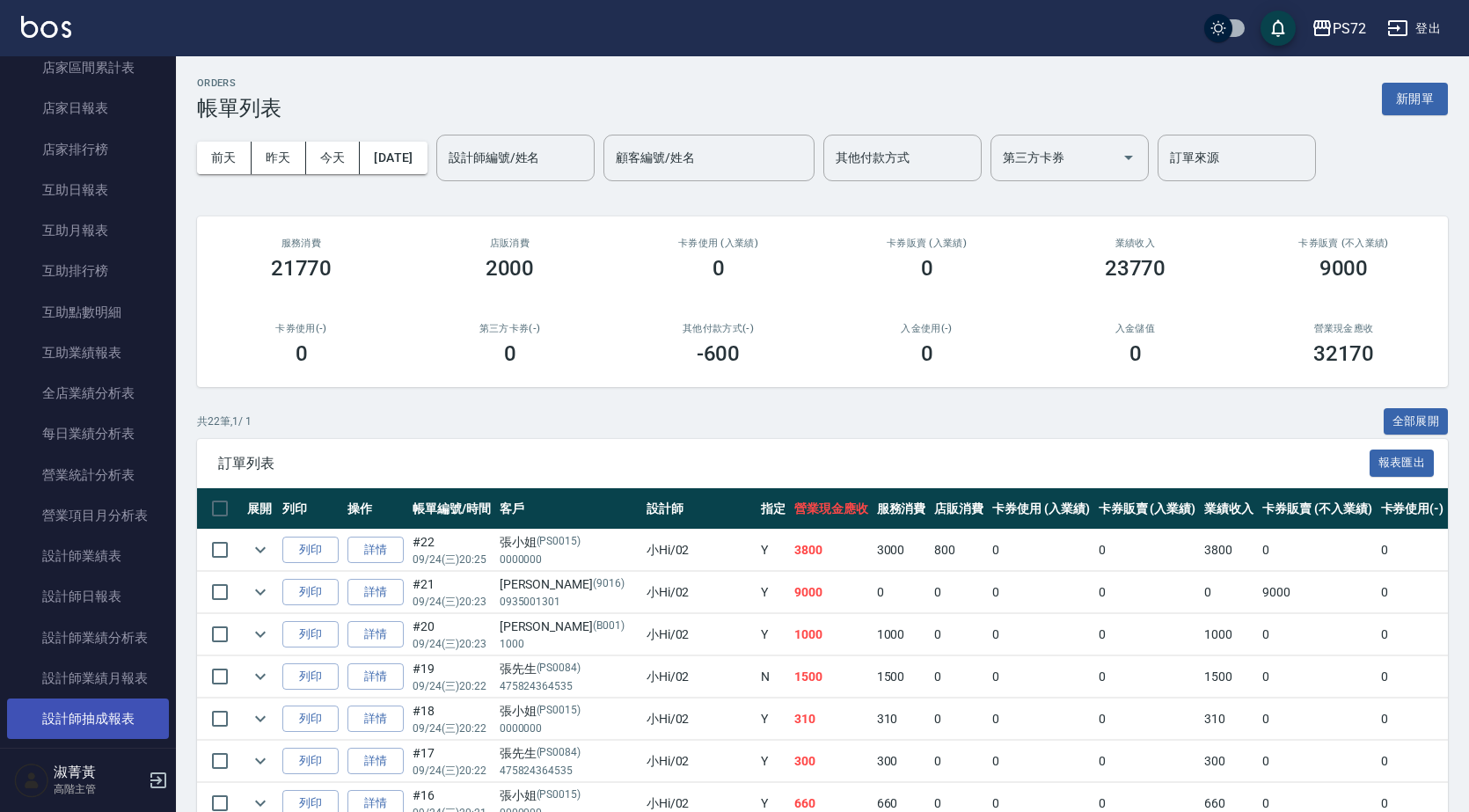
scroll to position [880, 0]
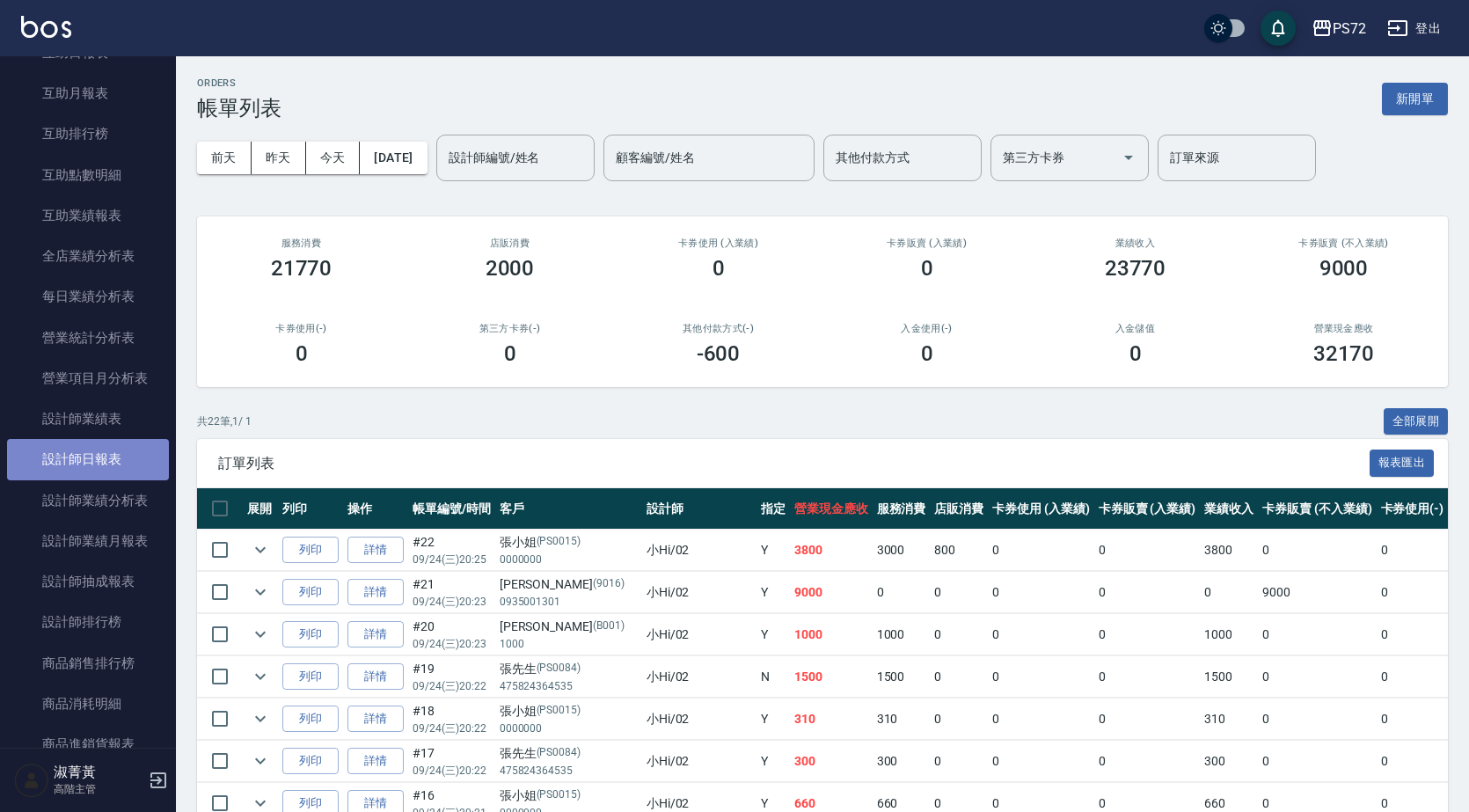
click at [110, 454] on link "設計師日報表" at bounding box center [88, 459] width 162 height 40
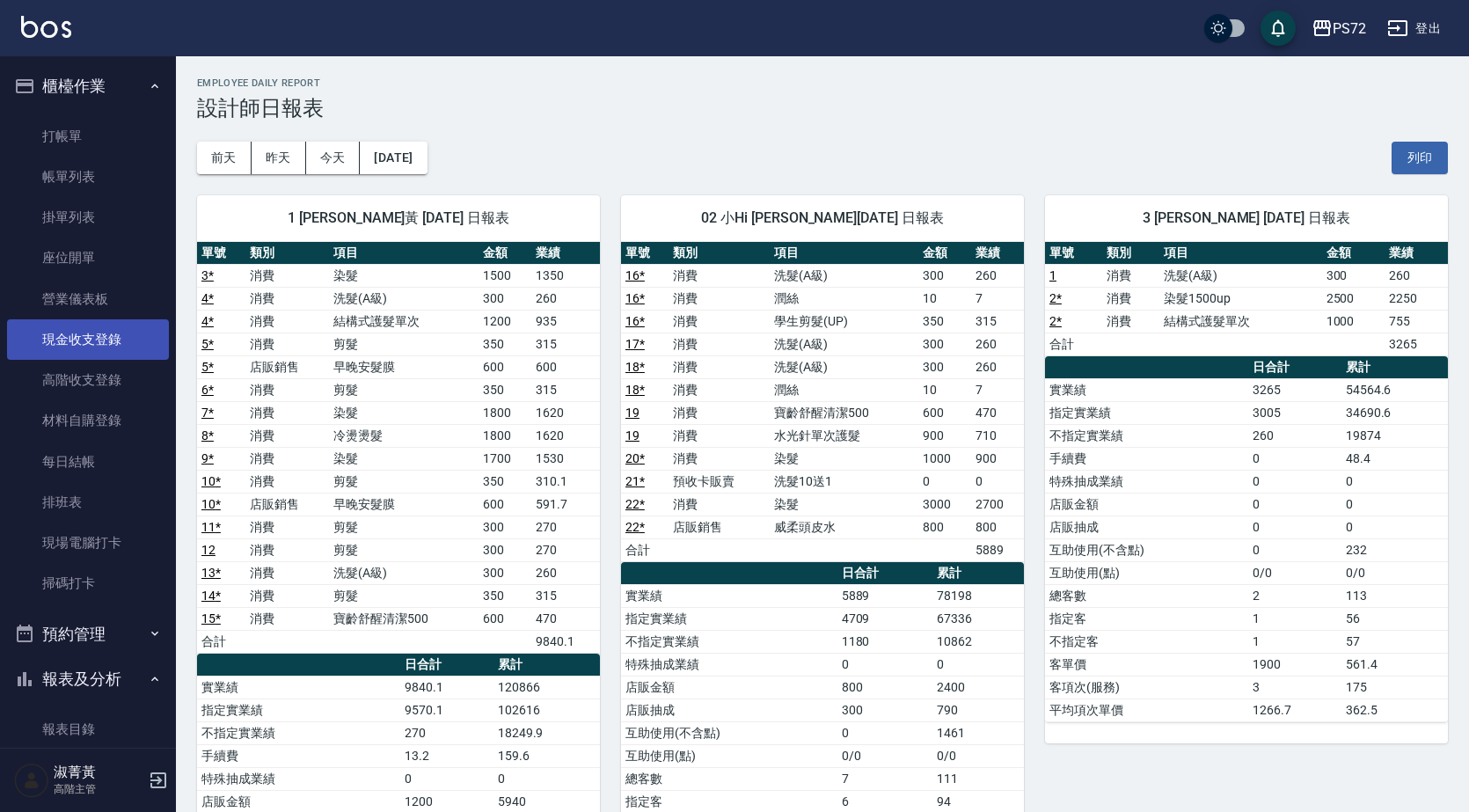
click at [90, 332] on link "現金收支登錄" at bounding box center [88, 339] width 162 height 40
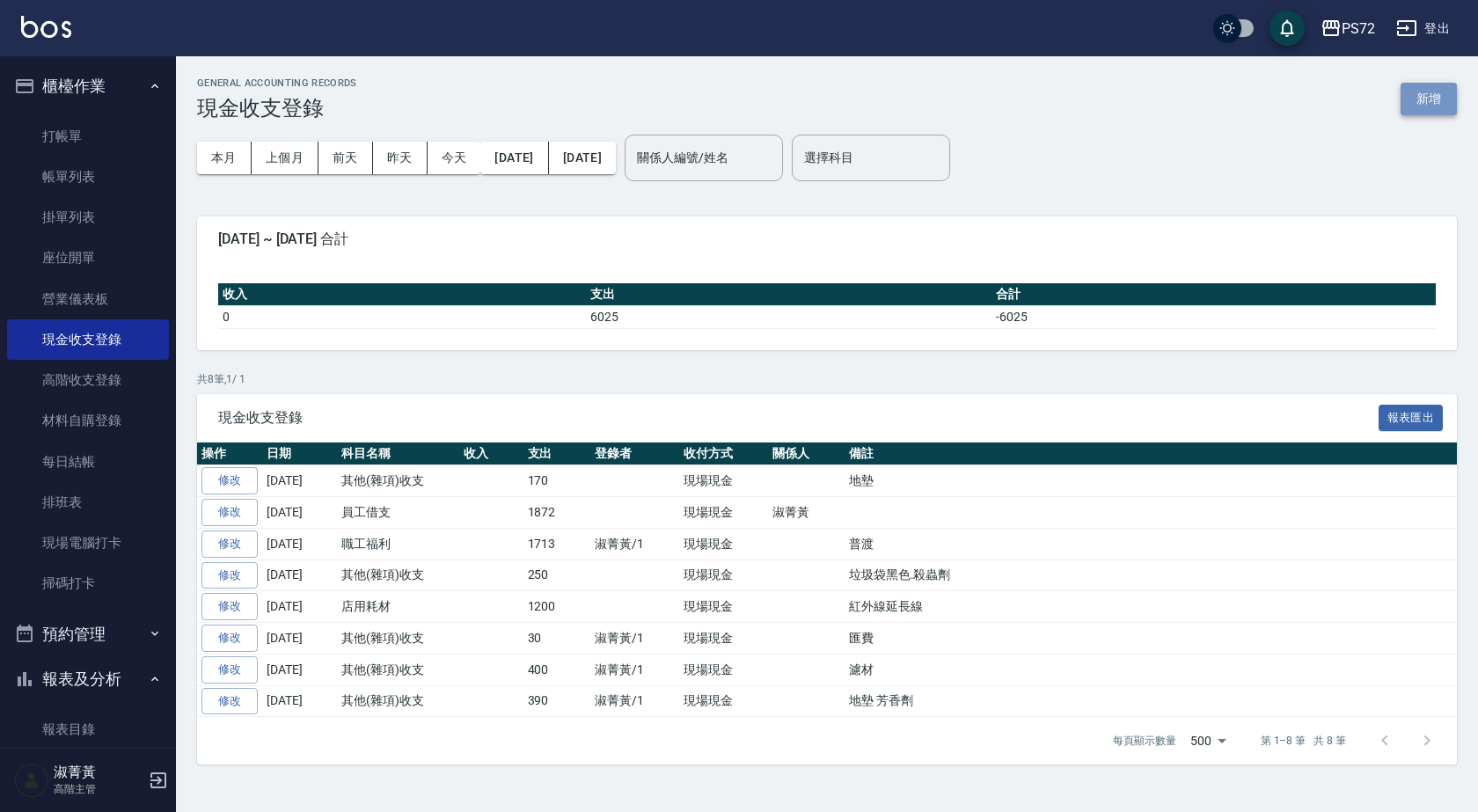
click at [1434, 97] on button "新增" at bounding box center [1428, 99] width 56 height 32
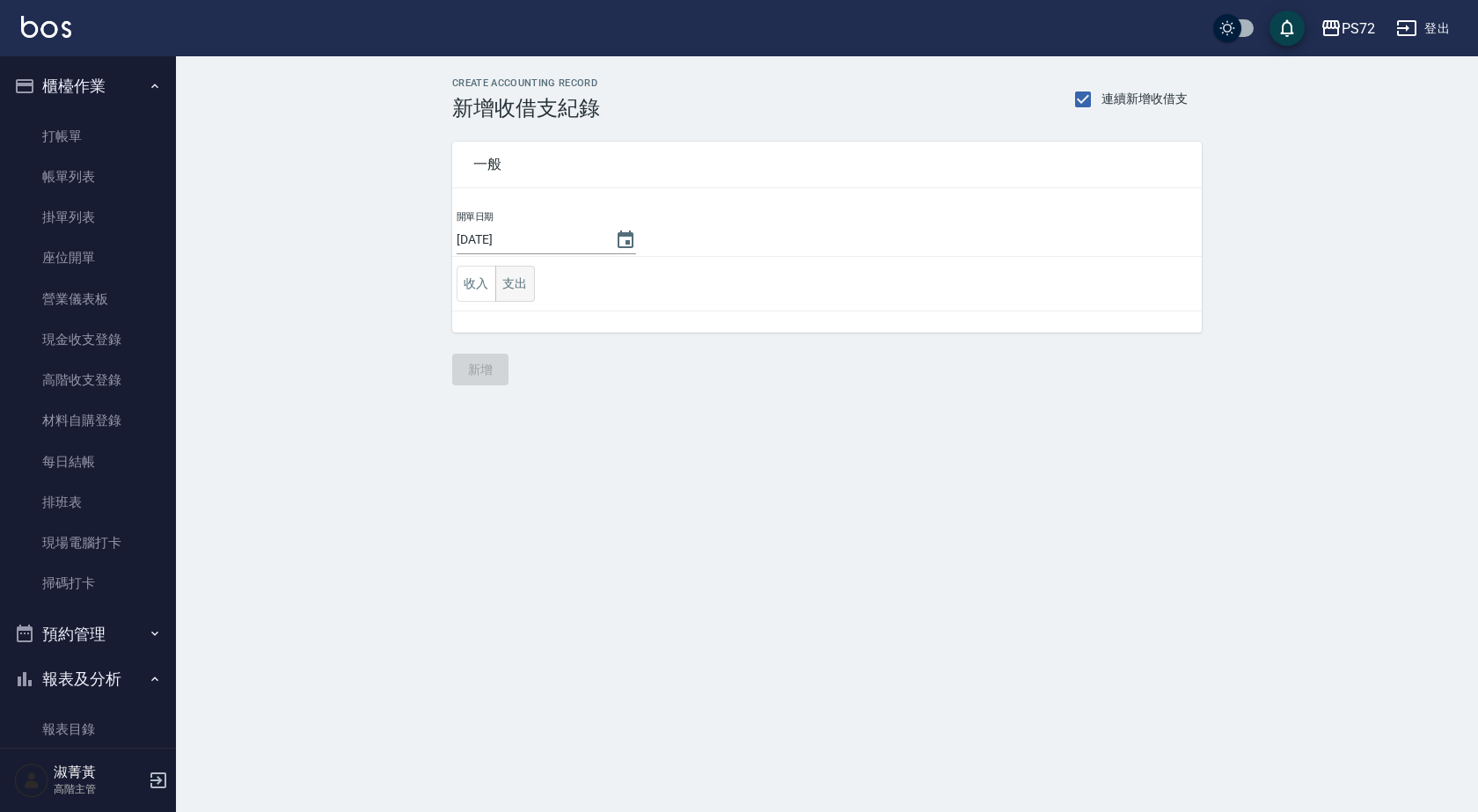
click at [523, 278] on button "支出" at bounding box center [516, 284] width 40 height 36
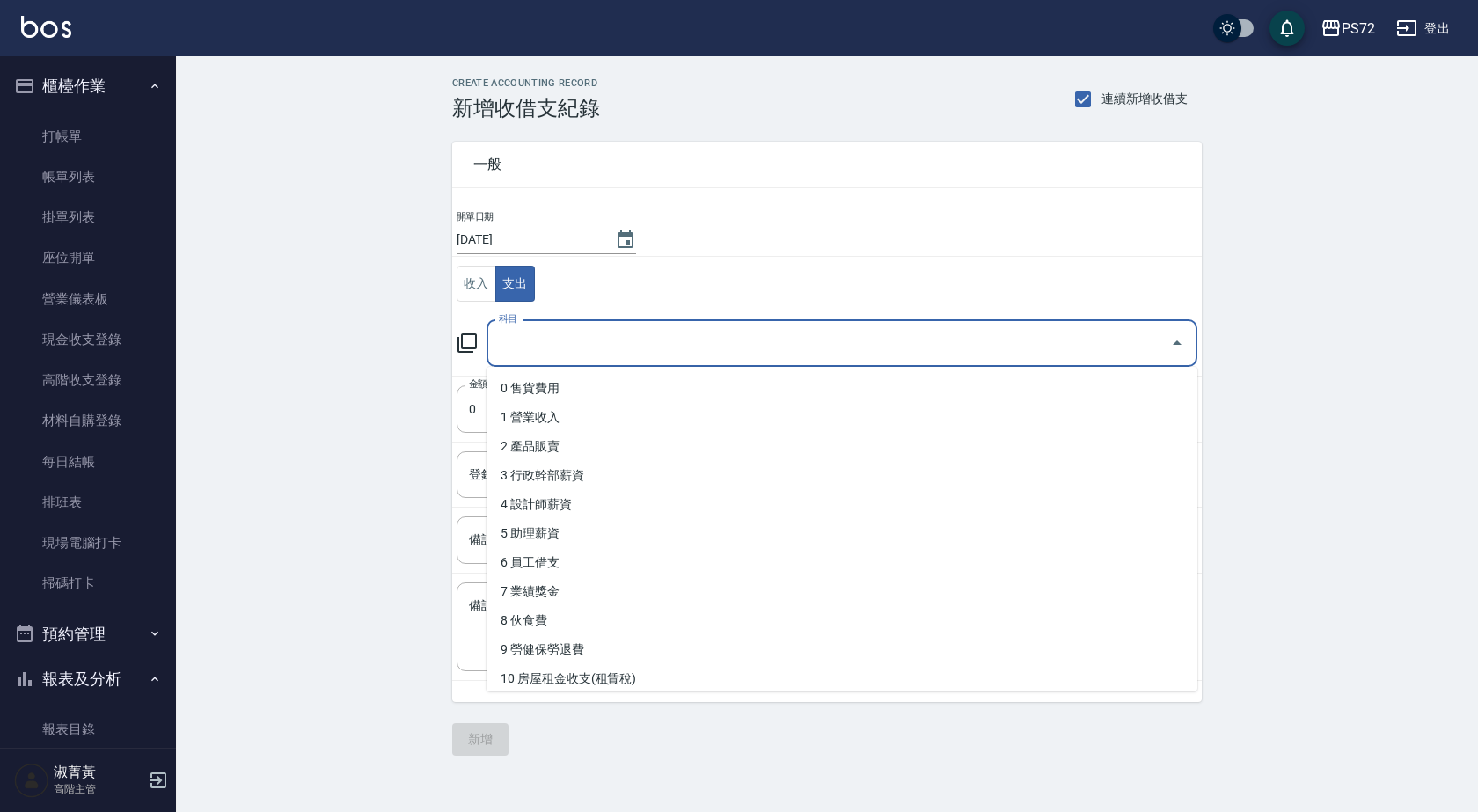
click at [565, 351] on input "科目" at bounding box center [829, 343] width 668 height 30
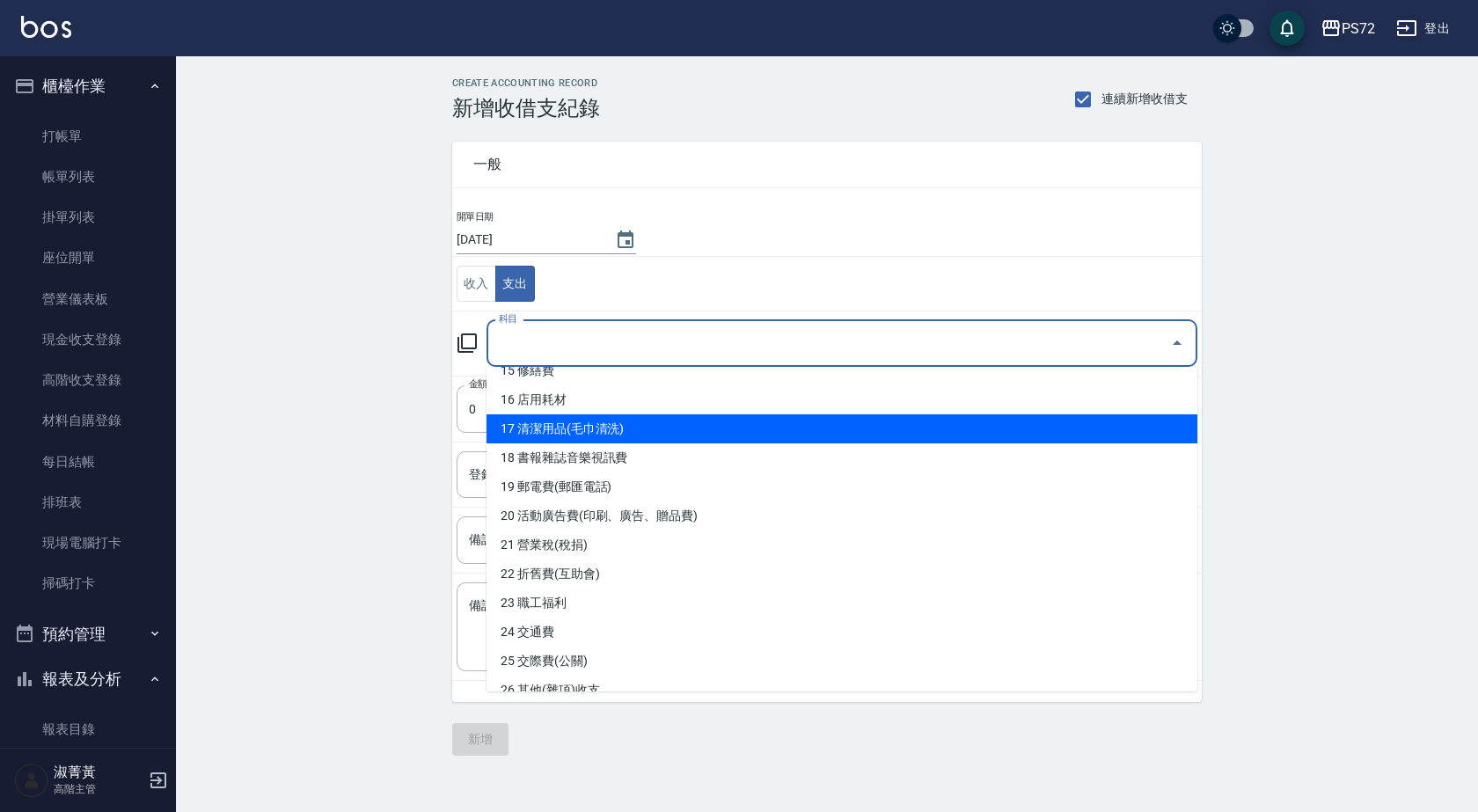
scroll to position [616, 0]
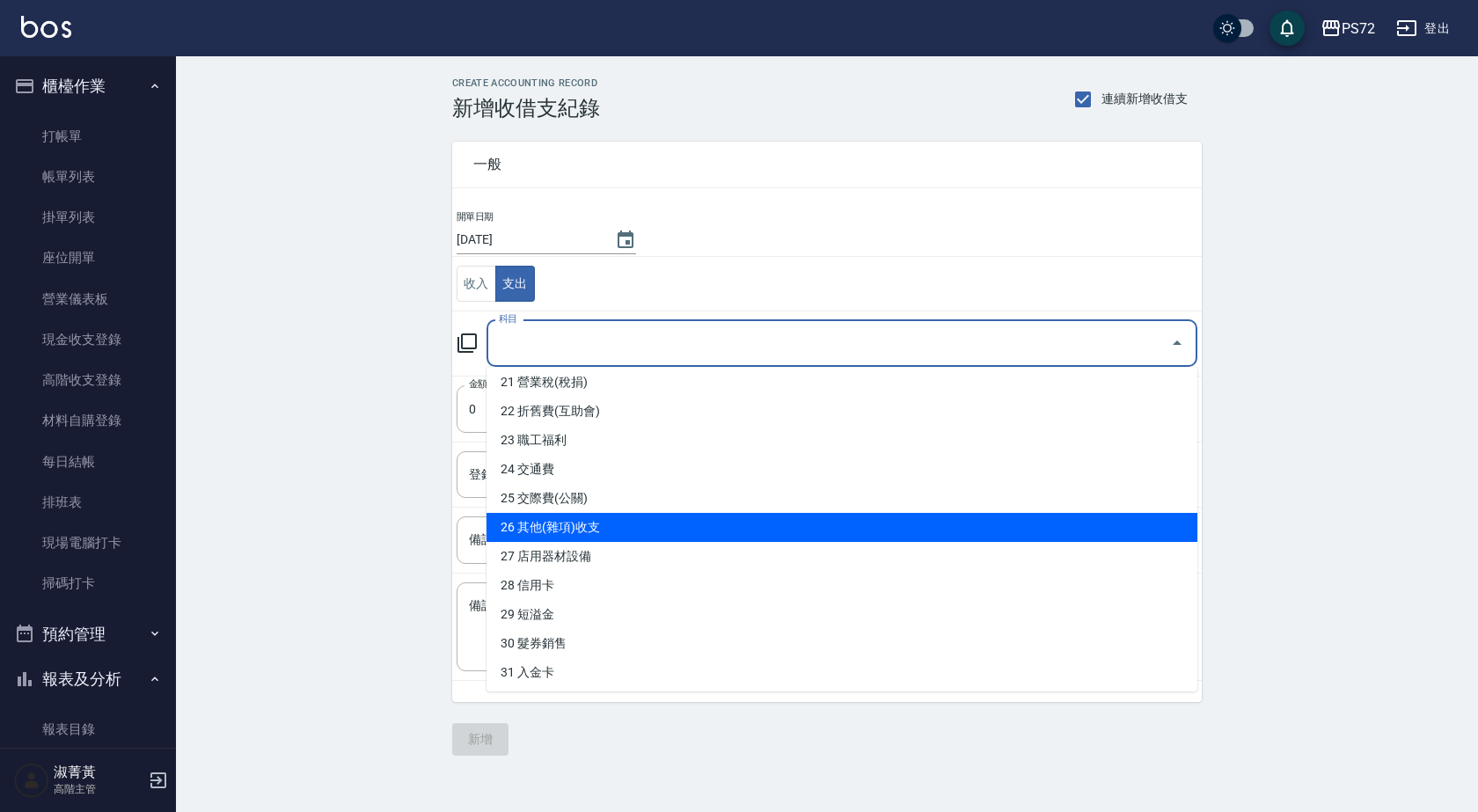
click at [613, 526] on li "26 其他(雜項)收支" at bounding box center [842, 527] width 711 height 29
type input "26 其他(雜項)收支"
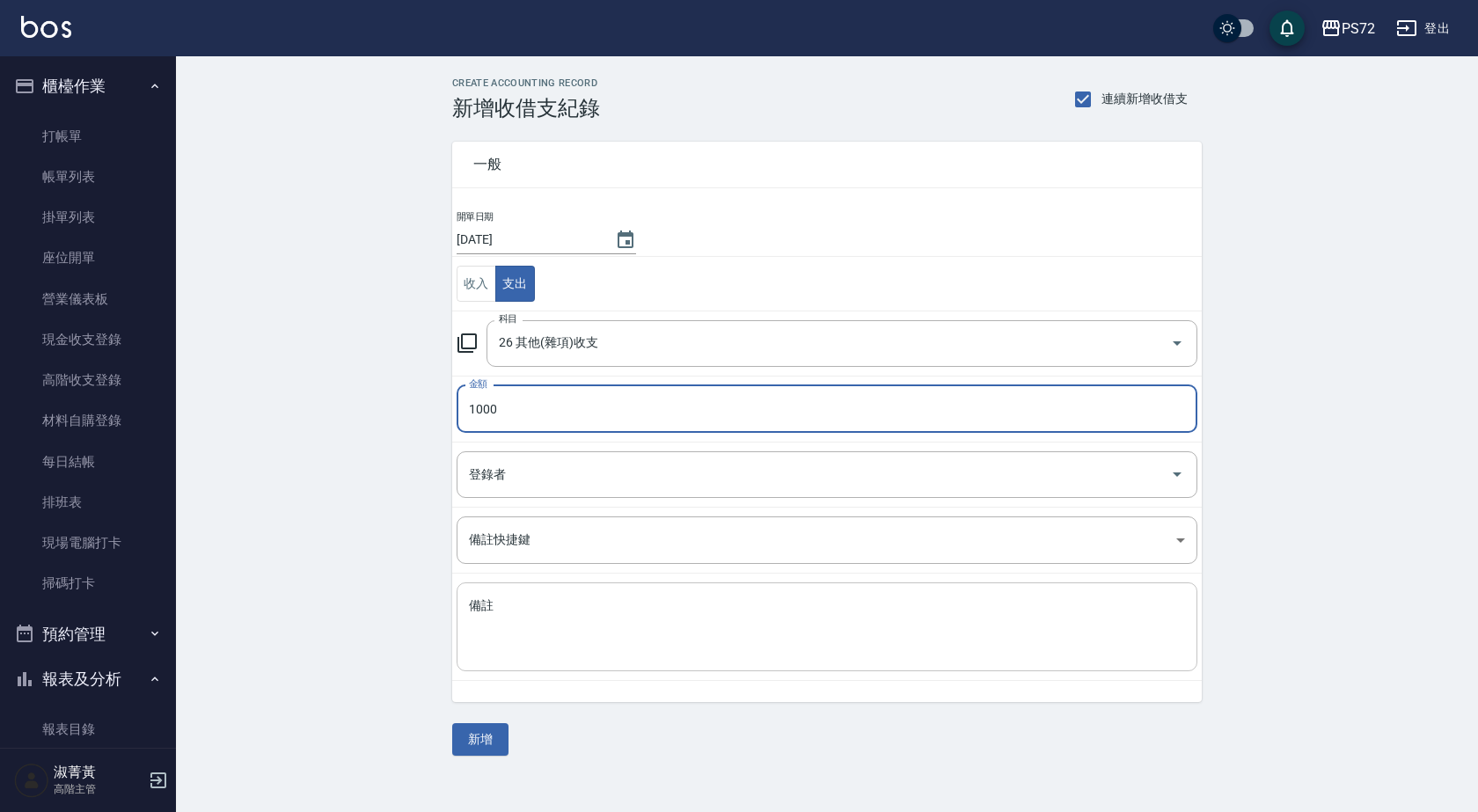
type input "1000"
click at [610, 611] on textarea "備註" at bounding box center [827, 627] width 716 height 60
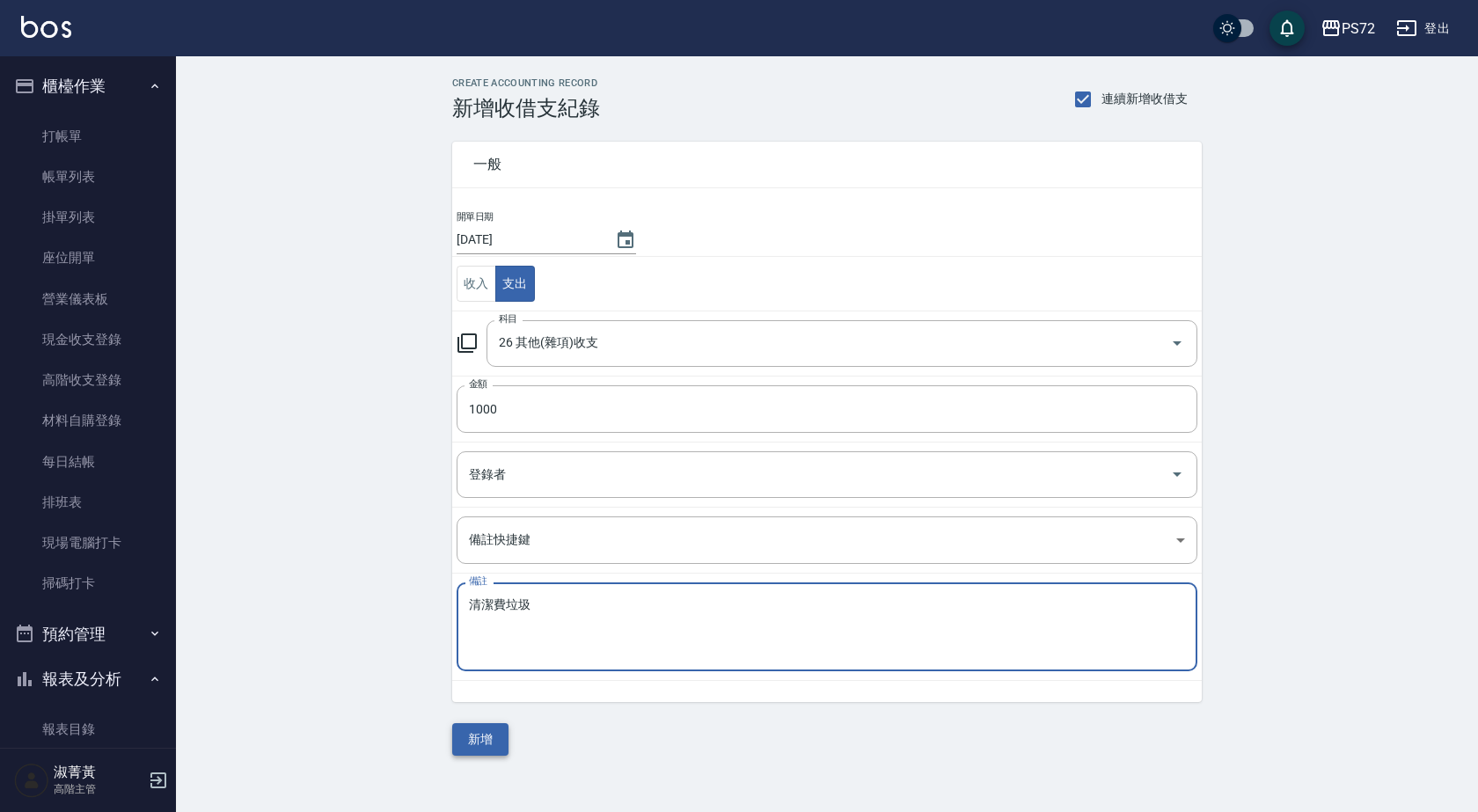
type textarea "清潔費垃圾"
click at [469, 738] on button "新增" at bounding box center [480, 740] width 56 height 32
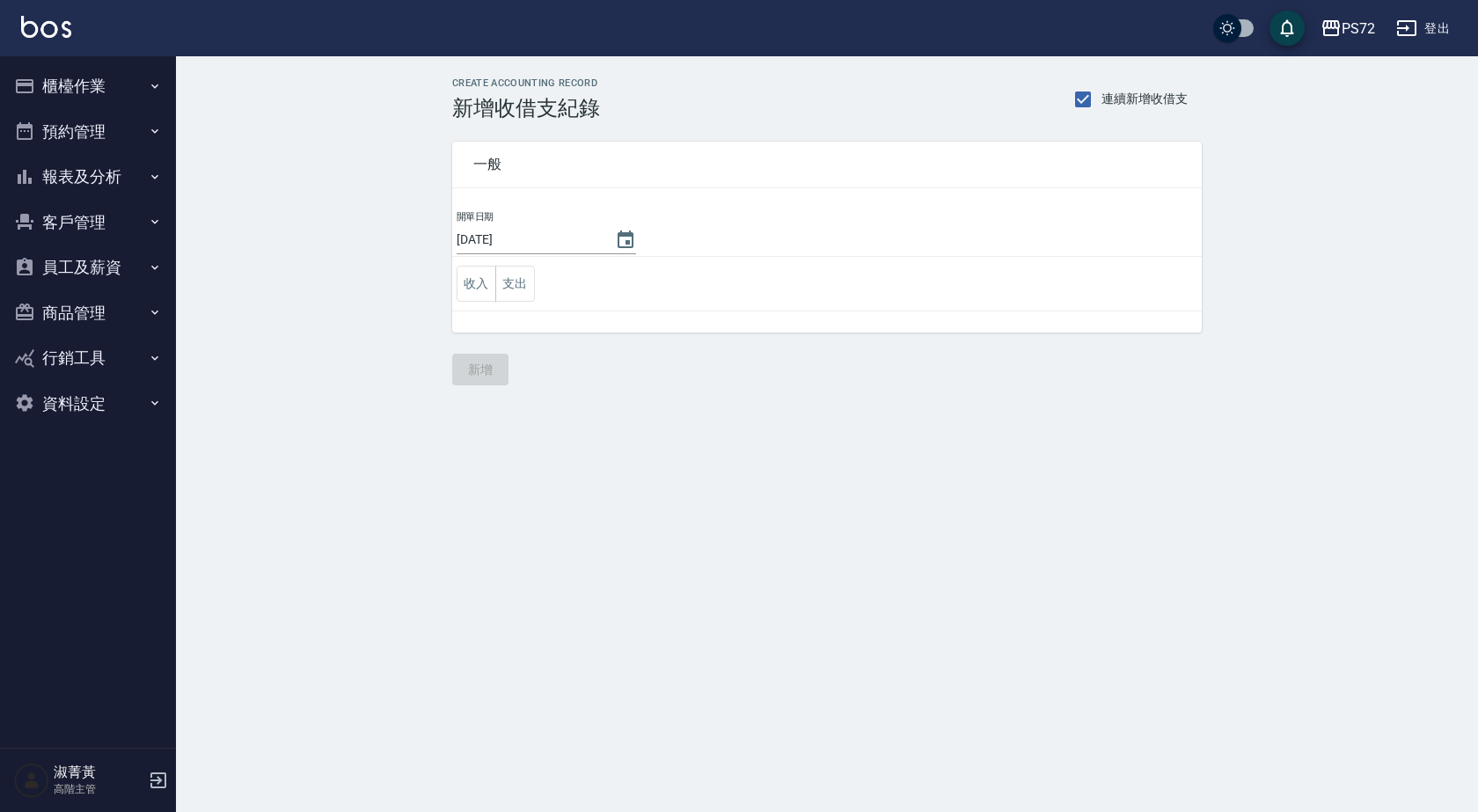
click at [128, 82] on button "櫃檯作業" at bounding box center [88, 86] width 162 height 46
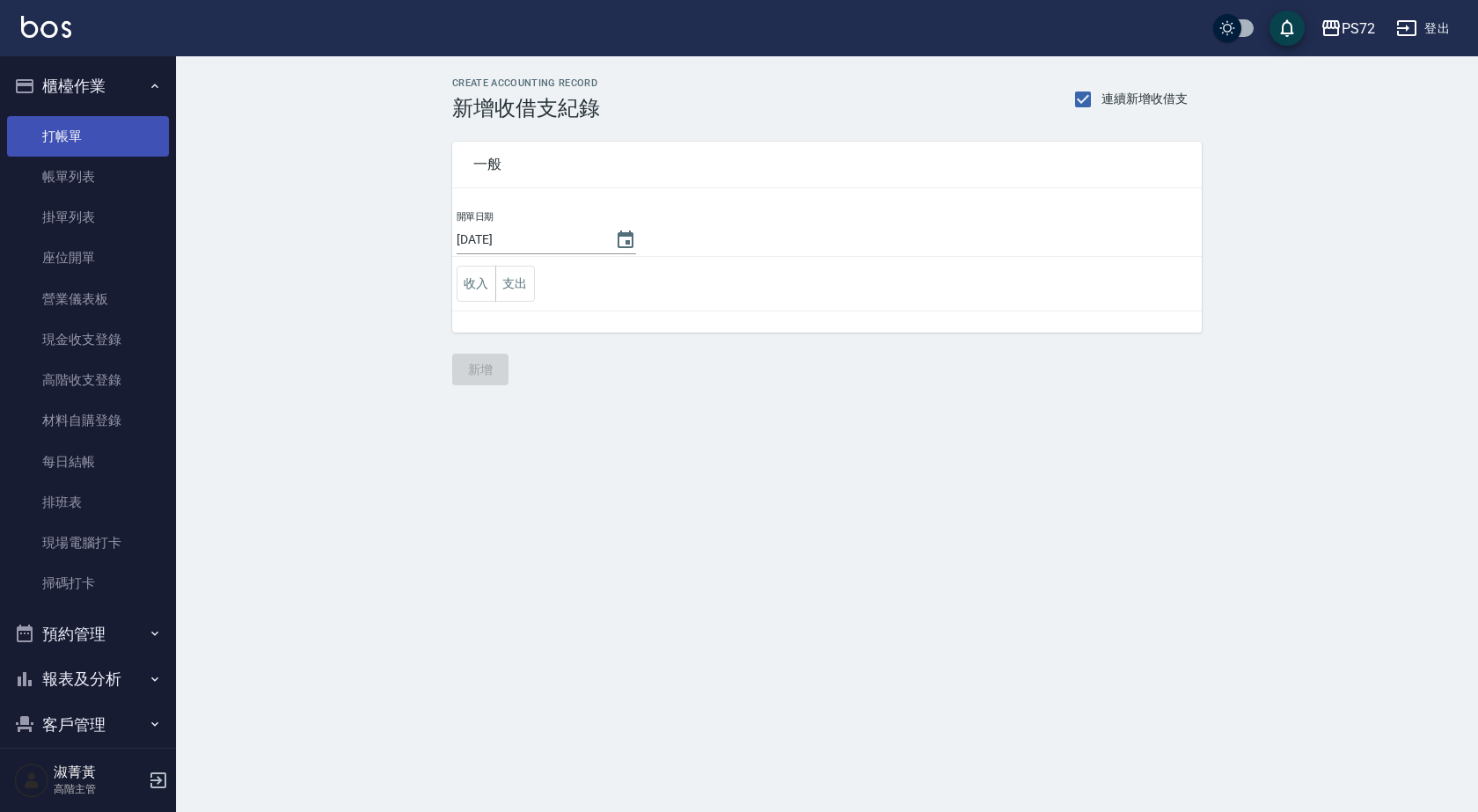
click at [103, 147] on link "打帳單" at bounding box center [88, 136] width 162 height 40
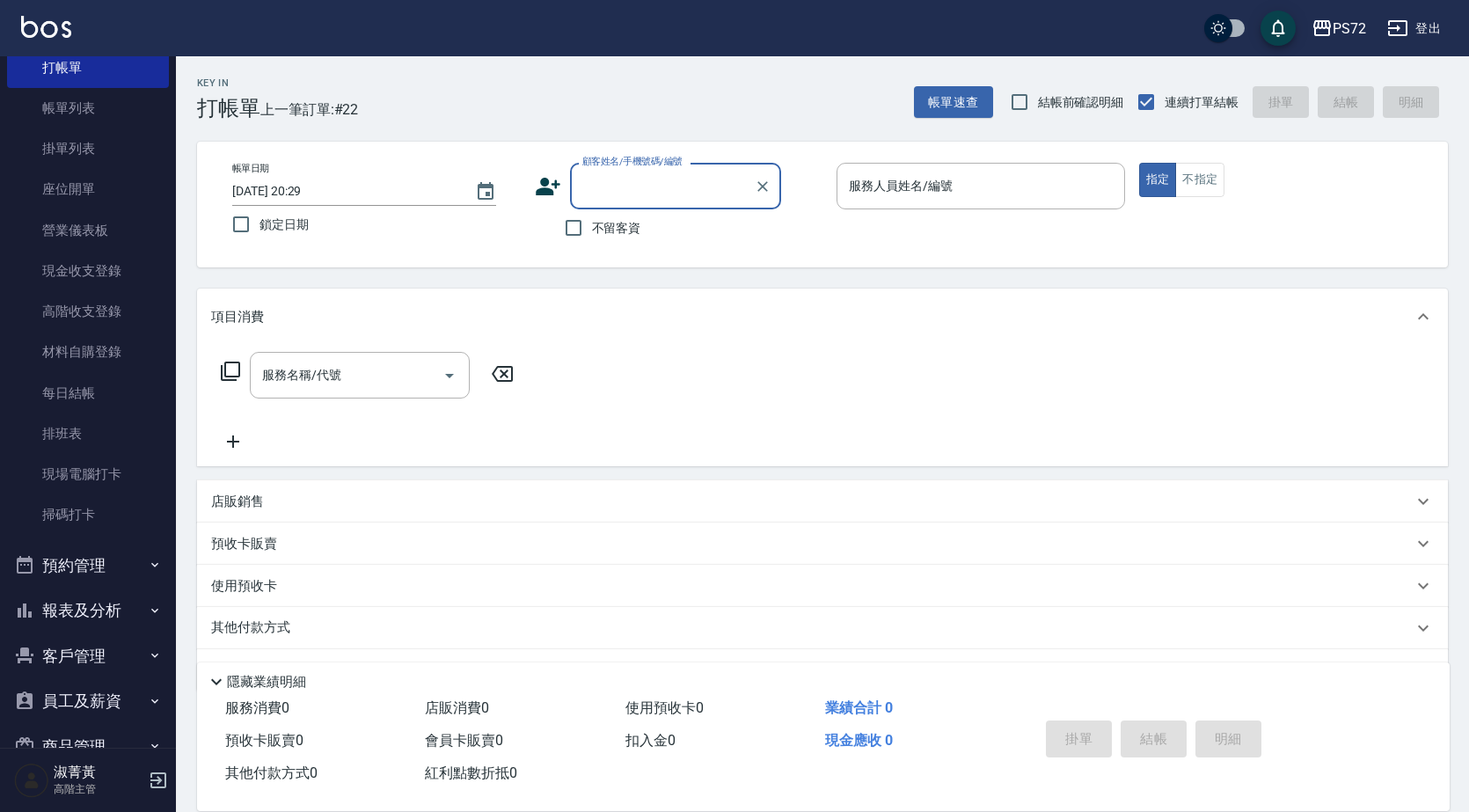
scroll to position [176, 0]
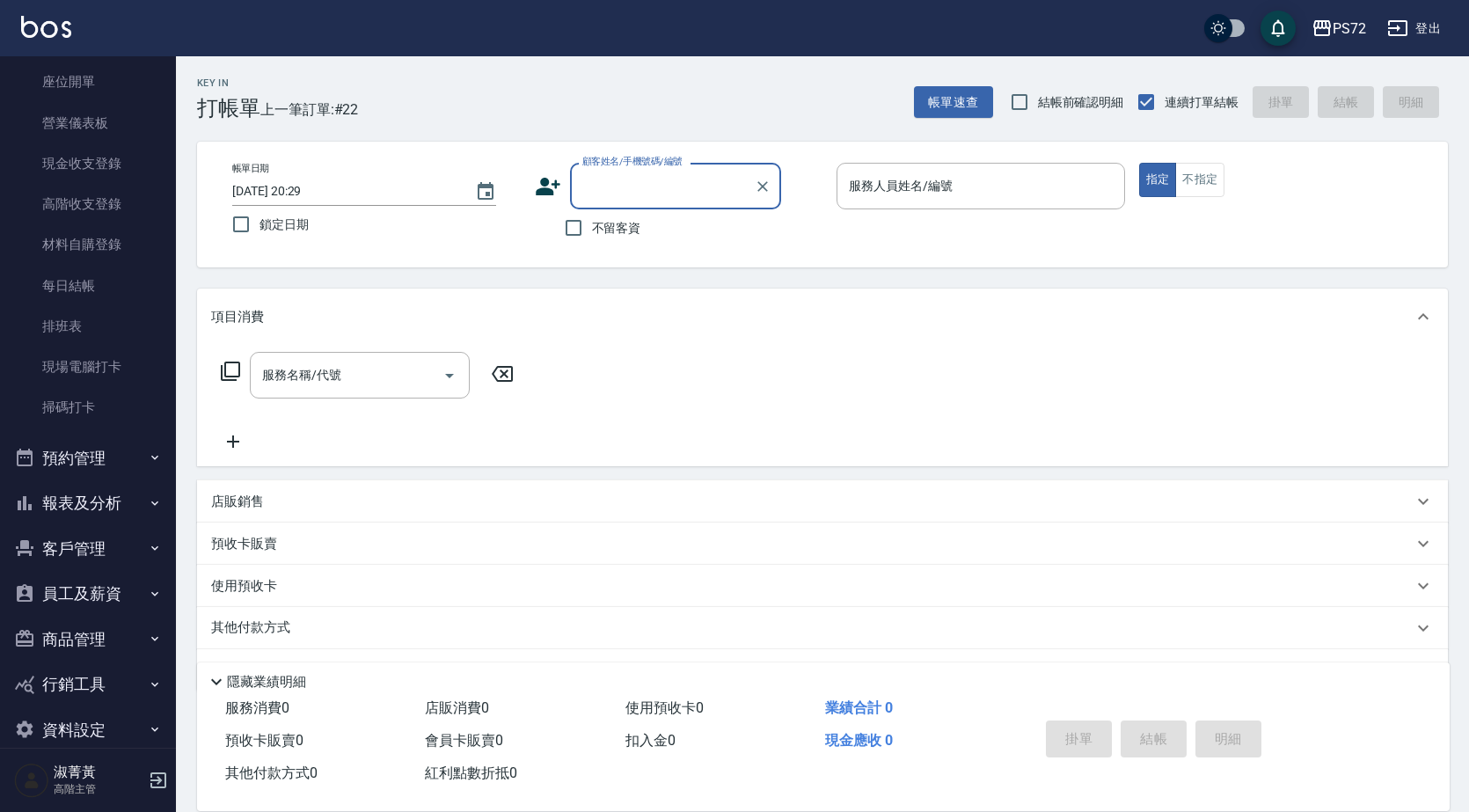
click at [74, 497] on button "報表及分析" at bounding box center [88, 503] width 162 height 46
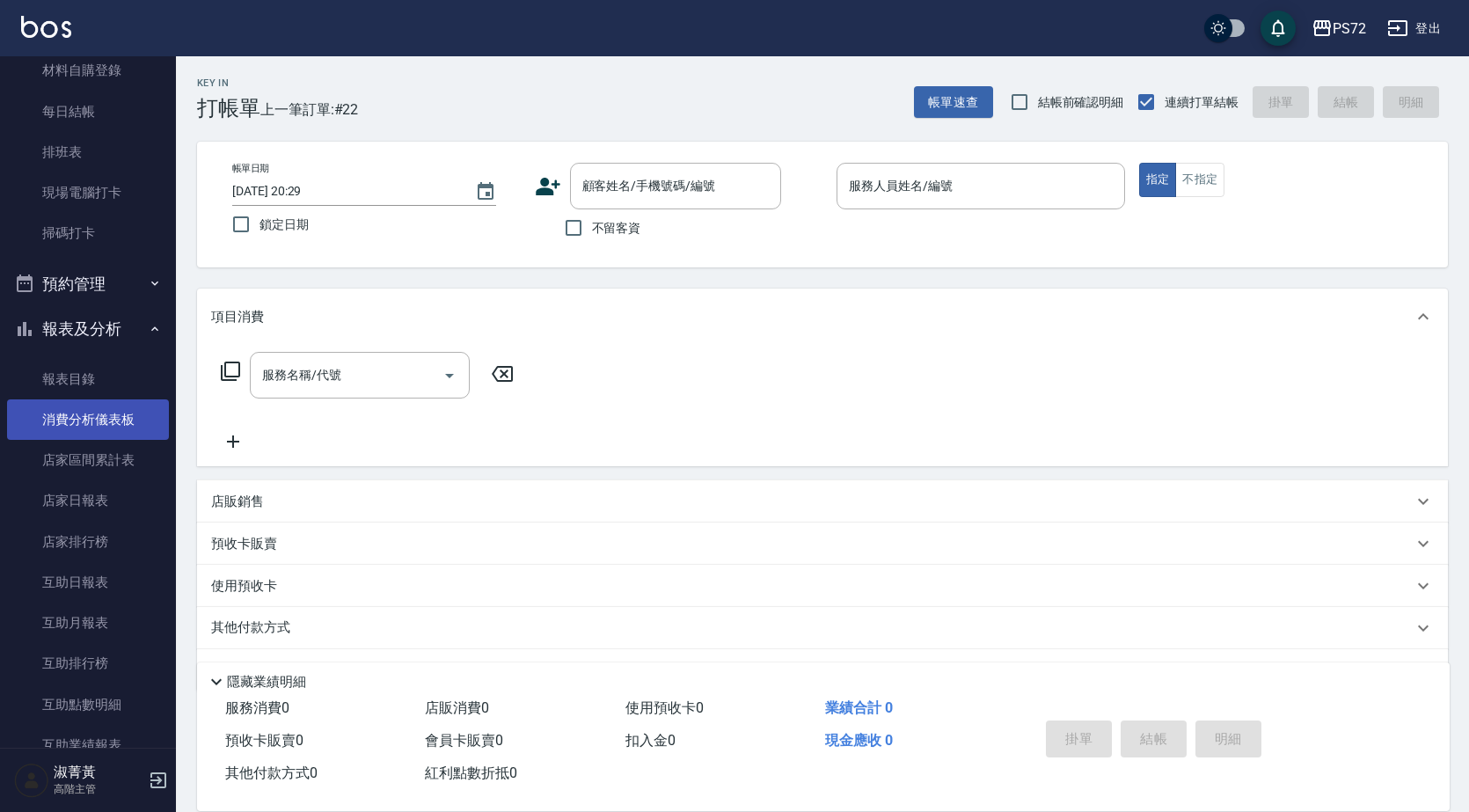
scroll to position [352, 0]
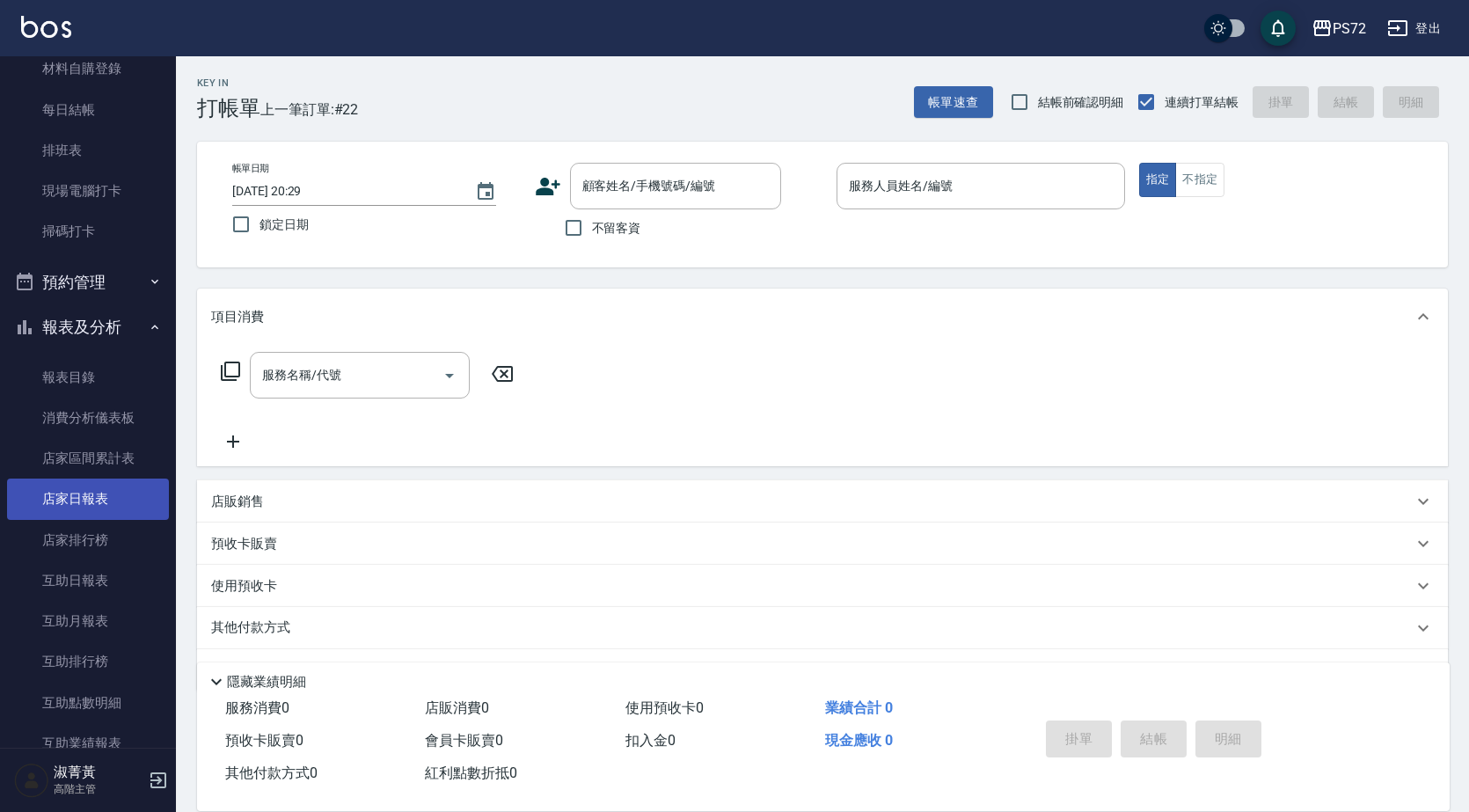
click at [76, 510] on link "店家日報表" at bounding box center [88, 498] width 162 height 40
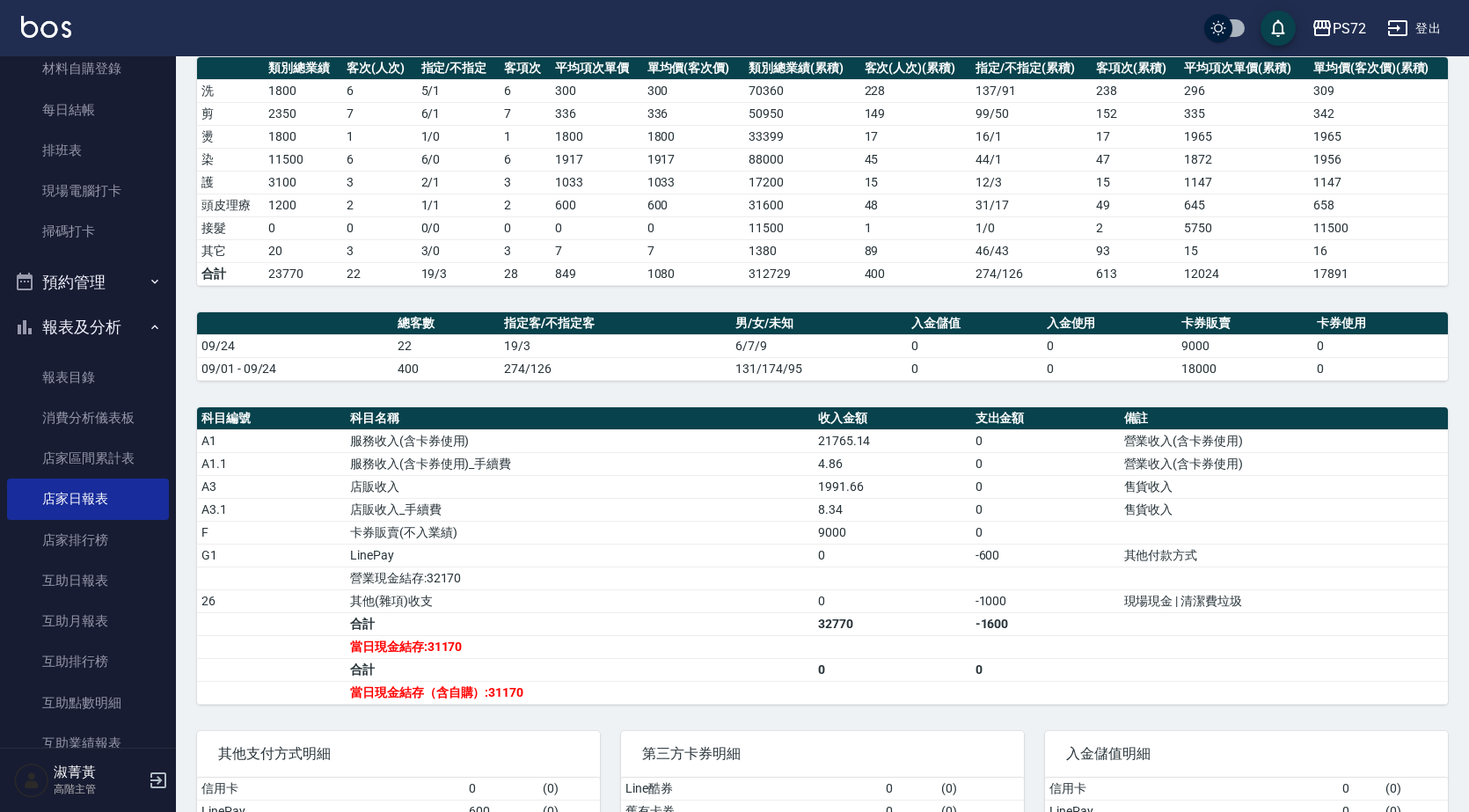
scroll to position [352, 0]
